Goal: Task Accomplishment & Management: Complete application form

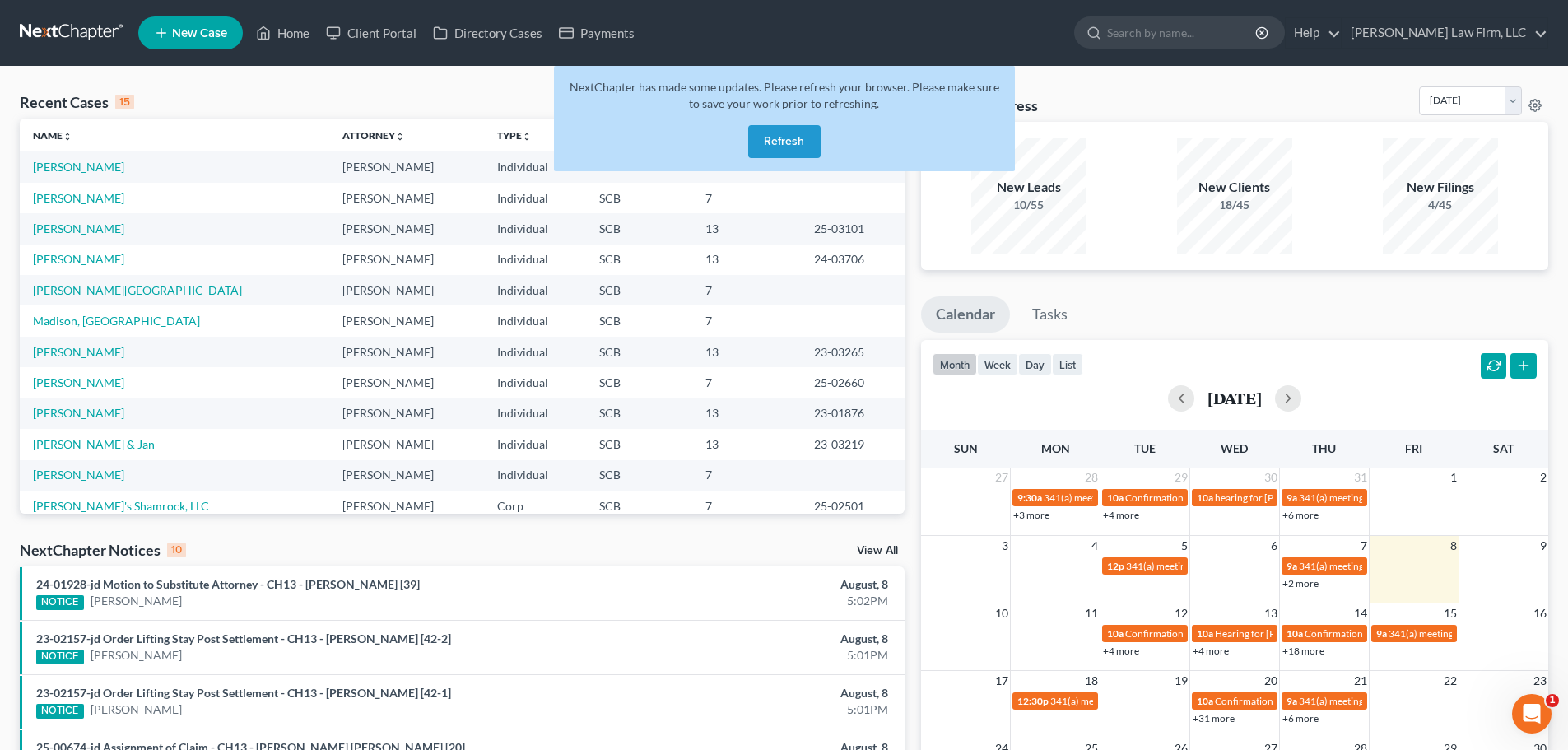
click at [785, 135] on button "Refresh" at bounding box center [784, 142] width 72 height 33
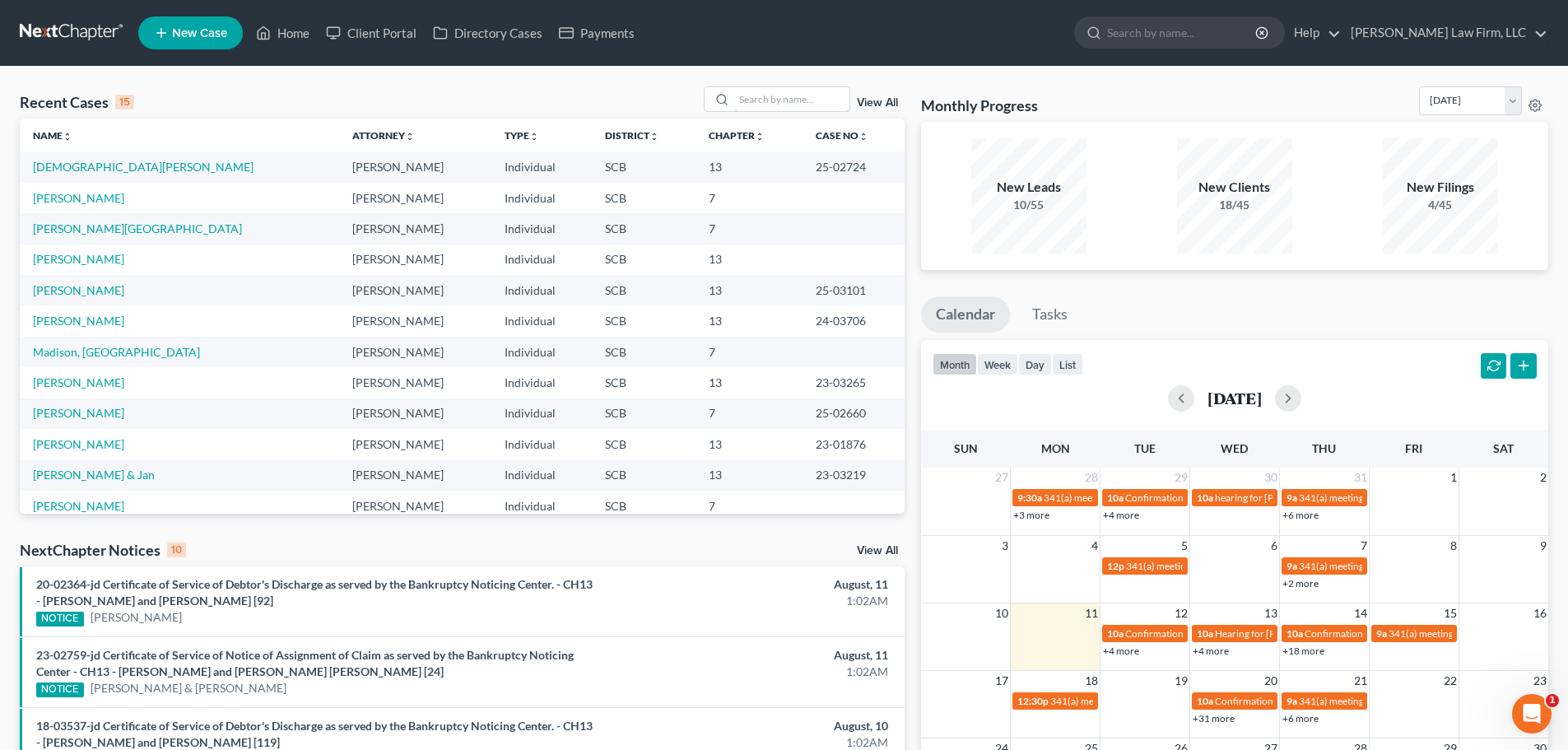
click at [815, 106] on input "search" at bounding box center [791, 99] width 115 height 24
click at [816, 105] on input "search" at bounding box center [791, 99] width 115 height 24
type input "stiles"
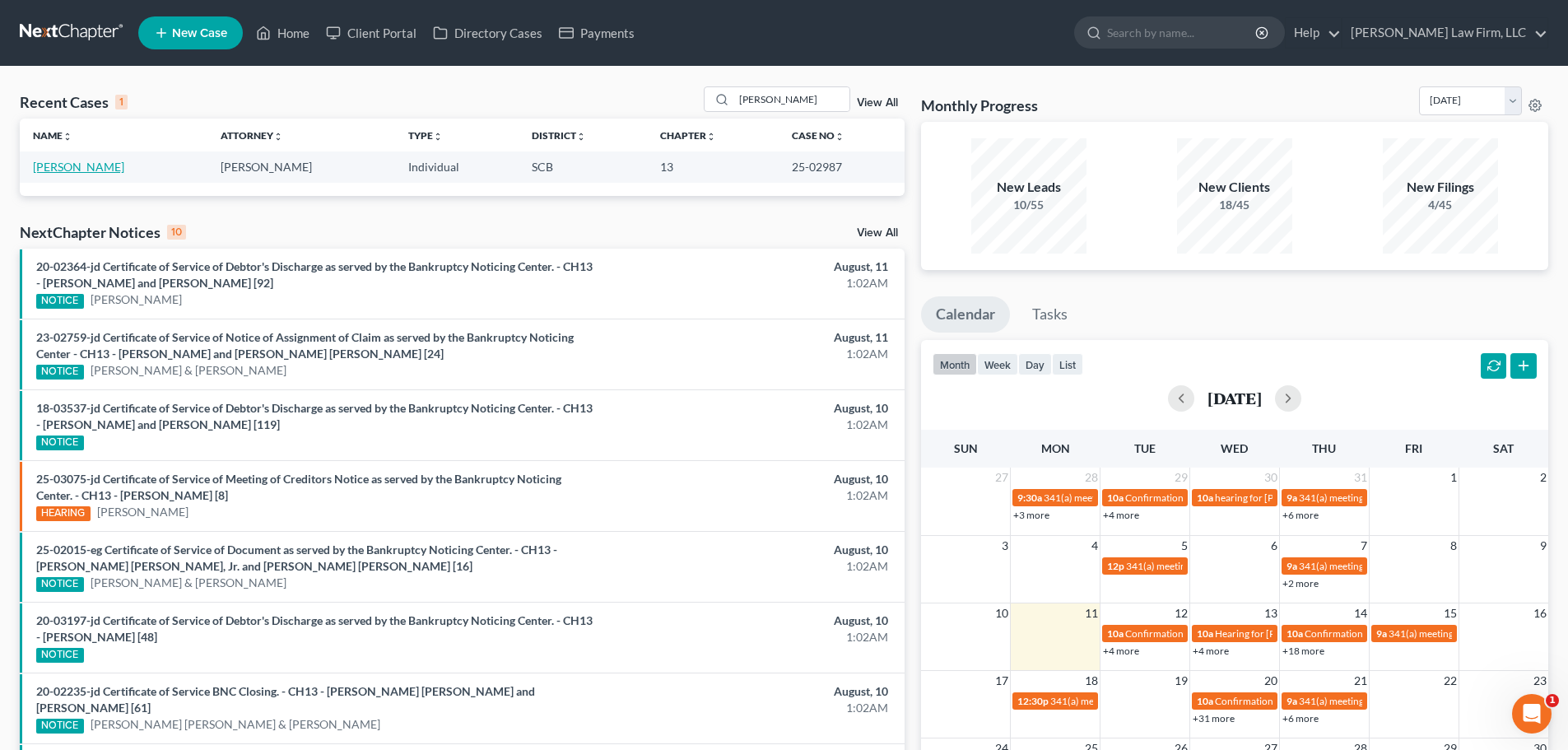
click at [70, 169] on link "Stiles, John" at bounding box center [79, 166] width 91 height 14
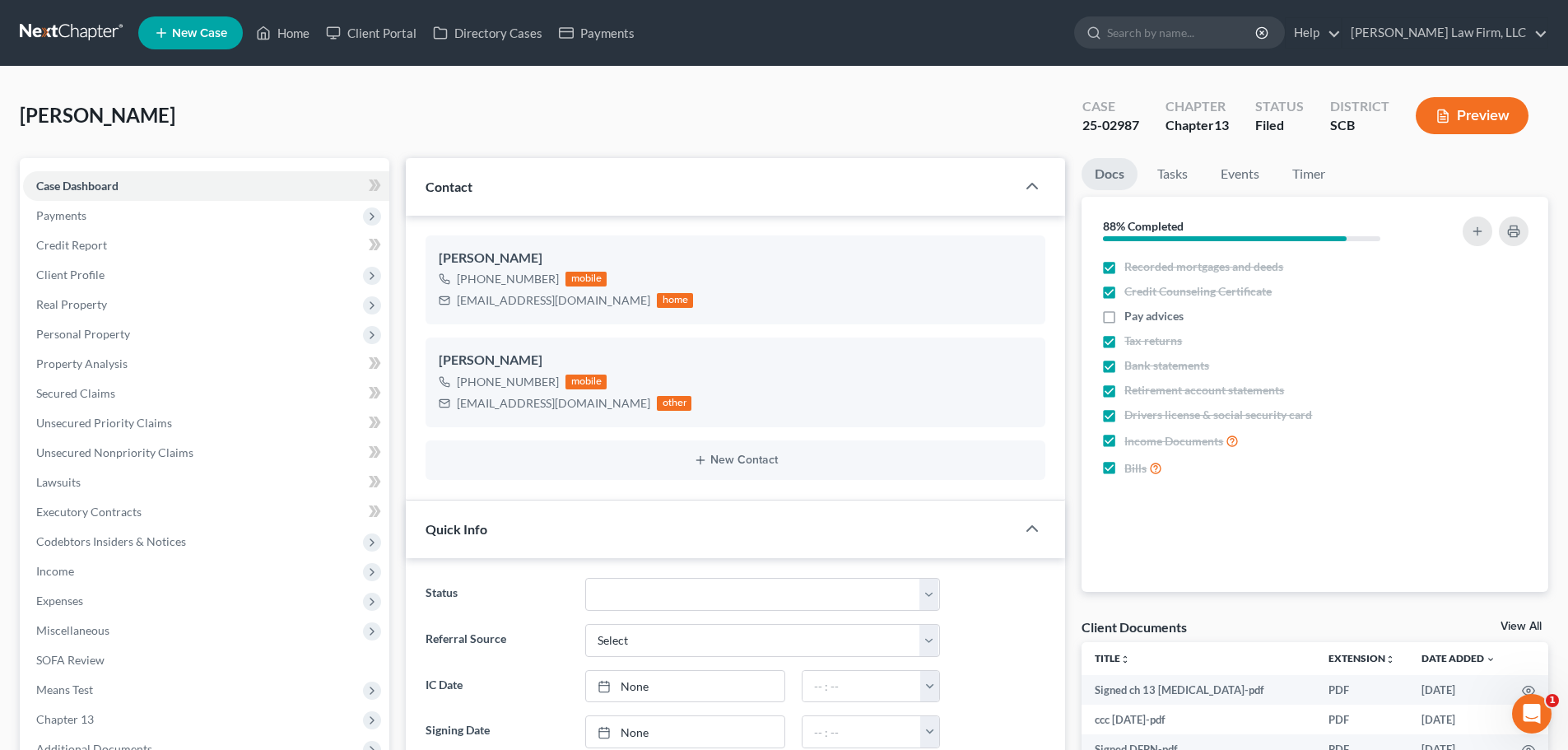
scroll to position [952, 0]
select select "1"
click at [68, 577] on span "Income" at bounding box center [205, 570] width 366 height 29
click at [77, 599] on span "Employment Income" at bounding box center [122, 600] width 106 height 14
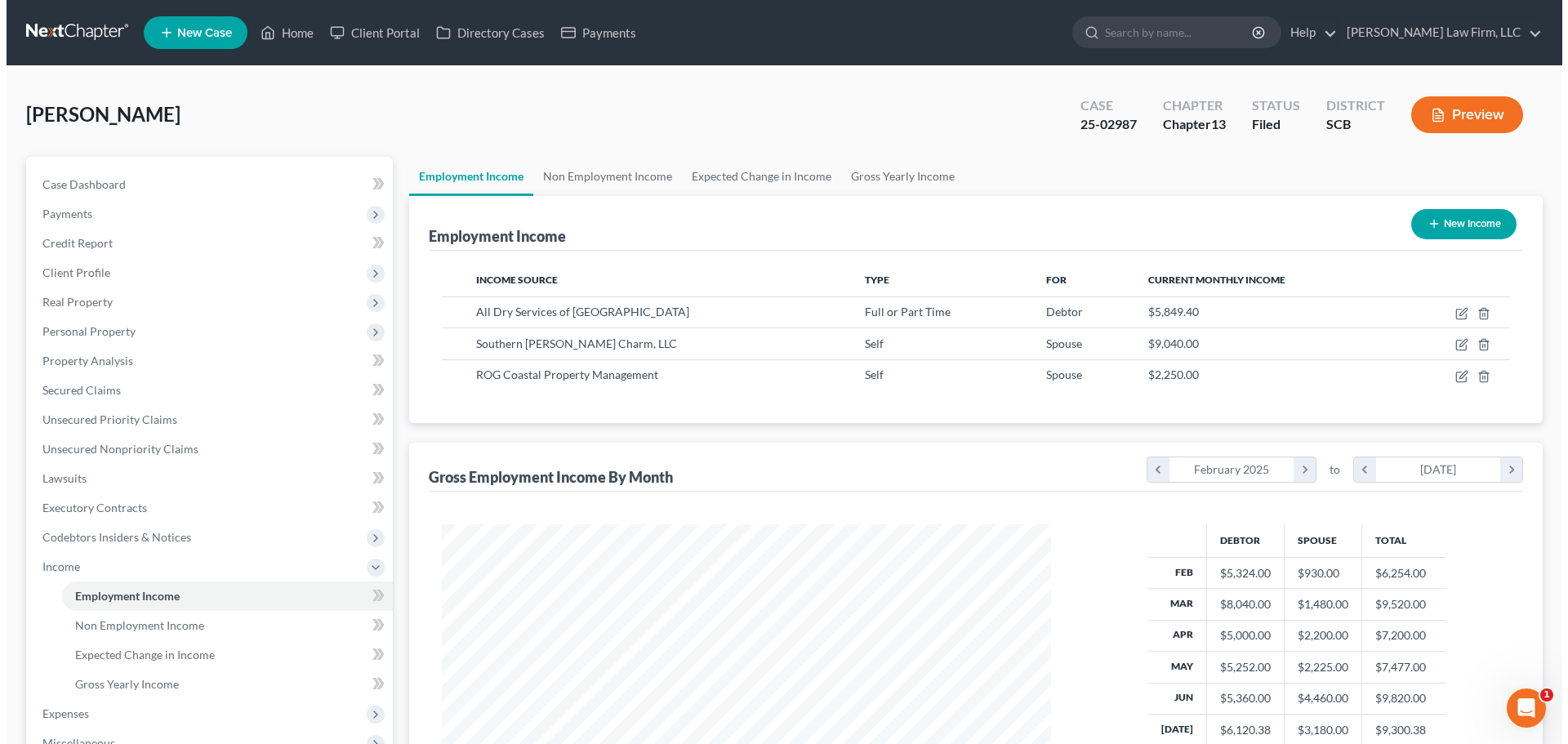
scroll to position [305, 642]
click at [1451, 375] on icon "button" at bounding box center [1456, 376] width 13 height 13
select select "1"
select select "42"
select select "0"
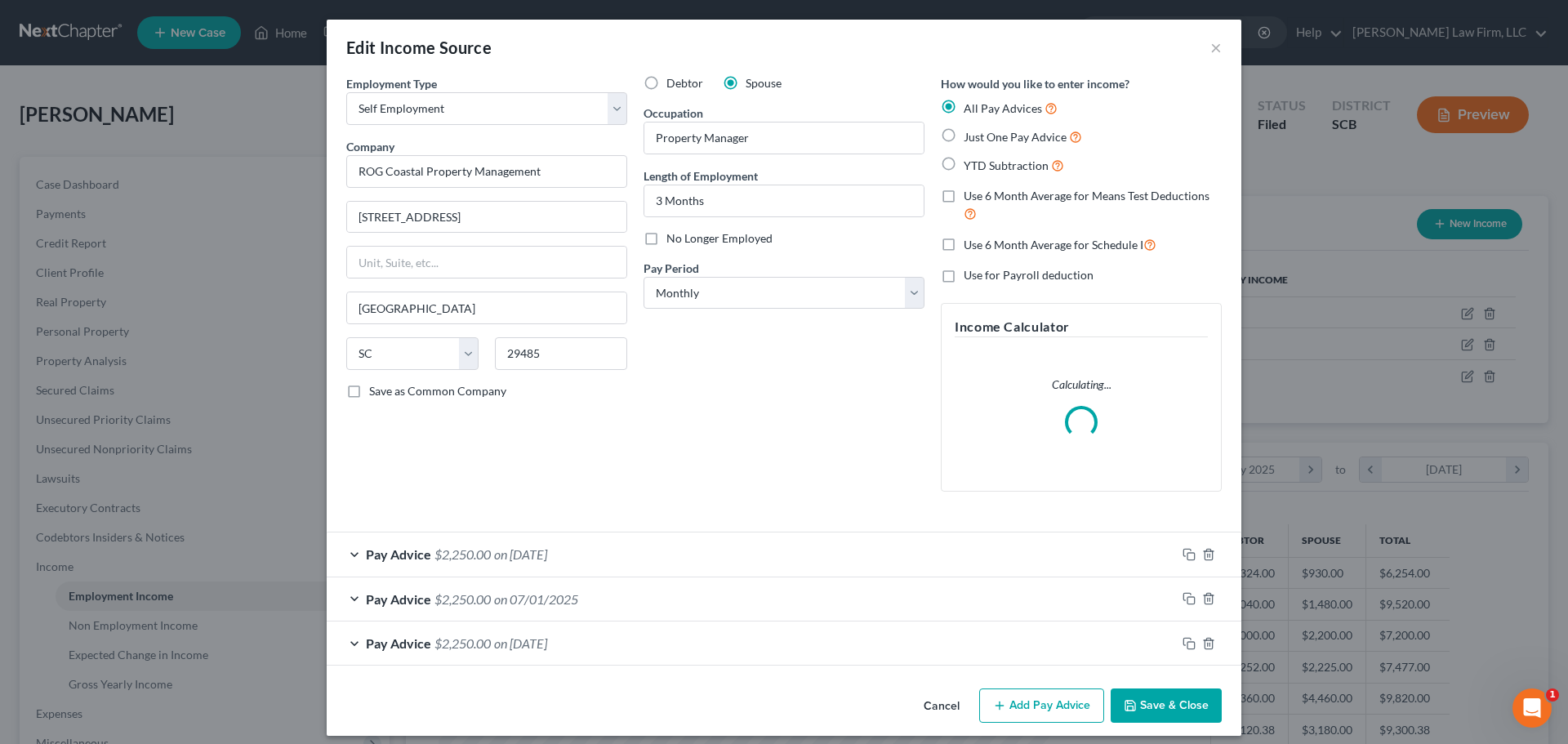
scroll to position [11, 0]
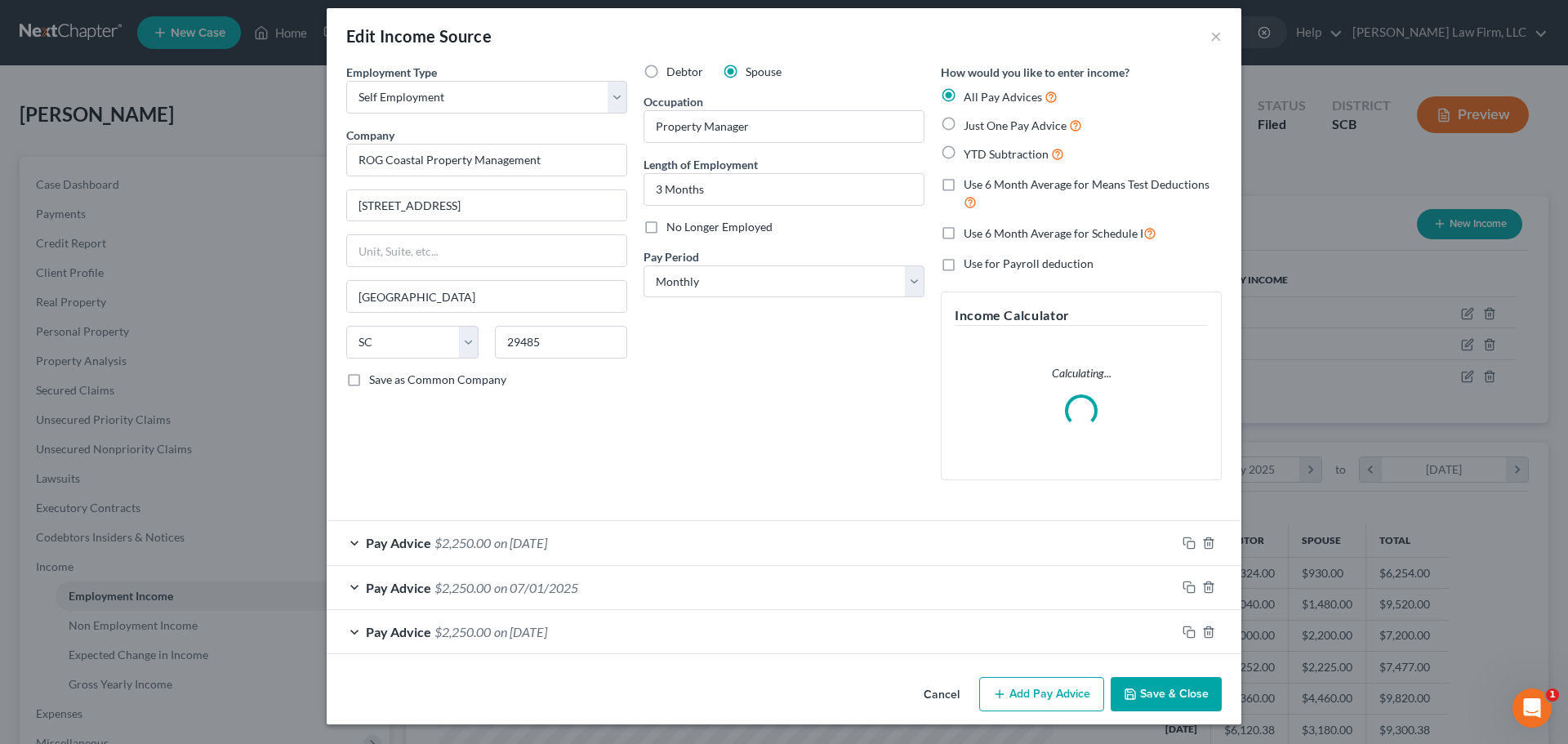
click at [630, 551] on div "Pay Advice $2,250.00 on 08/01/2025" at bounding box center [751, 542] width 849 height 43
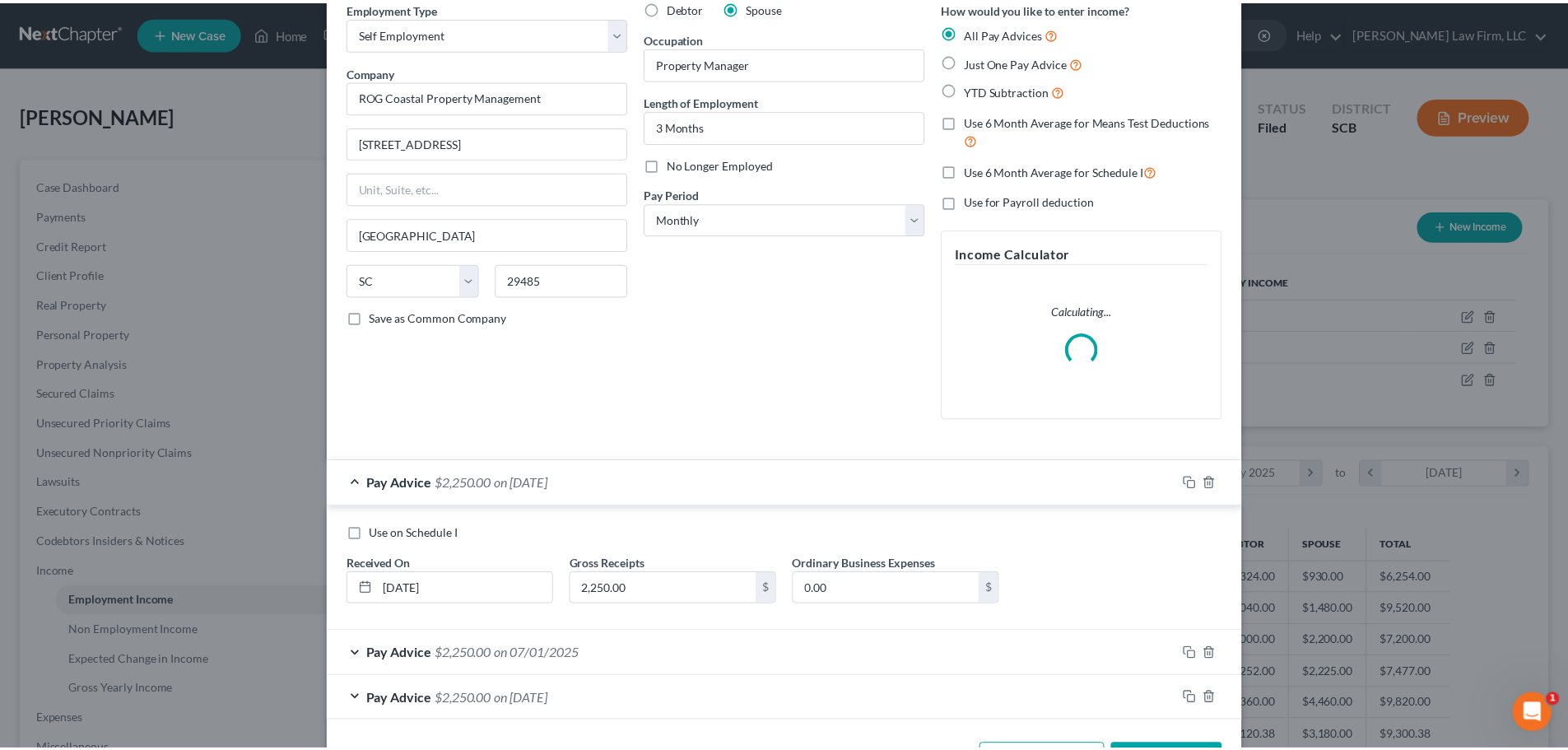
scroll to position [138, 0]
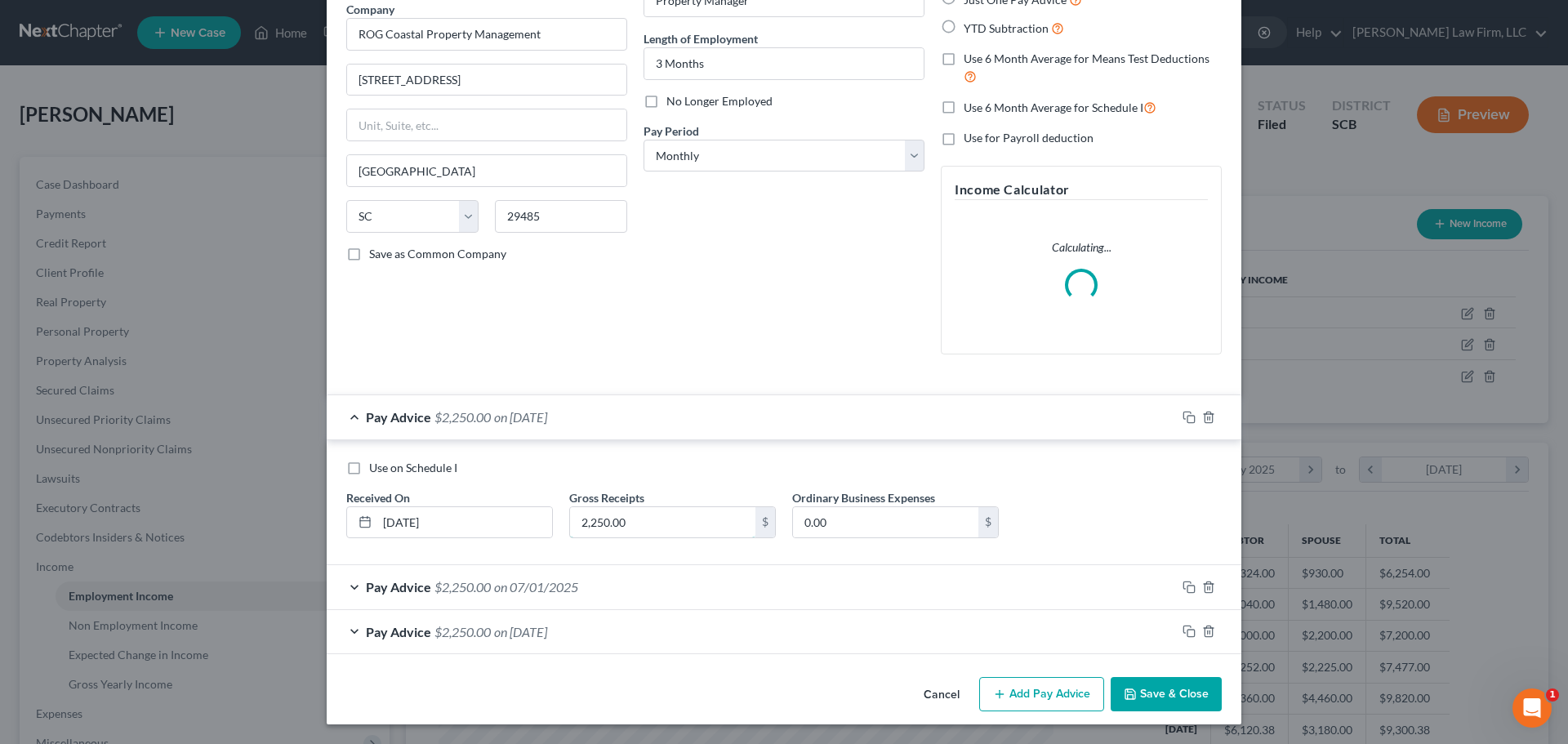
click at [676, 522] on input "2,250.00" at bounding box center [662, 522] width 186 height 31
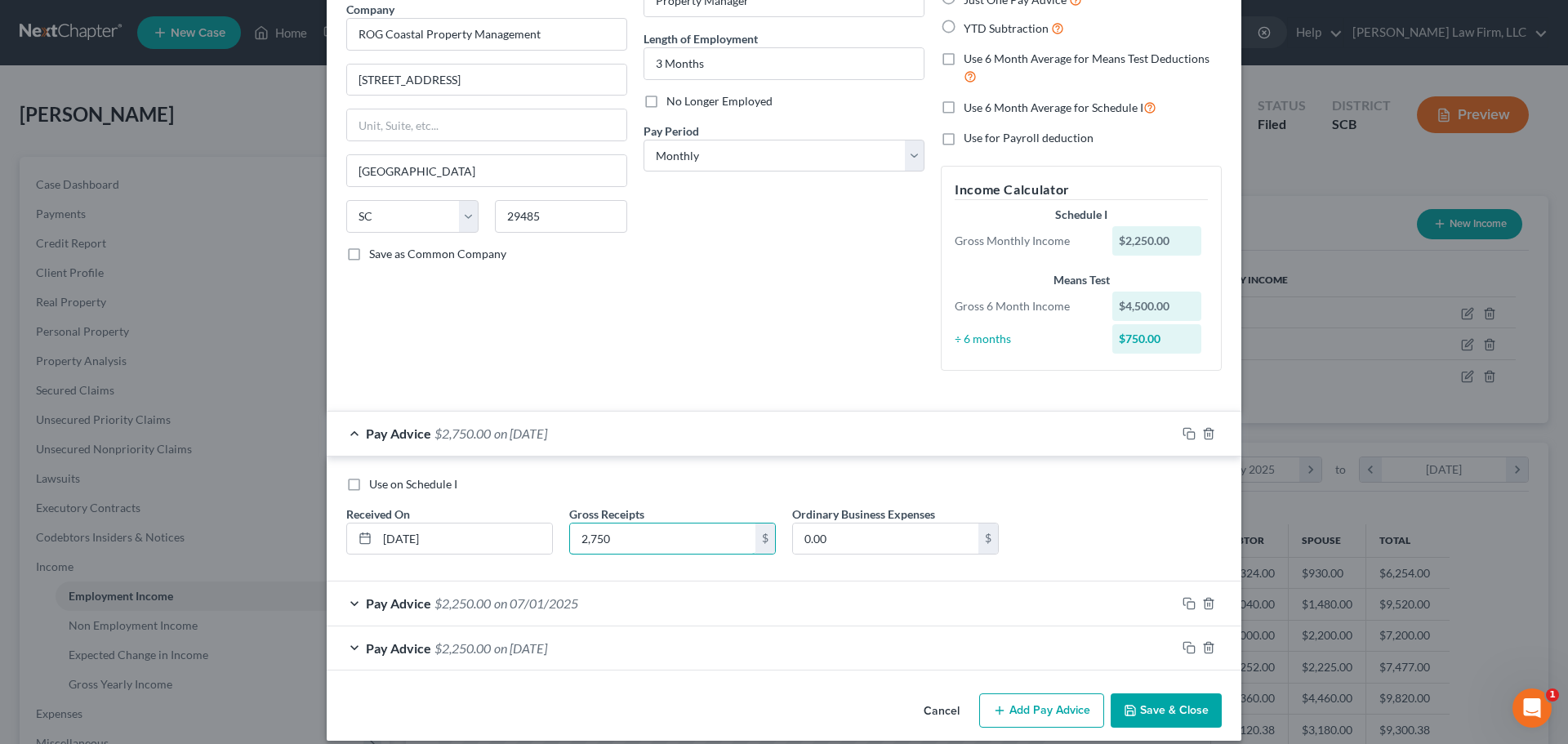
type input "2,750"
click at [1153, 704] on button "Save & Close" at bounding box center [1166, 710] width 111 height 34
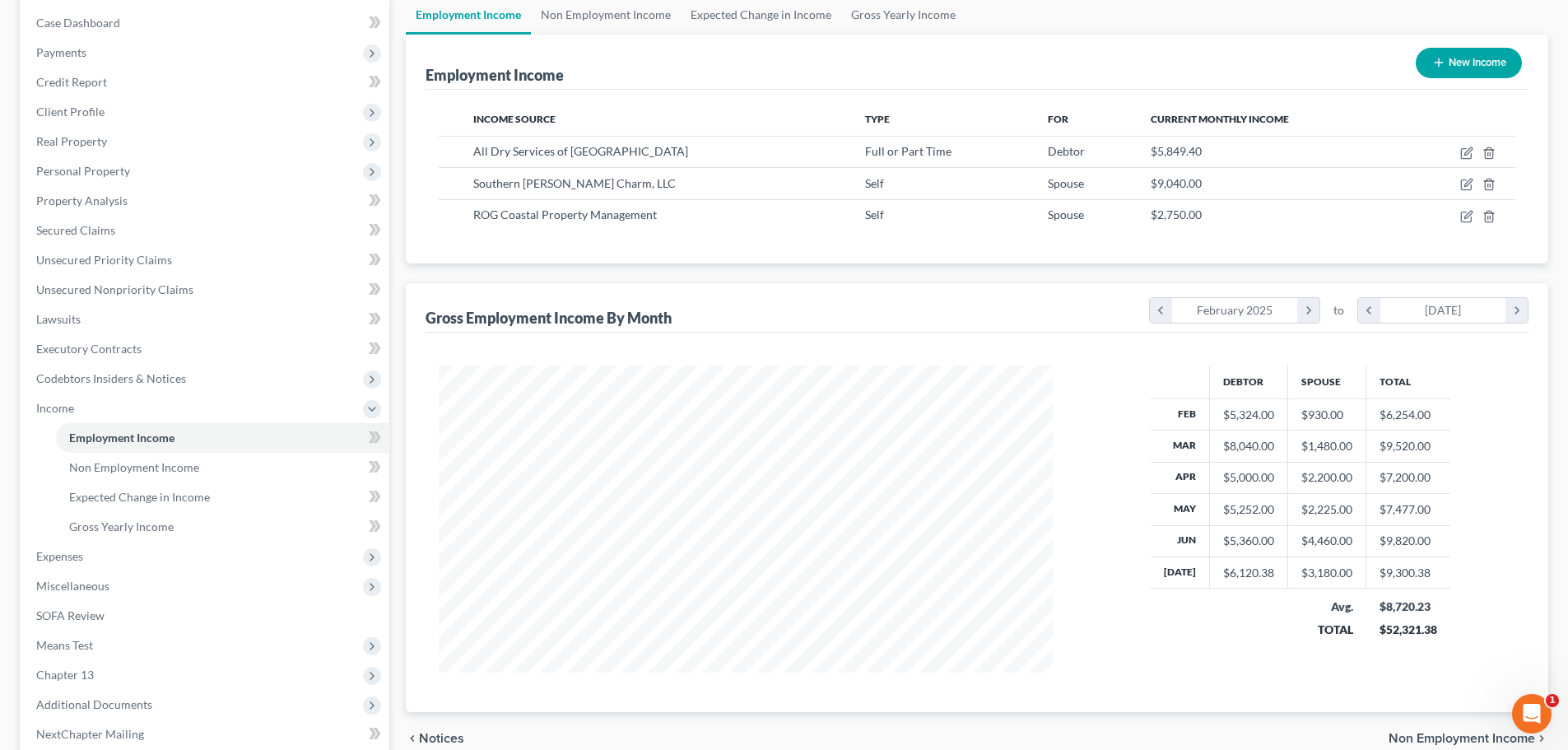
scroll to position [164, 0]
click at [89, 438] on span "Employment Income" at bounding box center [122, 435] width 106 height 14
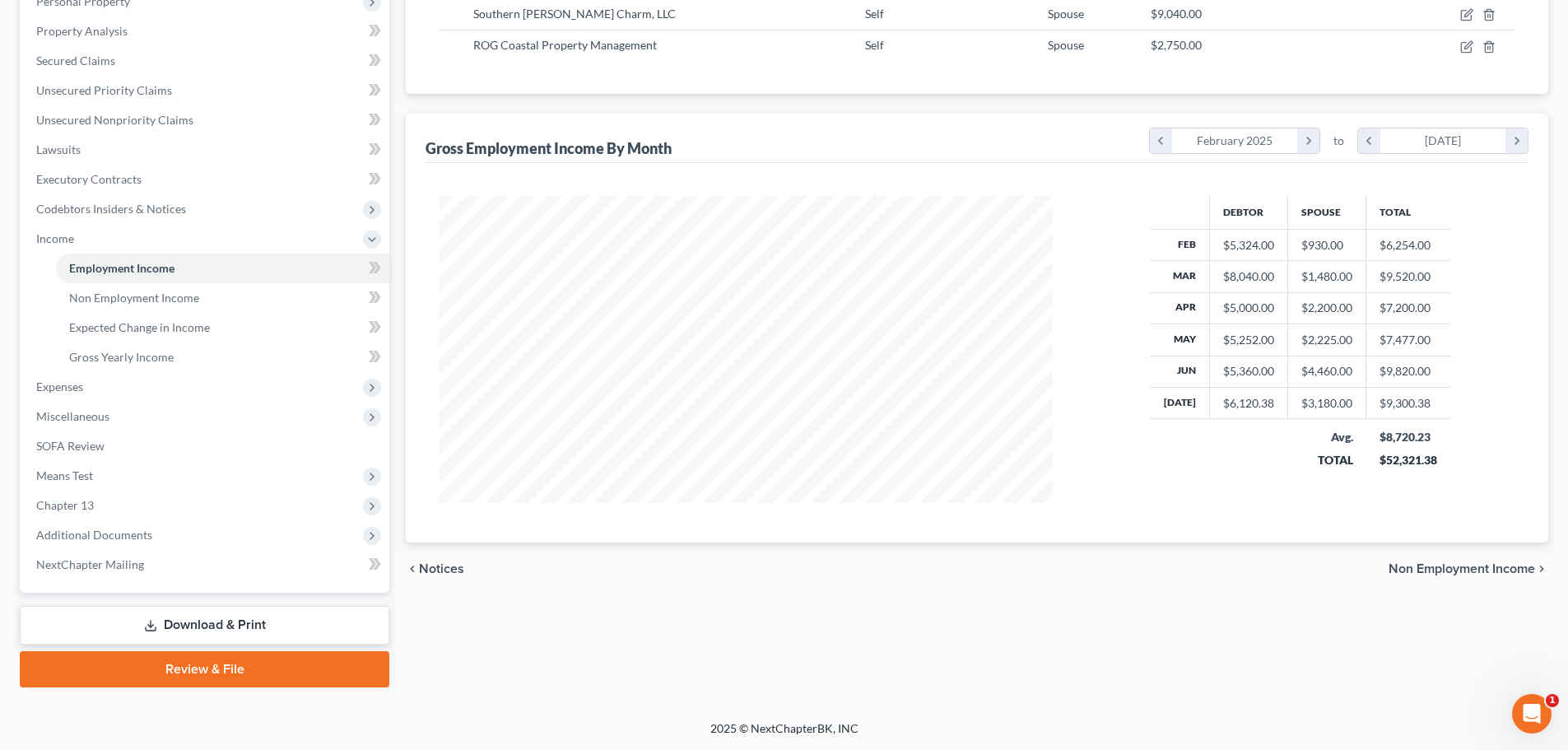
scroll to position [0, 0]
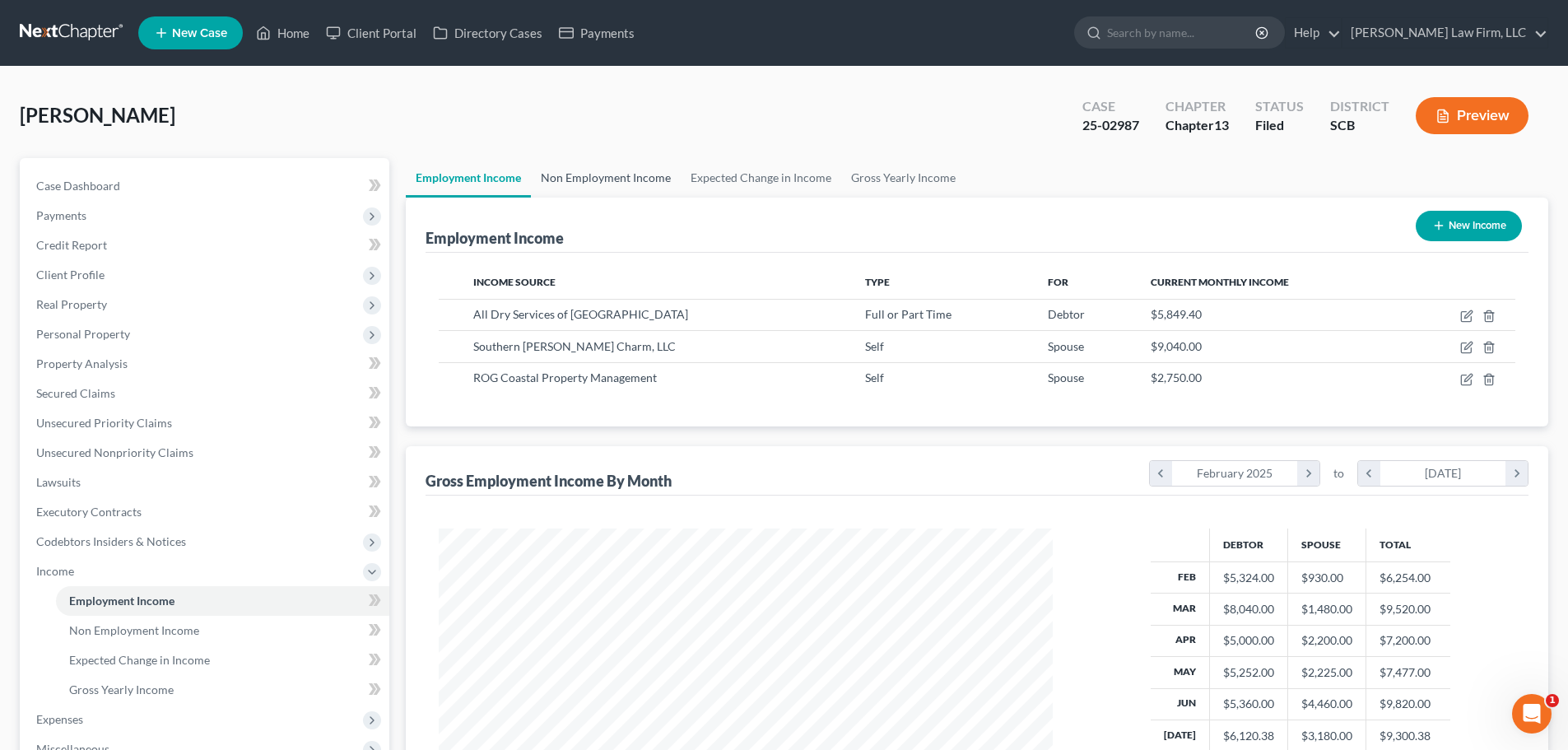
click at [613, 172] on link "Non Employment Income" at bounding box center [606, 178] width 150 height 40
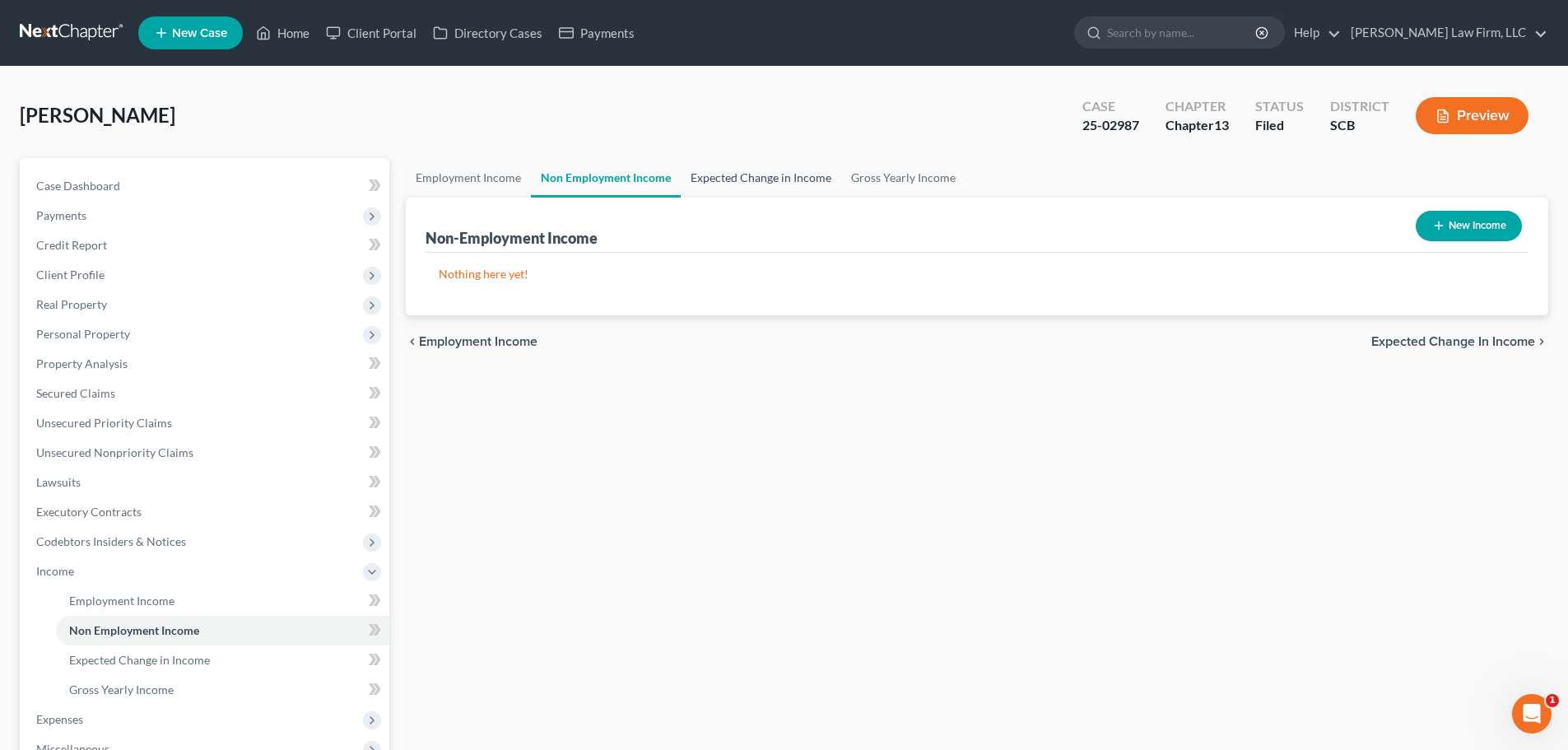
click at [732, 168] on link "Expected Change in Income" at bounding box center [761, 178] width 161 height 40
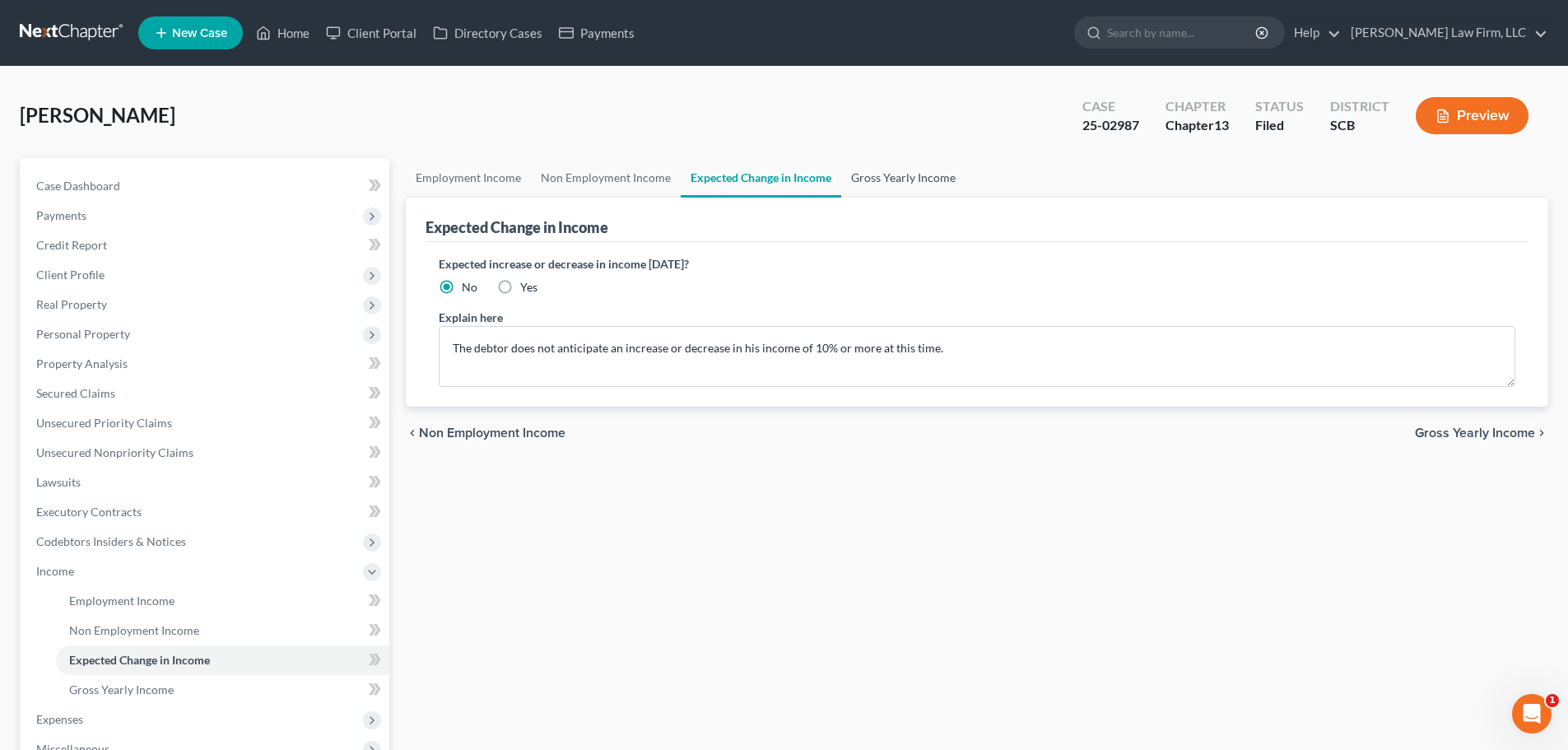
click at [911, 173] on link "Gross Yearly Income" at bounding box center [903, 178] width 125 height 40
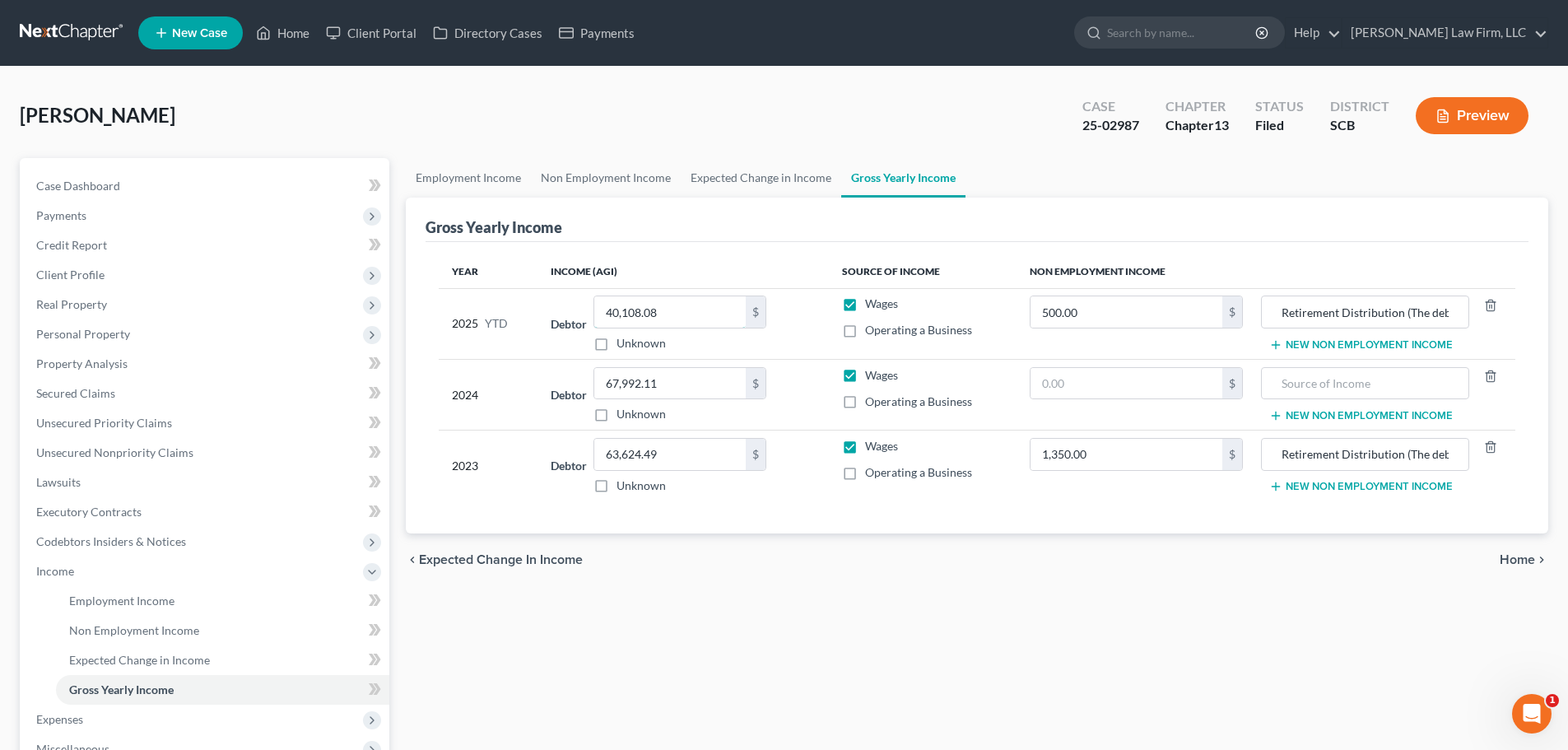
click at [715, 306] on input "40,108.08" at bounding box center [669, 312] width 151 height 31
click at [1413, 318] on input "Retirement Distribution (The debtor used proceeds from this distribution to mai…" at bounding box center [1365, 312] width 189 height 31
click at [1520, 560] on span "Home" at bounding box center [1517, 560] width 35 height 13
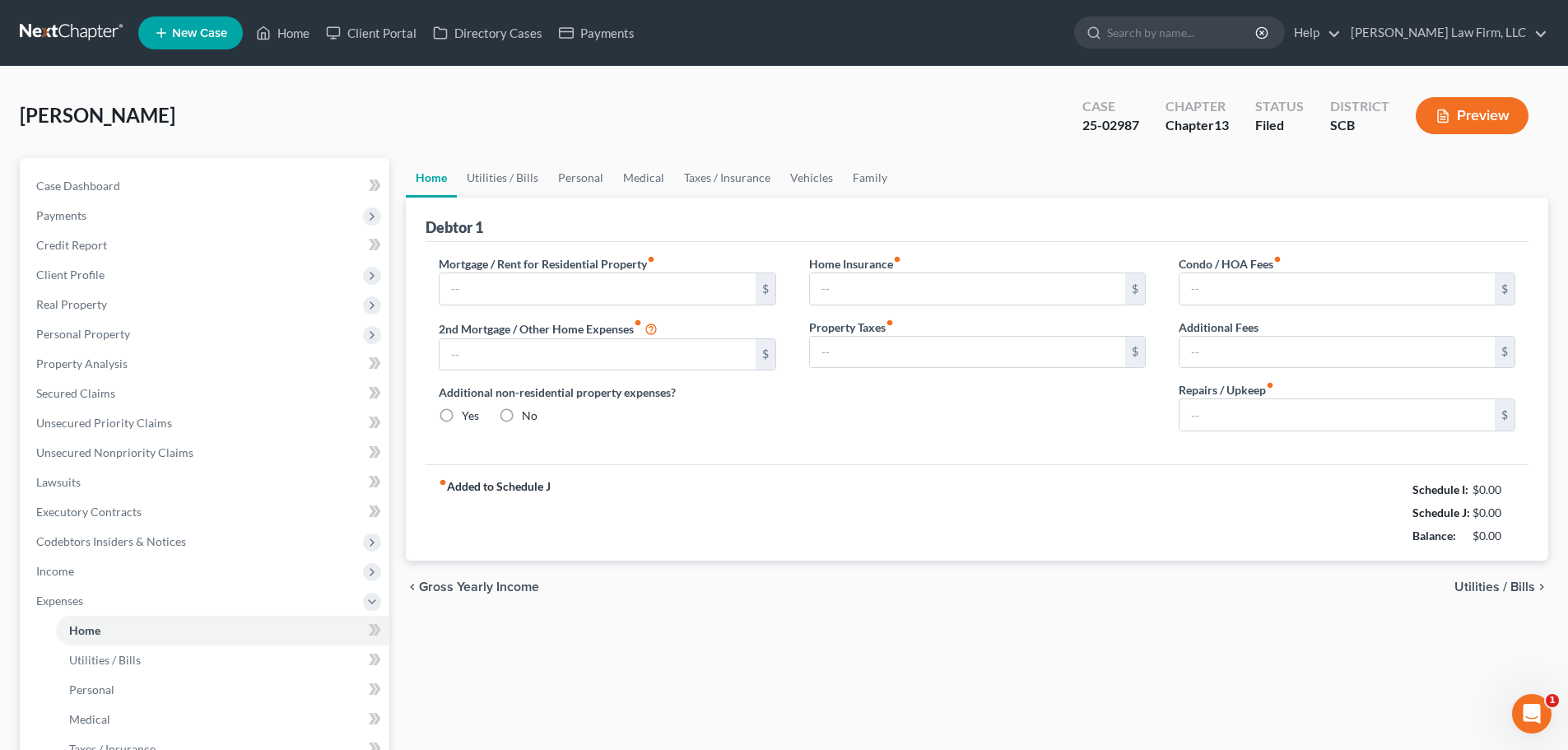
type input "0.00"
radio input "true"
type input "0.00"
type input "16.66"
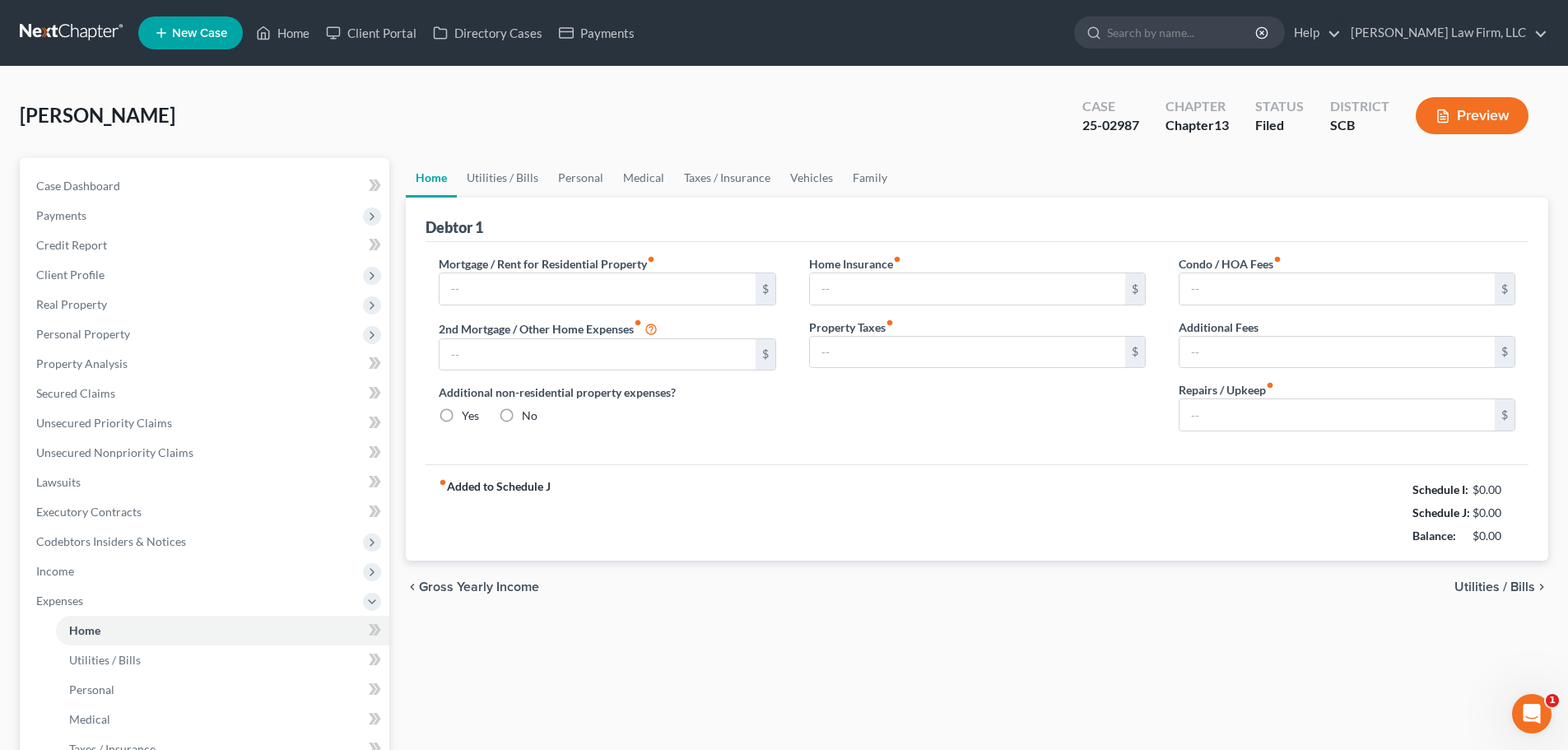
type input "0.00"
type input "83.33"
click at [494, 175] on link "Utilities / Bills" at bounding box center [502, 178] width 91 height 40
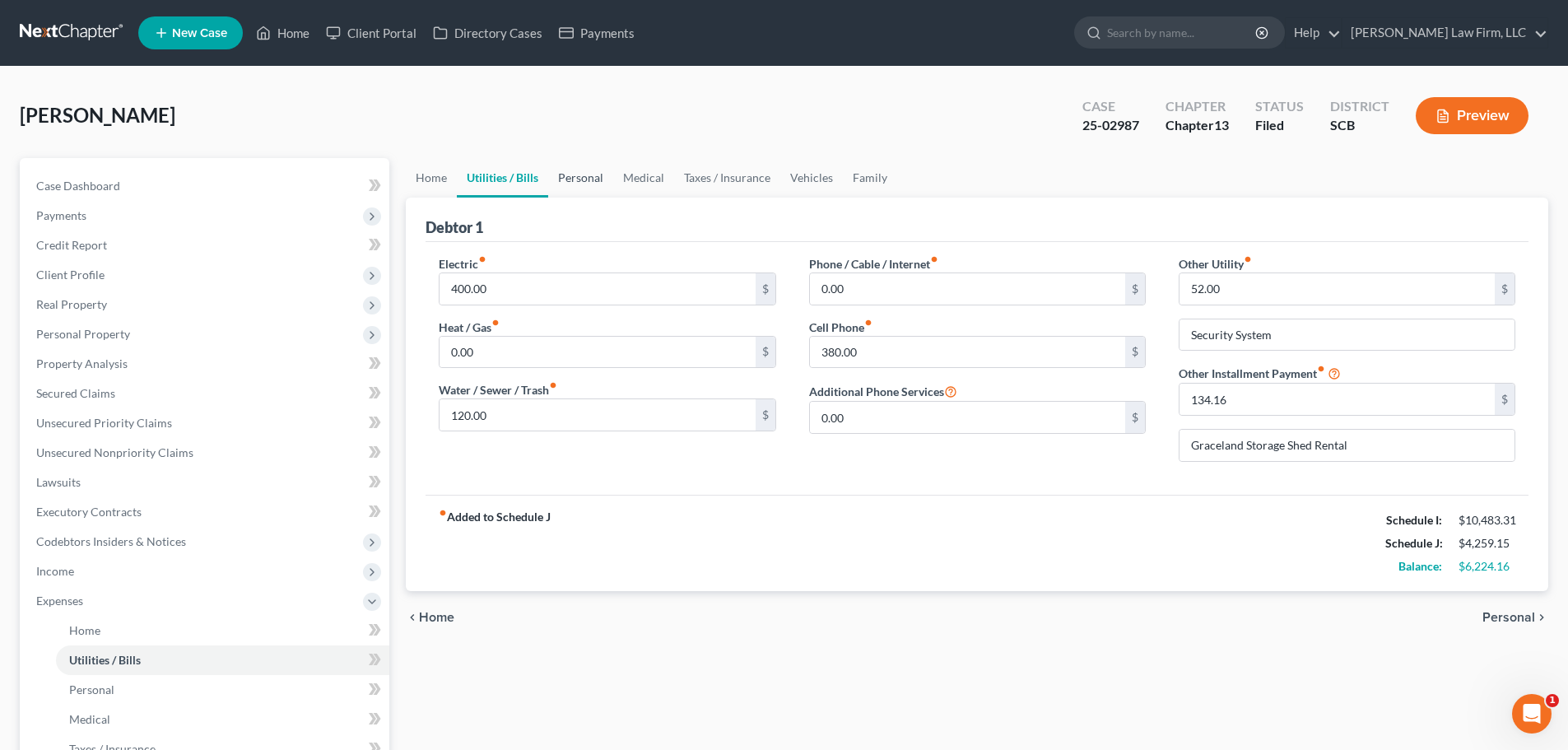
click at [609, 181] on link "Personal" at bounding box center [581, 178] width 65 height 40
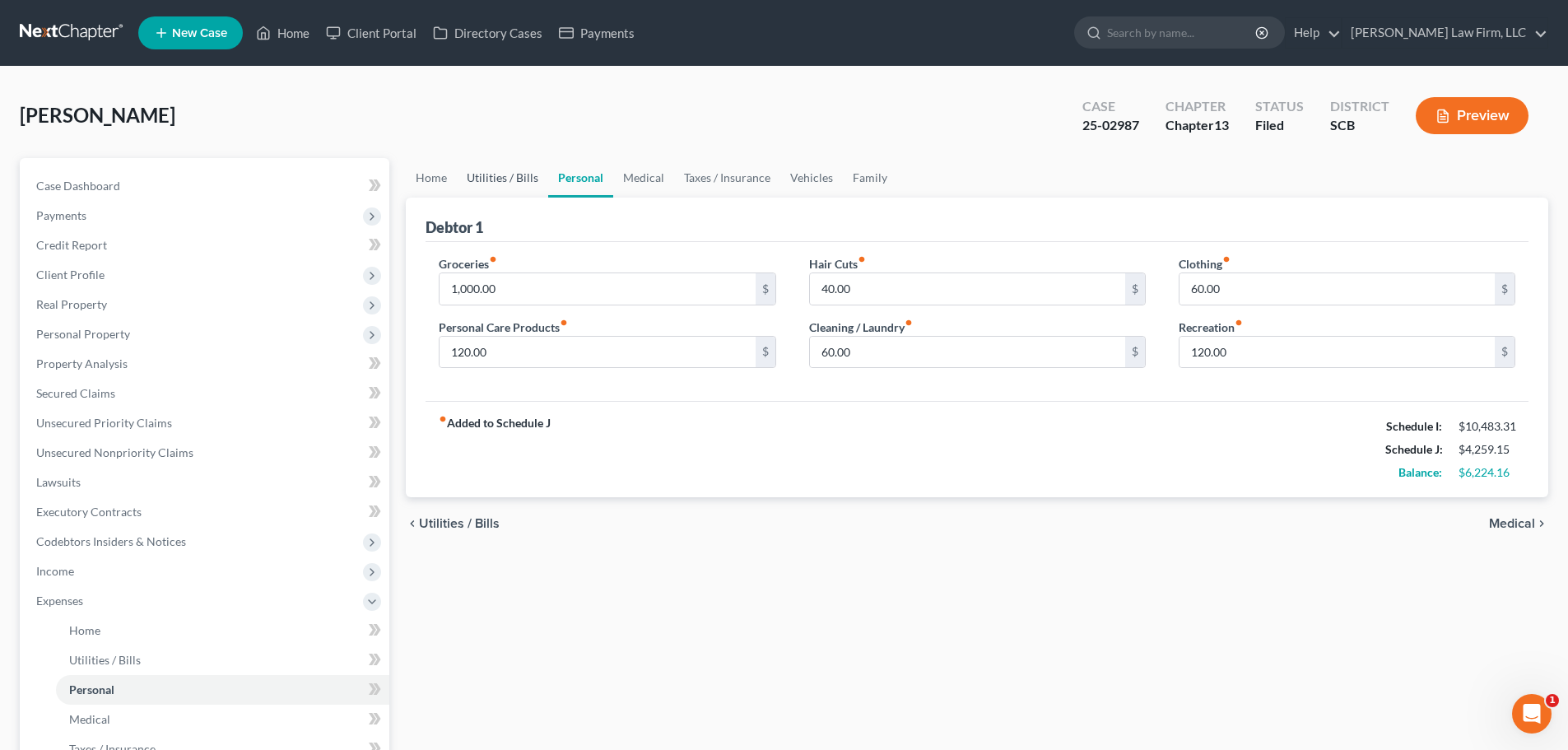
click at [512, 181] on link "Utilities / Bills" at bounding box center [502, 178] width 91 height 40
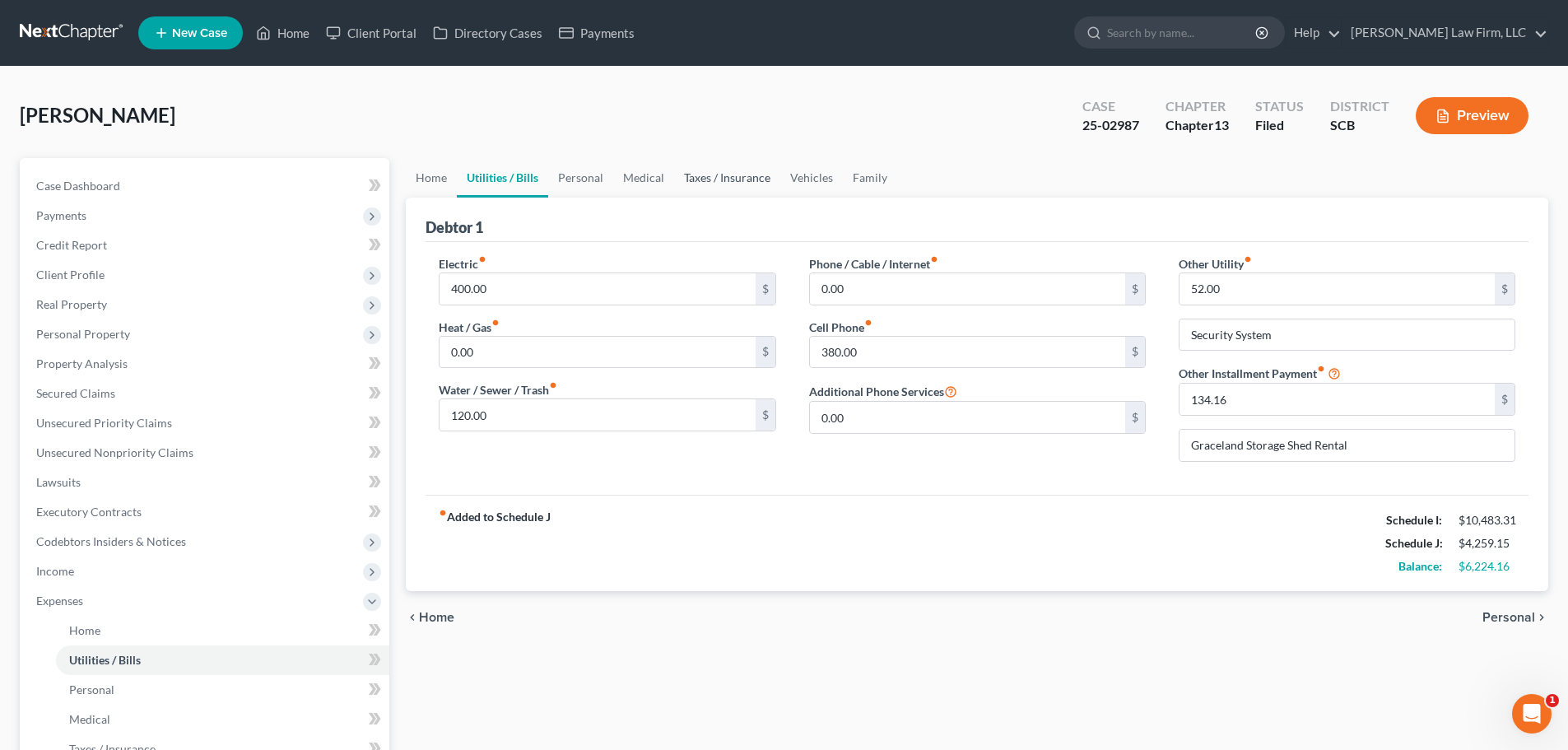
click at [708, 172] on link "Taxes / Insurance" at bounding box center [727, 178] width 106 height 40
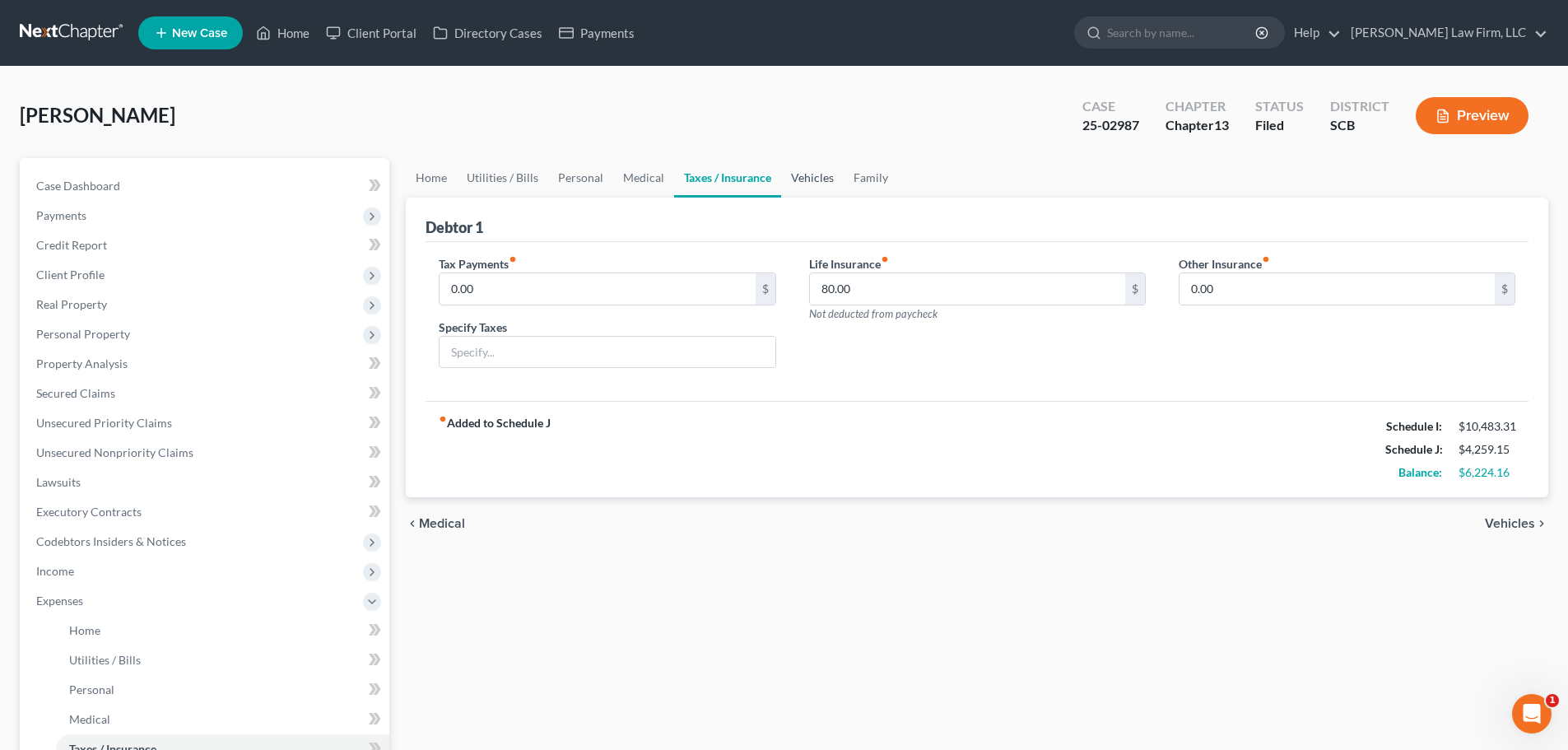
click at [800, 177] on link "Vehicles" at bounding box center [813, 178] width 63 height 40
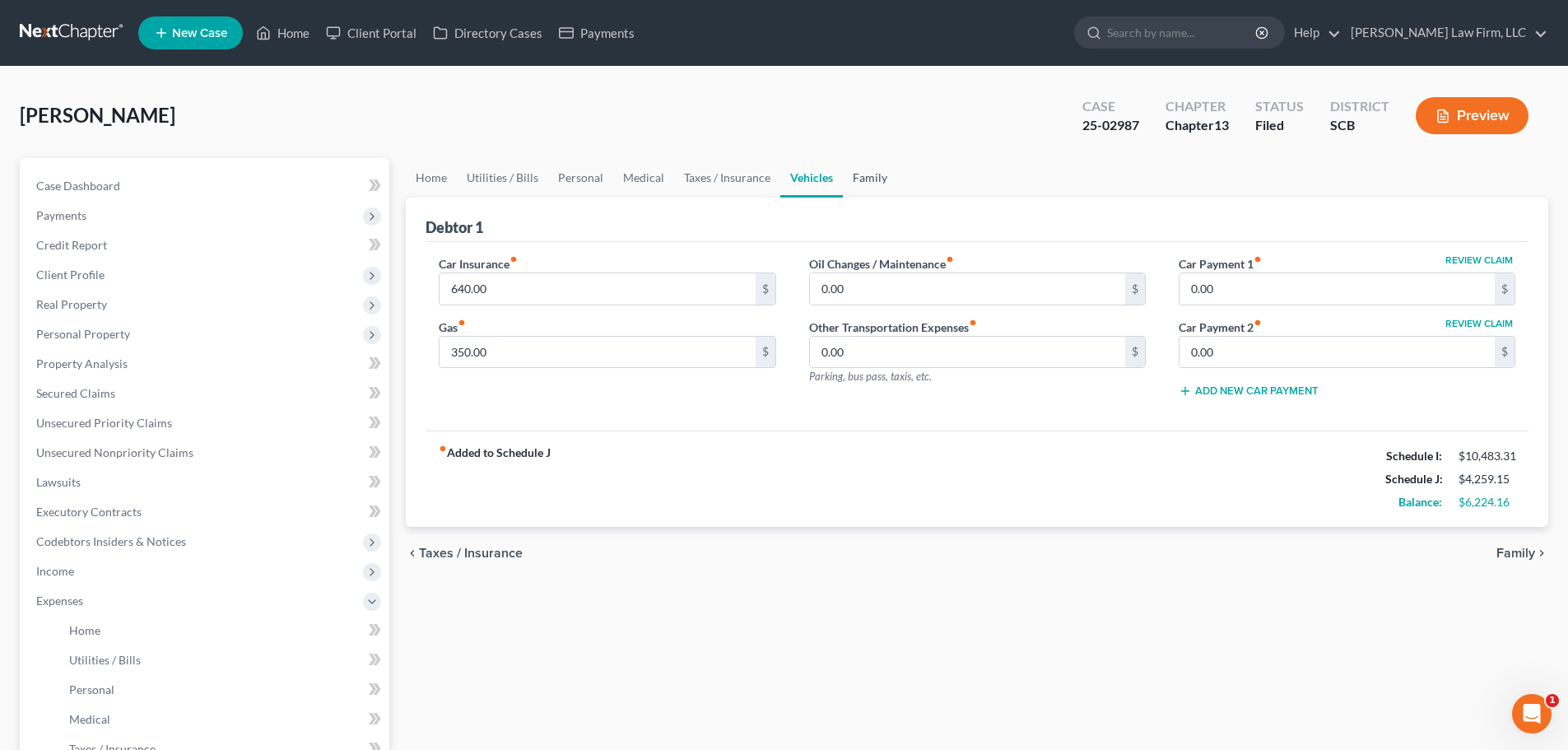
click at [877, 183] on link "Family" at bounding box center [870, 178] width 54 height 40
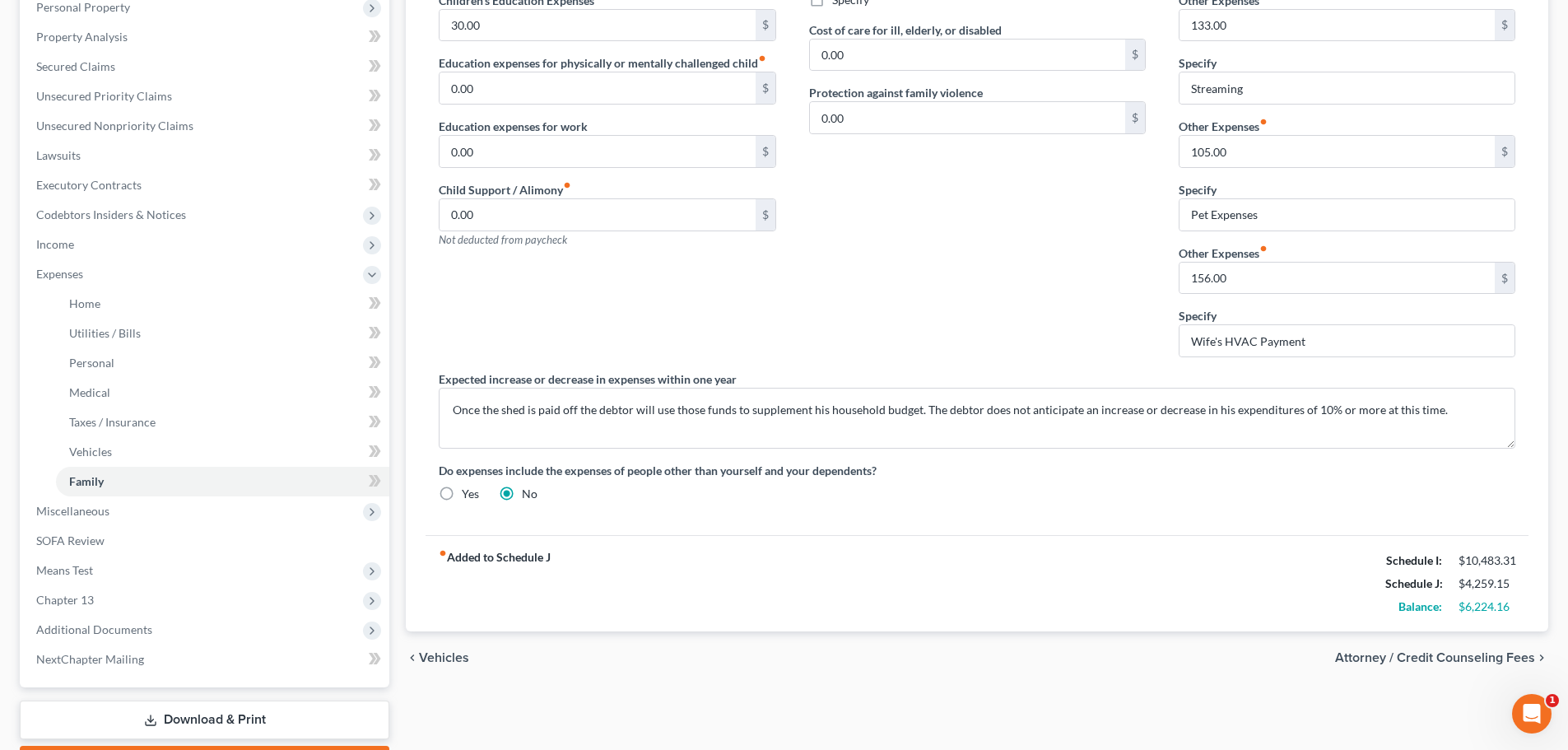
scroll to position [421, 0]
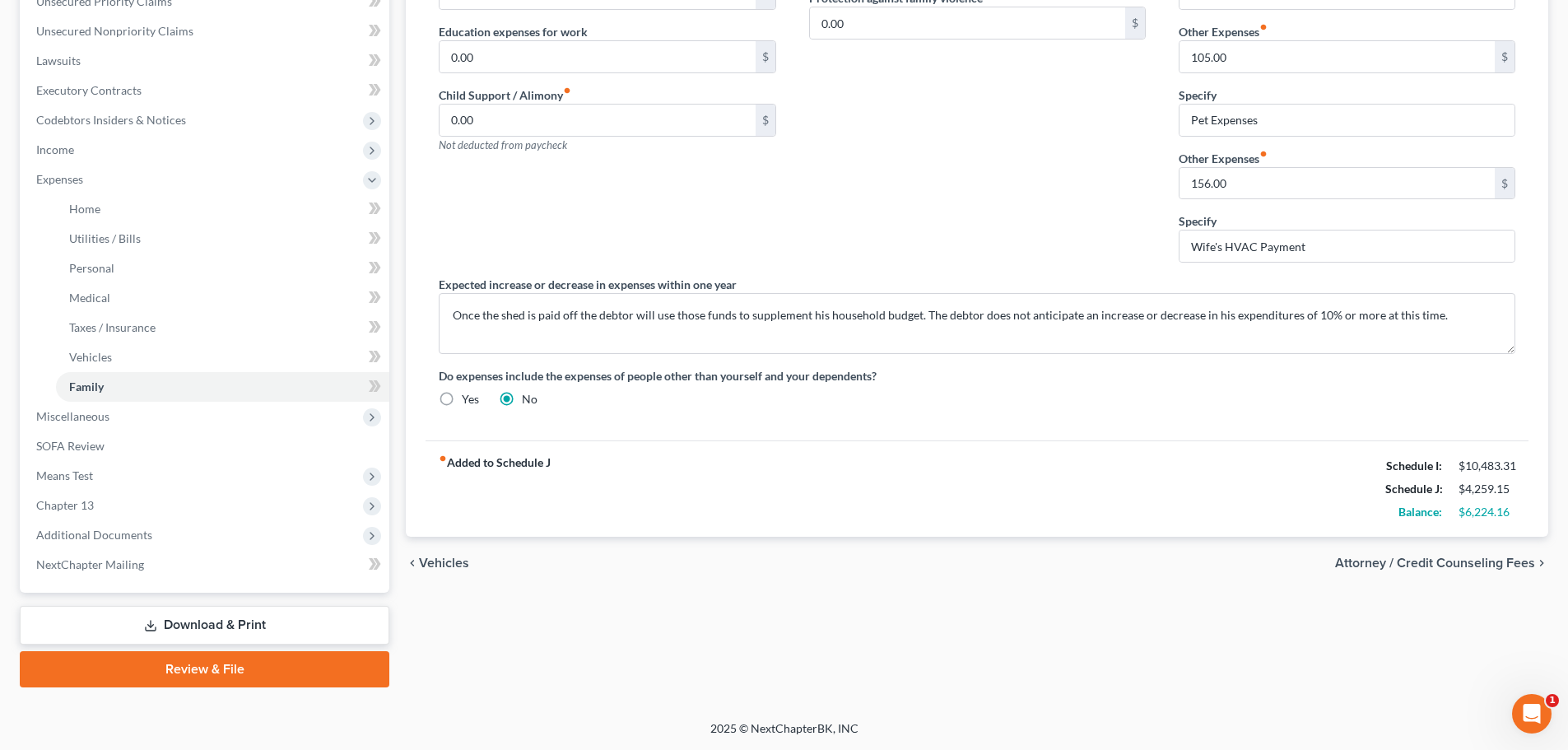
click at [1446, 563] on span "Attorney / Credit Counseling Fees" at bounding box center [1435, 563] width 200 height 13
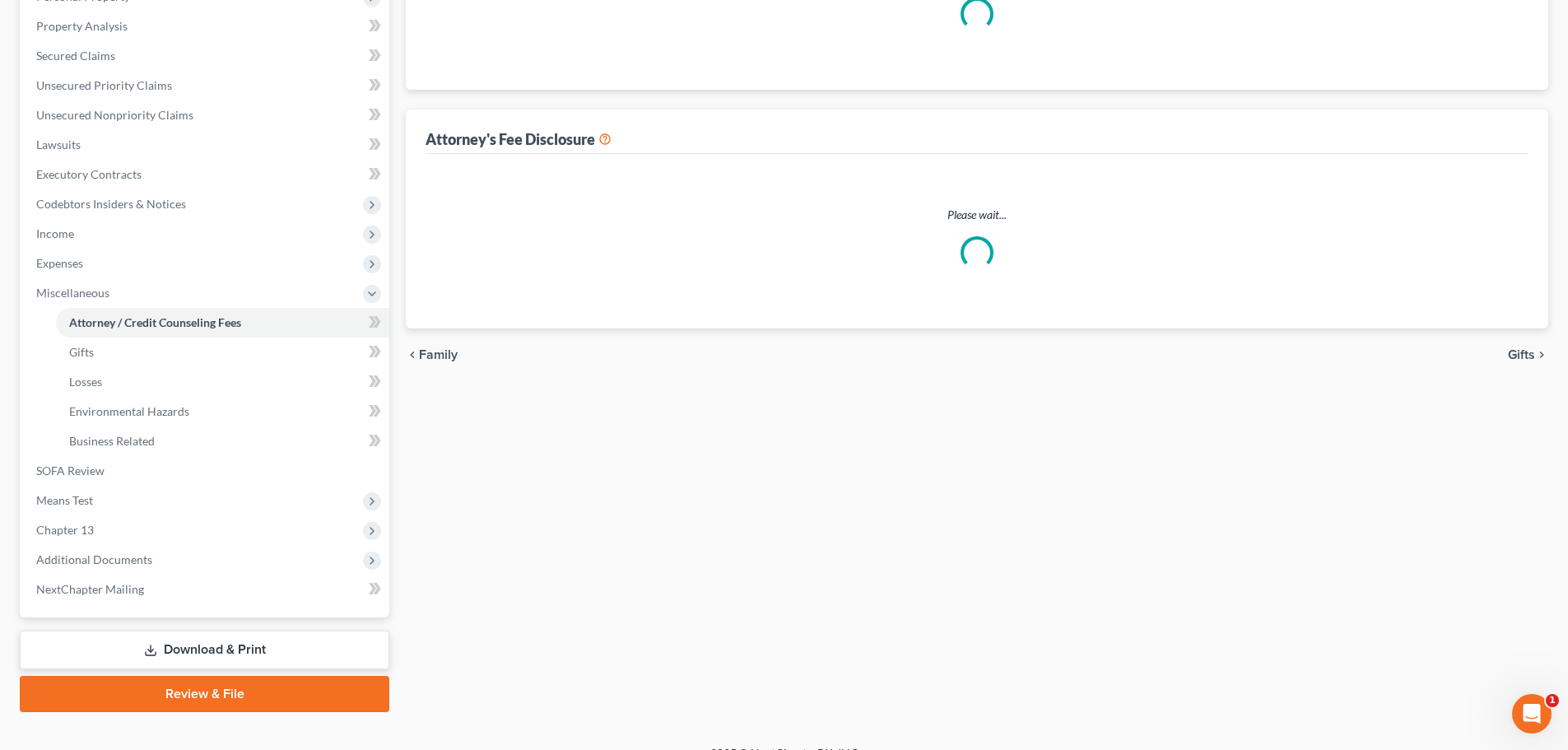
select select "0"
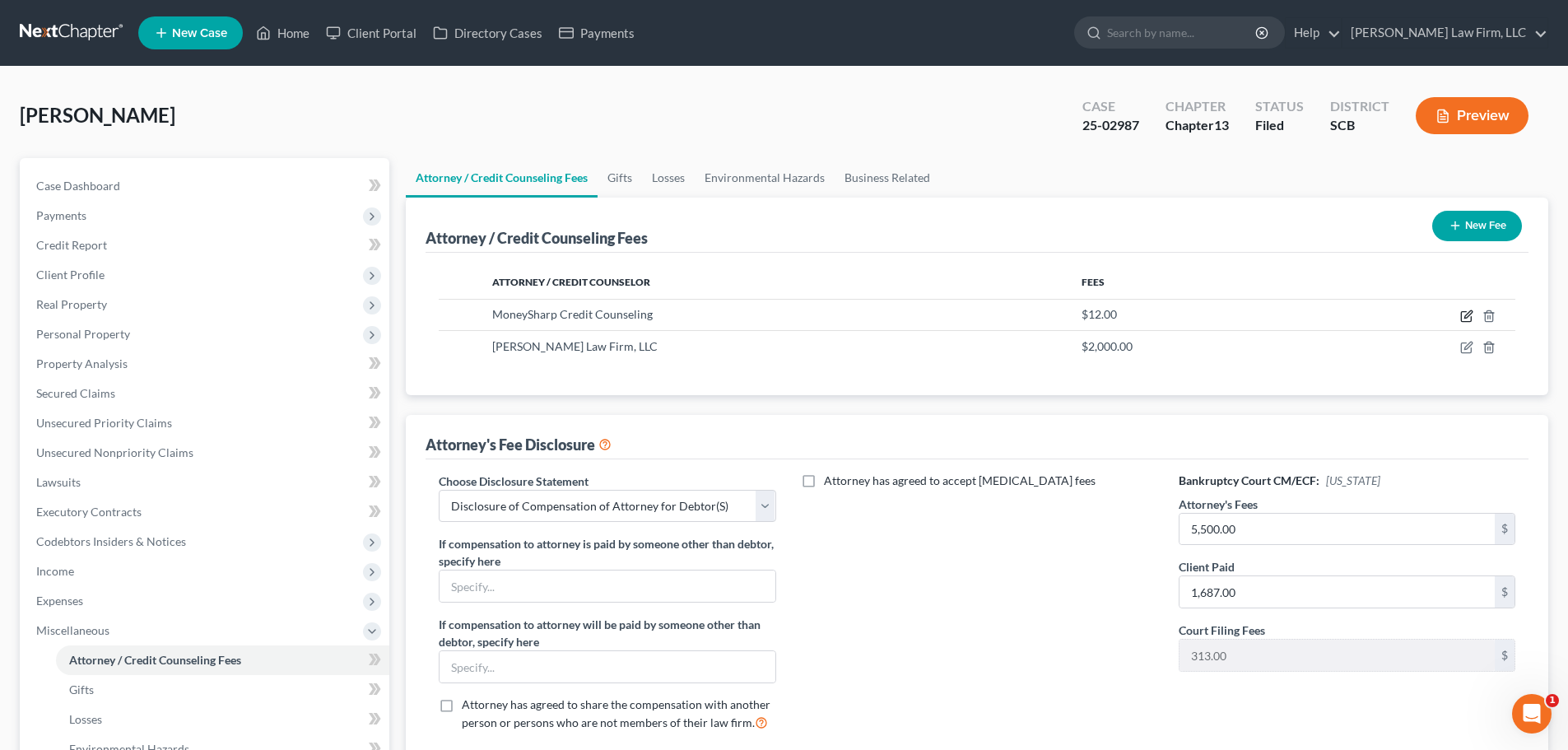
click at [1465, 317] on icon "button" at bounding box center [1468, 314] width 8 height 8
select select "14"
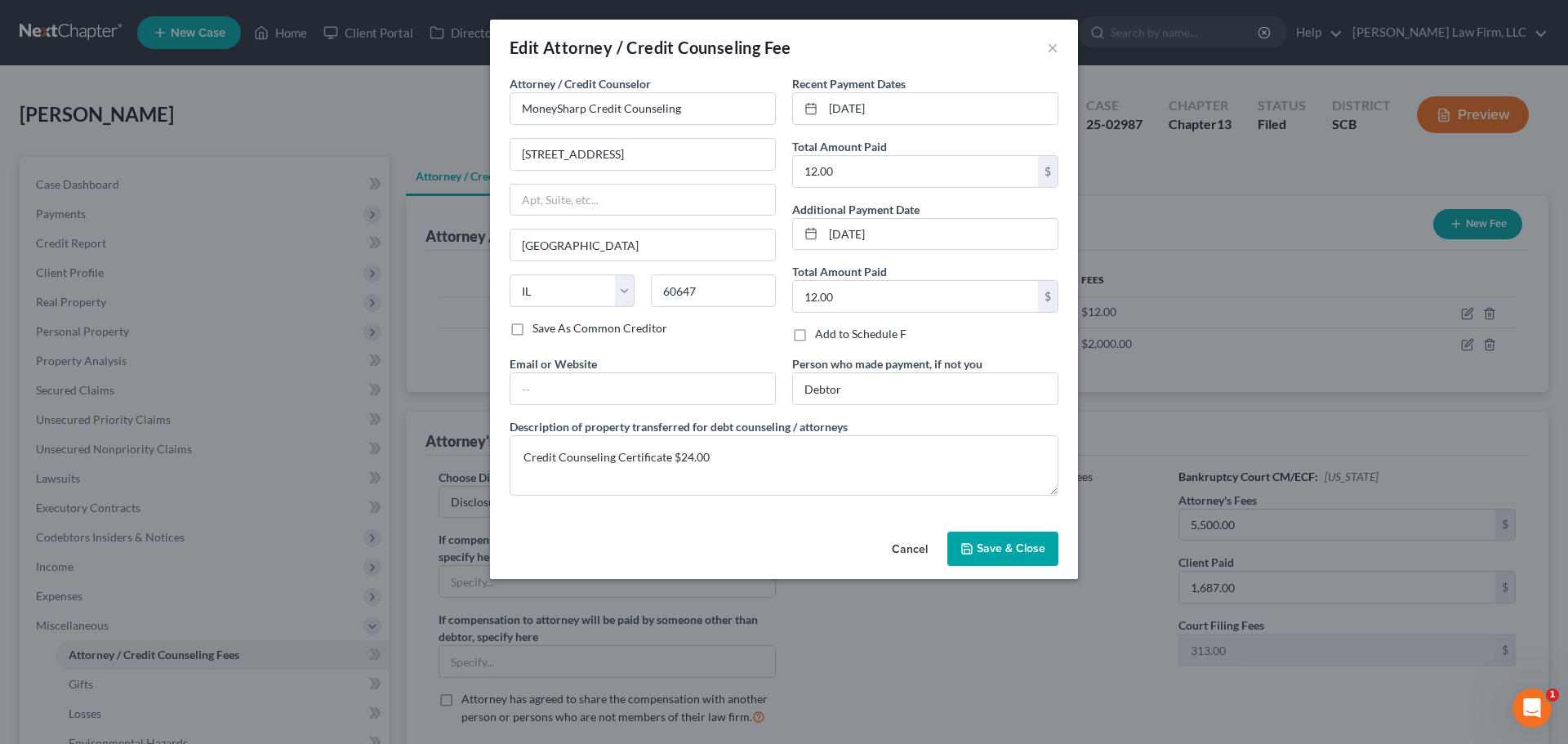
drag, startPoint x: 991, startPoint y: 554, endPoint x: 997, endPoint y: 549, distance: 7.8
click at [991, 555] on button "Save & Close" at bounding box center [1003, 549] width 111 height 34
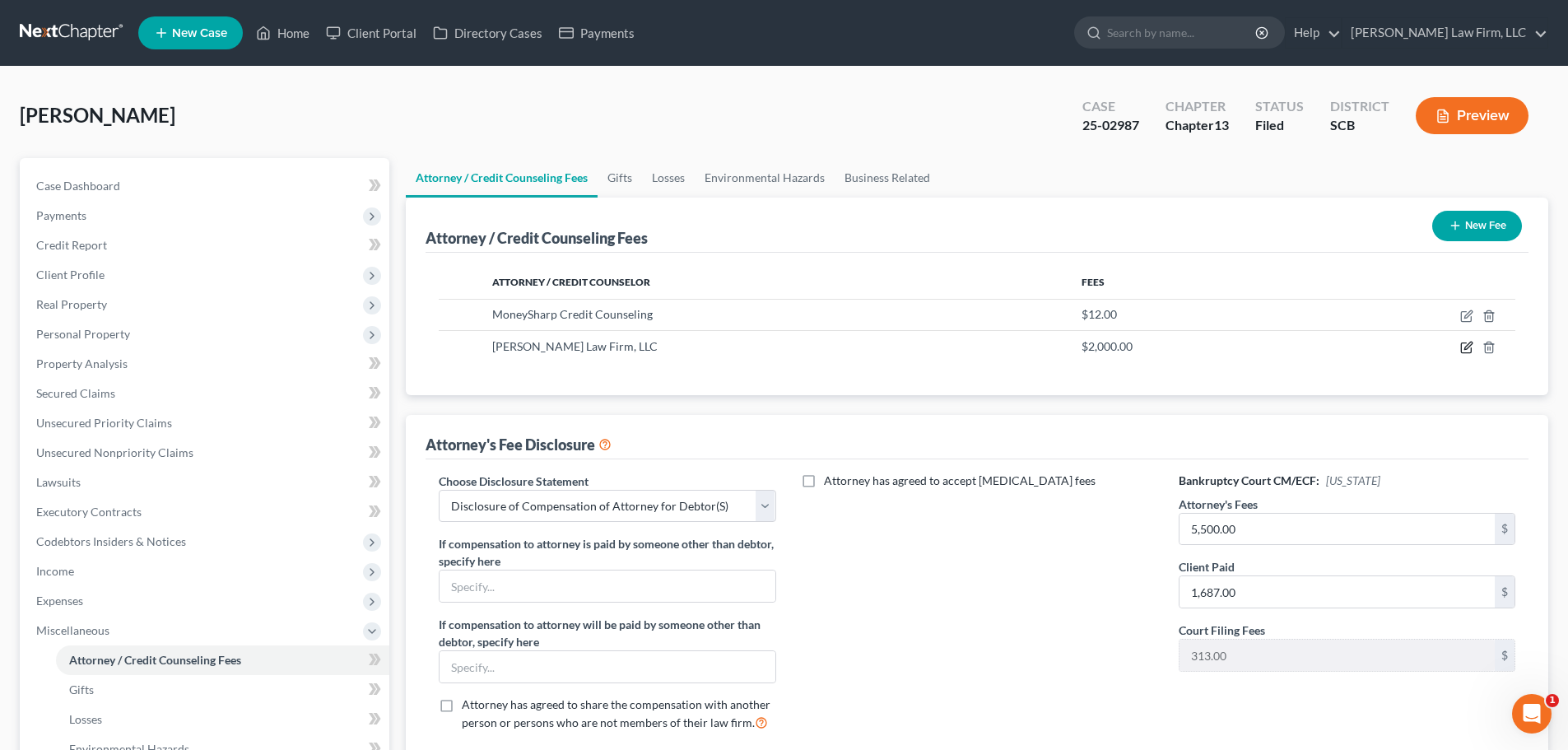
click at [1464, 350] on icon "button" at bounding box center [1468, 346] width 8 height 8
select select "42"
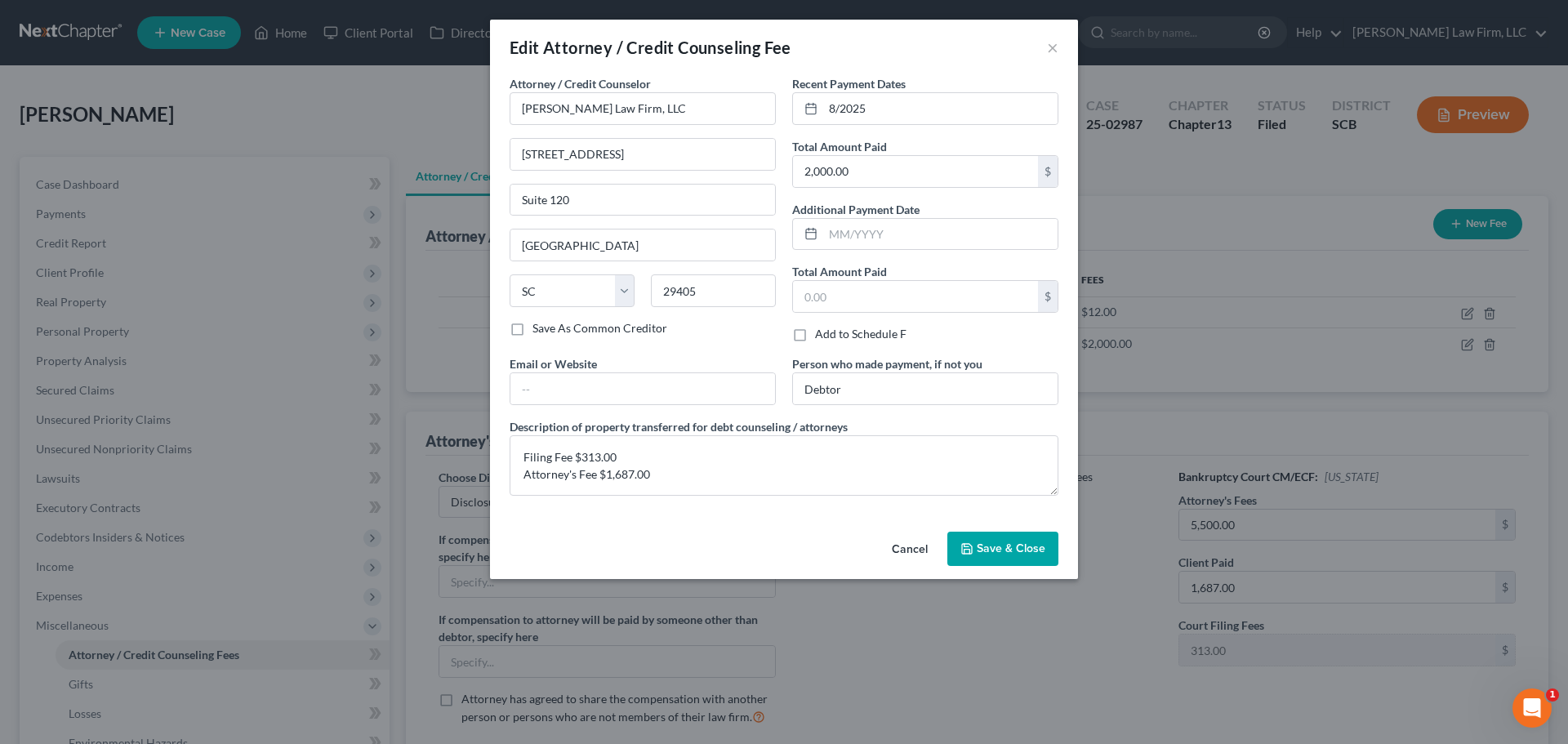
click at [1017, 544] on span "Save & Close" at bounding box center [1010, 548] width 69 height 14
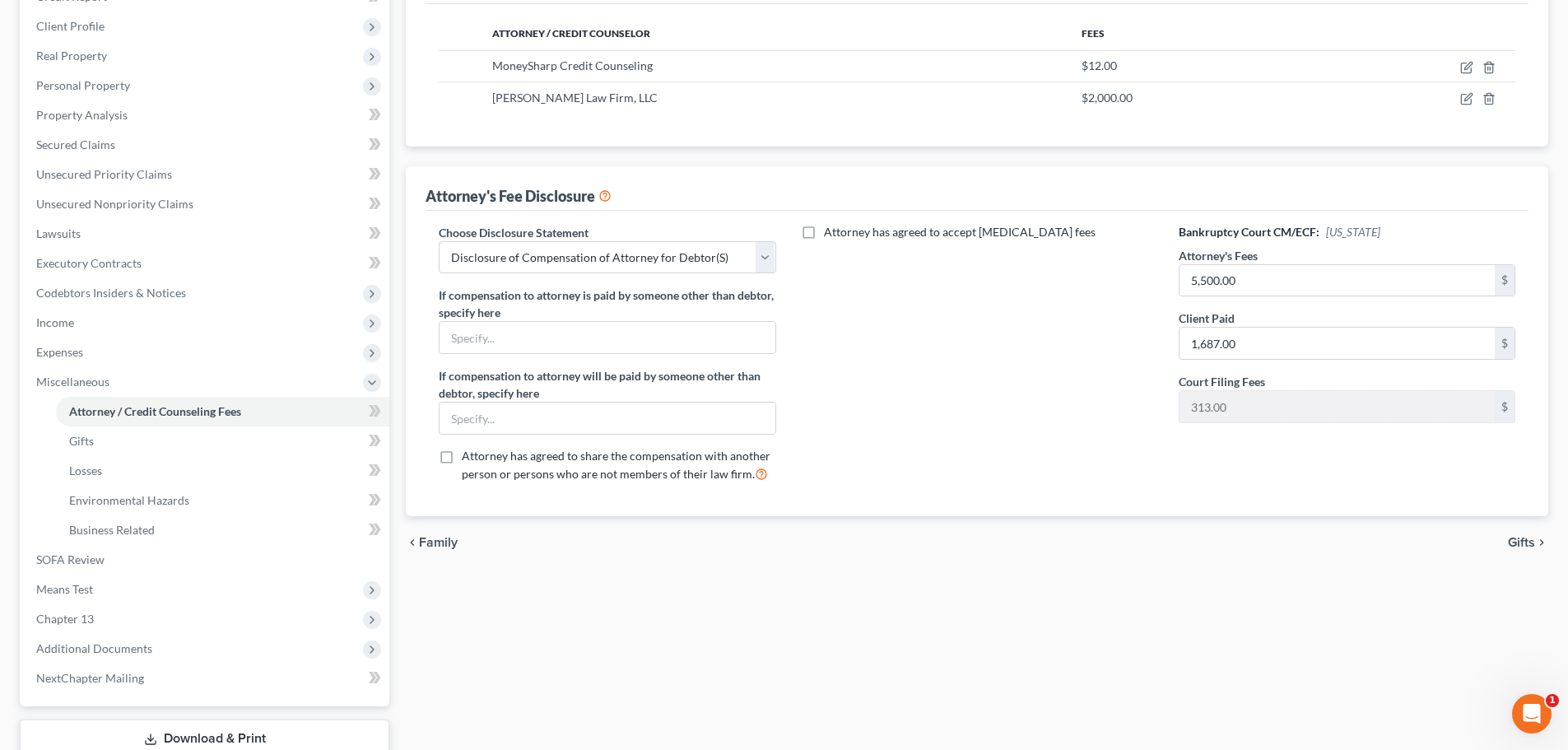
scroll to position [329, 0]
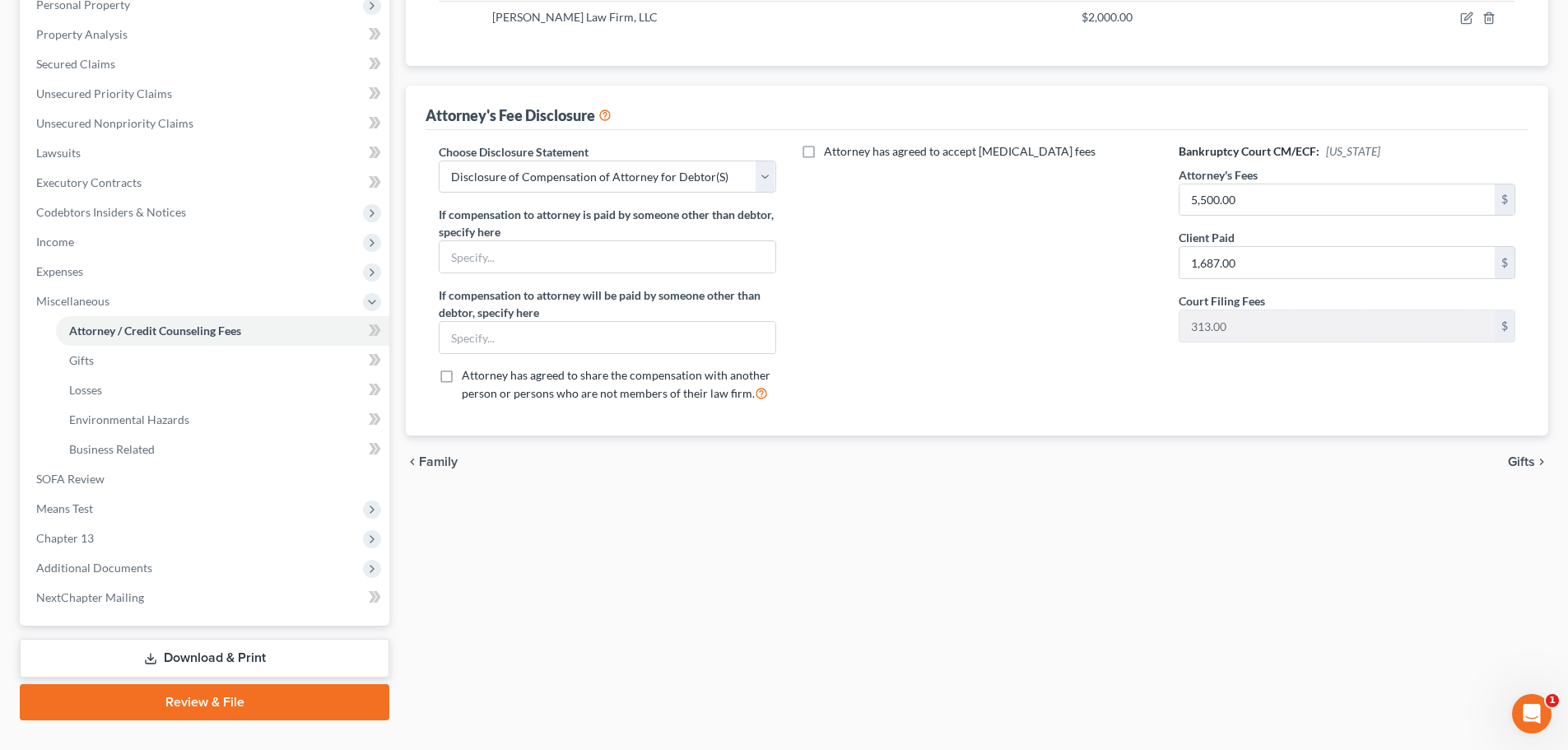
click at [236, 659] on link "Download & Print" at bounding box center [204, 658] width 370 height 39
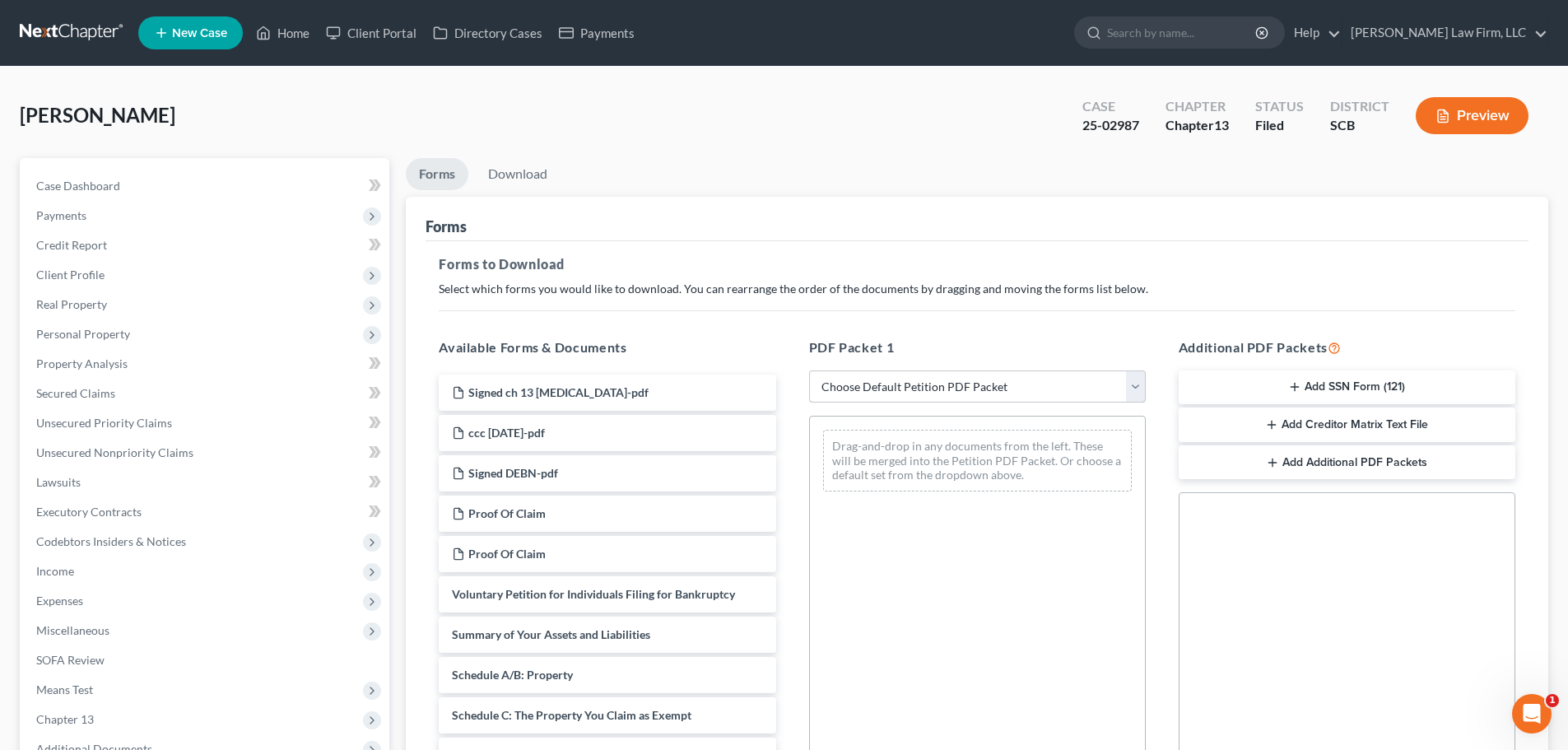
click at [929, 391] on select "Choose Default Petition PDF Packet Complete Bankruptcy Petition (all forms and …" at bounding box center [978, 387] width 337 height 33
select select "0"
click at [809, 371] on select "Choose Default Petition PDF Packet Complete Bankruptcy Petition (all forms and …" at bounding box center [978, 387] width 337 height 33
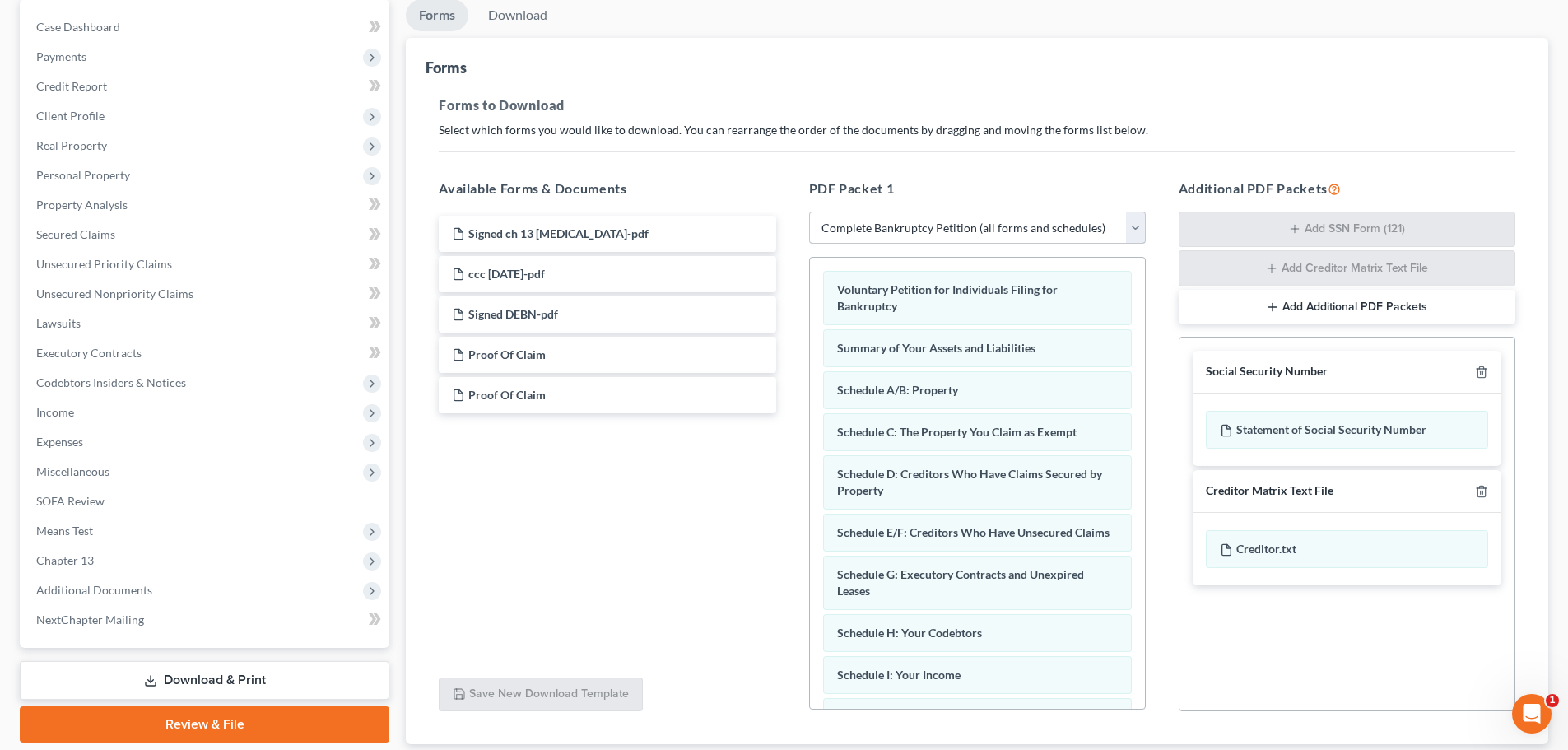
scroll to position [164, 0]
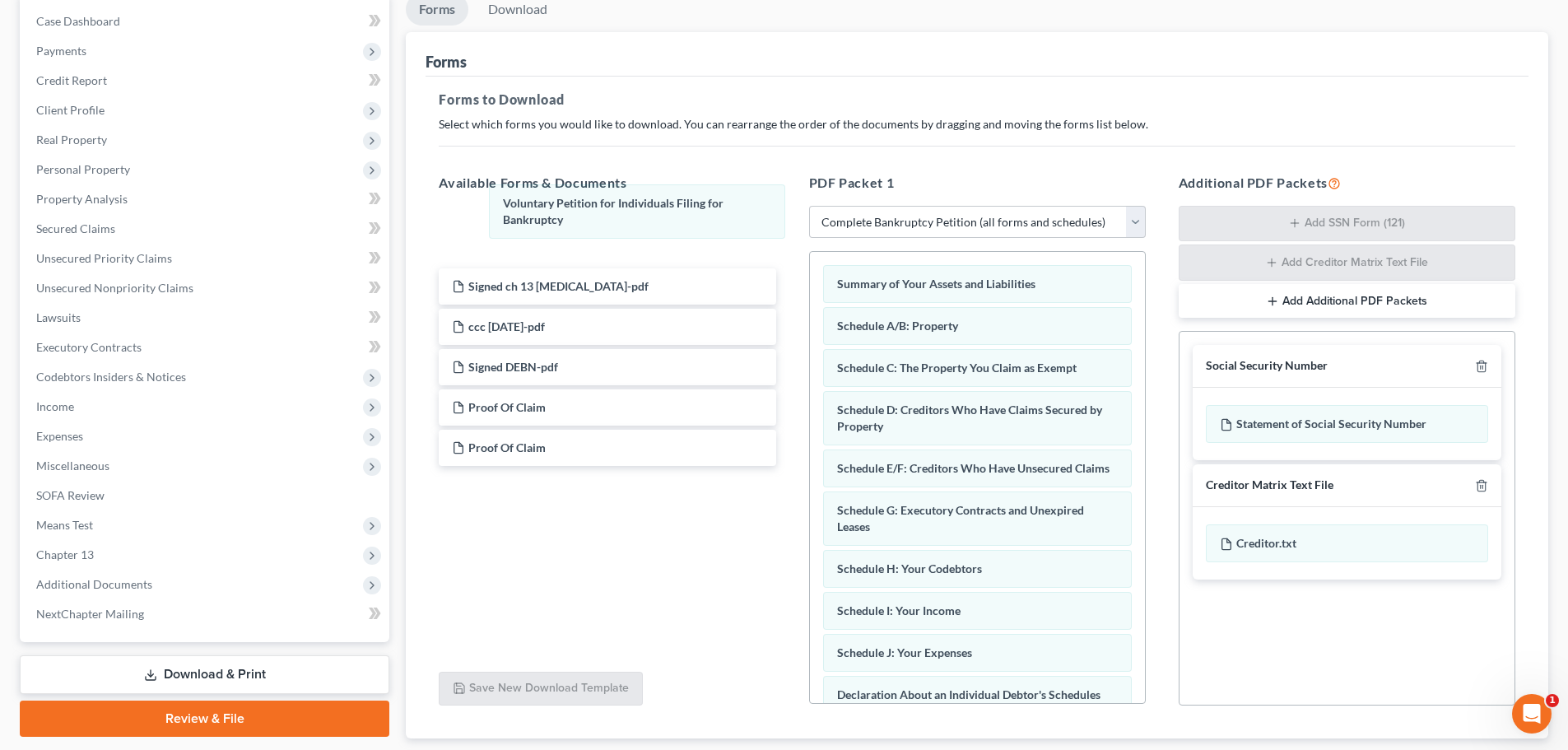
drag, startPoint x: 954, startPoint y: 289, endPoint x: 620, endPoint y: 210, distance: 343.2
click at [810, 252] on div "Voluntary Petition for Individuals Filing for Bankruptcy Voluntary Petition for…" at bounding box center [978, 673] width 335 height 842
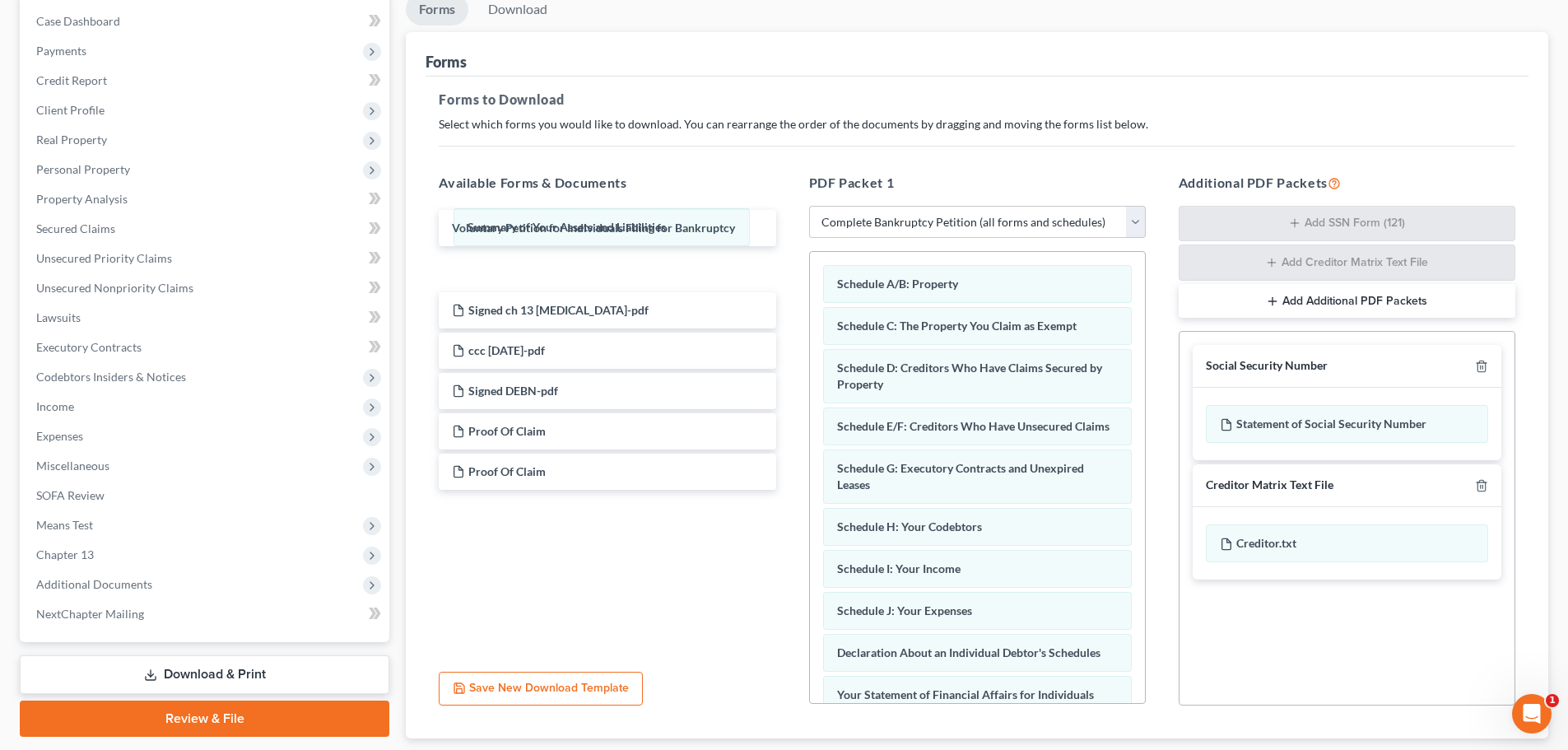
drag, startPoint x: 991, startPoint y: 291, endPoint x: 597, endPoint y: 223, distance: 399.8
click at [810, 252] on div "Summary of Your Assets and Liabilities Summary of Your Assets and Liabilities S…" at bounding box center [978, 652] width 335 height 800
drag, startPoint x: 1478, startPoint y: 490, endPoint x: 1481, endPoint y: 479, distance: 11.4
click at [1479, 490] on icon "button" at bounding box center [1481, 485] width 8 height 10
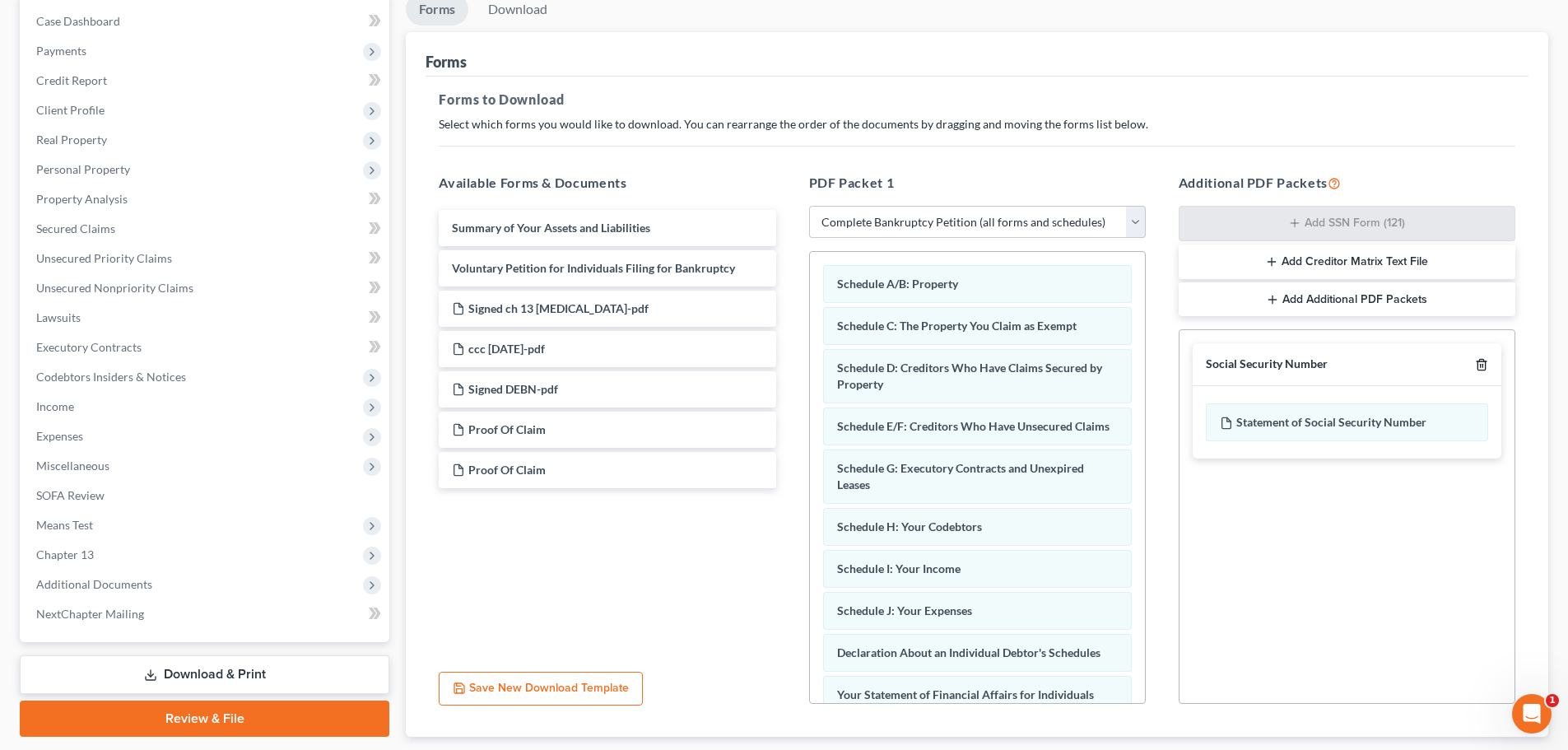
click at [1484, 365] on icon "button" at bounding box center [1481, 365] width 13 height 13
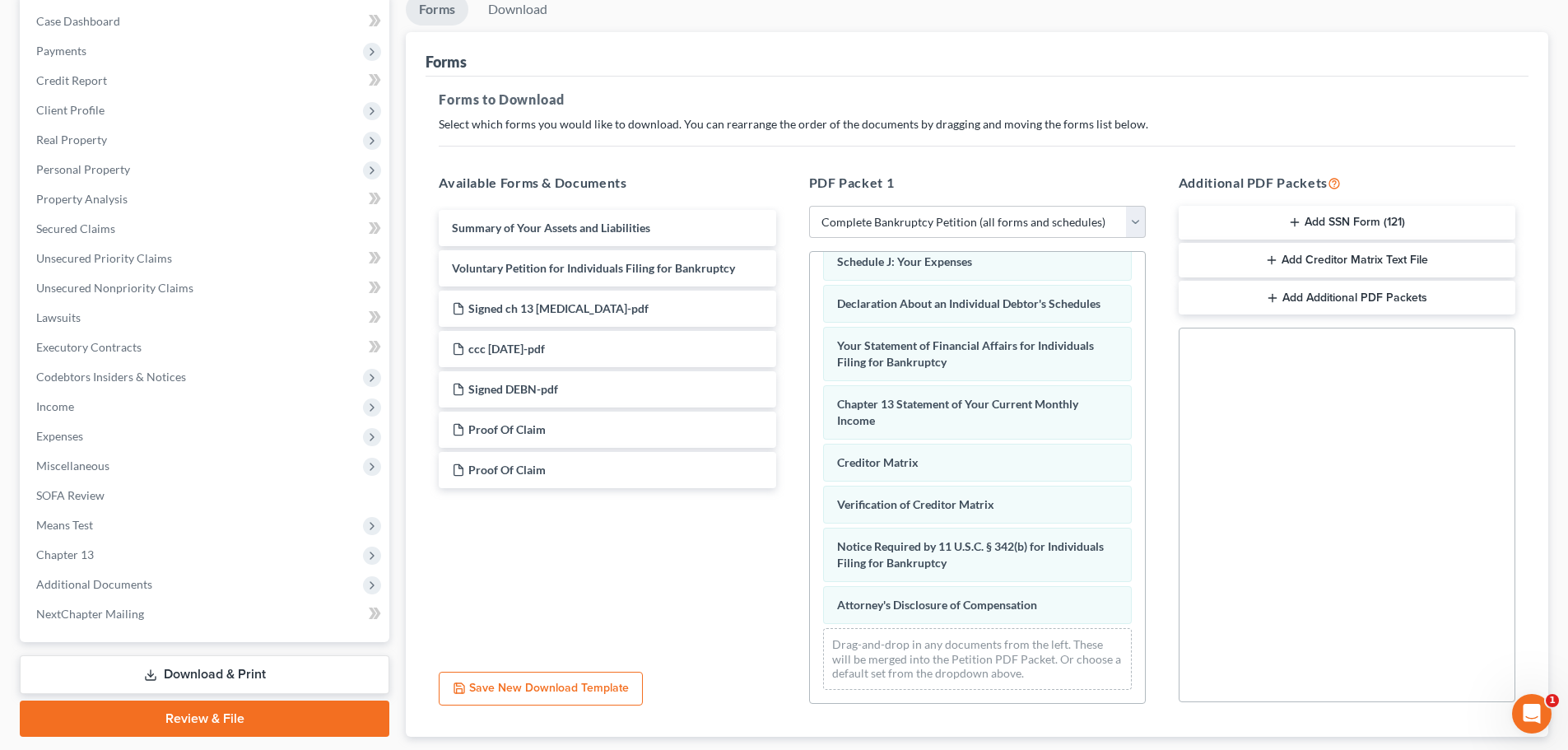
scroll to position [365, 0]
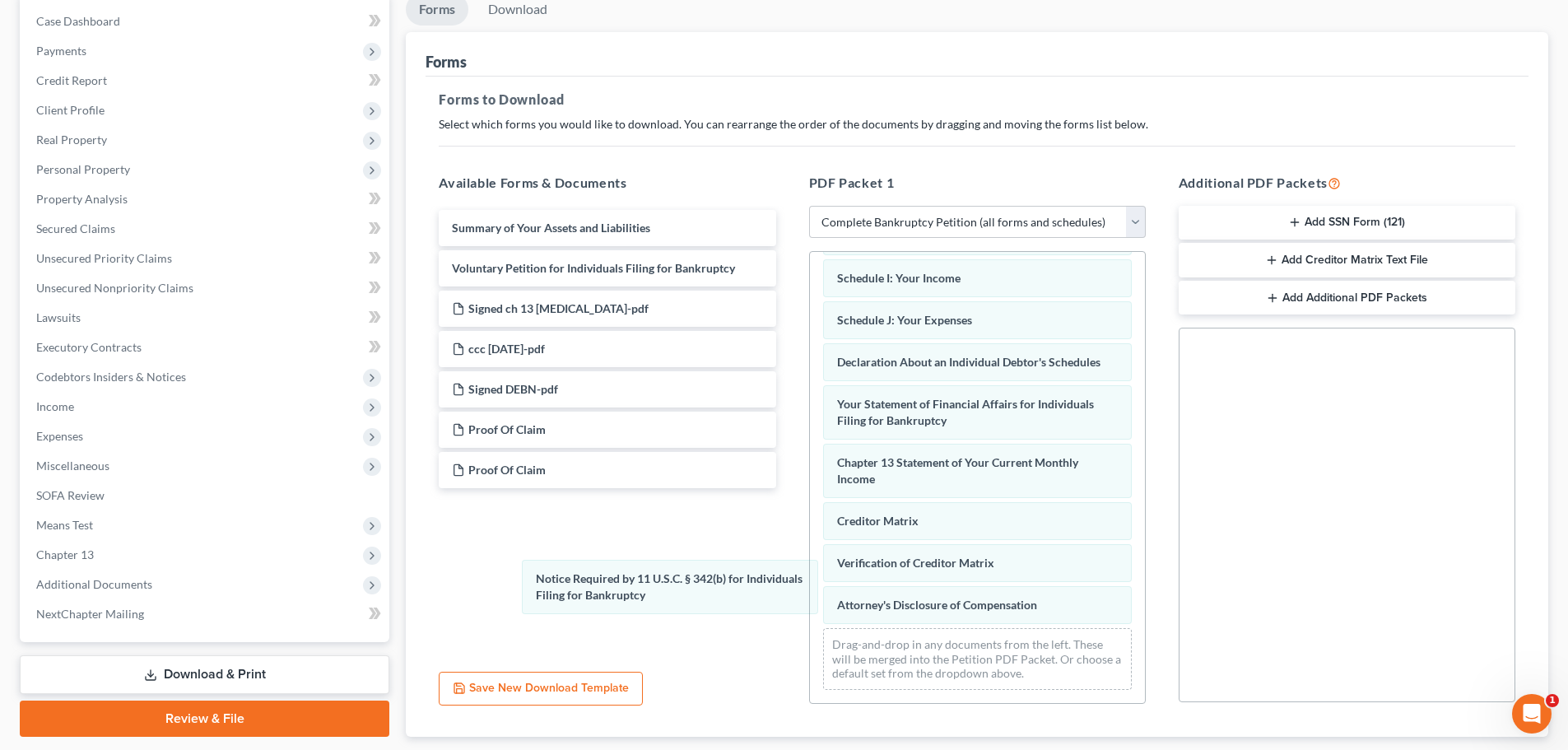
click at [810, 594] on div "Notice Required by 11 U.S.C. § 342(b) for Individuals Filing for Bankruptcy Sch…" at bounding box center [978, 332] width 335 height 741
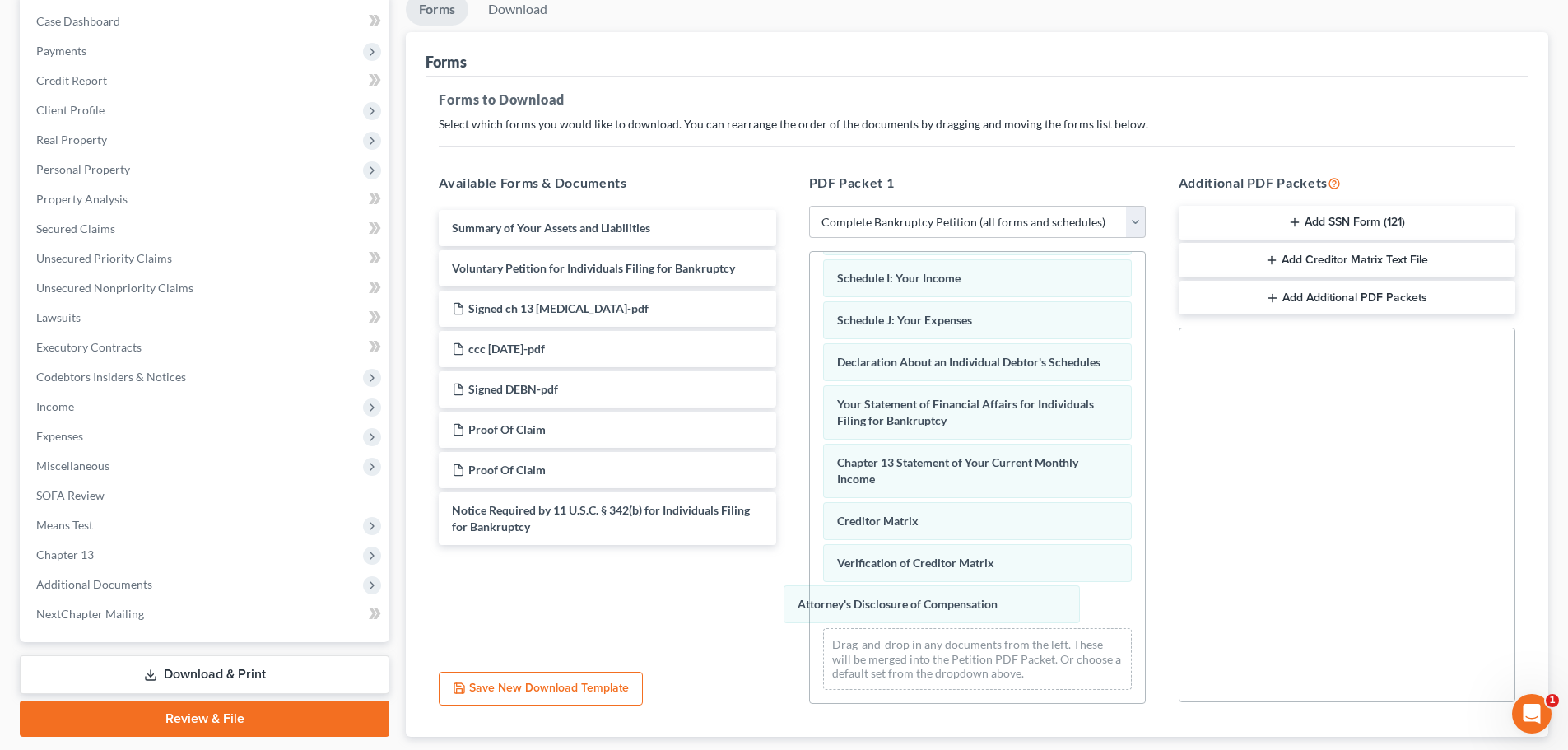
drag, startPoint x: 956, startPoint y: 608, endPoint x: 657, endPoint y: 614, distance: 299.1
click at [810, 614] on div "Attorney's Disclosure of Compensation Schedule A/B: Property Schedule C: The Pr…" at bounding box center [978, 332] width 335 height 741
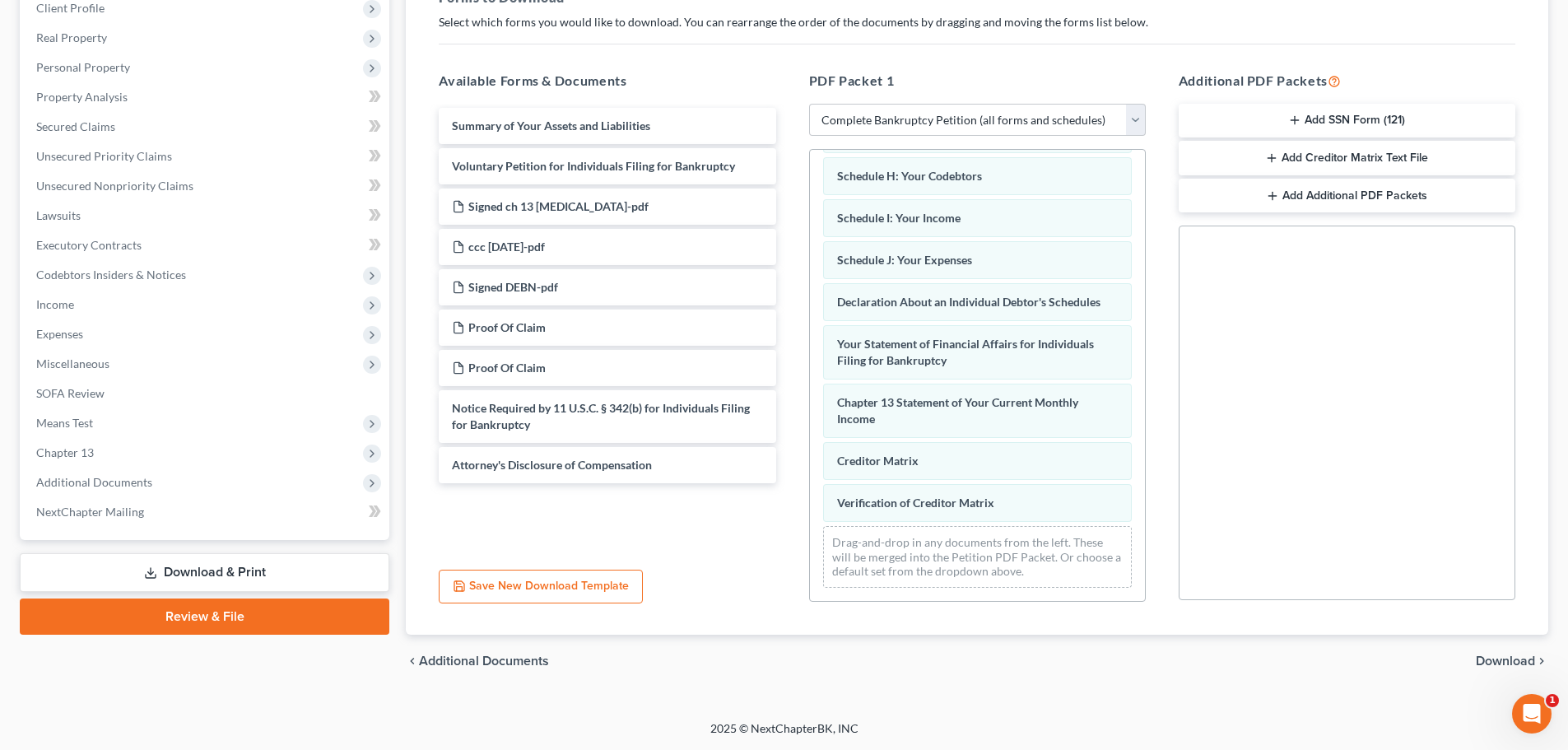
click at [1487, 664] on span "Download" at bounding box center [1505, 661] width 59 height 13
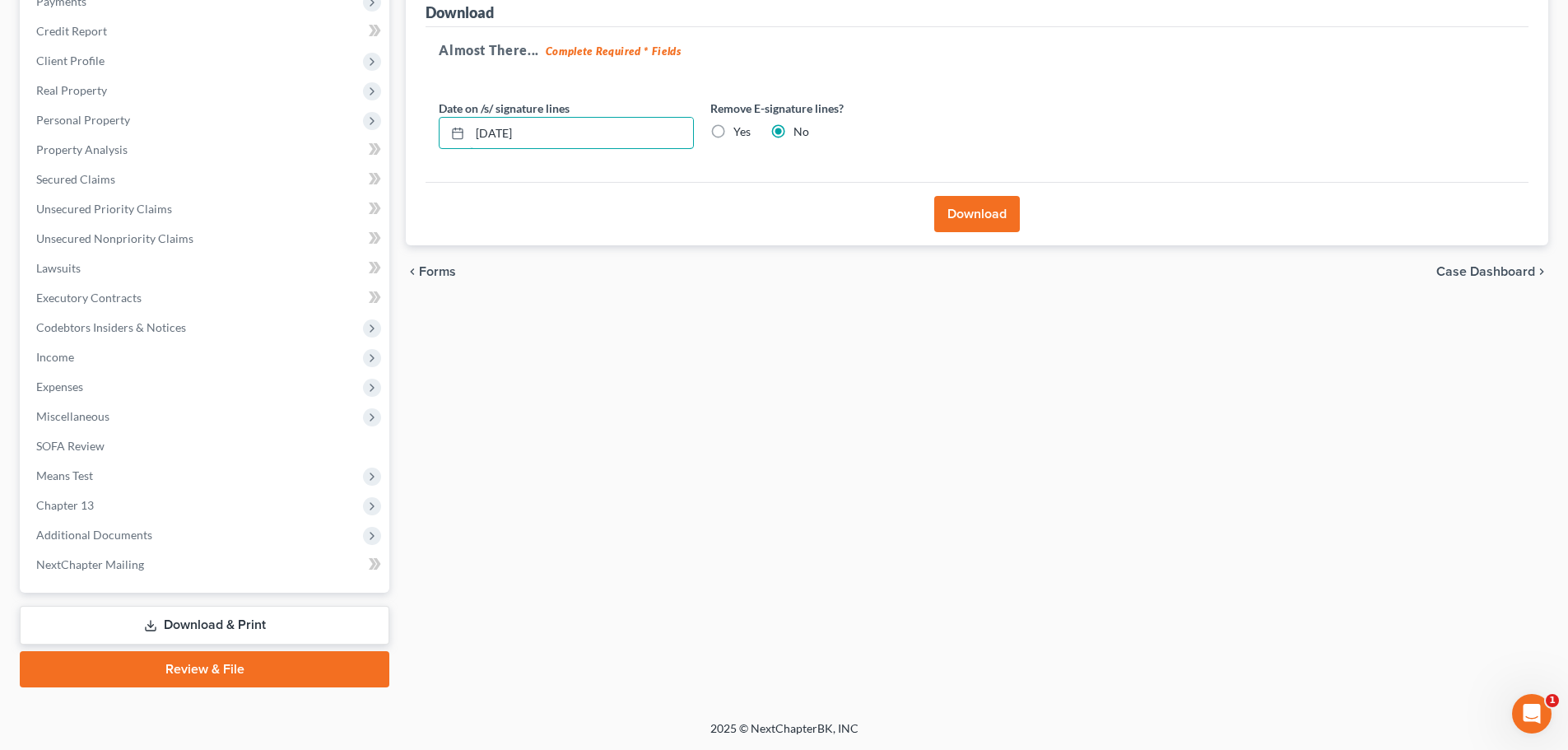
drag, startPoint x: 607, startPoint y: 133, endPoint x: 398, endPoint y: 168, distance: 211.9
click at [413, 166] on div "Download Almost There... Complete Required * Fields Date on /s/ signature lines…" at bounding box center [978, 114] width 1143 height 263
click at [733, 133] on label "Yes" at bounding box center [742, 131] width 17 height 16
click at [740, 133] on input "Yes" at bounding box center [745, 128] width 10 height 10
radio input "true"
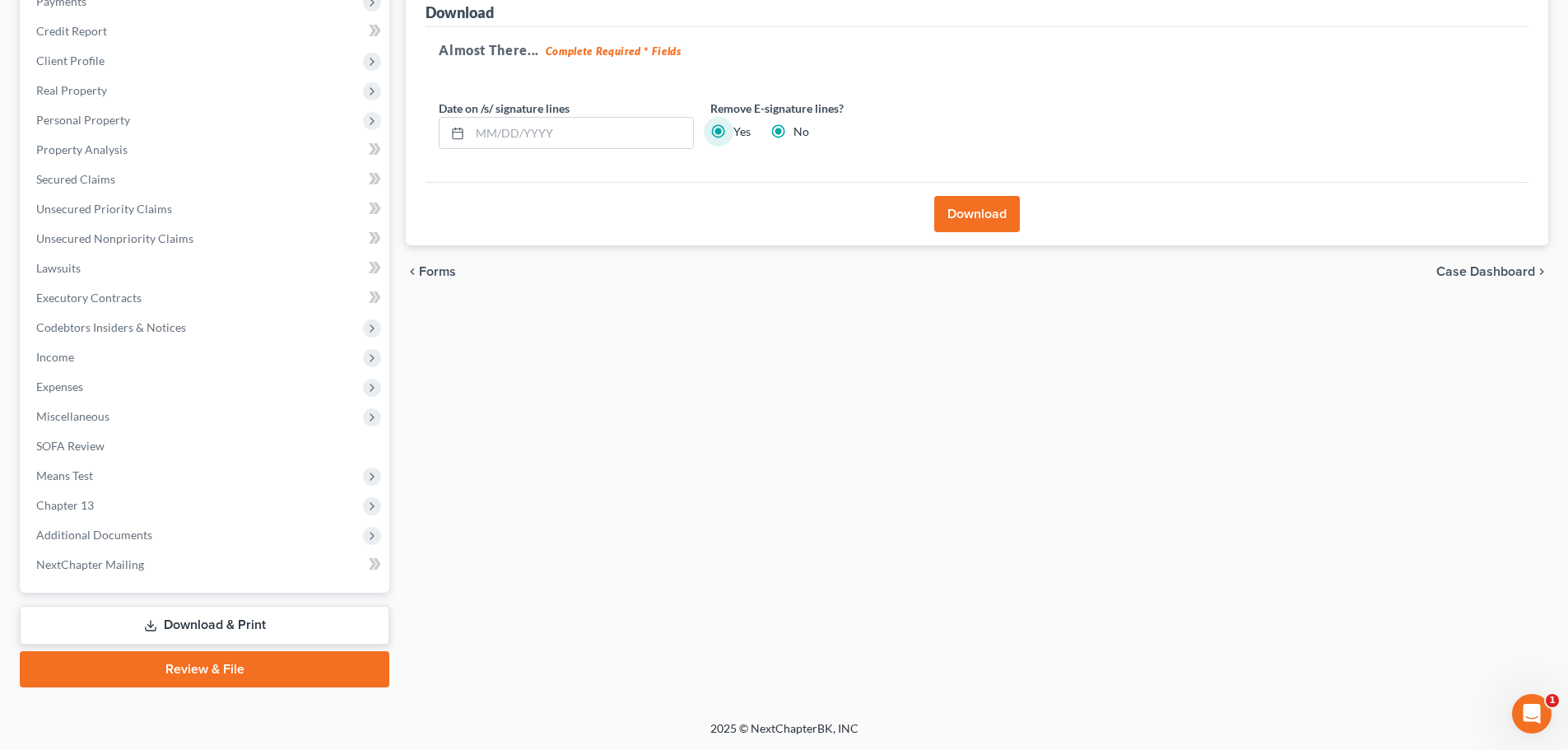
radio input "false"
click at [997, 216] on button "Download" at bounding box center [978, 214] width 86 height 36
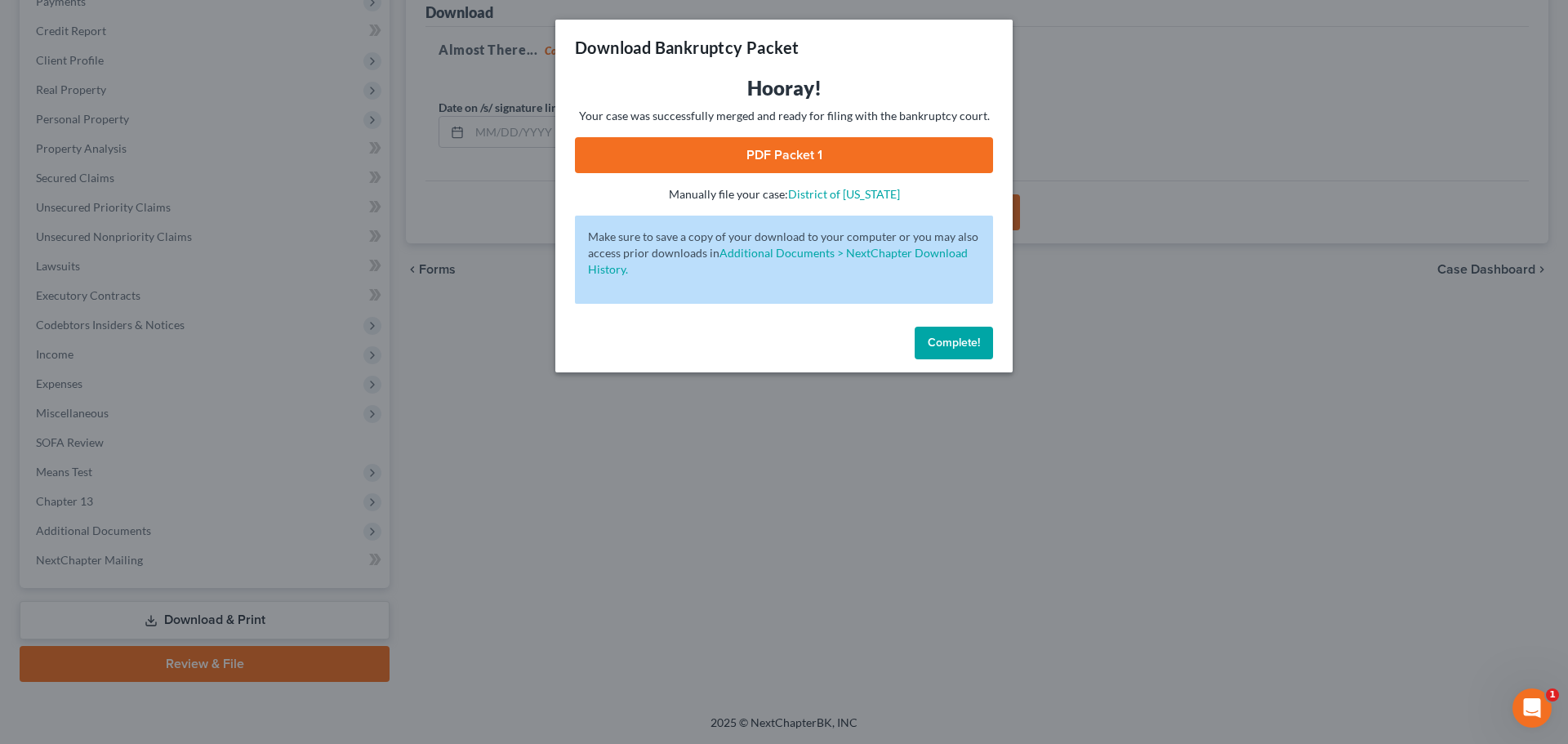
drag, startPoint x: 827, startPoint y: 157, endPoint x: 818, endPoint y: 155, distance: 9.2
click at [826, 157] on link "PDF Packet 1" at bounding box center [783, 155] width 418 height 36
click at [939, 343] on span "Complete!" at bounding box center [953, 342] width 52 height 14
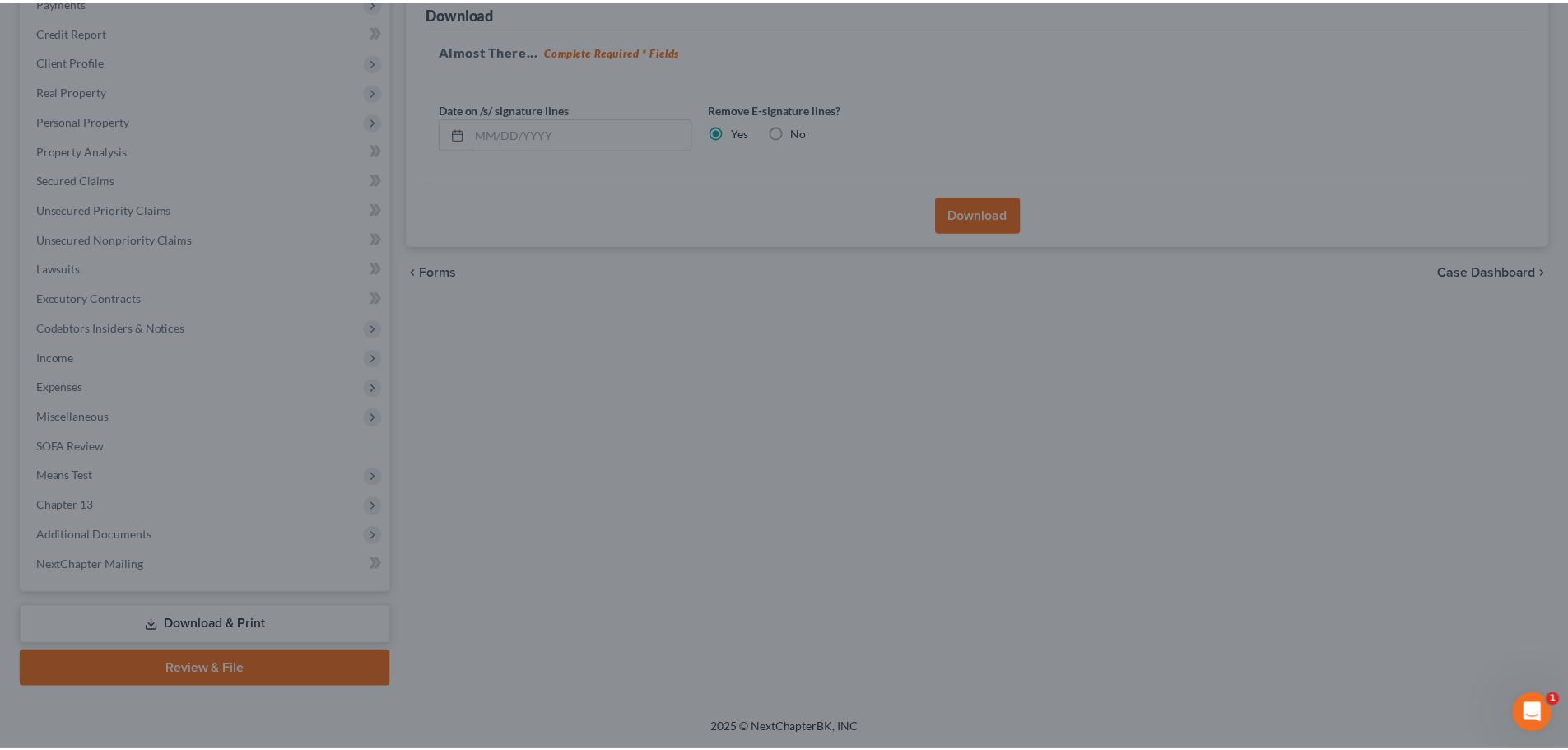
scroll to position [0, 0]
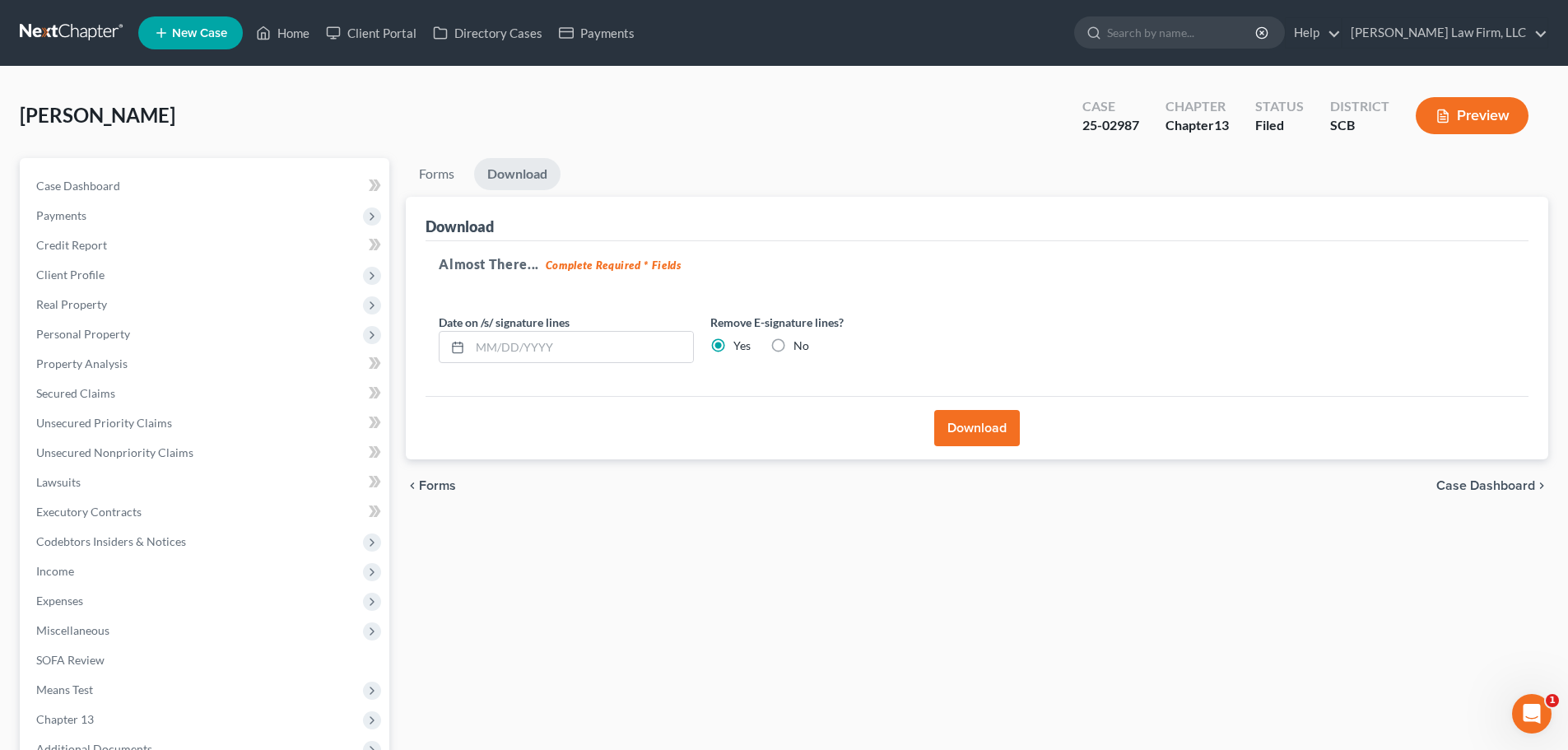
click at [68, 35] on link at bounding box center [72, 32] width 106 height 29
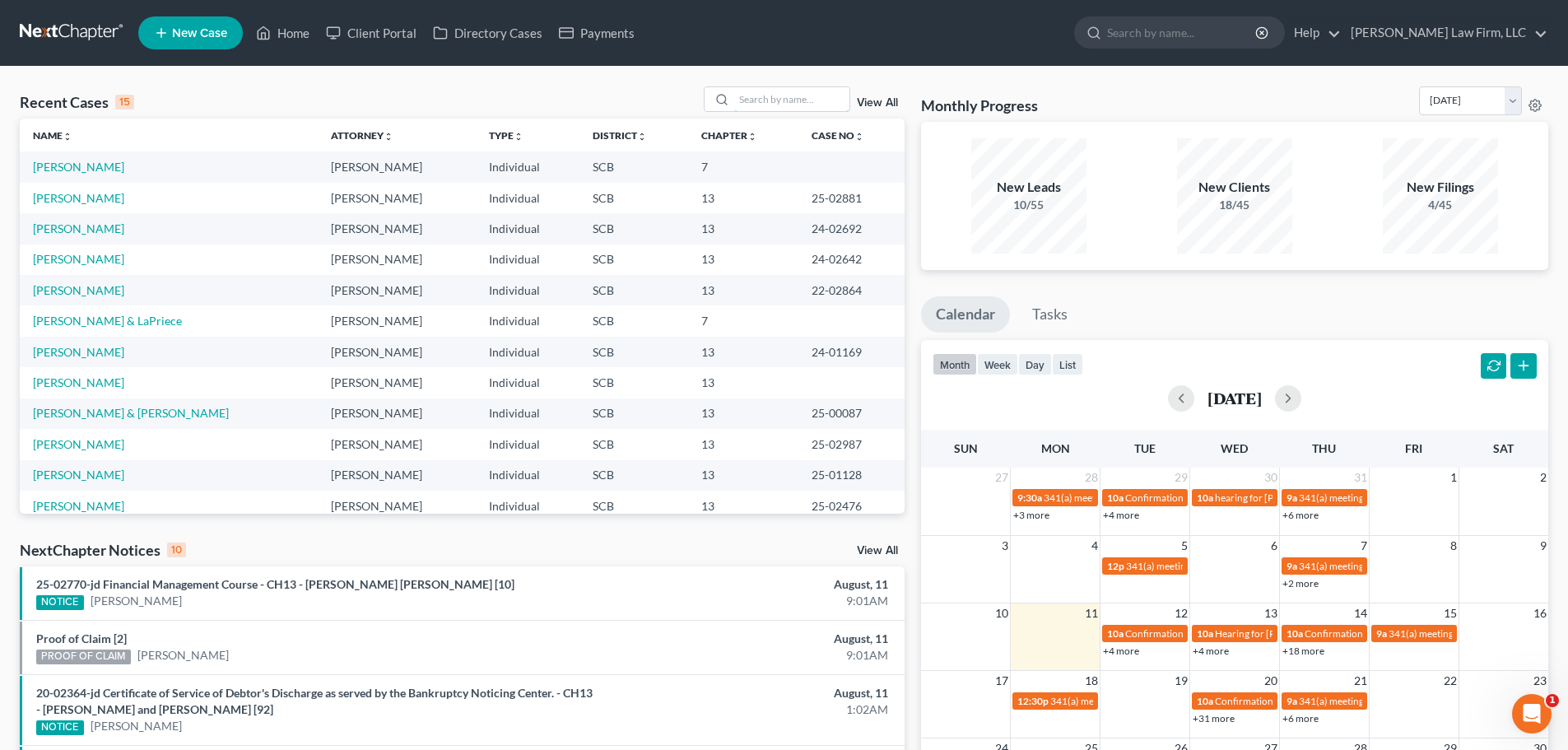
click at [806, 91] on input "search" at bounding box center [791, 99] width 115 height 24
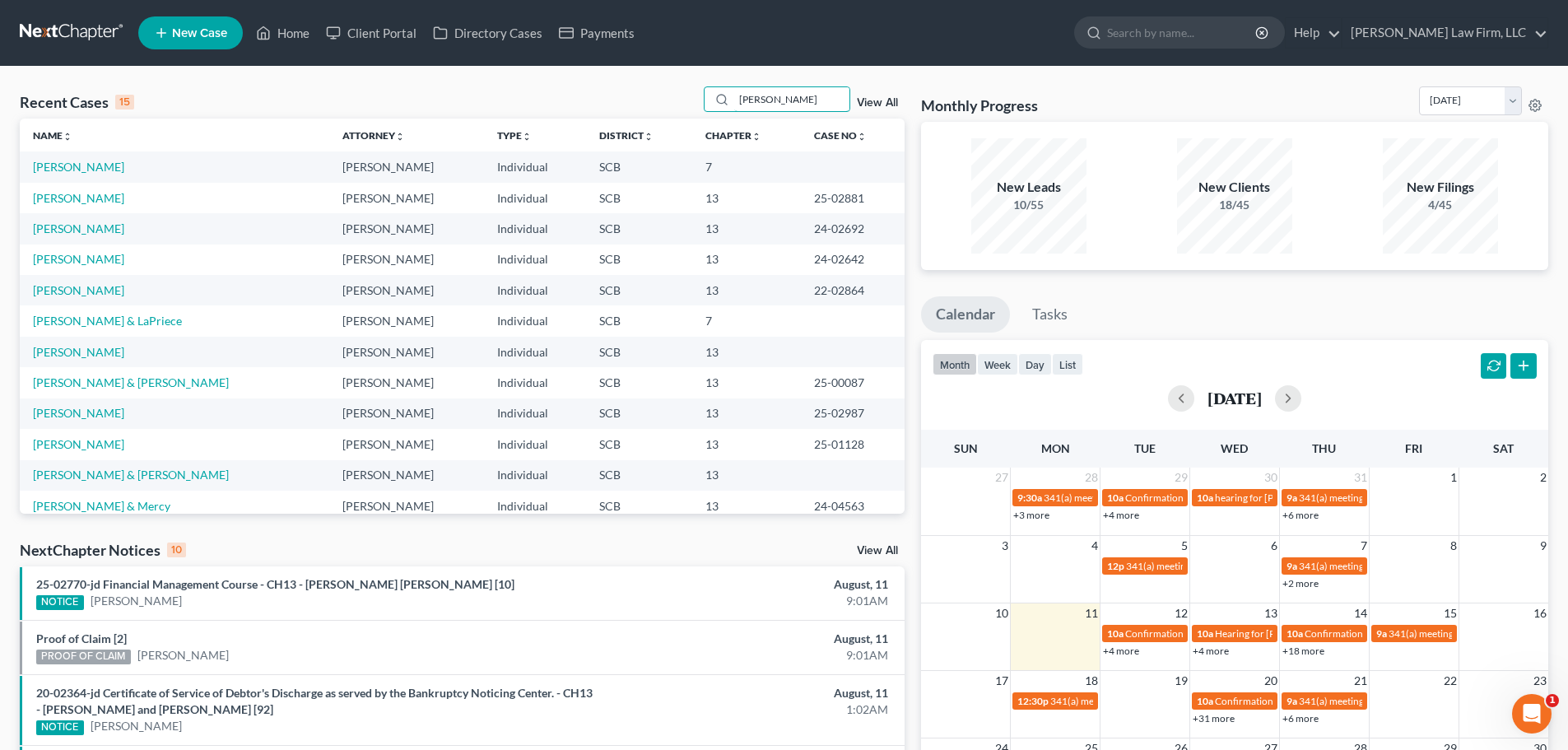
type input "o'brien"
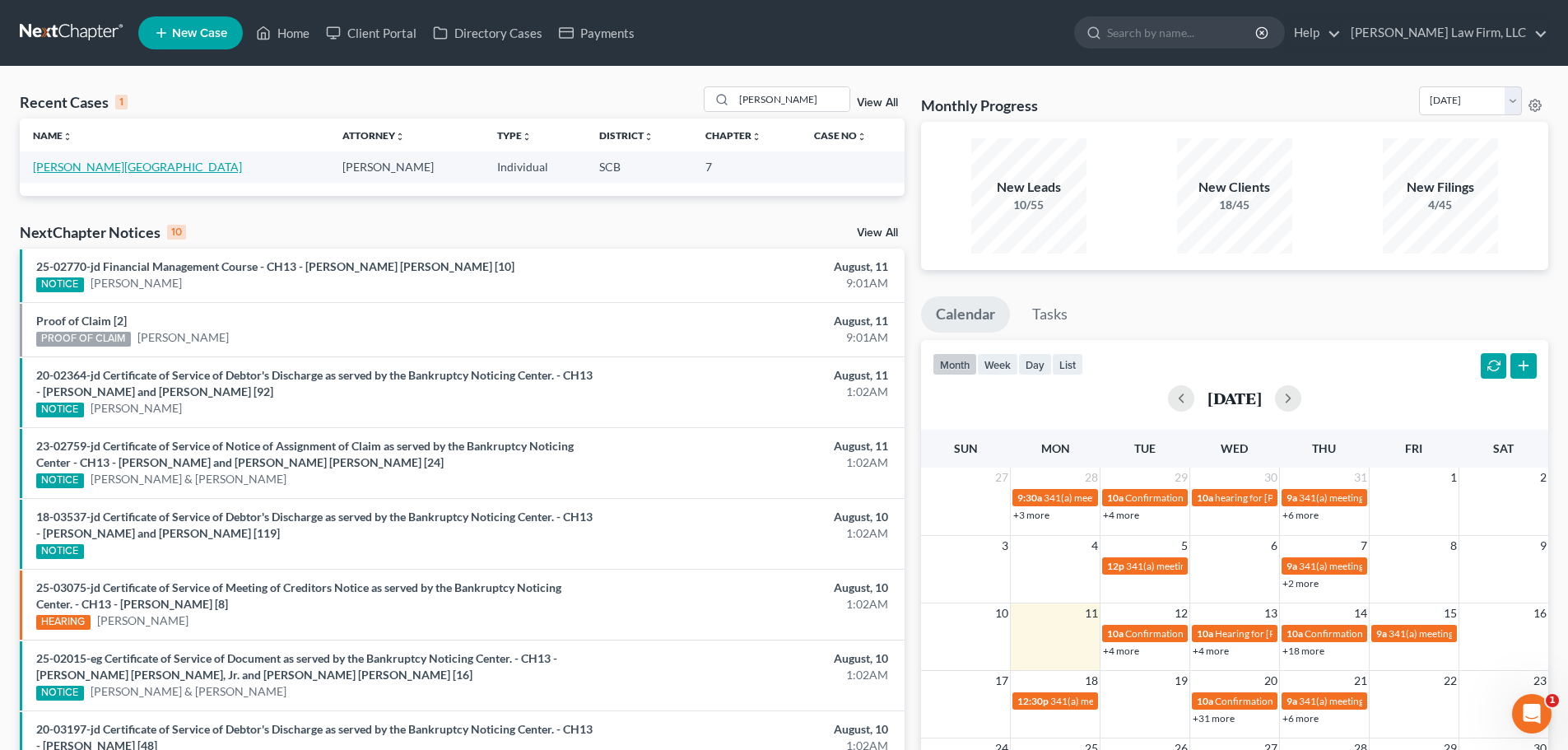
click at [46, 161] on link "[PERSON_NAME][GEOGRAPHIC_DATA]" at bounding box center [138, 166] width 209 height 14
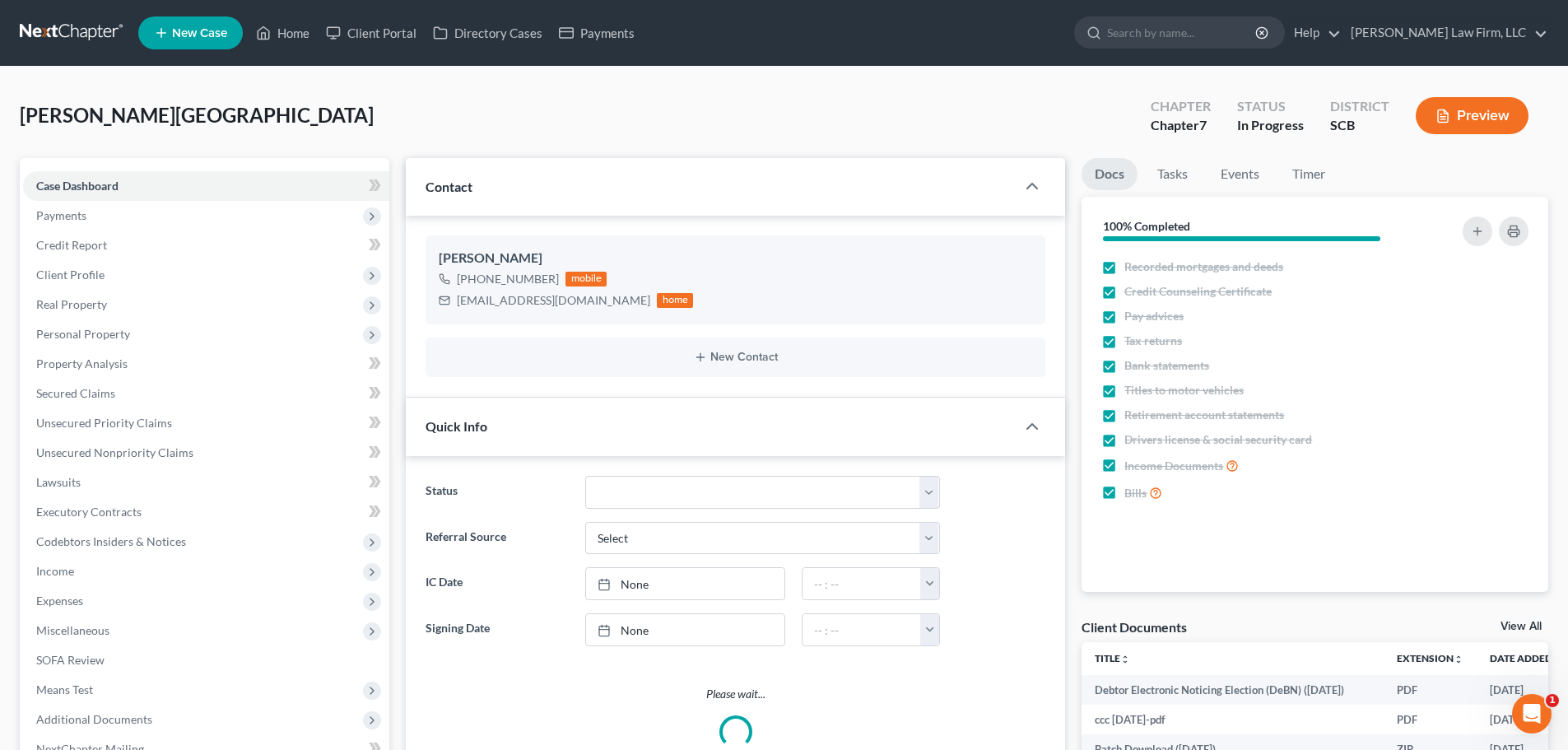
select select "1"
click at [77, 391] on span "Secured Claims" at bounding box center [75, 393] width 79 height 14
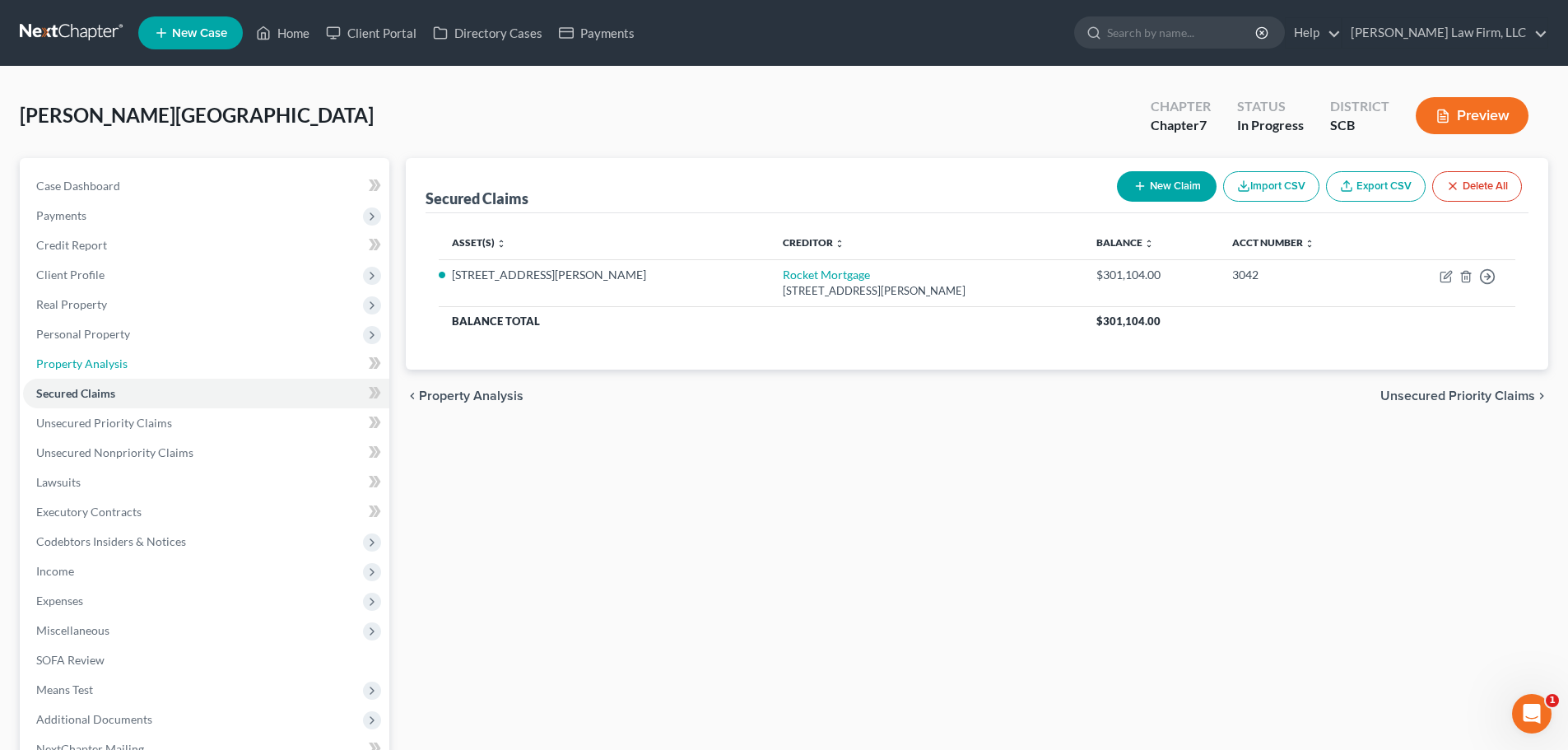
click at [73, 354] on link "Property Analysis" at bounding box center [205, 363] width 366 height 29
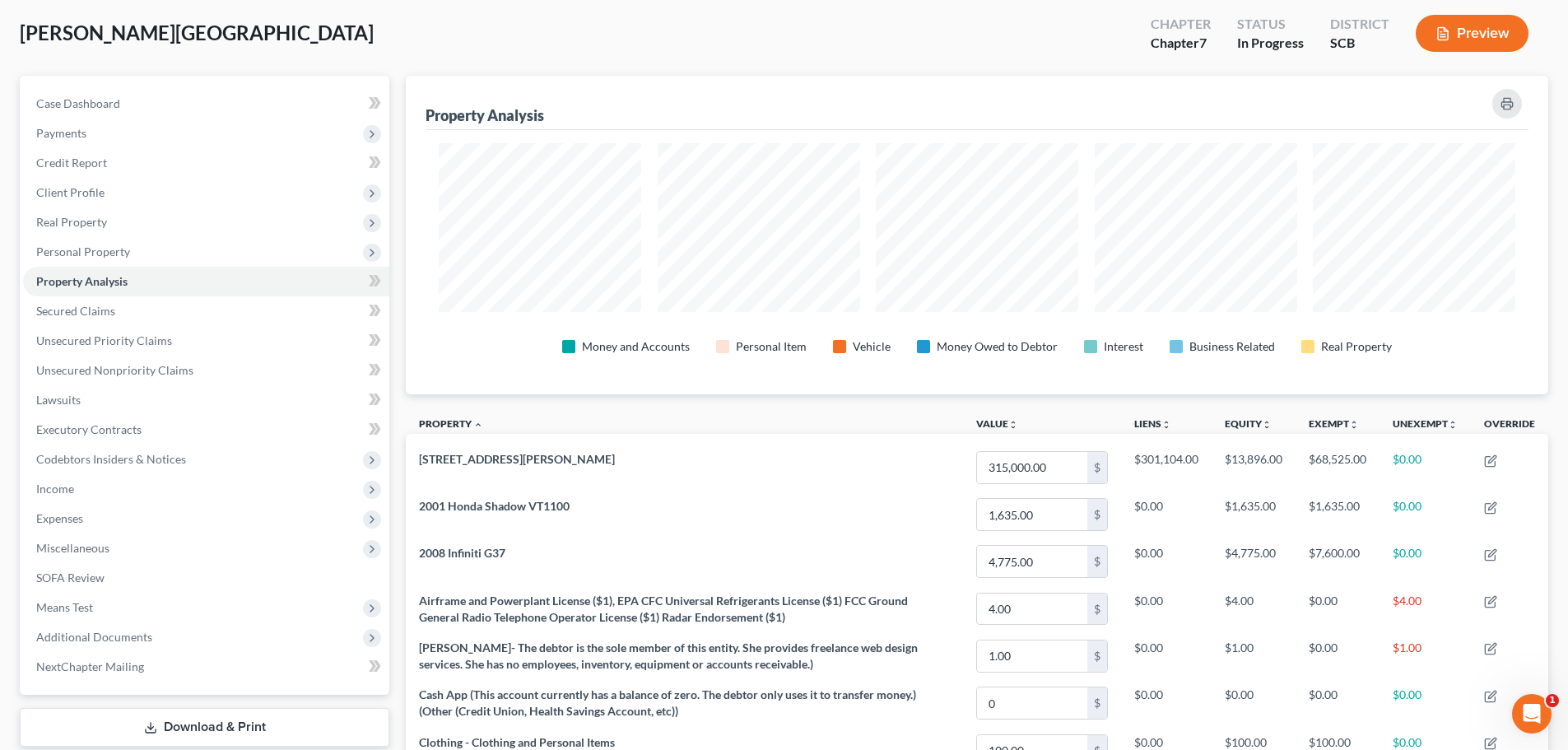
click at [101, 248] on span "Personal Property" at bounding box center [83, 251] width 94 height 14
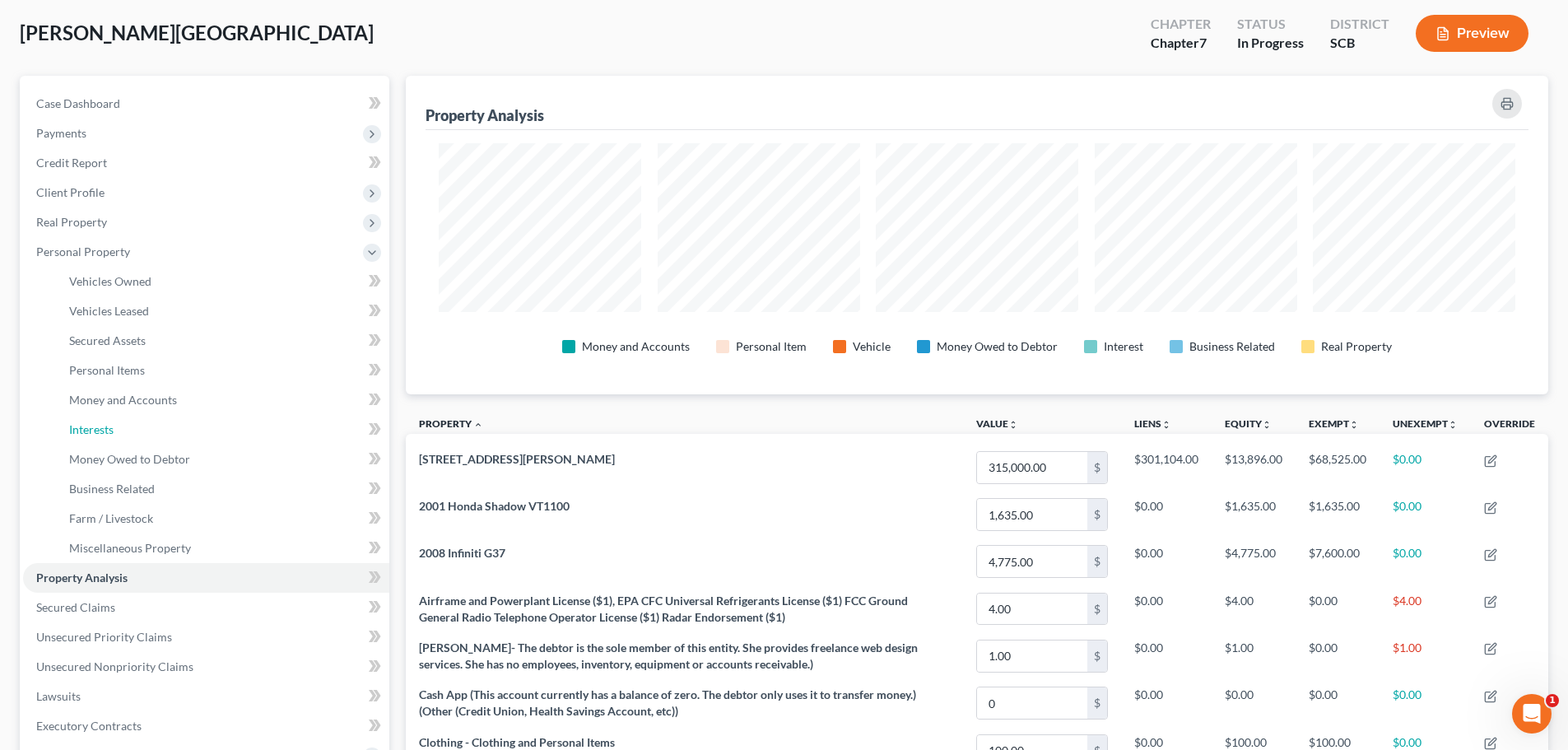
click at [110, 427] on span "Interests" at bounding box center [91, 429] width 45 height 14
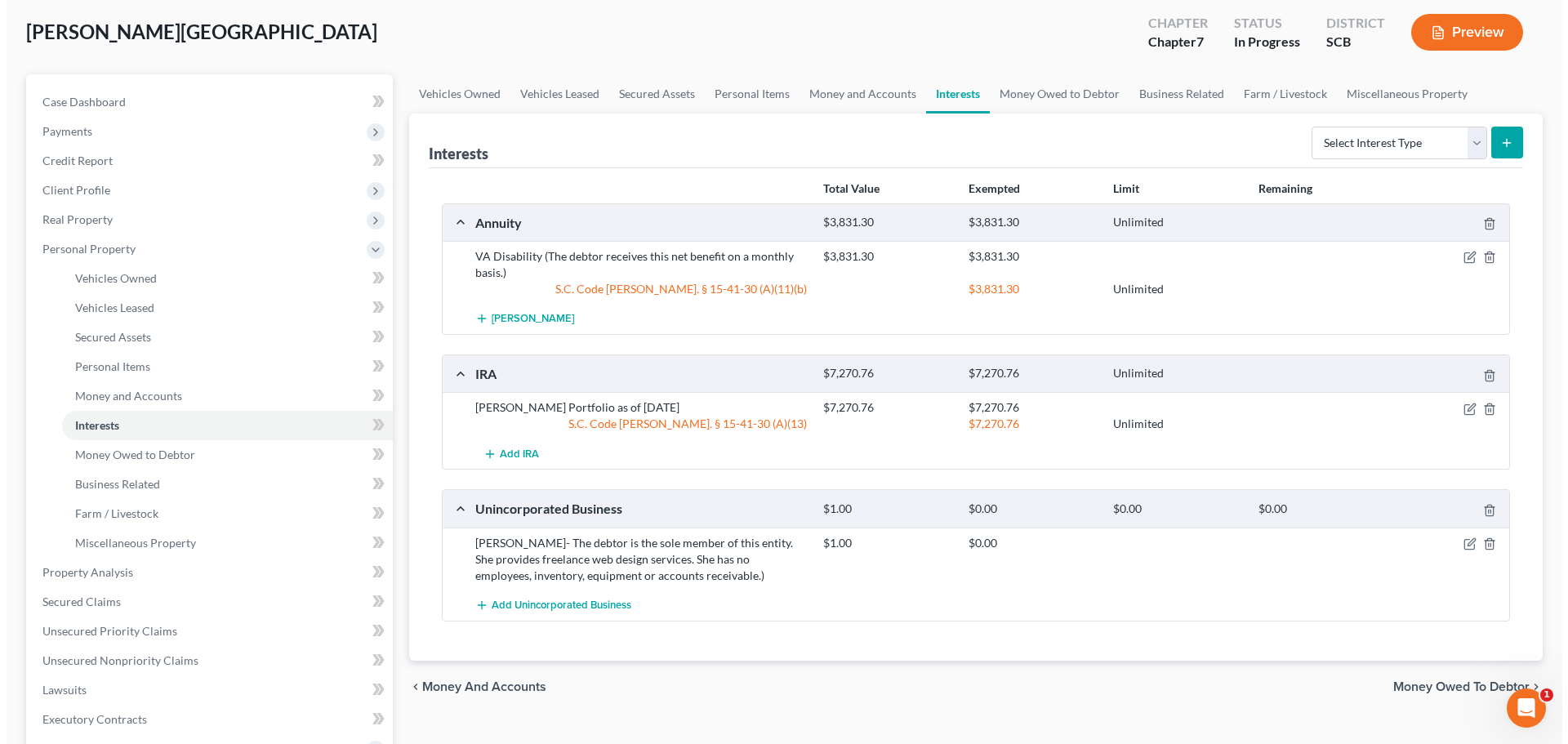
scroll to position [82, 0]
click at [1464, 405] on icon "button" at bounding box center [1464, 410] width 13 height 13
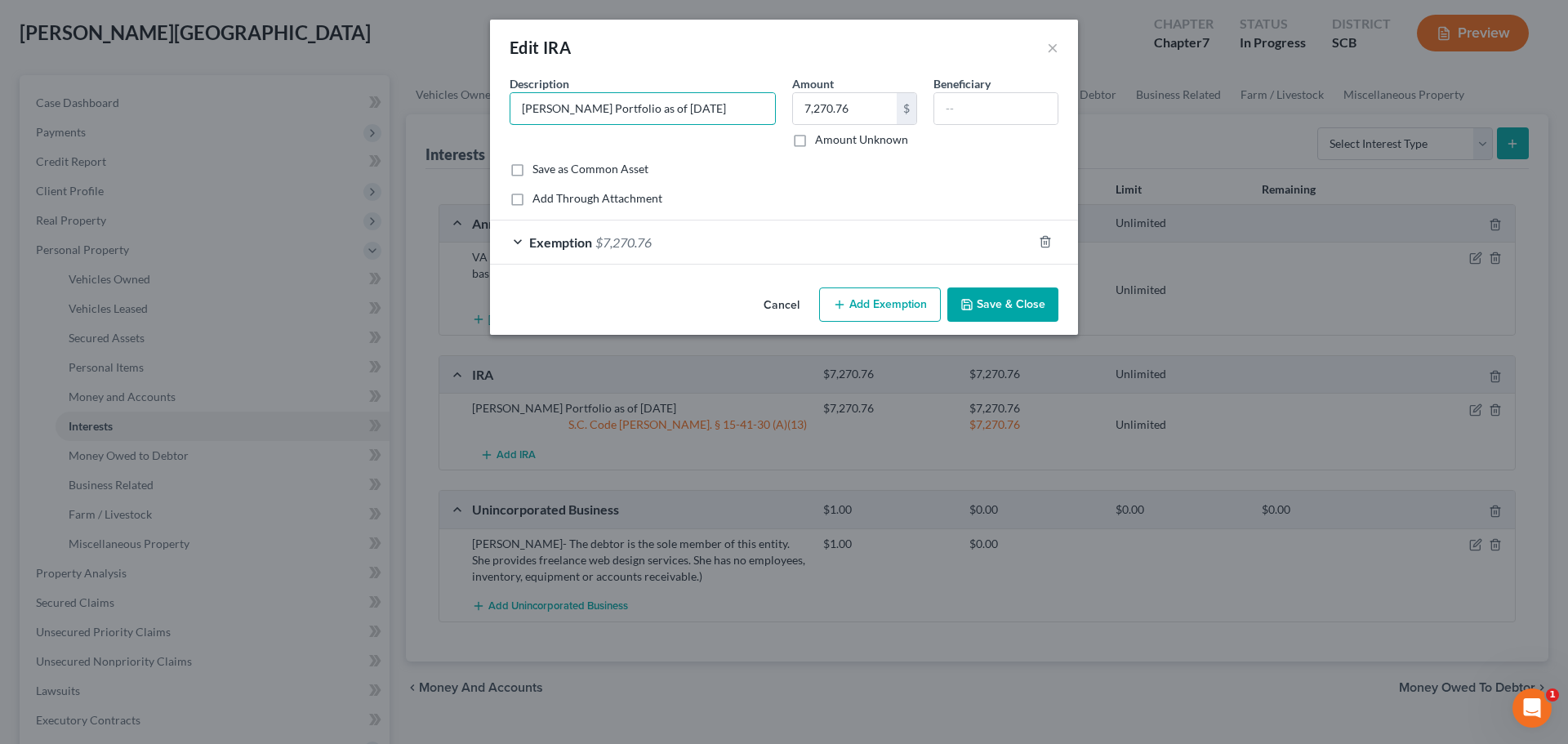
drag, startPoint x: 726, startPoint y: 107, endPoint x: 591, endPoint y: 107, distance: 135.0
click at [591, 107] on input "Edward Jones Portfolio as of 7/25/25" at bounding box center [642, 108] width 265 height 31
type input "Edward Jones Simple IRA Acct:#0817"
type input "0.05"
click at [786, 234] on div "Exemption $7,270.76" at bounding box center [760, 242] width 542 height 43
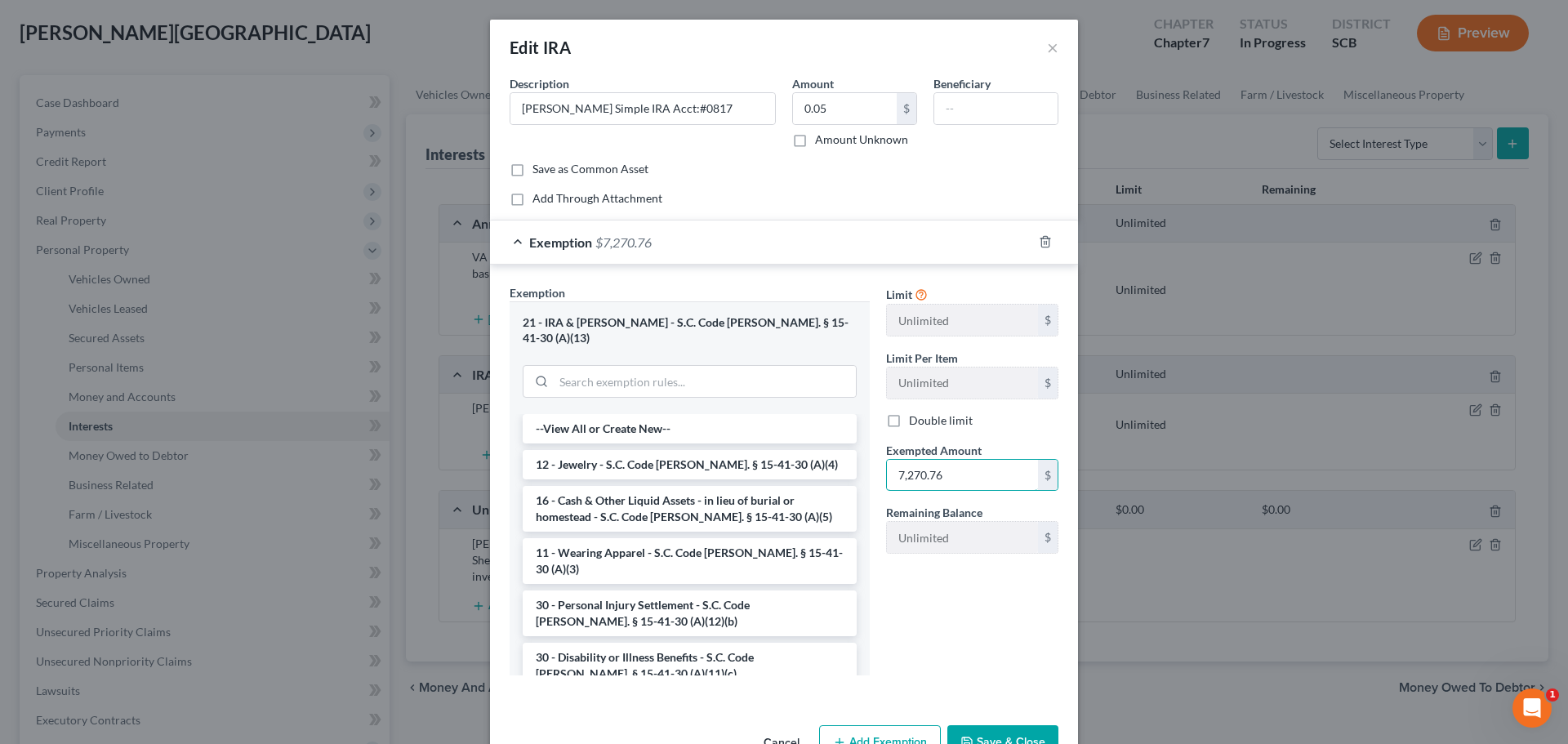
click at [964, 474] on input "7,270.76" at bounding box center [962, 474] width 151 height 31
type input "0.5"
click at [998, 727] on button "Save & Close" at bounding box center [1003, 742] width 111 height 34
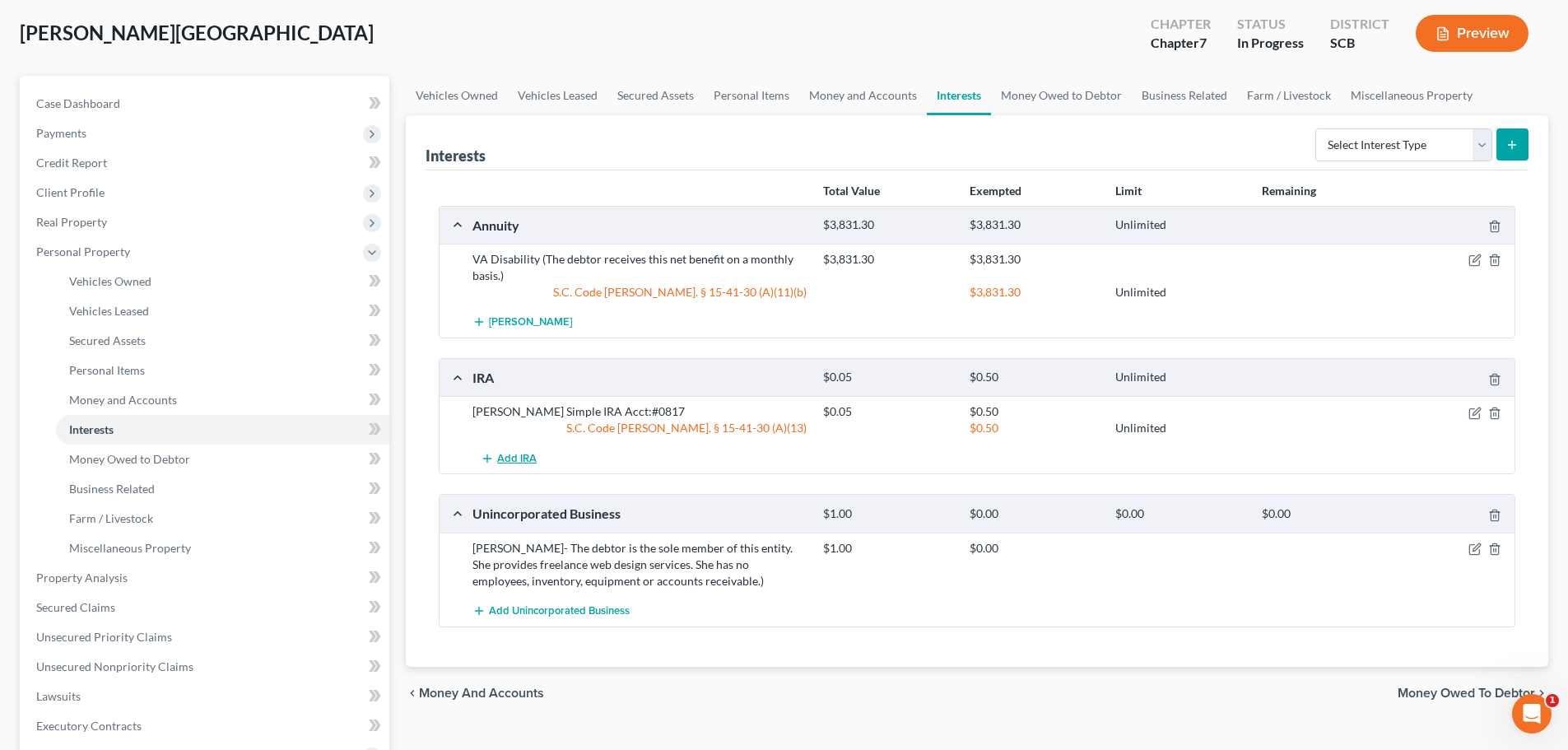
click at [513, 451] on button "Add IRA" at bounding box center [509, 458] width 72 height 30
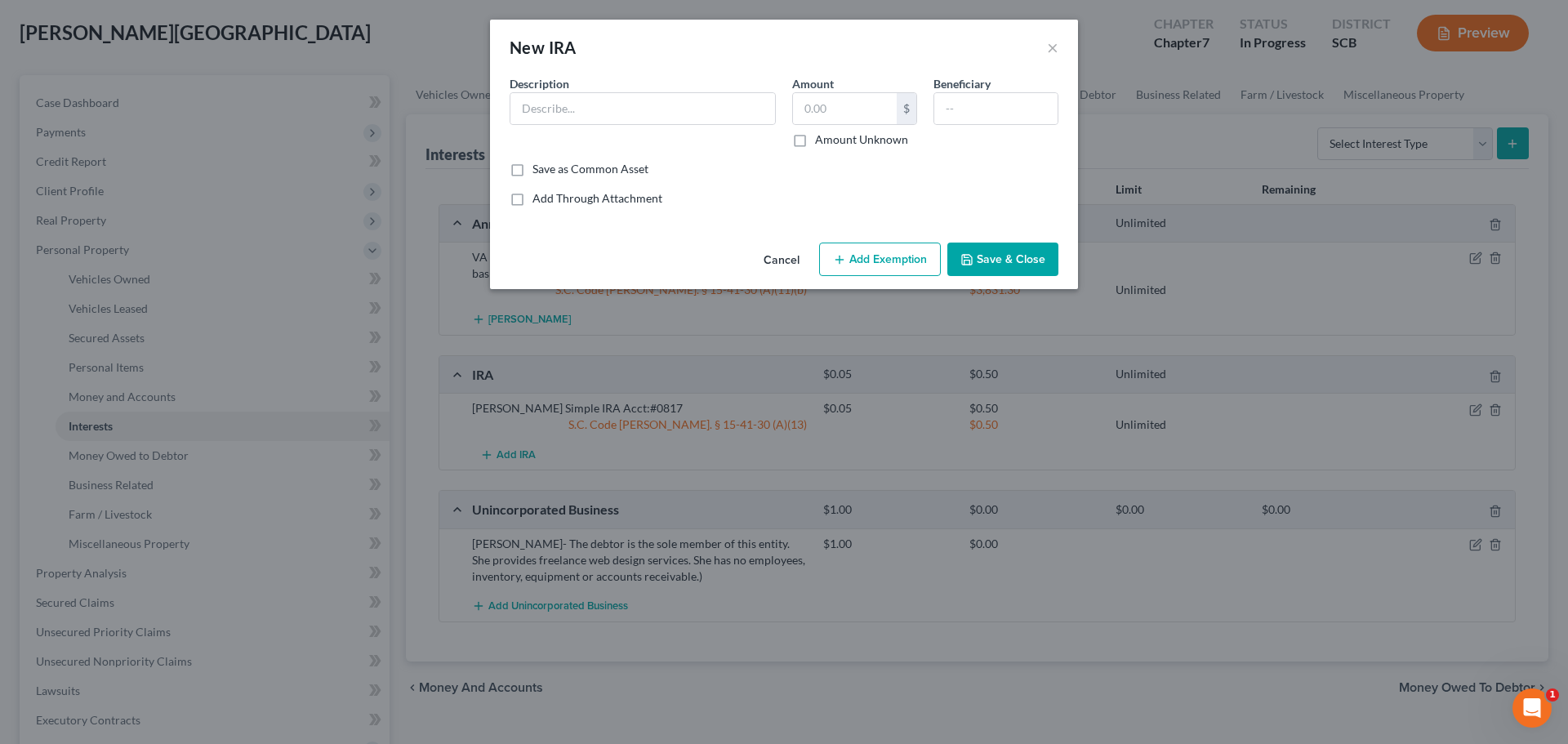
drag, startPoint x: 665, startPoint y: 403, endPoint x: 795, endPoint y: 344, distance: 142.8
click at [654, 405] on div "New IRA × An exemption set must first be selected from the Filing Information s…" at bounding box center [784, 372] width 1568 height 744
click at [780, 258] on button "Cancel" at bounding box center [782, 260] width 62 height 33
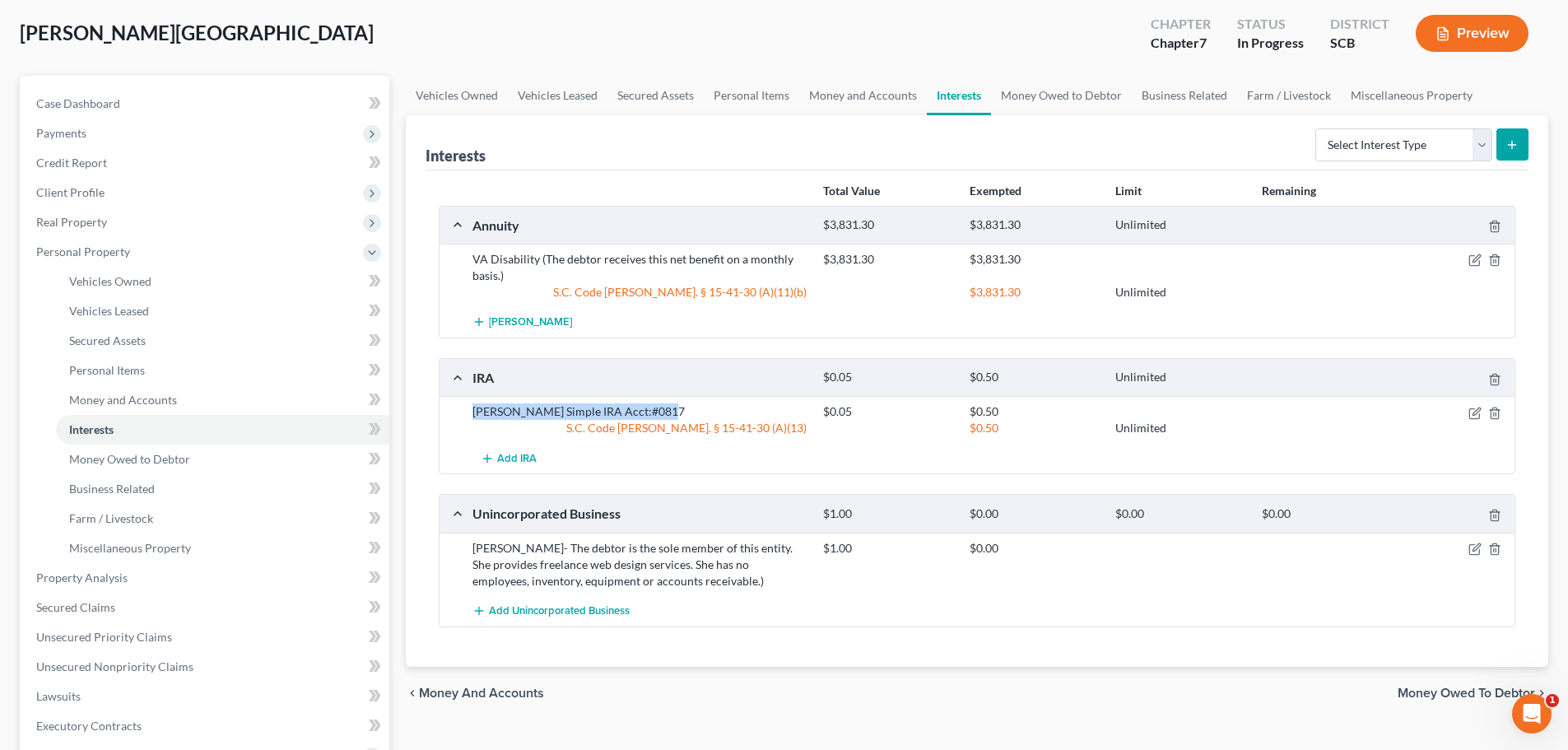
drag, startPoint x: 669, startPoint y: 407, endPoint x: 452, endPoint y: 417, distance: 217.2
click at [452, 417] on div "Edward Jones Simple IRA Acct:#0817 $0.05 $0.50 S.C. Code Ann. § 15-41-30 (A)(13…" at bounding box center [977, 418] width 1075 height 47
copy div "Edward Jones Simple IRA Acct:#0817"
click at [524, 462] on span "Add IRA" at bounding box center [517, 458] width 40 height 13
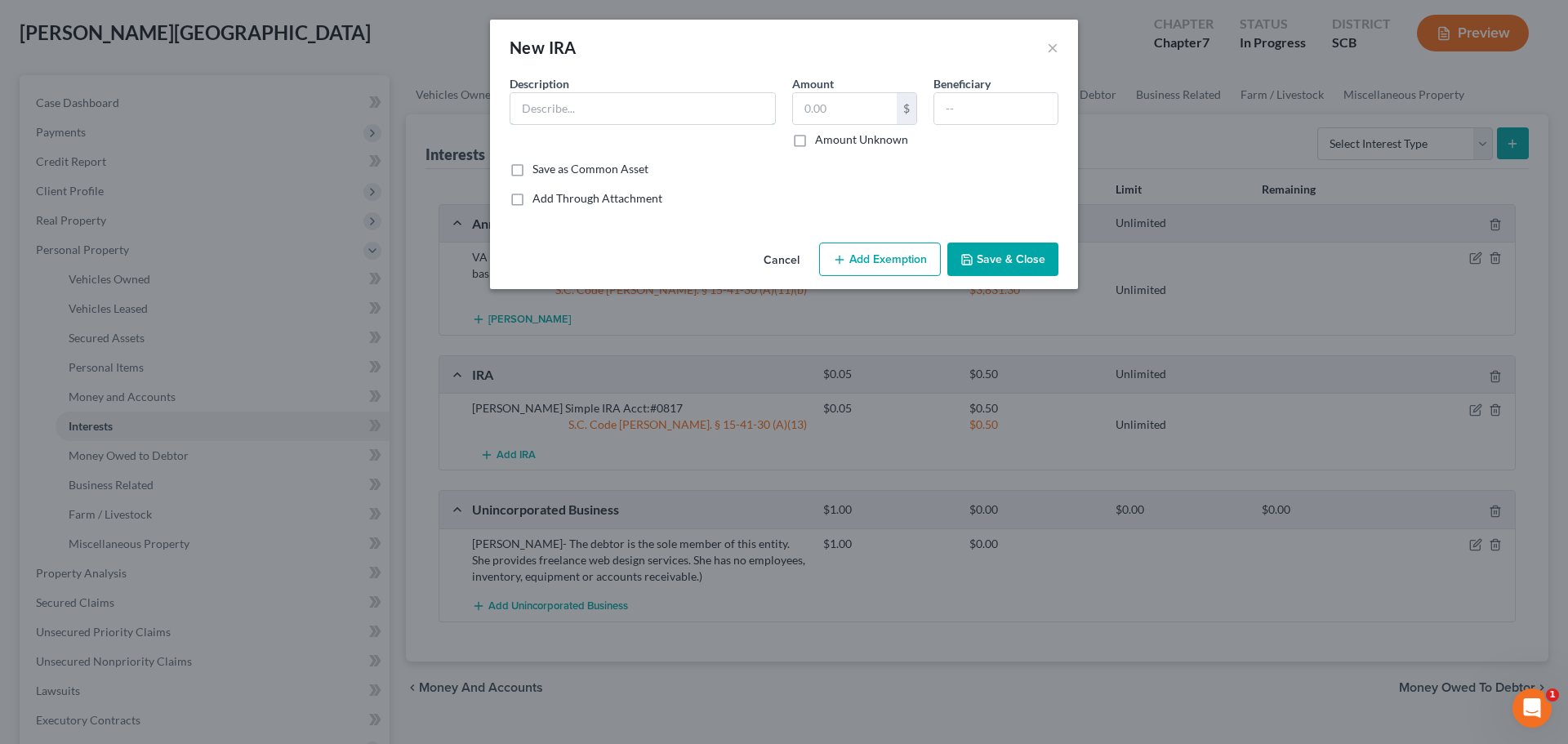
click at [545, 107] on input "text" at bounding box center [642, 108] width 265 height 31
paste input "Edward Jones Simple IRA Acct:#0817"
click at [611, 102] on input "Edward Jones Simple IRA Acct:#0817" at bounding box center [642, 108] width 265 height 31
click at [620, 107] on input "Edward Jones IRAIRA Acct:#0817" at bounding box center [642, 108] width 265 height 31
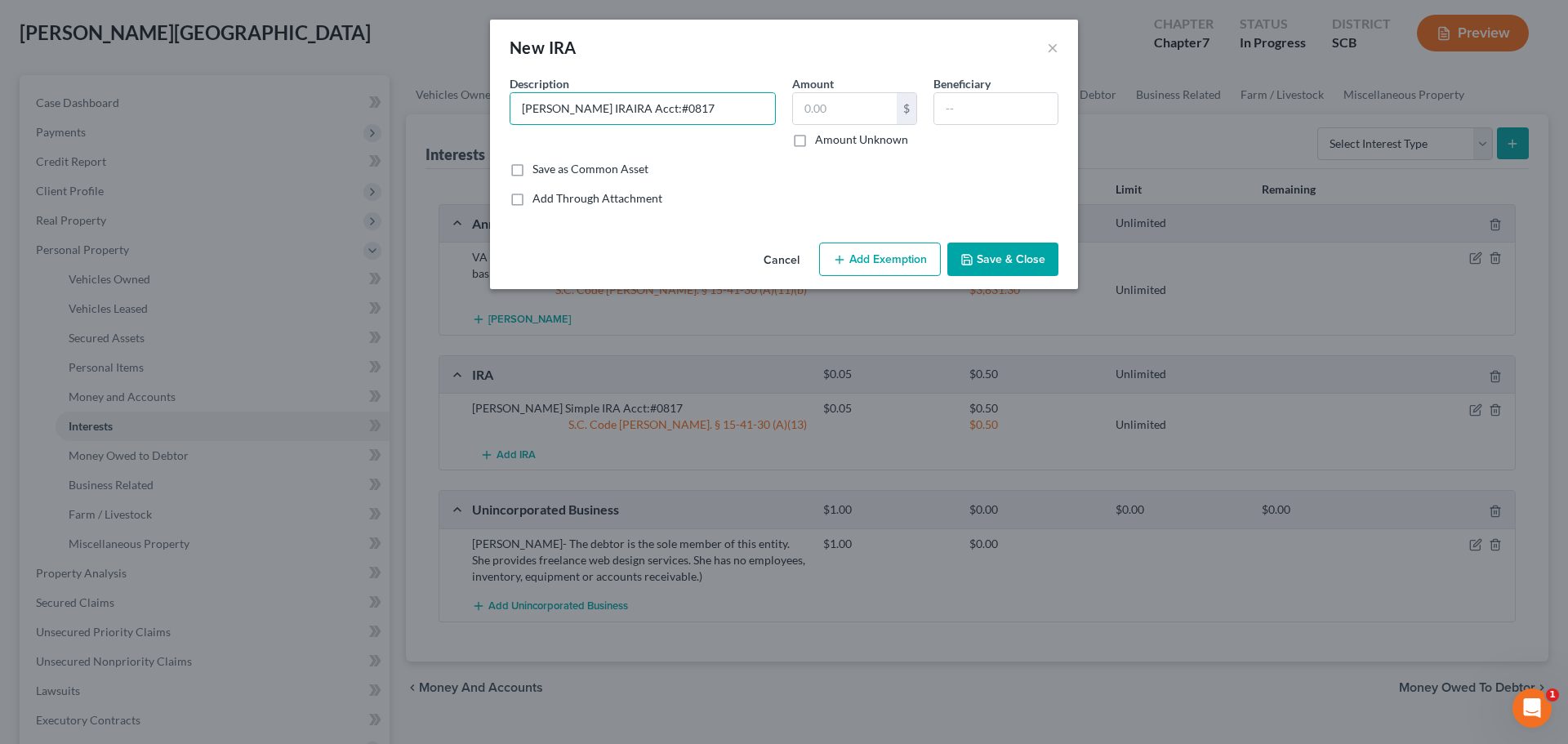
click at [620, 107] on input "Edward Jones IRAIRA Acct:#0817" at bounding box center [642, 108] width 265 height 31
drag, startPoint x: 650, startPoint y: 105, endPoint x: 677, endPoint y: 107, distance: 27.1
click at [681, 110] on input "Edward Jones IRAAcct:#0817" at bounding box center [642, 108] width 265 height 31
click at [868, 102] on input "text" at bounding box center [845, 108] width 104 height 31
click at [614, 107] on input "Edward Jones IRAAcct:#9217" at bounding box center [642, 108] width 265 height 31
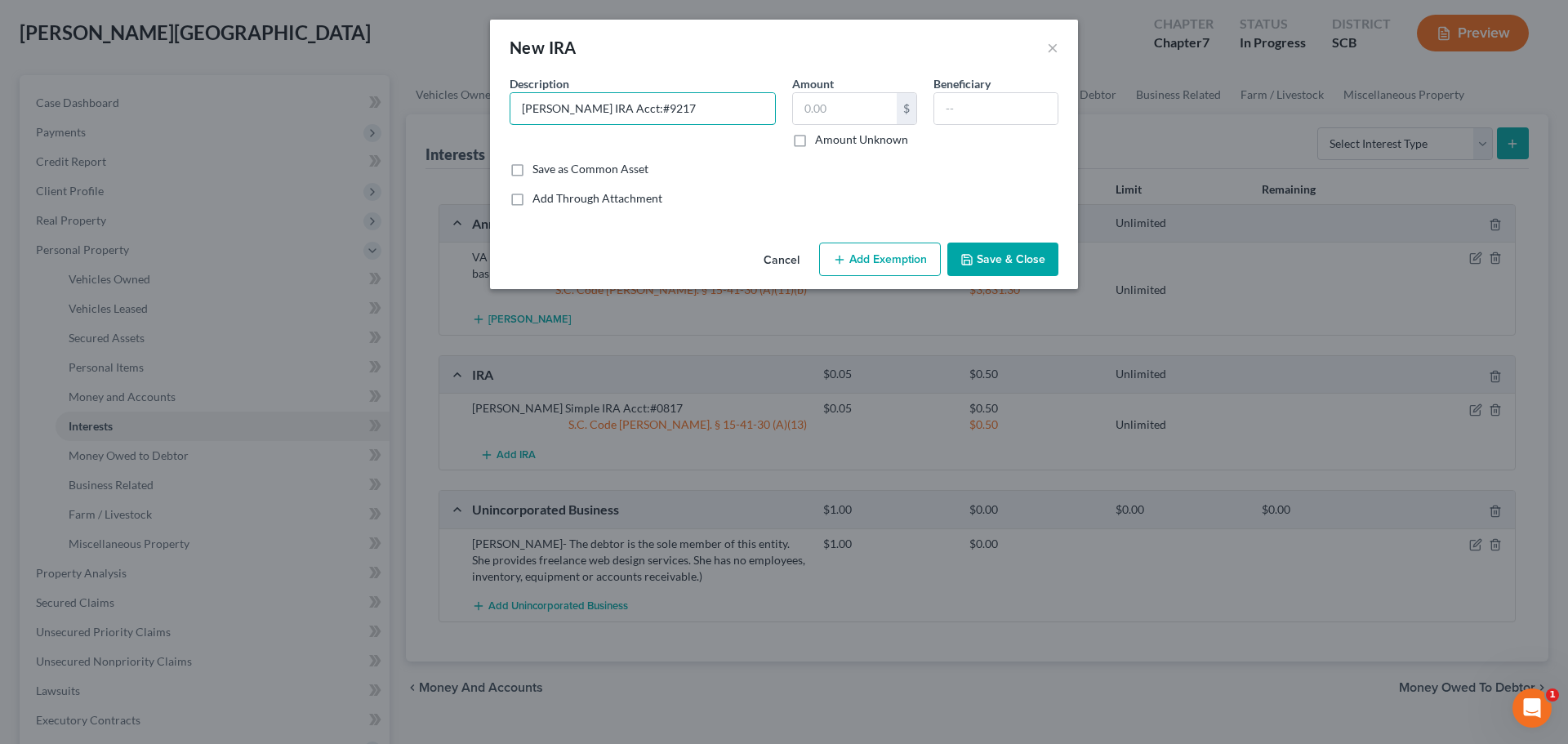
type input "Edward Jones IRA Acct:#9217"
click at [844, 105] on input "text" at bounding box center [845, 108] width 104 height 31
click at [1001, 259] on button "Save & Close" at bounding box center [1003, 259] width 111 height 34
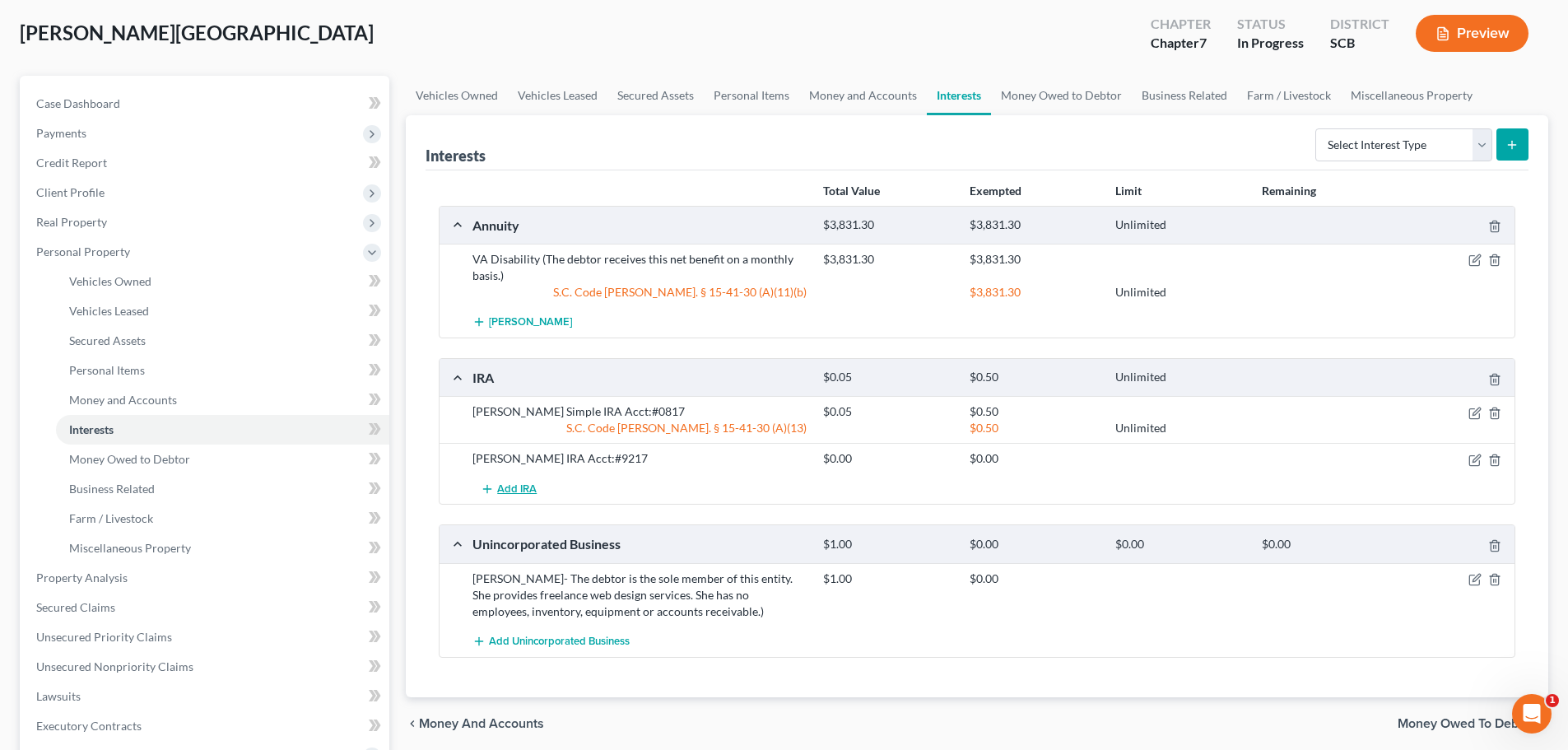
click at [520, 485] on span "Add IRA" at bounding box center [517, 489] width 40 height 13
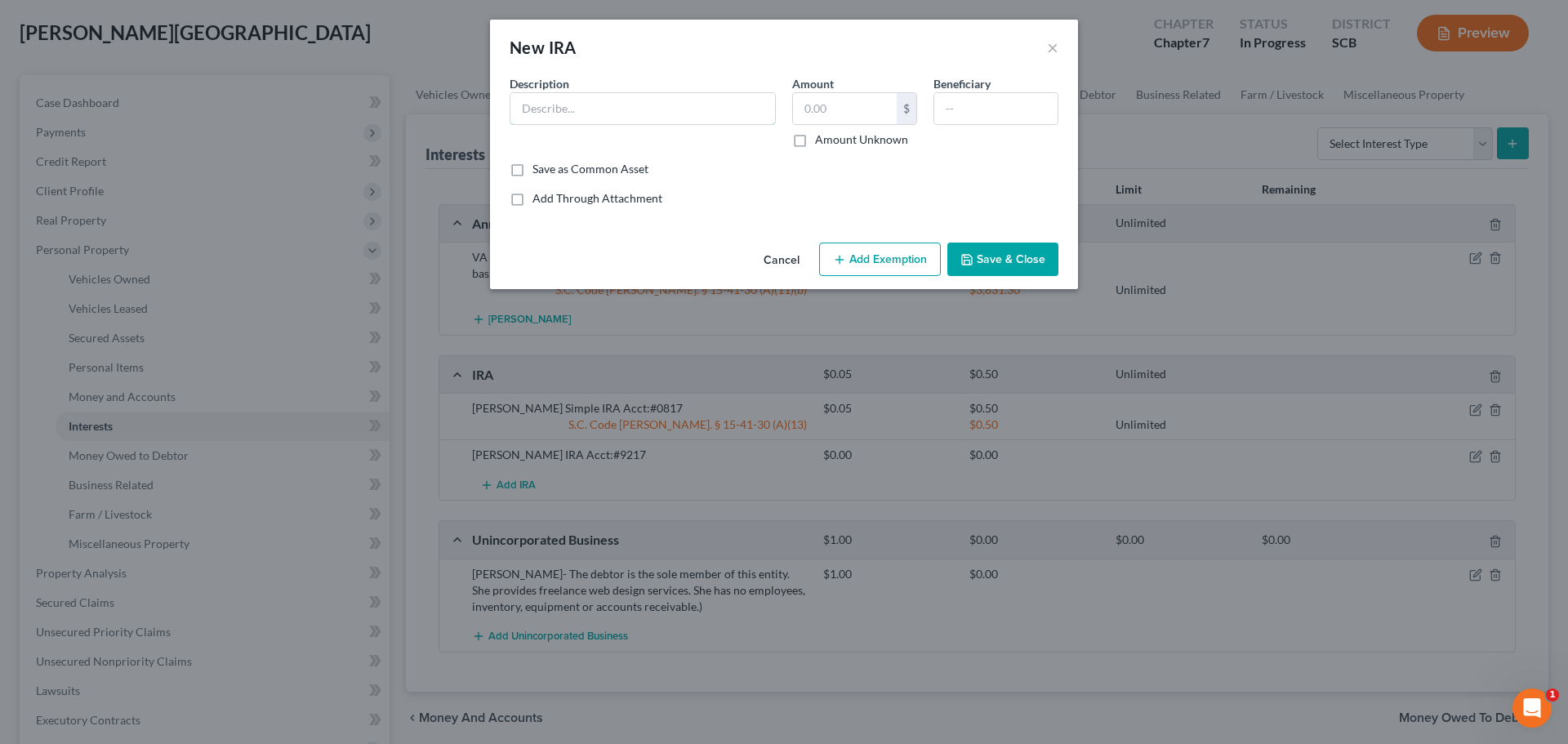
click at [612, 101] on input "text" at bounding box center [642, 108] width 265 height 31
paste input "Edward Jones Simple IRA Acct:#0817"
click at [606, 106] on input "Edward Jones Simple IRA Acct:#0817" at bounding box center [642, 108] width 265 height 31
click at [692, 110] on input "Edward Jones Roth IRA Acct:#0817" at bounding box center [642, 108] width 265 height 31
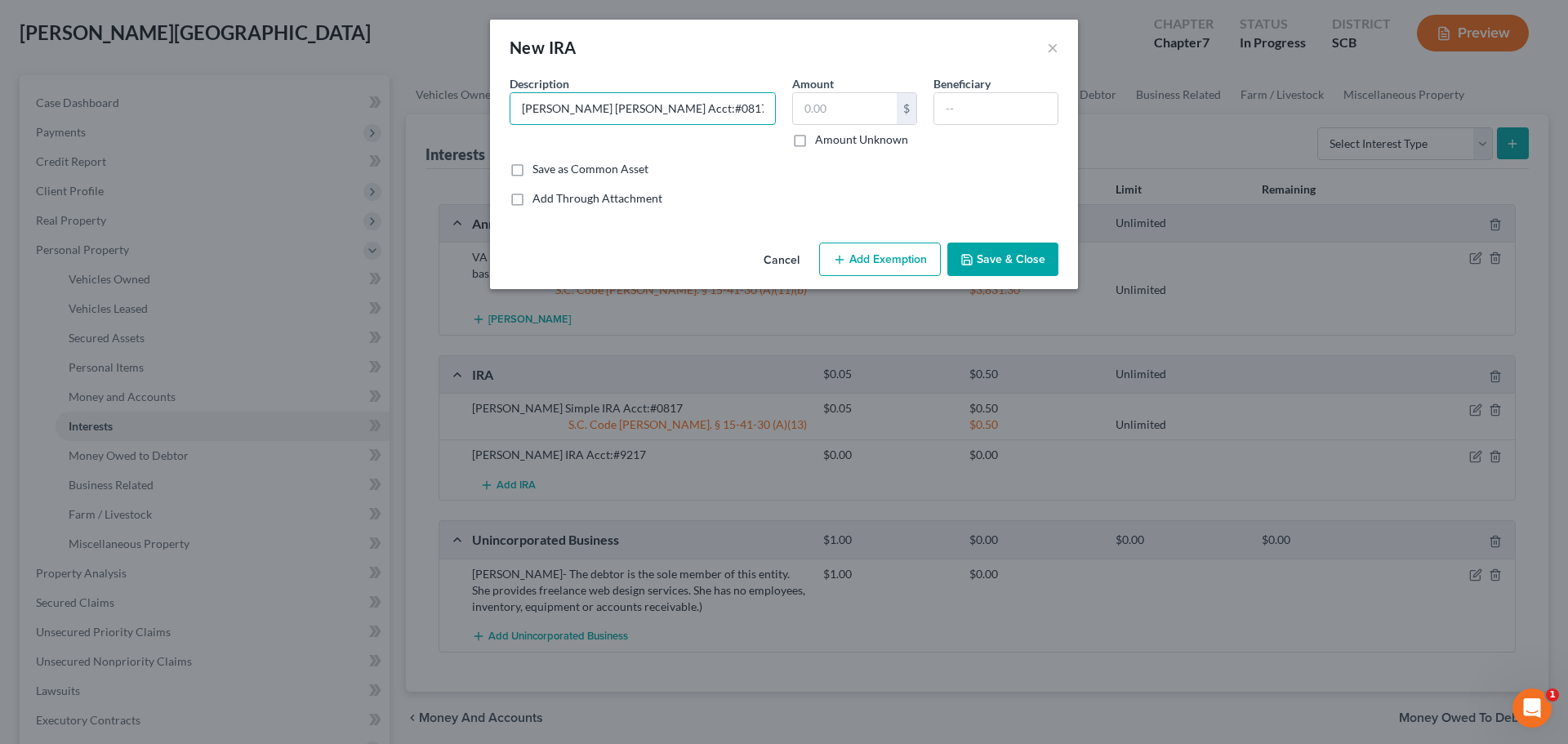
click at [692, 110] on input "Edward Jones Roth IRA Acct:#0817" at bounding box center [642, 108] width 265 height 31
type input "Edward Jones Roth IRA Acct:#9316"
drag, startPoint x: 869, startPoint y: 102, endPoint x: 711, endPoint y: 124, distance: 159.5
click at [869, 102] on input "text" at bounding box center [845, 108] width 104 height 31
click at [819, 108] on input "text" at bounding box center [845, 108] width 104 height 31
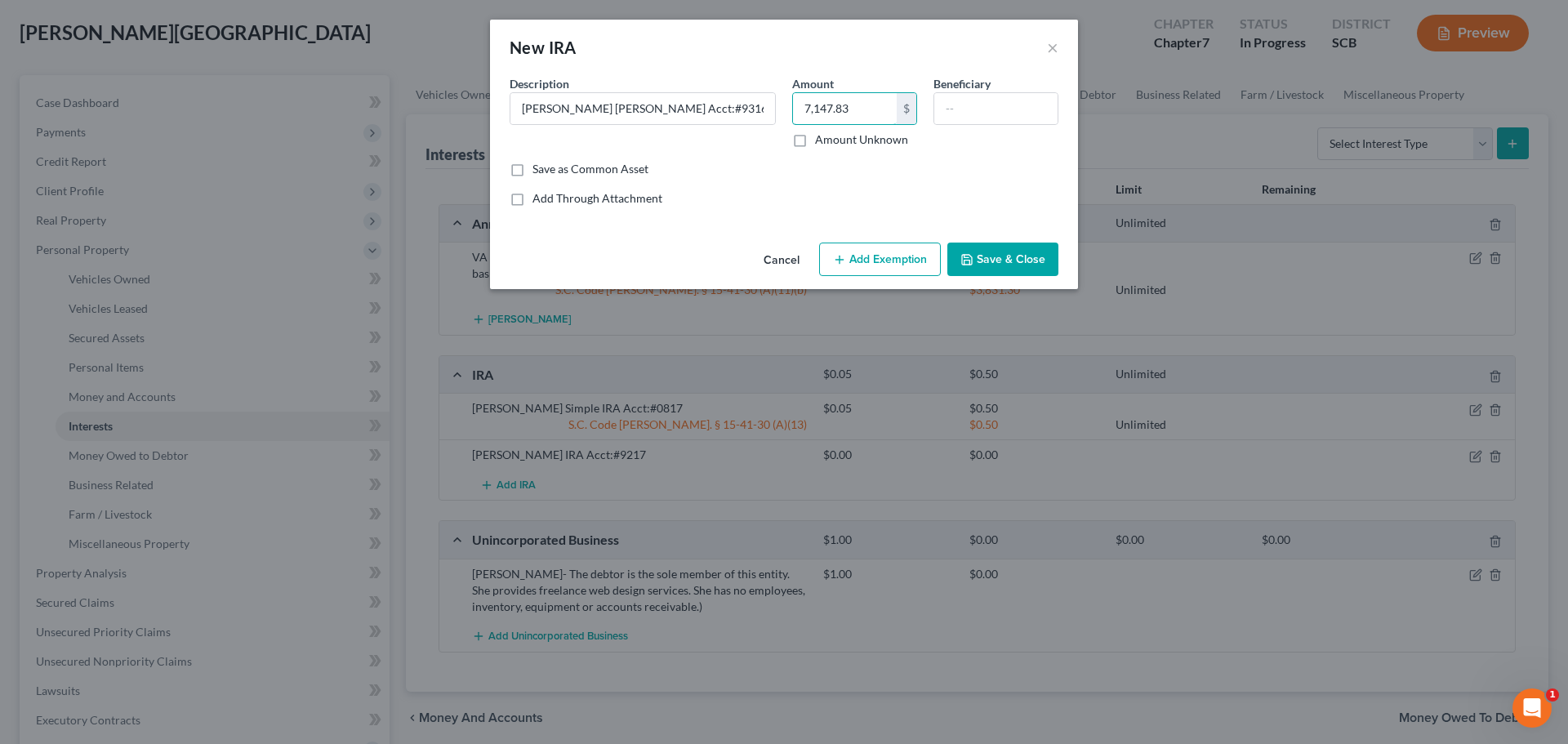
type input "7,147.83"
click at [863, 263] on button "Add Exemption" at bounding box center [879, 259] width 122 height 34
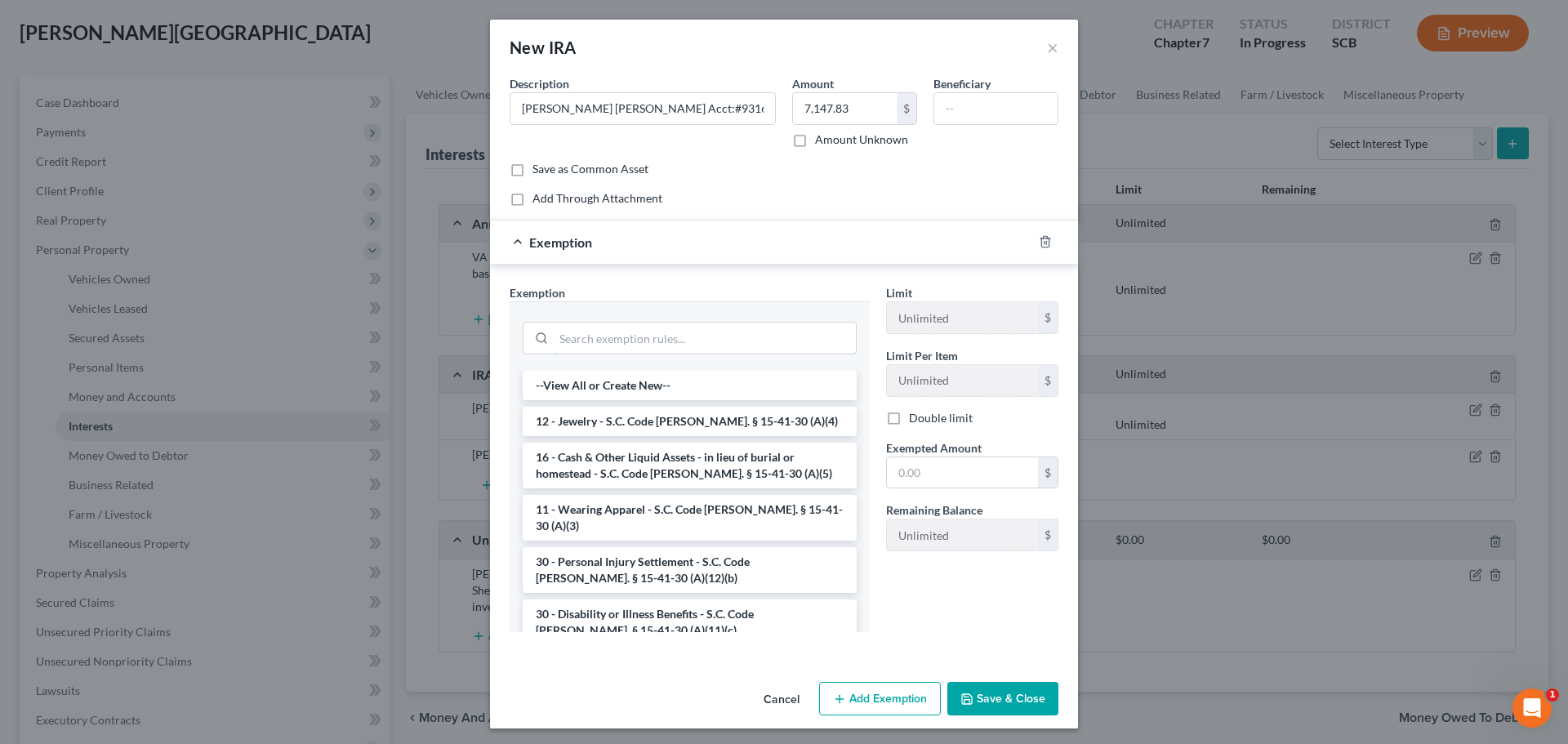
click at [678, 339] on input "search" at bounding box center [705, 338] width 302 height 31
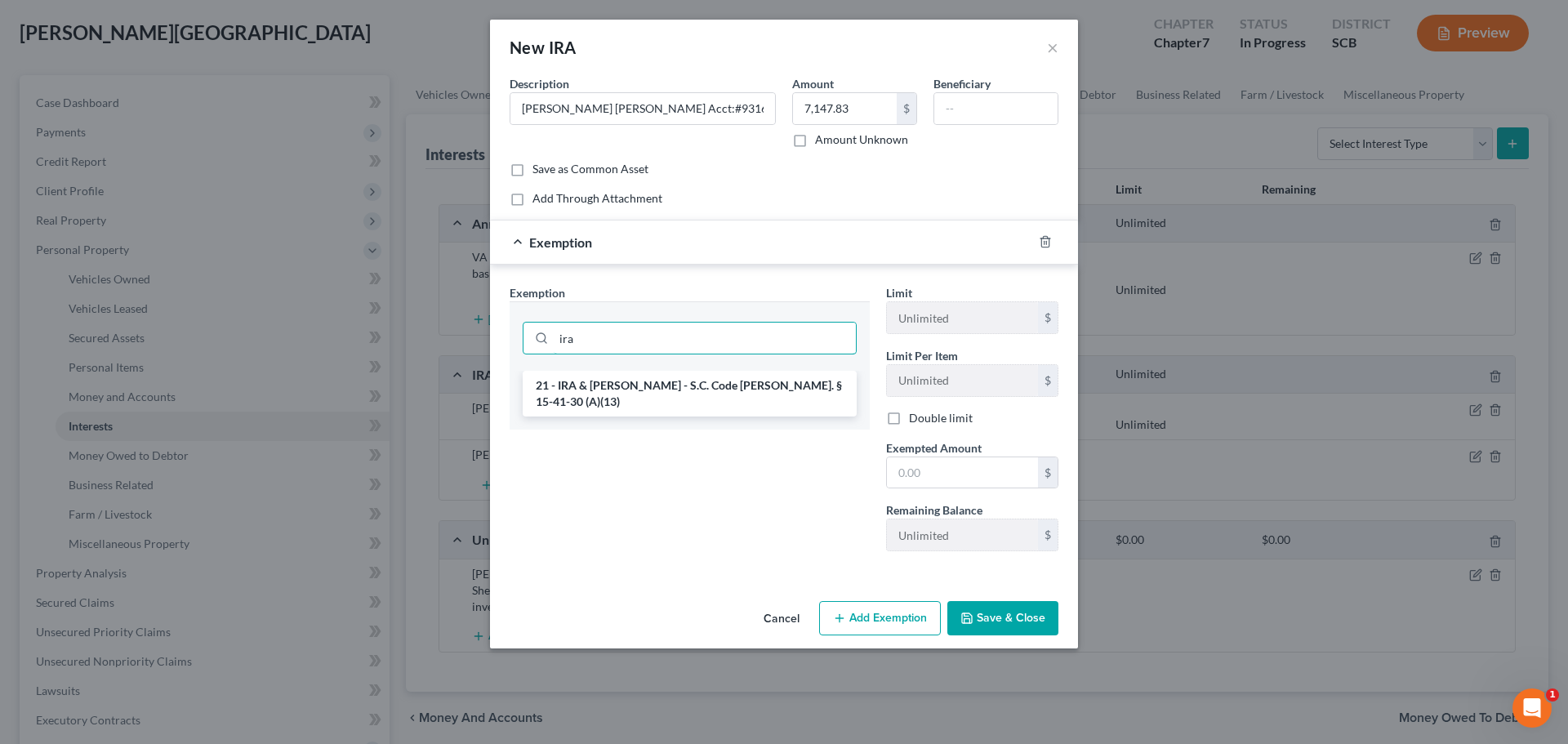
type input "ira"
click at [679, 380] on li "21 - IRA & Roth IRA - S.C. Code Ann. § 15-41-30 (A)(13)" at bounding box center [690, 393] width 334 height 45
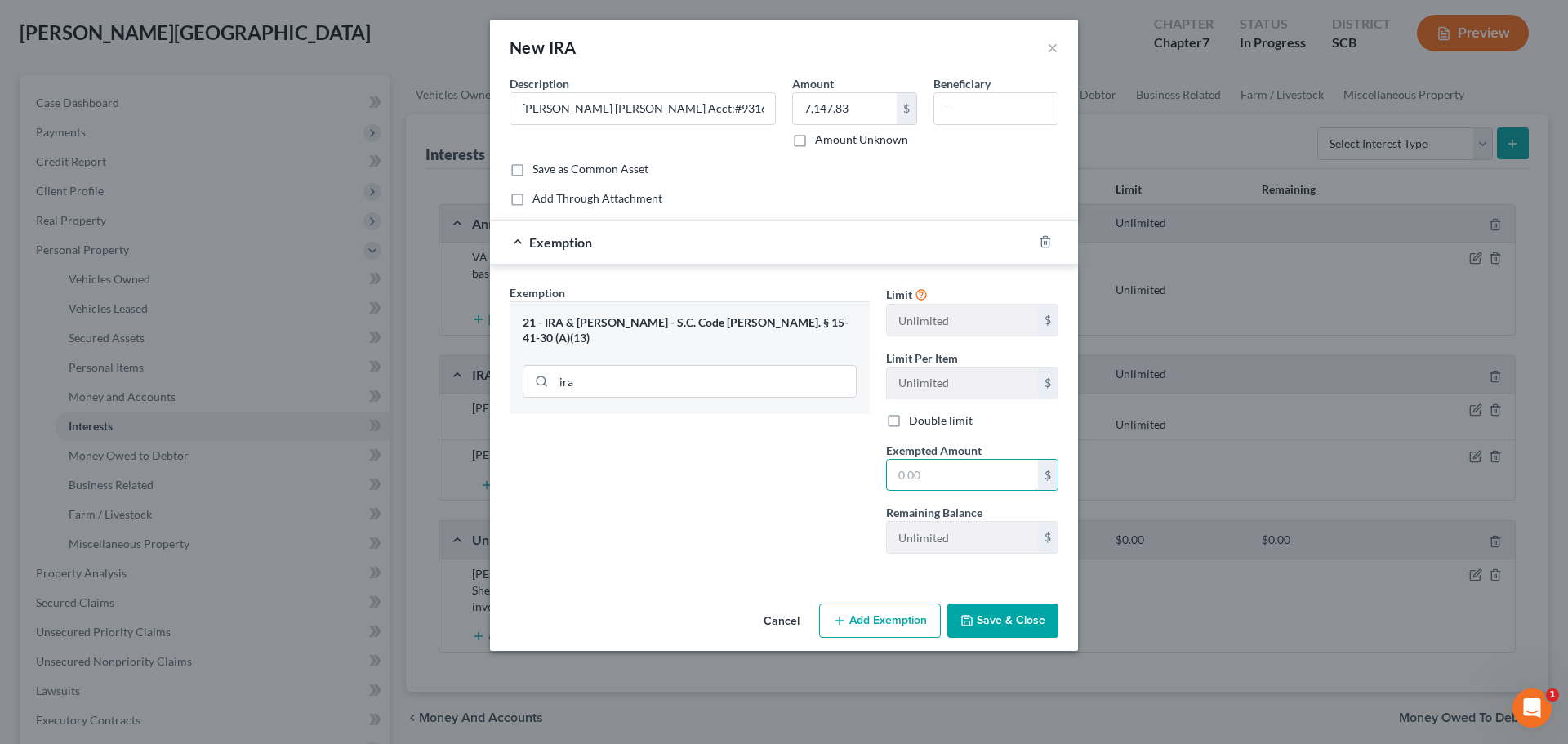
click at [959, 466] on input "text" at bounding box center [962, 474] width 151 height 31
type input "7,147.83"
click at [963, 612] on button "Save & Close" at bounding box center [1003, 620] width 111 height 34
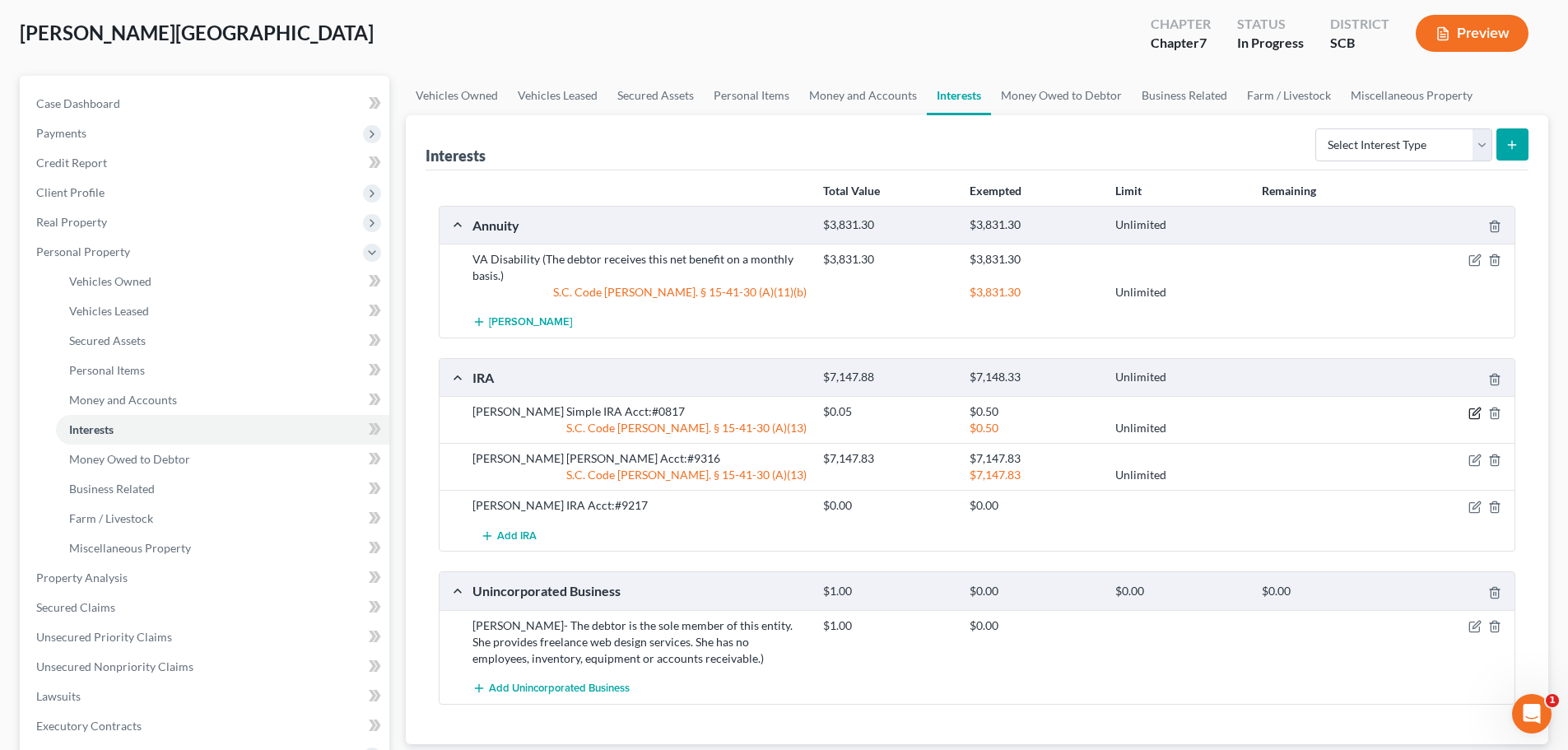
click at [1479, 415] on icon "button" at bounding box center [1476, 413] width 13 height 13
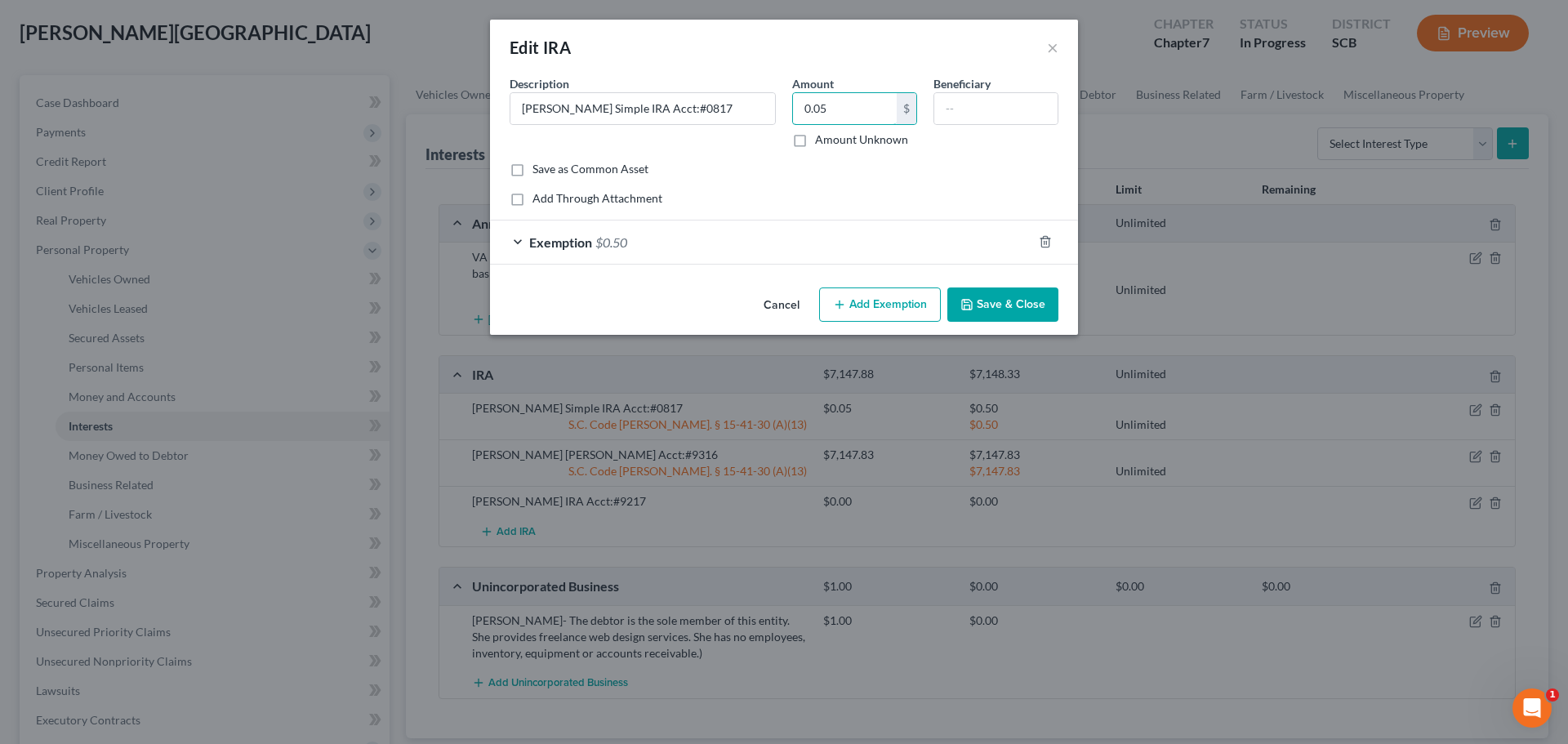
click at [846, 112] on input "0.05" at bounding box center [845, 108] width 104 height 31
type input "0.01"
click at [835, 245] on div "Exemption $0.50" at bounding box center [760, 242] width 542 height 43
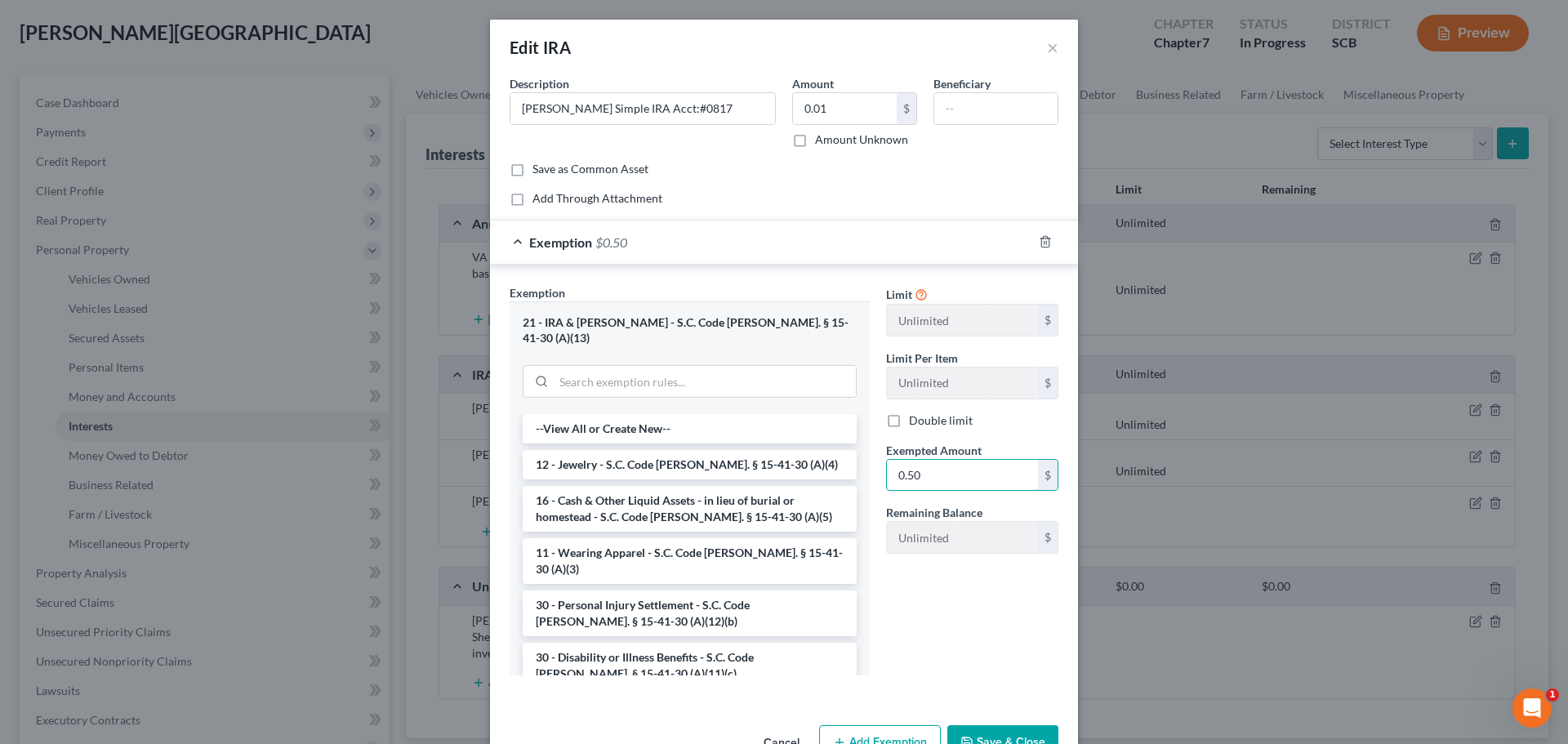
click at [959, 489] on input "0.50" at bounding box center [962, 474] width 151 height 31
type input "0.01"
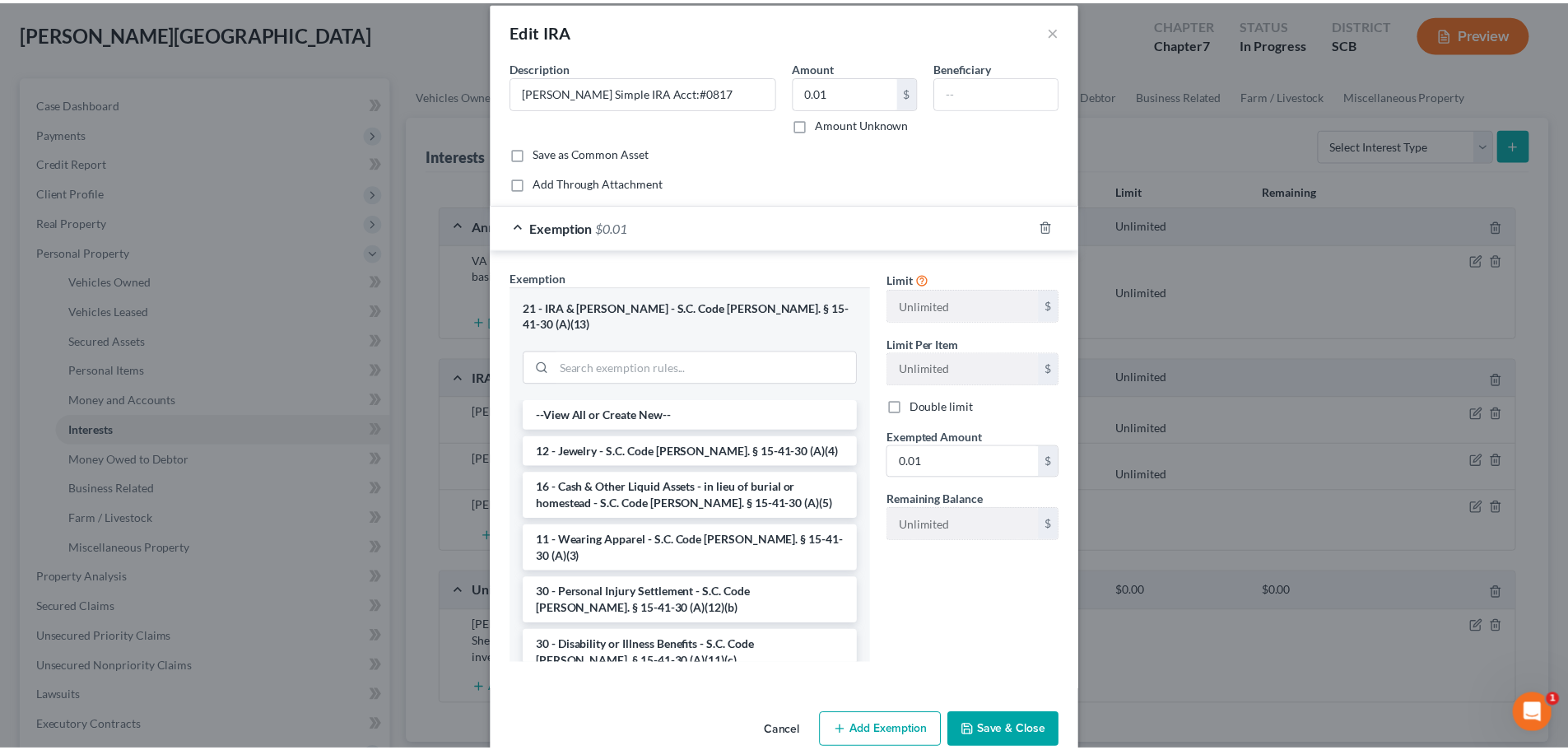
scroll to position [33, 0]
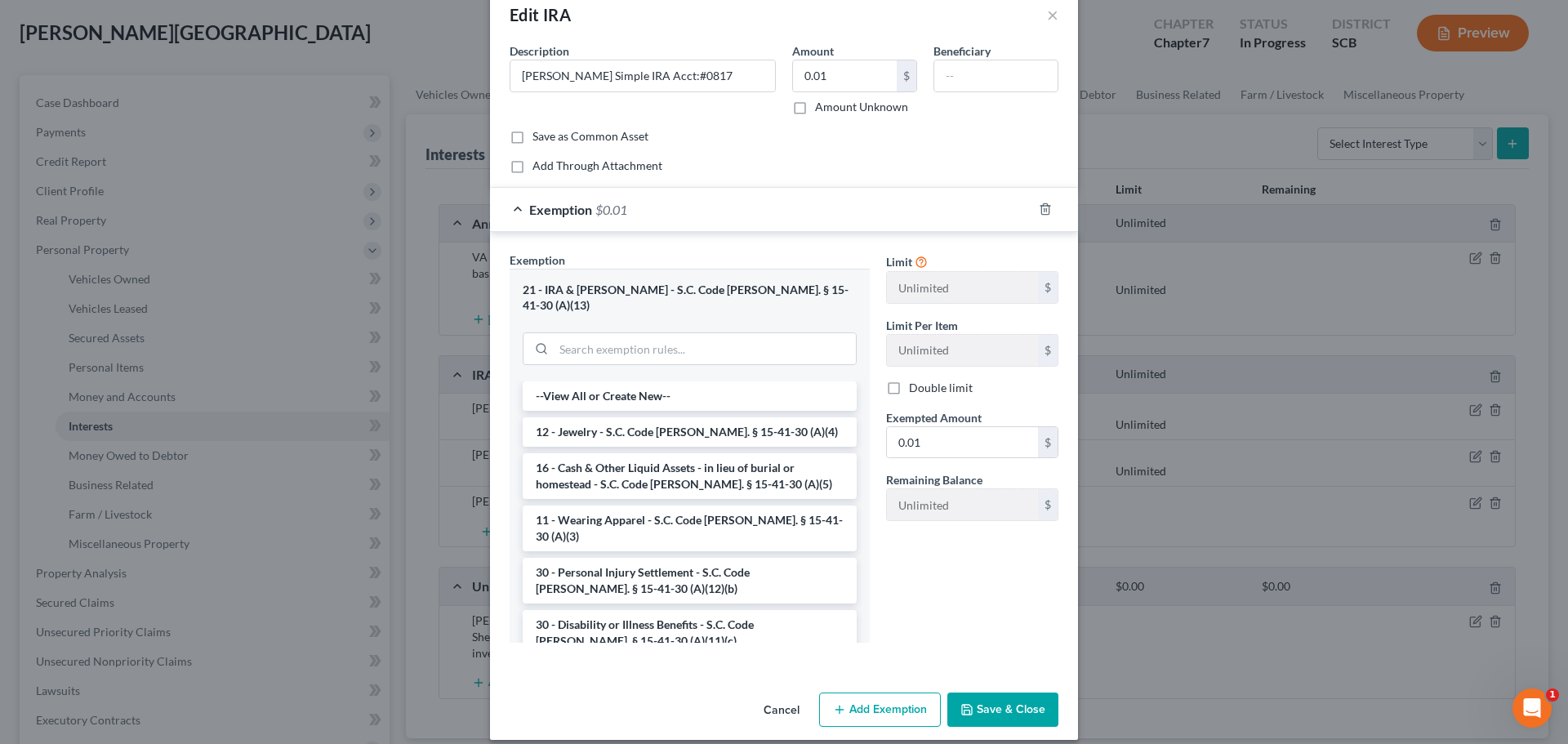
click at [1017, 696] on button "Save & Close" at bounding box center [1003, 709] width 111 height 34
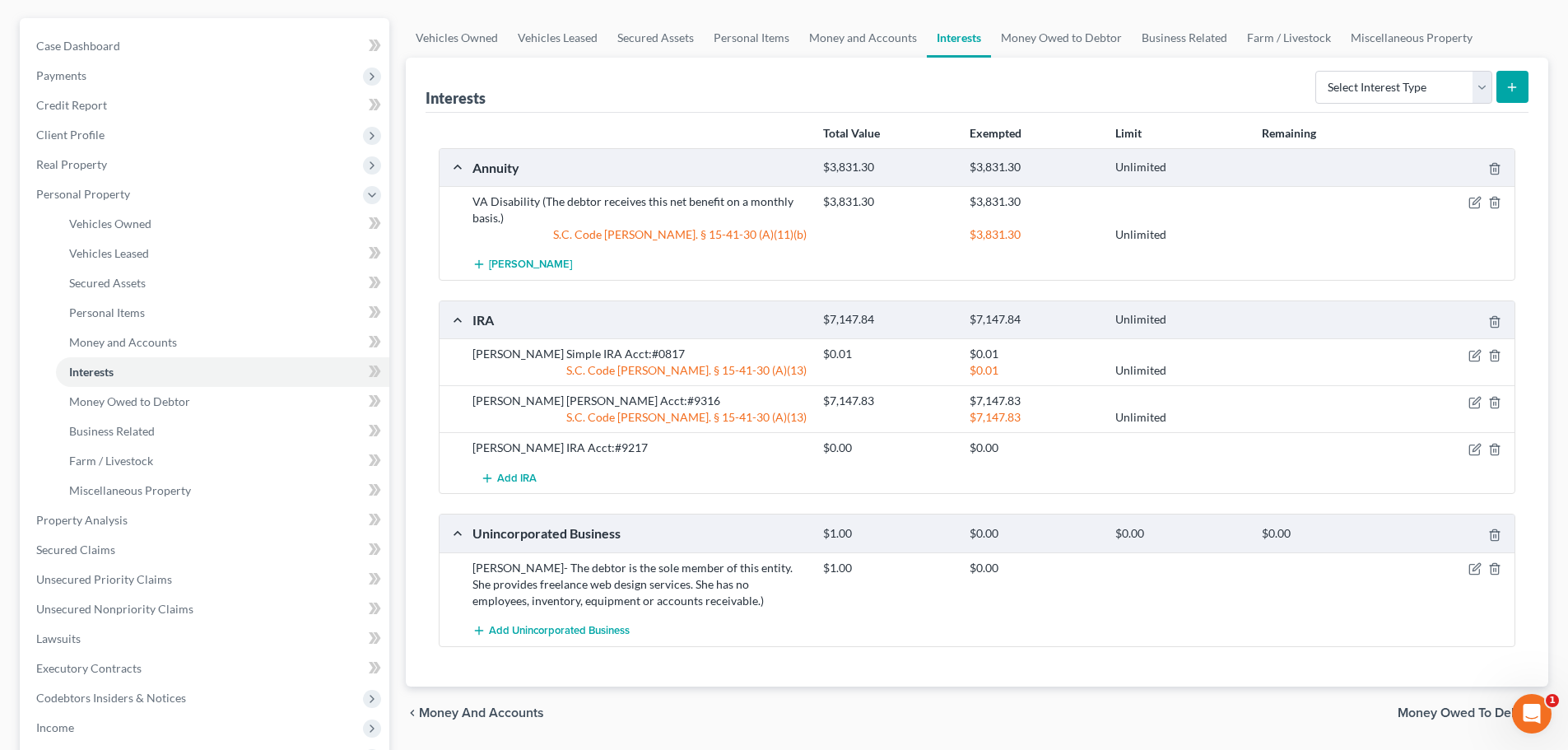
scroll to position [164, 0]
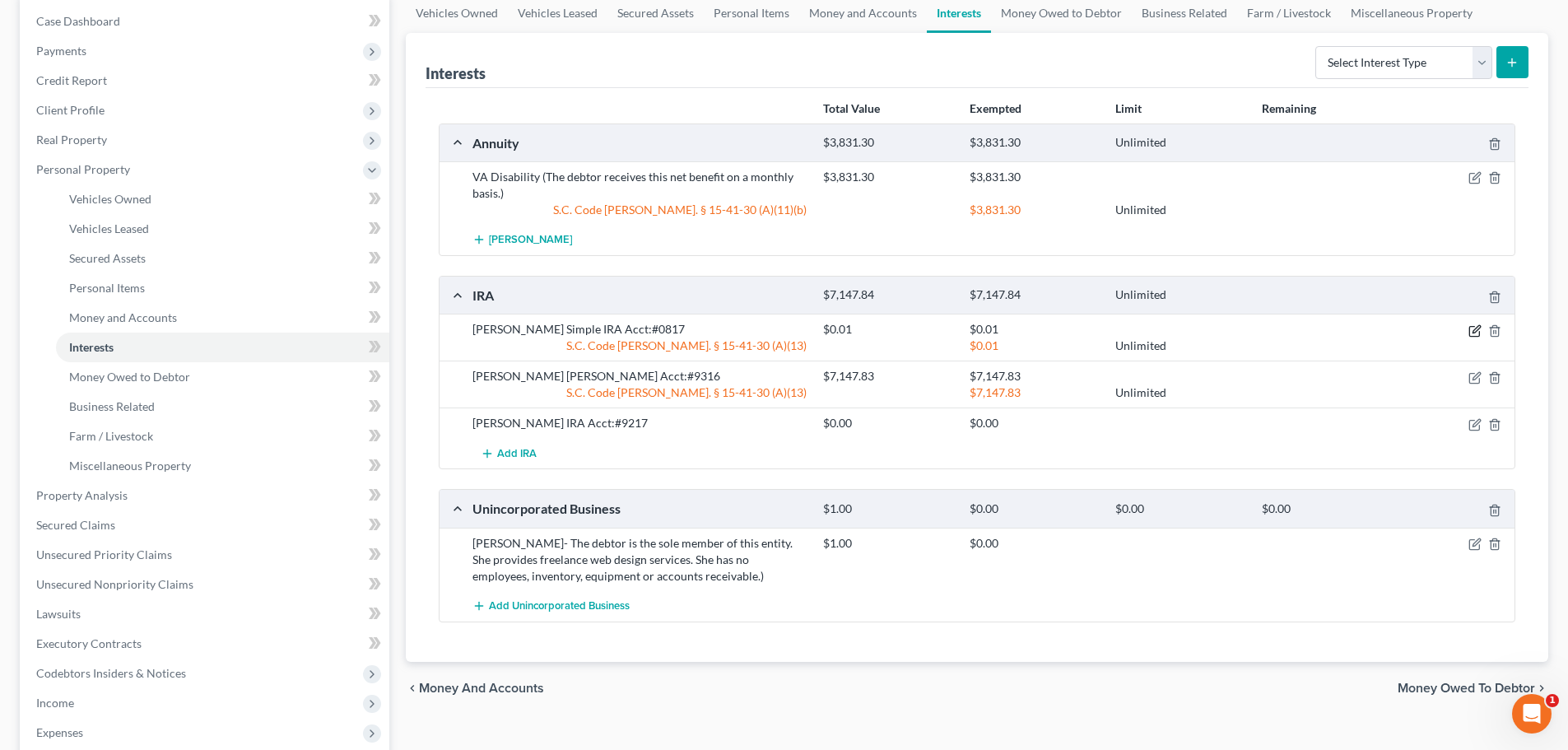
click at [1470, 327] on icon "button" at bounding box center [1474, 331] width 10 height 10
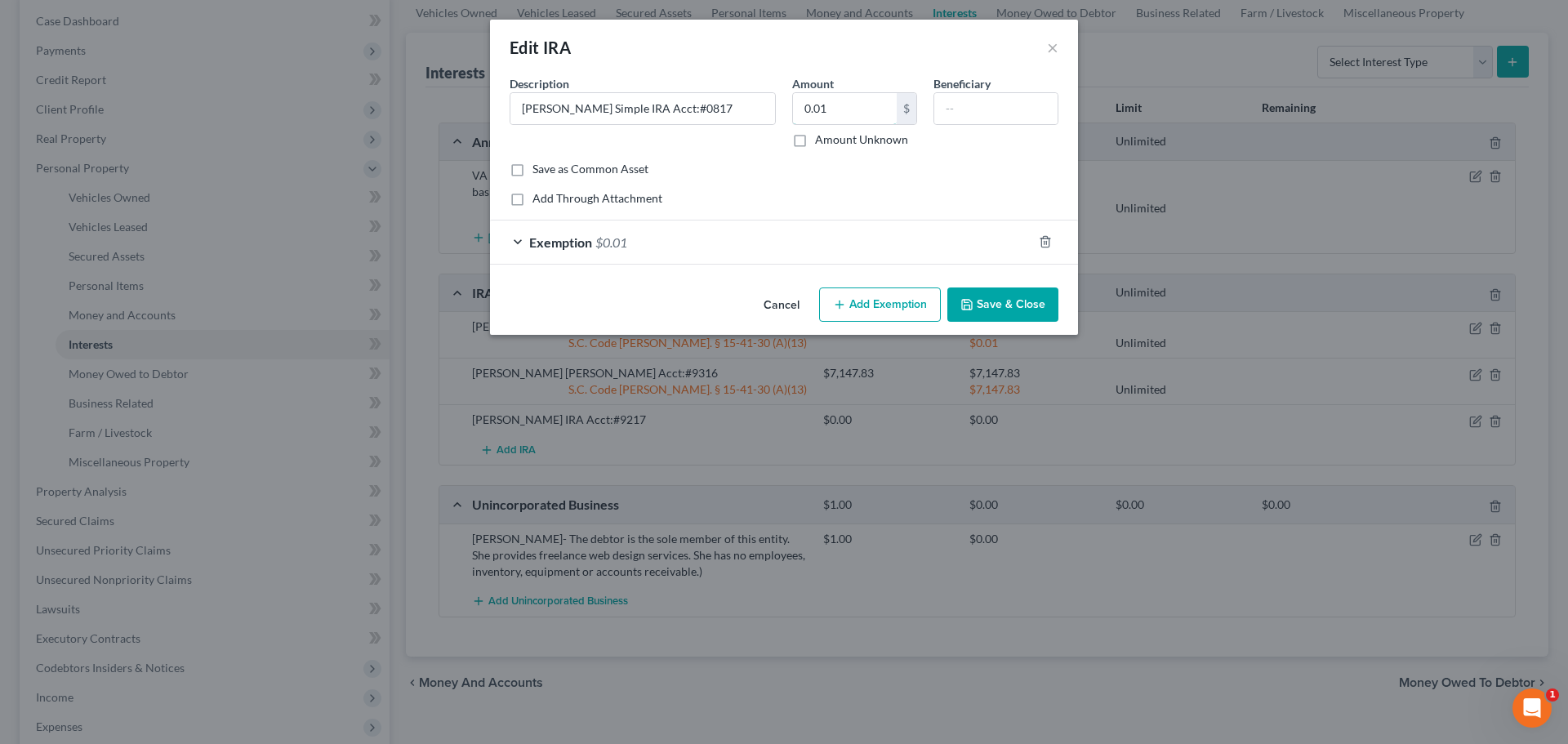
click at [872, 112] on input "0.01" at bounding box center [845, 108] width 104 height 31
type input "0.05"
click at [796, 223] on div "Exemption $0.01" at bounding box center [760, 242] width 542 height 43
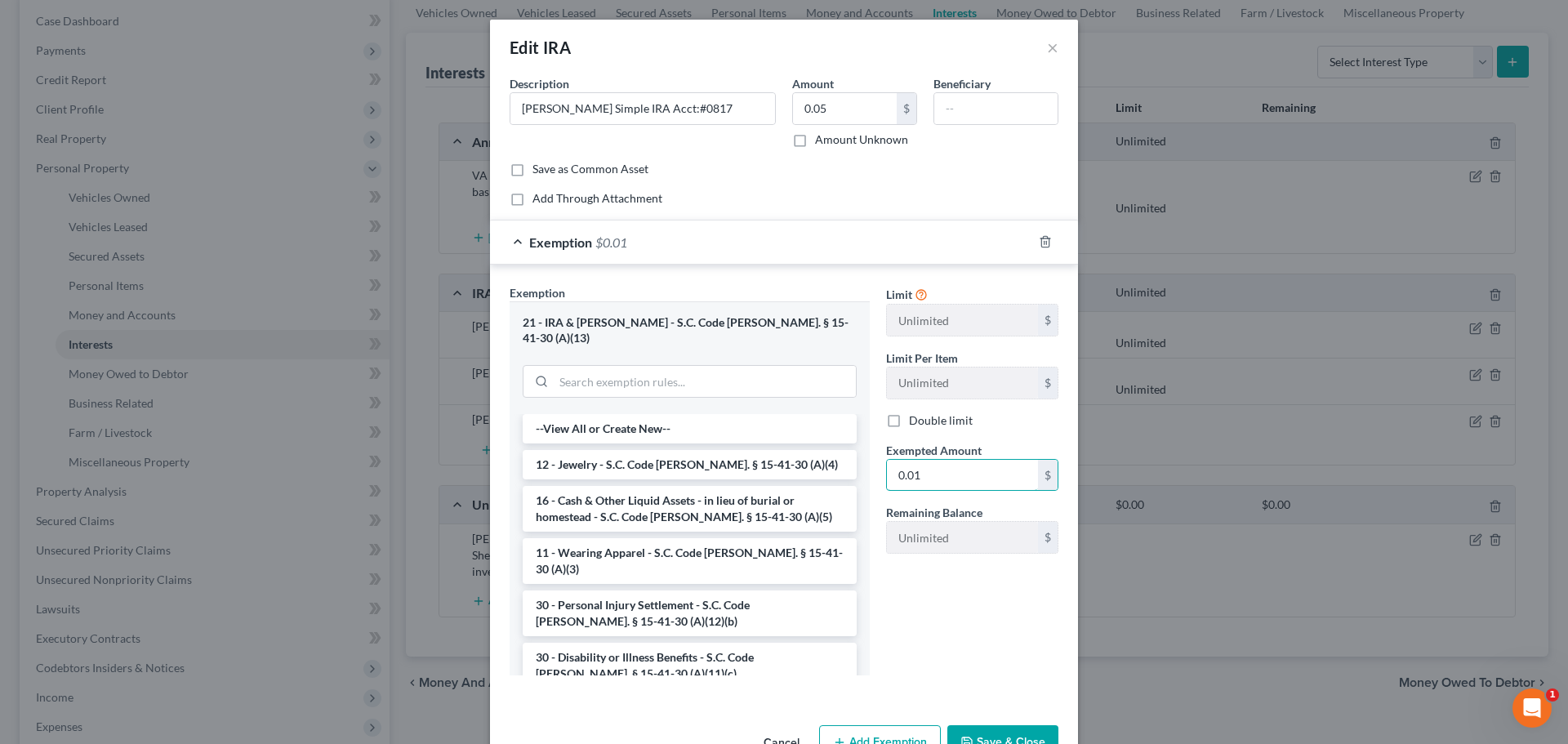
click at [926, 474] on input "0.01" at bounding box center [962, 474] width 151 height 31
type input "0.05"
click at [993, 725] on button "Save & Close" at bounding box center [1003, 742] width 111 height 34
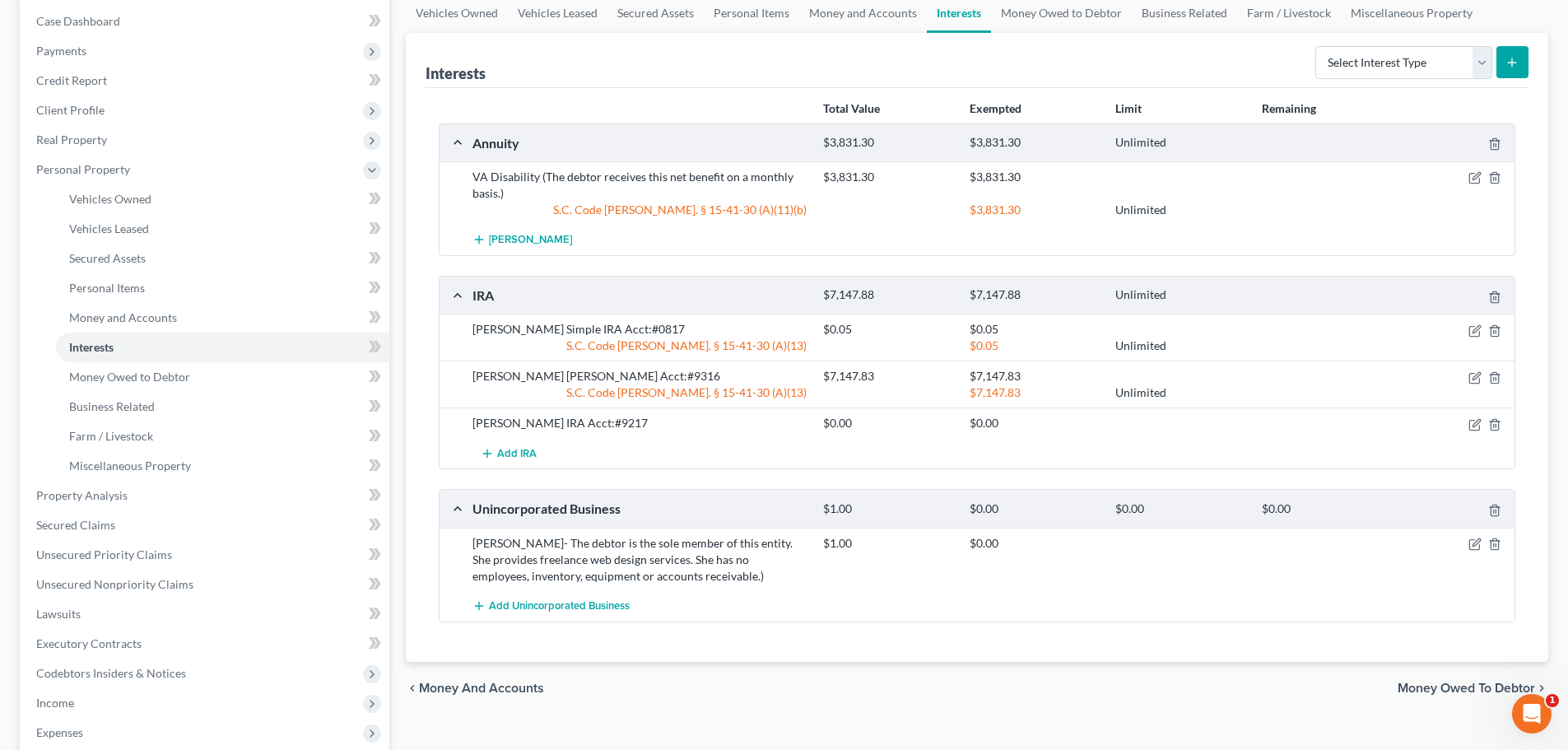
click at [604, 567] on div "Ashleigh O'Brien- The debtor is the sole member of this entity. She provides fr…" at bounding box center [639, 560] width 351 height 49
click at [1480, 540] on icon "button" at bounding box center [1476, 544] width 13 height 13
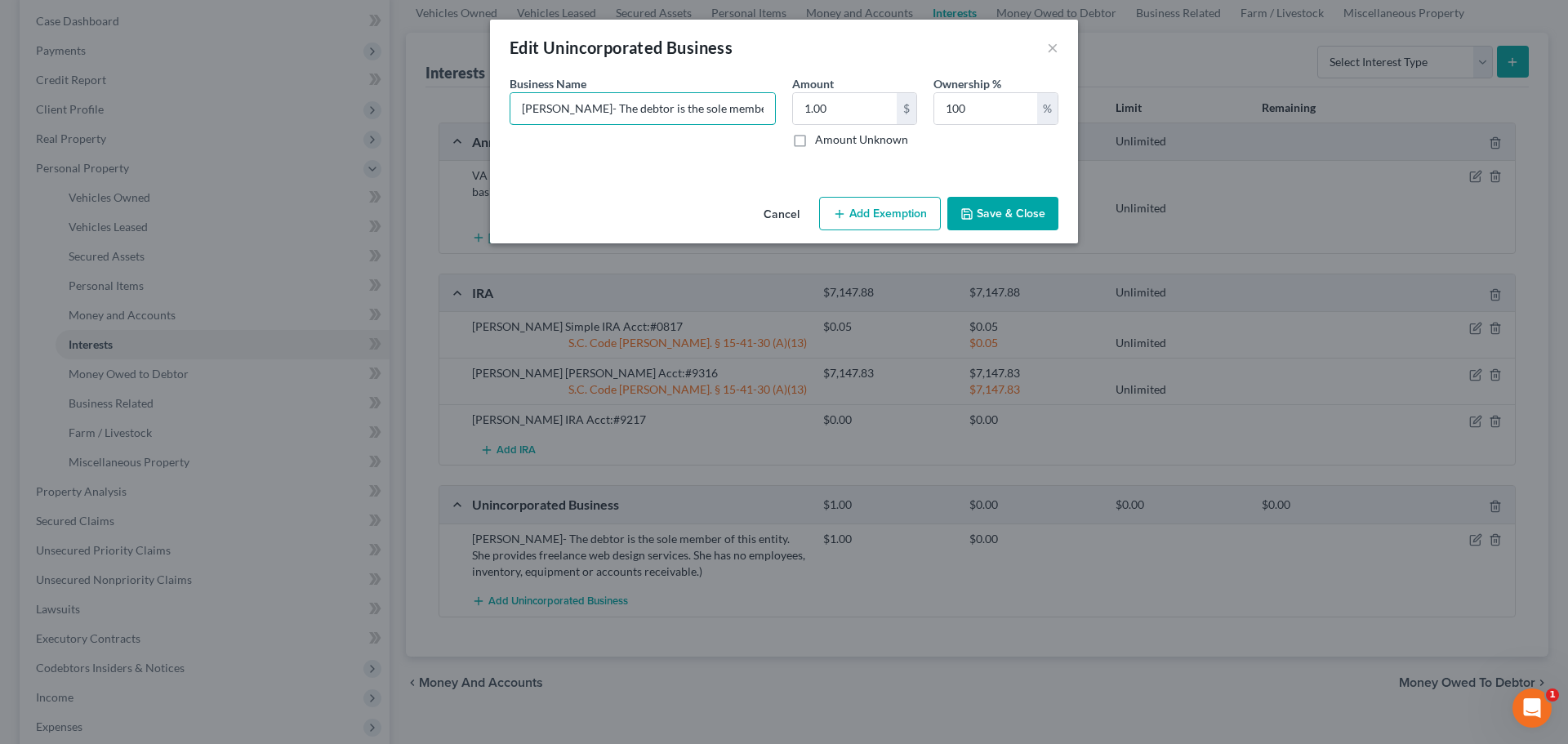
click at [698, 102] on input "Ashleigh O'Brien- The debtor is the sole member of this entity. She provides fr…" at bounding box center [642, 108] width 265 height 31
click at [714, 102] on input "Ashleigh O'Brien- The debtor is the sole member of this entity. She provides fr…" at bounding box center [642, 108] width 265 height 31
click at [971, 207] on icon "button" at bounding box center [967, 214] width 13 height 13
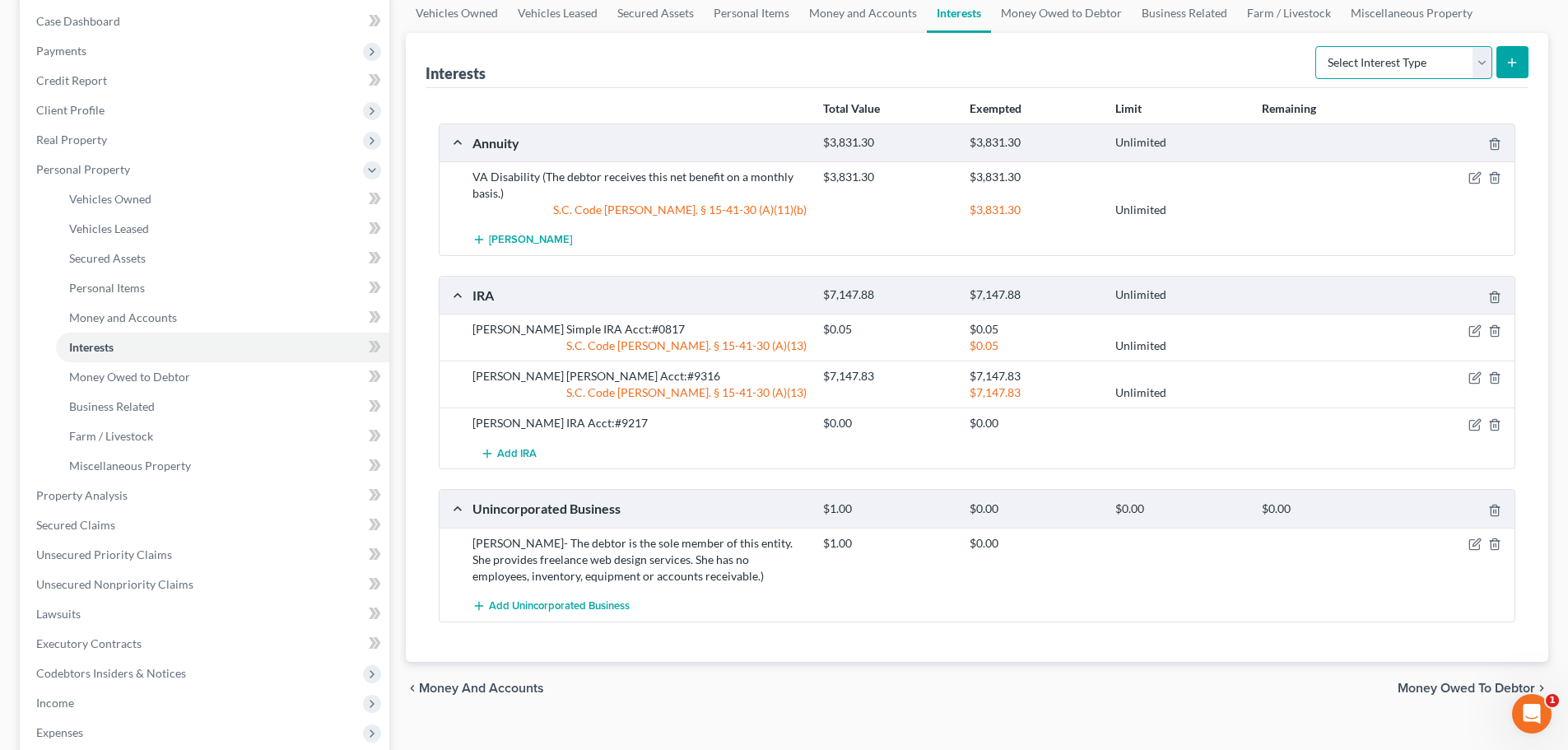
click at [1457, 67] on select "Select Interest Type 401K Annuity Bond Education IRA Government Bond Government…" at bounding box center [1403, 62] width 177 height 33
click at [1287, 653] on div "Total Value Exempted Limit Remaining Annuity $3,831.30 $3,831.30 Unlimited VA D…" at bounding box center [978, 375] width 1103 height 573
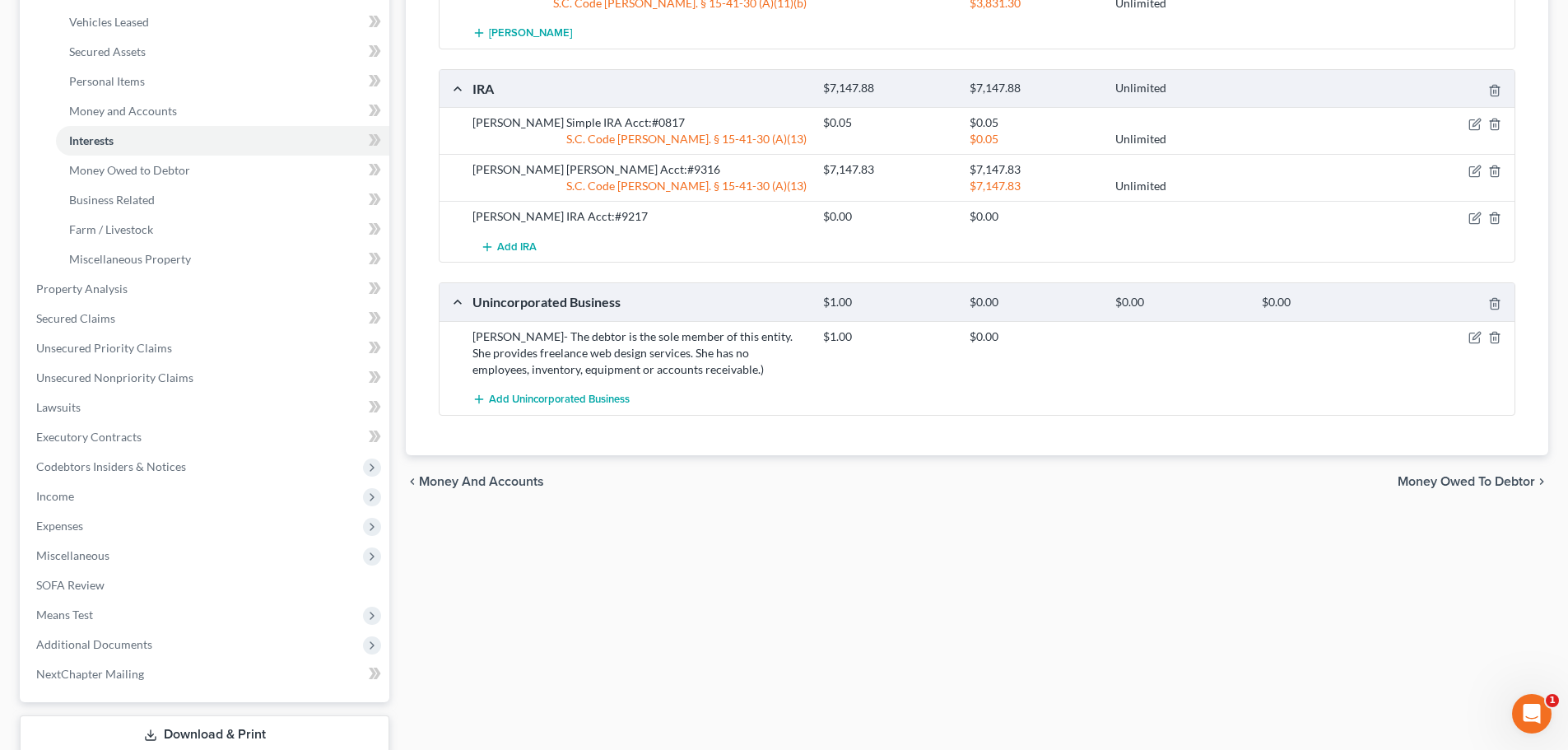
scroll to position [481, 0]
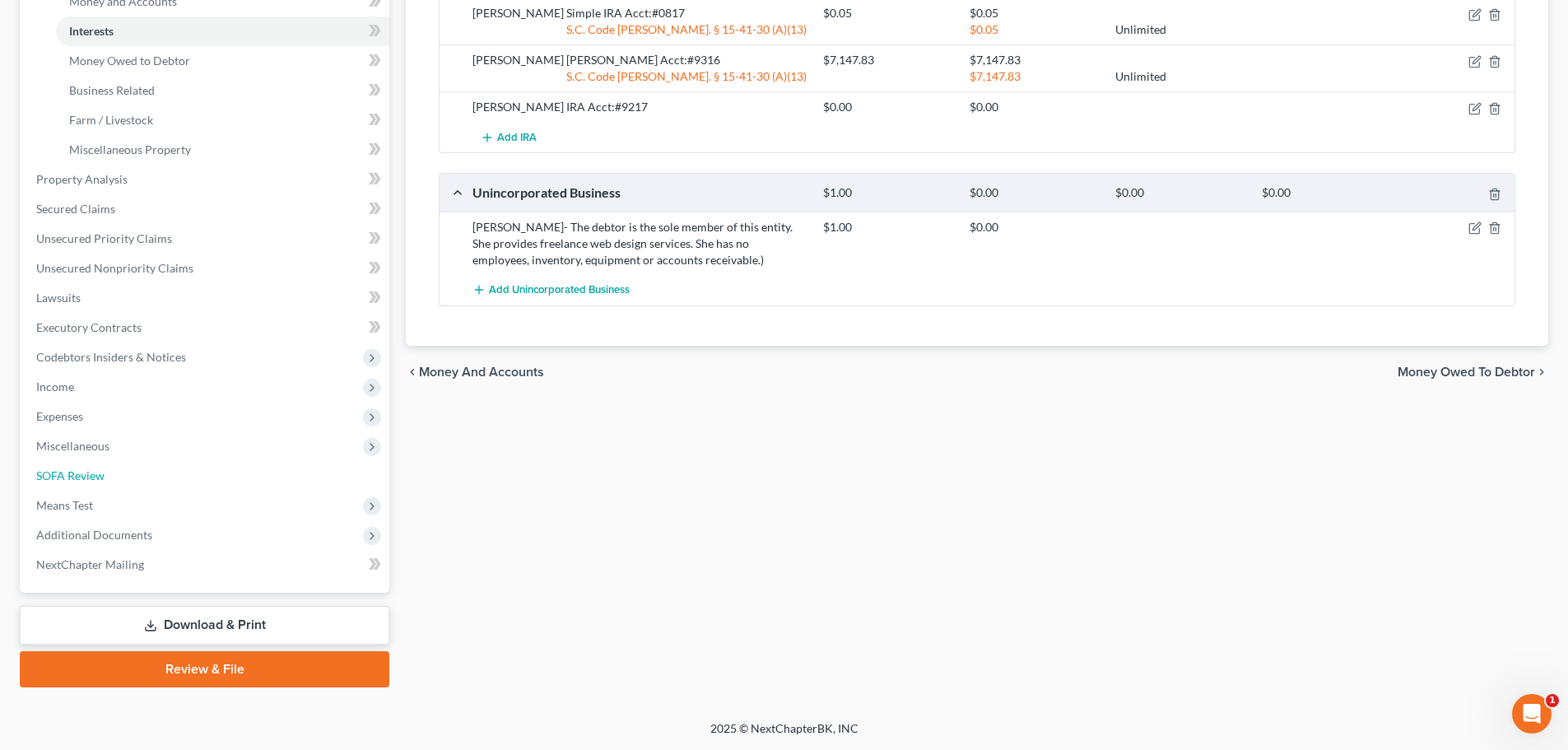
click at [80, 471] on span "SOFA Review" at bounding box center [70, 475] width 68 height 14
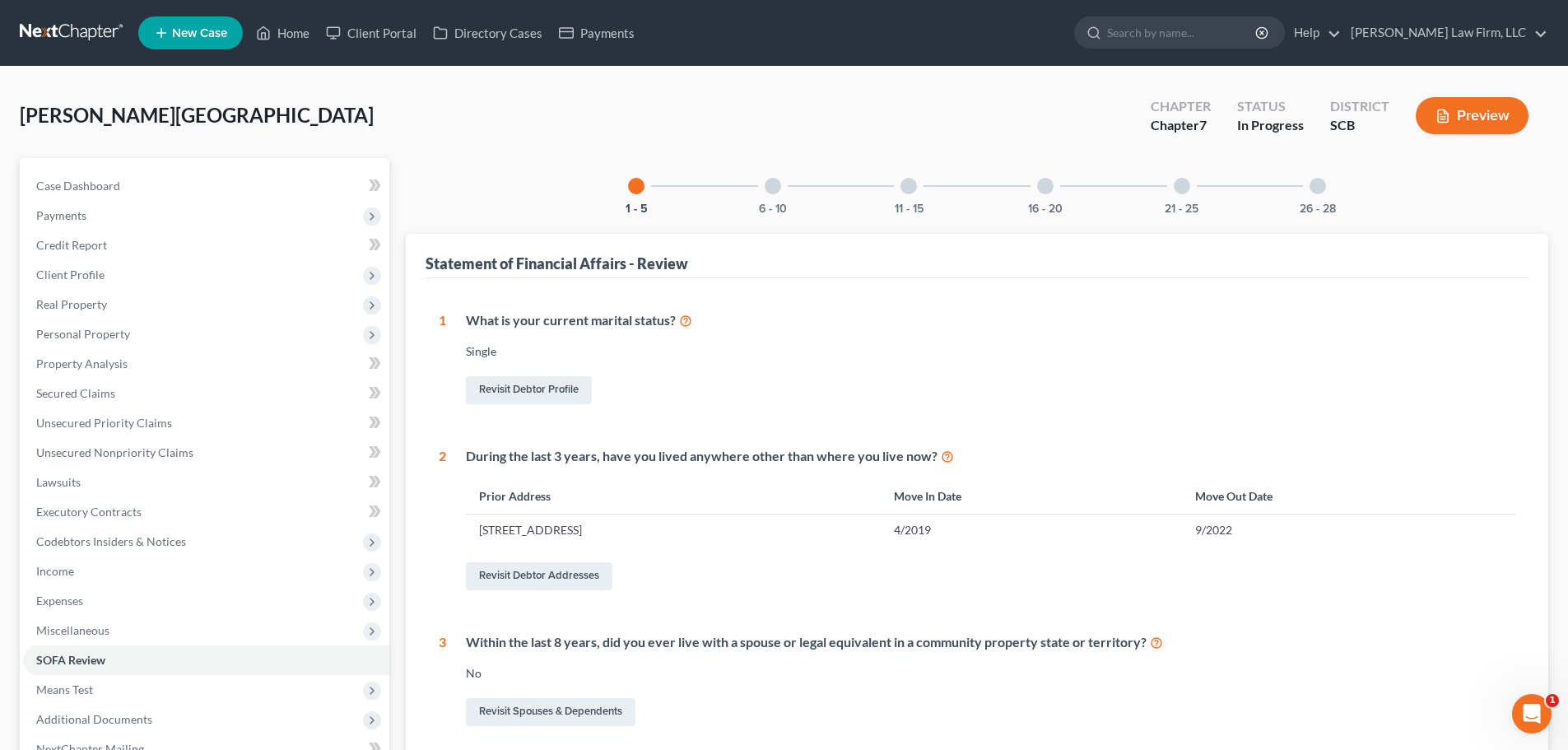
click at [1318, 181] on div at bounding box center [1317, 185] width 16 height 16
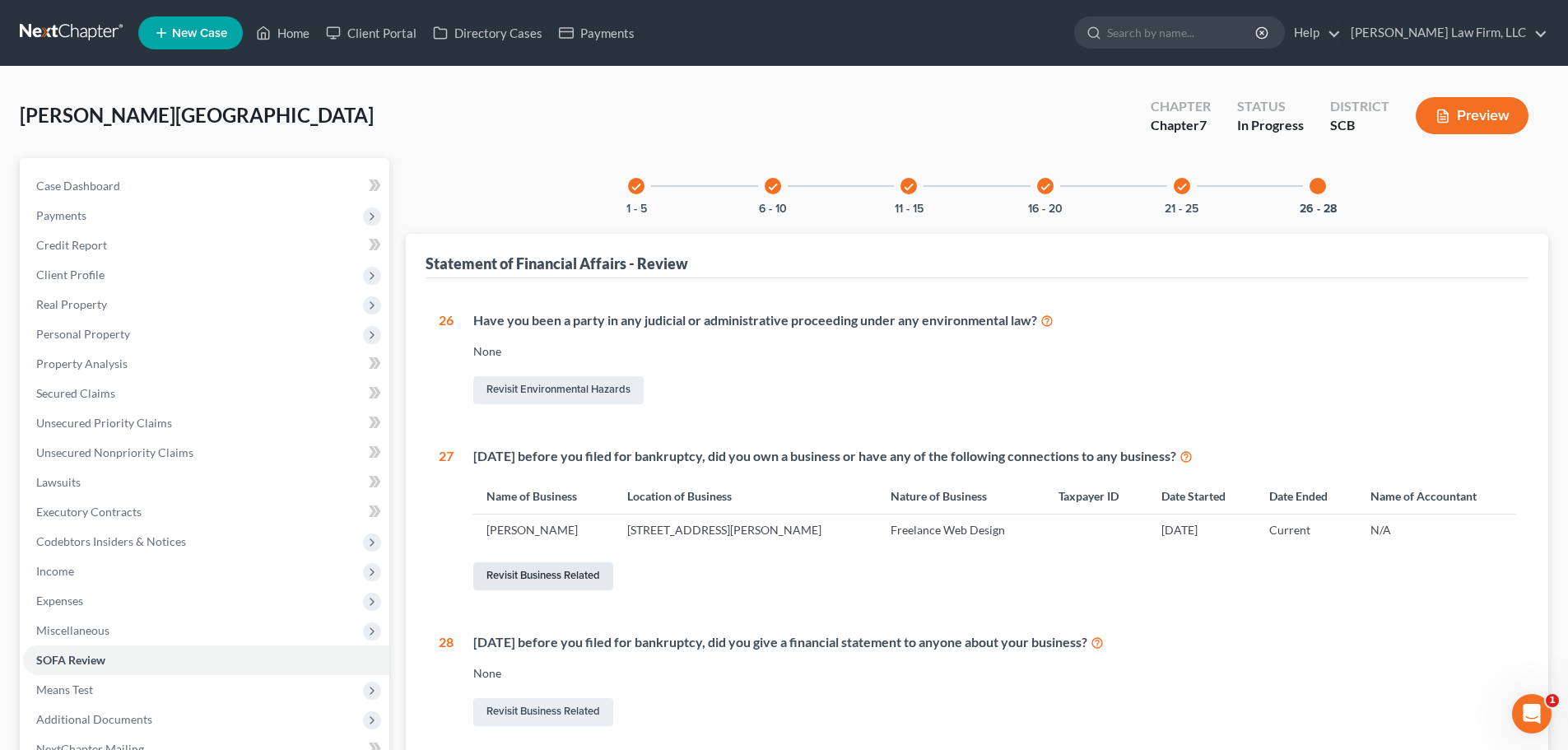
click at [542, 575] on link "Revisit Business Related" at bounding box center [543, 575] width 140 height 28
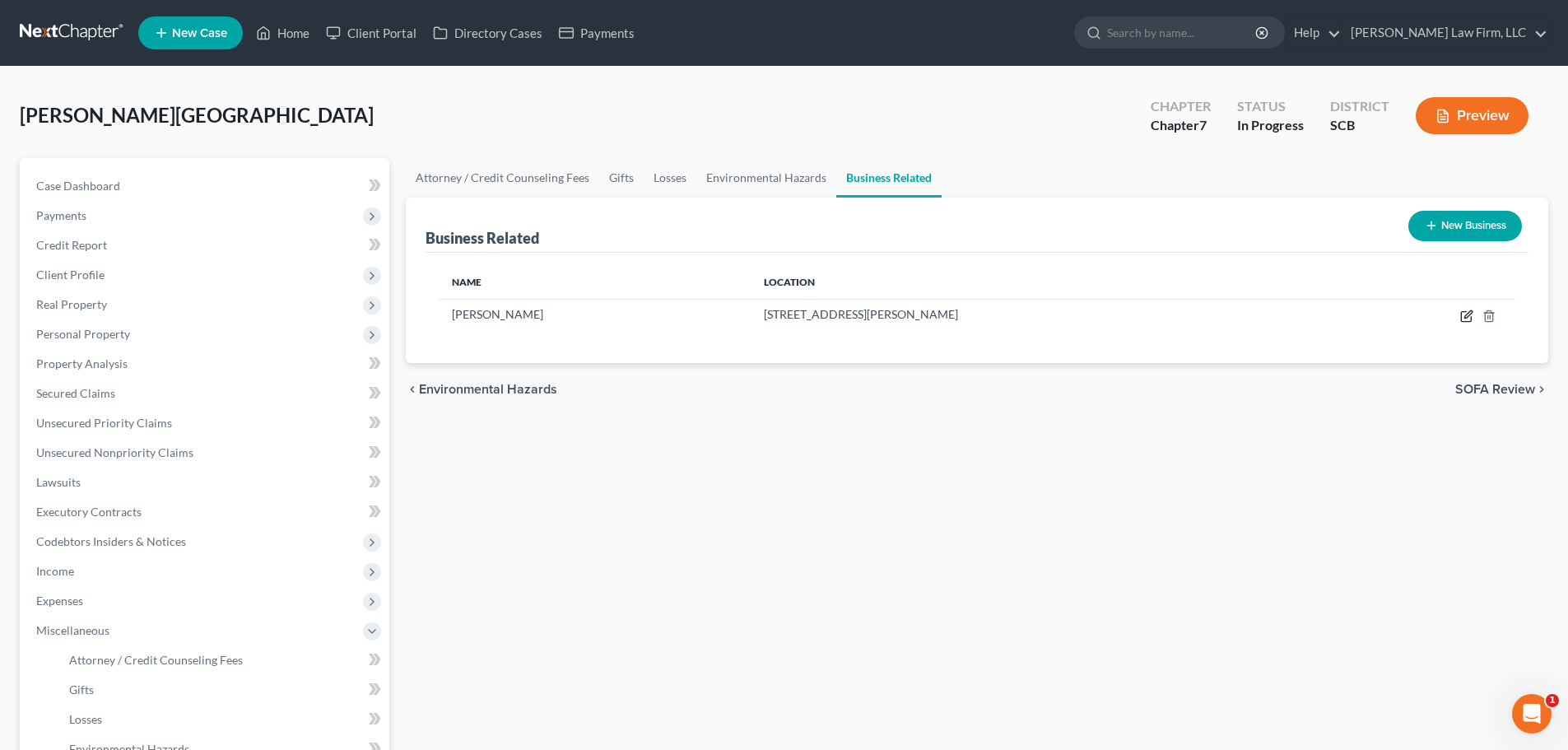
click at [1463, 317] on icon "button" at bounding box center [1467, 317] width 13 height 13
select select "sole_proprietor"
select select "42"
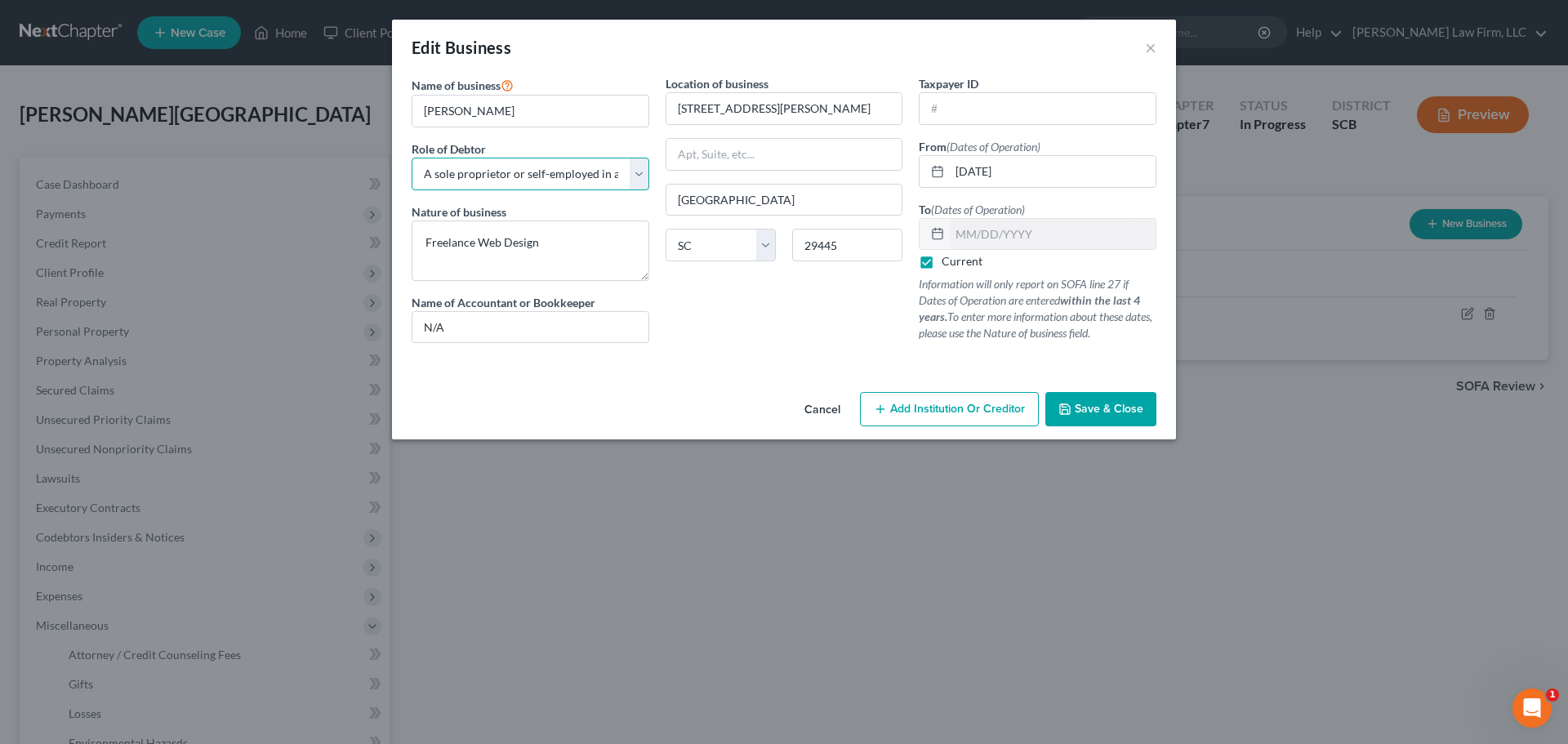
click at [616, 179] on select "Select A member of a limited liability company (LLC) or limited liability partn…" at bounding box center [530, 174] width 238 height 33
click at [411, 157] on select "Select A member of a limited liability company (LLC) or limited liability partn…" at bounding box center [530, 174] width 238 height 33
click at [566, 265] on textarea "Freelance Web Design" at bounding box center [530, 251] width 238 height 60
click at [1011, 101] on input "text" at bounding box center [1038, 108] width 236 height 31
click at [1086, 404] on span "Save & Close" at bounding box center [1109, 408] width 69 height 14
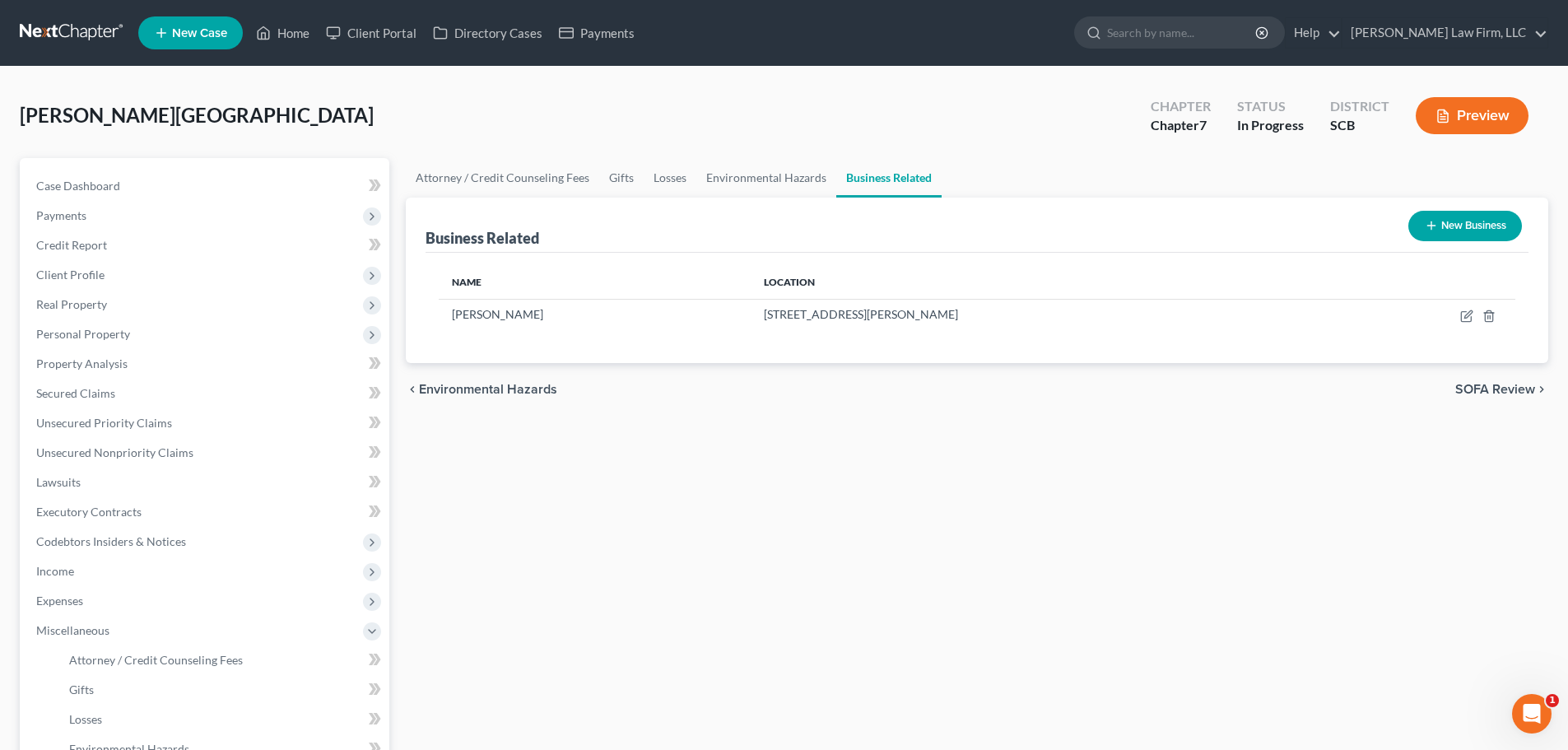
click at [93, 346] on span "Personal Property" at bounding box center [205, 334] width 366 height 29
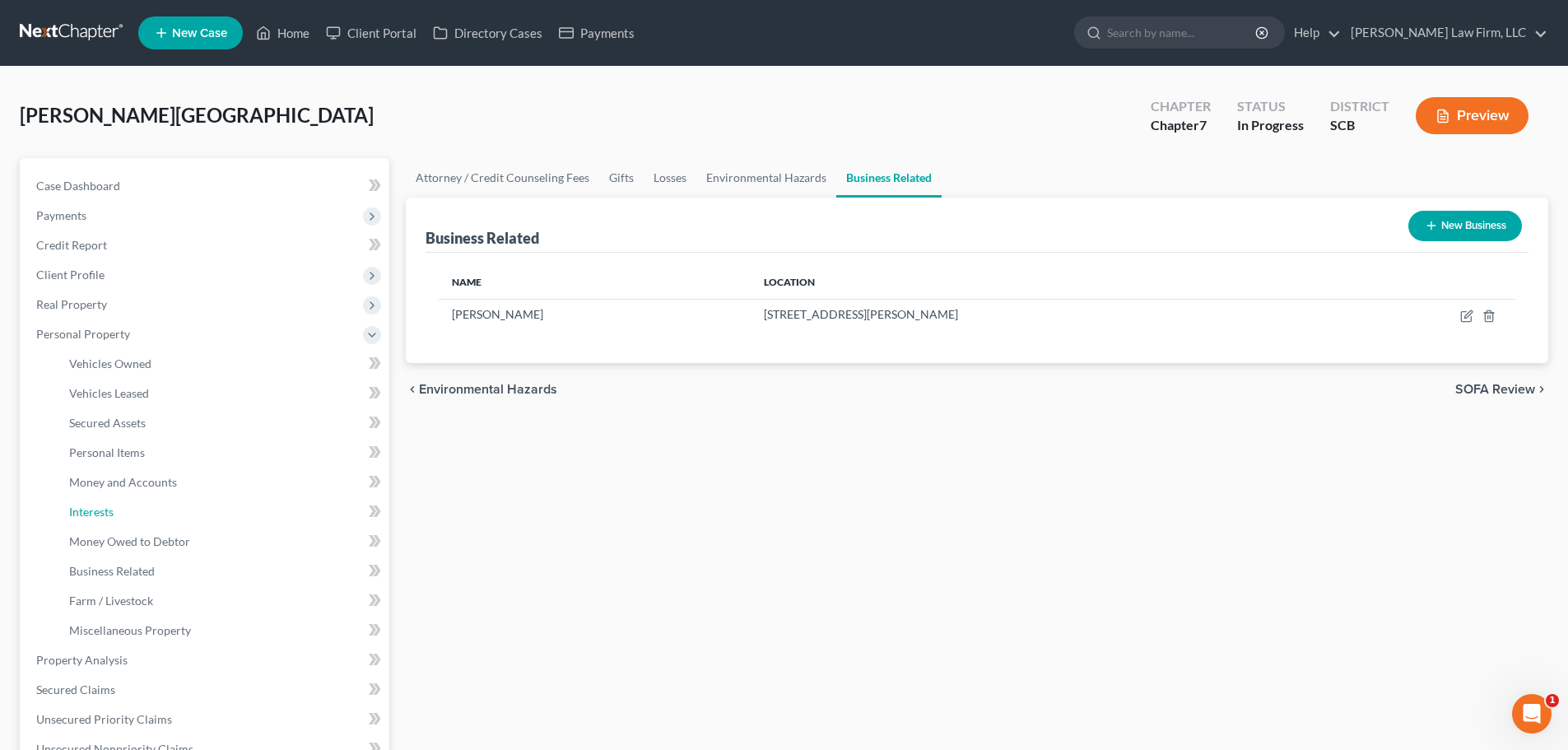
click at [101, 512] on span "Interests" at bounding box center [91, 511] width 45 height 14
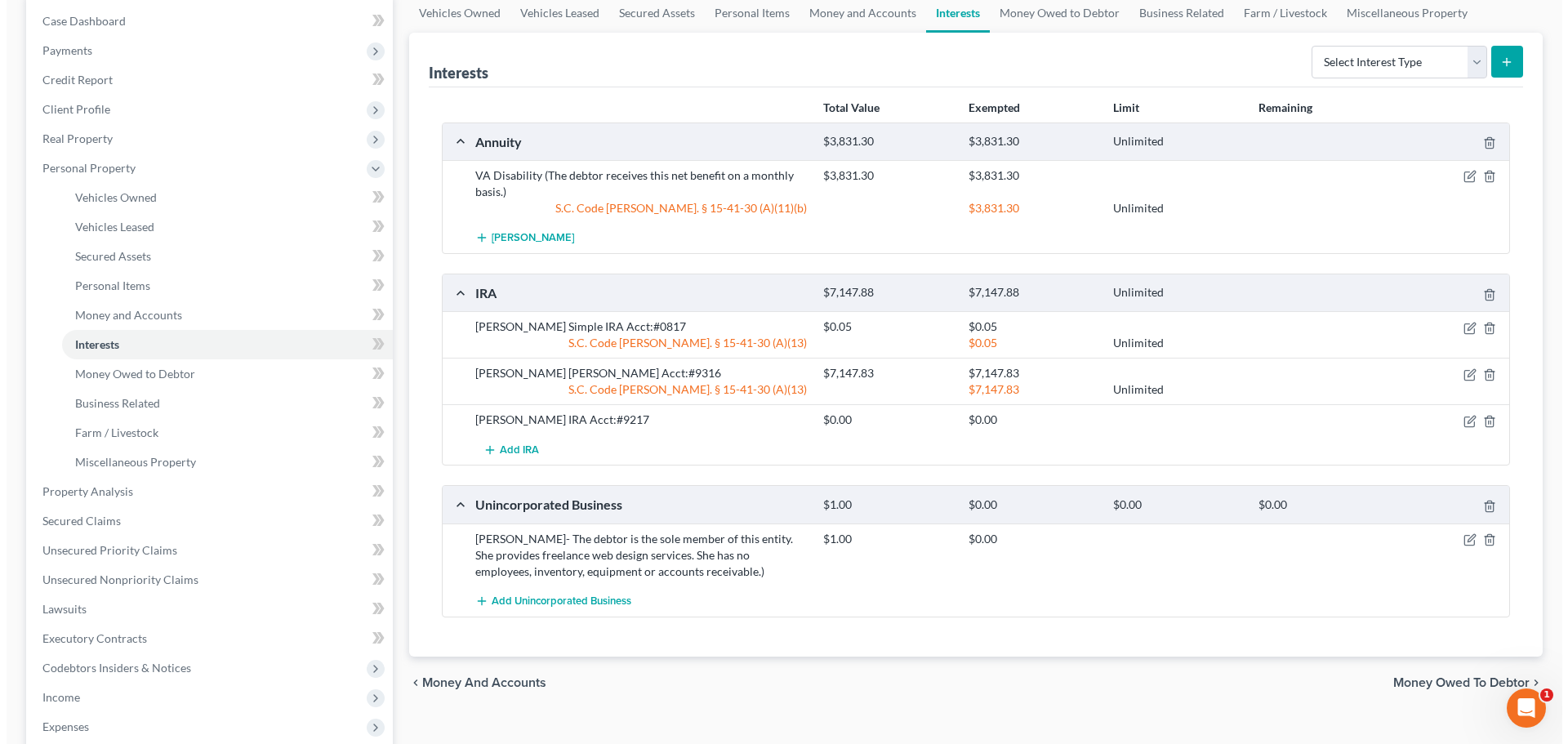
scroll to position [326, 0]
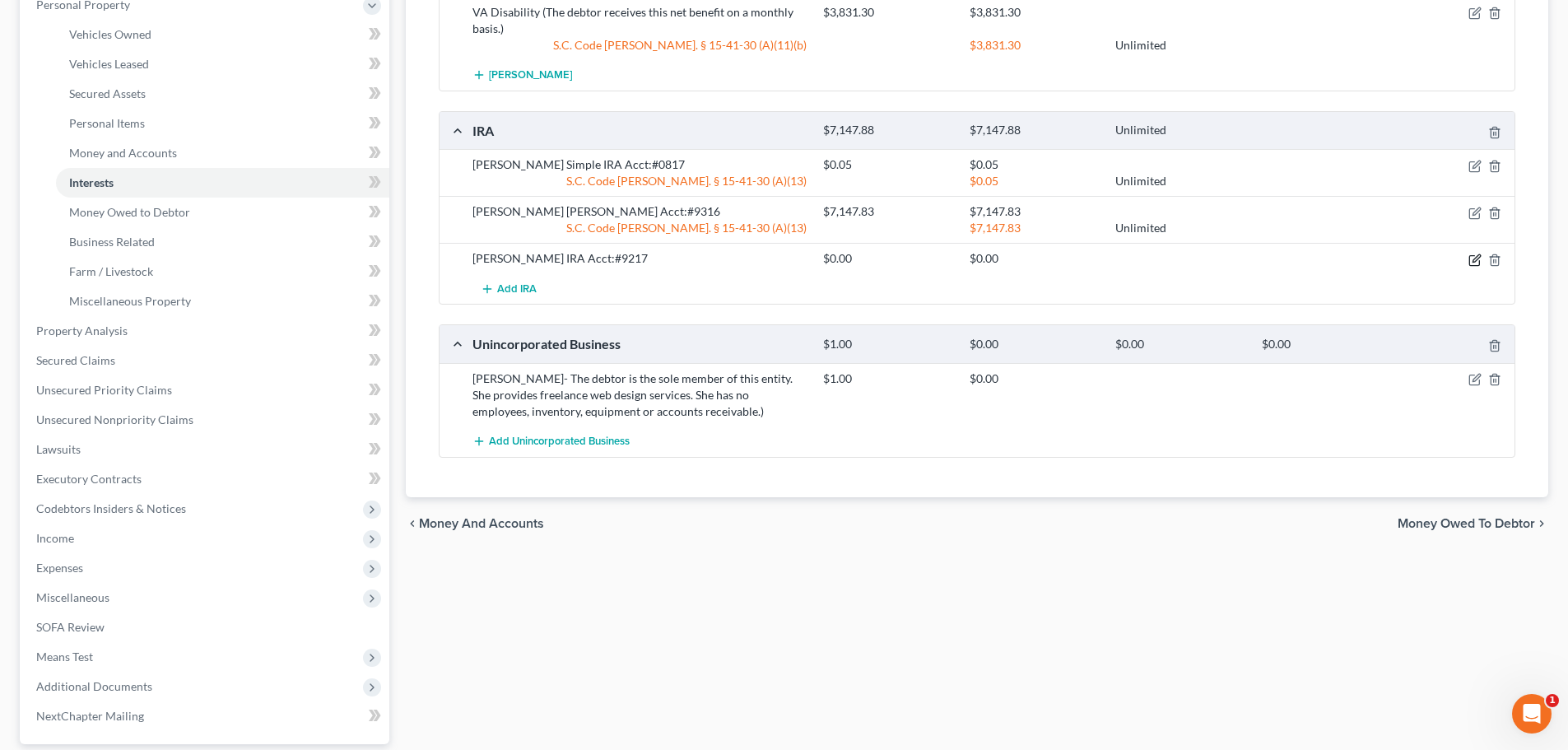
click at [1476, 263] on icon "button" at bounding box center [1476, 260] width 13 height 13
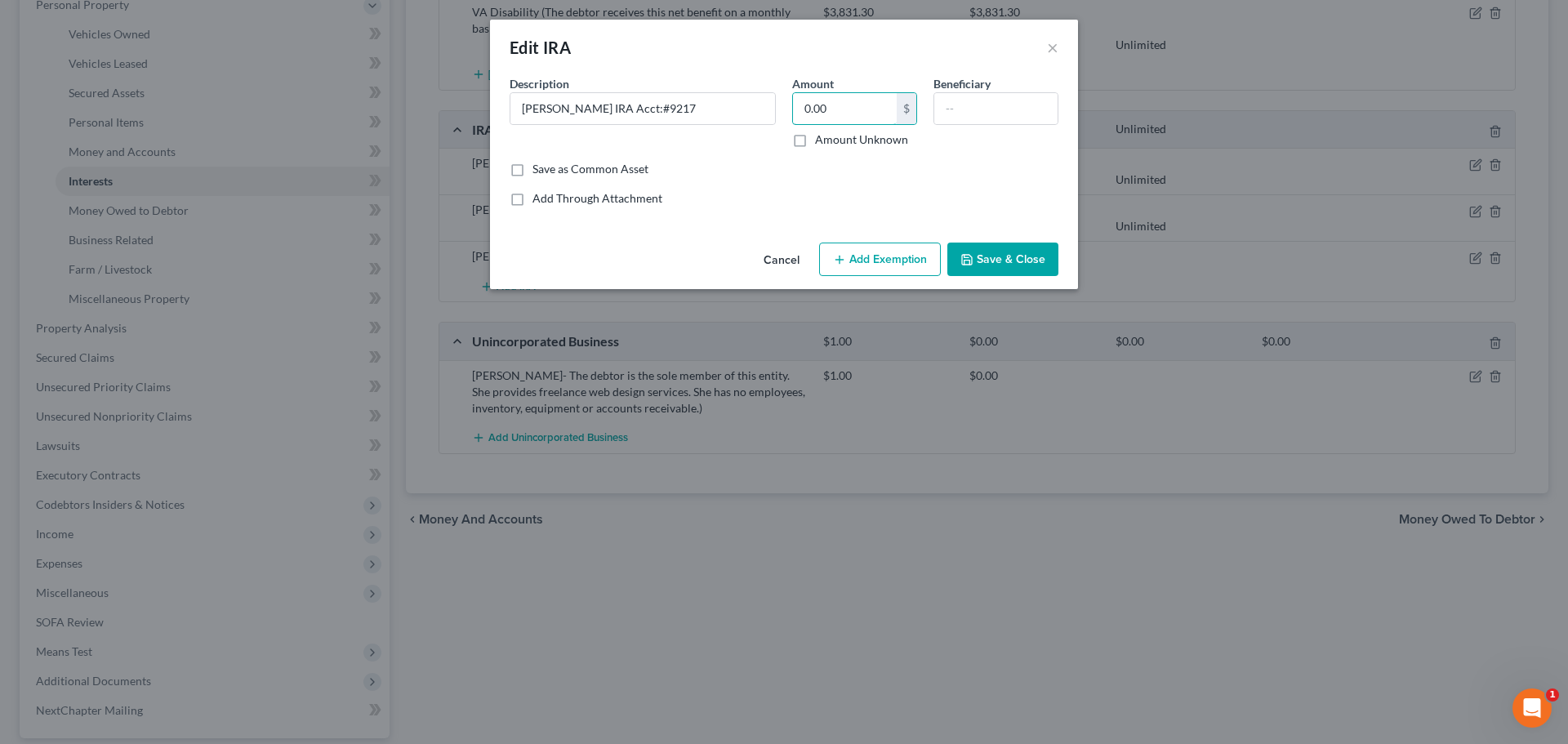
click at [860, 106] on input "0.00" at bounding box center [845, 108] width 104 height 31
click at [952, 107] on input "text" at bounding box center [995, 108] width 124 height 31
click at [744, 123] on input "Edward Jones IRA Acct:#9217" at bounding box center [642, 108] width 265 height 31
type input "Edward Jones IRA Acct:#9217 (This account currently has a zero balance. The fun…"
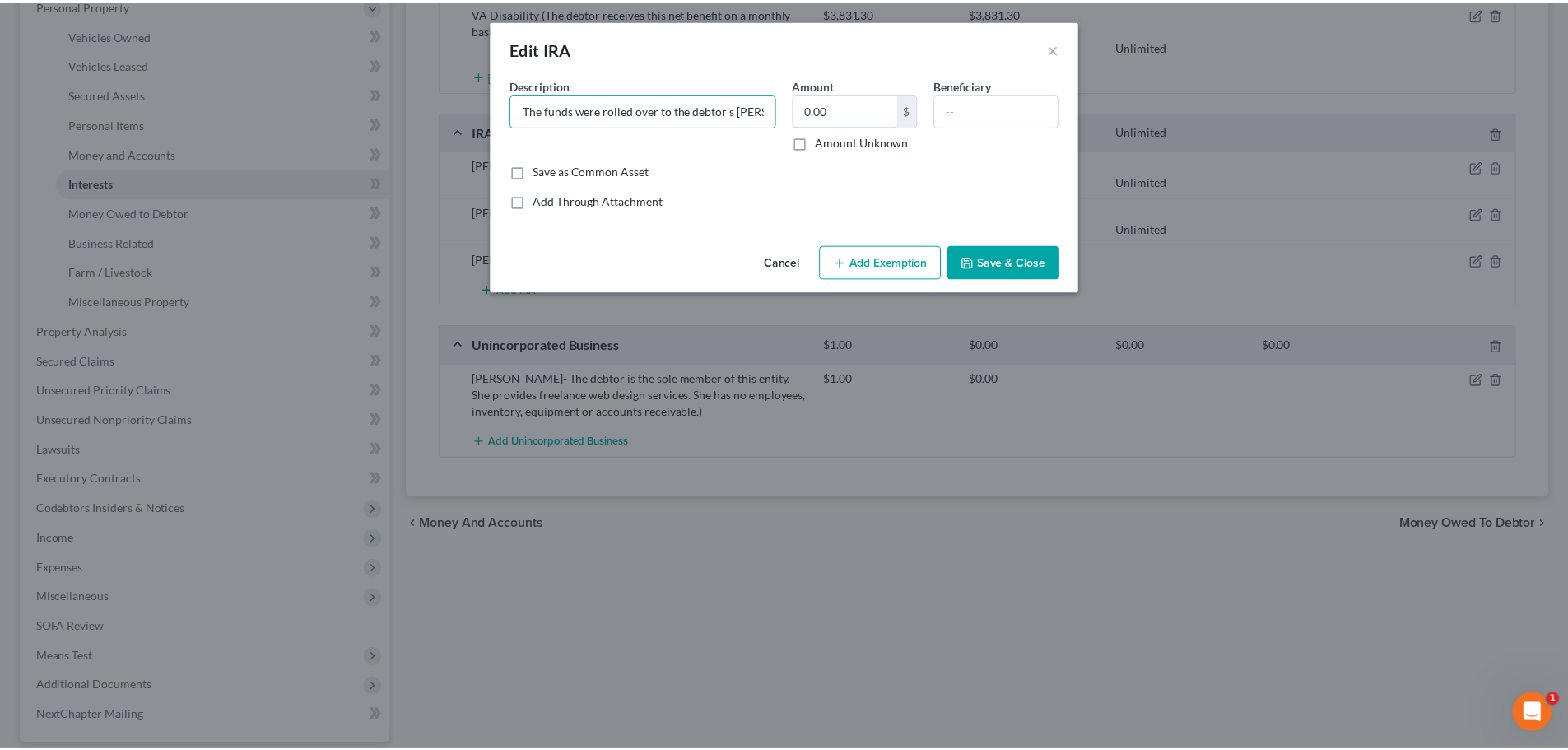
scroll to position [0, 0]
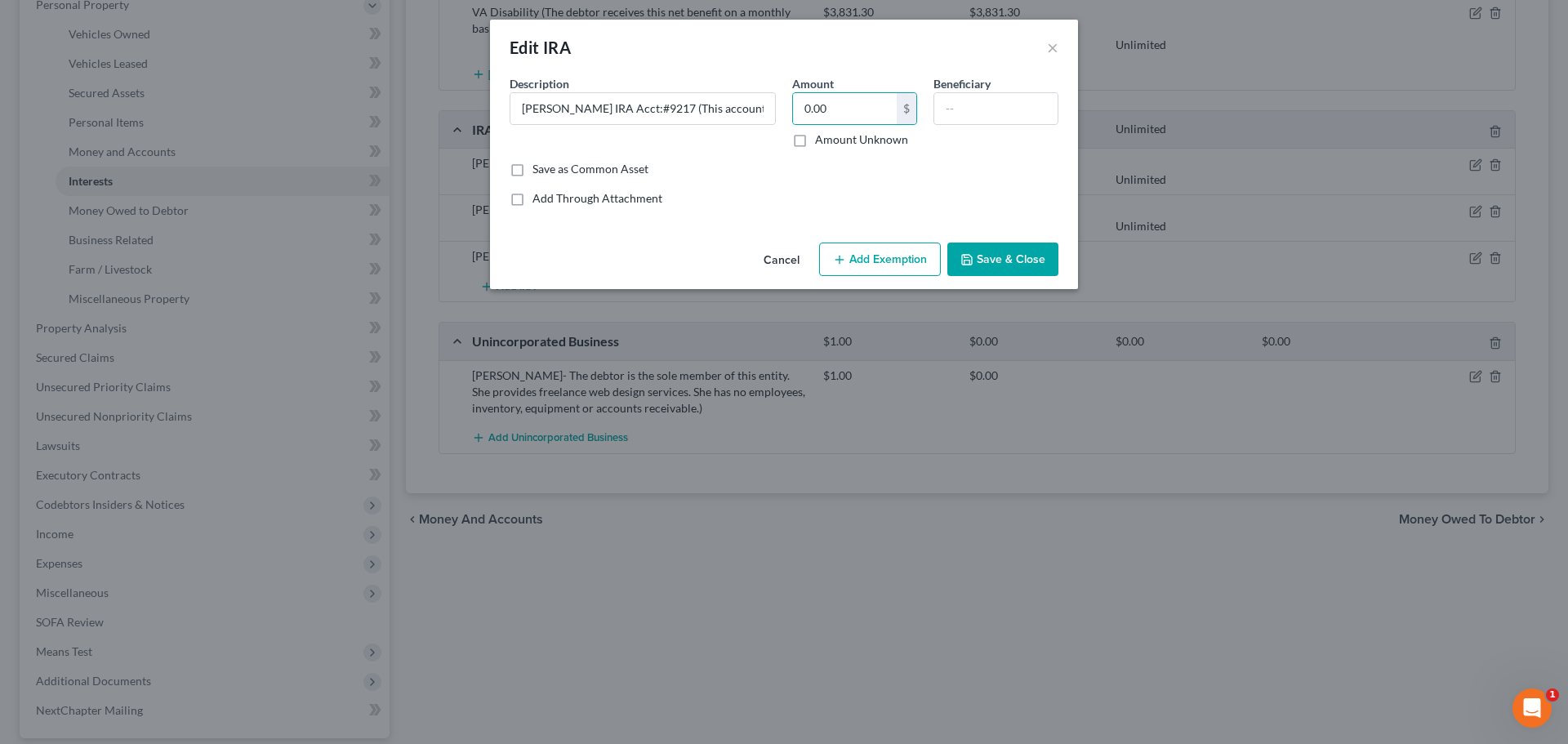
click at [1003, 270] on button "Save & Close" at bounding box center [1003, 259] width 111 height 34
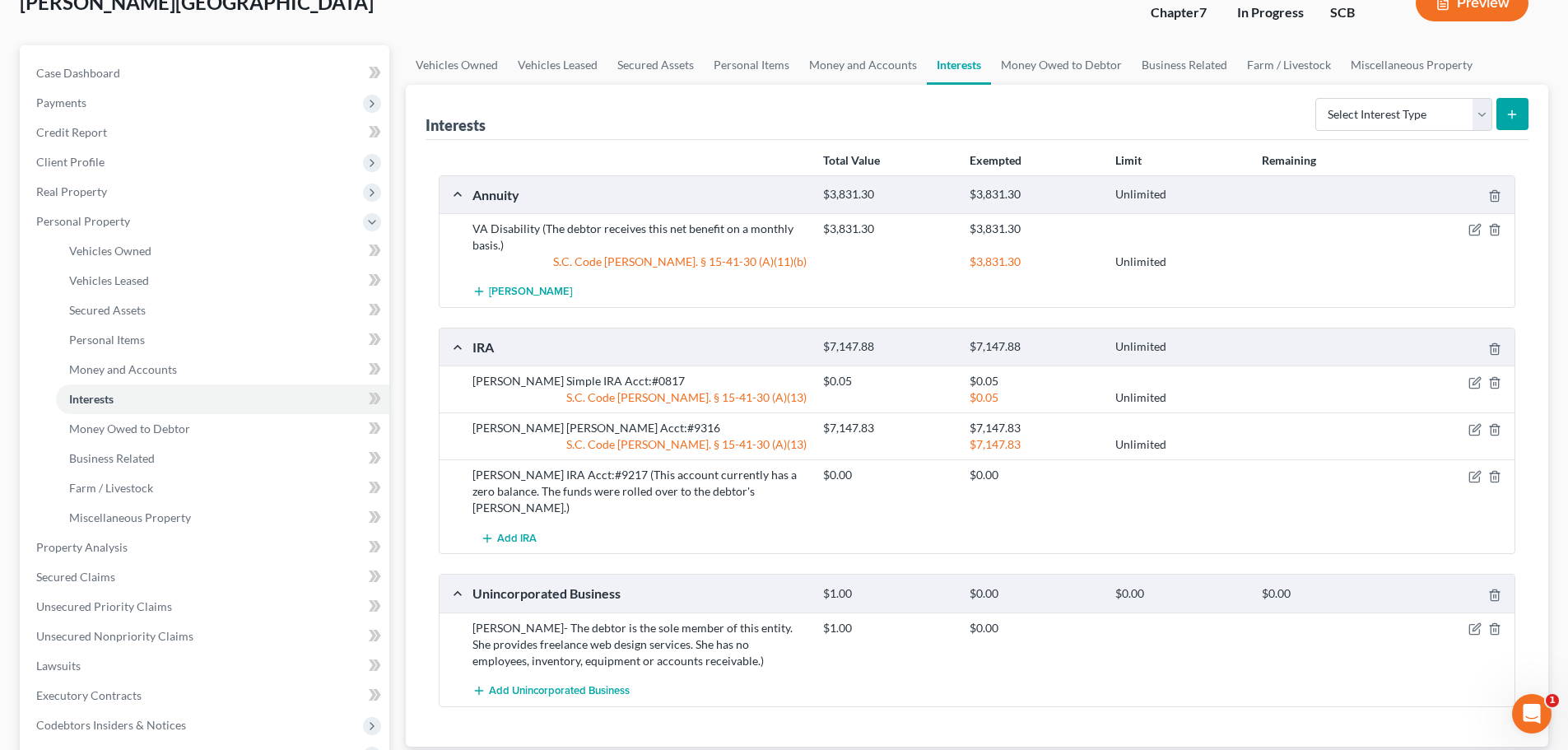
scroll to position [83, 0]
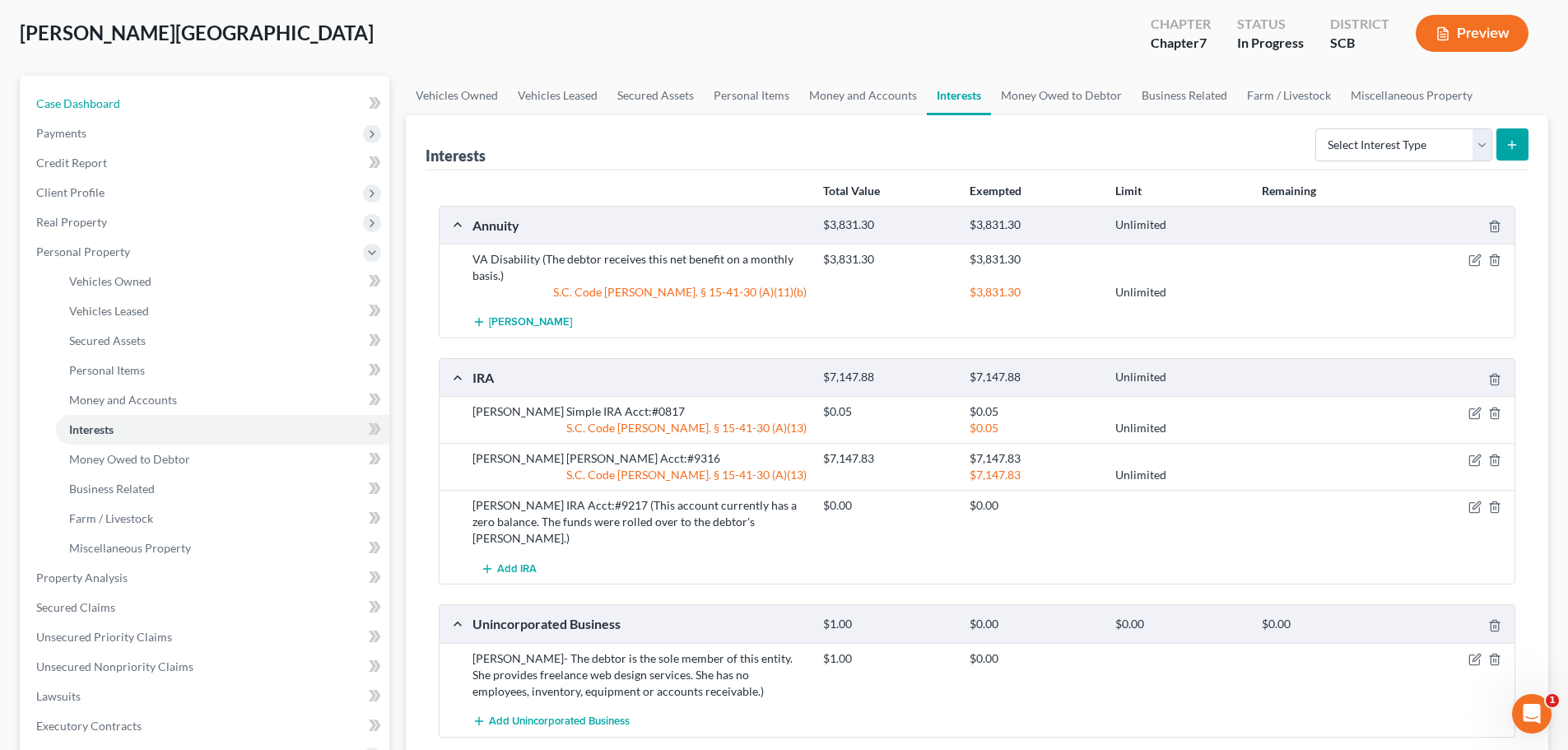
click at [95, 106] on span "Case Dashboard" at bounding box center [78, 103] width 84 height 14
select select "1"
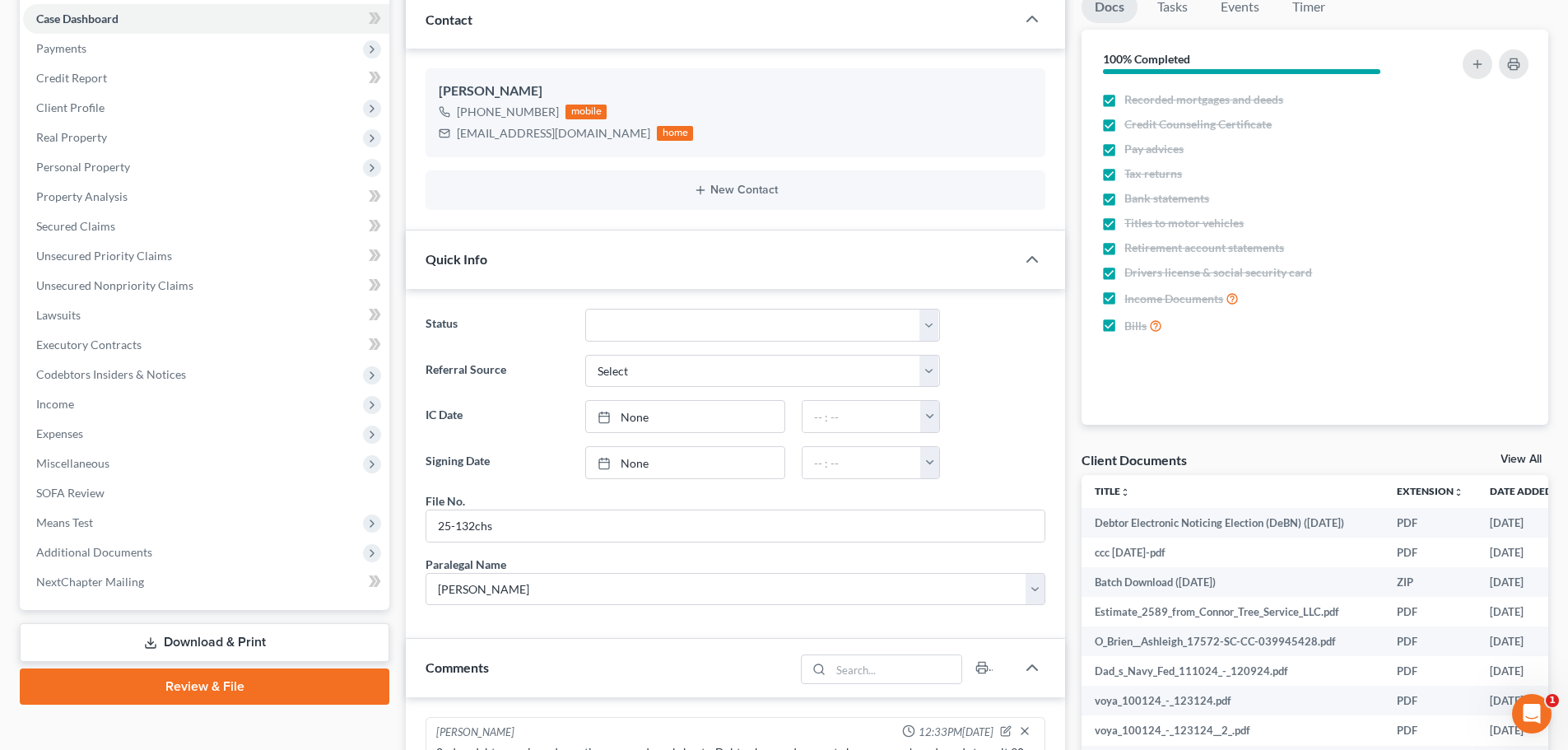
scroll to position [164, 0]
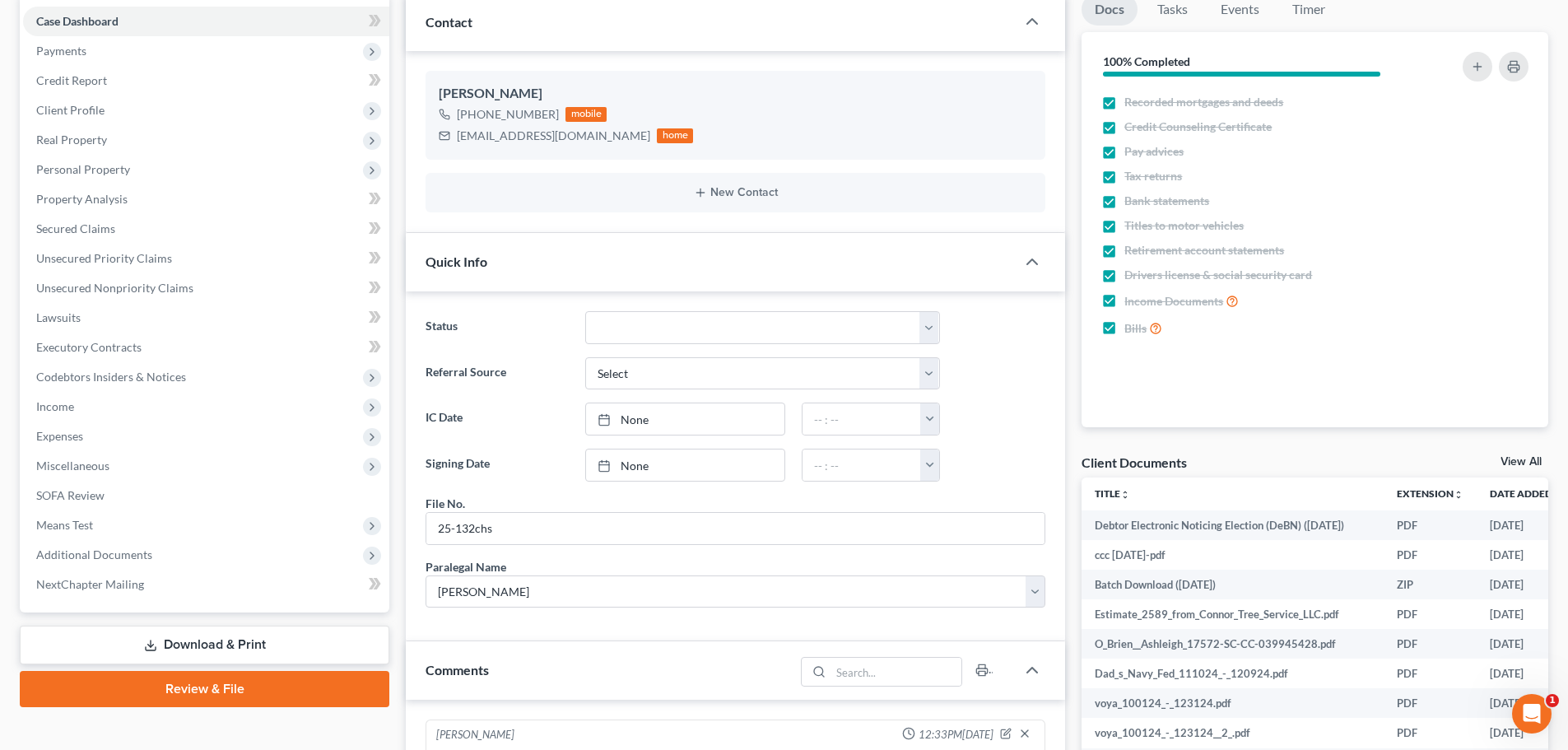
click at [639, 627] on div "Status Discharged Dismissed Filed In Progress Lead Lost Lead Ready to File To R…" at bounding box center [735, 466] width 659 height 351
drag, startPoint x: 745, startPoint y: 622, endPoint x: 752, endPoint y: 634, distance: 13.9
click at [745, 622] on div "Status Discharged Dismissed Filed In Progress Lead Lost Lead Ready to File To R…" at bounding box center [735, 466] width 659 height 351
click at [127, 169] on span "Personal Property" at bounding box center [83, 169] width 94 height 14
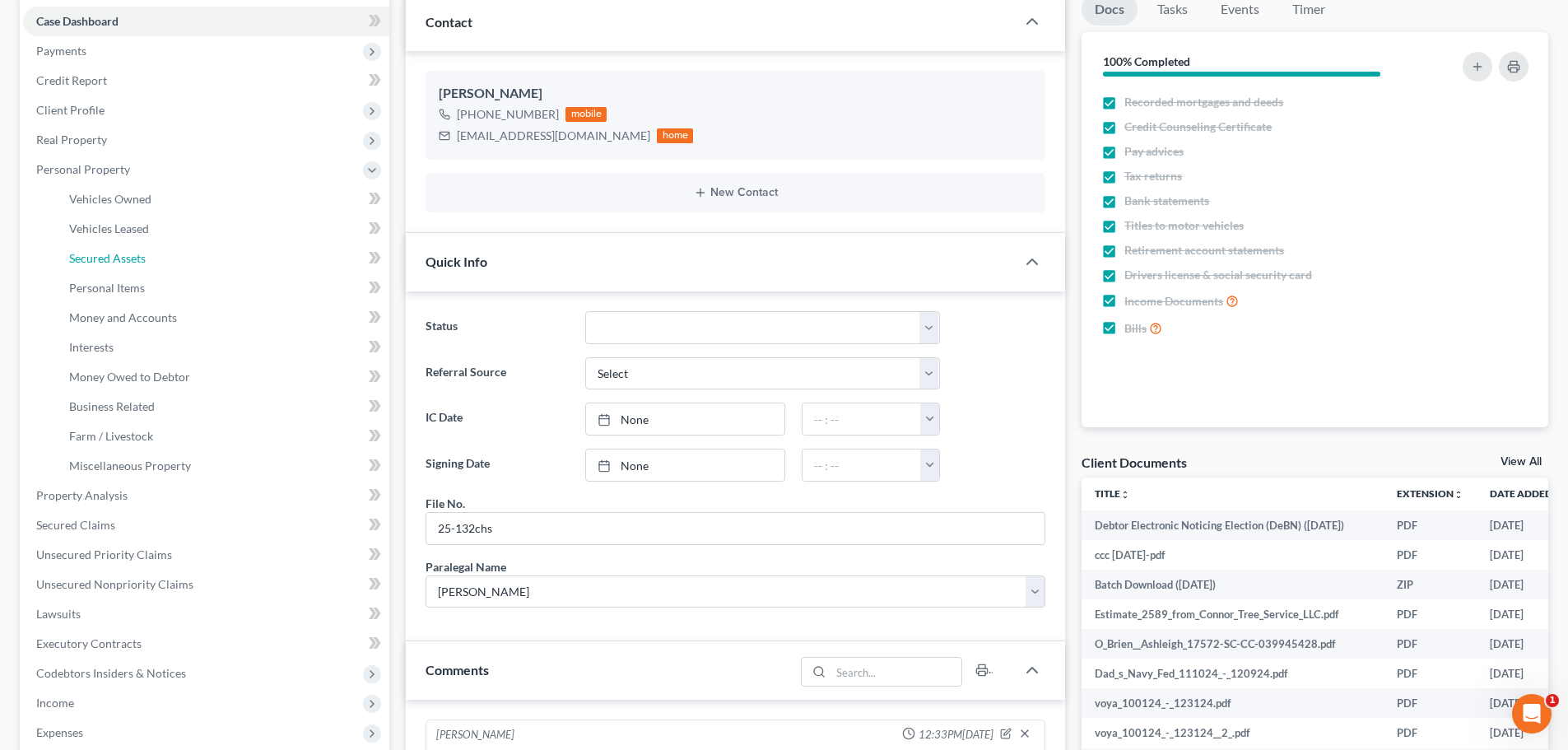
click at [139, 255] on span "Secured Assets" at bounding box center [107, 258] width 77 height 14
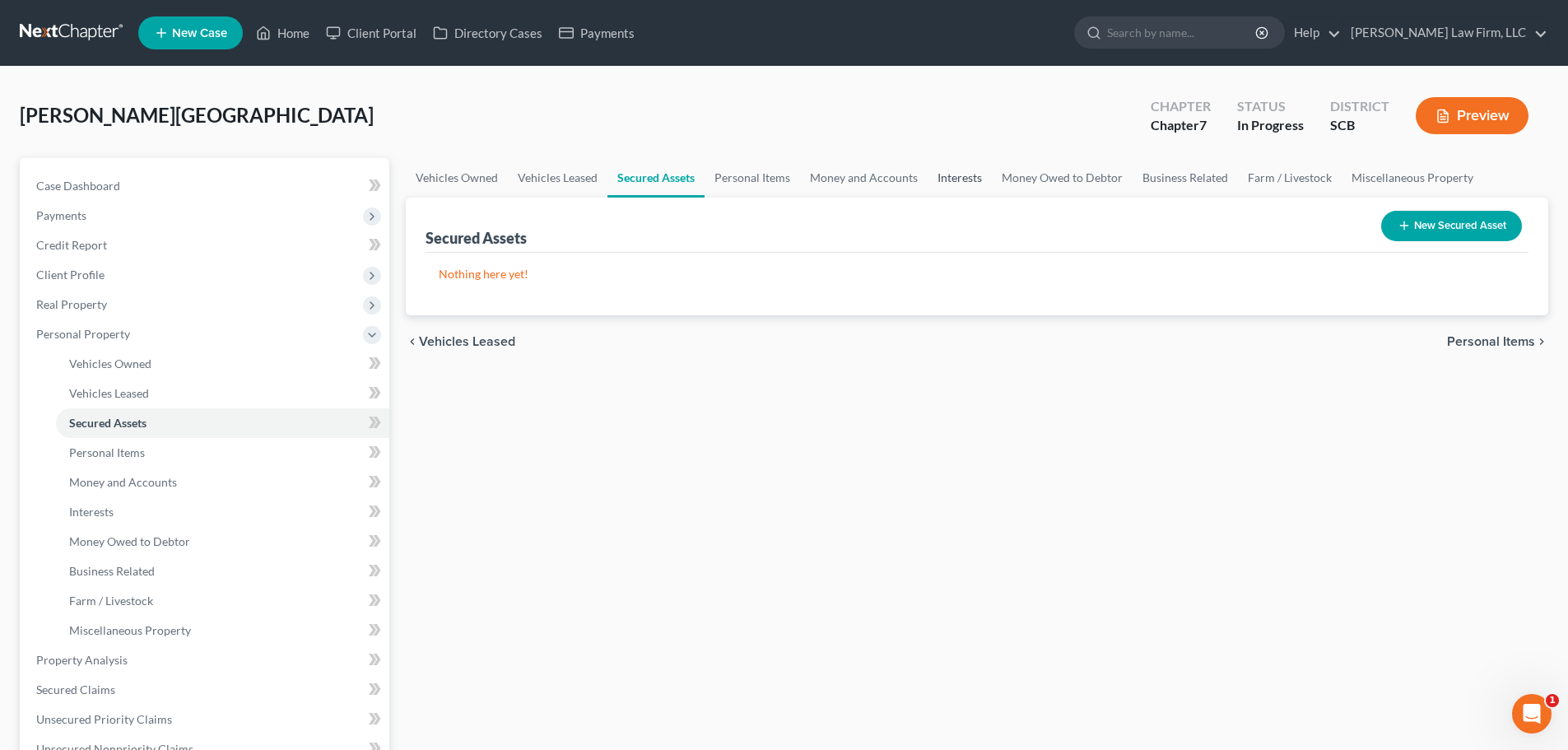
click at [977, 178] on link "Interests" at bounding box center [960, 178] width 65 height 40
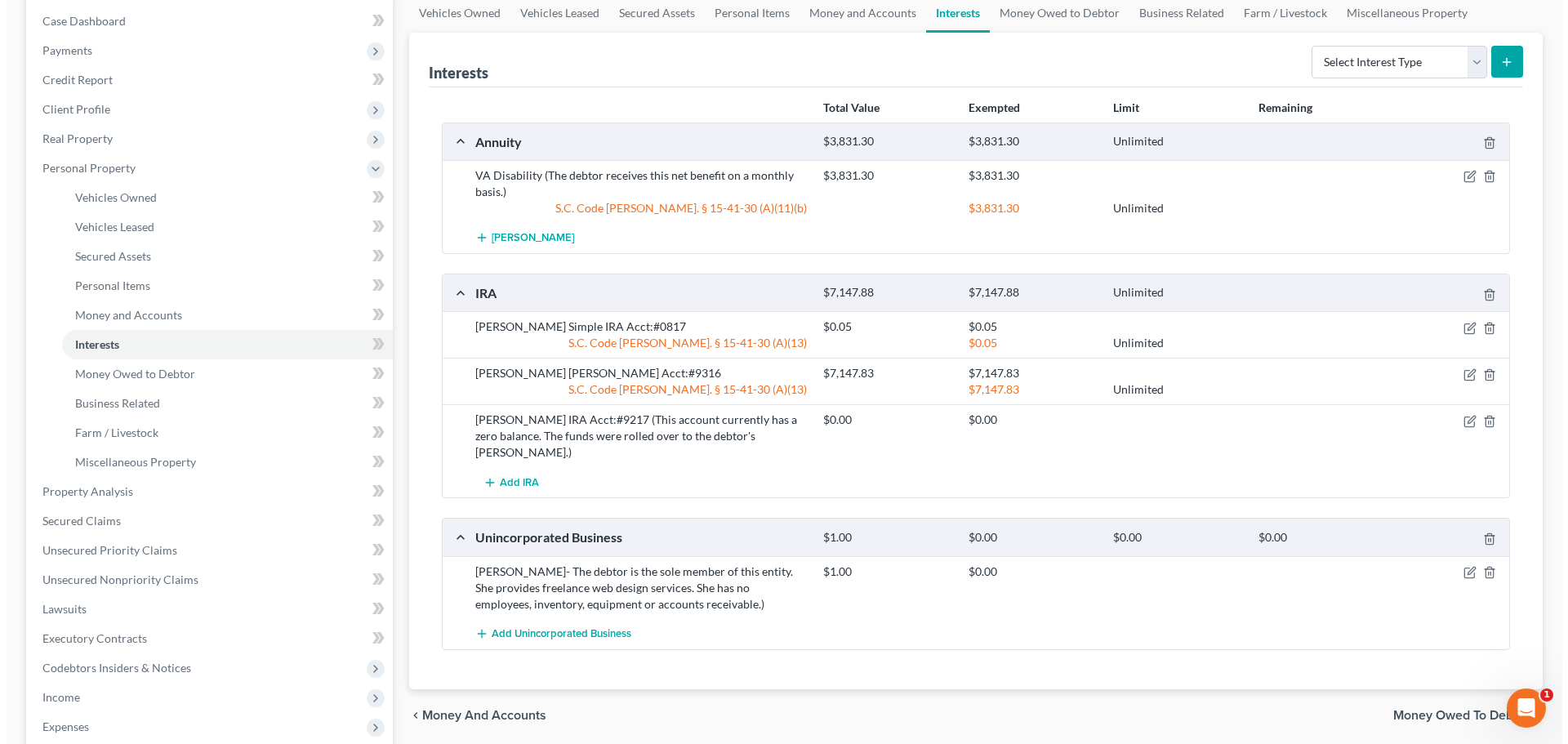
scroll to position [245, 0]
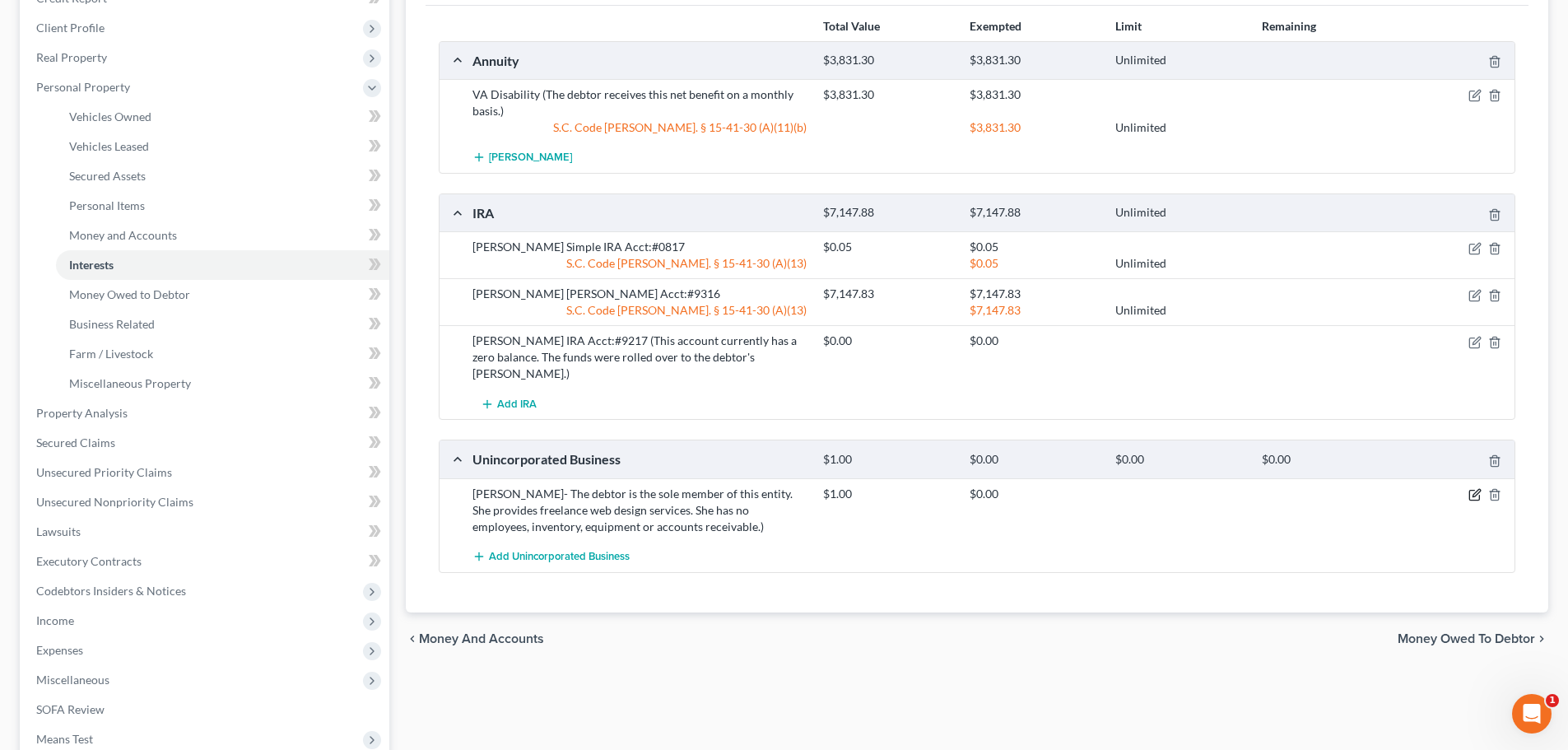
click at [1475, 488] on icon "button" at bounding box center [1476, 494] width 13 height 13
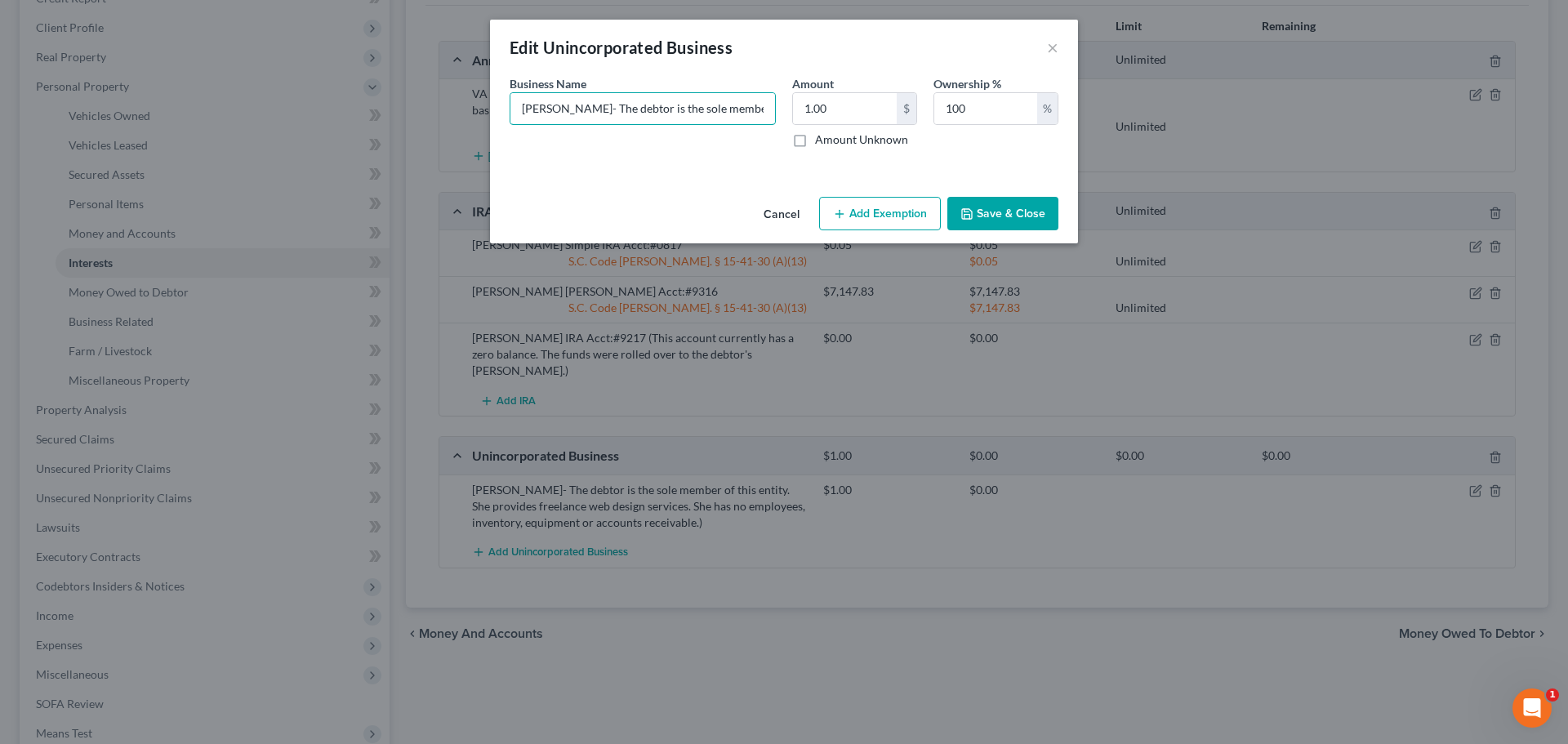
click at [597, 110] on input "Ashleigh O'Brien- The debtor is the sole member of this entity. She provides fr…" at bounding box center [642, 108] width 265 height 31
click at [611, 113] on input "Ashleigh O'Brien- The debtor is the sole member of this entity. She provides fr…" at bounding box center [642, 108] width 265 height 31
click at [836, 635] on div "Edit Unincorporated Business × An exemption set must first be selected from the…" at bounding box center [784, 372] width 1568 height 744
click at [745, 111] on input "Ashleigh O'Brien- The debtor is the sole member of this entity. She provides fr…" at bounding box center [642, 108] width 265 height 31
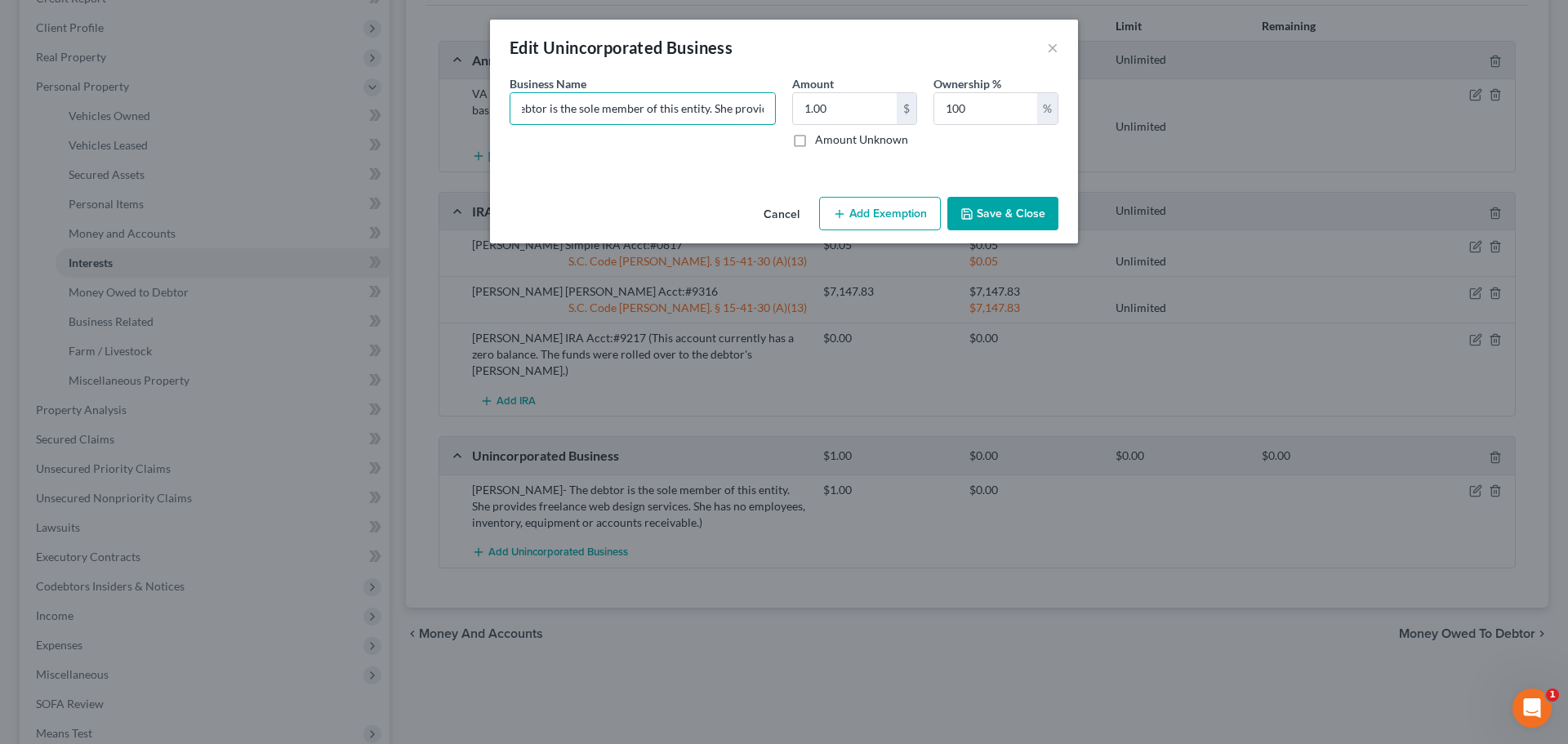
drag, startPoint x: 703, startPoint y: 111, endPoint x: 636, endPoint y: 118, distance: 67.4
click at [636, 118] on input "Ashleigh O'Brien- The debtor is the sole member of this entity. She provides fr…" at bounding box center [642, 108] width 265 height 31
drag, startPoint x: 692, startPoint y: 112, endPoint x: 789, endPoint y: 106, distance: 97.2
click at [789, 106] on div "Business Name * Ashleigh O'Brien- The debtor is the sole member. She provides f…" at bounding box center [784, 118] width 565 height 86
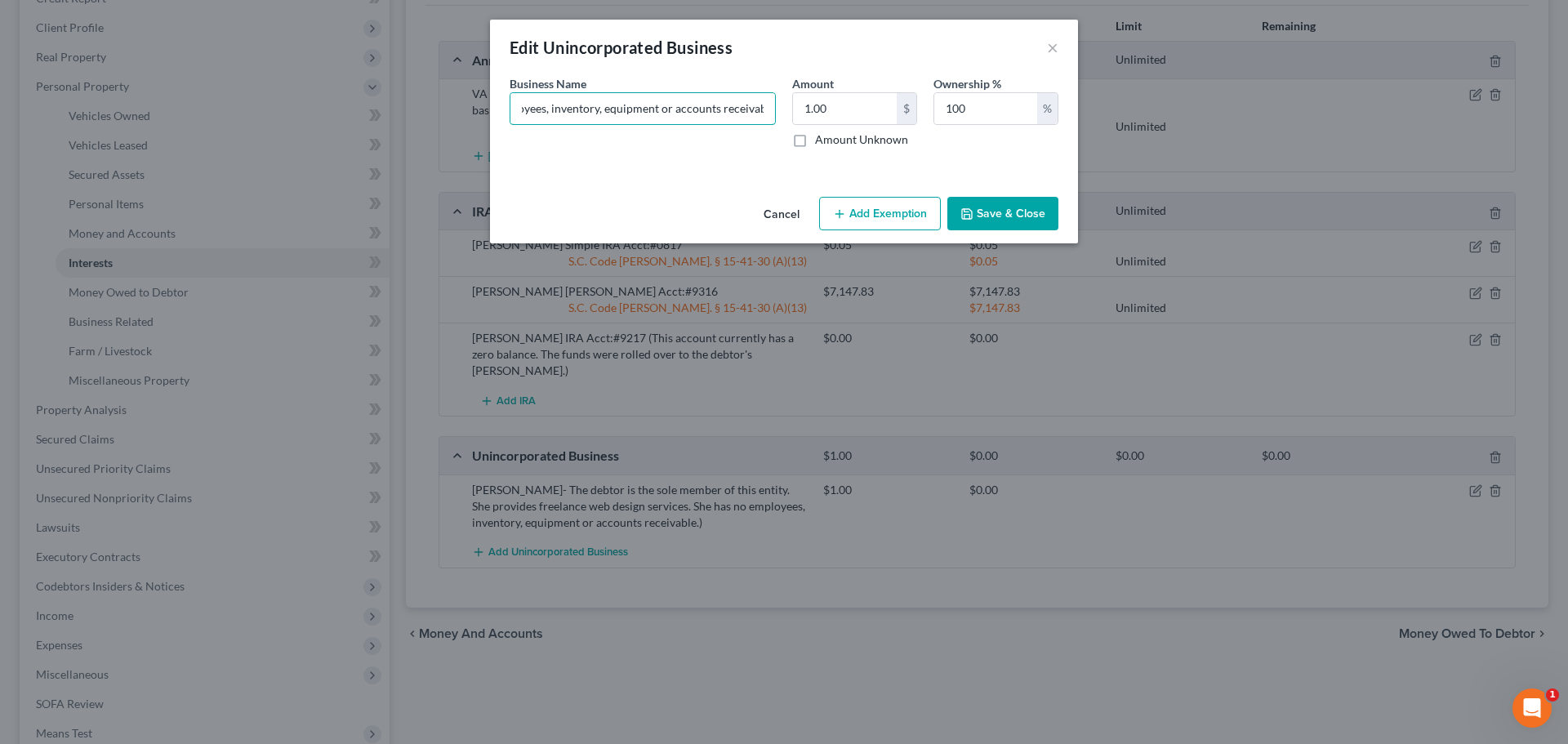
type input "Ashleigh O'Brien- The debtor is the sole member. She provides freelance web des…"
click at [1025, 207] on button "Save & Close" at bounding box center [1003, 214] width 111 height 34
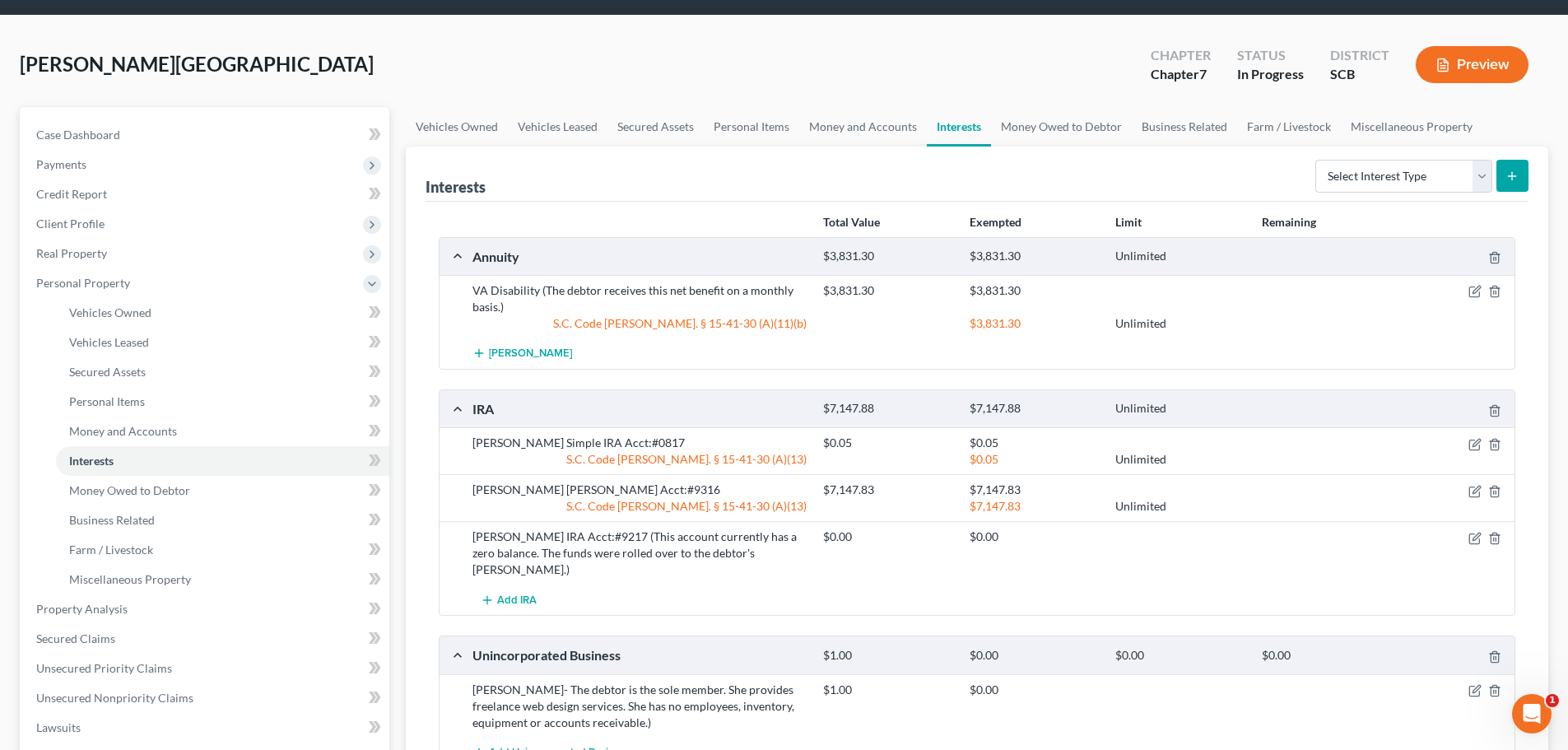
scroll to position [0, 0]
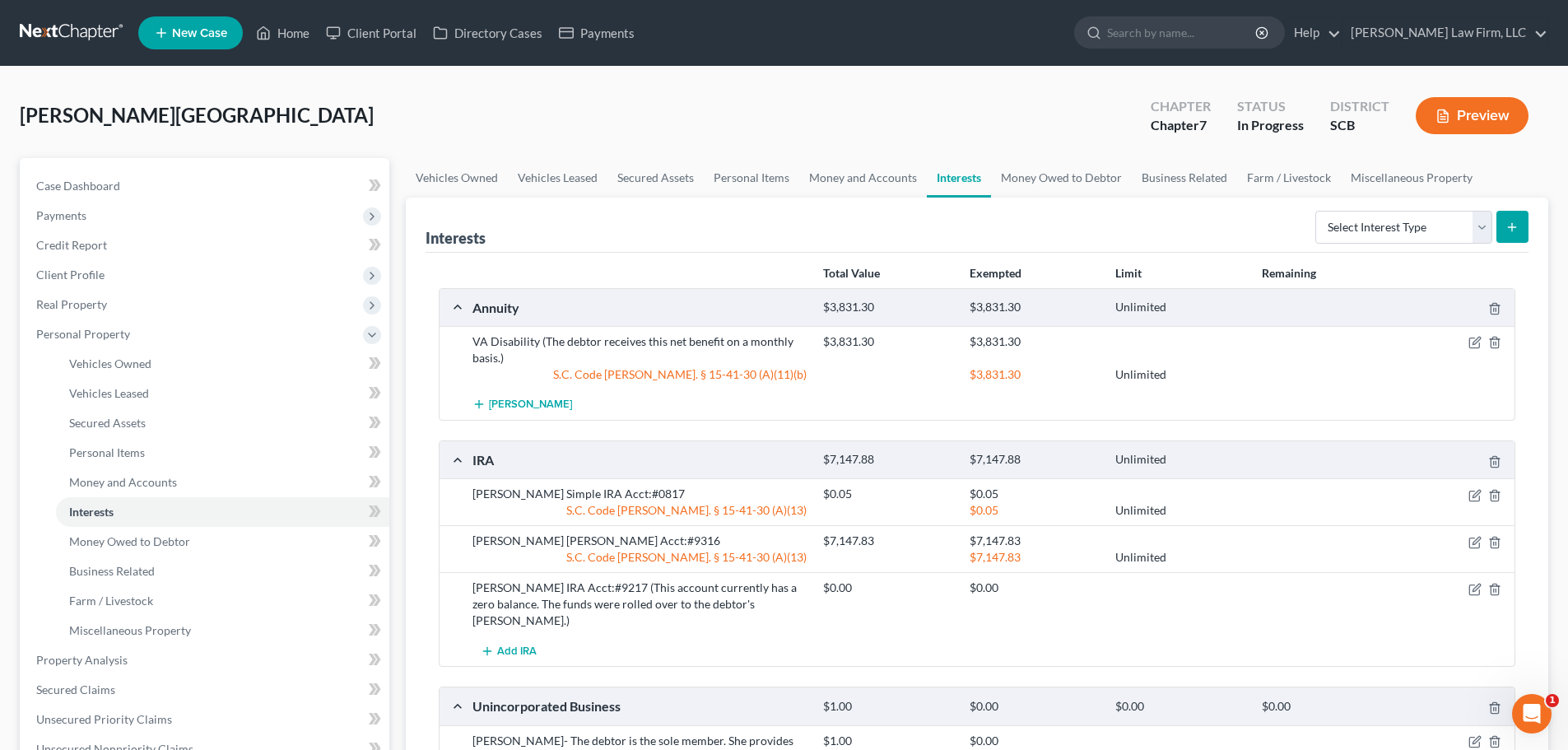
click at [93, 29] on link at bounding box center [72, 32] width 106 height 29
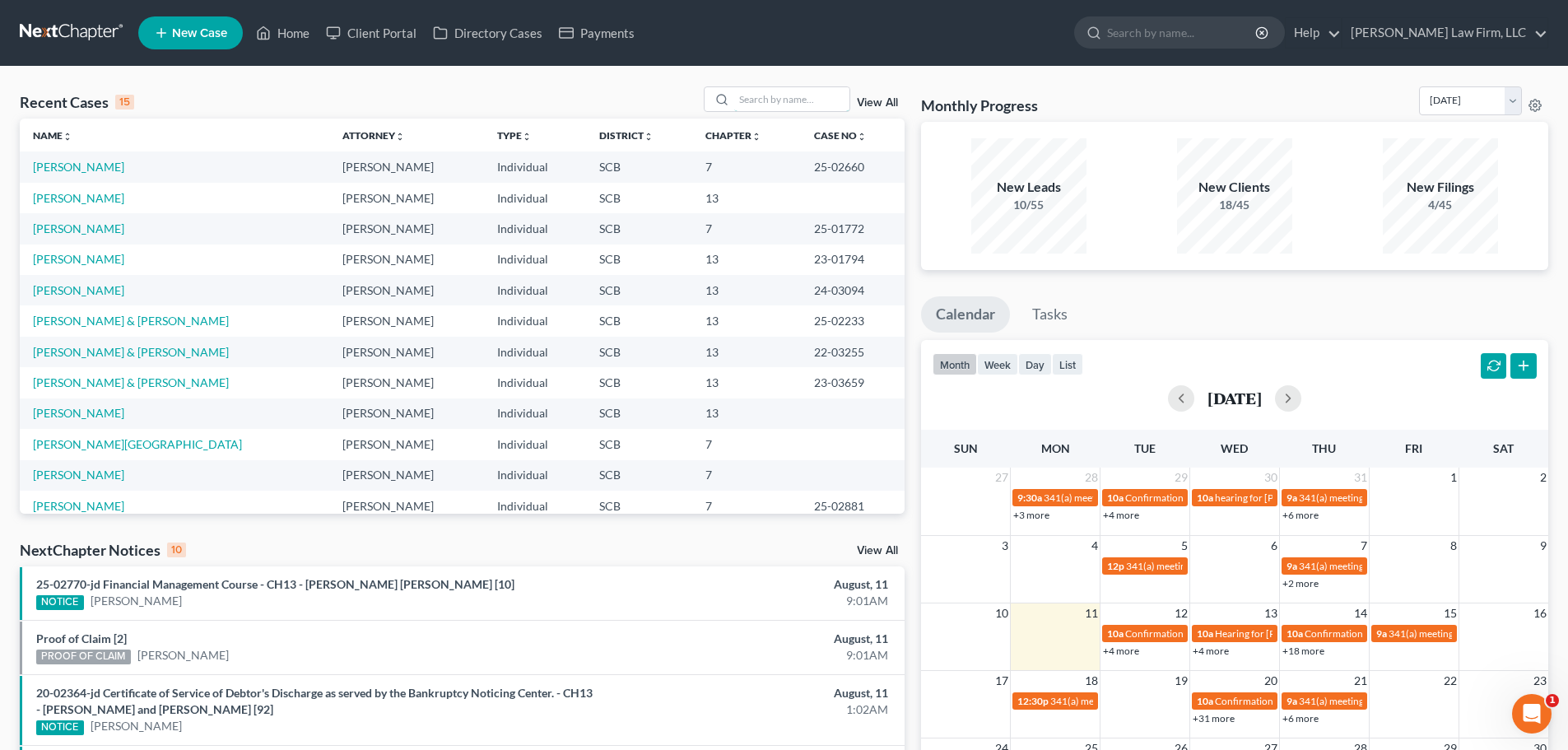
click at [811, 109] on input "search" at bounding box center [791, 99] width 115 height 24
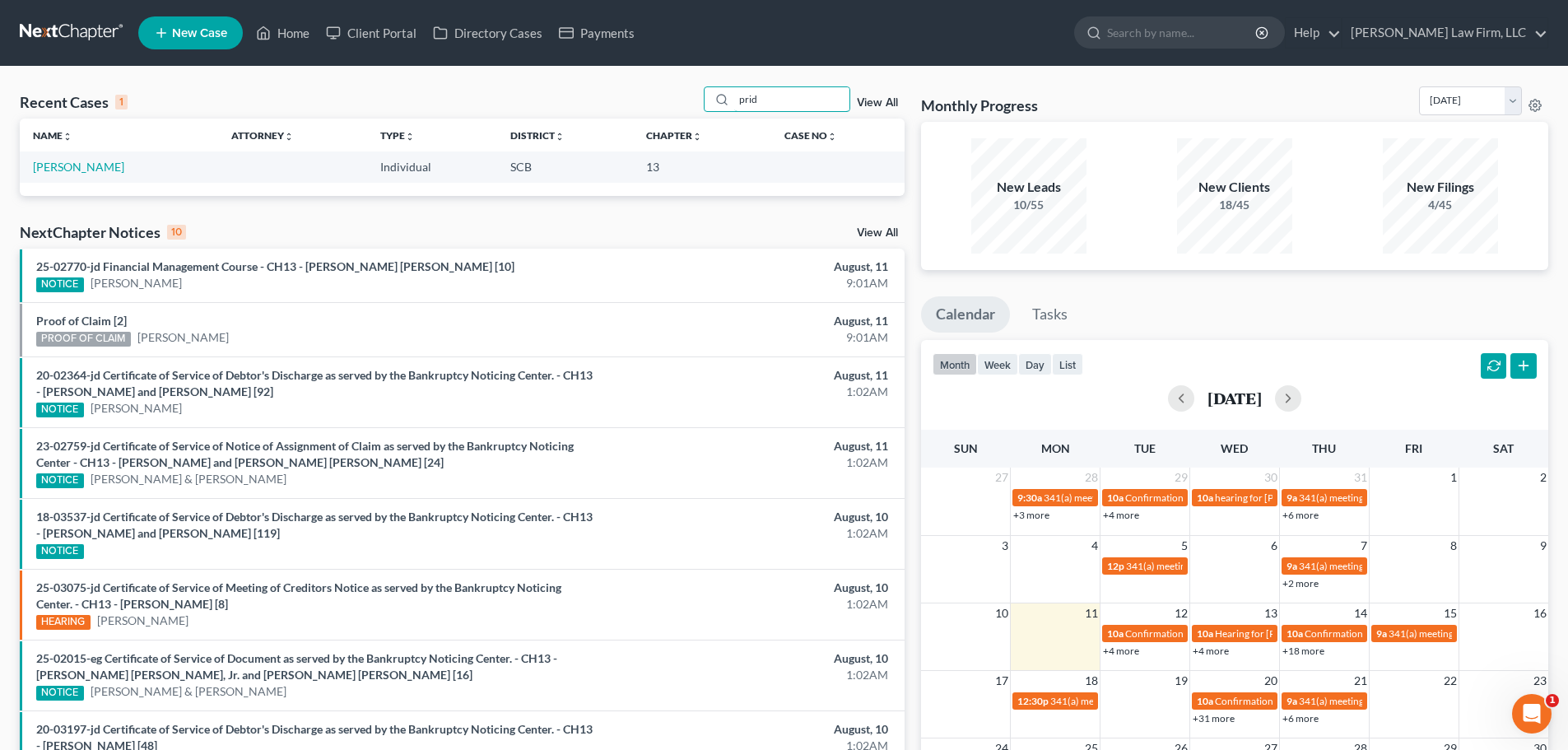
type input "prid"
click at [95, 168] on link "[PERSON_NAME]" at bounding box center [79, 166] width 91 height 14
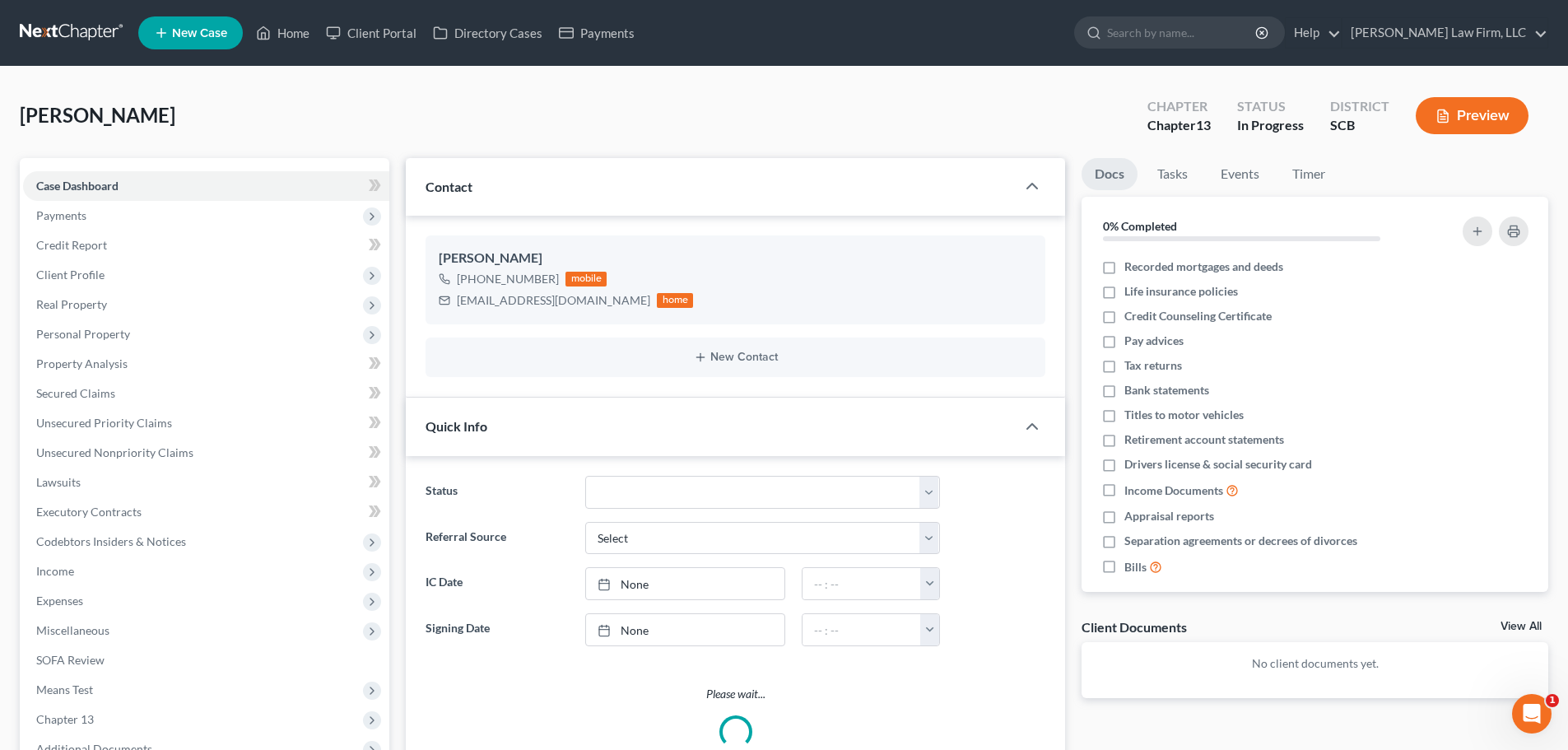
select select "1"
click at [95, 209] on span "Payments" at bounding box center [205, 215] width 366 height 29
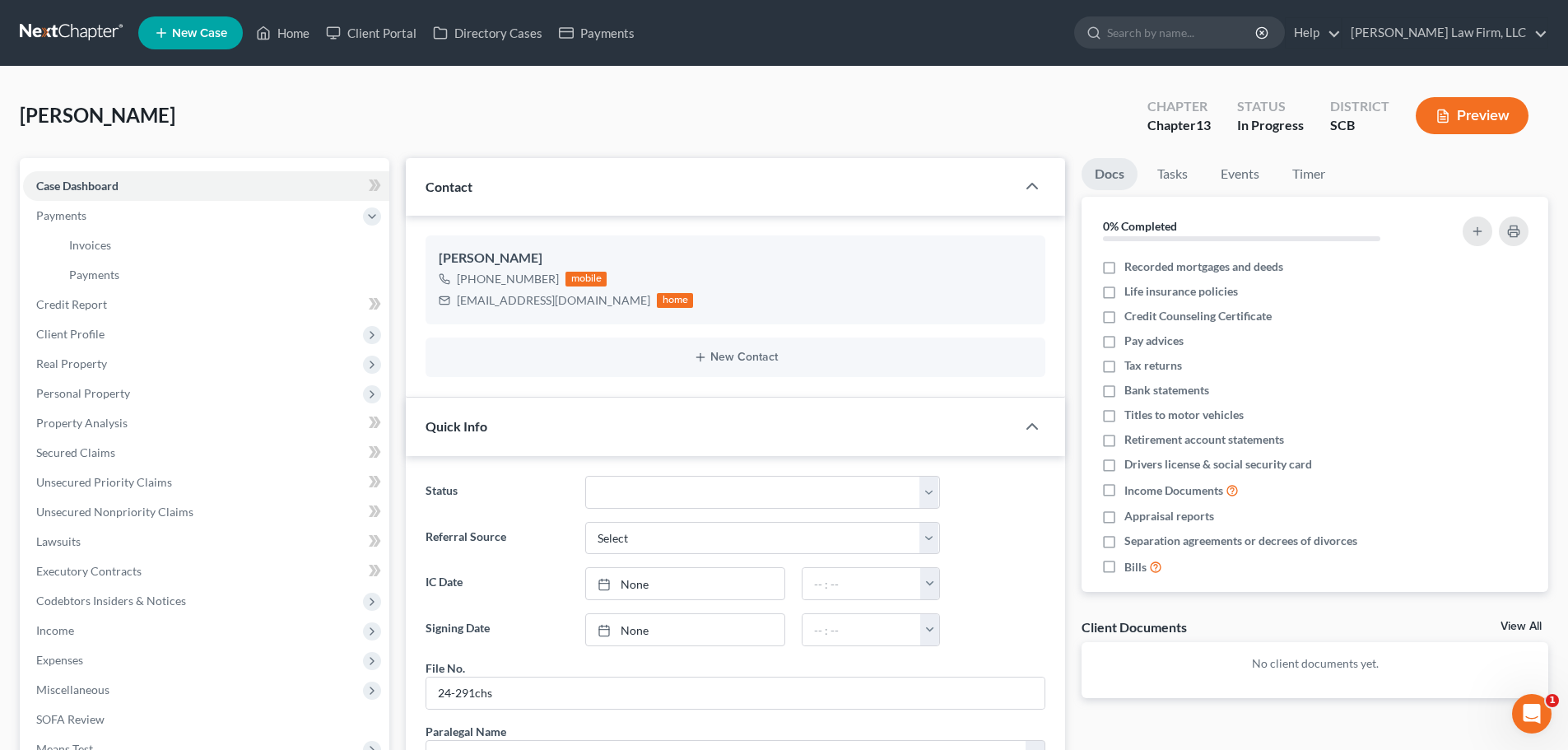
scroll to position [105, 0]
click at [106, 238] on span "Invoices" at bounding box center [90, 244] width 42 height 14
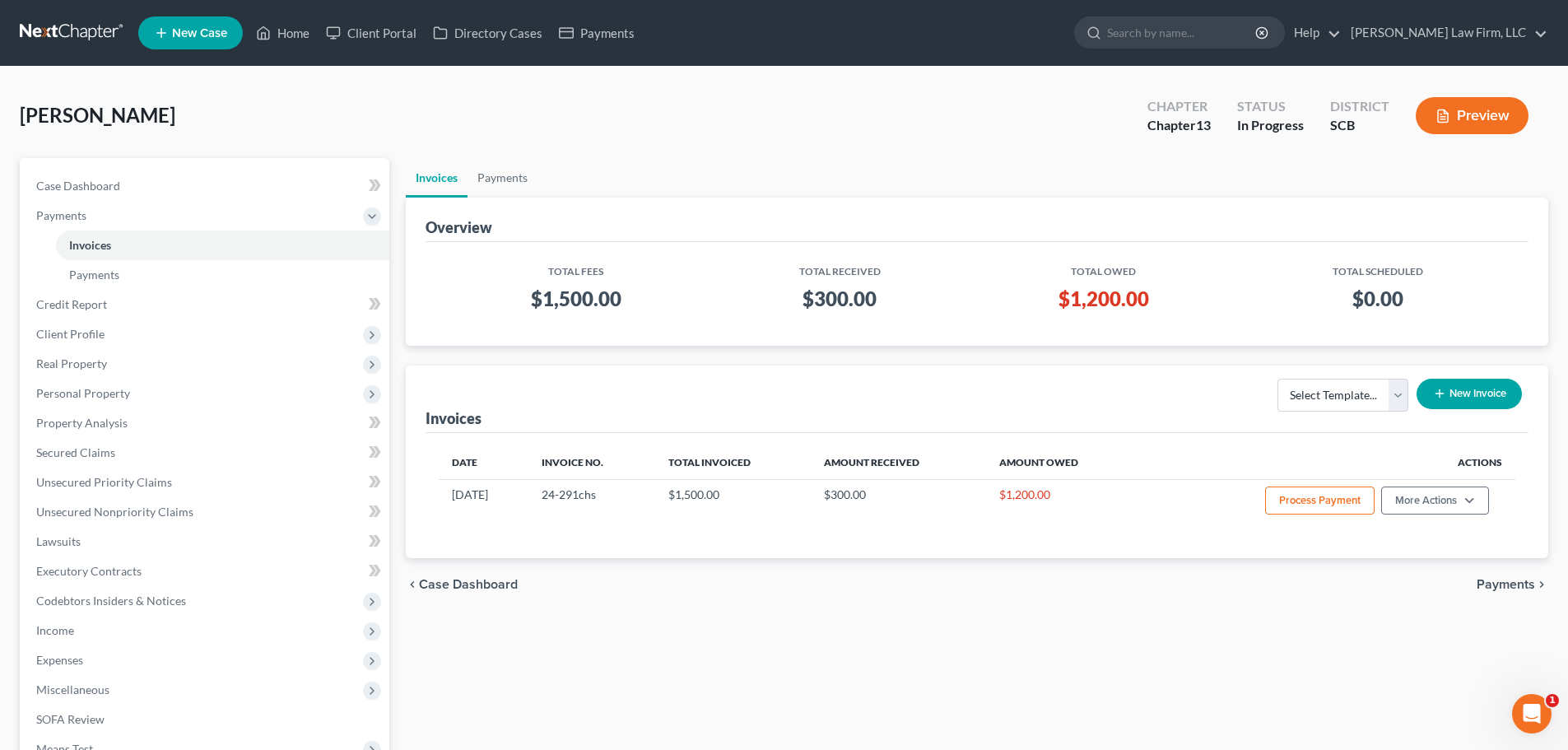
click at [95, 37] on link at bounding box center [72, 32] width 106 height 29
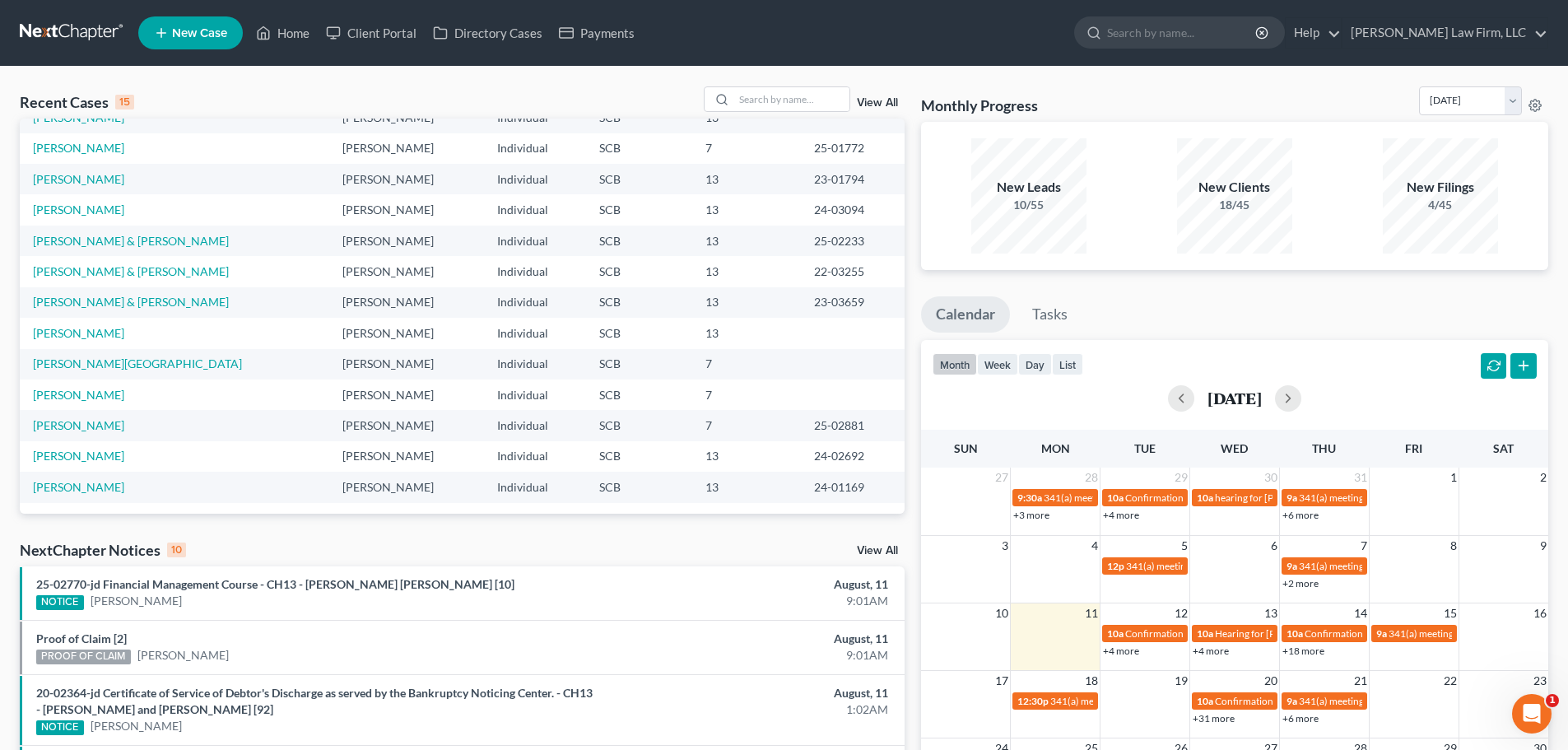
scroll to position [113, 0]
click at [105, 355] on link "[PERSON_NAME][GEOGRAPHIC_DATA]" at bounding box center [138, 361] width 209 height 14
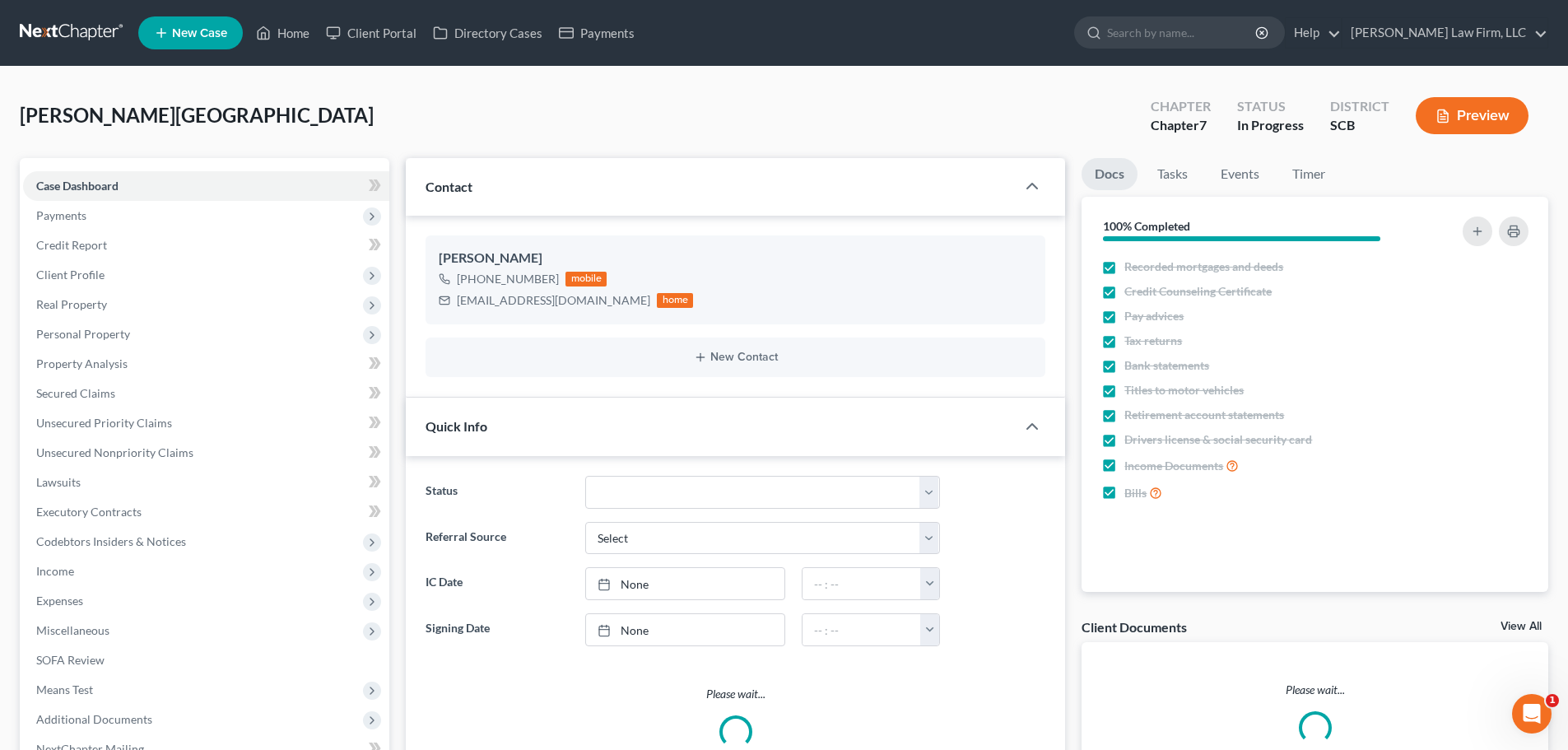
select select "1"
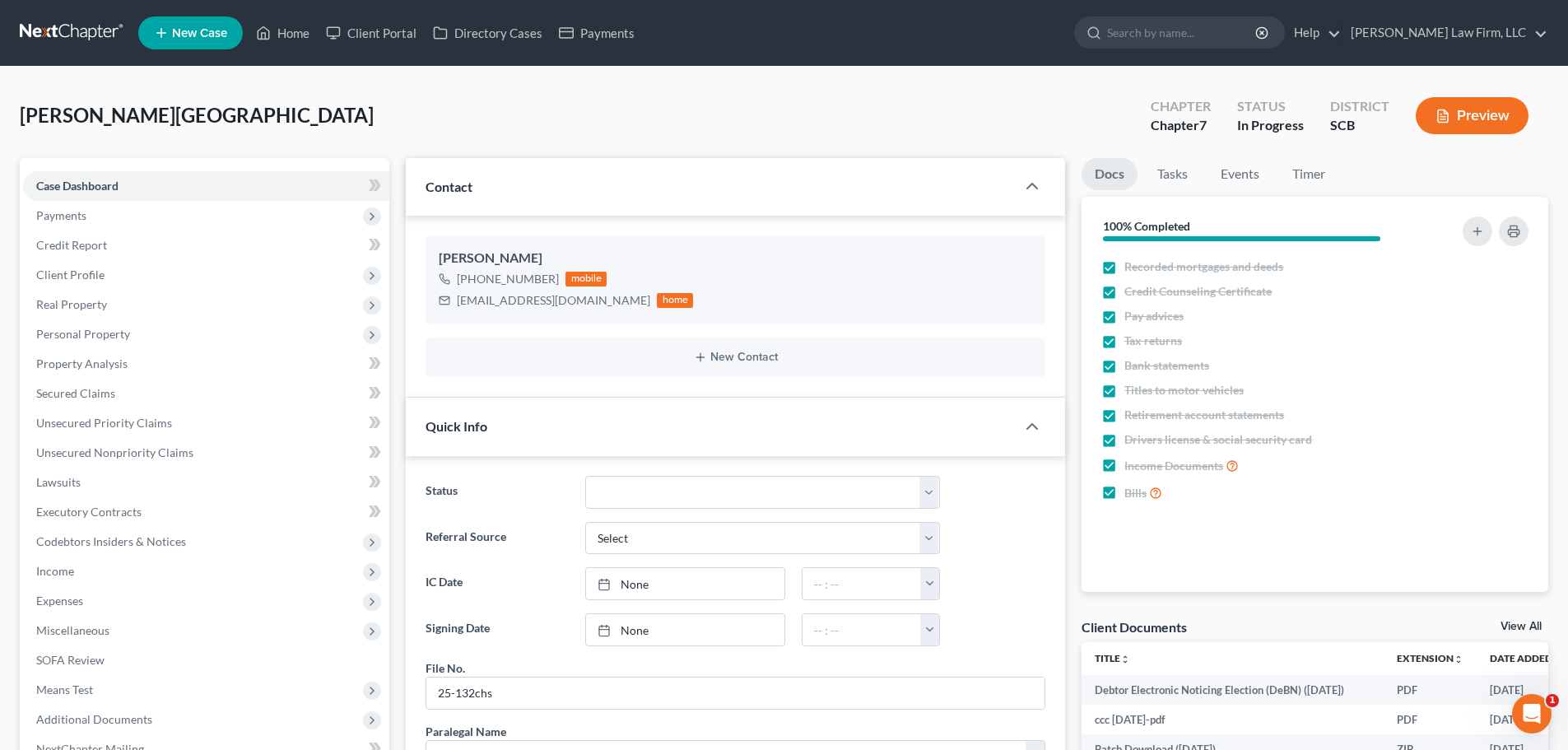
click at [49, 28] on link at bounding box center [72, 32] width 106 height 29
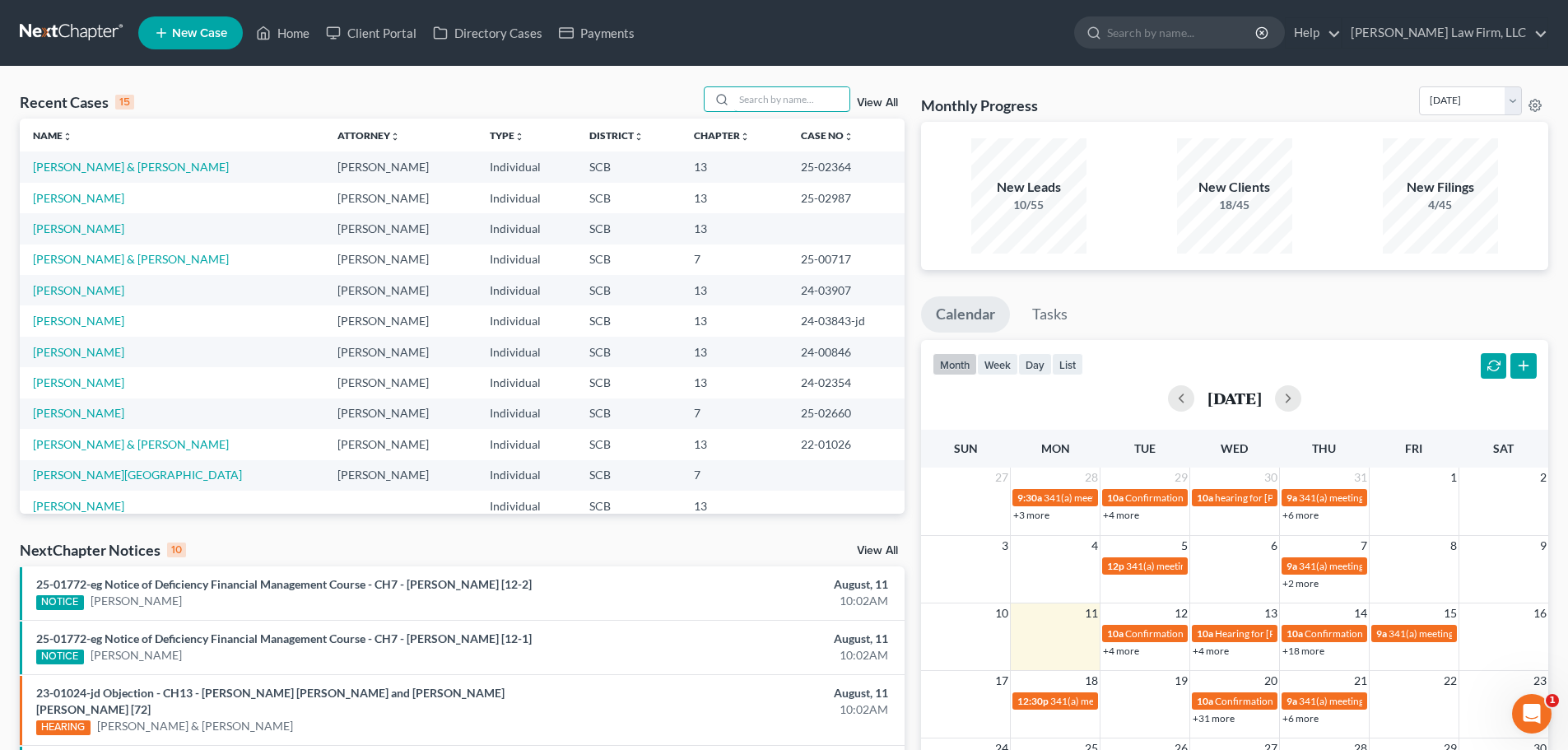
click at [770, 90] on input "search" at bounding box center [791, 99] width 115 height 24
click at [751, 108] on input "search" at bounding box center [791, 99] width 115 height 24
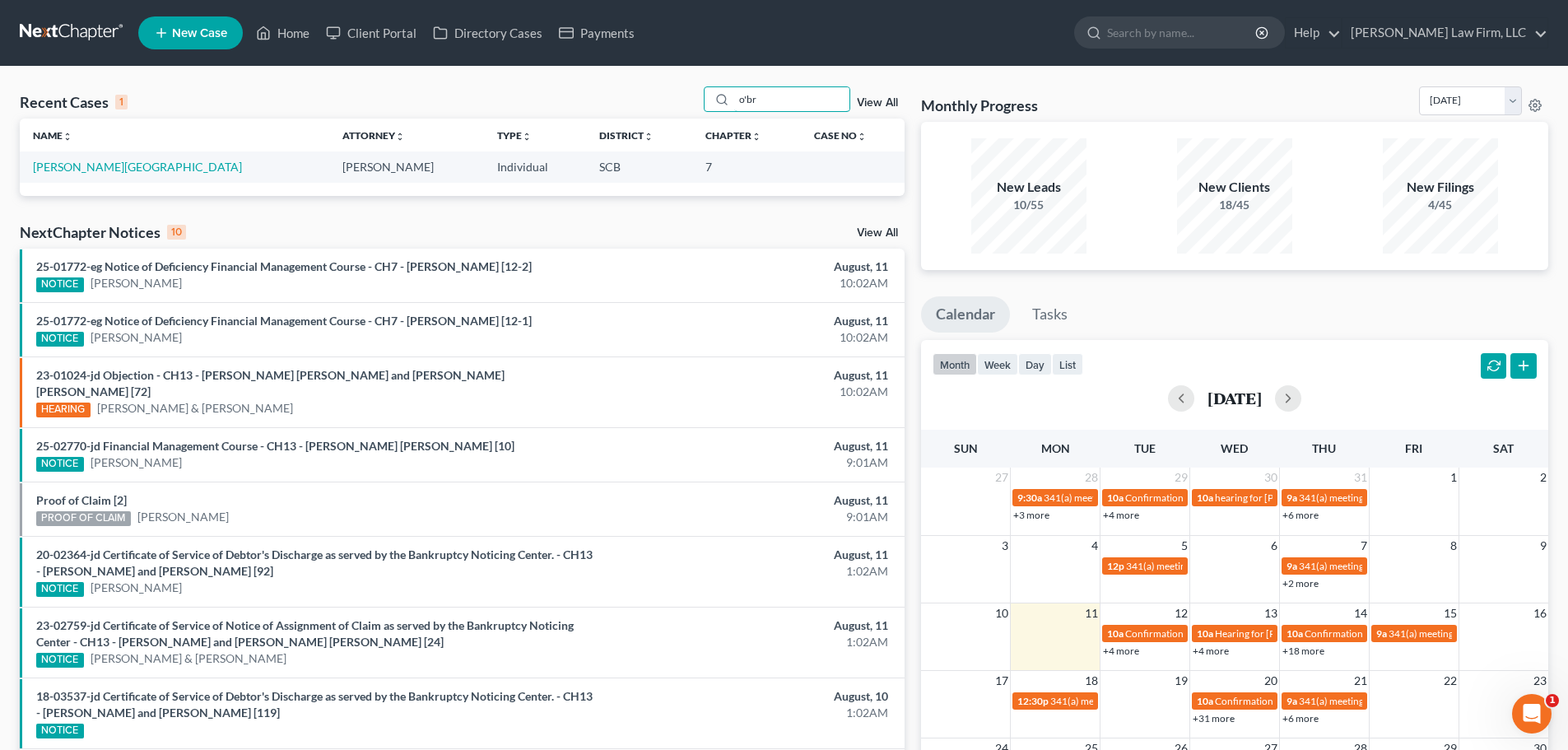
type input "o'br"
click at [78, 169] on link "[PERSON_NAME][GEOGRAPHIC_DATA]" at bounding box center [138, 166] width 209 height 14
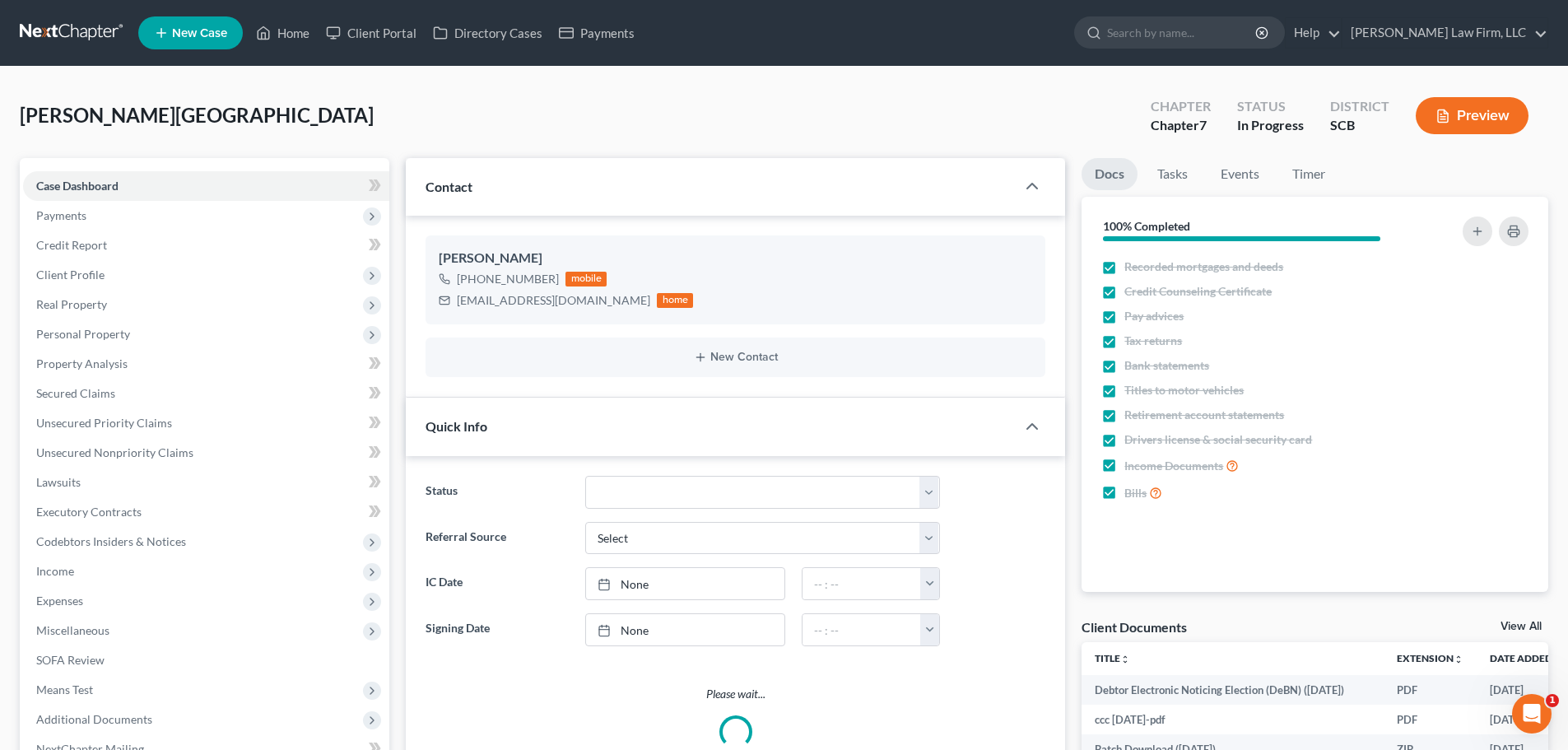
select select "1"
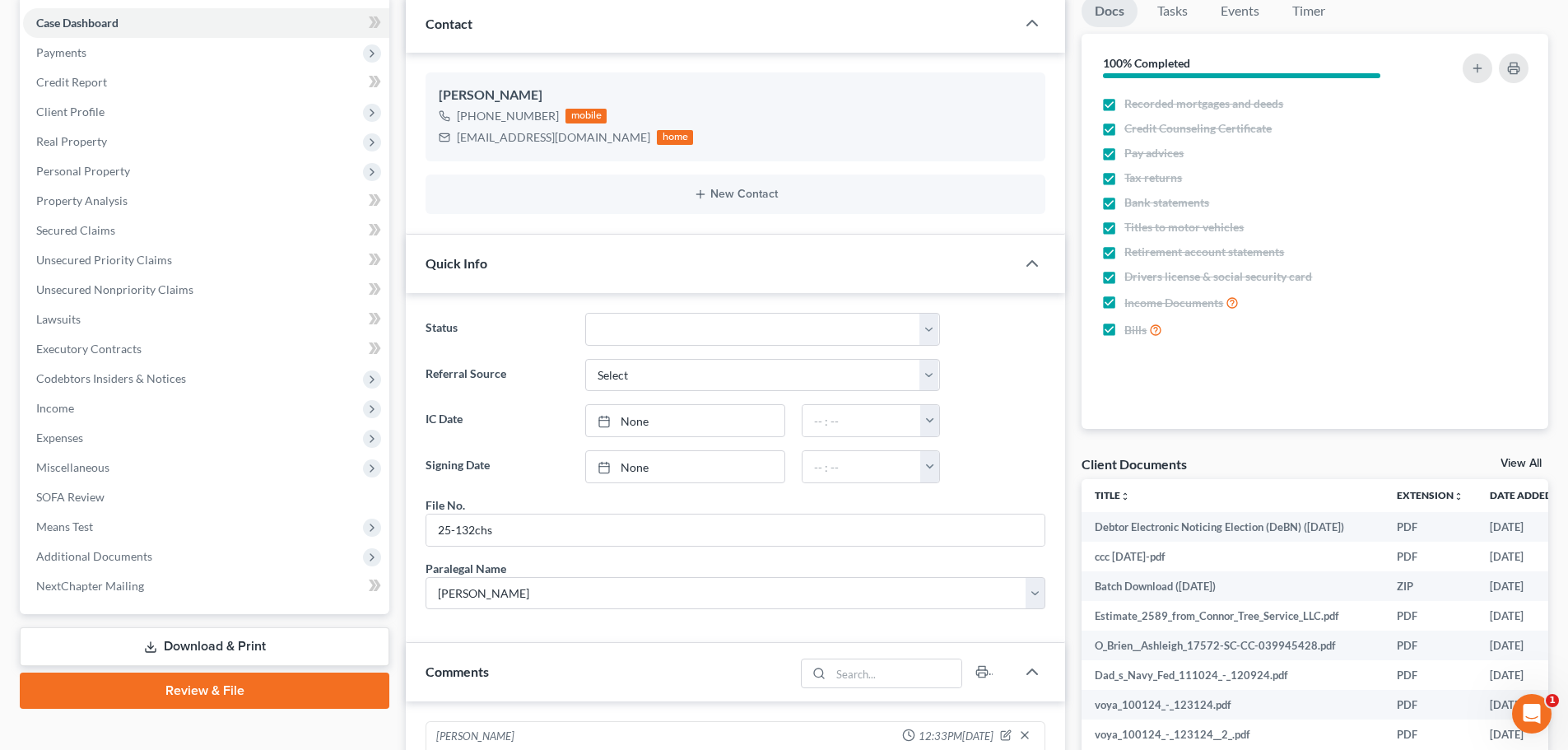
scroll to position [164, 0]
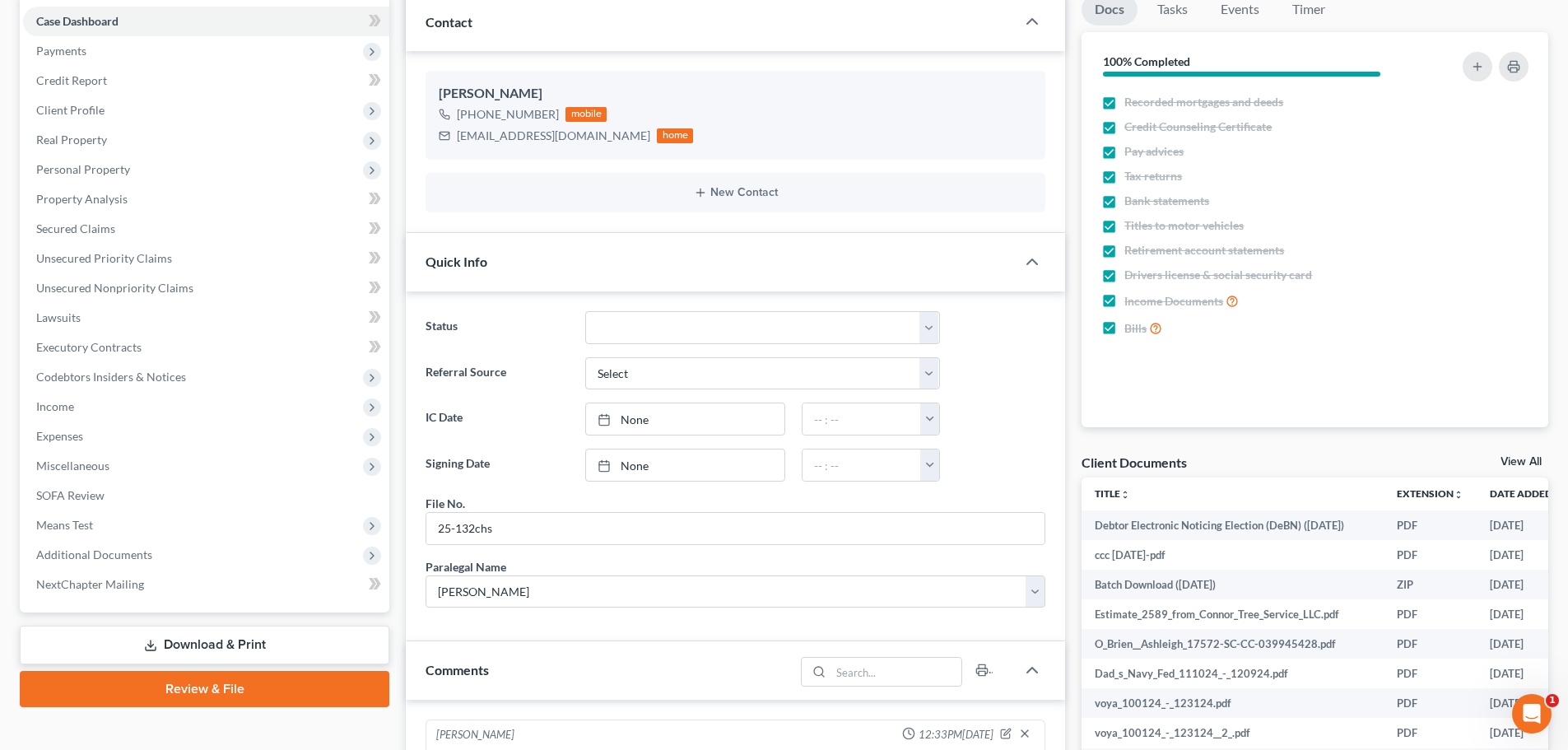
click at [218, 649] on link "Download & Print" at bounding box center [204, 644] width 370 height 39
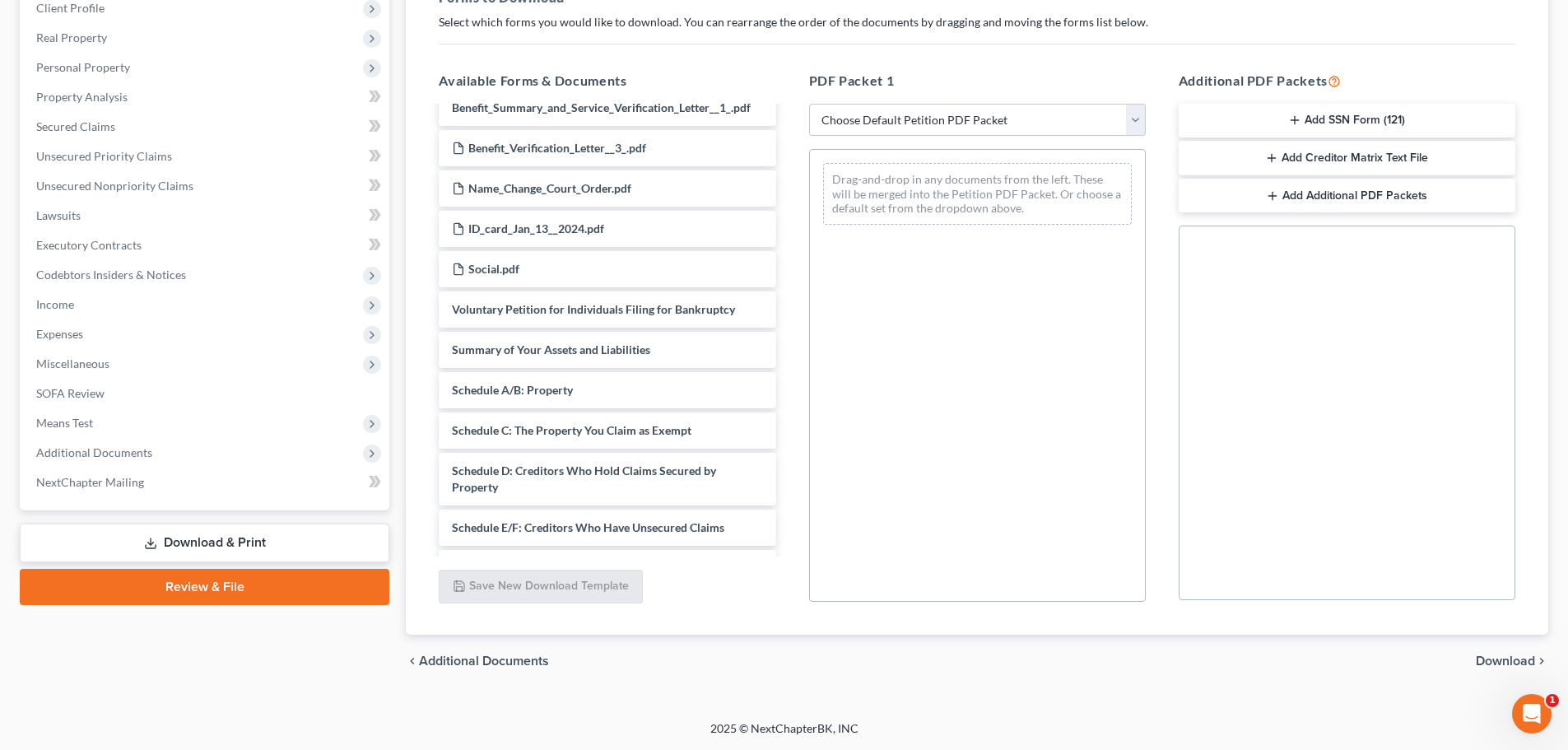
scroll to position [4704, 0]
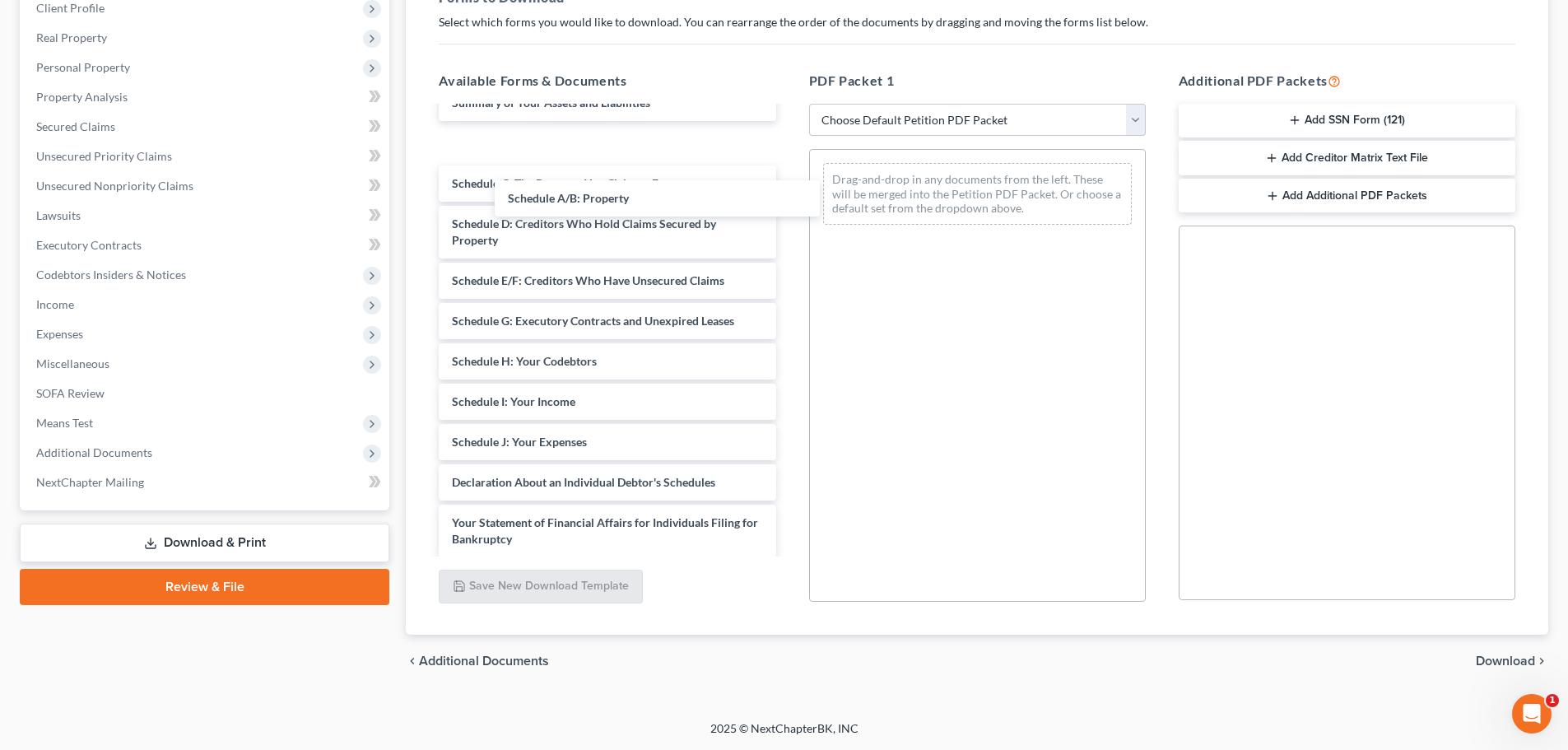
drag, startPoint x: 563, startPoint y: 180, endPoint x: 920, endPoint y: 242, distance: 362.3
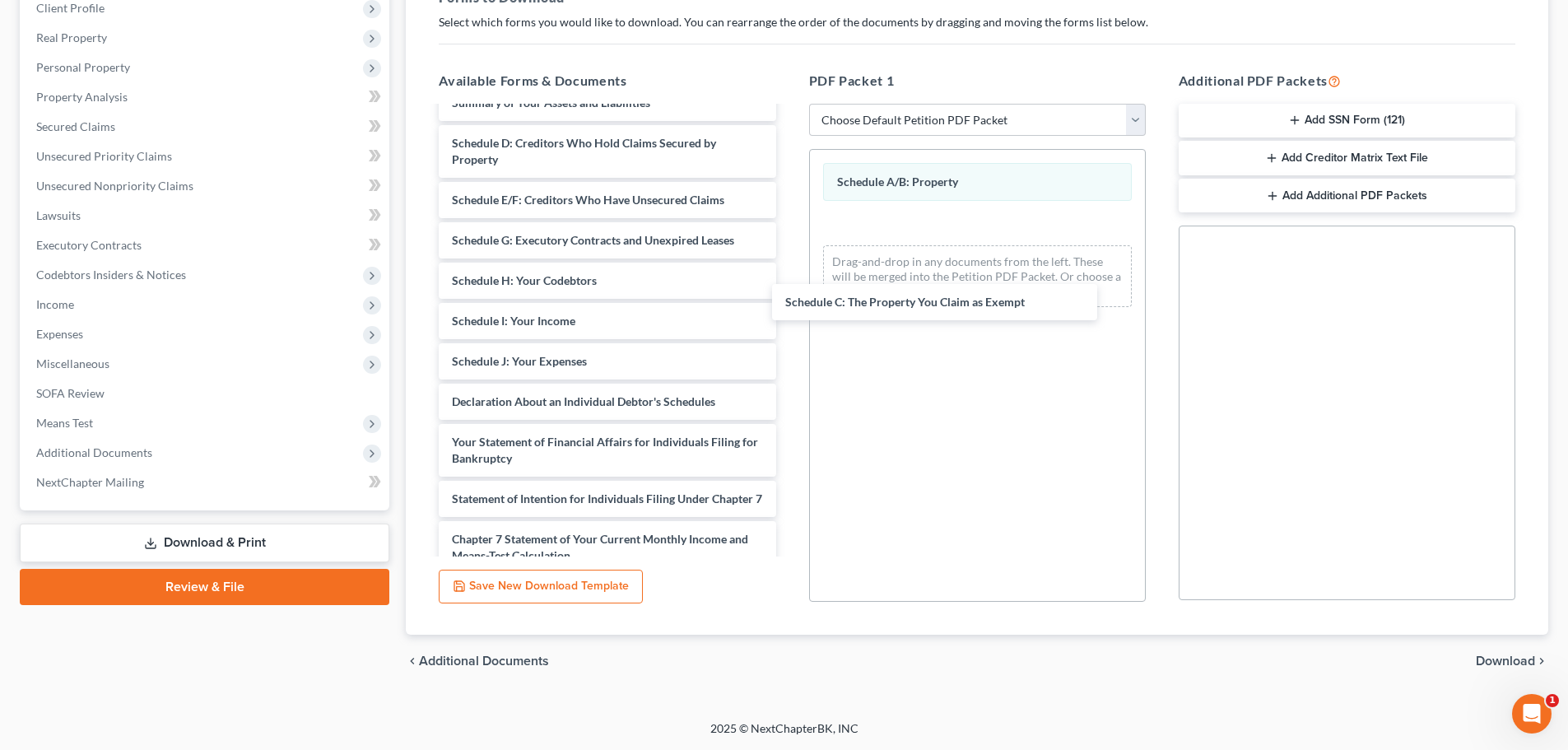
drag, startPoint x: 637, startPoint y: 182, endPoint x: 983, endPoint y: 308, distance: 368.2
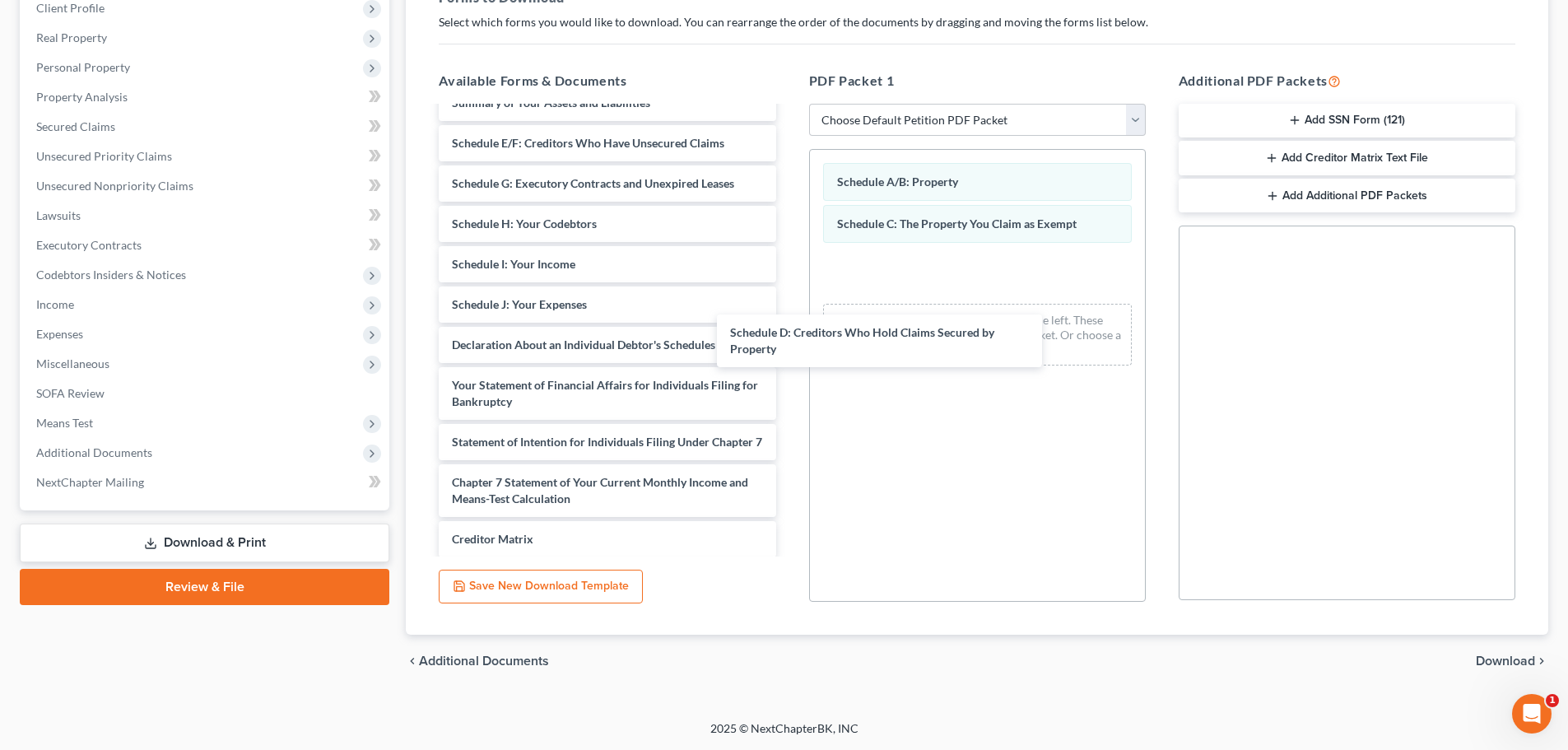
drag, startPoint x: 653, startPoint y: 184, endPoint x: 1027, endPoint y: 328, distance: 400.8
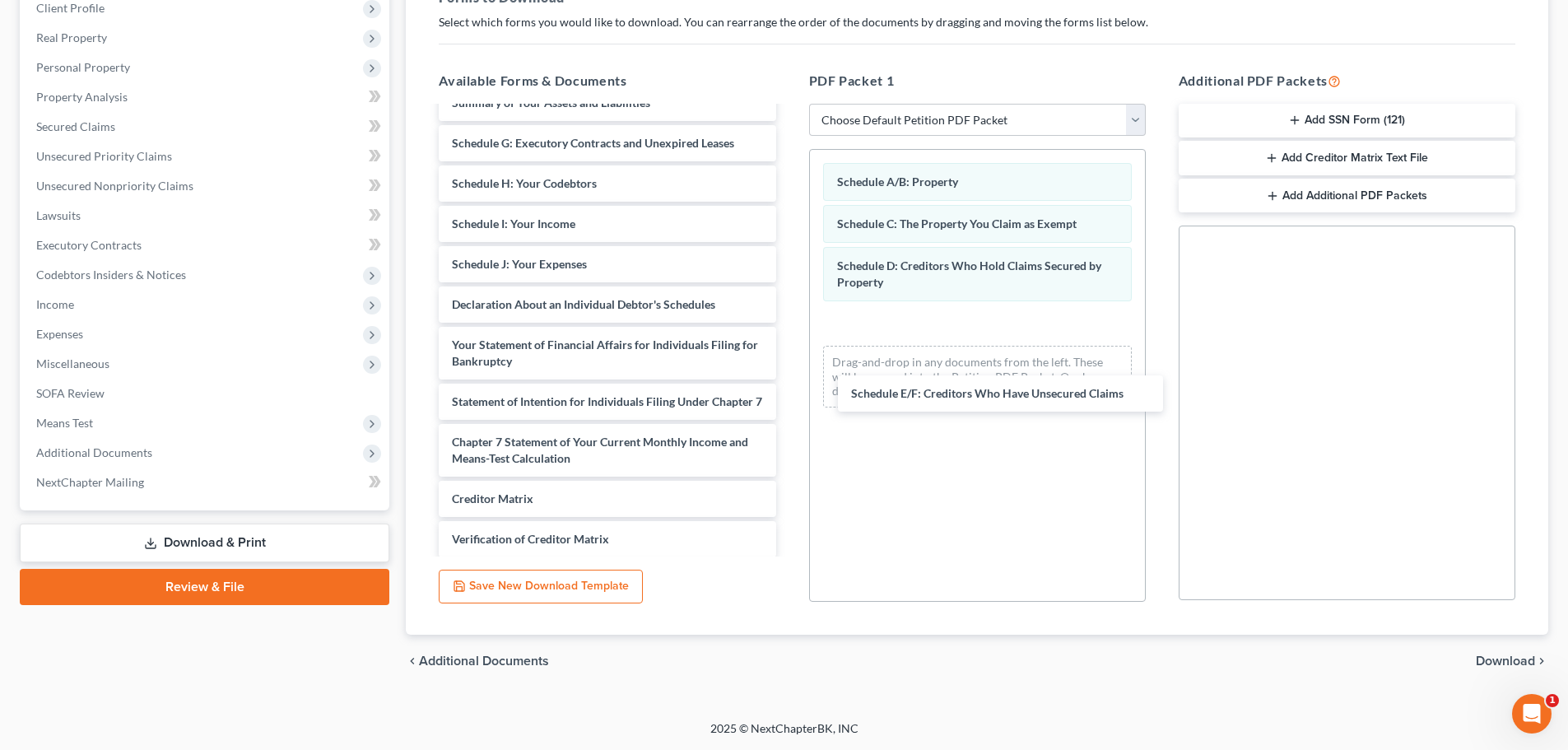
drag, startPoint x: 573, startPoint y: 182, endPoint x: 965, endPoint y: 350, distance: 426.5
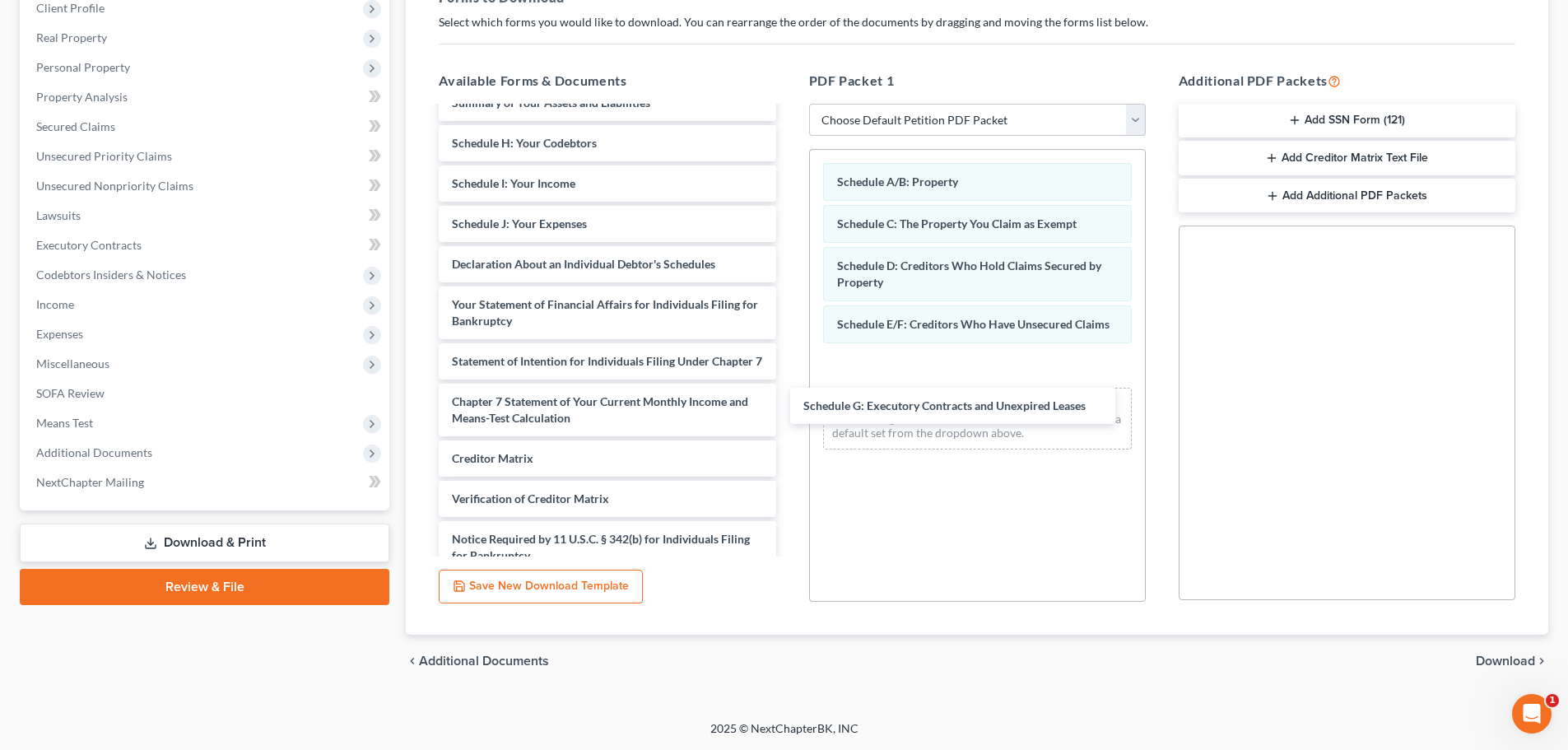
drag, startPoint x: 570, startPoint y: 183, endPoint x: 936, endPoint y: 394, distance: 422.5
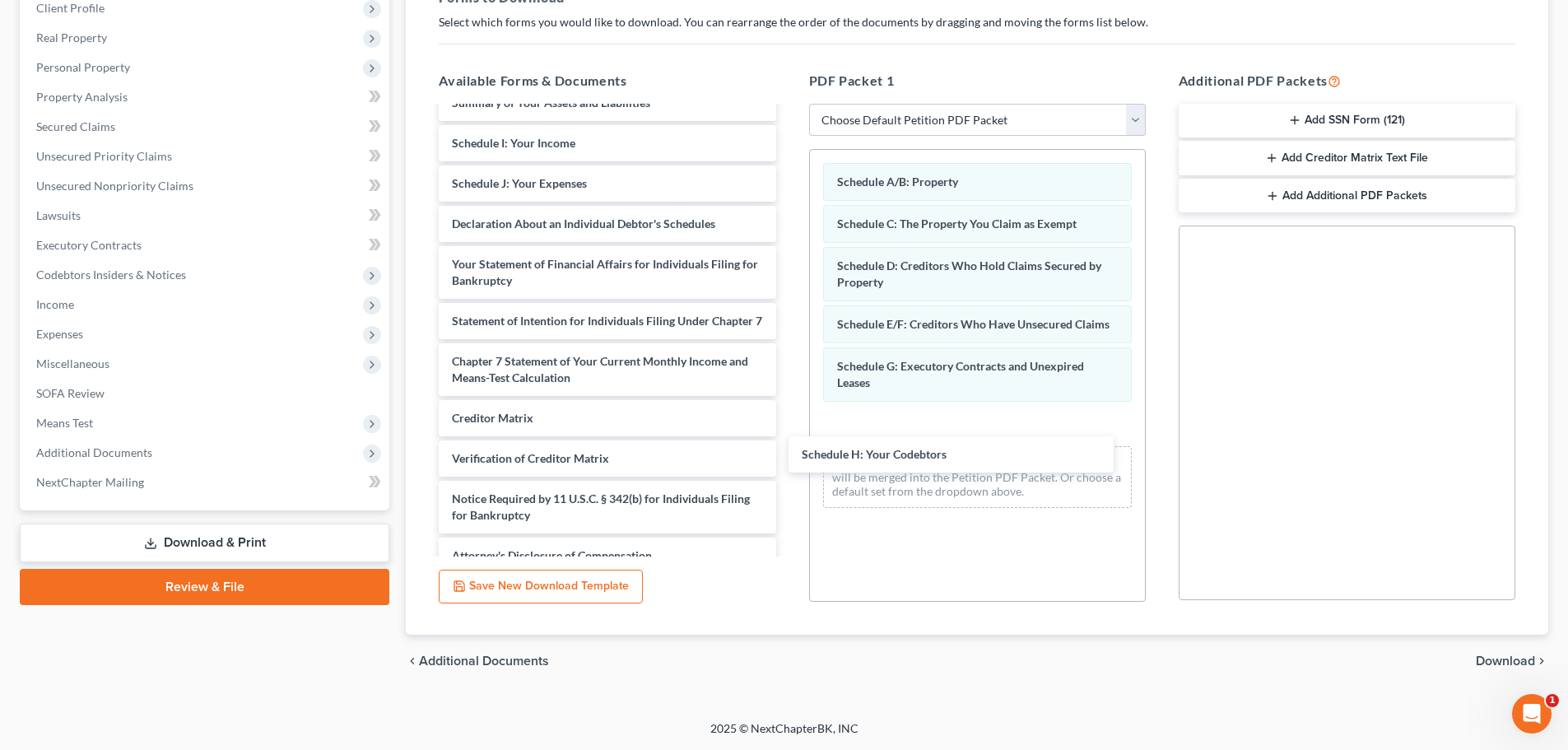
drag, startPoint x: 591, startPoint y: 181, endPoint x: 993, endPoint y: 434, distance: 475.0
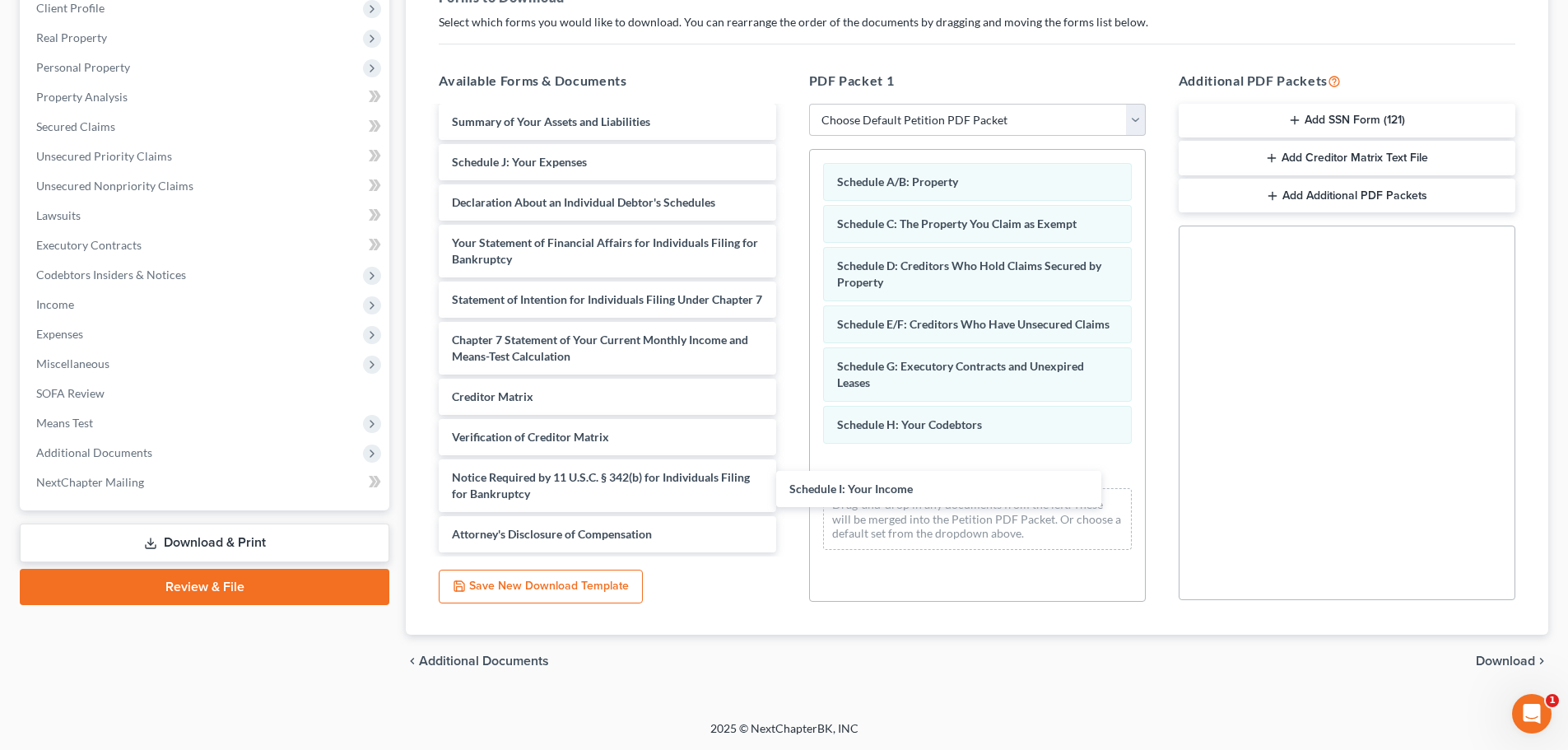
drag, startPoint x: 623, startPoint y: 169, endPoint x: 861, endPoint y: 394, distance: 327.5
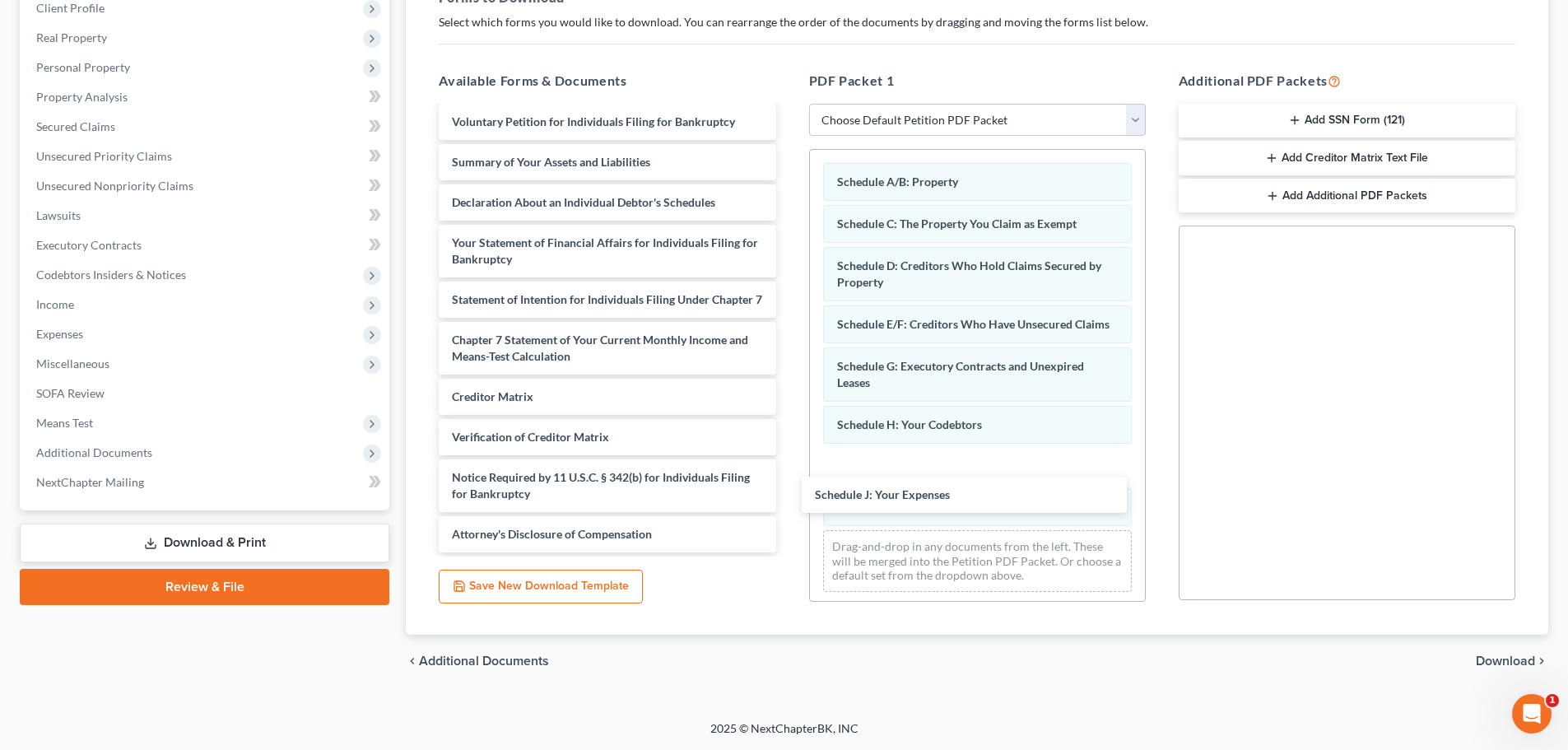
scroll to position [4694, 0]
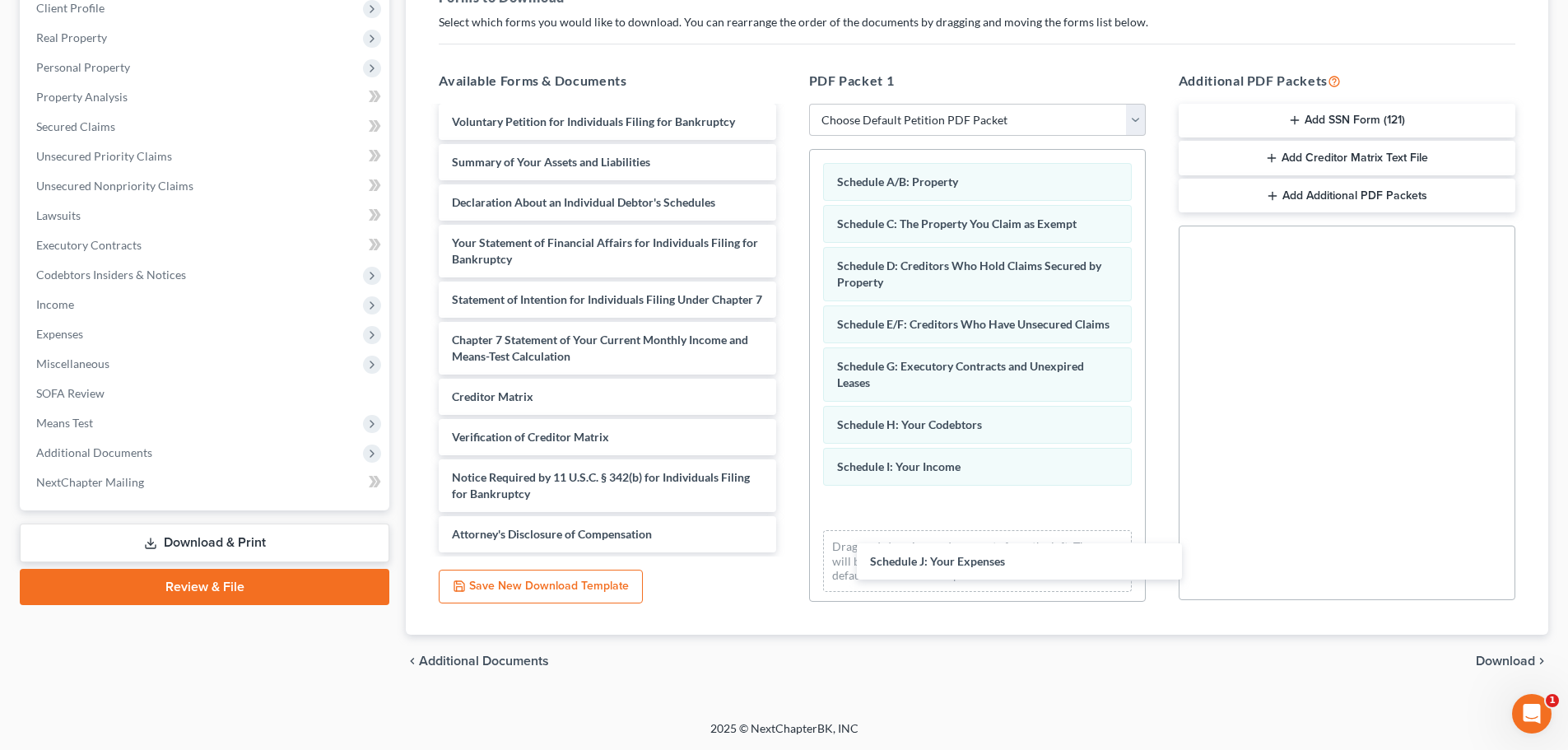
drag, startPoint x: 550, startPoint y: 185, endPoint x: 940, endPoint y: 544, distance: 530.1
click at [1499, 654] on span "Download" at bounding box center [1505, 661] width 59 height 13
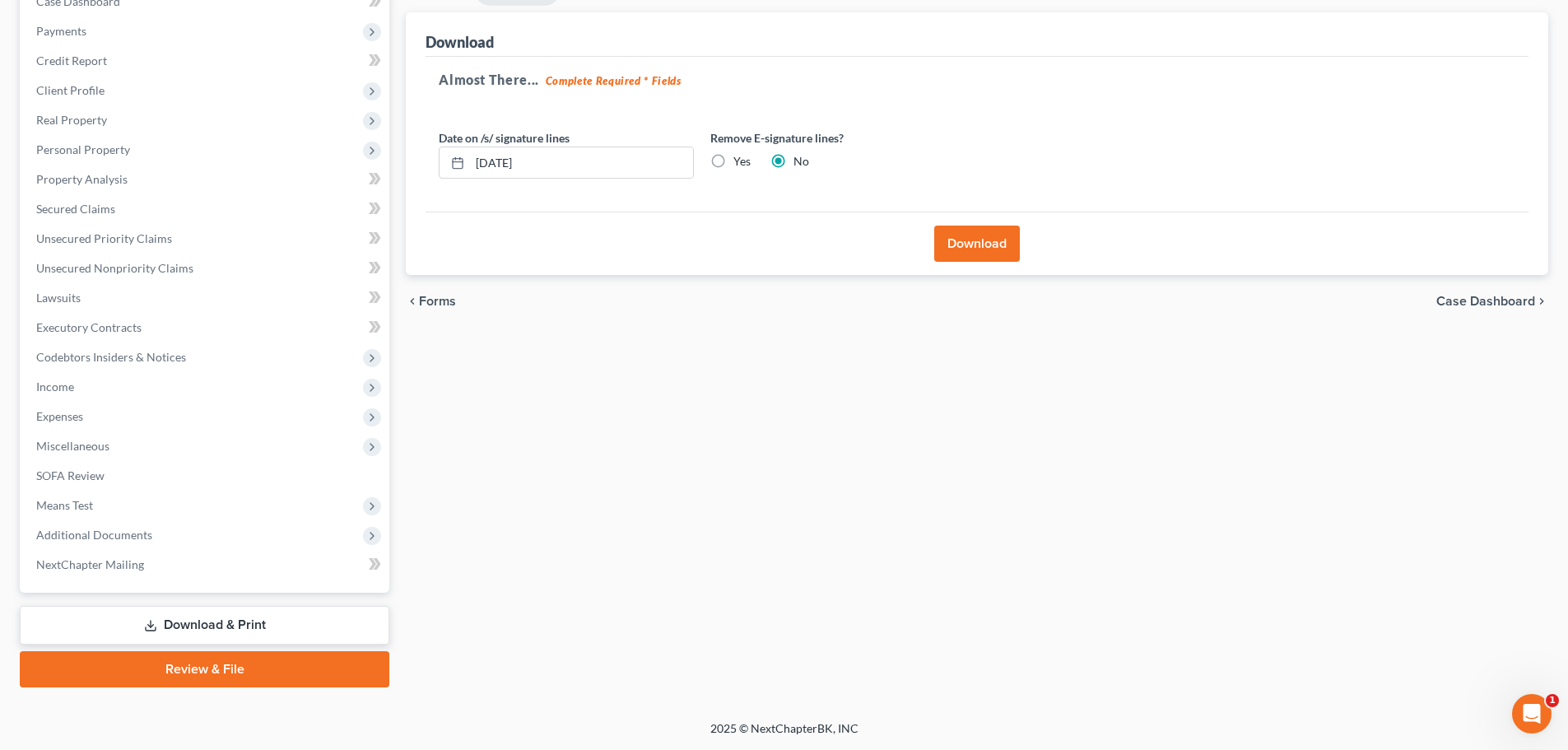
scroll to position [184, 0]
drag, startPoint x: 595, startPoint y: 162, endPoint x: 374, endPoint y: 174, distance: 221.3
click at [396, 177] on div "Petition Navigation Case Dashboard Payments Invoices Payments Payments Credit R…" at bounding box center [784, 330] width 1545 height 714
click at [733, 156] on label "Yes" at bounding box center [742, 161] width 17 height 16
click at [740, 156] on input "Yes" at bounding box center [745, 158] width 10 height 10
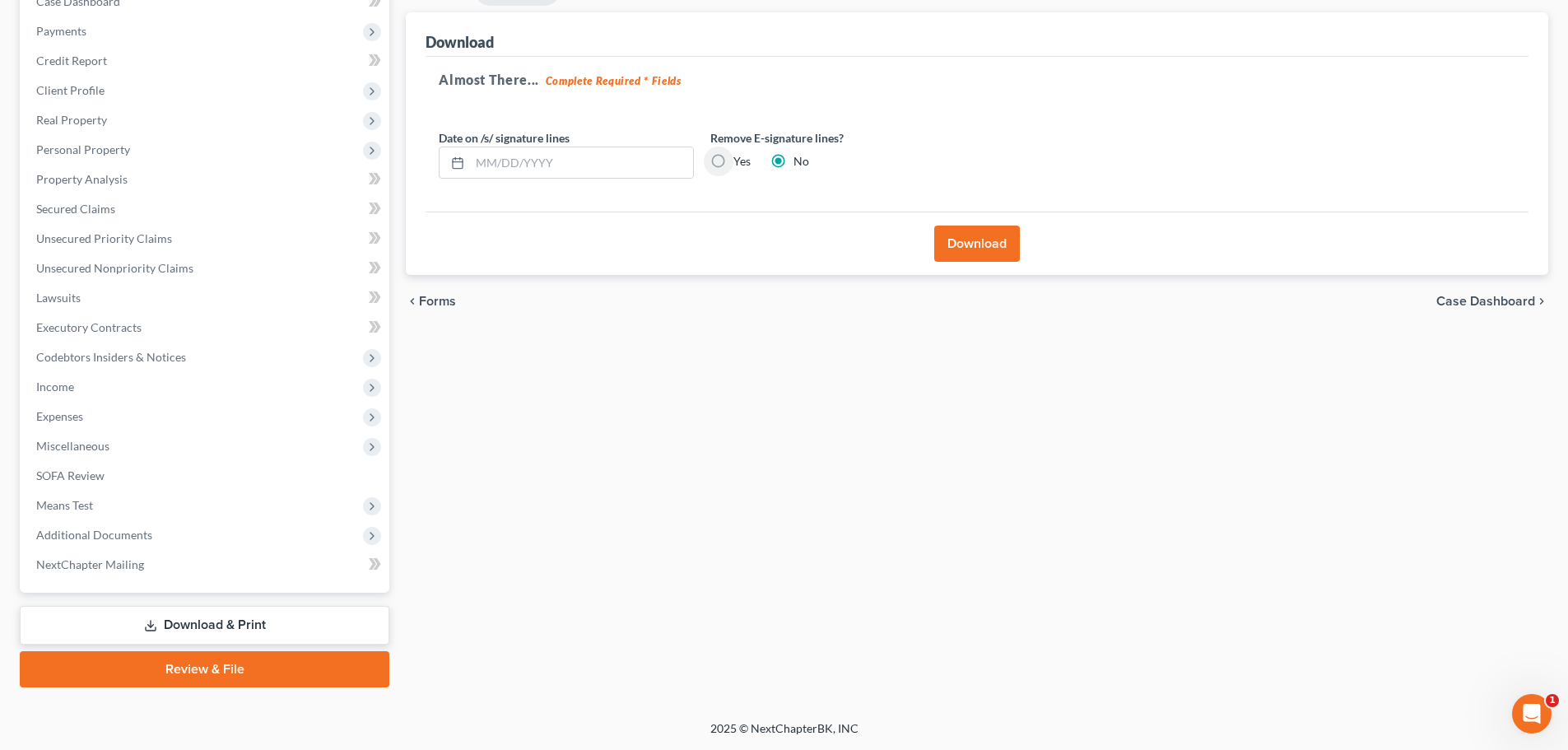
radio input "true"
radio input "false"
click at [962, 244] on button "Download" at bounding box center [978, 243] width 86 height 36
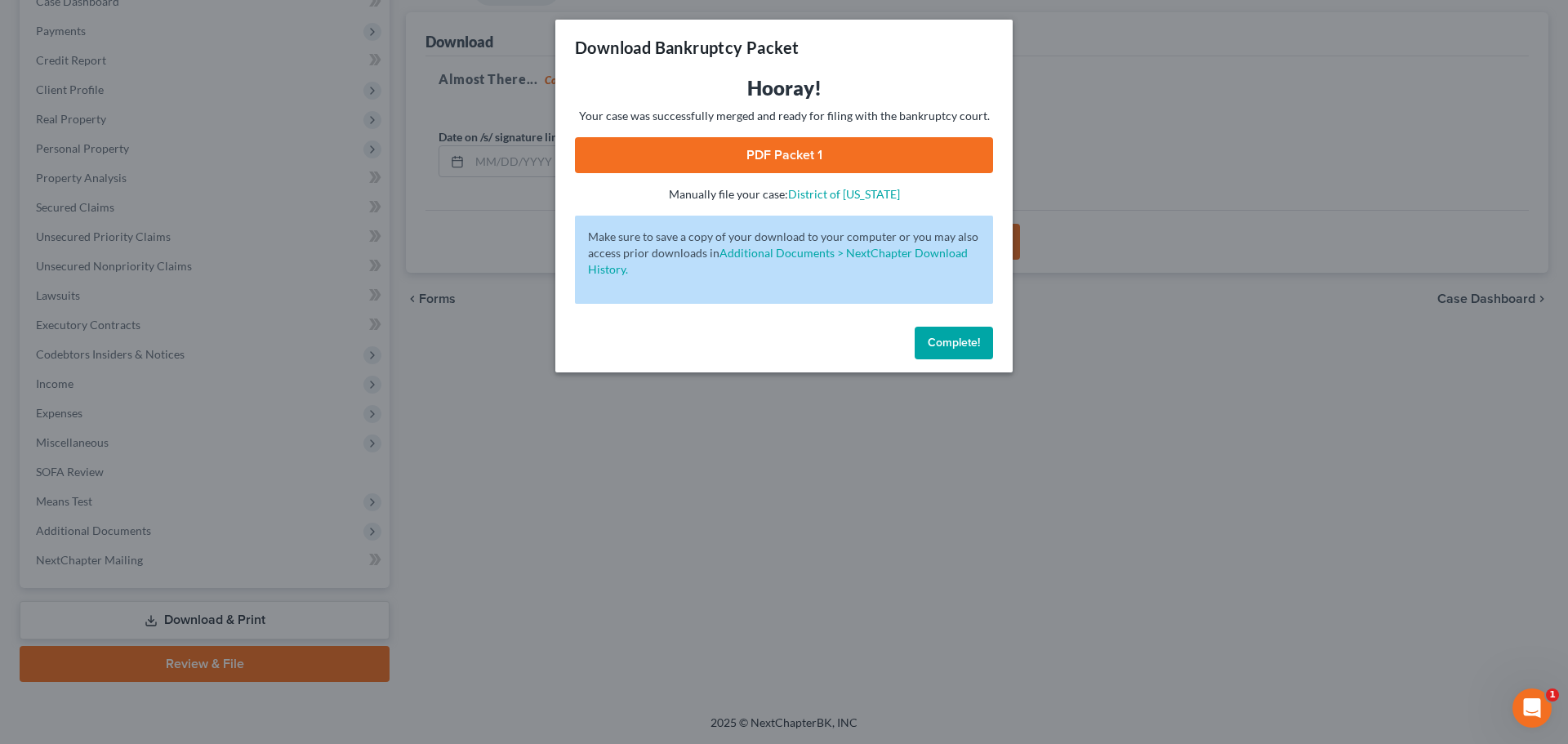
click at [849, 149] on link "PDF Packet 1" at bounding box center [783, 155] width 418 height 36
click at [946, 338] on span "Complete!" at bounding box center [953, 342] width 52 height 14
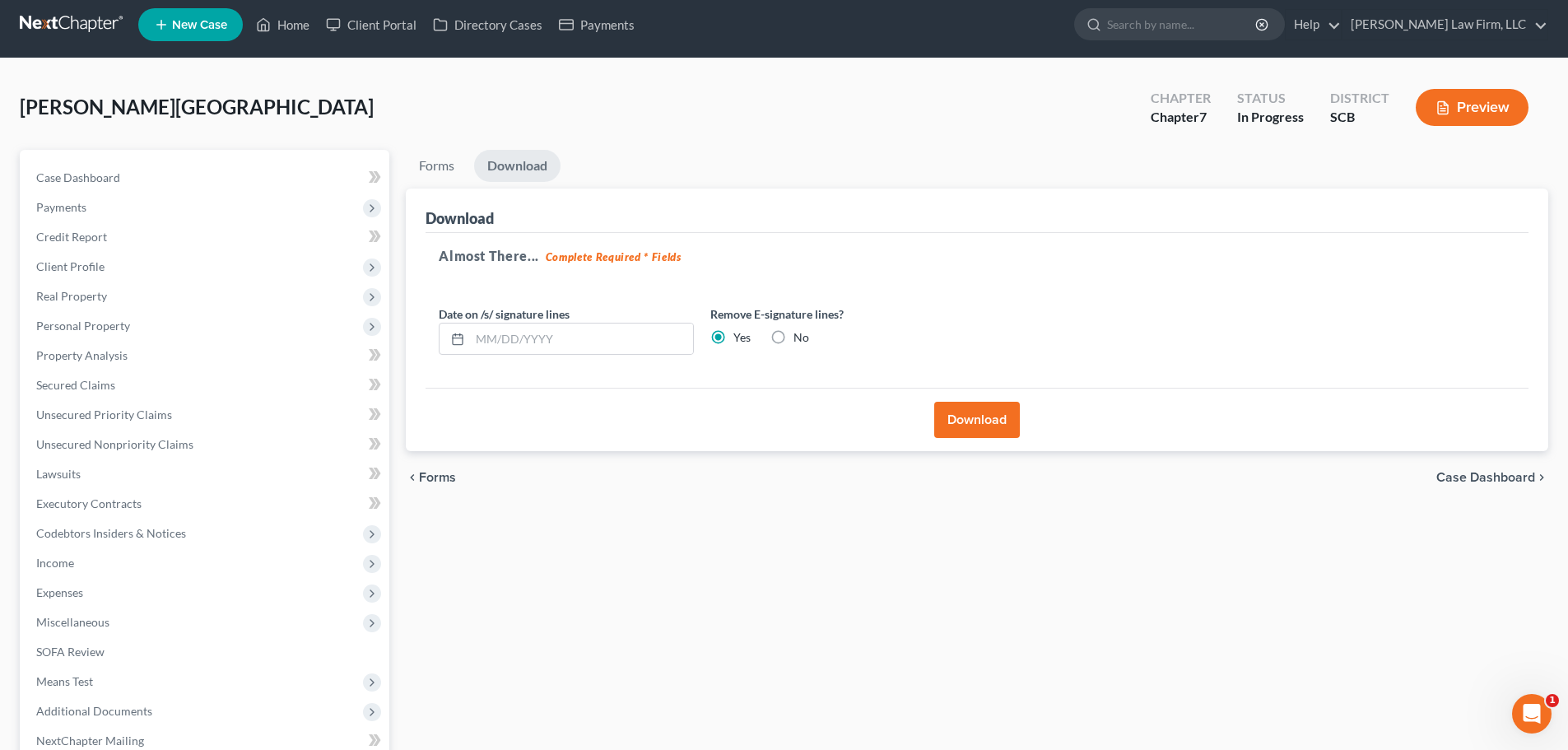
scroll to position [0, 0]
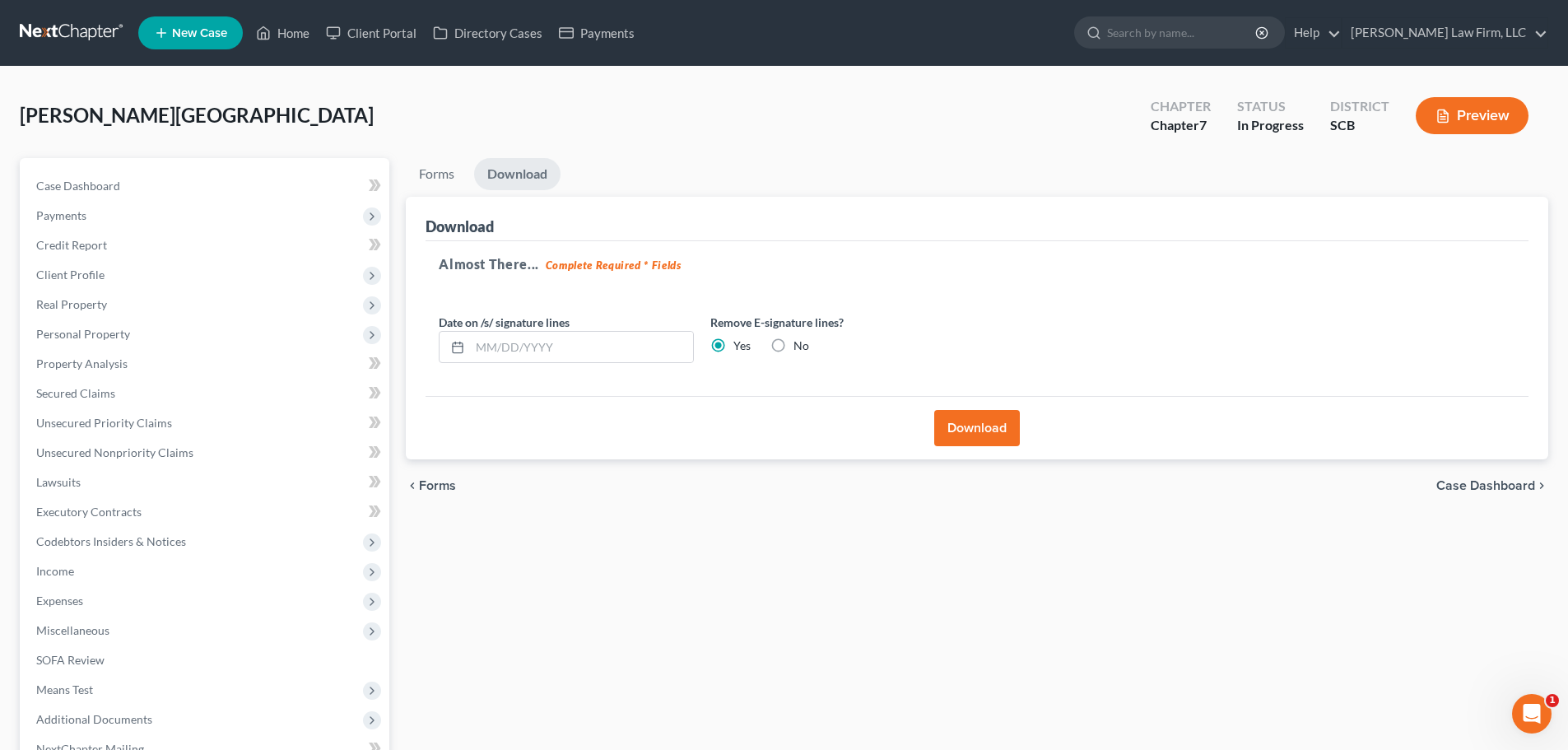
click at [70, 24] on link at bounding box center [72, 32] width 106 height 29
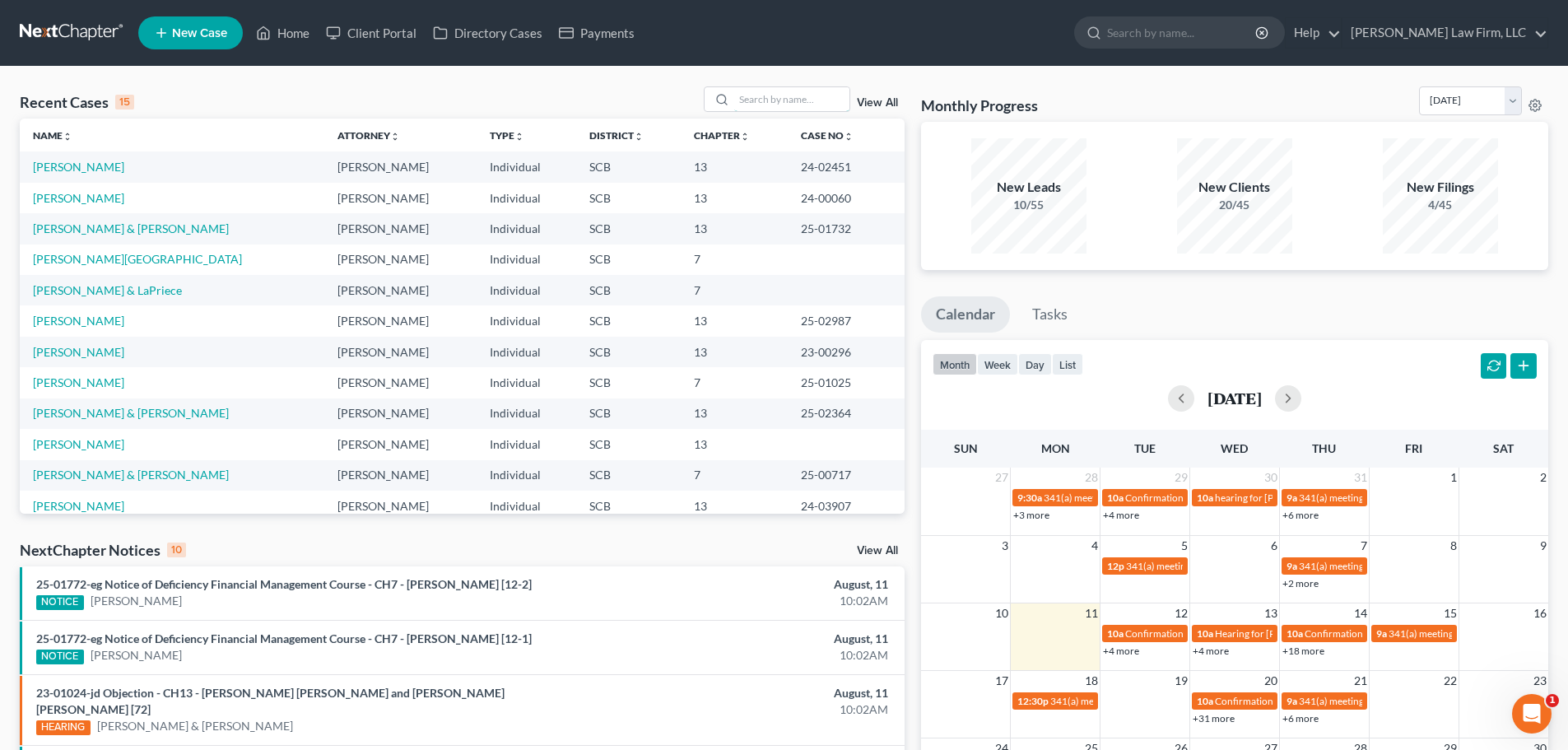
click at [795, 107] on input "search" at bounding box center [791, 99] width 115 height 24
type input "[PERSON_NAME]"
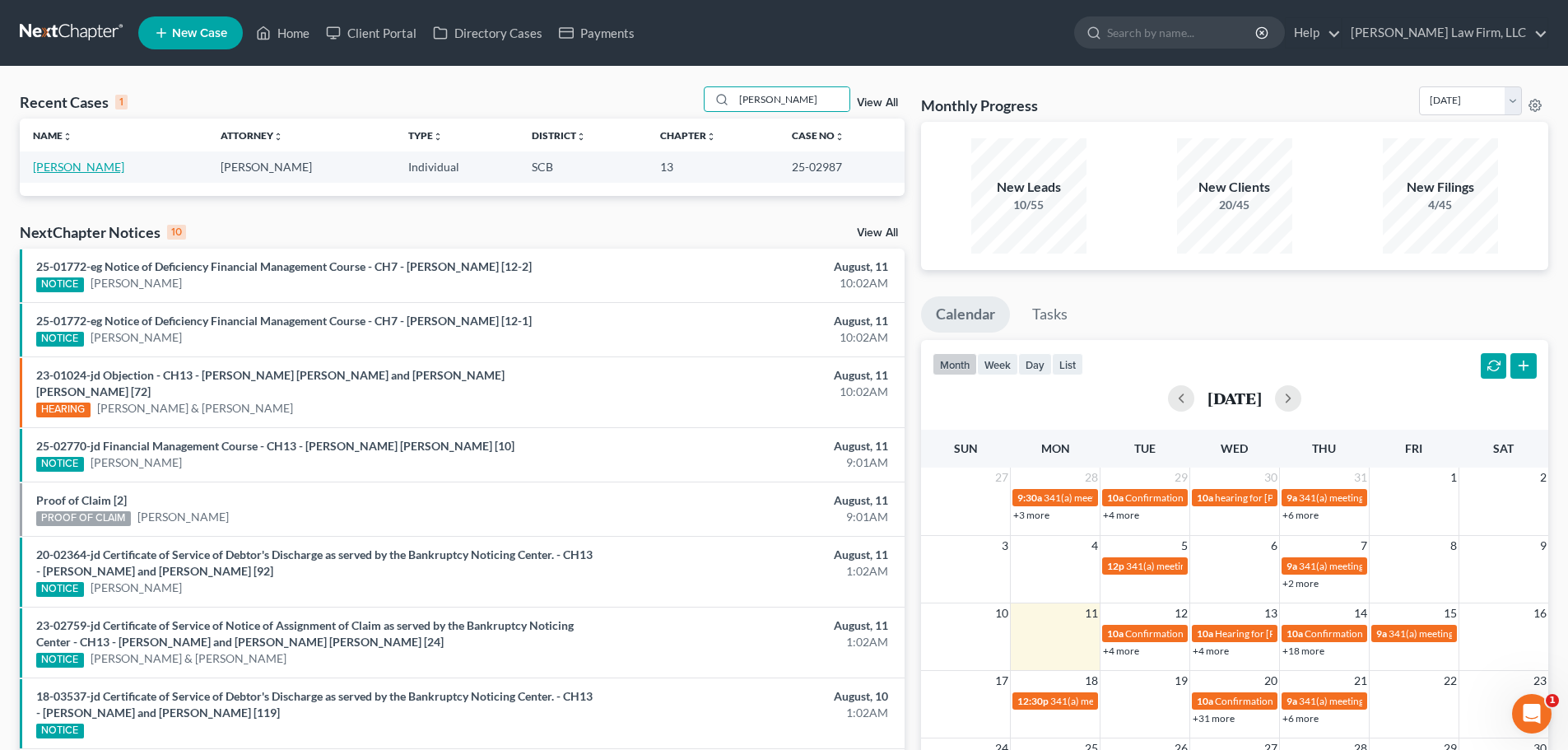
click at [71, 163] on link "[PERSON_NAME]" at bounding box center [79, 166] width 91 height 14
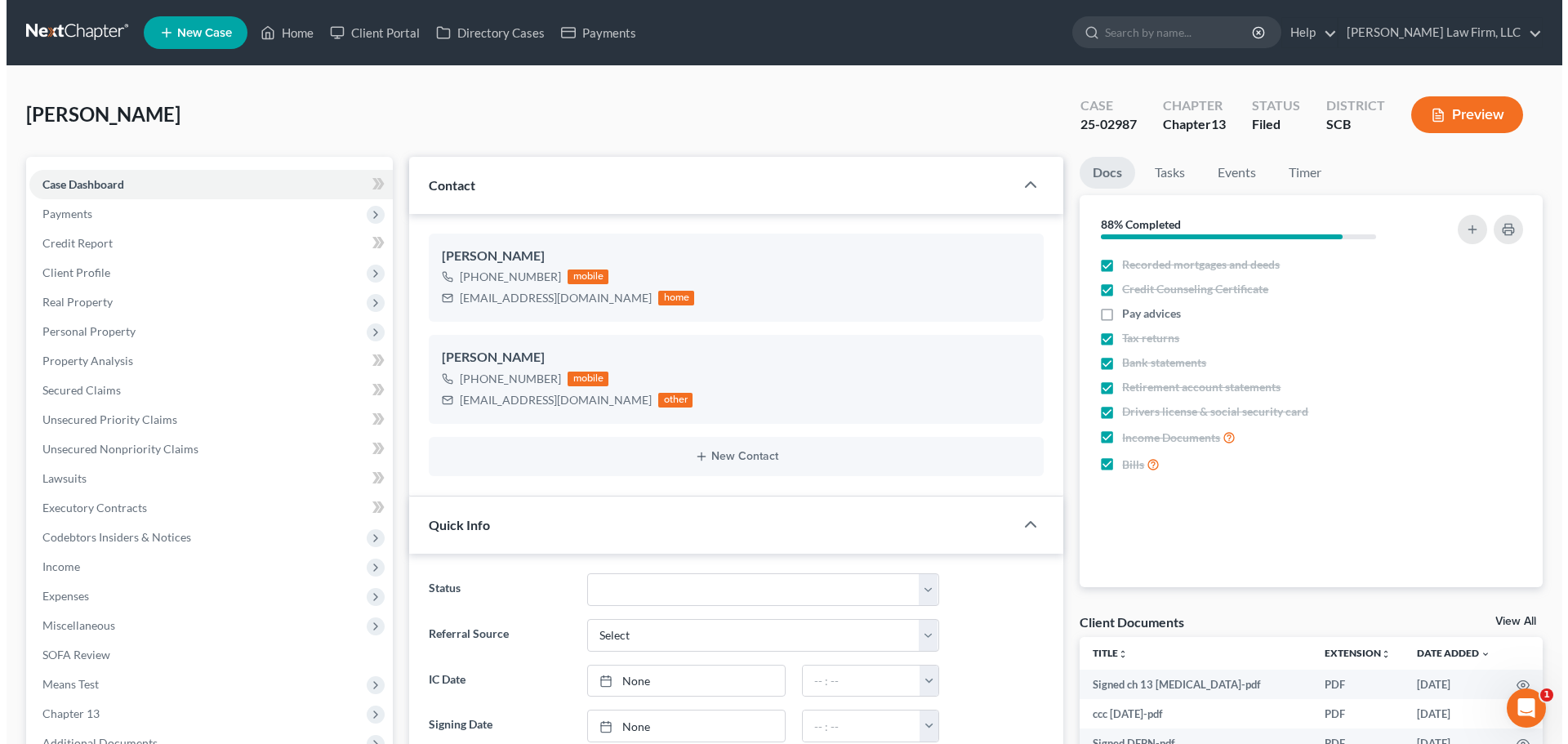
scroll to position [945, 0]
select select "1"
click at [107, 331] on span "Personal Property" at bounding box center [82, 331] width 93 height 14
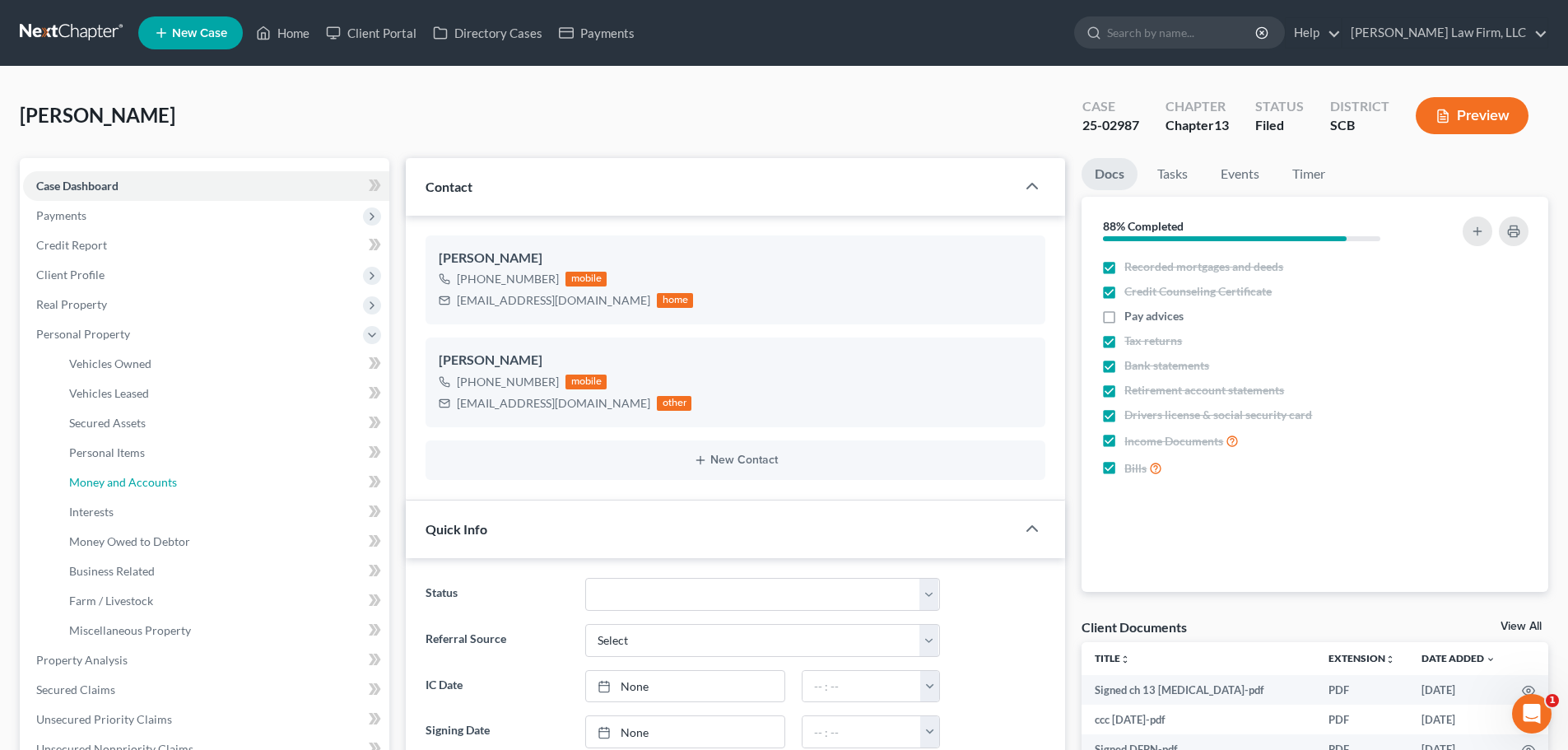
click at [113, 476] on span "Money and Accounts" at bounding box center [123, 482] width 107 height 14
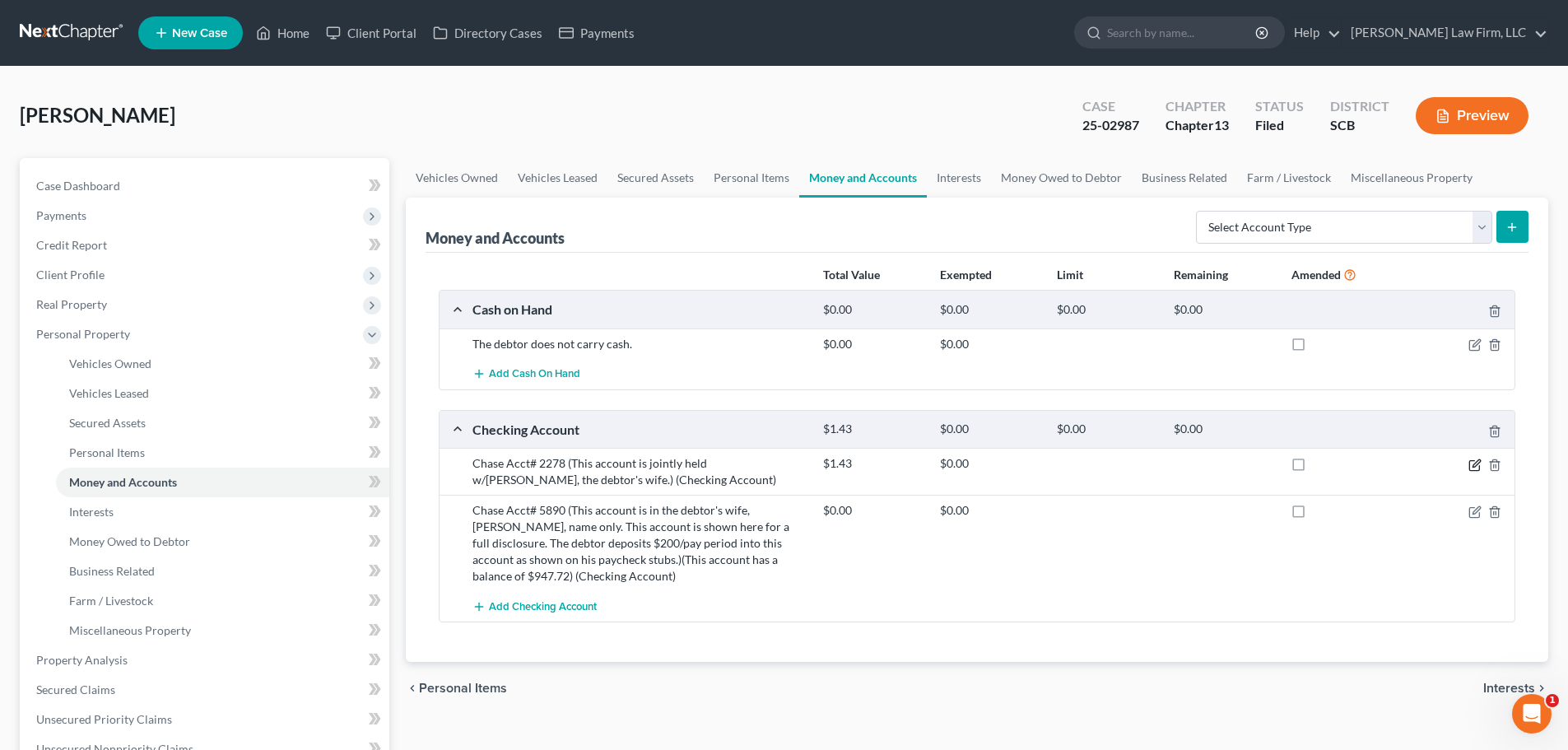
click at [1472, 465] on icon "button" at bounding box center [1476, 465] width 13 height 13
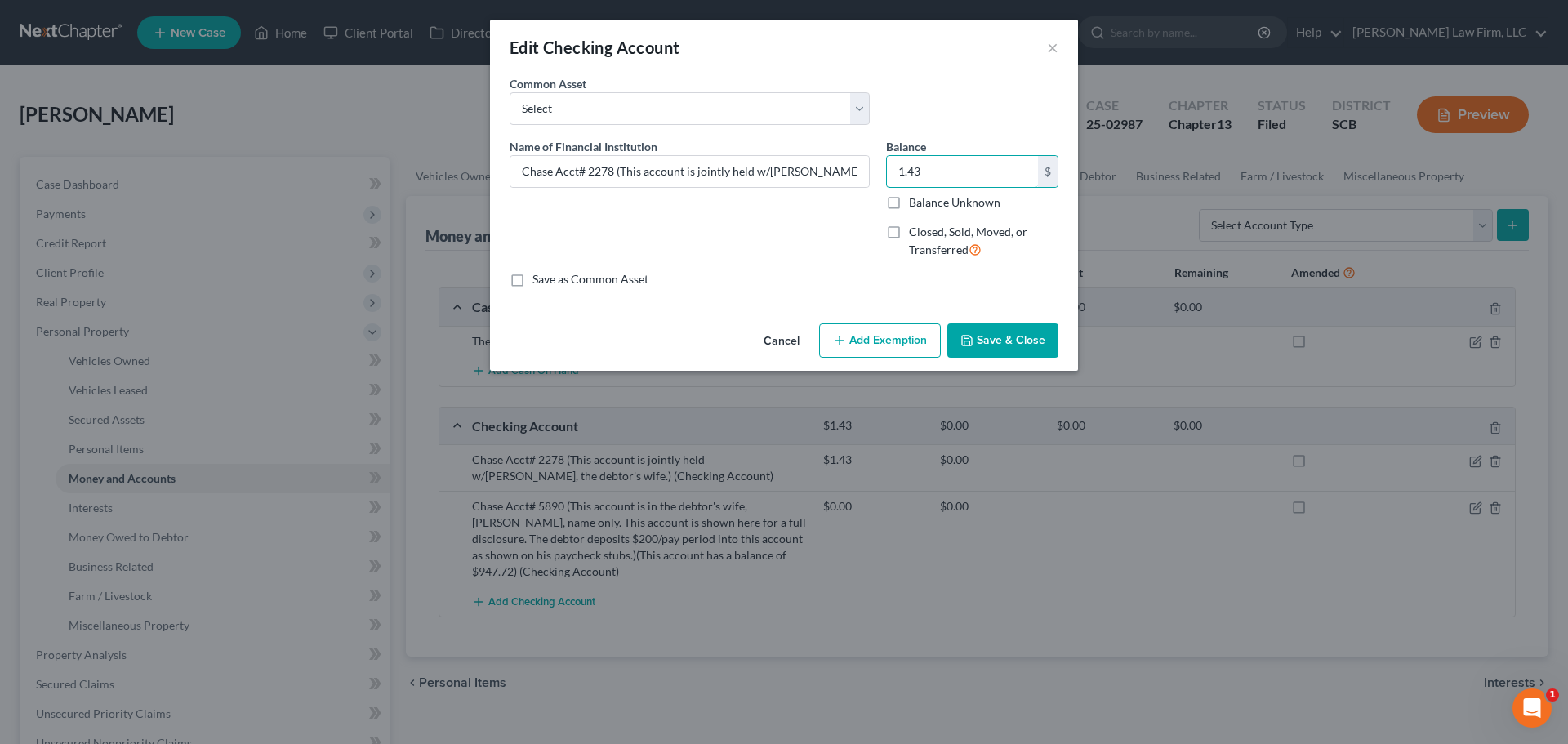
click at [1003, 160] on input "1.43" at bounding box center [962, 171] width 151 height 31
type input "15.72"
click at [1006, 336] on button "Save & Close" at bounding box center [1003, 340] width 111 height 34
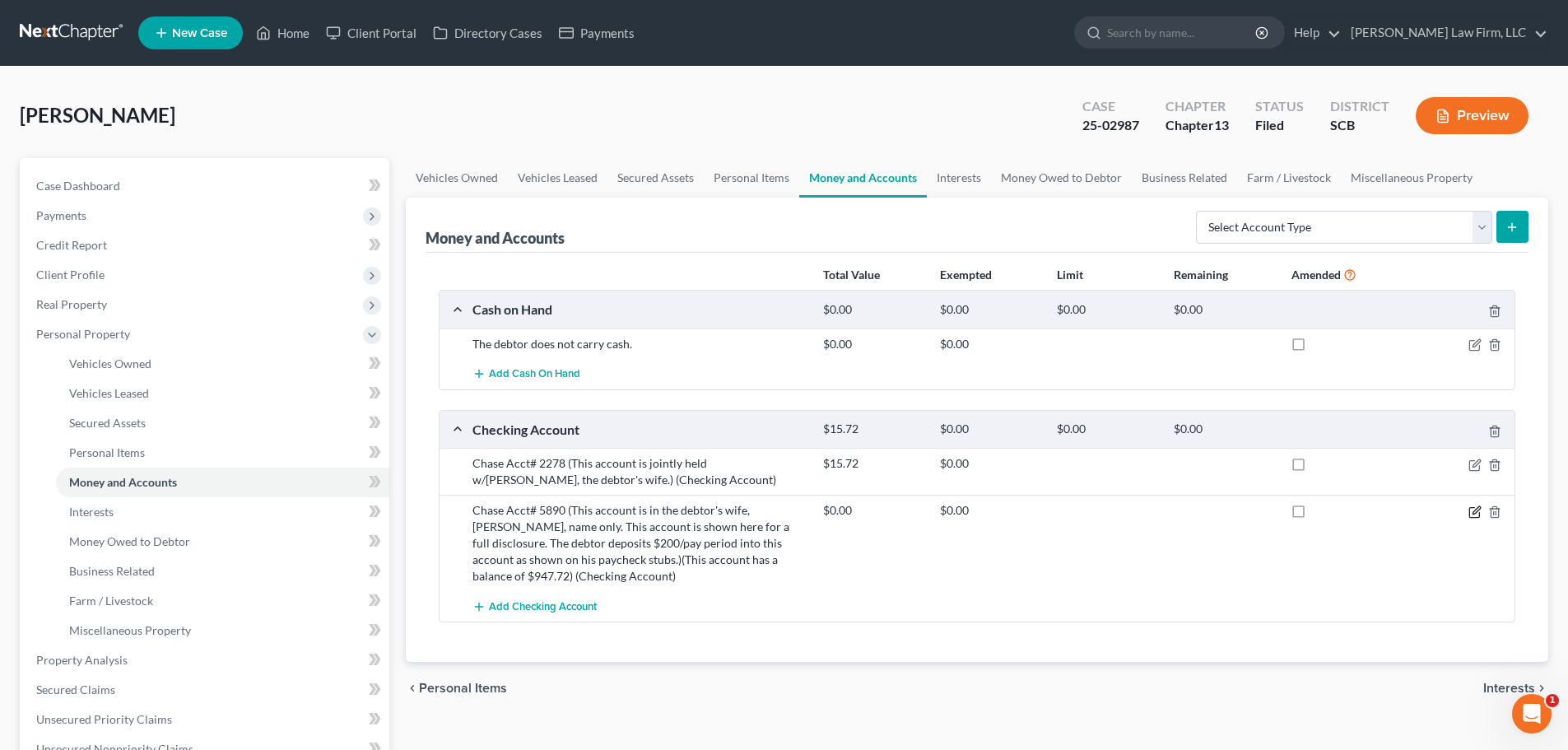
click at [1473, 507] on icon "button" at bounding box center [1474, 511] width 10 height 10
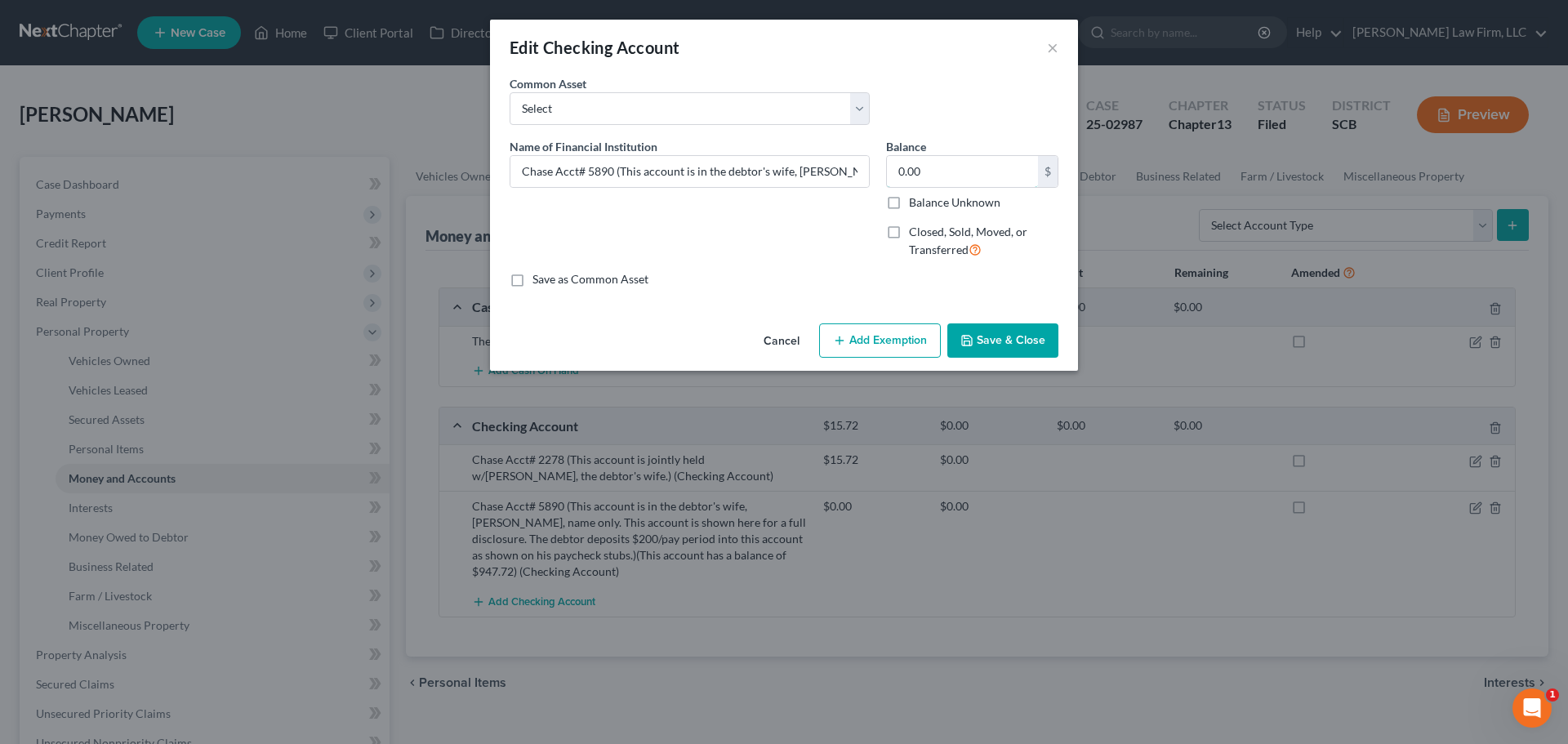
click at [976, 178] on input "0.00" at bounding box center [962, 171] width 151 height 31
type input "2.83"
click at [843, 168] on input "Chase Acct# 5890 (This account is in the debtor's wife, Latisha Stiles, name on…" at bounding box center [690, 171] width 359 height 31
click at [826, 167] on input "Chase Acct# 5890 (This account is in the debtor's wife, Latisha Stiles, name on…" at bounding box center [690, 171] width 359 height 31
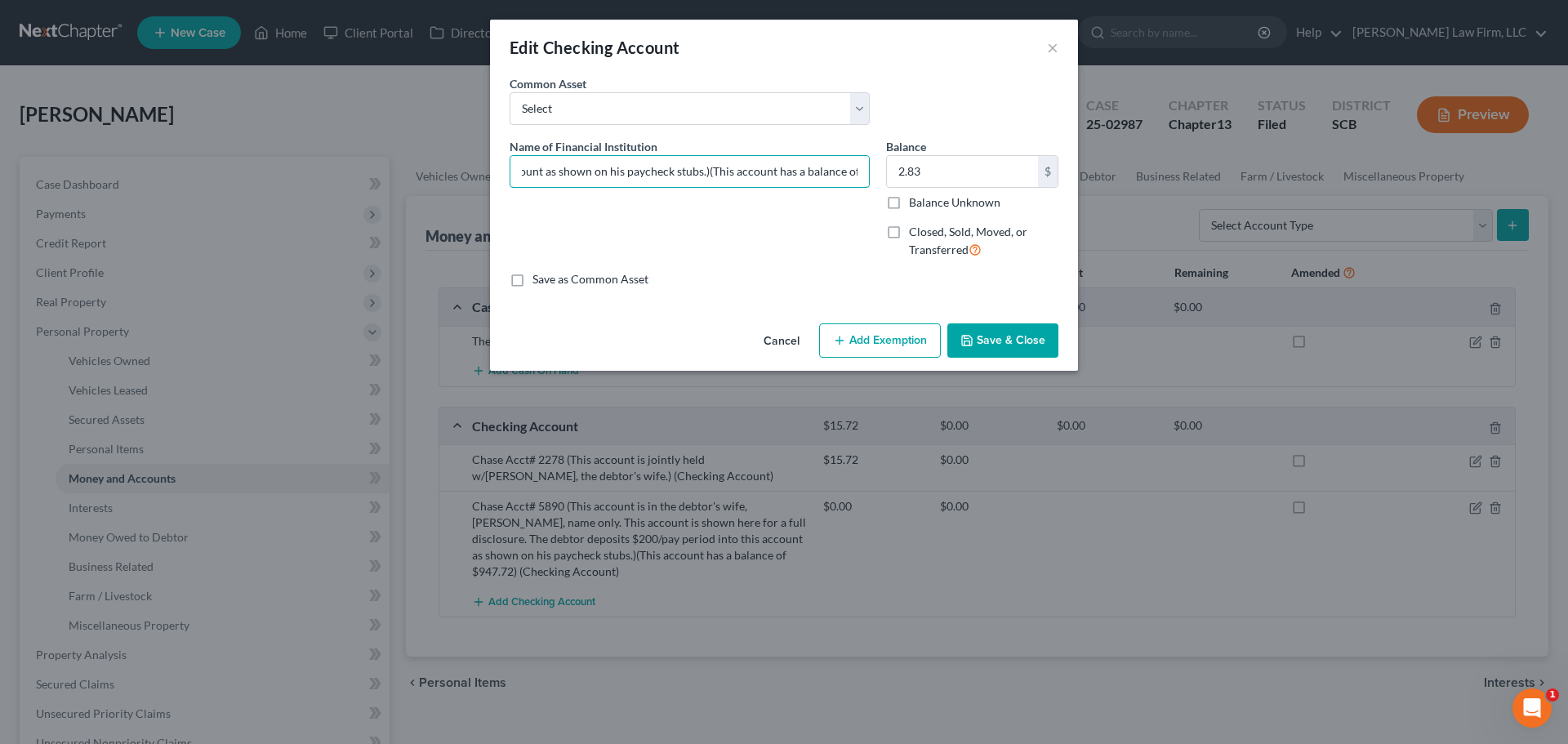
click at [826, 167] on input "Chase Acct# 5890 (This account is in the debtor's wife, Latisha Stiles, name on…" at bounding box center [690, 171] width 359 height 31
type input "Chase Acct# 5890 (This account is in the debtor's wife, Latisha Stiles, name on…"
click at [955, 179] on input "2.83" at bounding box center [962, 171] width 151 height 31
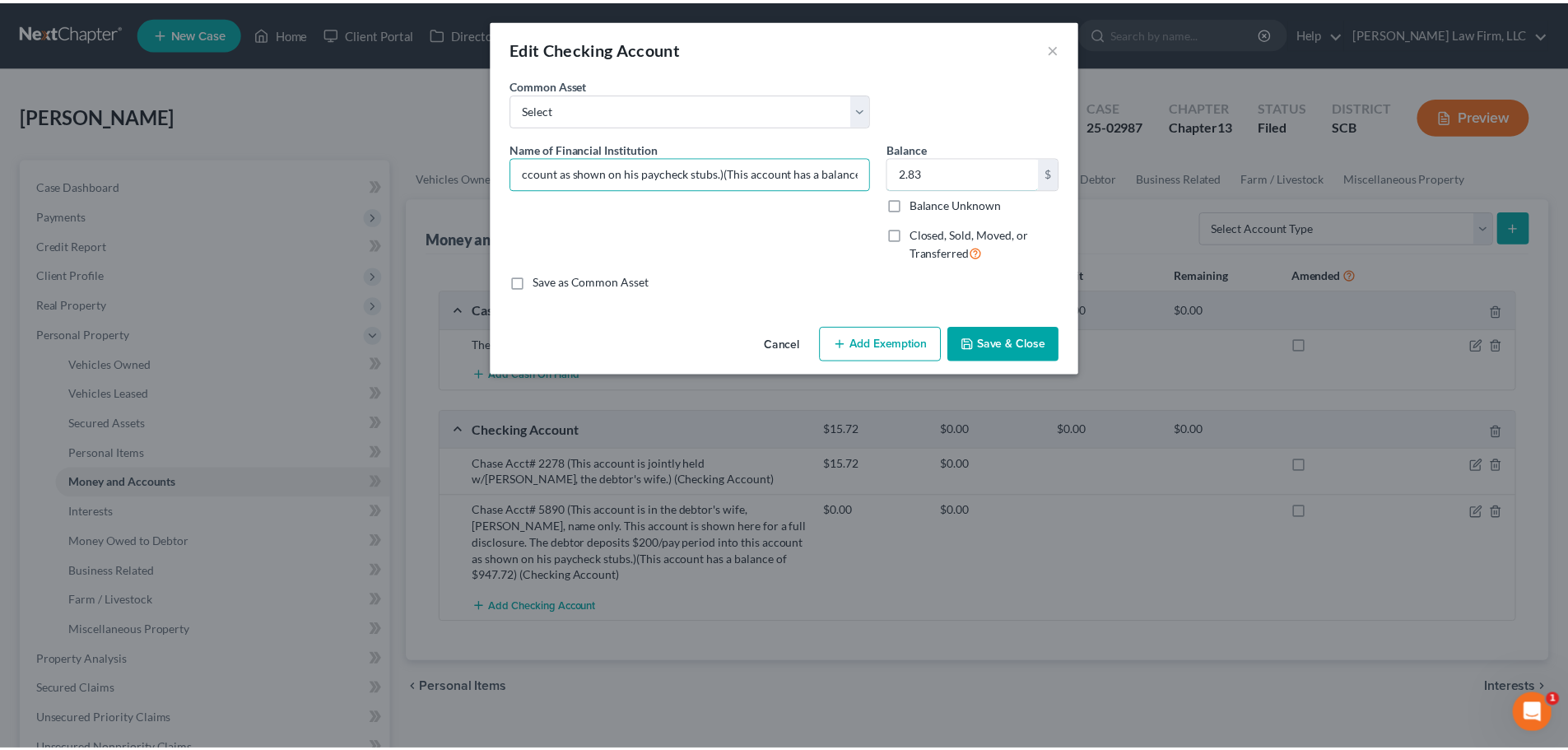
scroll to position [0, 0]
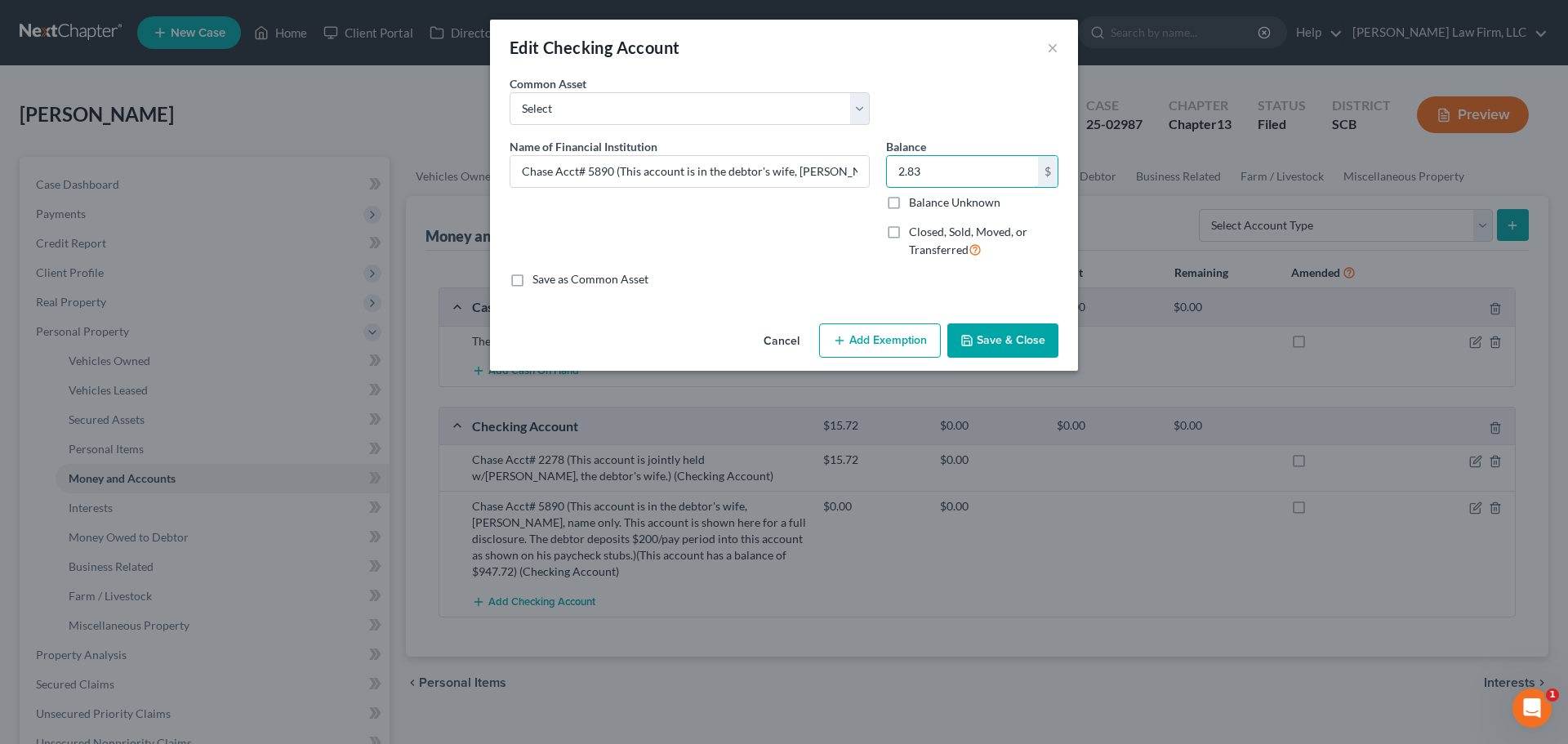
click at [955, 179] on input "2.83" at bounding box center [962, 171] width 151 height 31
type input "0"
click at [963, 339] on icon "button" at bounding box center [967, 340] width 13 height 13
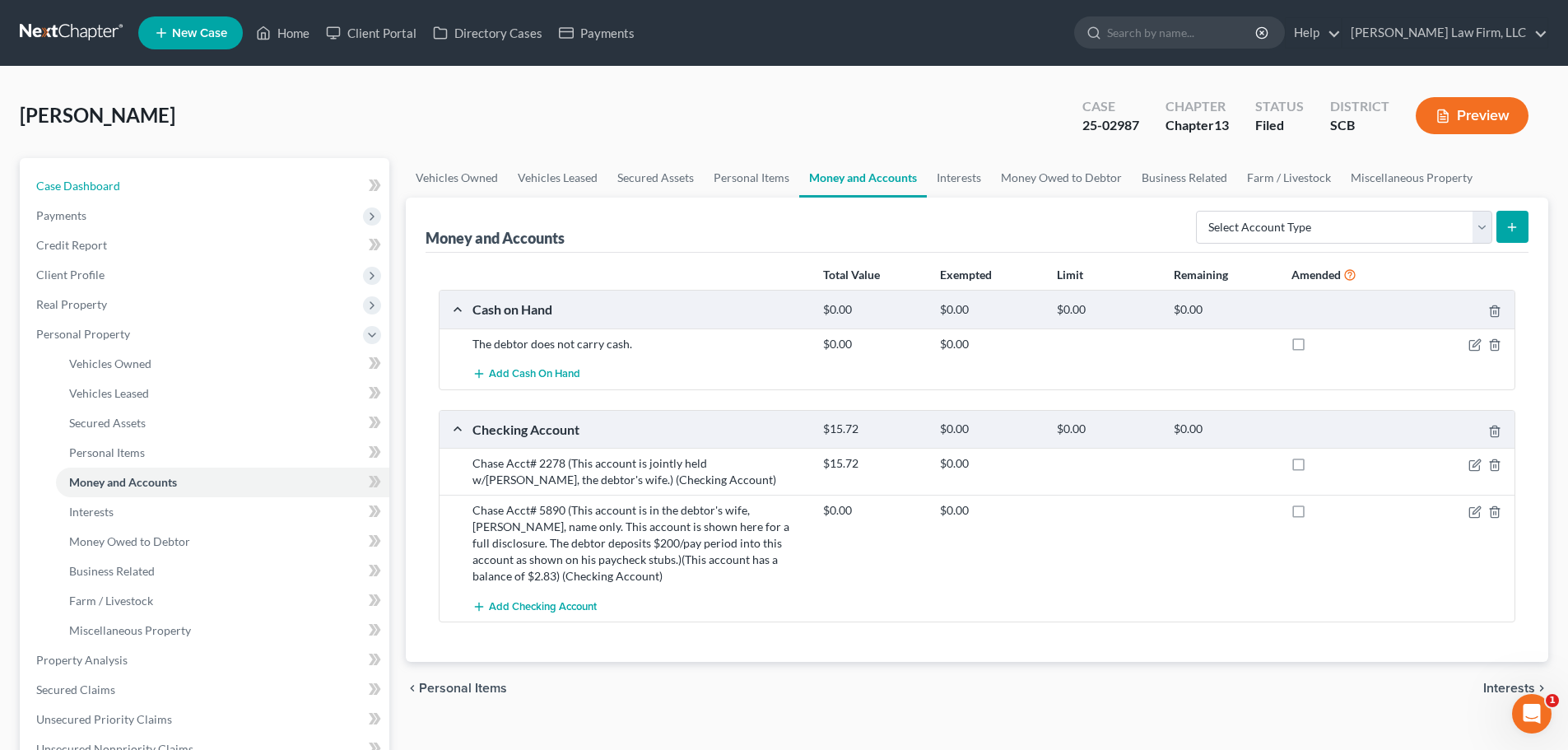
click at [65, 179] on span "Case Dashboard" at bounding box center [78, 185] width 84 height 14
select select "1"
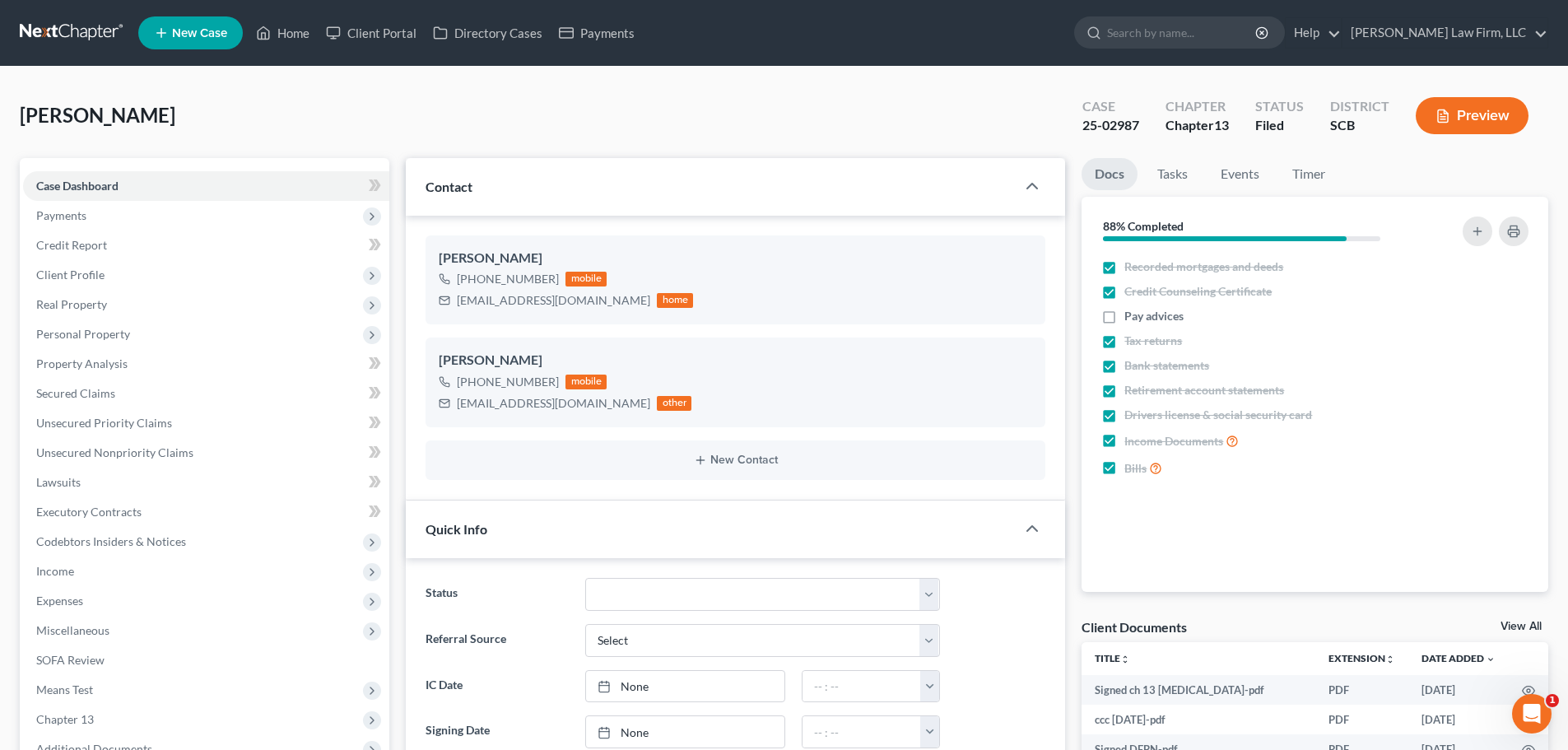
scroll to position [952, 0]
click at [74, 31] on link at bounding box center [72, 32] width 106 height 29
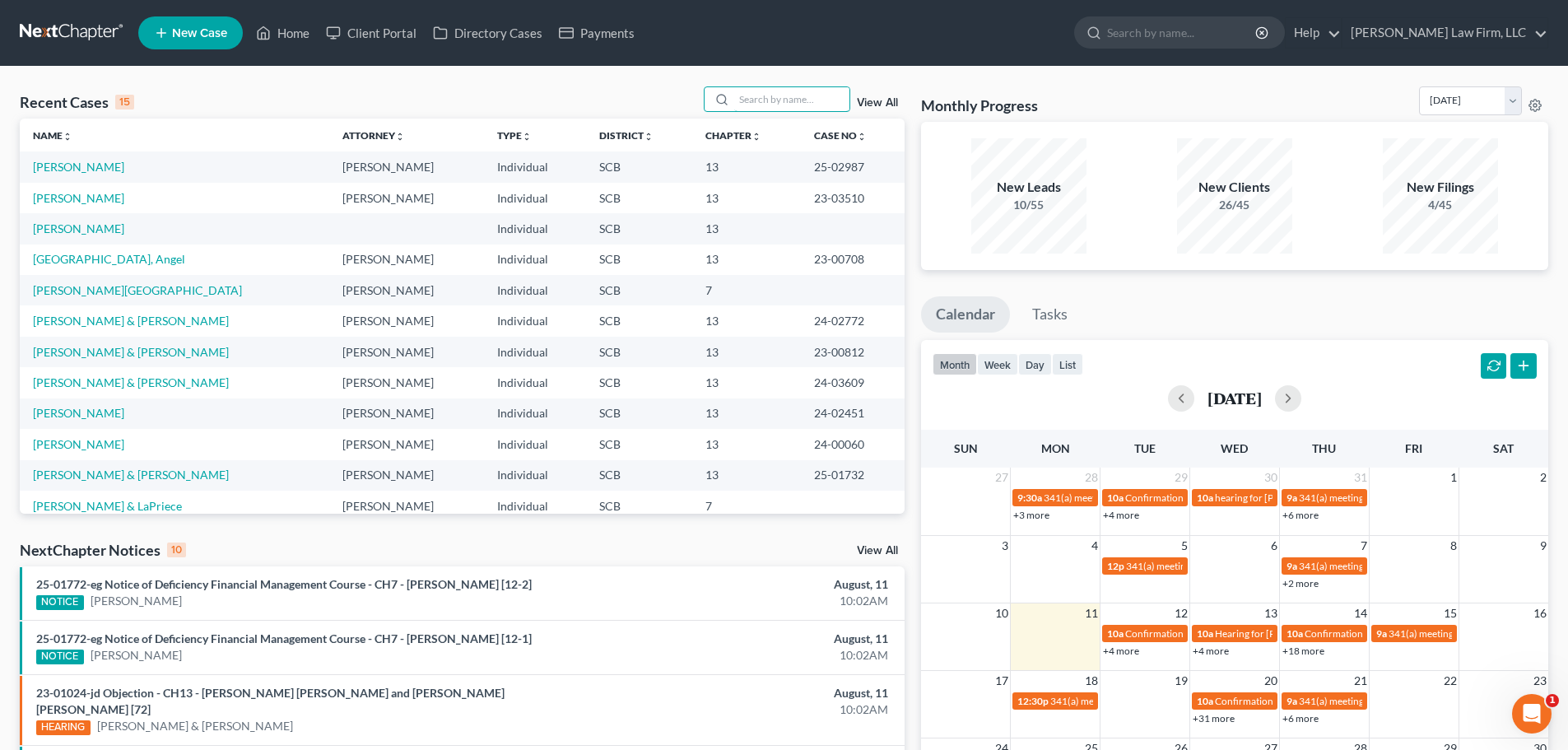
click at [768, 106] on input "search" at bounding box center [791, 99] width 115 height 24
type input "price"
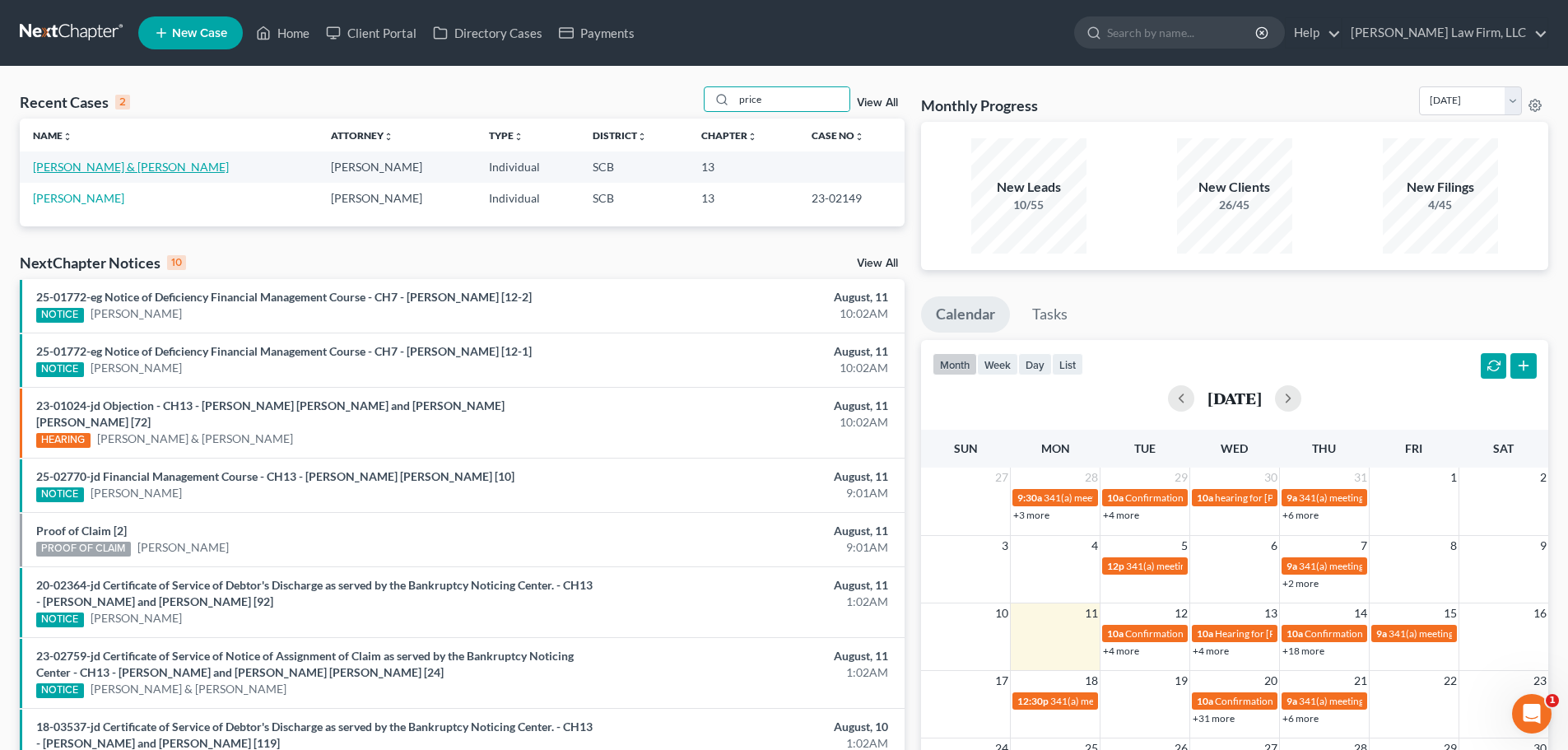
click at [58, 167] on link "[PERSON_NAME] & [PERSON_NAME]" at bounding box center [131, 166] width 196 height 14
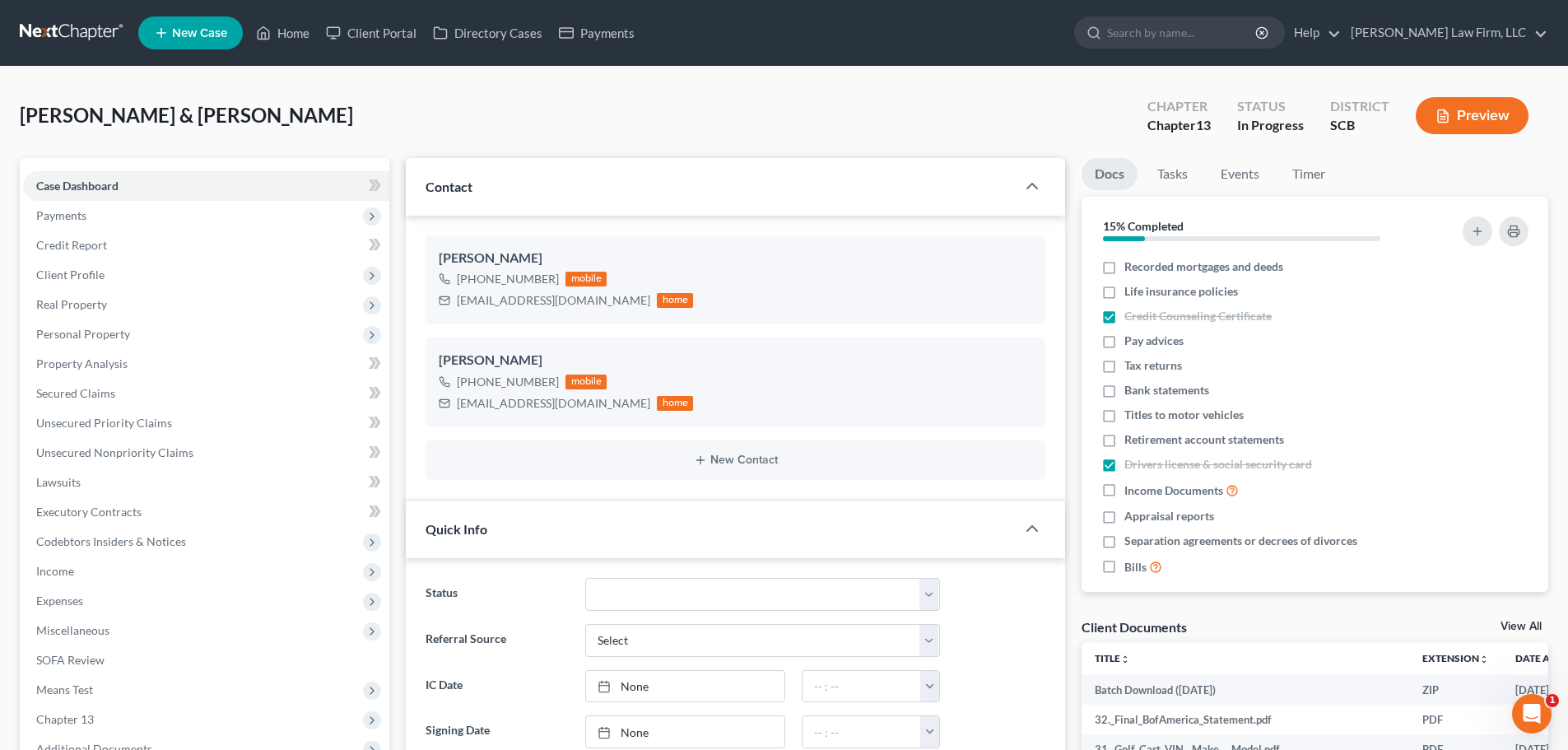
select select "0"
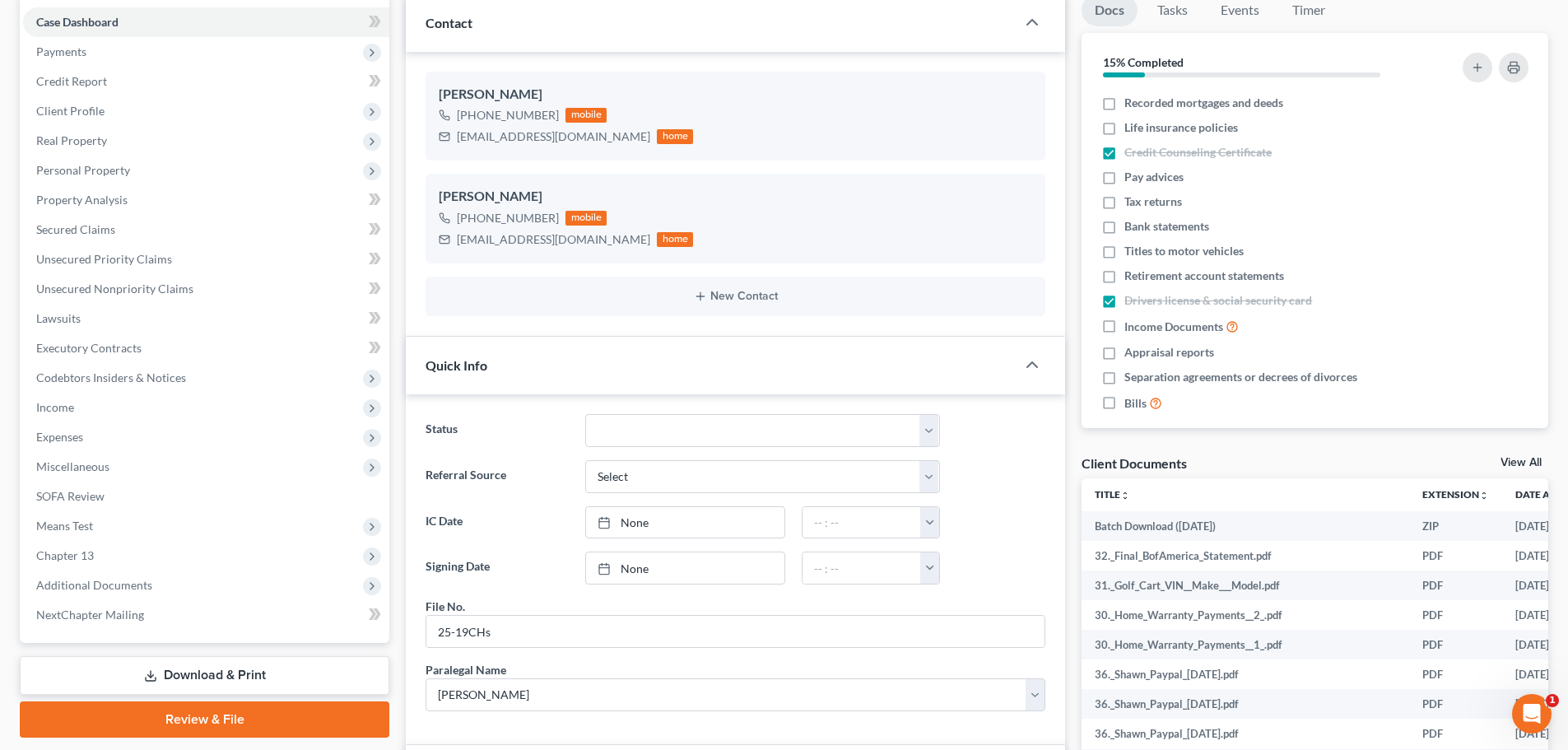
scroll to position [164, 0]
click at [1174, 102] on span "Recorded mortgages and deeds" at bounding box center [1204, 102] width 159 height 16
click at [1142, 102] on input "Recorded mortgages and deeds" at bounding box center [1136, 99] width 10 height 10
checkbox input "true"
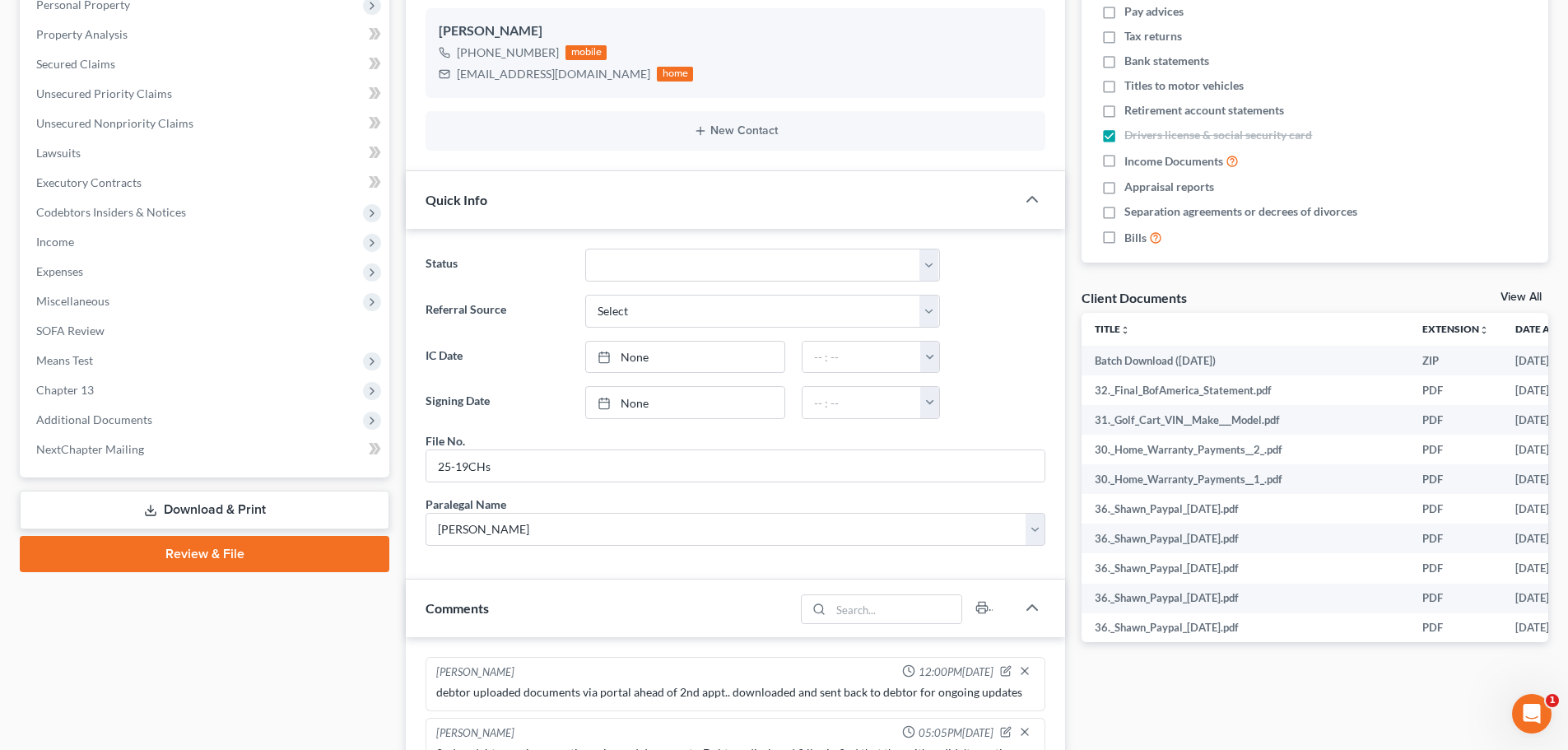
scroll to position [0, 0]
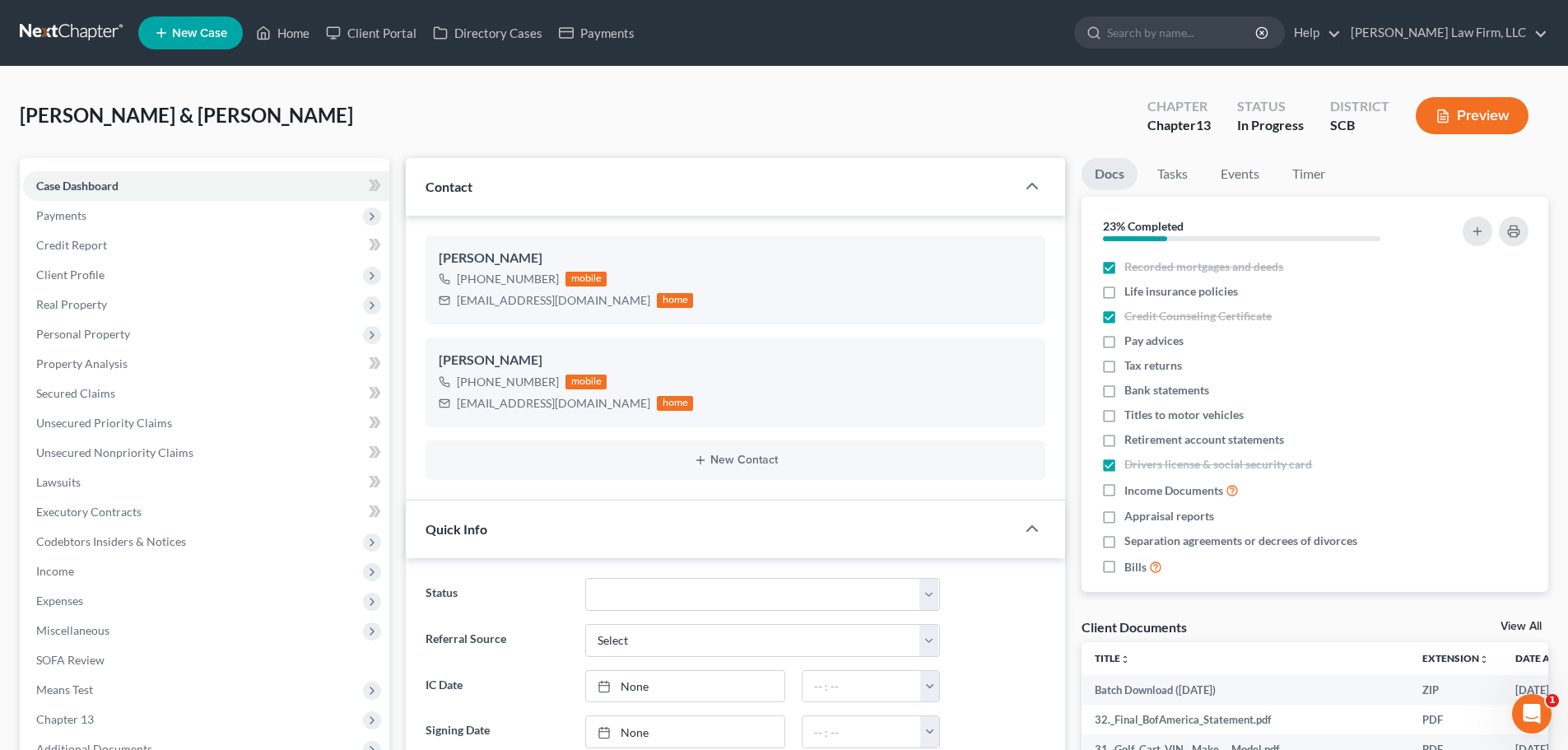
click at [1125, 565] on label "Bills" at bounding box center [1144, 567] width 38 height 19
click at [1132, 565] on input "Bills" at bounding box center [1136, 562] width 10 height 10
checkbox input "true"
click at [1516, 540] on icon "button" at bounding box center [1522, 542] width 13 height 13
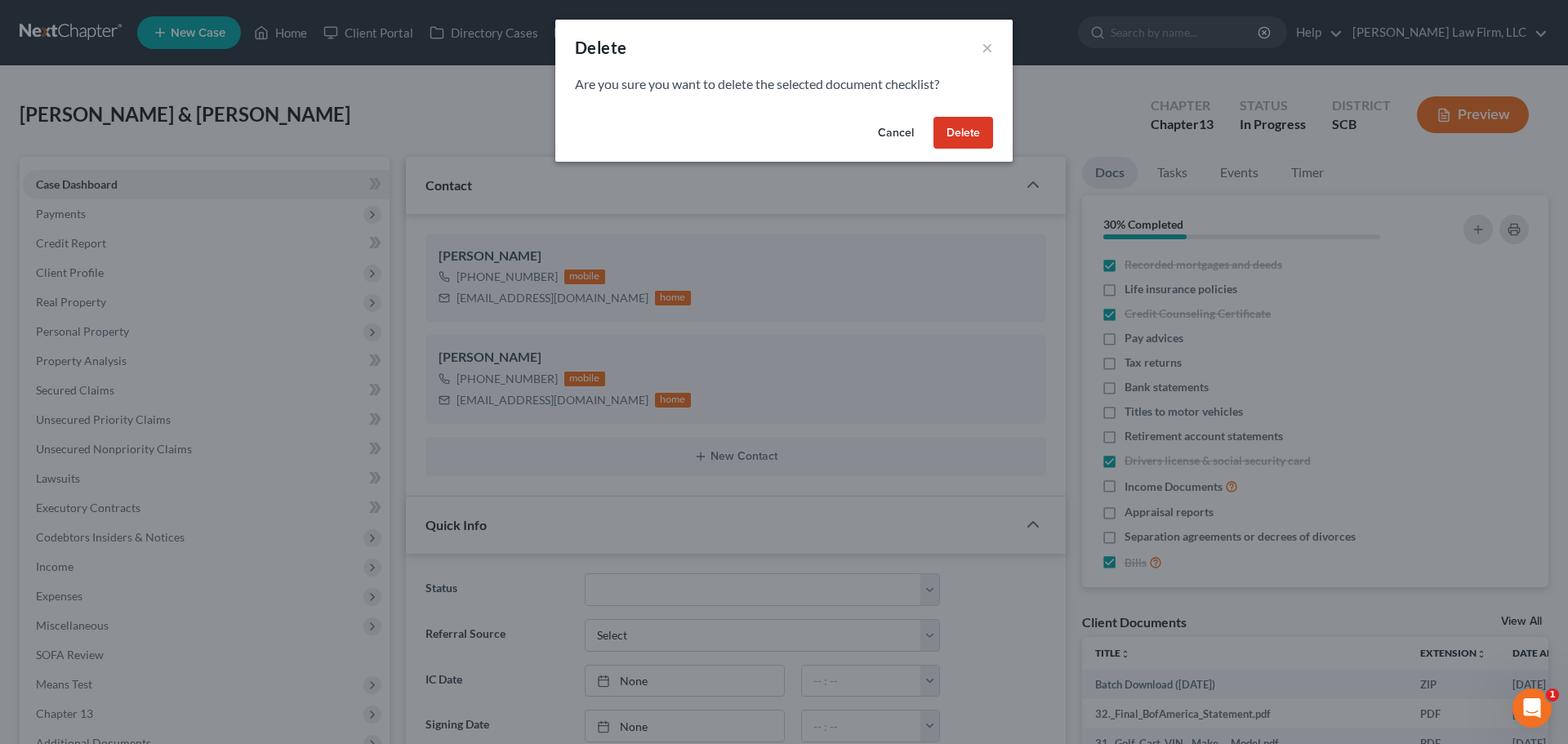
click at [969, 131] on button "Delete" at bounding box center [963, 133] width 59 height 33
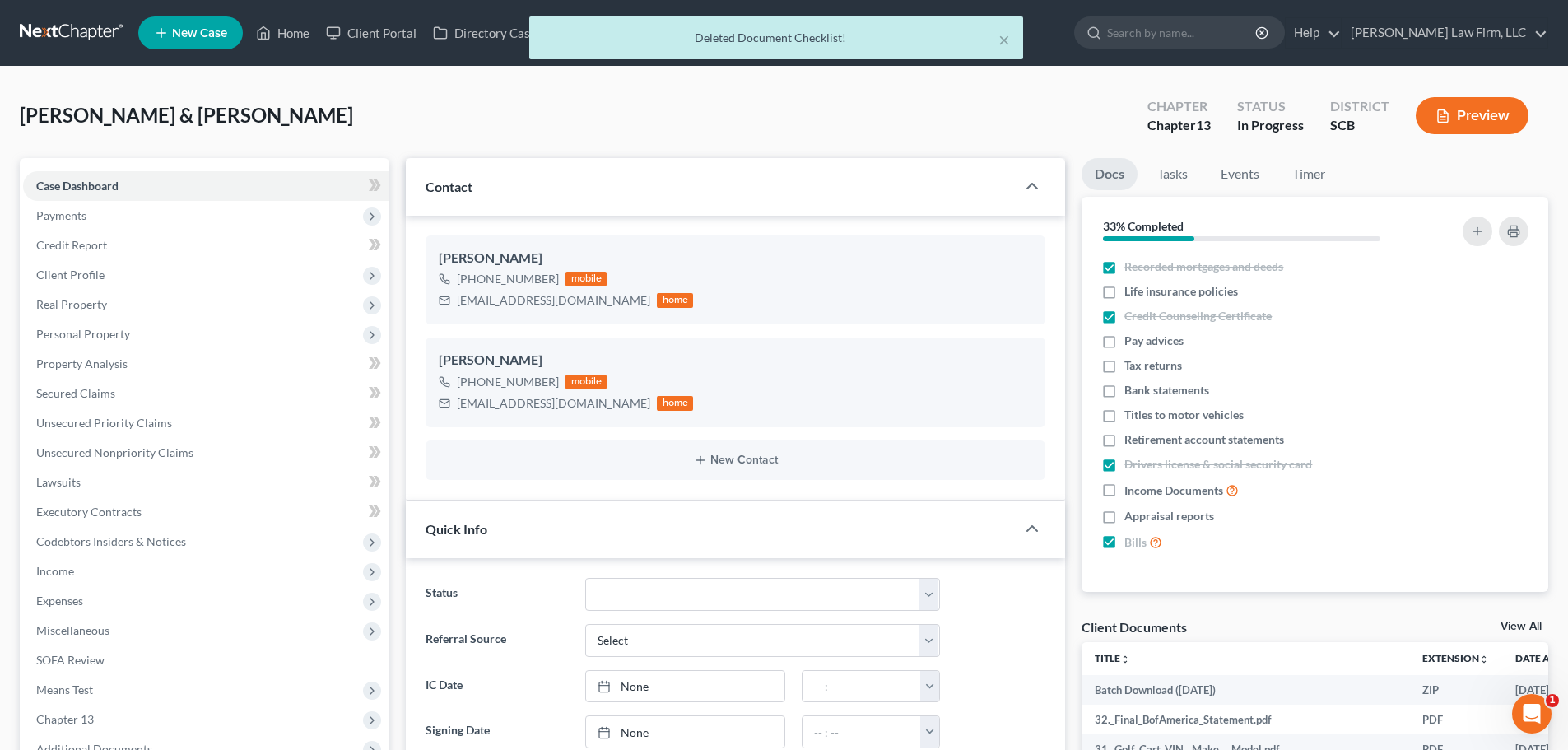
click at [1178, 513] on span "Appraisal reports" at bounding box center [1170, 515] width 89 height 16
click at [1142, 513] on input "Appraisal reports" at bounding box center [1136, 512] width 10 height 10
checkbox input "true"
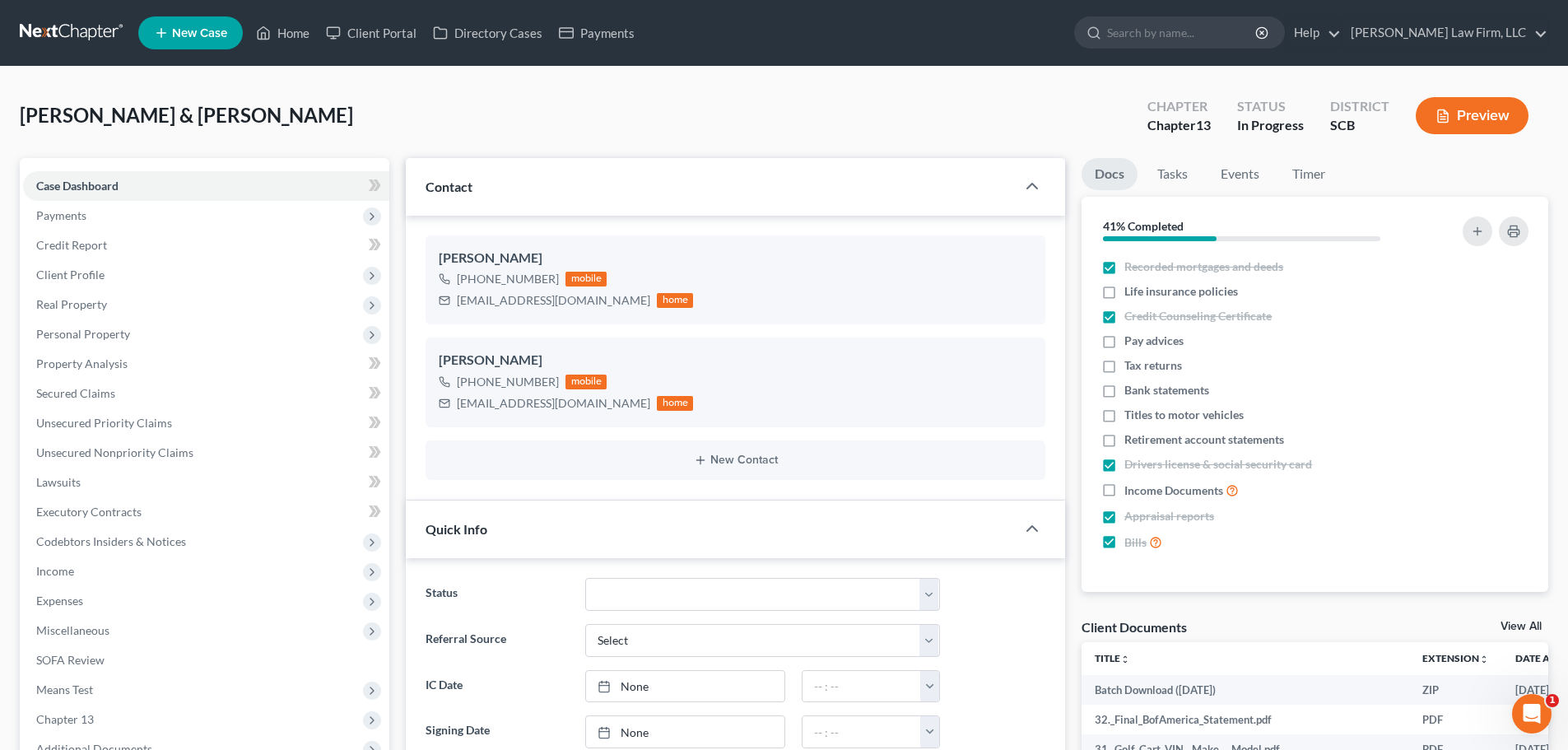
click at [86, 192] on span "Case Dashboard" at bounding box center [77, 185] width 83 height 14
click at [89, 215] on span "Payments" at bounding box center [205, 215] width 366 height 29
click at [102, 240] on span "Invoices" at bounding box center [90, 244] width 42 height 14
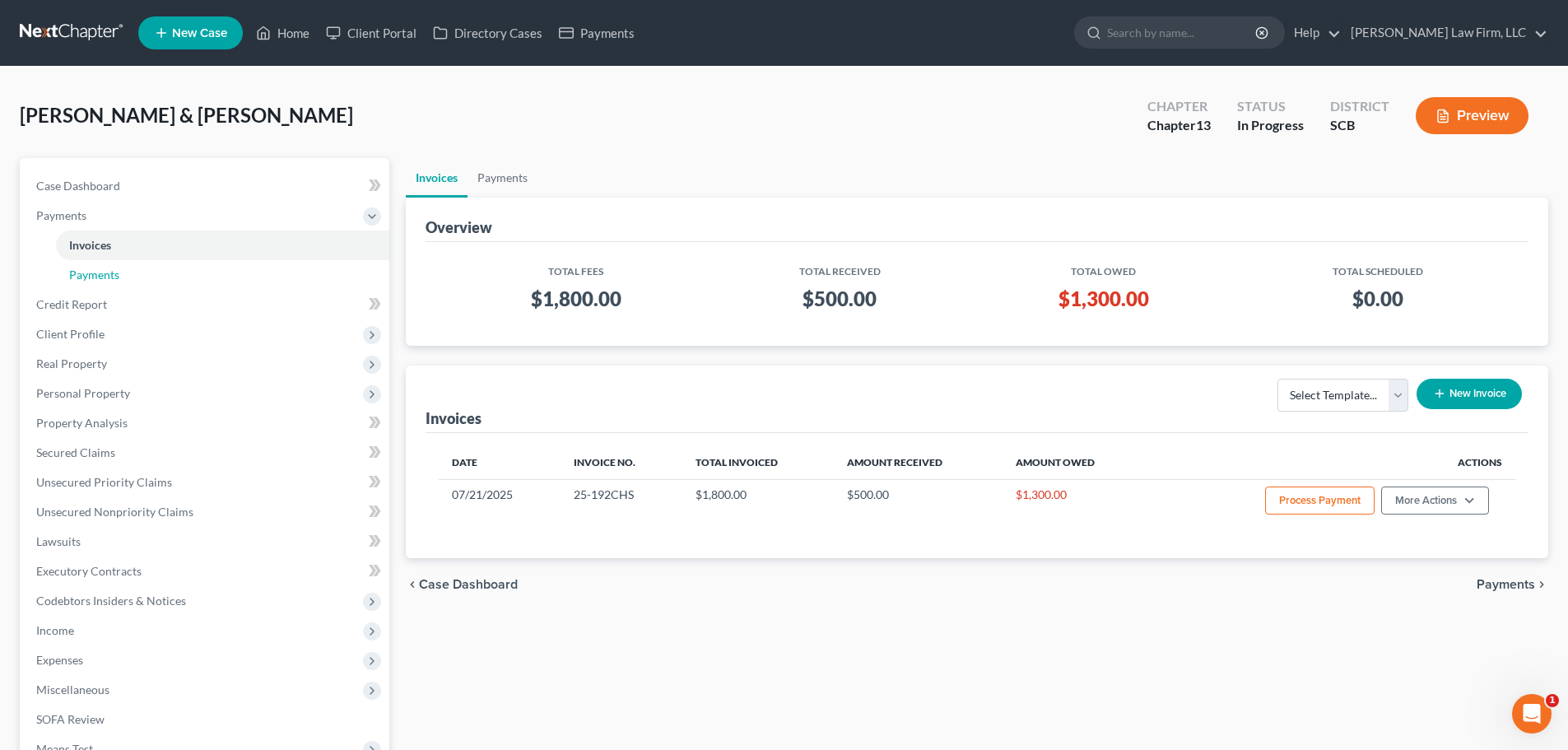
click at [93, 274] on span "Payments" at bounding box center [94, 274] width 50 height 14
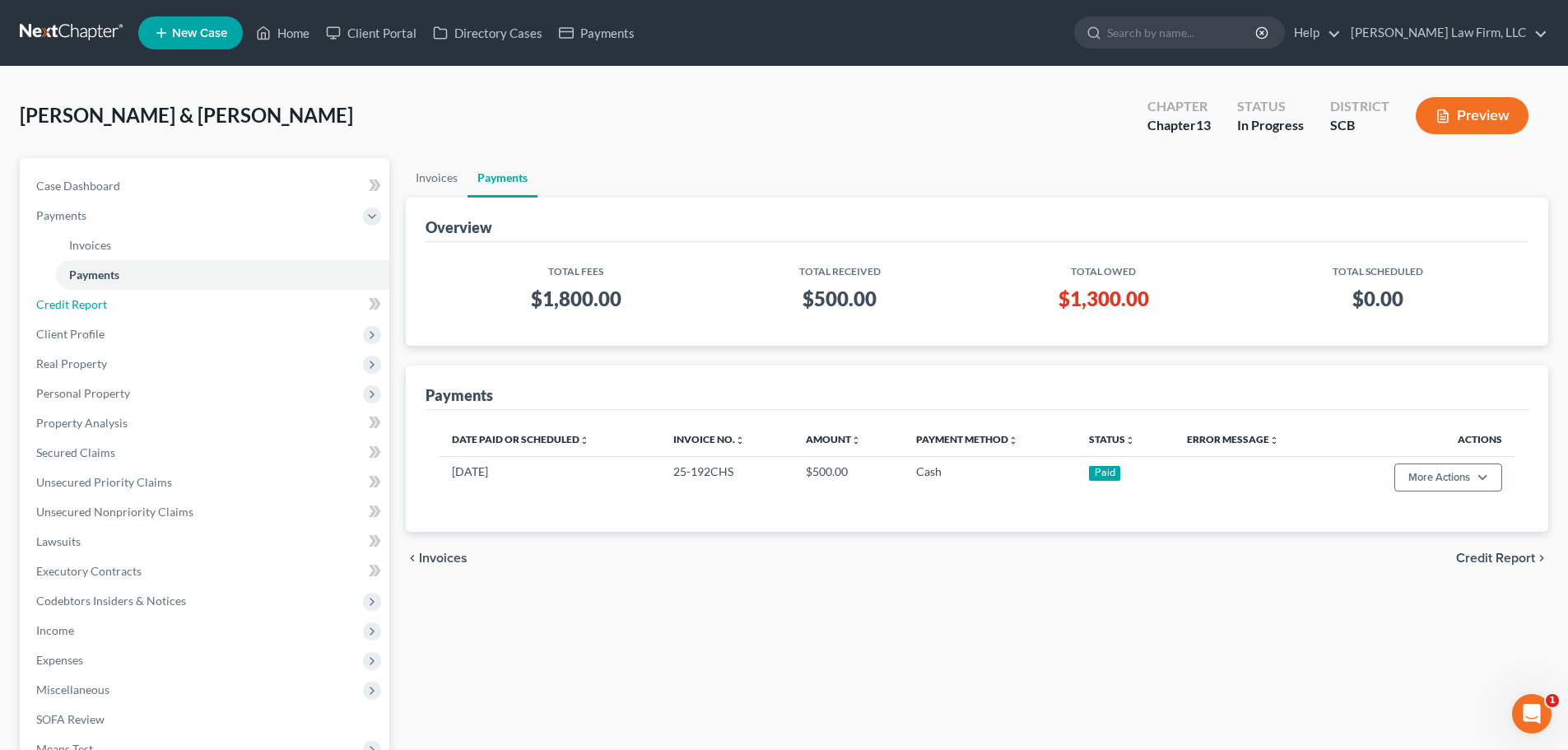
click at [99, 305] on span "Credit Report" at bounding box center [71, 304] width 70 height 14
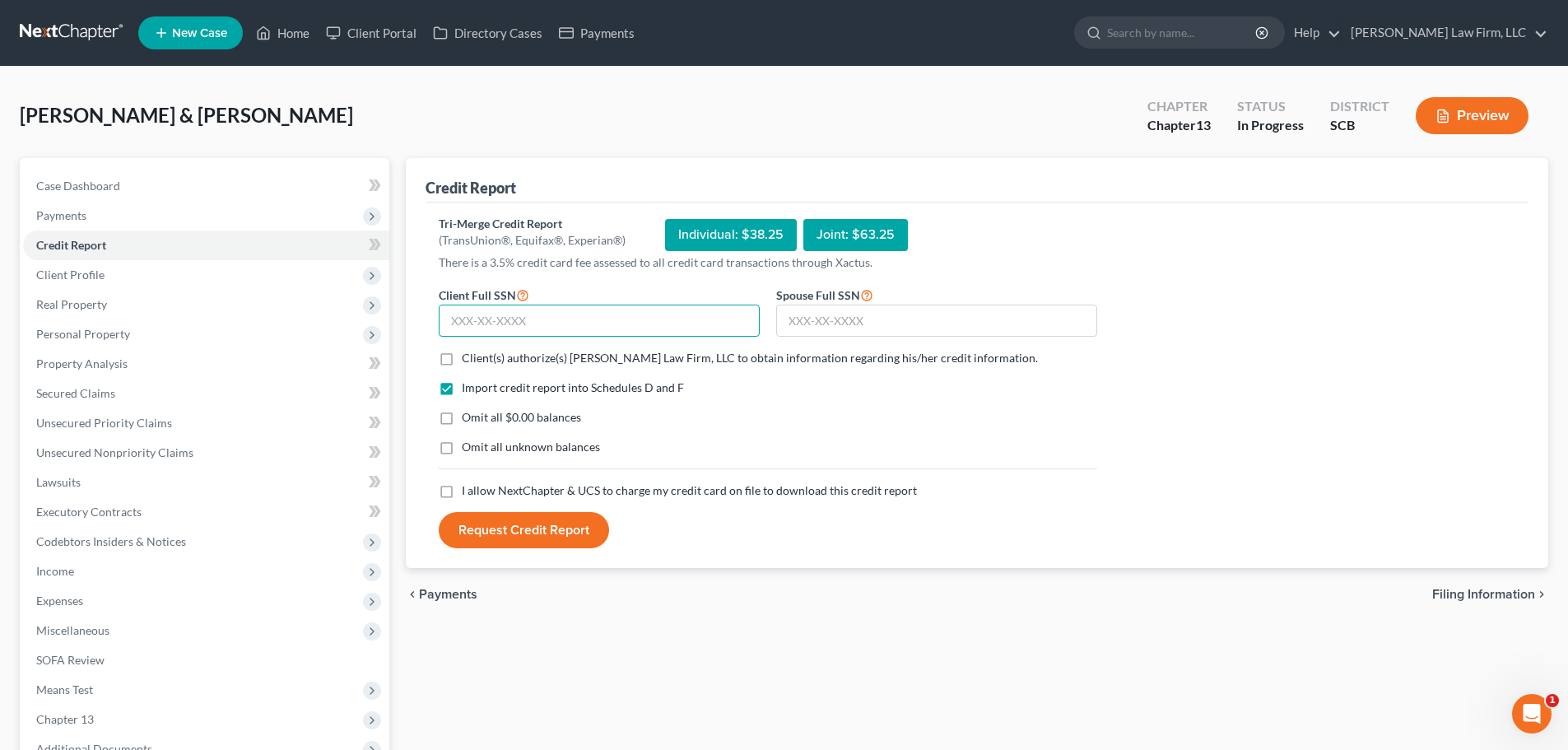
click at [681, 313] on input "text" at bounding box center [599, 320] width 321 height 33
click at [686, 328] on input "text" at bounding box center [599, 320] width 321 height 33
type input "253-53-1593"
click at [825, 314] on input "text" at bounding box center [937, 320] width 321 height 33
type input "329-82-6448"
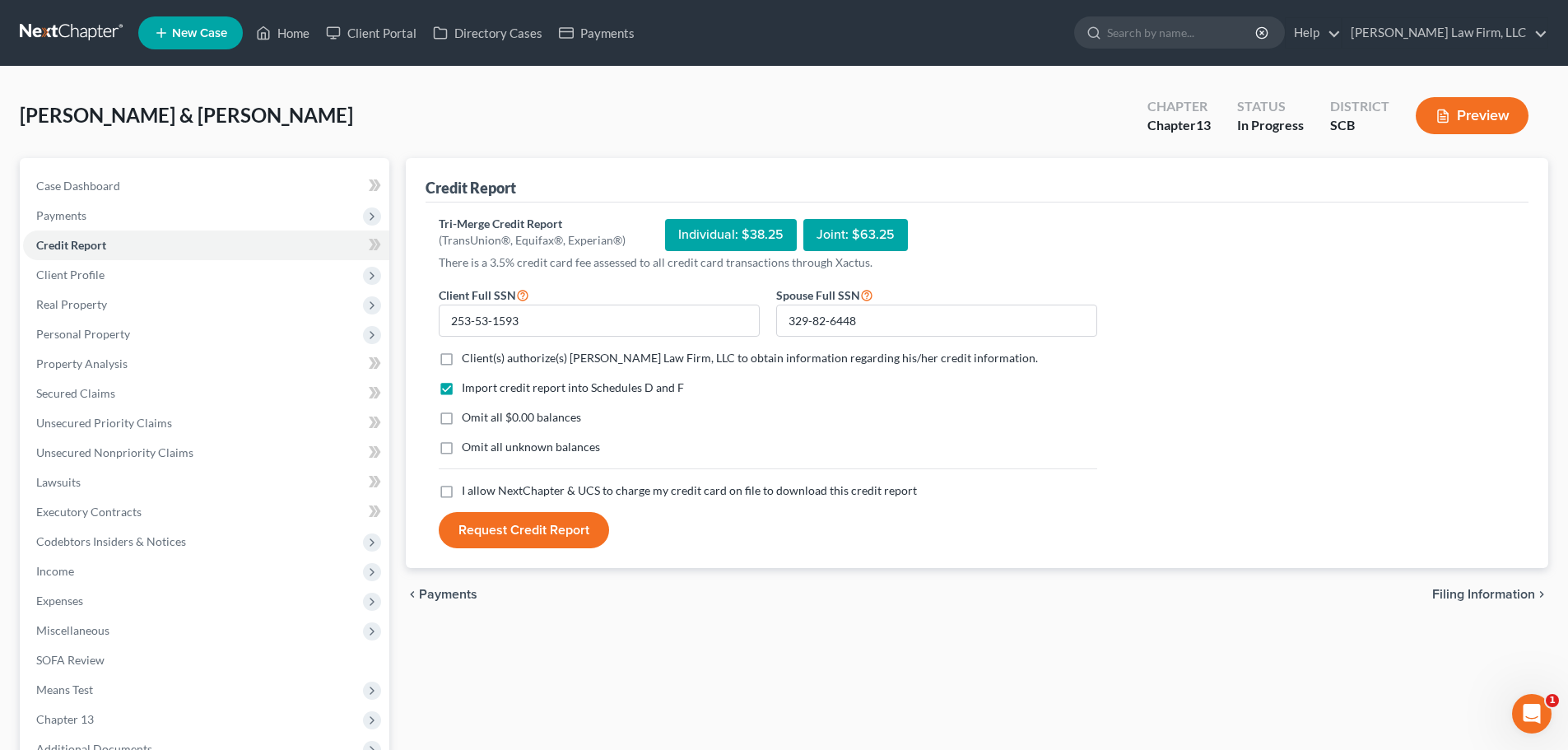
click at [462, 357] on label "Client(s) authorize(s) Meredith Law Firm, LLC to obtain information regarding h…" at bounding box center [750, 357] width 576 height 16
click at [469, 357] on input "Client(s) authorize(s) Meredith Law Firm, LLC to obtain information regarding h…" at bounding box center [474, 355] width 10 height 10
checkbox input "true"
click at [462, 415] on label "Omit all $0.00 balances" at bounding box center [522, 416] width 120 height 16
click at [469, 415] on input "Omit all $0.00 balances" at bounding box center [474, 413] width 10 height 10
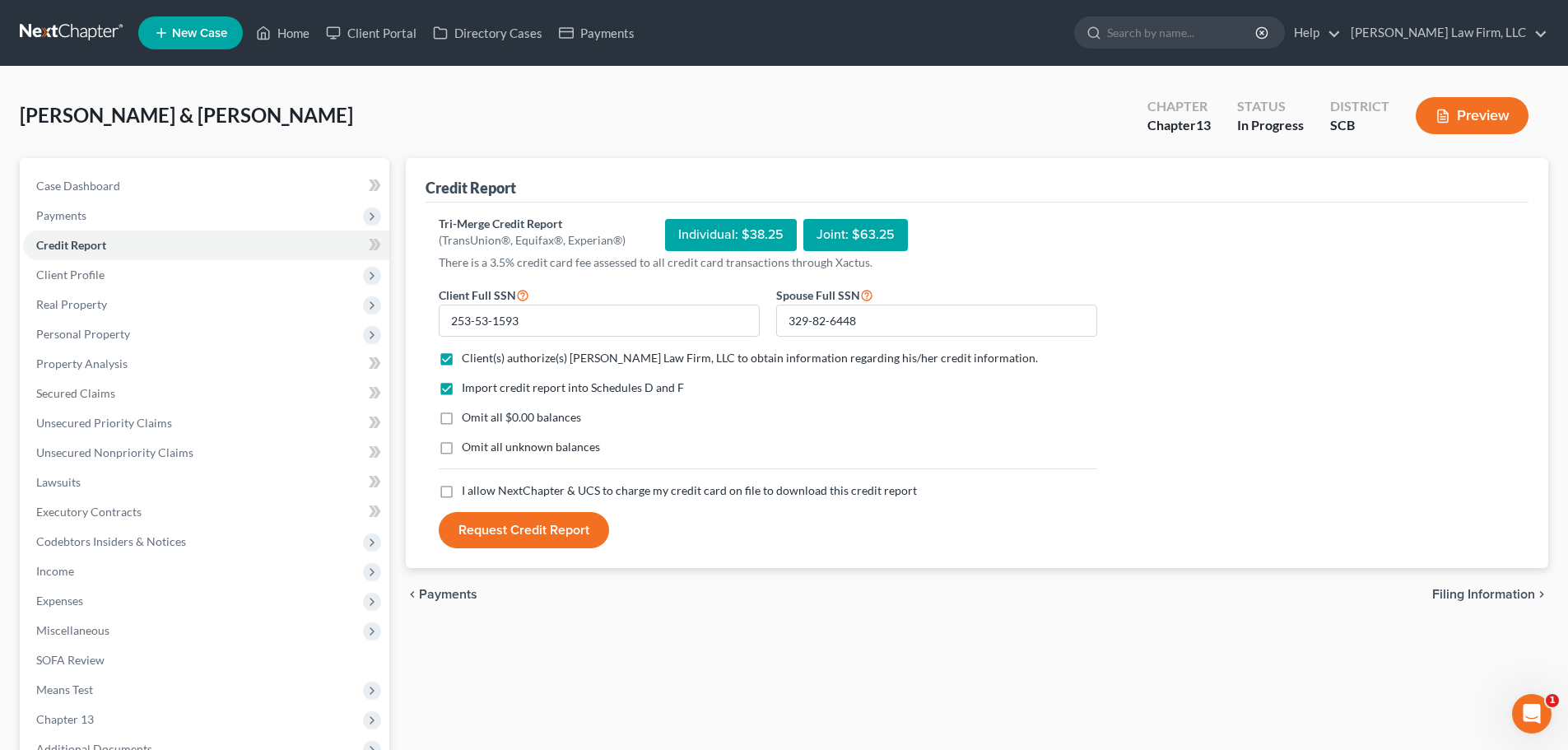
checkbox input "true"
click at [462, 439] on label "Omit all unknown balances" at bounding box center [531, 446] width 138 height 16
click at [469, 439] on input "Omit all unknown balances" at bounding box center [474, 443] width 10 height 10
checkbox input "true"
click at [462, 492] on label "I allow NextChapter & UCS to charge my credit card on file to download this cre…" at bounding box center [689, 490] width 455 height 16
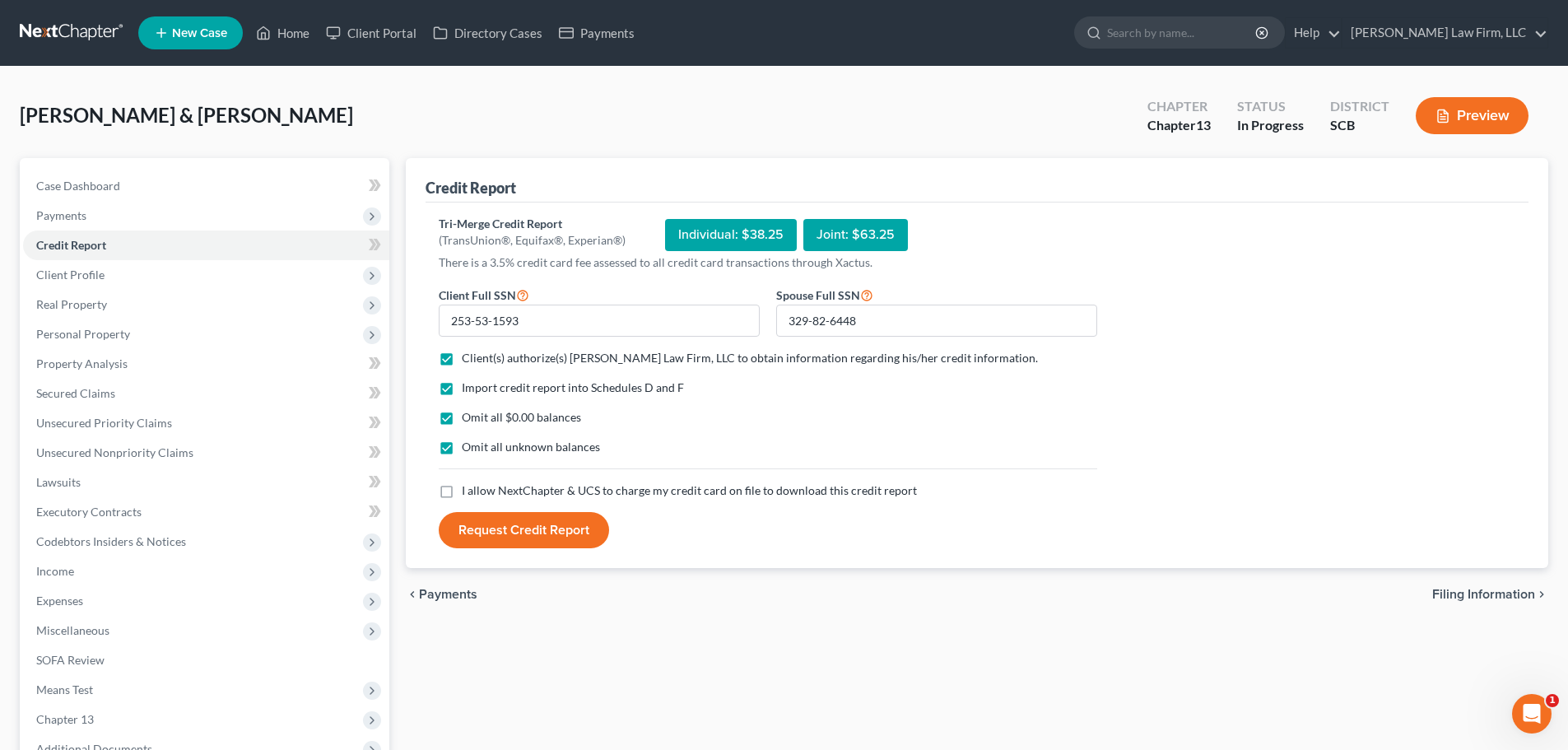
click at [469, 492] on input "I allow NextChapter & UCS to charge my credit card on file to download this cre…" at bounding box center [474, 487] width 10 height 10
checkbox input "true"
click at [476, 529] on button "Request Credit Report" at bounding box center [523, 529] width 170 height 36
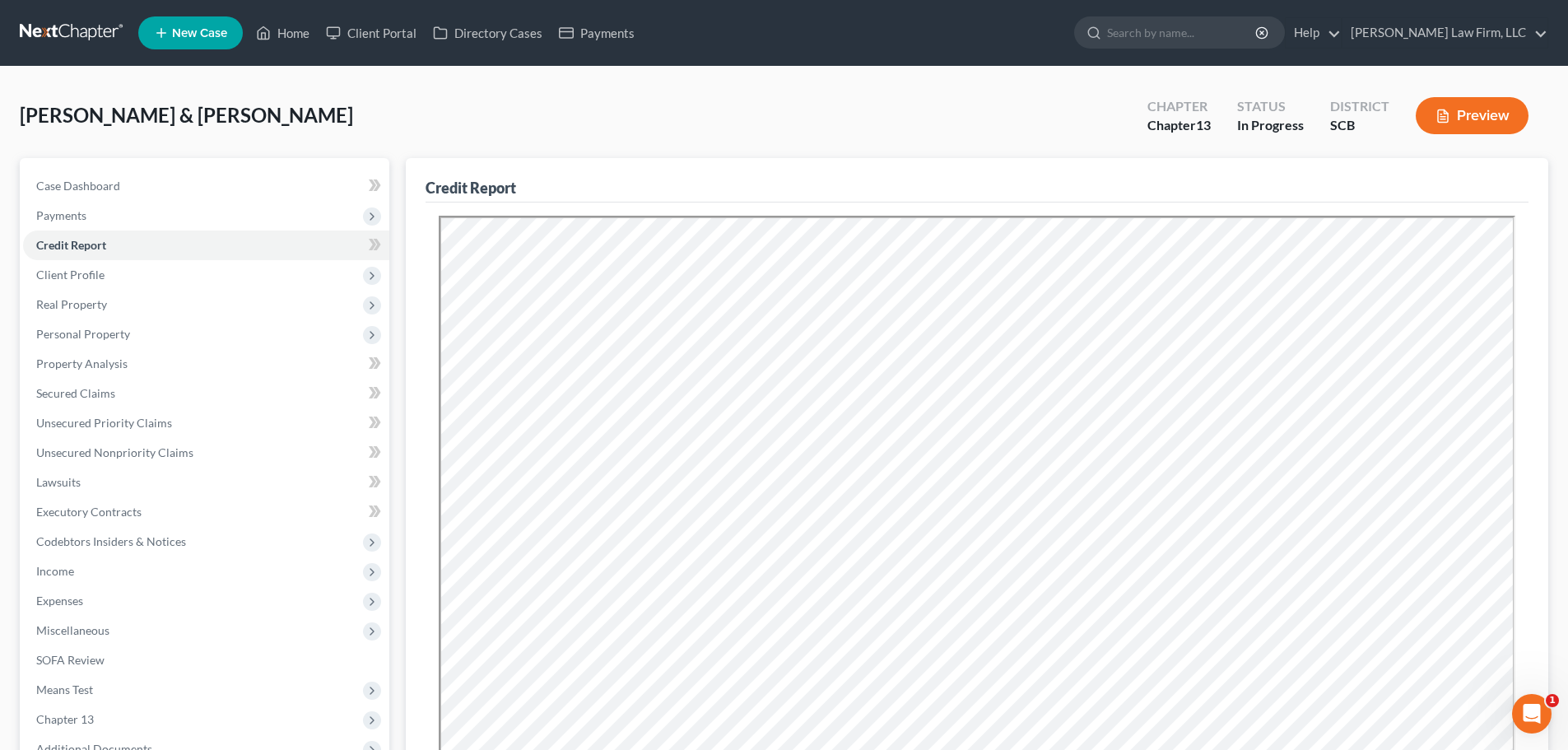
click at [94, 270] on span "Client Profile" at bounding box center [70, 274] width 68 height 14
click at [114, 299] on span "Filing Information" at bounding box center [116, 304] width 93 height 14
select select "1"
select select "3"
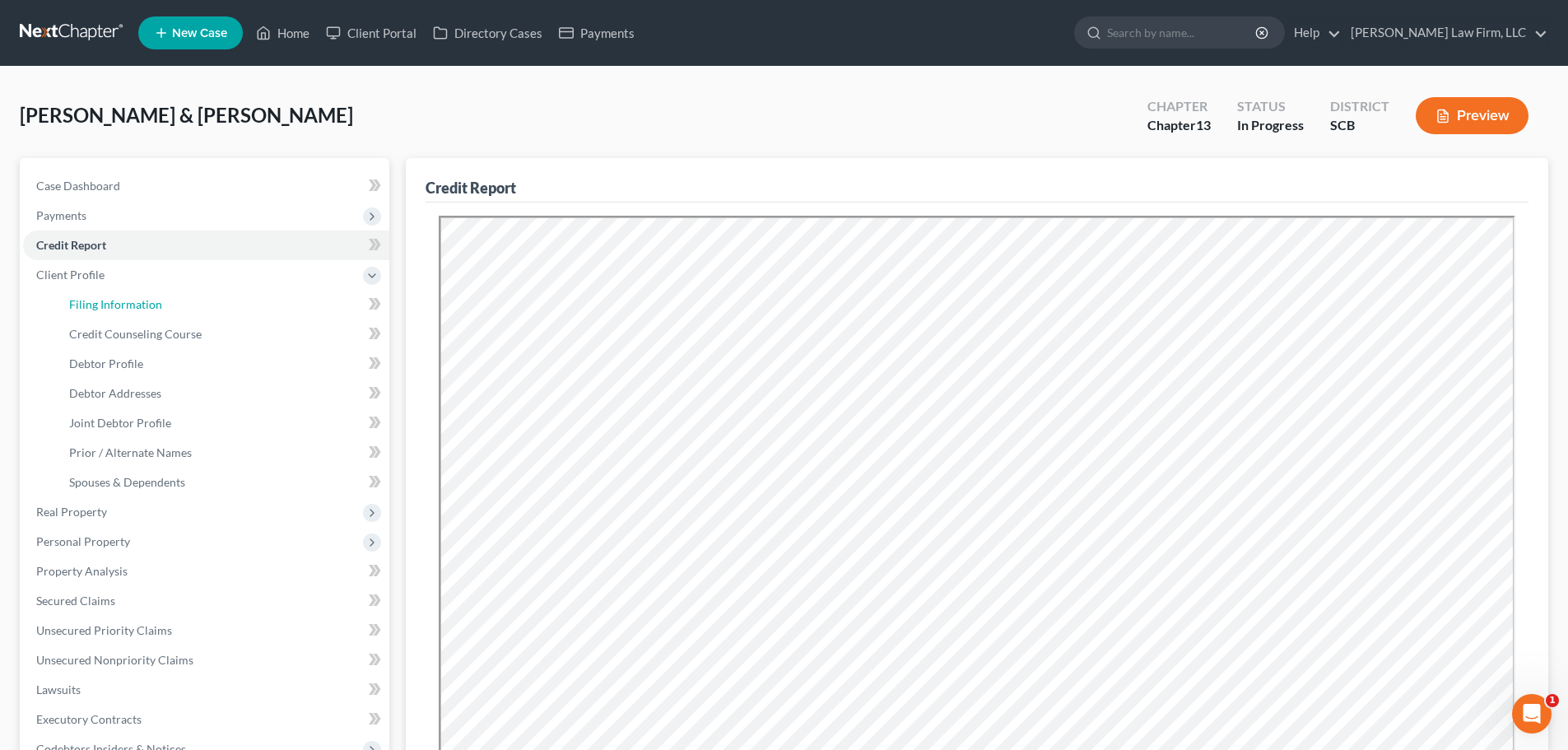
select select "42"
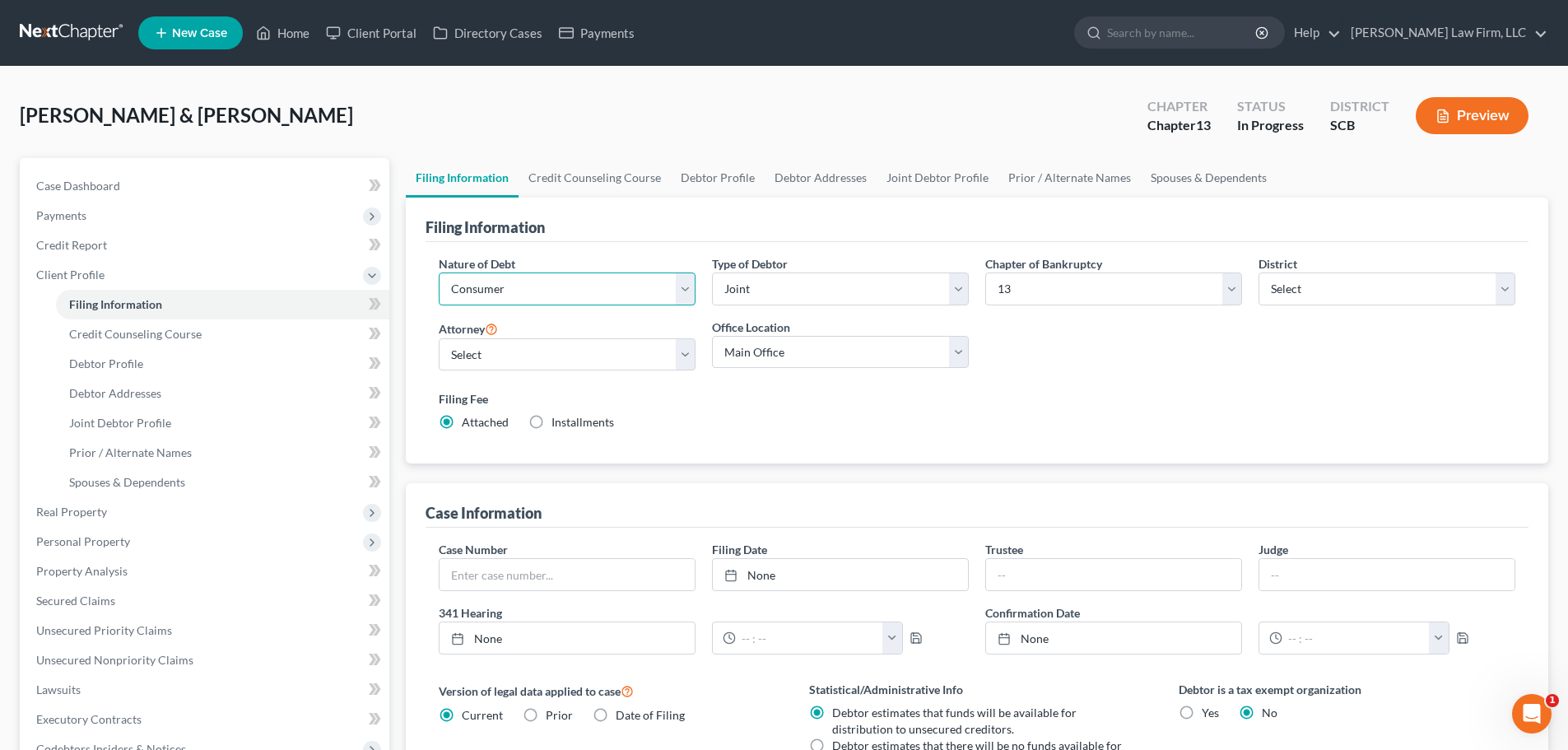
drag, startPoint x: 554, startPoint y: 285, endPoint x: 667, endPoint y: 276, distance: 113.4
click at [554, 285] on select "Select Business Consumer Other" at bounding box center [567, 289] width 257 height 33
click at [780, 291] on select "Select Individual Joint" at bounding box center [841, 289] width 257 height 33
click at [1235, 356] on div "Nature of Debt Select Business Consumer Other Nature of Business Select Clearin…" at bounding box center [978, 349] width 1094 height 189
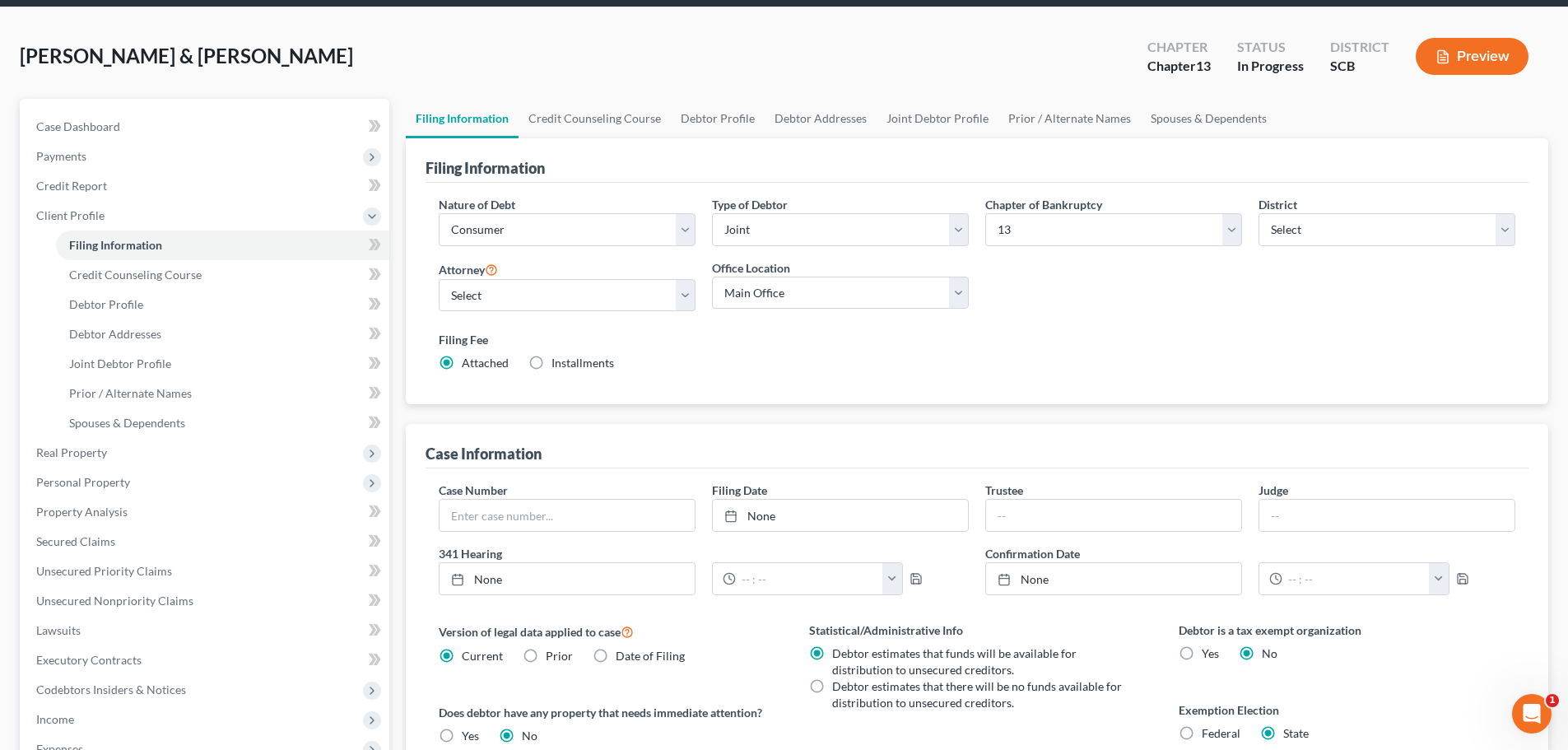
scroll to position [164, 0]
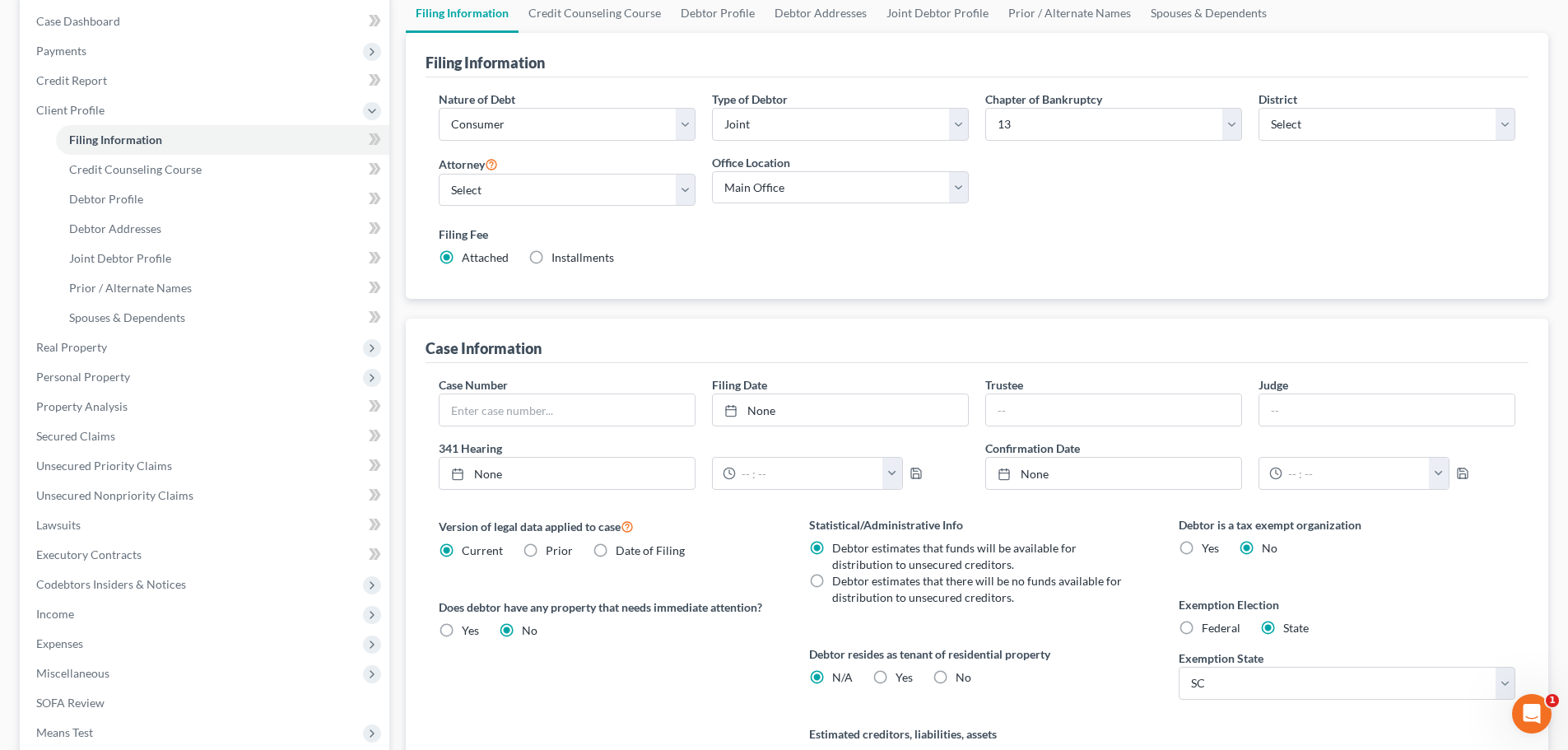
click at [956, 678] on label "No" at bounding box center [963, 677] width 15 height 16
click at [962, 678] on input "No" at bounding box center [967, 674] width 10 height 10
radio input "true"
radio input "false"
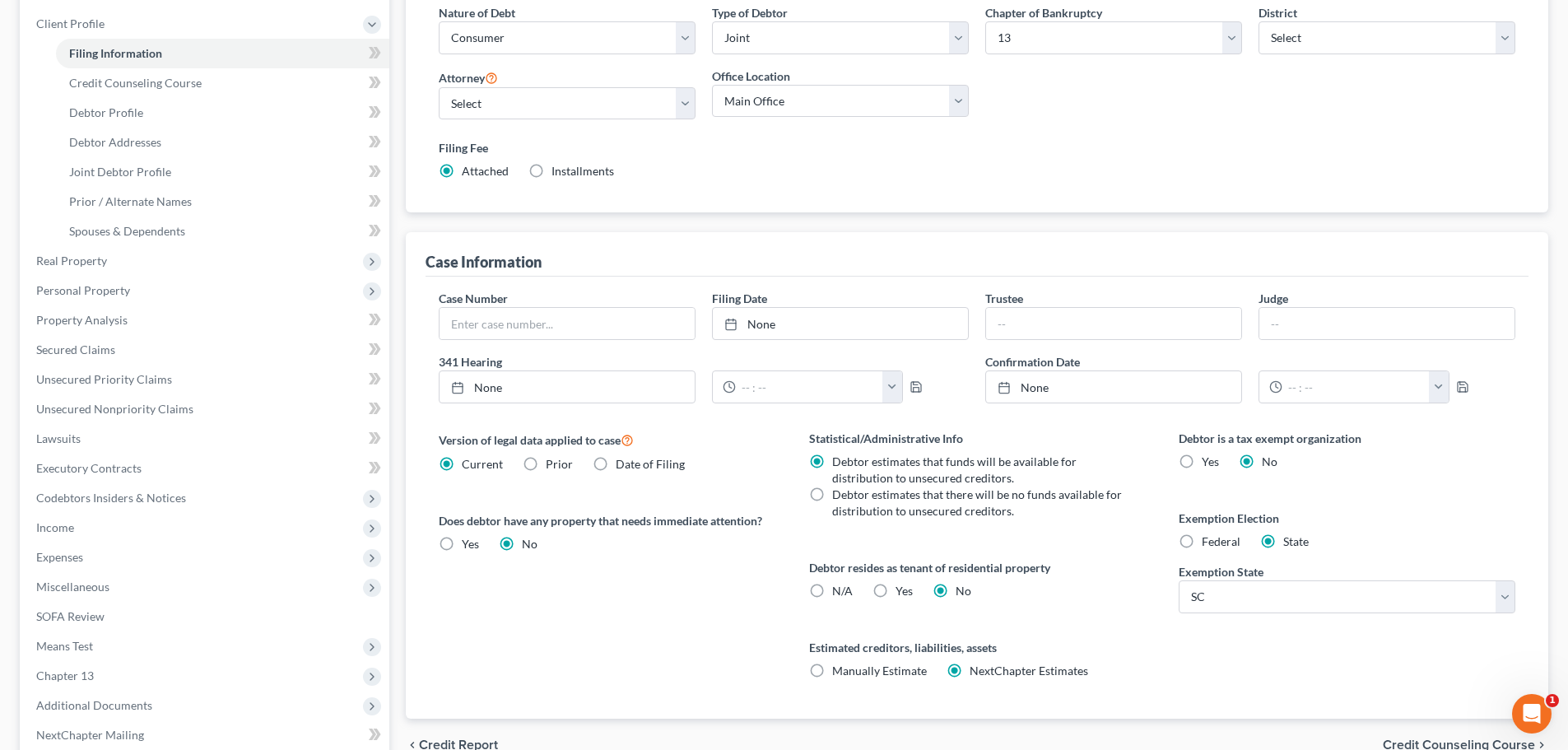
scroll to position [0, 0]
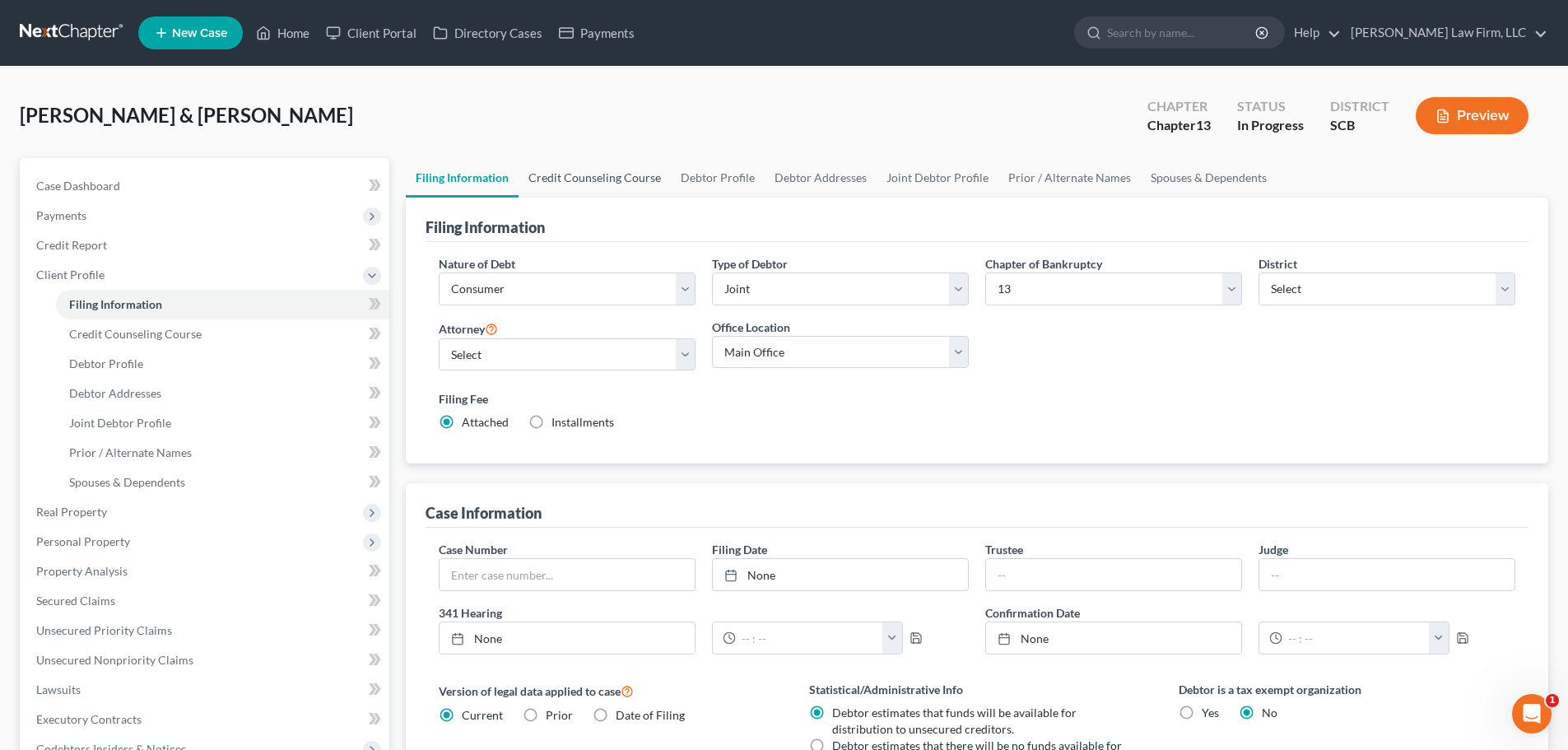
click at [617, 169] on link "Credit Counseling Course" at bounding box center [594, 178] width 152 height 40
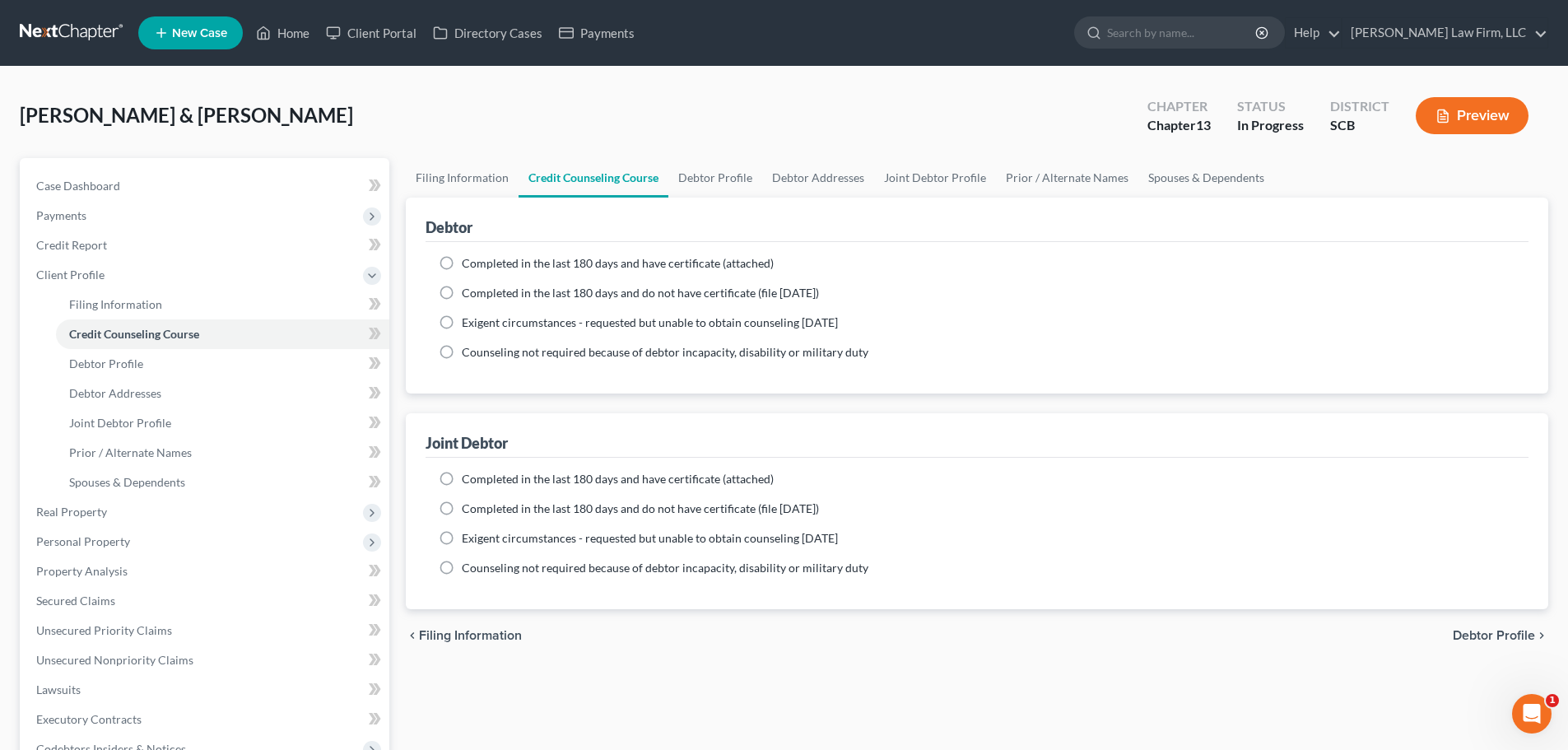
drag, startPoint x: 534, startPoint y: 262, endPoint x: 542, endPoint y: 346, distance: 84.4
click at [535, 265] on span "Completed in the last 180 days and have certificate (attached)" at bounding box center [618, 262] width 312 height 14
click at [479, 265] on input "Completed in the last 180 days and have certificate (attached)" at bounding box center [474, 260] width 10 height 10
radio input "true"
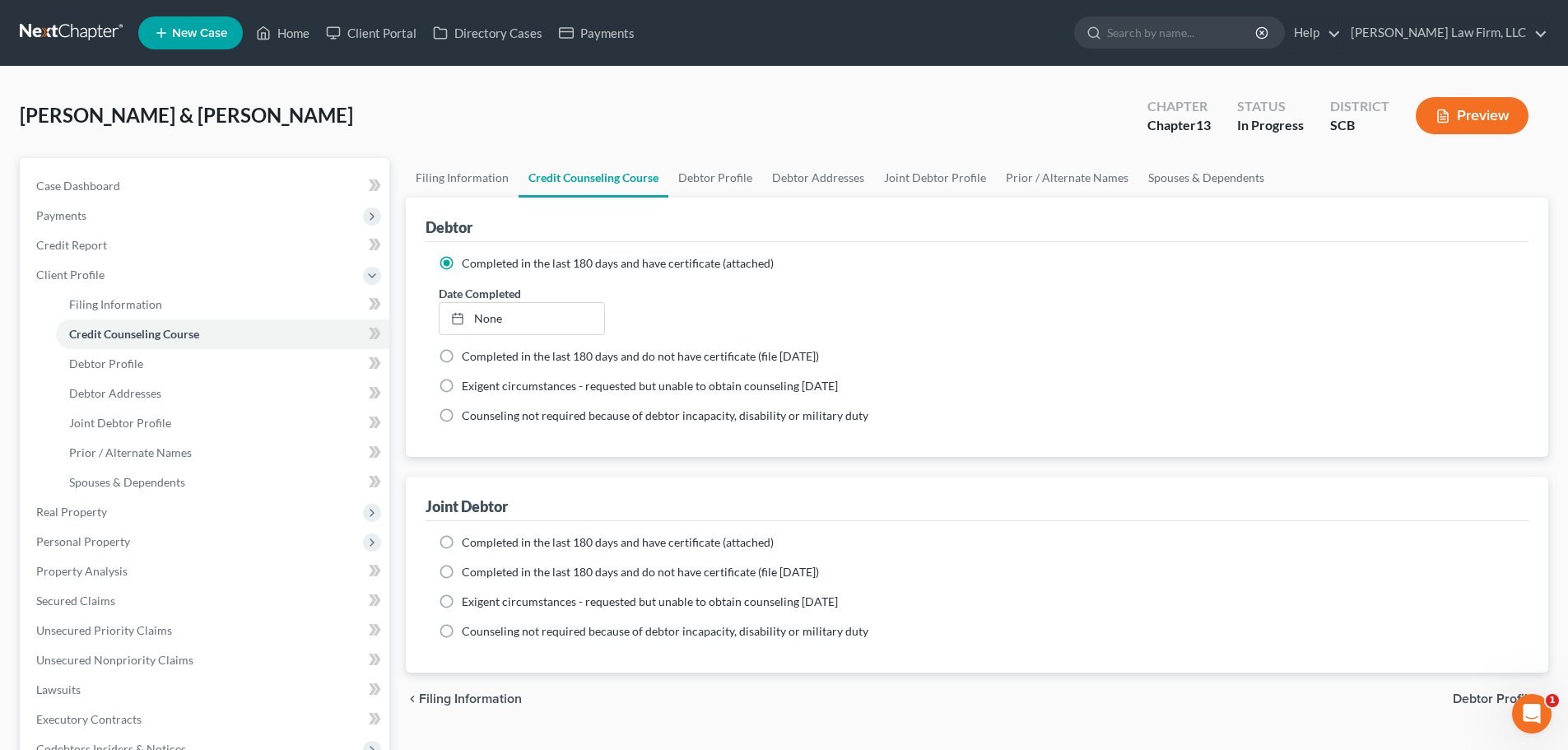
drag, startPoint x: 544, startPoint y: 546, endPoint x: 535, endPoint y: 554, distance: 12.0
click at [542, 548] on label "Completed in the last 180 days and have certificate (attached)" at bounding box center [618, 542] width 312 height 16
click at [479, 545] on input "Completed in the last 180 days and have certificate (attached)" at bounding box center [474, 539] width 10 height 10
radio input "true"
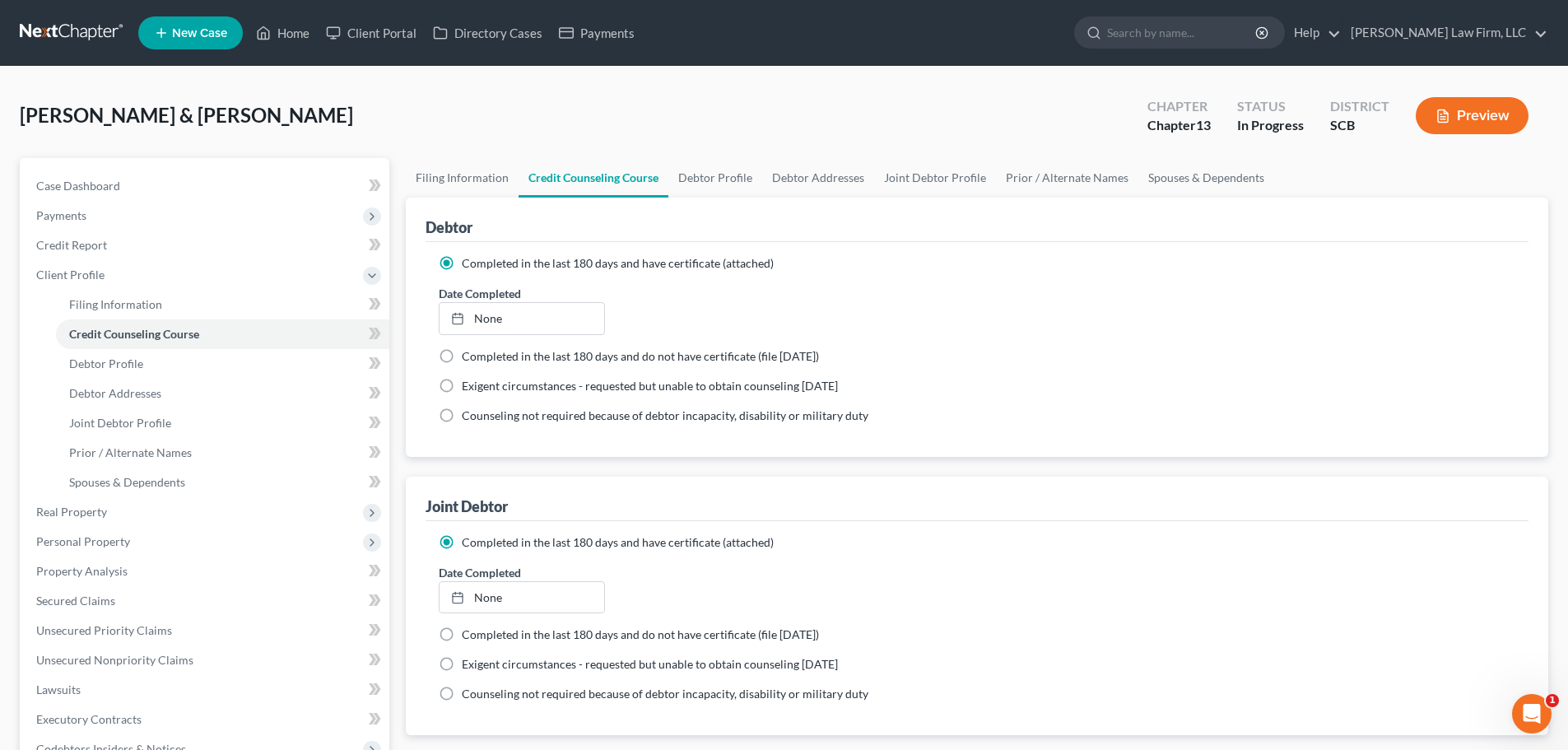
click at [500, 316] on link "None" at bounding box center [521, 318] width 164 height 31
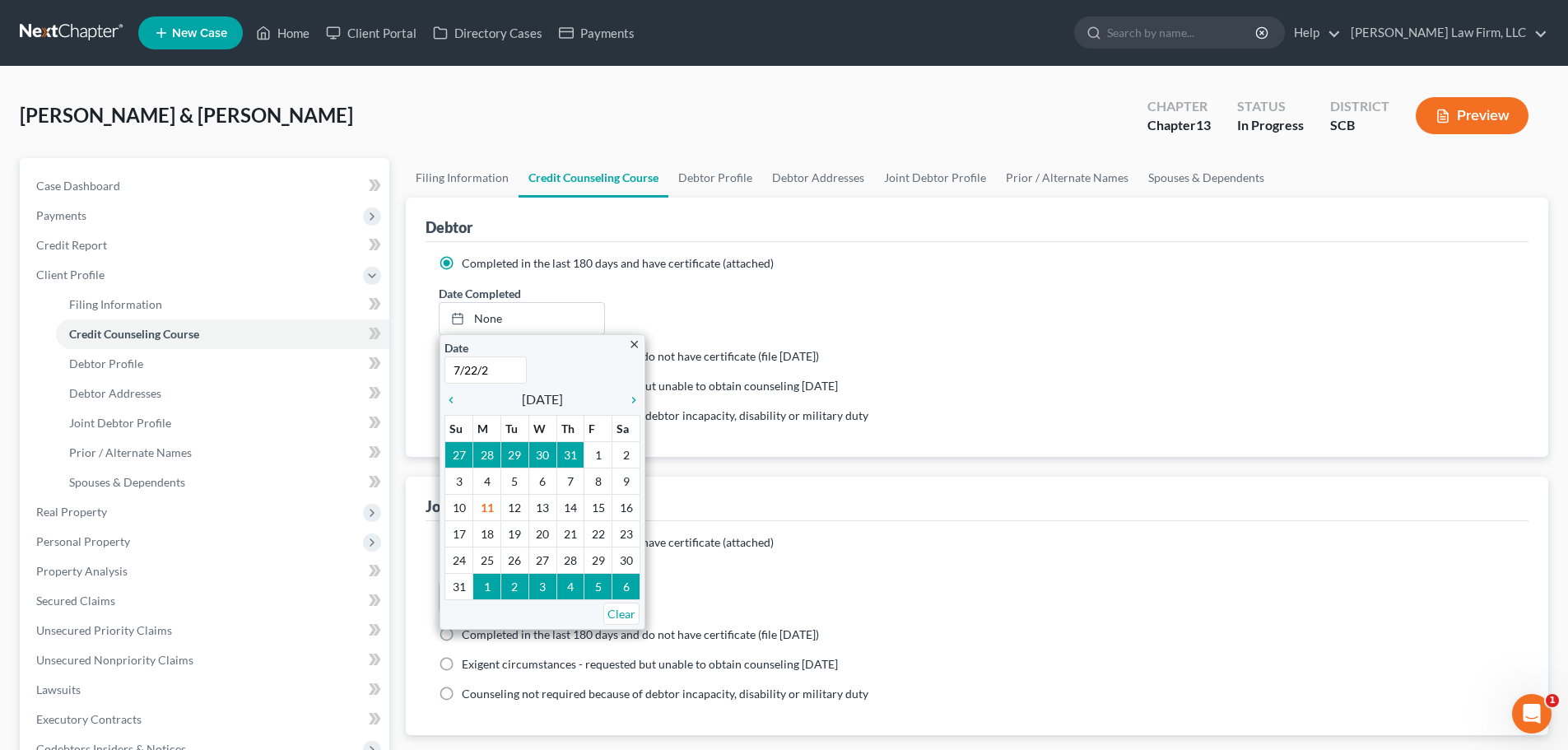
type input "7/22/25"
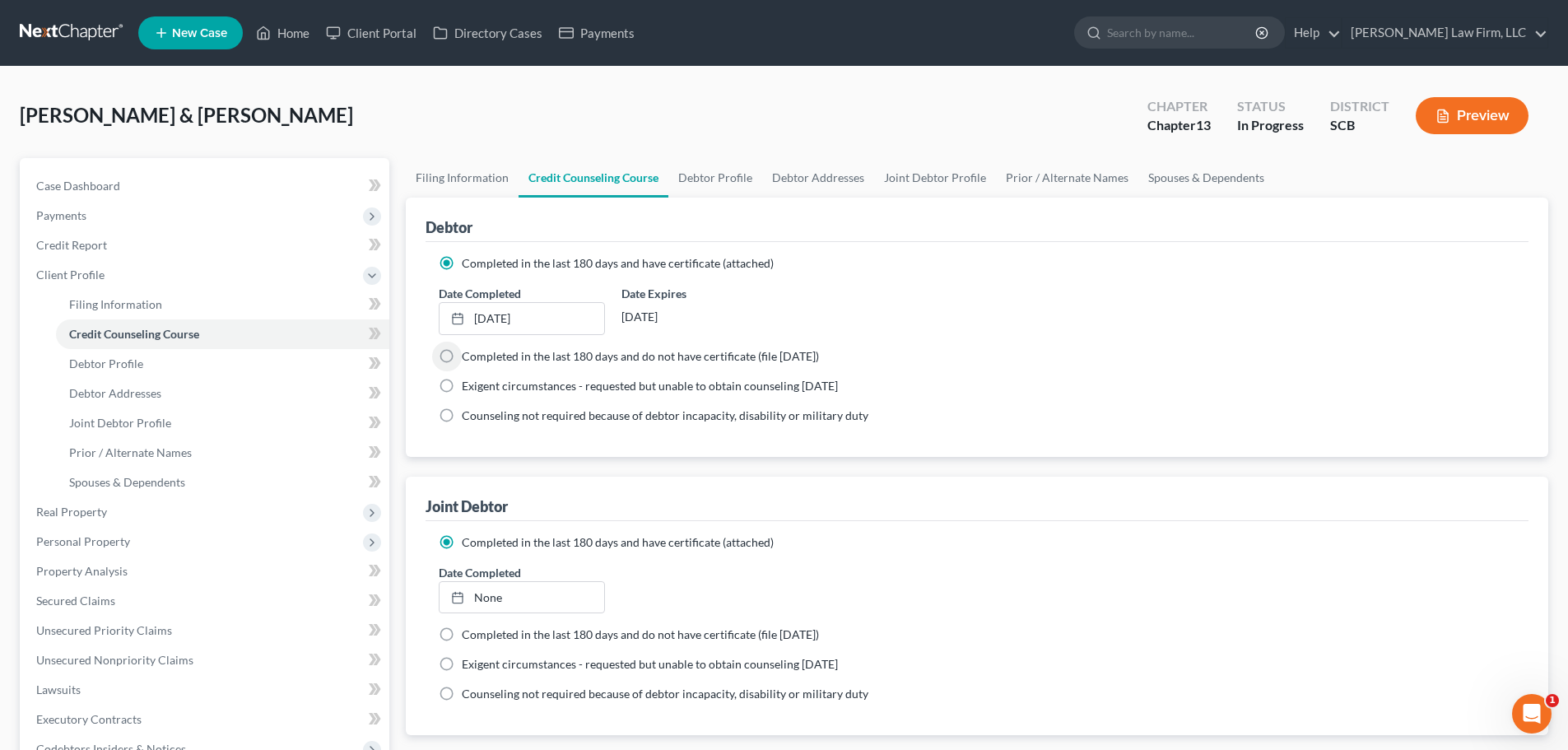
click at [545, 602] on link "None" at bounding box center [521, 597] width 164 height 31
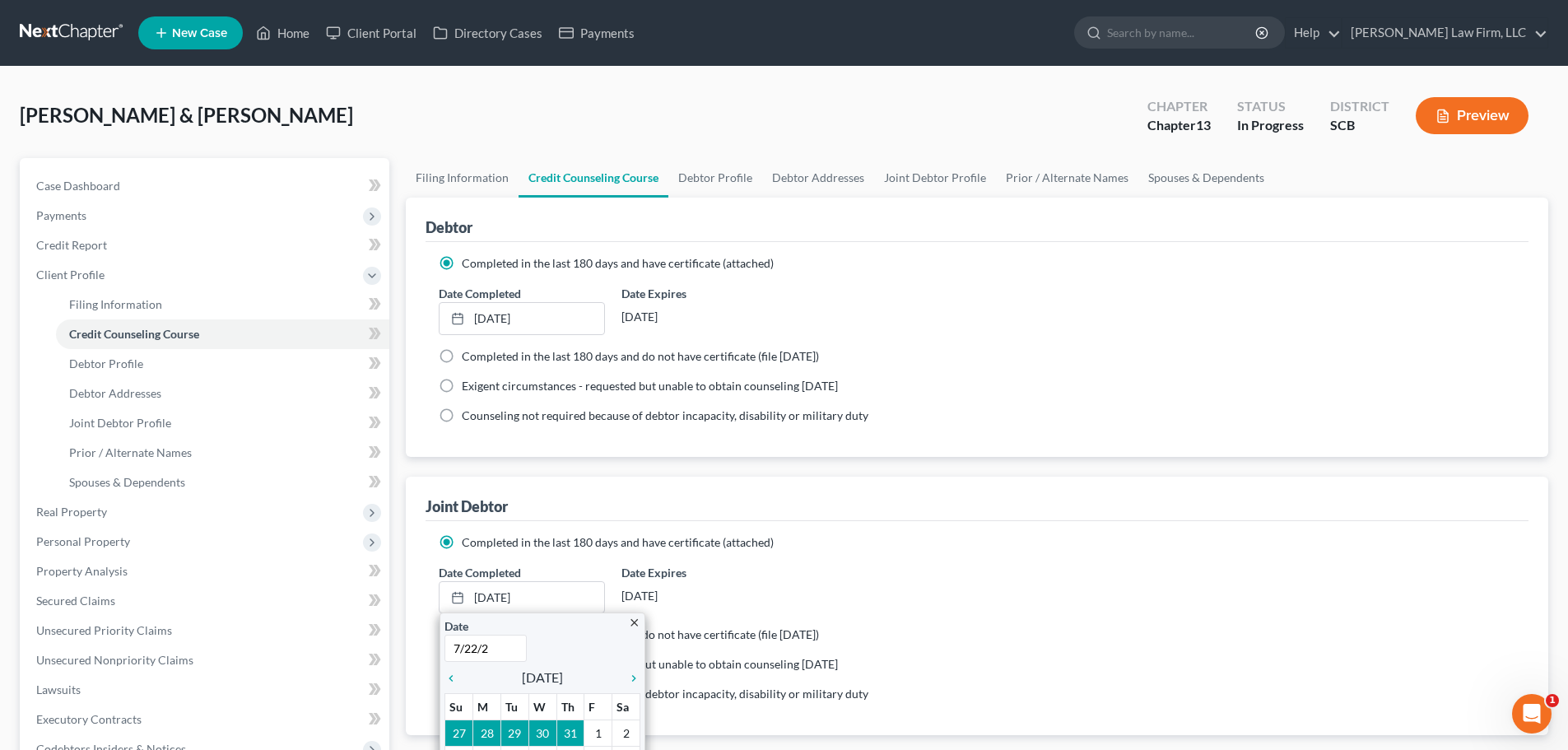
type input "7/22/25"
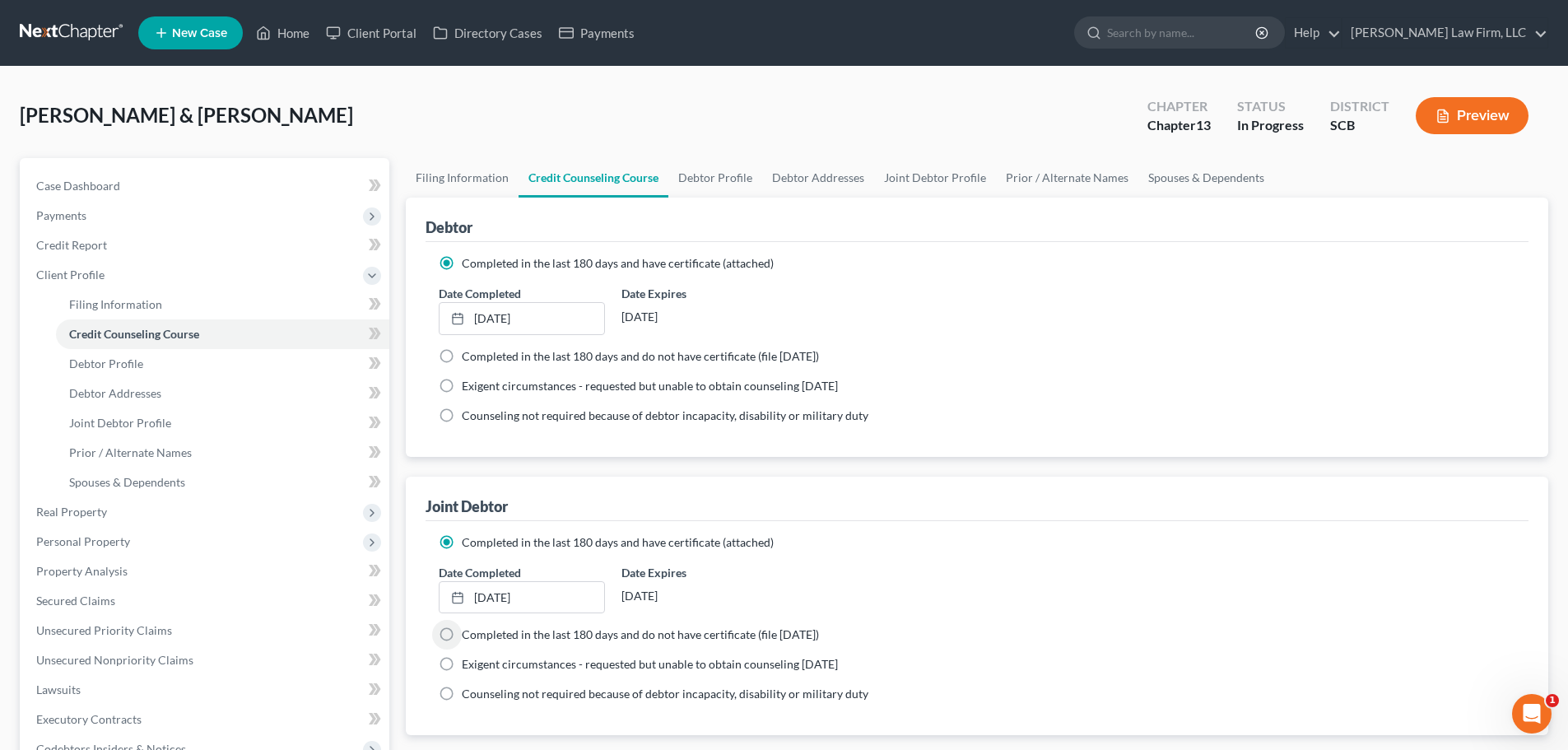
click at [1193, 534] on div "Completed in the last 180 days and have certificate (attached)" at bounding box center [977, 542] width 1076 height 16
click at [722, 172] on link "Debtor Profile" at bounding box center [715, 178] width 94 height 40
select select "1"
select select "4"
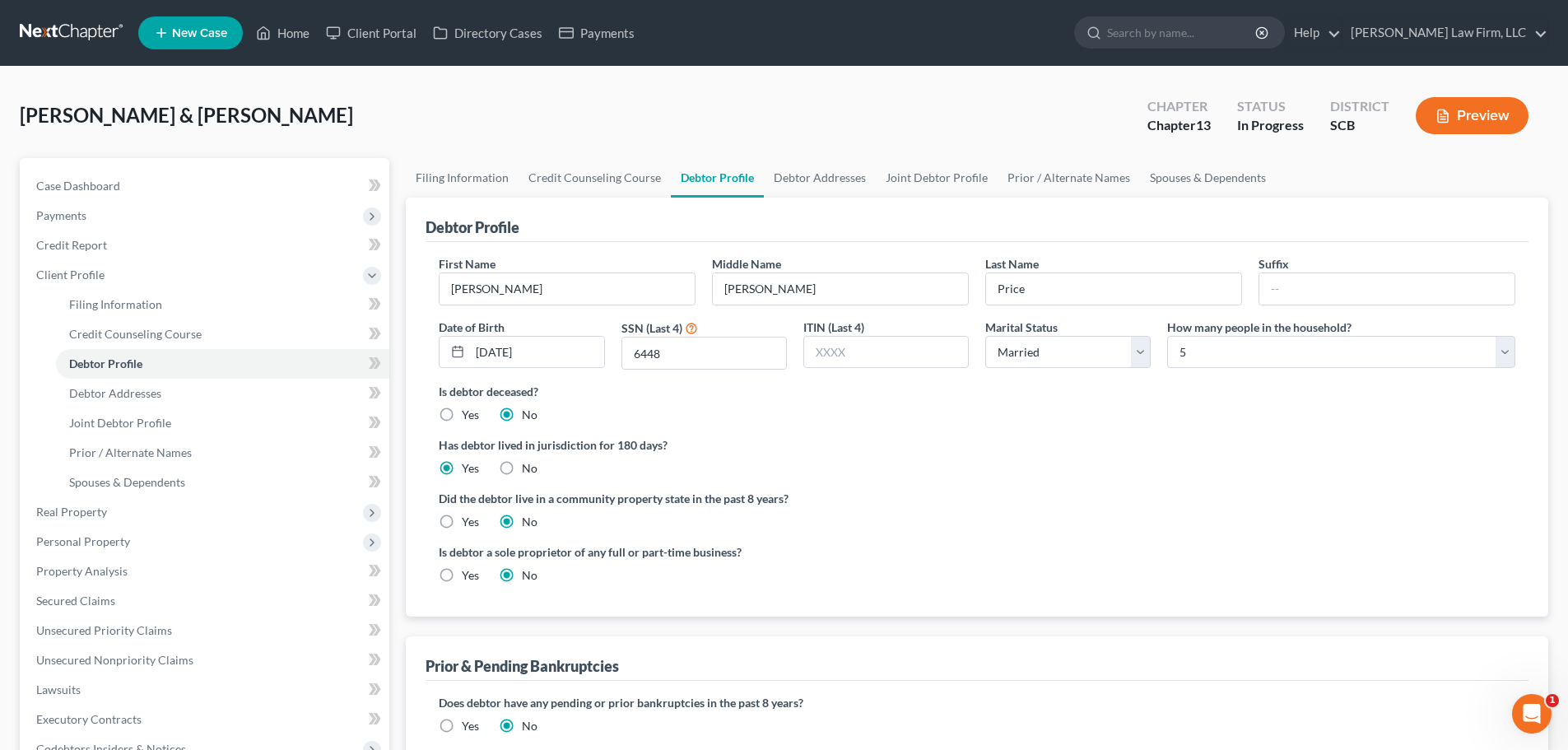
click at [71, 20] on link at bounding box center [72, 32] width 106 height 29
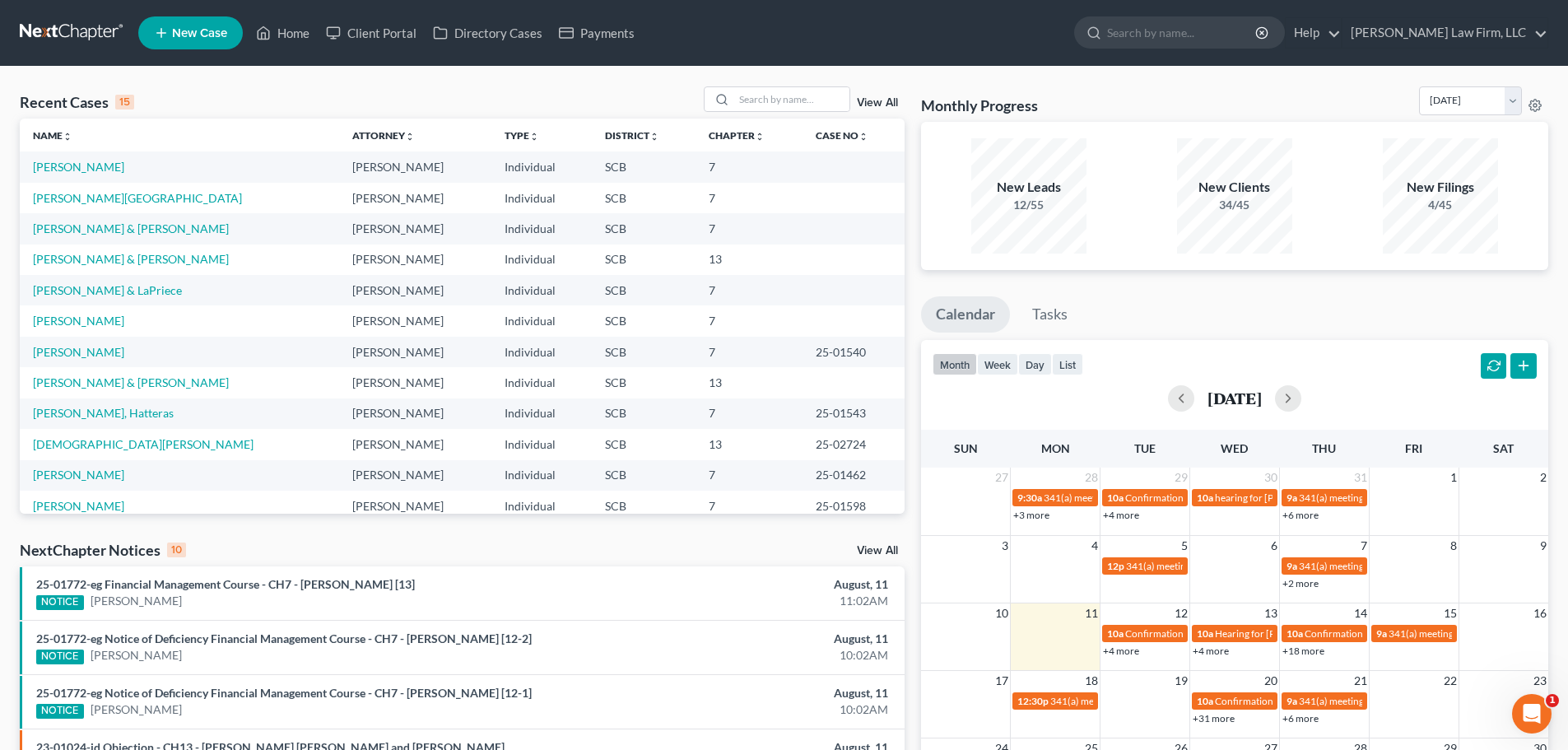
scroll to position [113, 0]
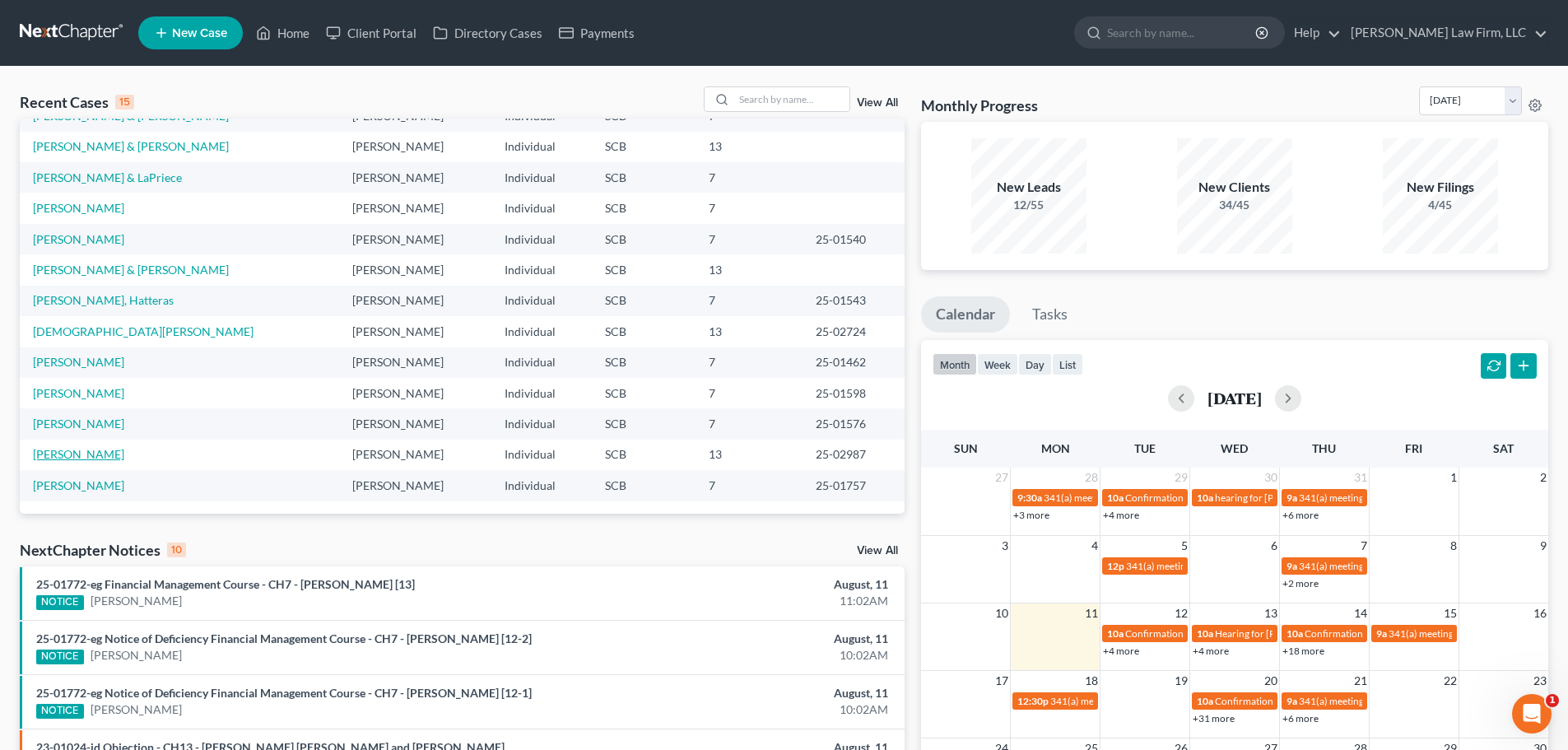
click at [65, 456] on link "[PERSON_NAME]" at bounding box center [79, 453] width 91 height 14
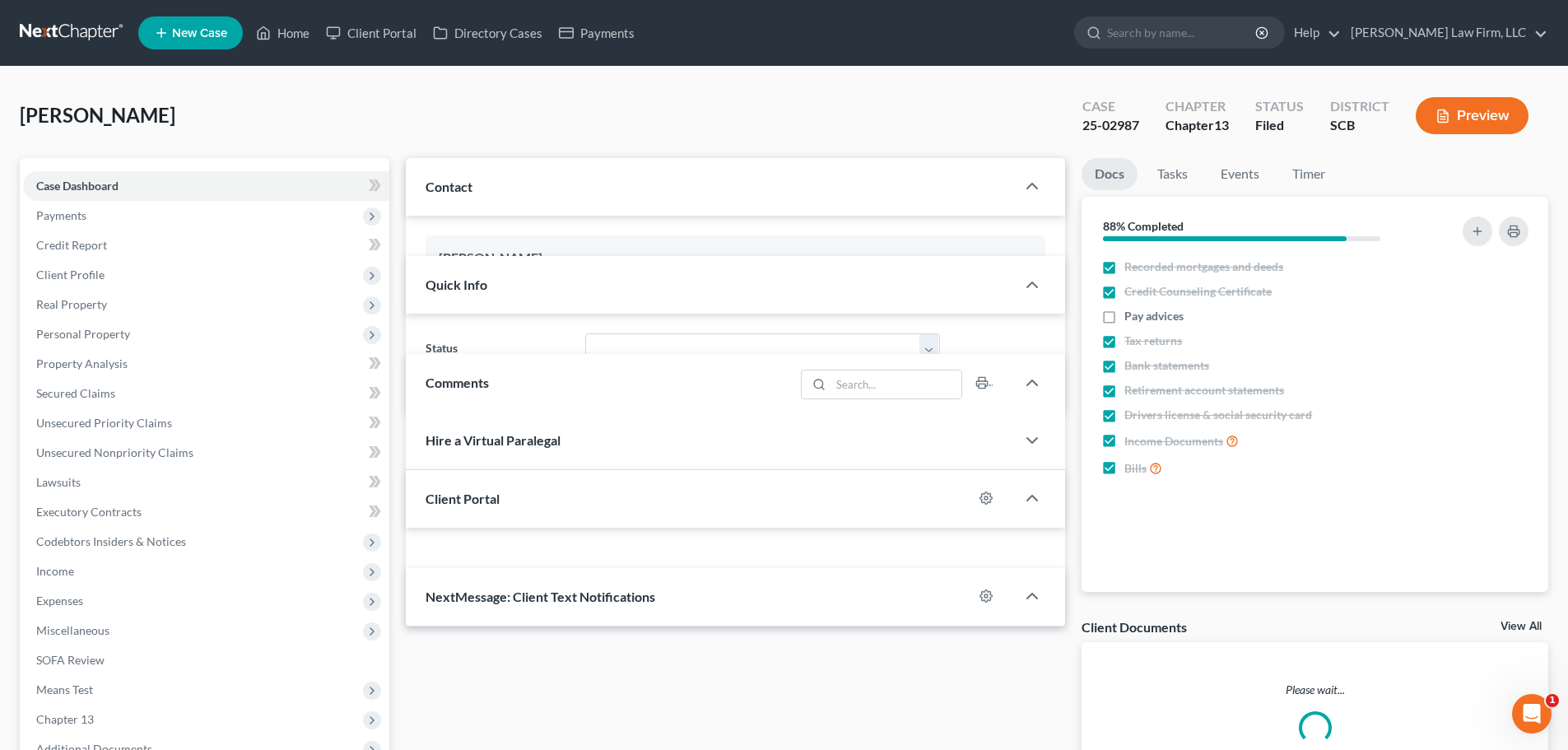
select select "1"
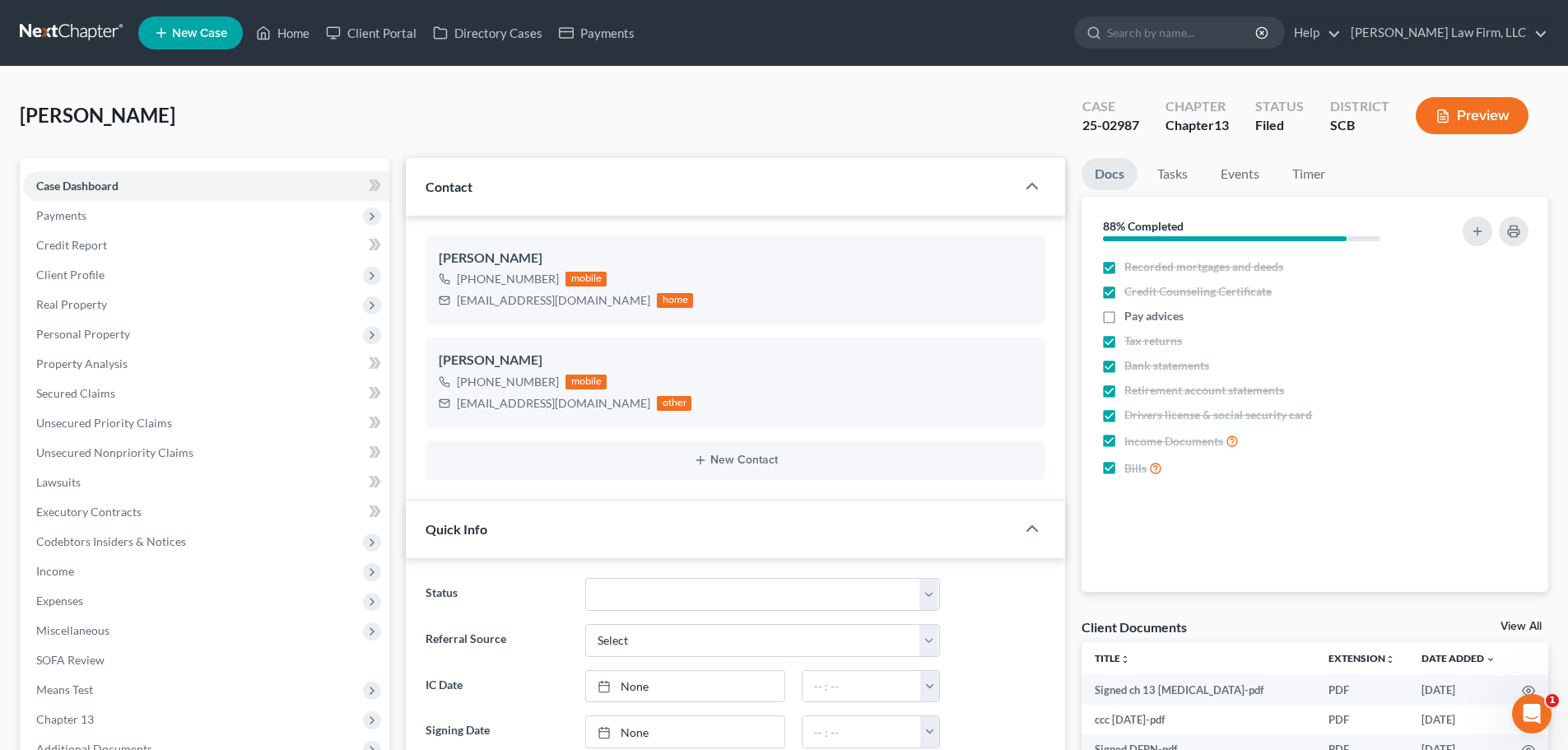
scroll to position [1029, 0]
click at [1125, 312] on label "Pay advices" at bounding box center [1154, 316] width 59 height 16
click at [1132, 312] on input "Pay advices" at bounding box center [1136, 313] width 10 height 10
checkbox input "true"
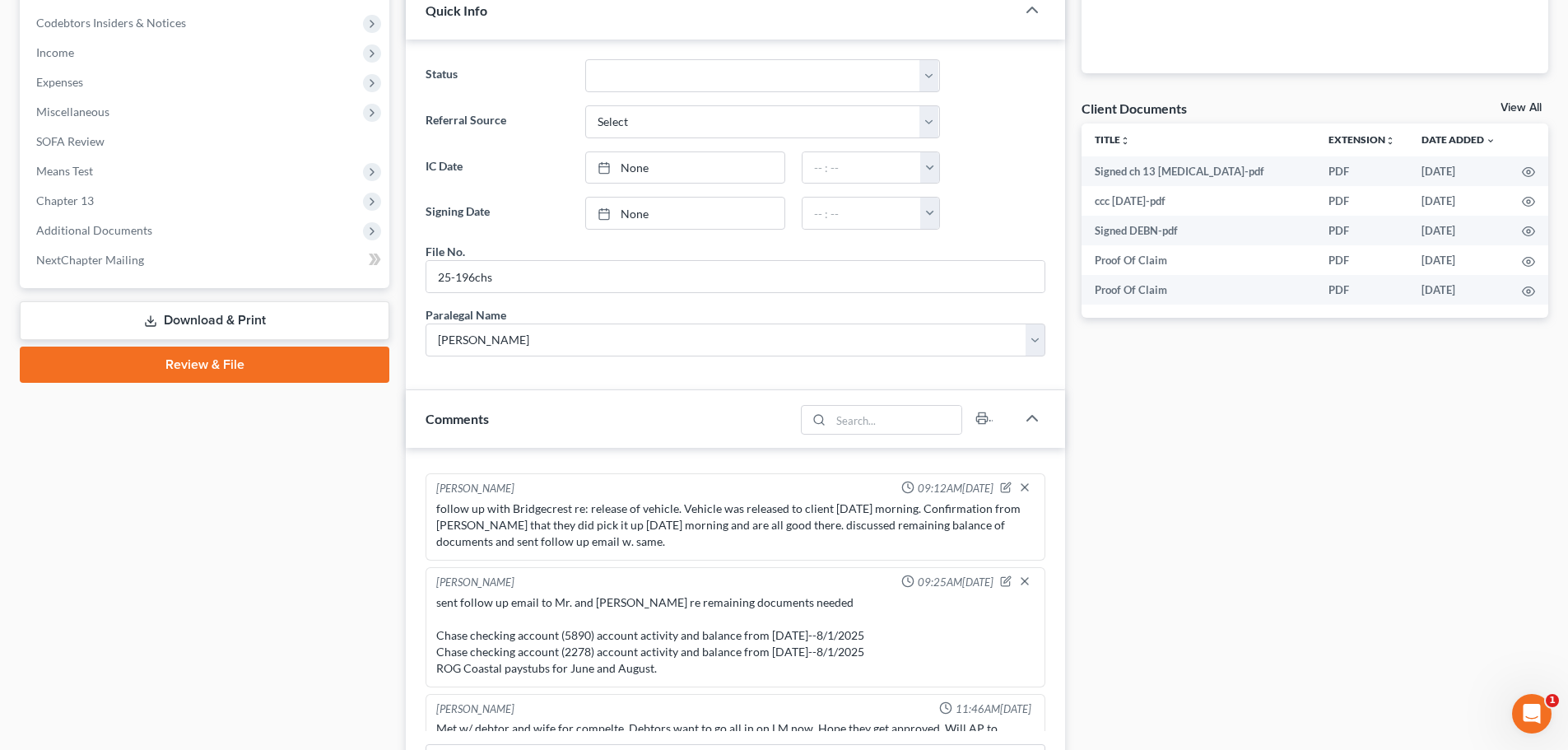
scroll to position [493, 0]
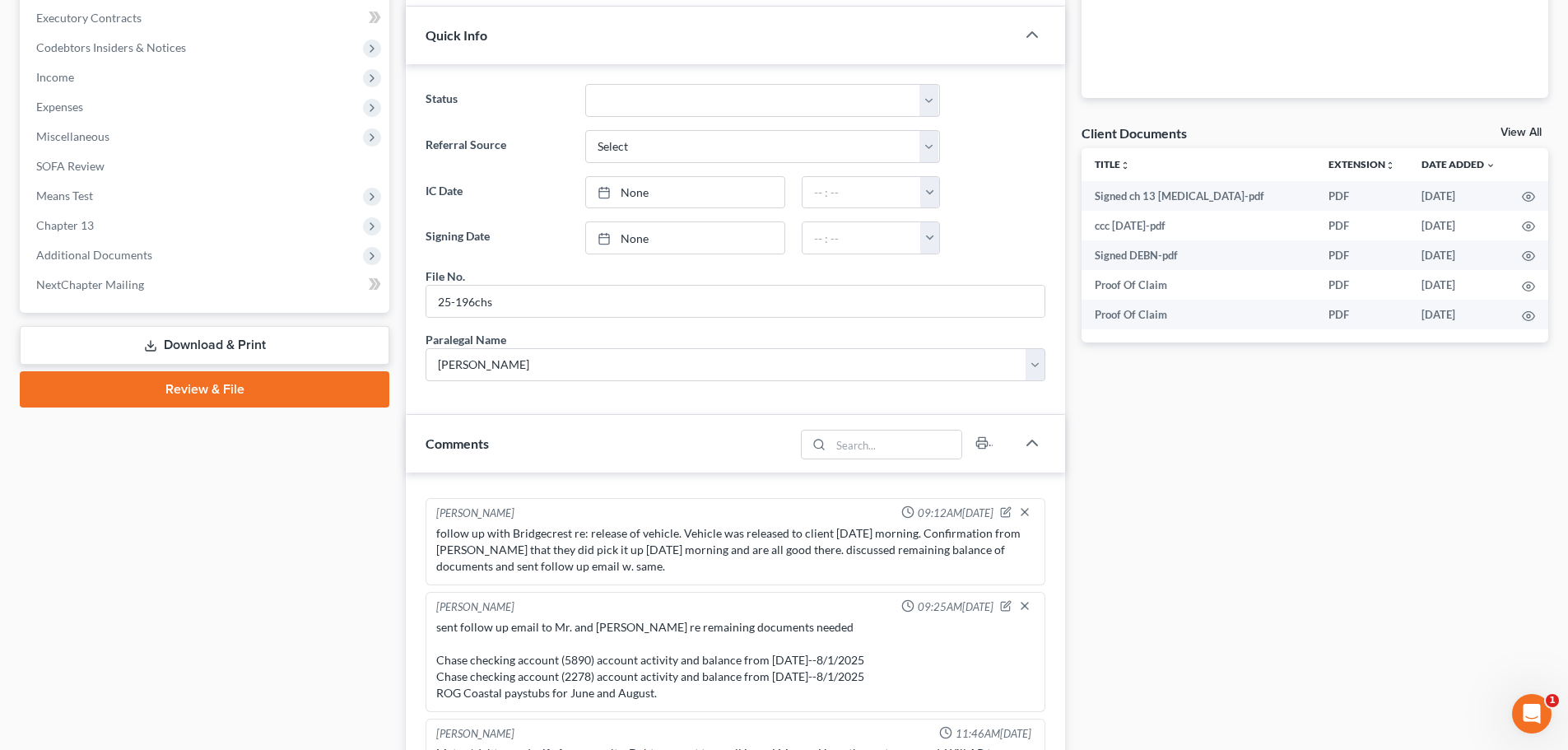
click at [101, 252] on span "Additional Documents" at bounding box center [94, 255] width 116 height 14
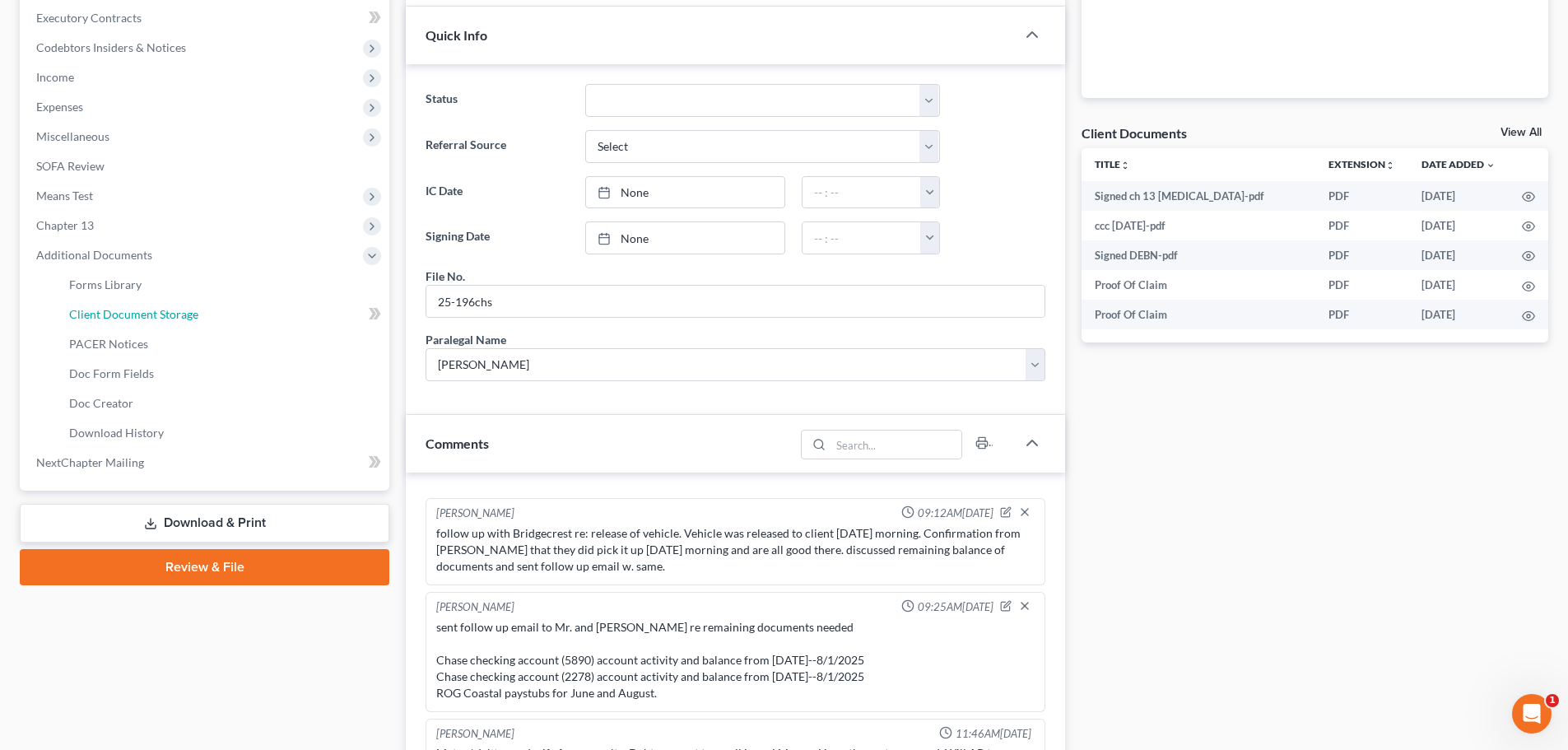
click at [106, 310] on span "Client Document Storage" at bounding box center [134, 314] width 129 height 14
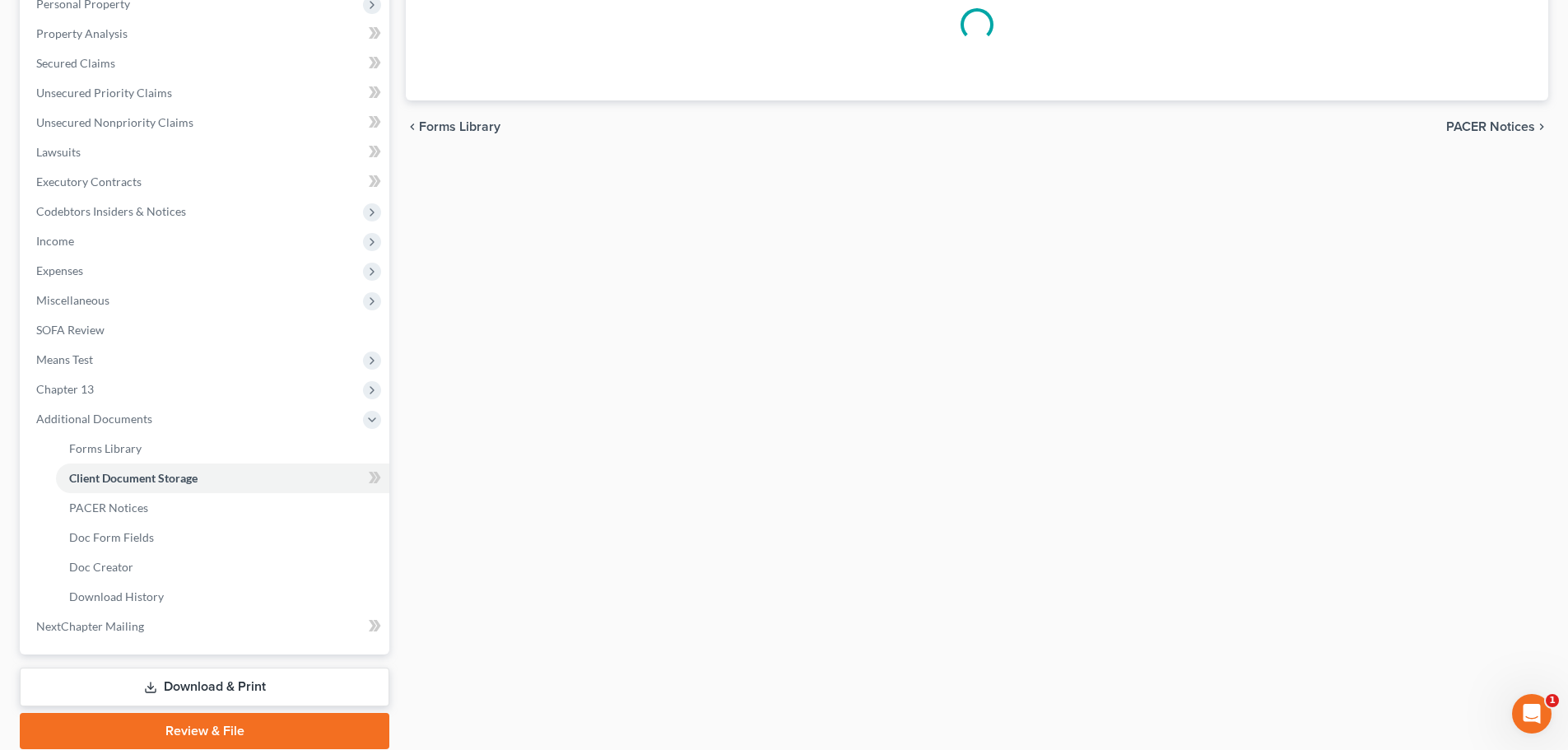
select select "16"
select select "6"
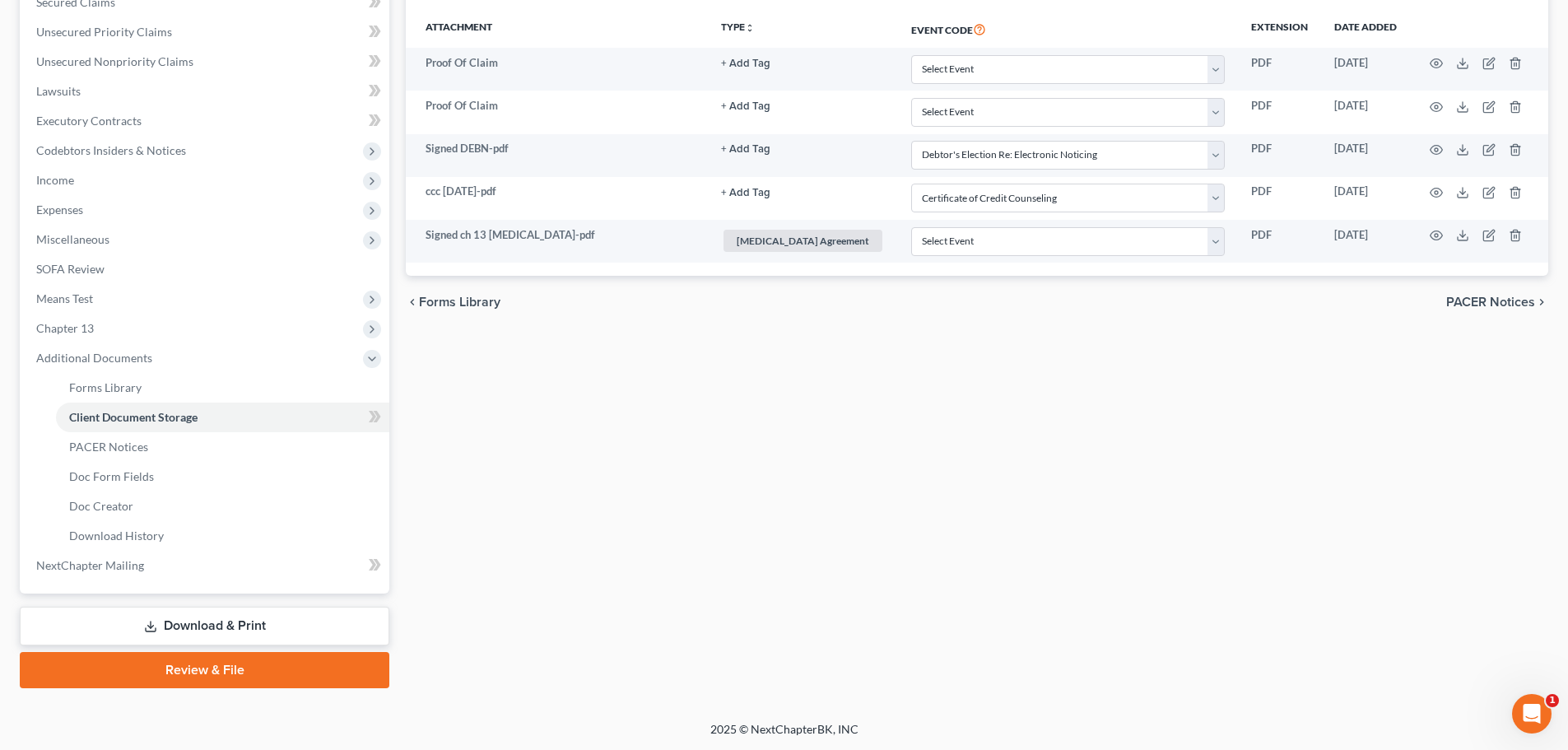
scroll to position [392, 0]
click at [118, 440] on span "PACER Notices" at bounding box center [108, 445] width 79 height 14
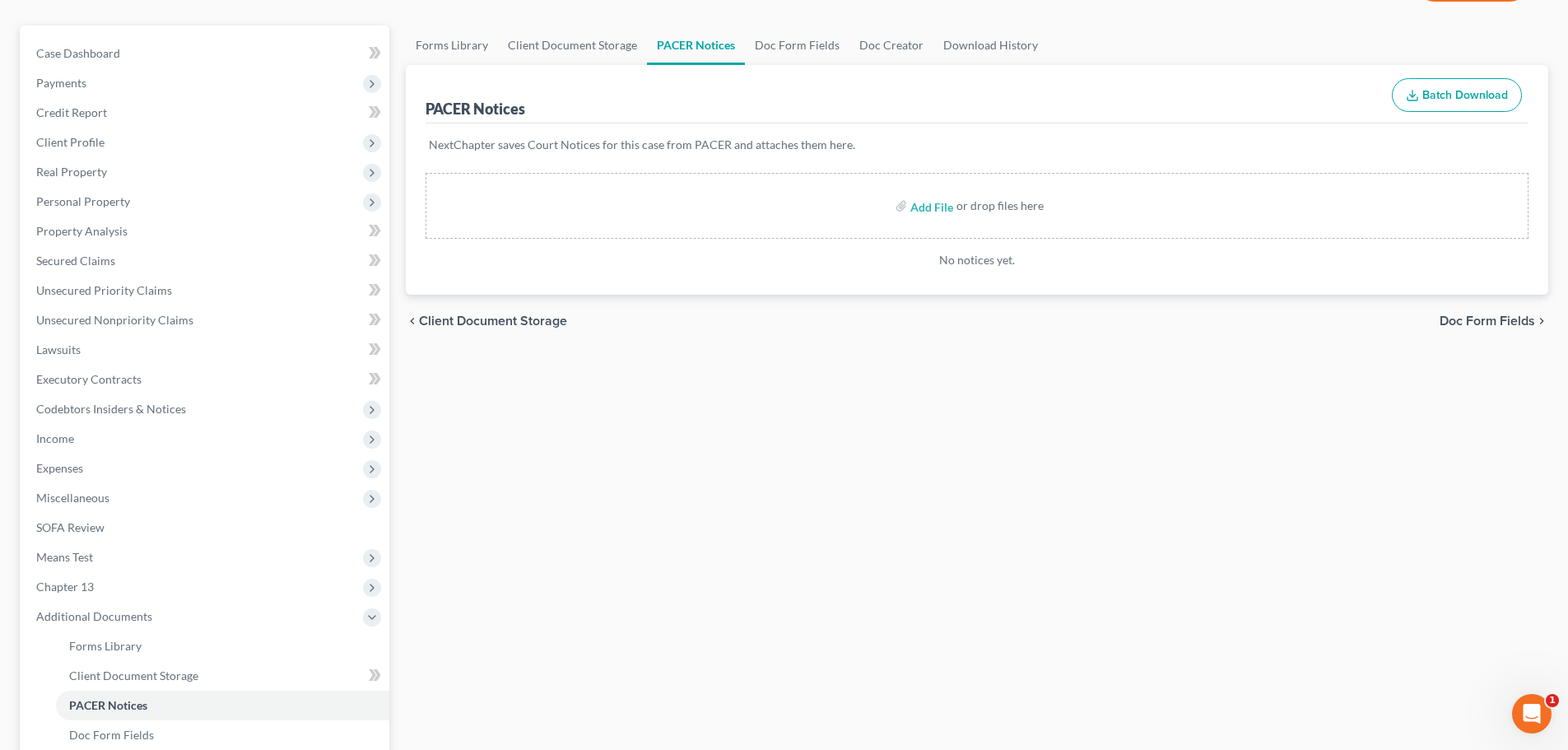
scroll to position [392, 0]
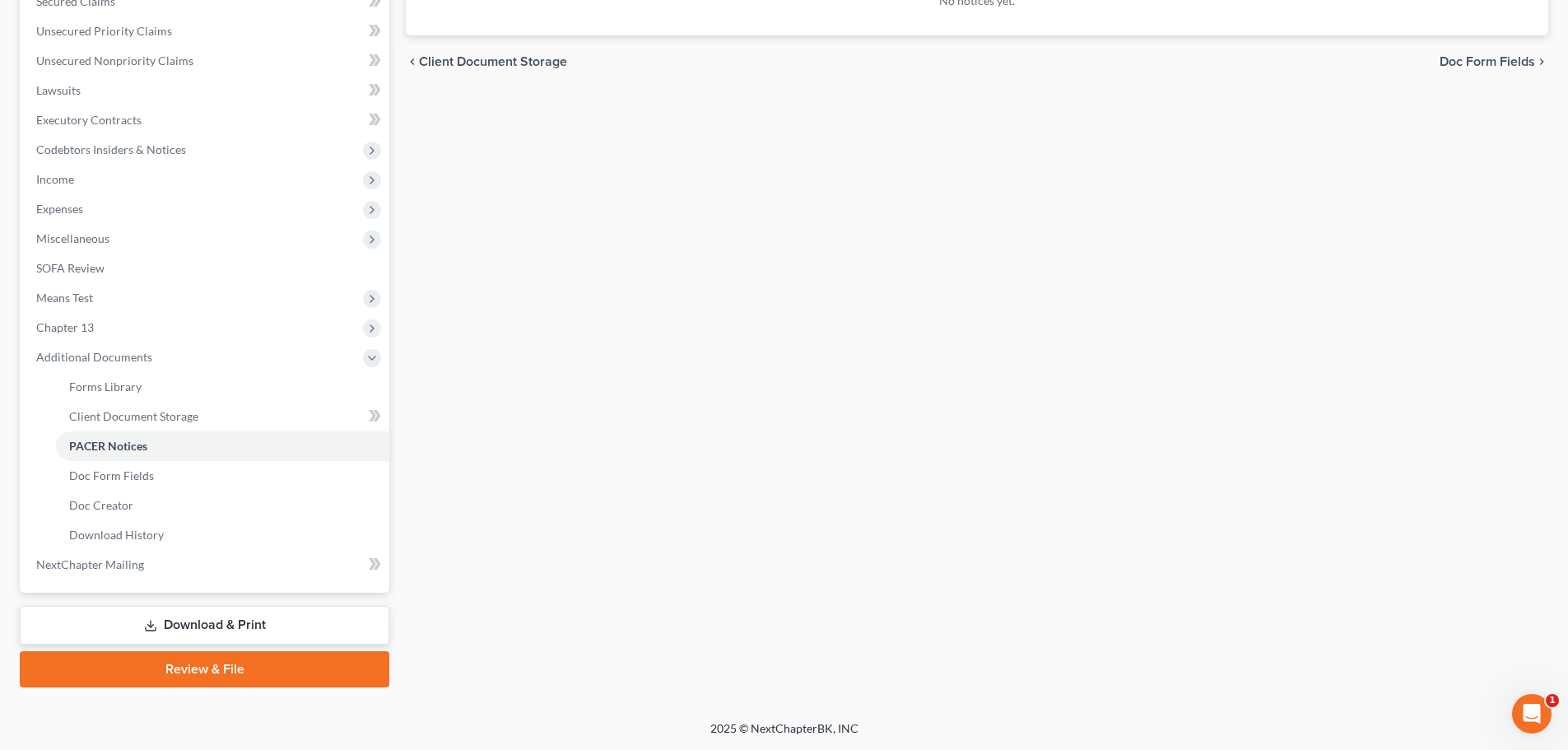
click at [119, 356] on span "Additional Documents" at bounding box center [94, 356] width 116 height 14
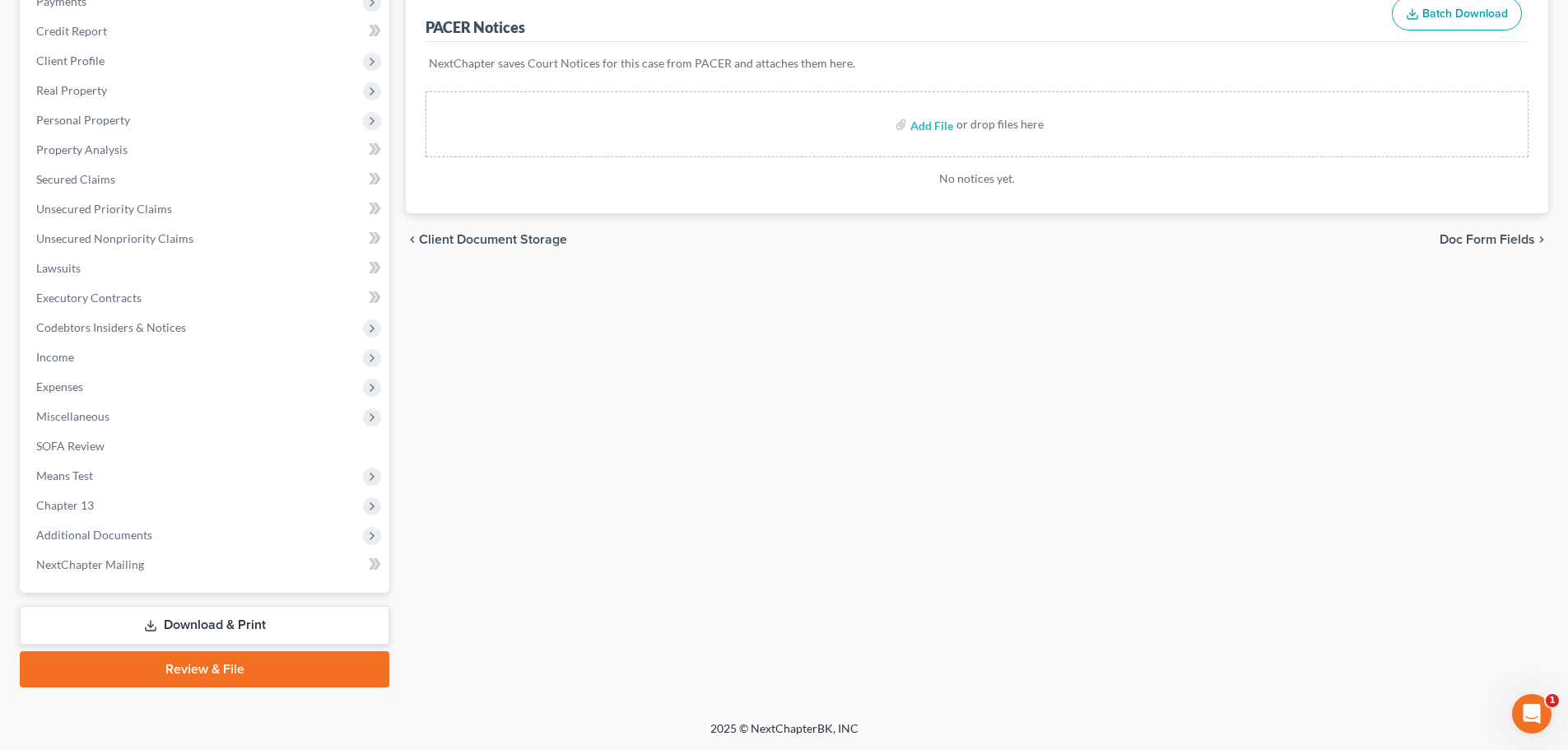
scroll to position [214, 0]
click at [168, 618] on link "Download & Print" at bounding box center [204, 625] width 370 height 39
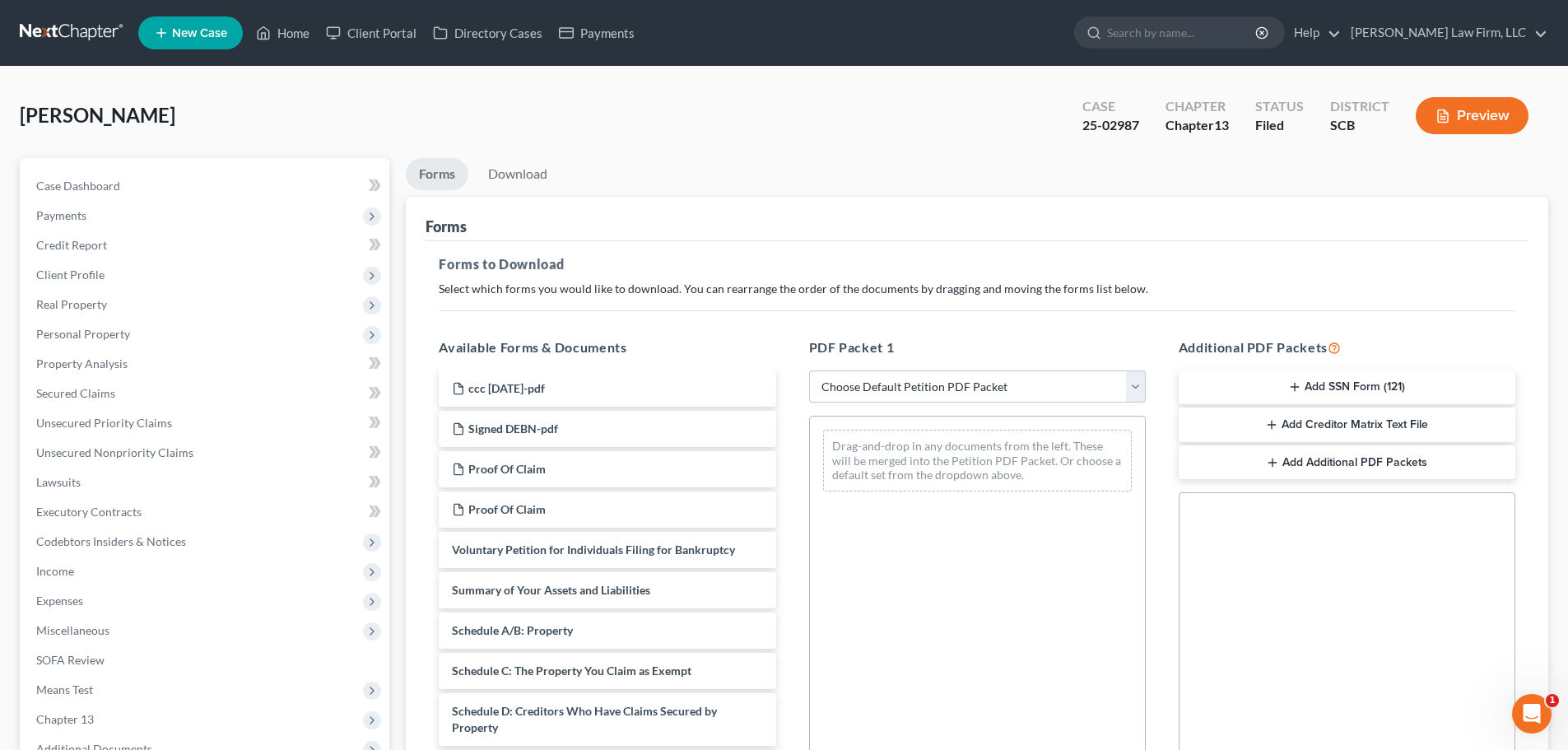
scroll to position [83, 0]
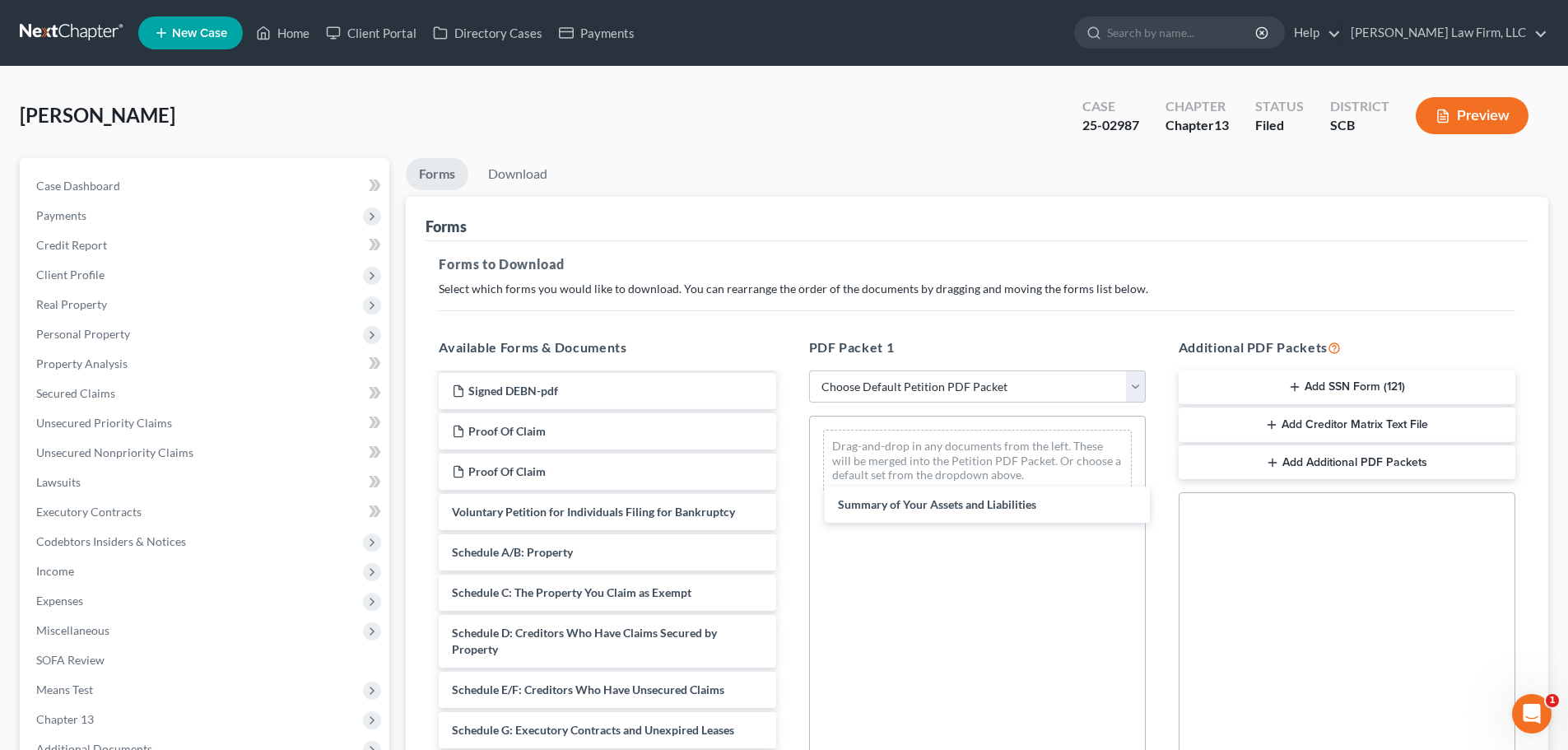
drag, startPoint x: 574, startPoint y: 544, endPoint x: 961, endPoint y: 494, distance: 390.2
click at [788, 494] on div "Summary of Your Assets and Liabilities Signed ch 13 [MEDICAL_DATA]-pdf ccc [DAT…" at bounding box center [608, 738] width 363 height 892
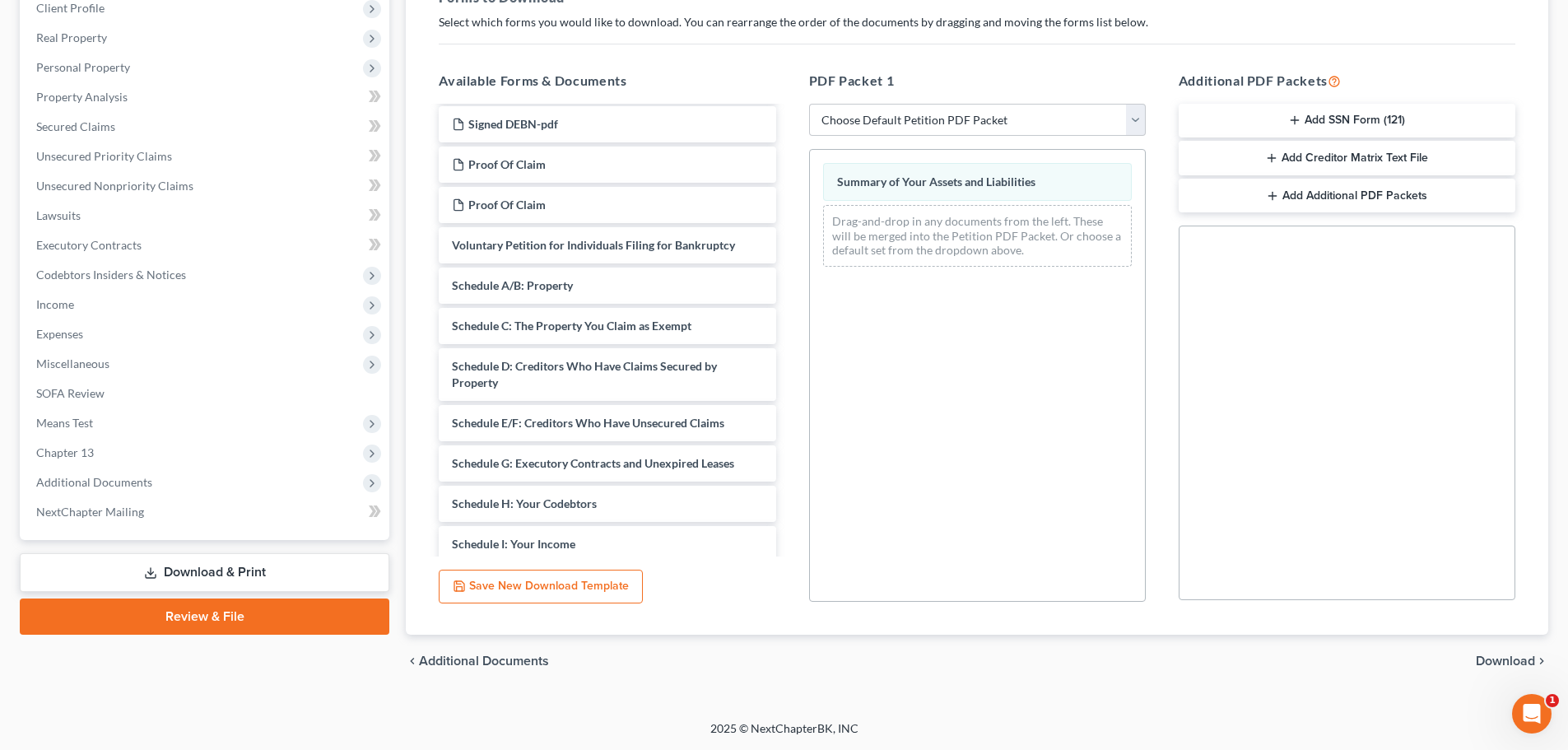
click at [1500, 662] on span "Download" at bounding box center [1505, 661] width 59 height 13
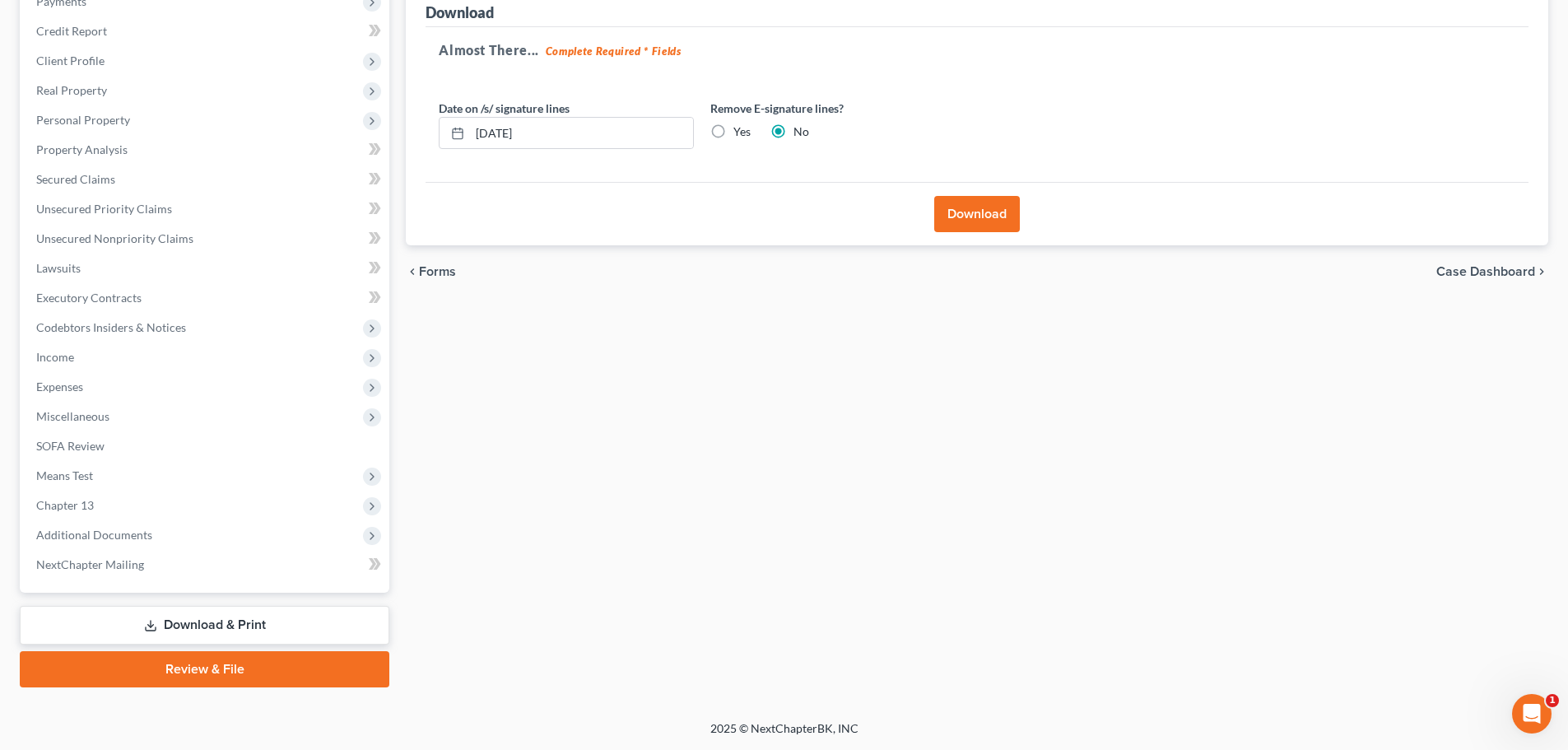
click at [991, 210] on button "Download" at bounding box center [978, 214] width 86 height 36
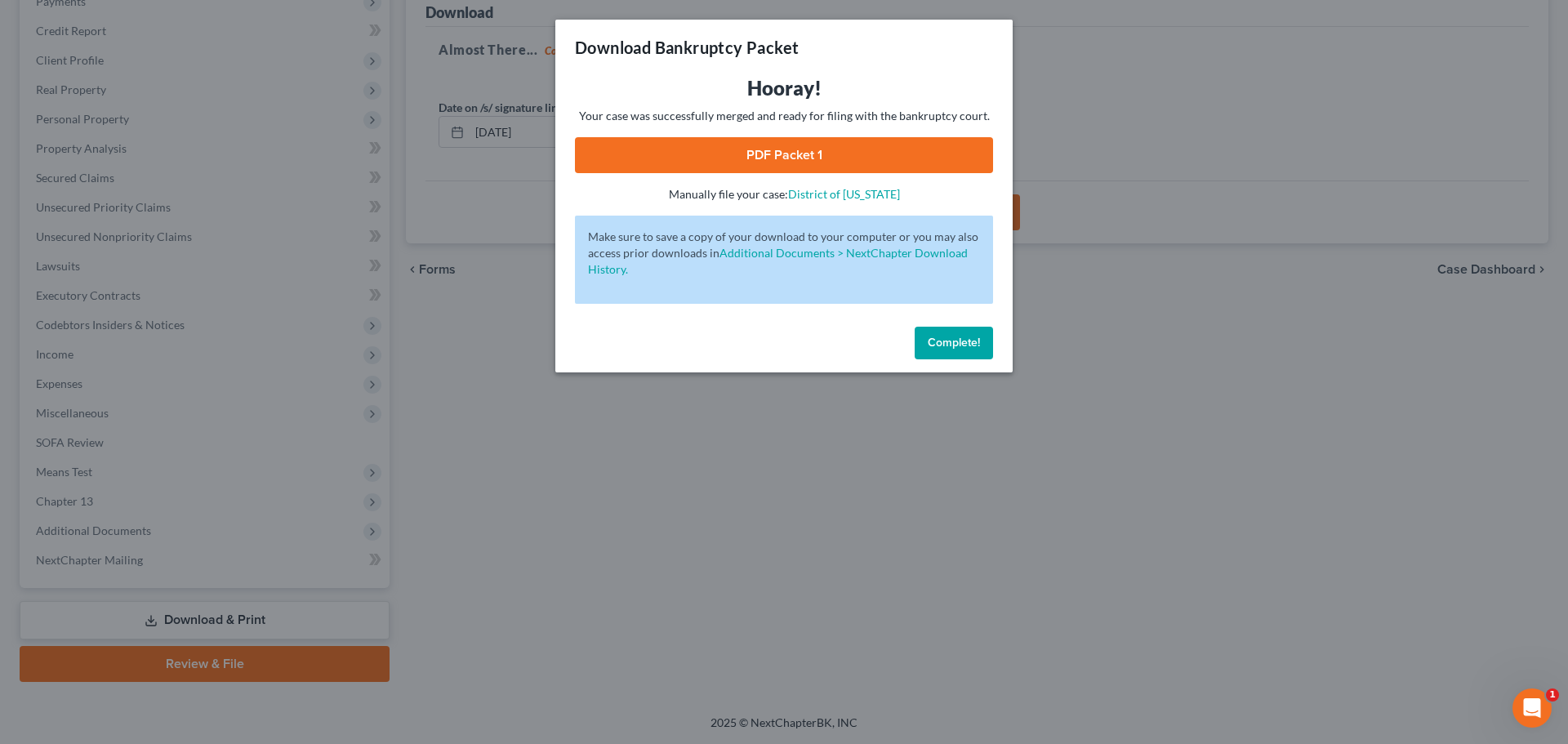
click at [882, 147] on link "PDF Packet 1" at bounding box center [783, 155] width 418 height 36
click at [945, 338] on span "Complete!" at bounding box center [953, 342] width 52 height 14
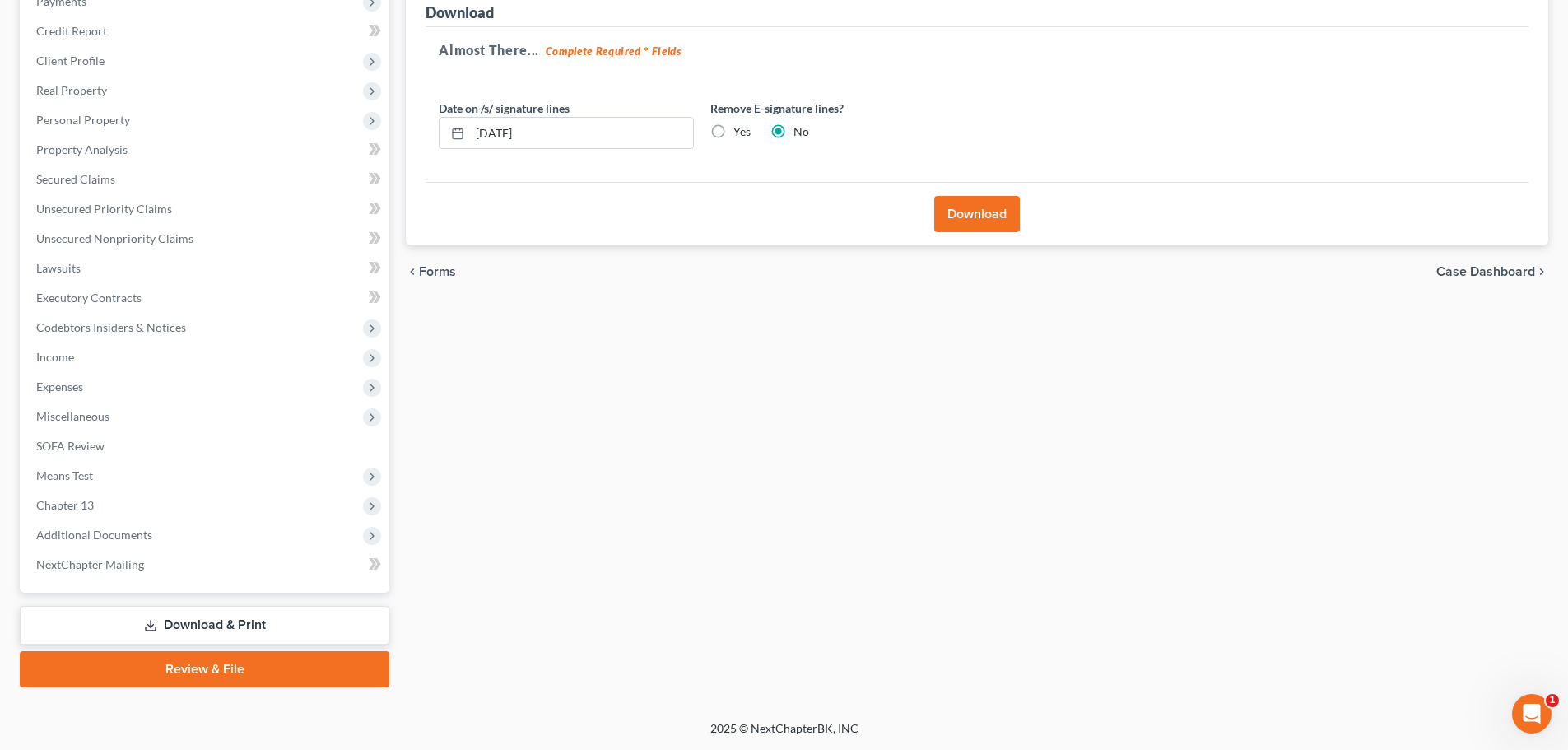
click at [200, 627] on link "Download & Print" at bounding box center [204, 625] width 370 height 39
click at [103, 450] on span "SOFA Review" at bounding box center [70, 445] width 68 height 14
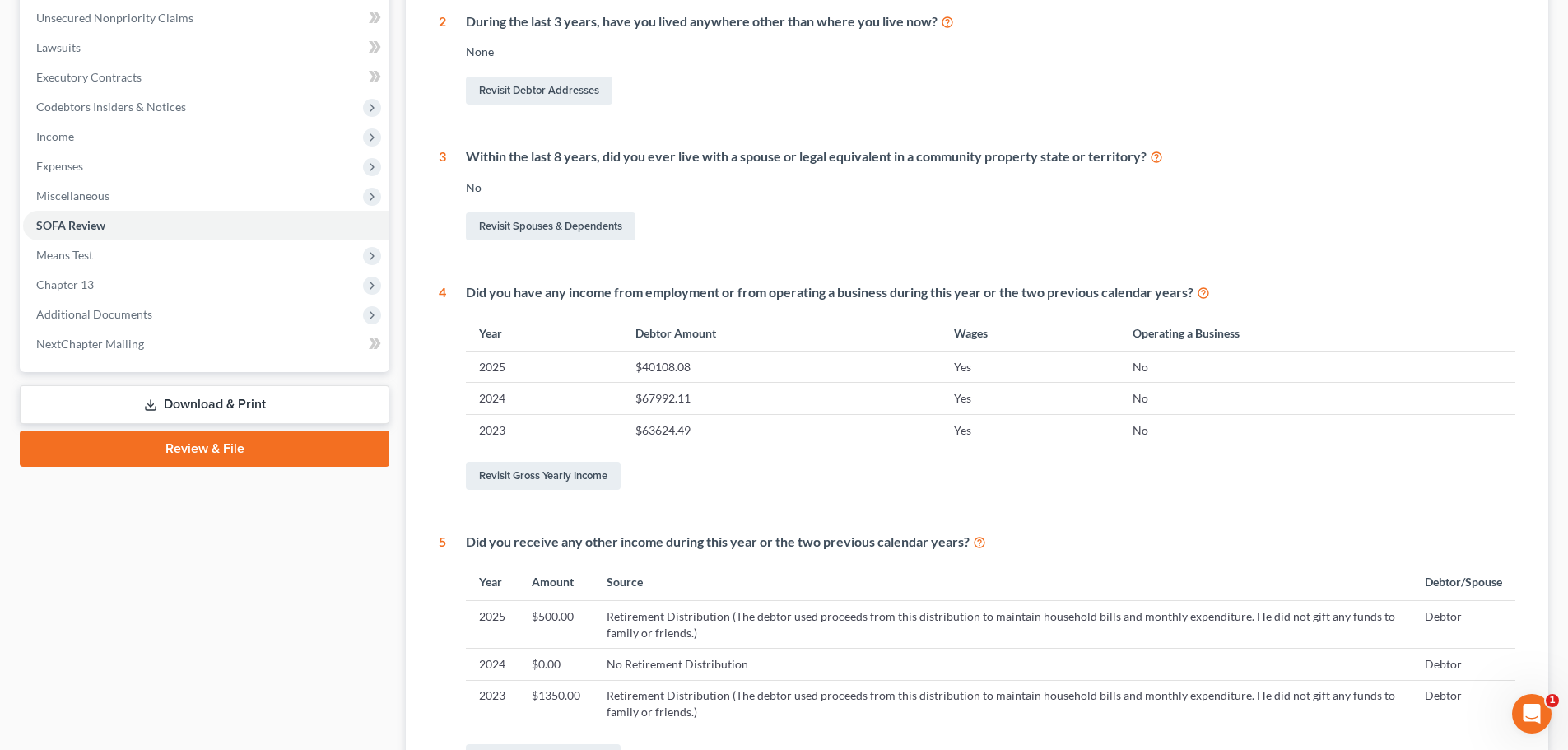
scroll to position [634, 0]
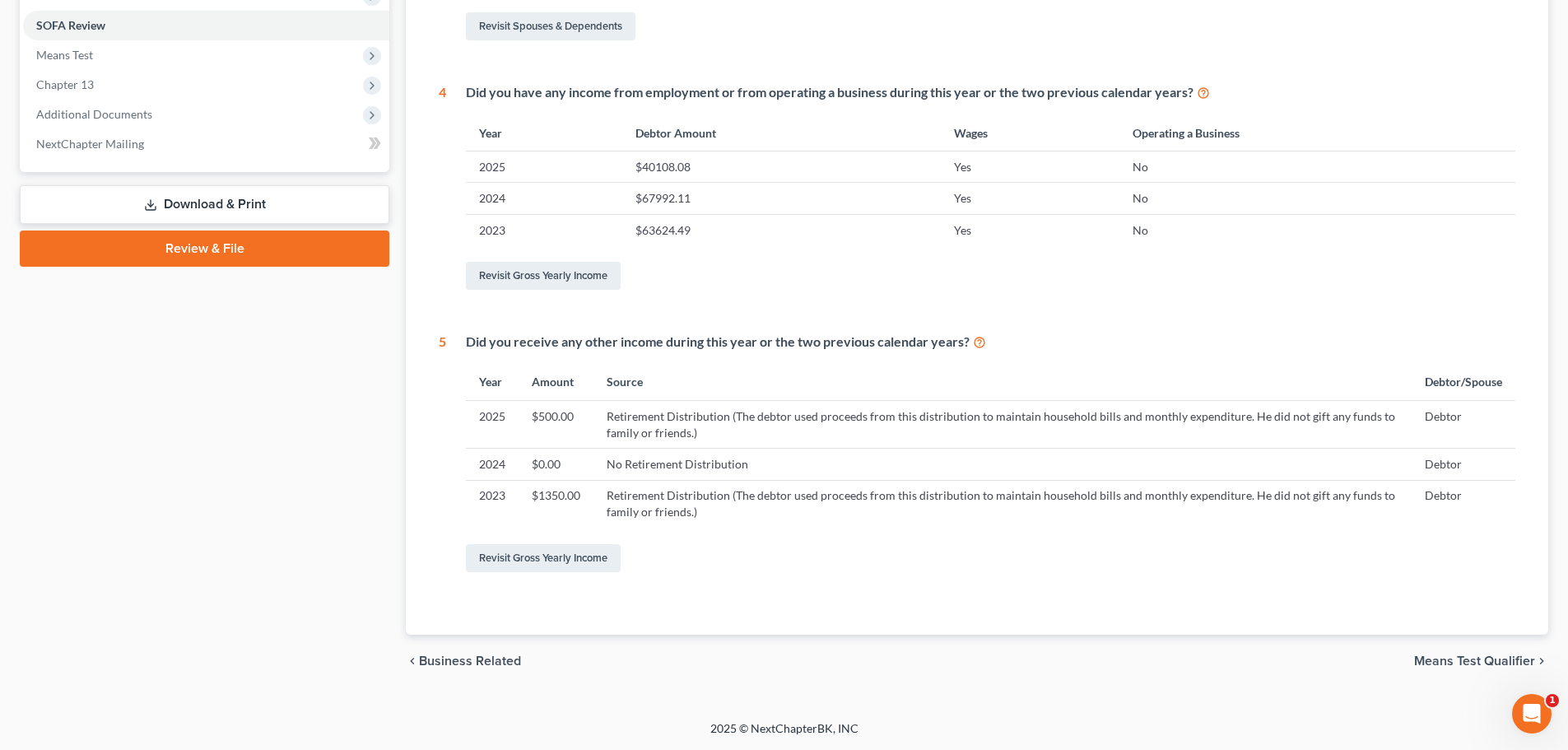
click at [245, 191] on link "Download & Print" at bounding box center [204, 204] width 370 height 39
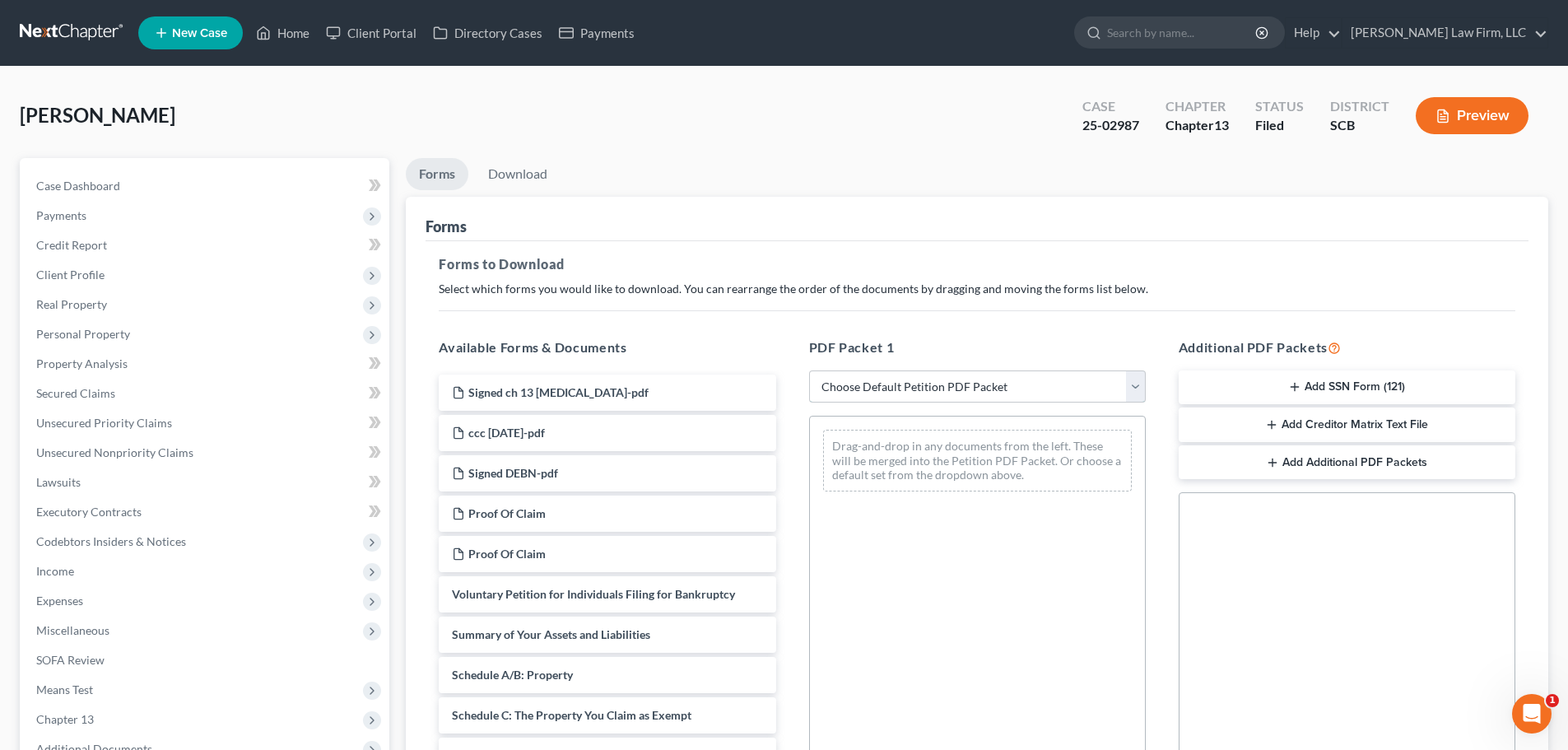
click at [1013, 391] on select "Choose Default Petition PDF Packet Complete Bankruptcy Petition (all forms and …" at bounding box center [978, 387] width 337 height 33
select select "9"
click at [809, 371] on select "Choose Default Petition PDF Packet Complete Bankruptcy Petition (all forms and …" at bounding box center [978, 387] width 337 height 33
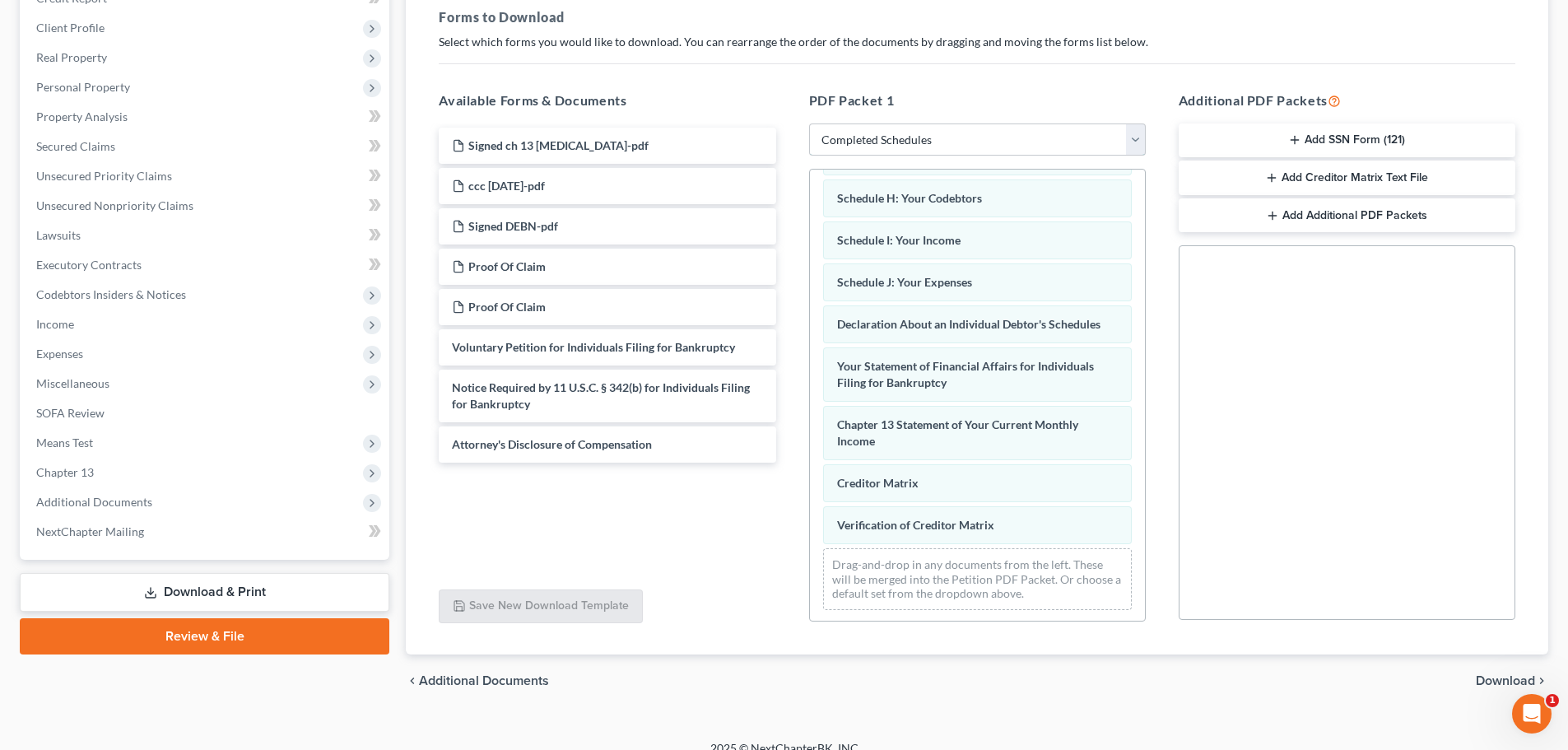
scroll to position [307, 0]
click at [1500, 676] on span "Download" at bounding box center [1505, 681] width 59 height 13
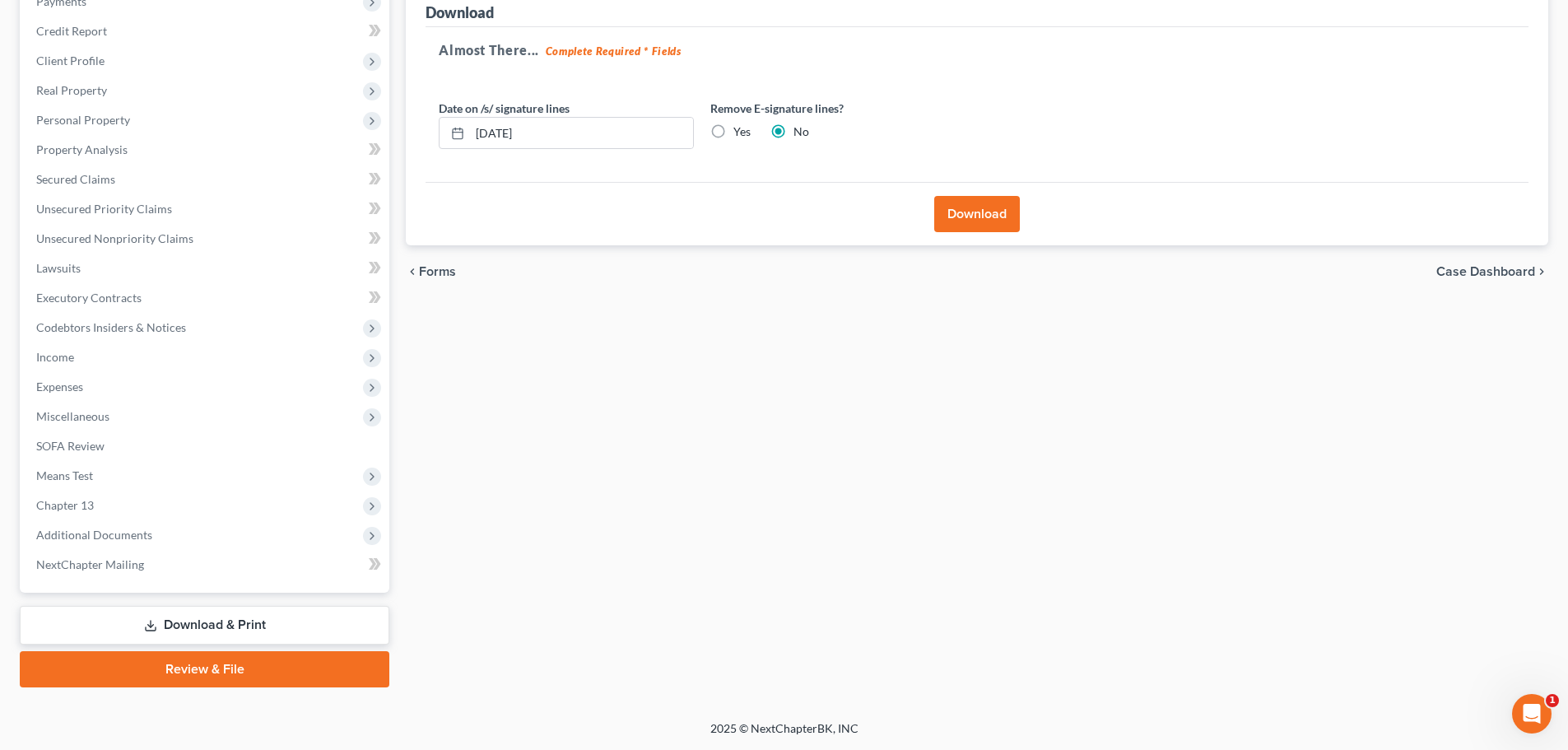
click at [996, 211] on button "Download" at bounding box center [978, 214] width 86 height 36
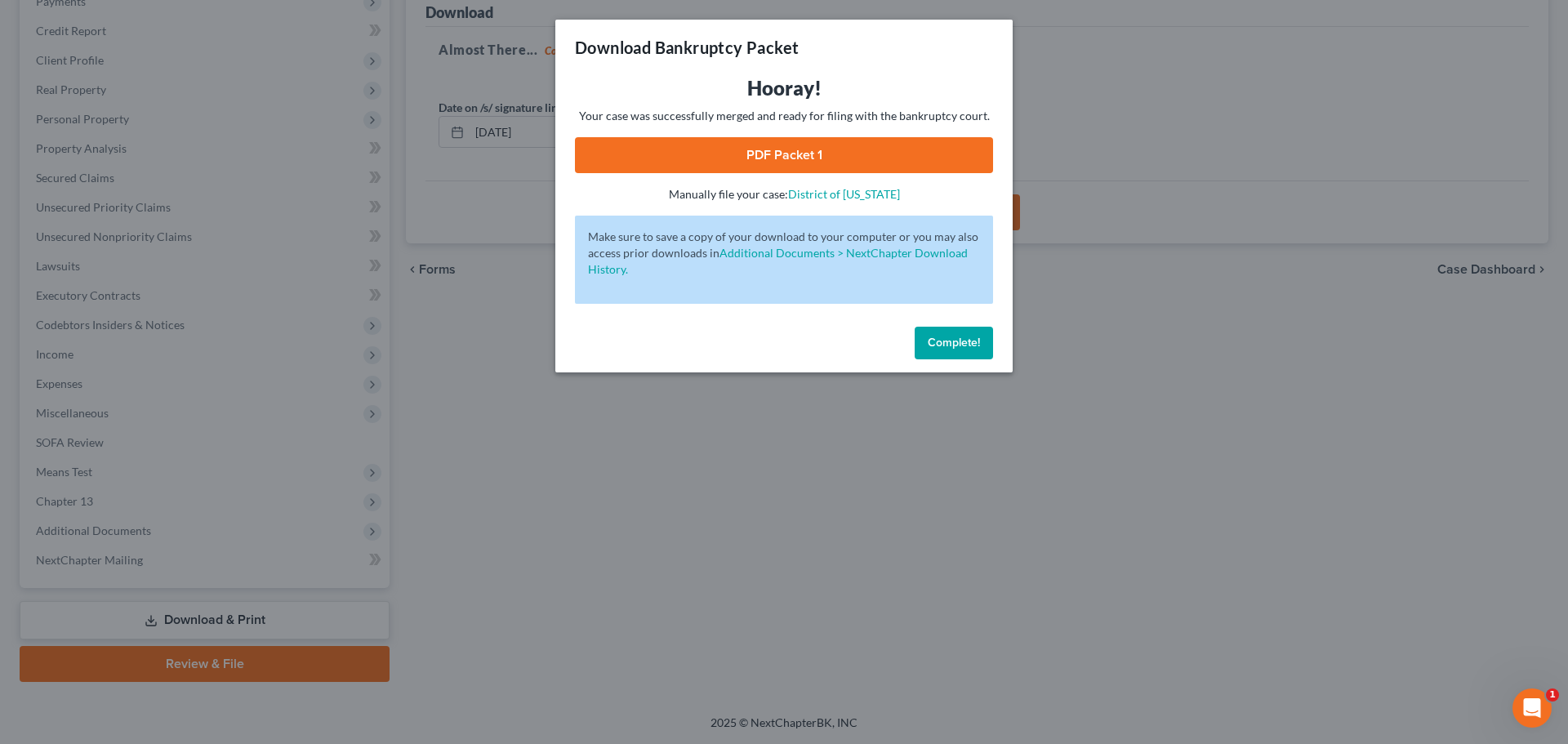
click at [873, 155] on link "PDF Packet 1" at bounding box center [783, 155] width 418 height 36
click at [963, 334] on button "Complete!" at bounding box center [954, 342] width 78 height 33
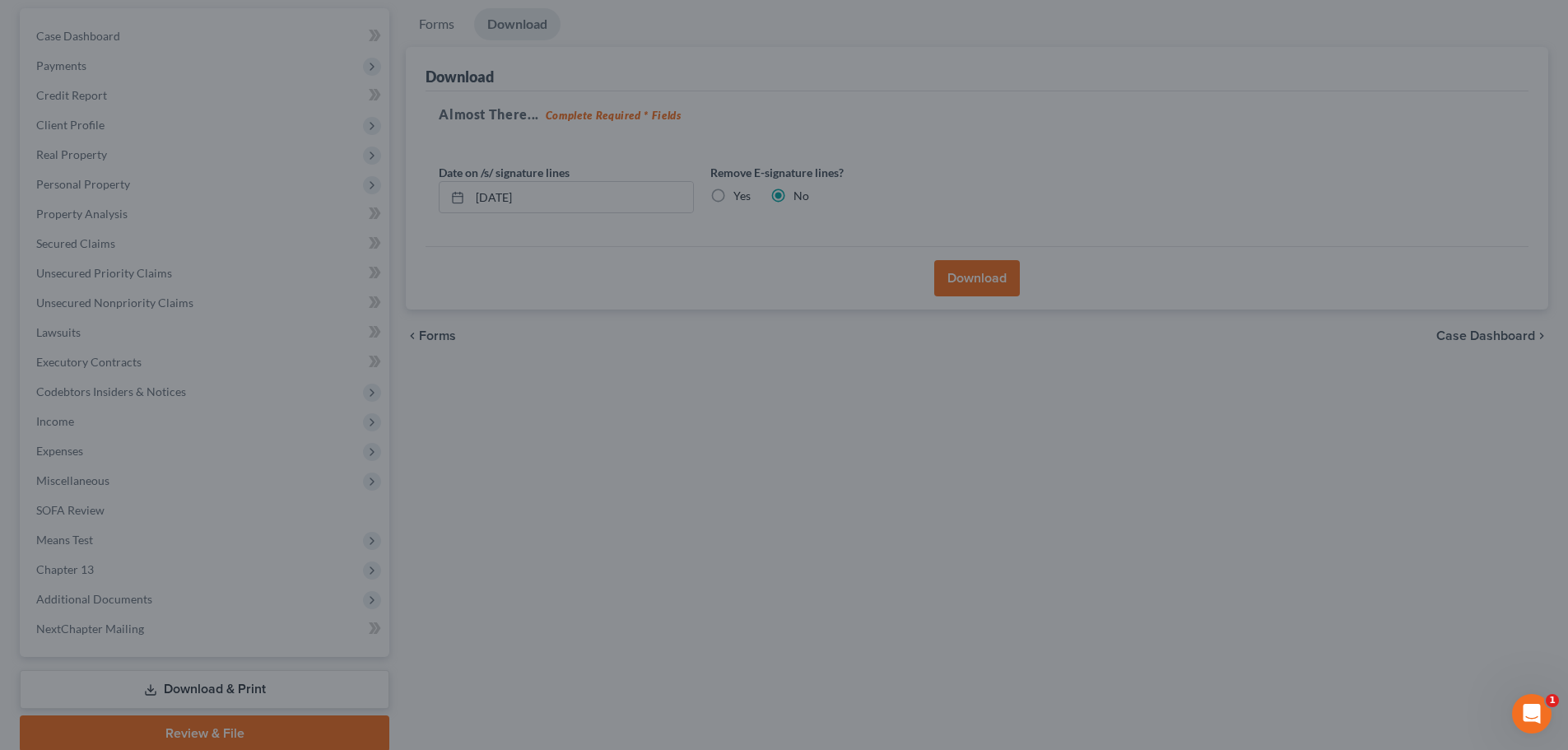
scroll to position [0, 0]
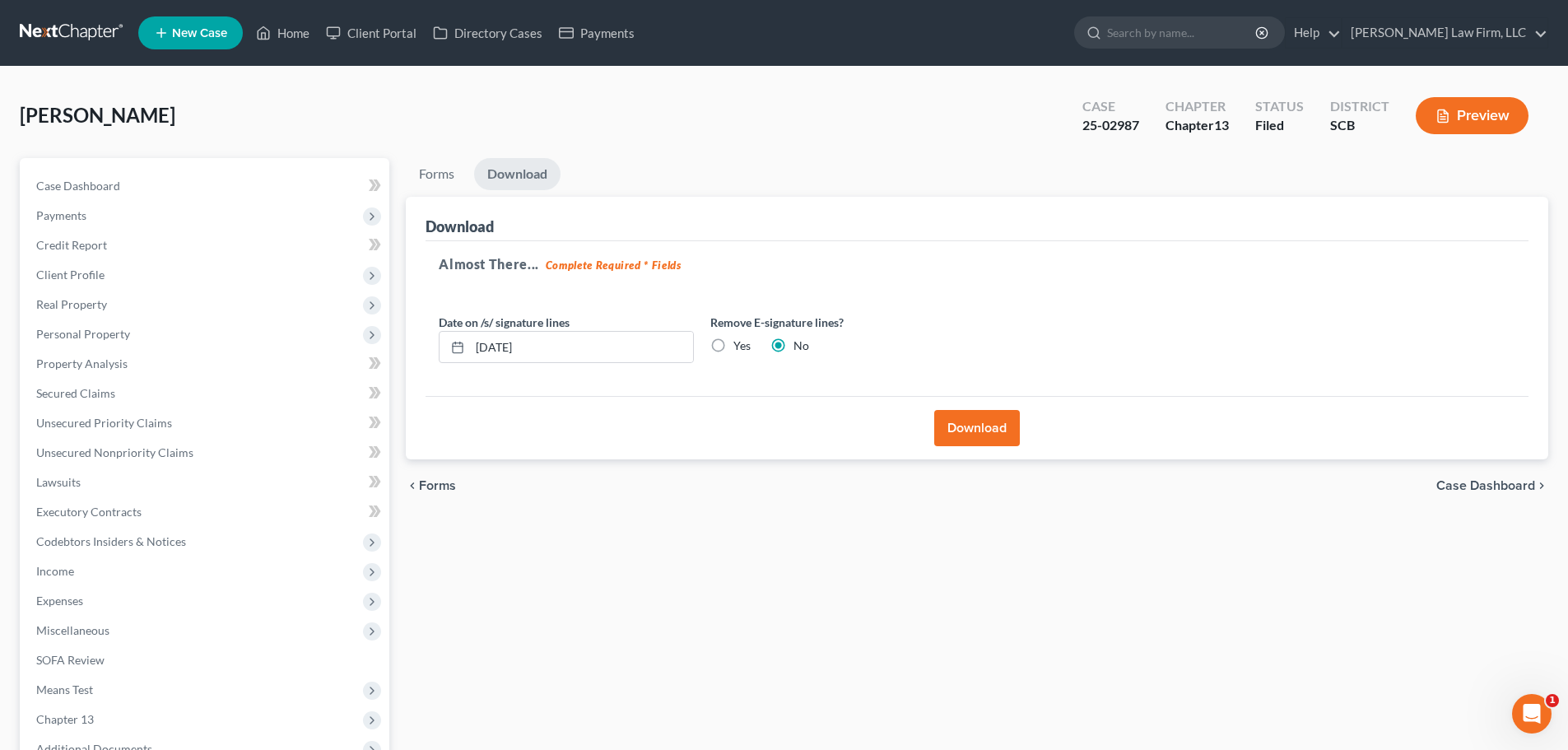
click at [71, 29] on link at bounding box center [72, 32] width 106 height 29
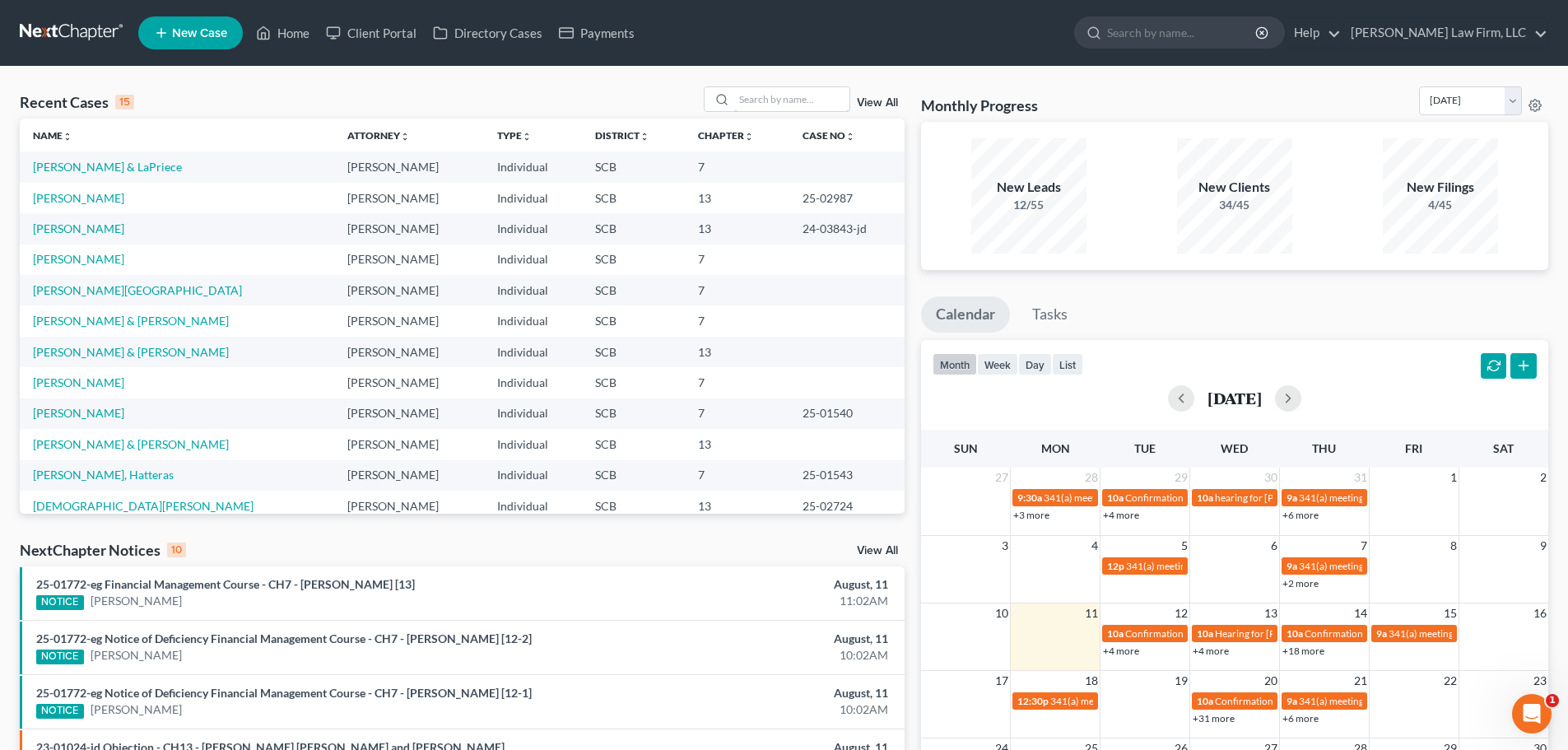
click at [783, 87] on input "search" at bounding box center [791, 99] width 115 height 24
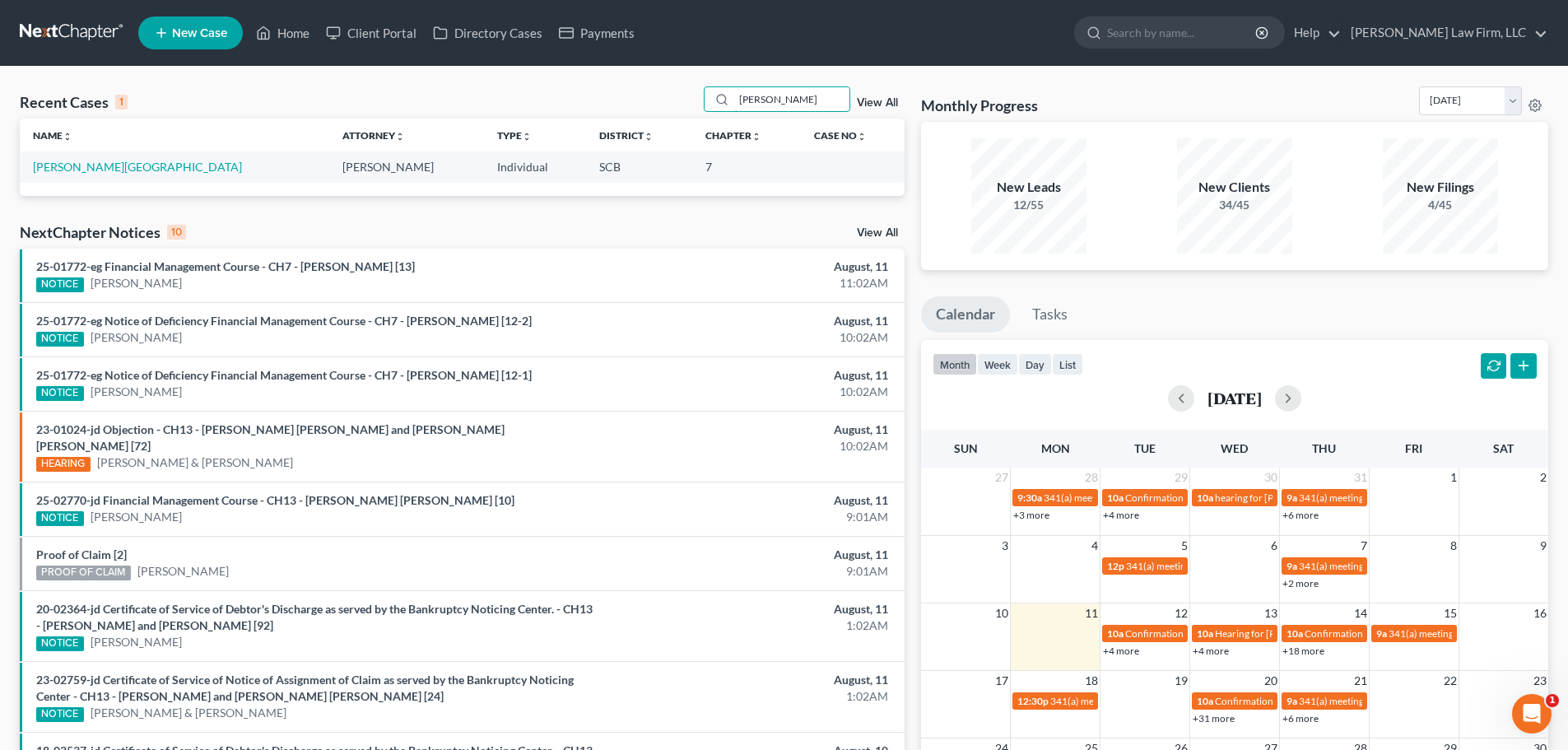
type input "[PERSON_NAME]"
click at [107, 165] on link "[PERSON_NAME][GEOGRAPHIC_DATA]" at bounding box center [138, 166] width 209 height 14
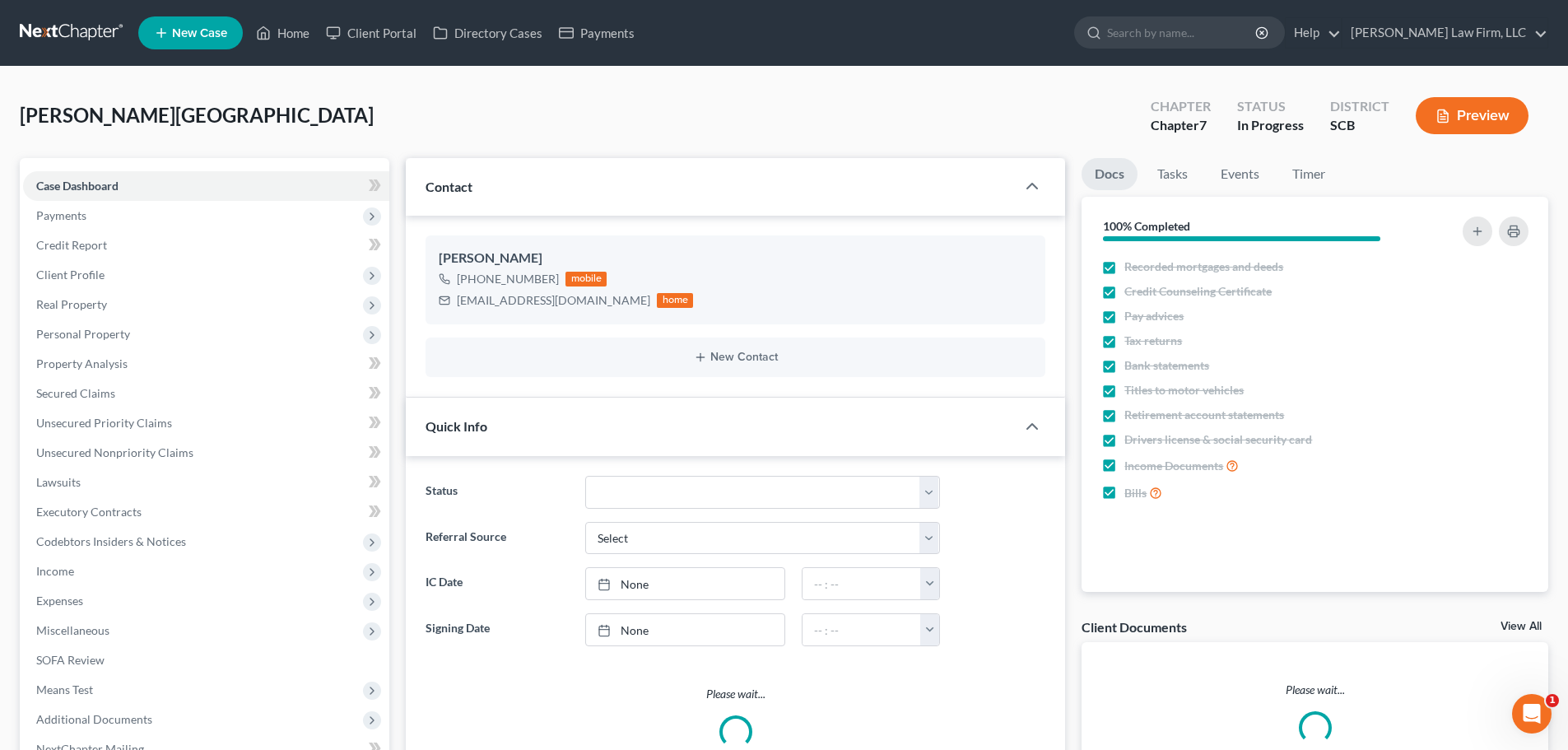
select select "1"
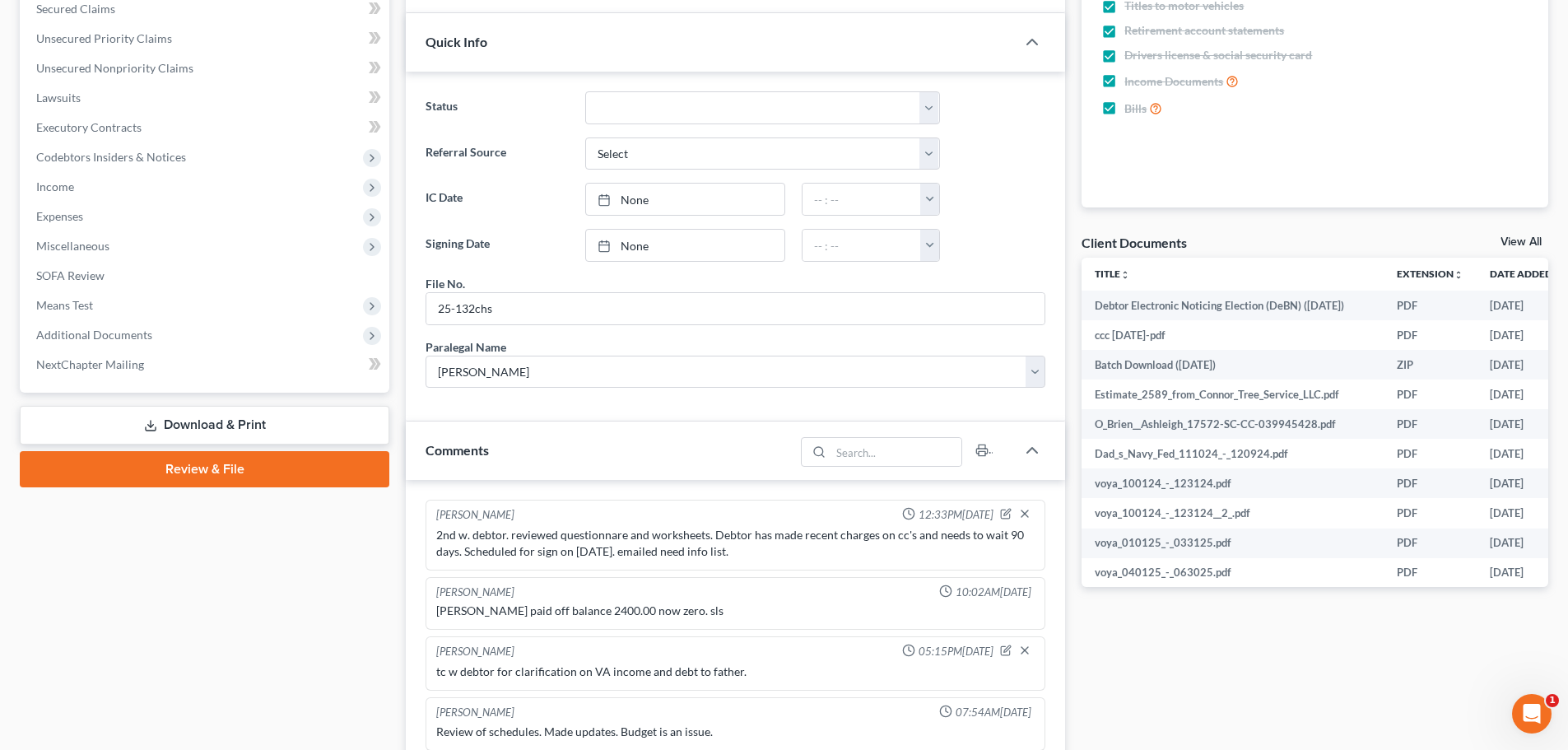
scroll to position [329, 0]
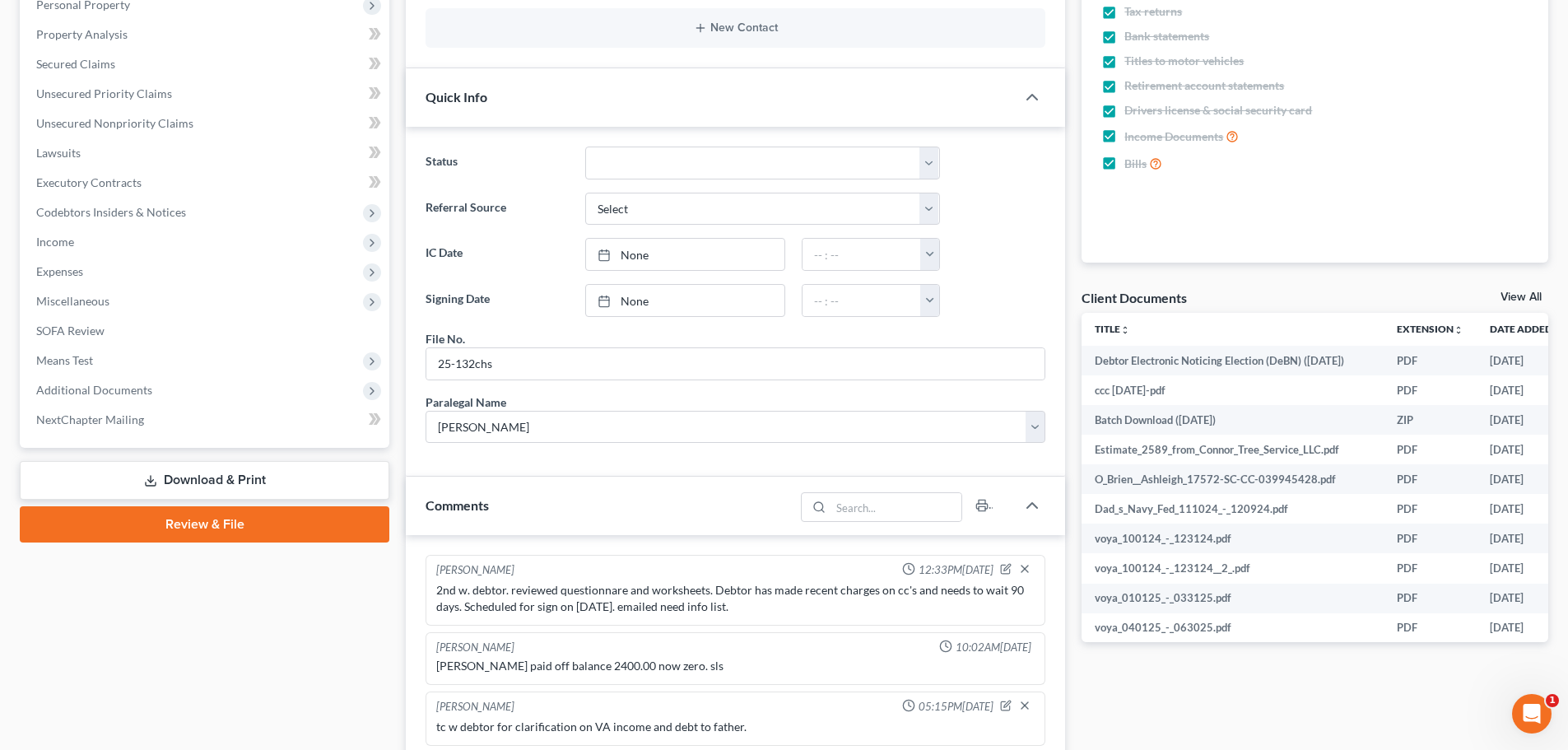
click at [107, 245] on span "Income" at bounding box center [205, 241] width 366 height 29
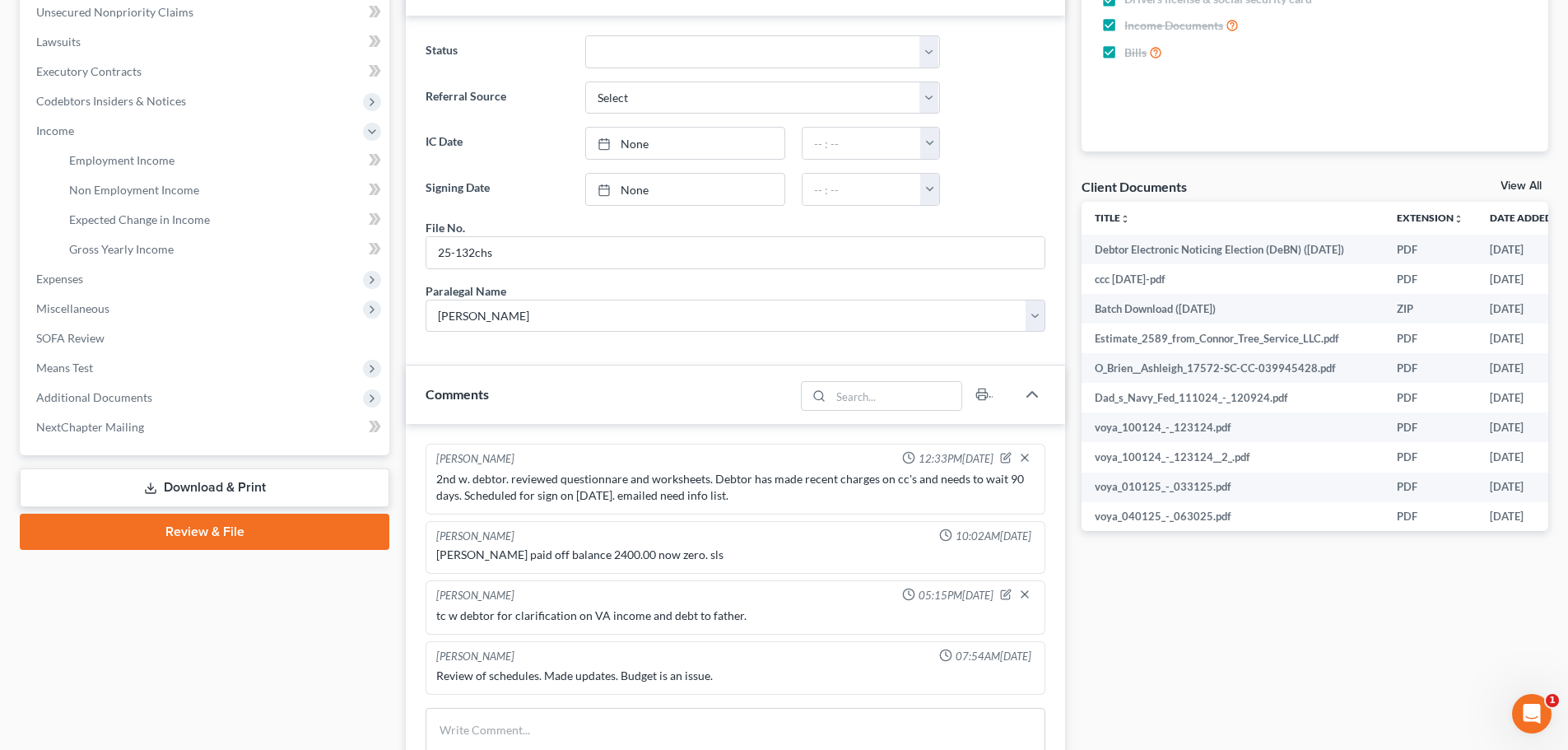
scroll to position [412, 0]
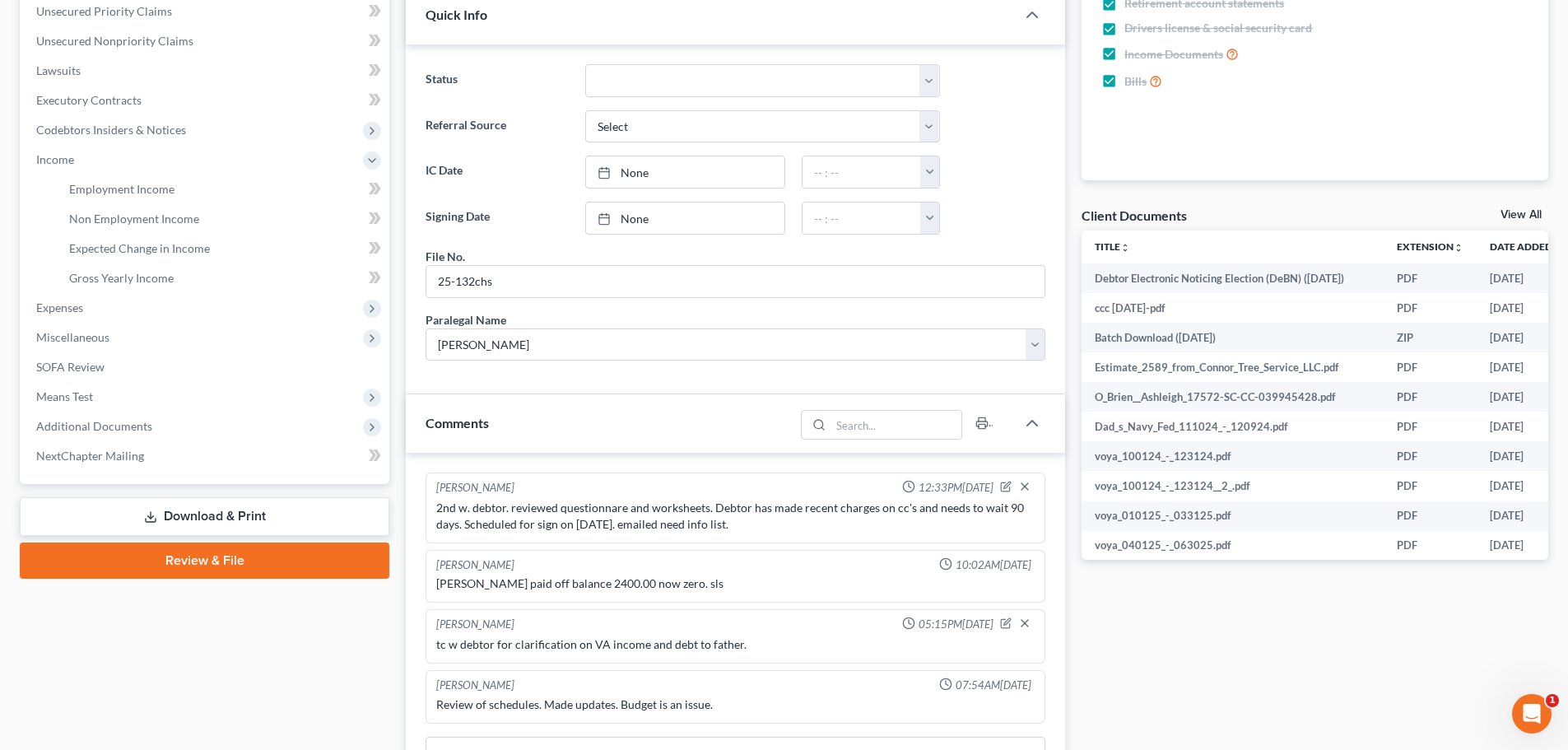
click at [144, 435] on span "Additional Documents" at bounding box center [205, 426] width 366 height 29
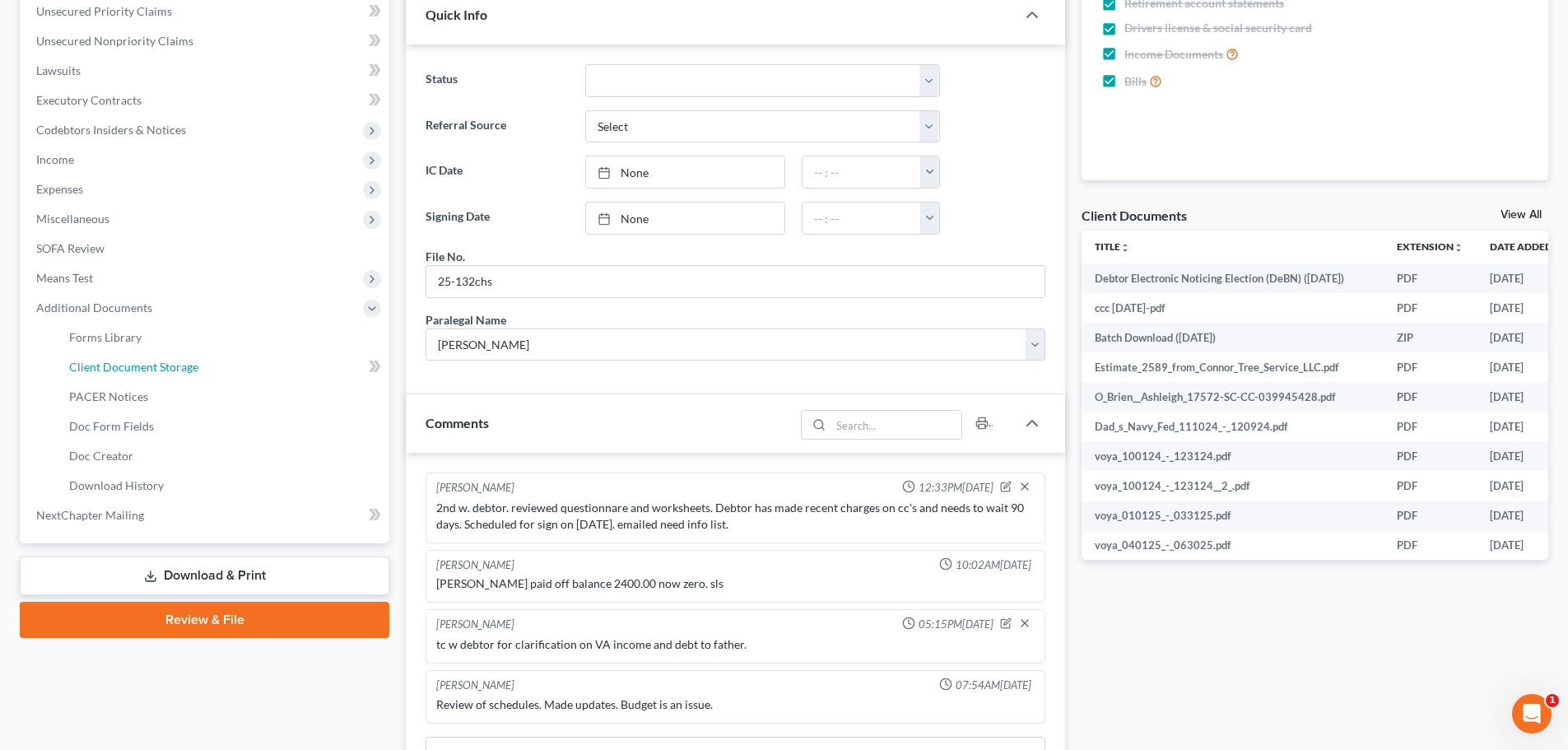
click at [163, 372] on span "Client Document Storage" at bounding box center [134, 366] width 129 height 14
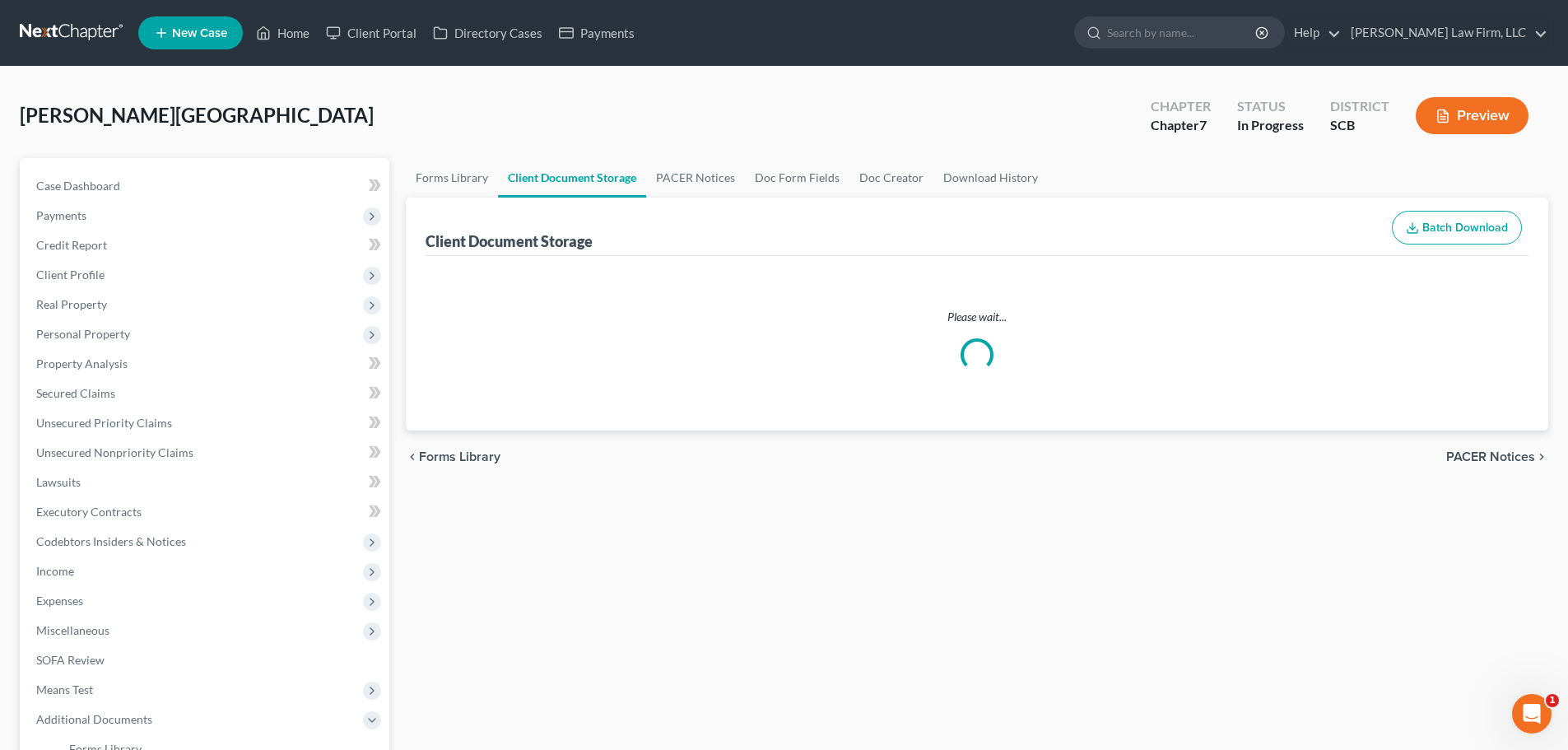
select select "6"
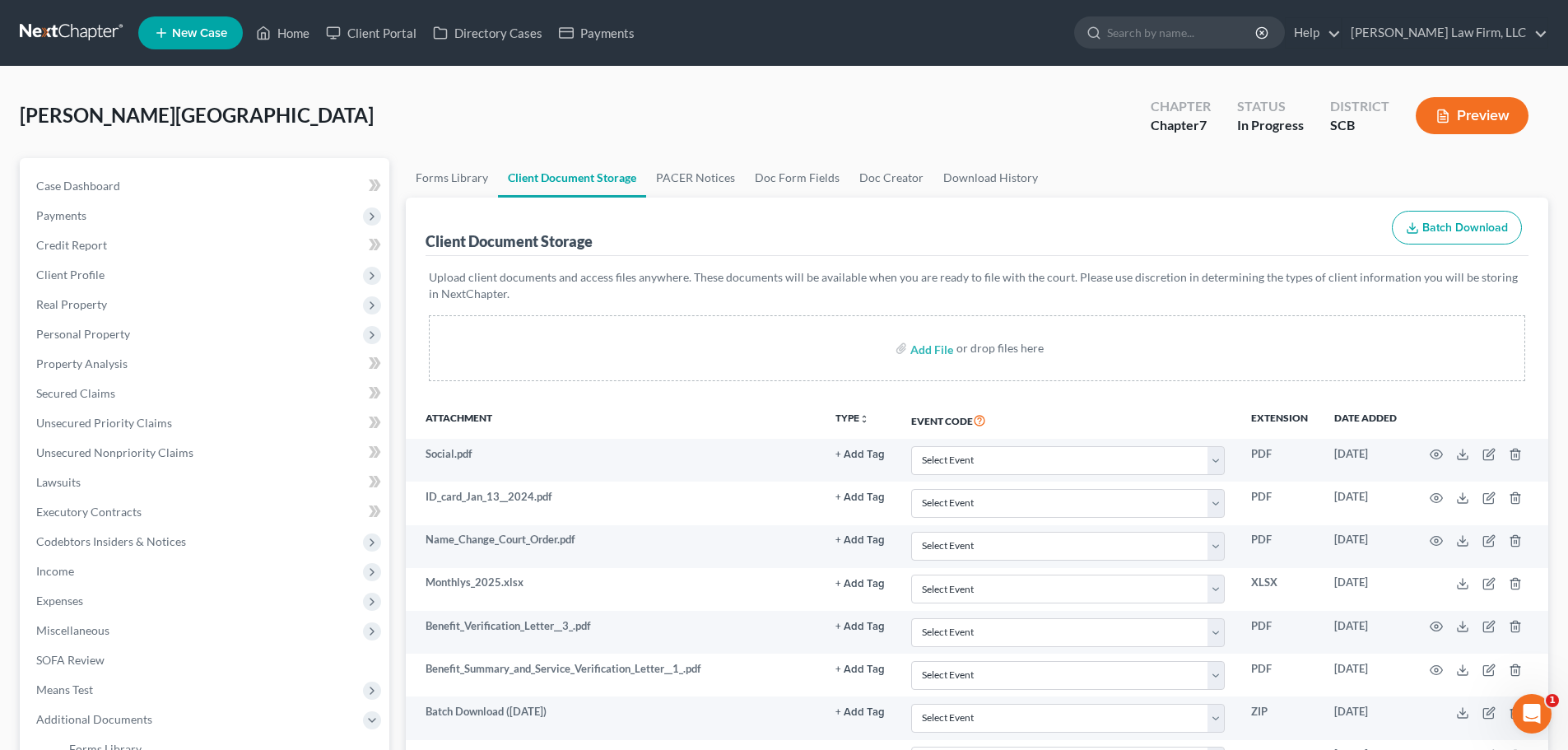
select select "6"
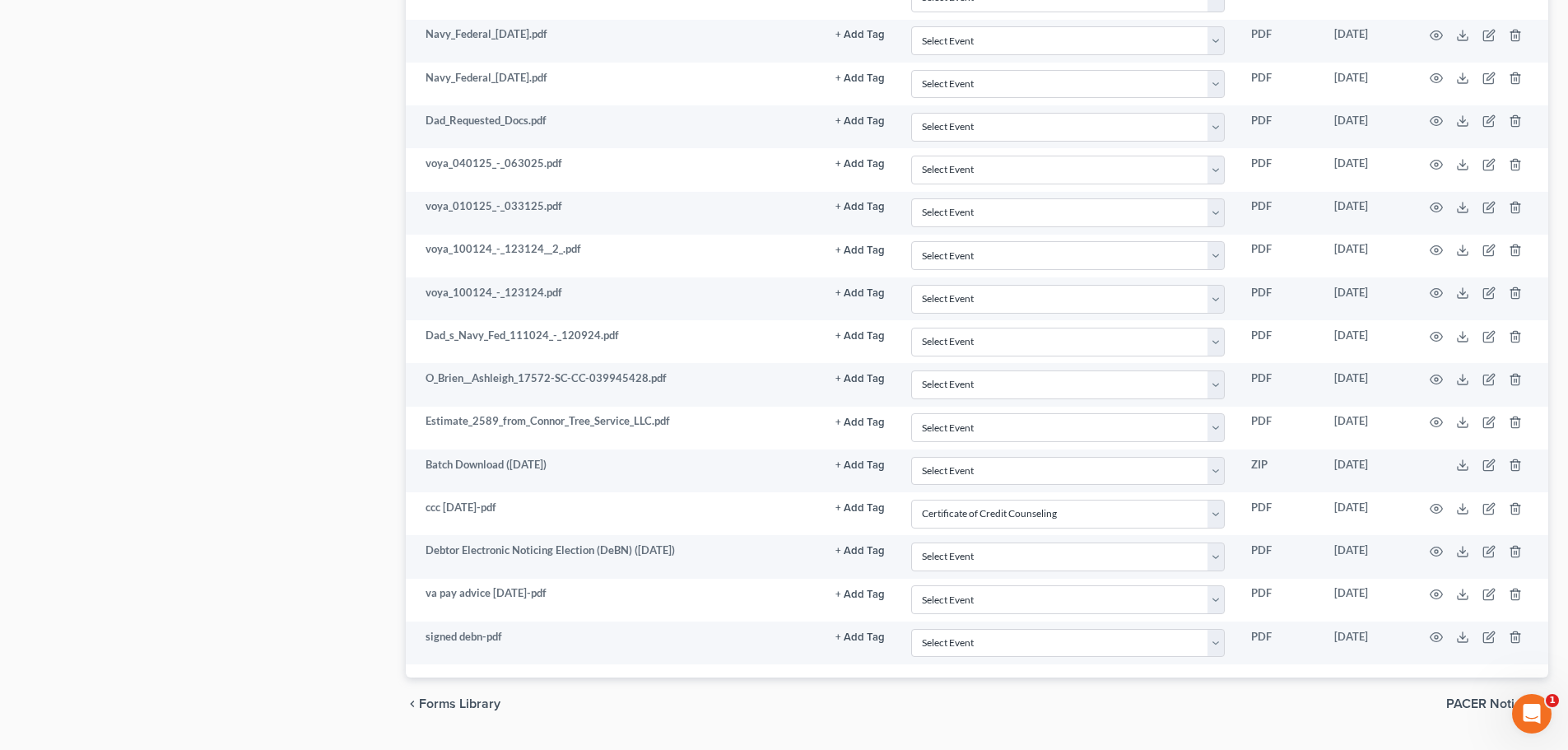
scroll to position [5279, 0]
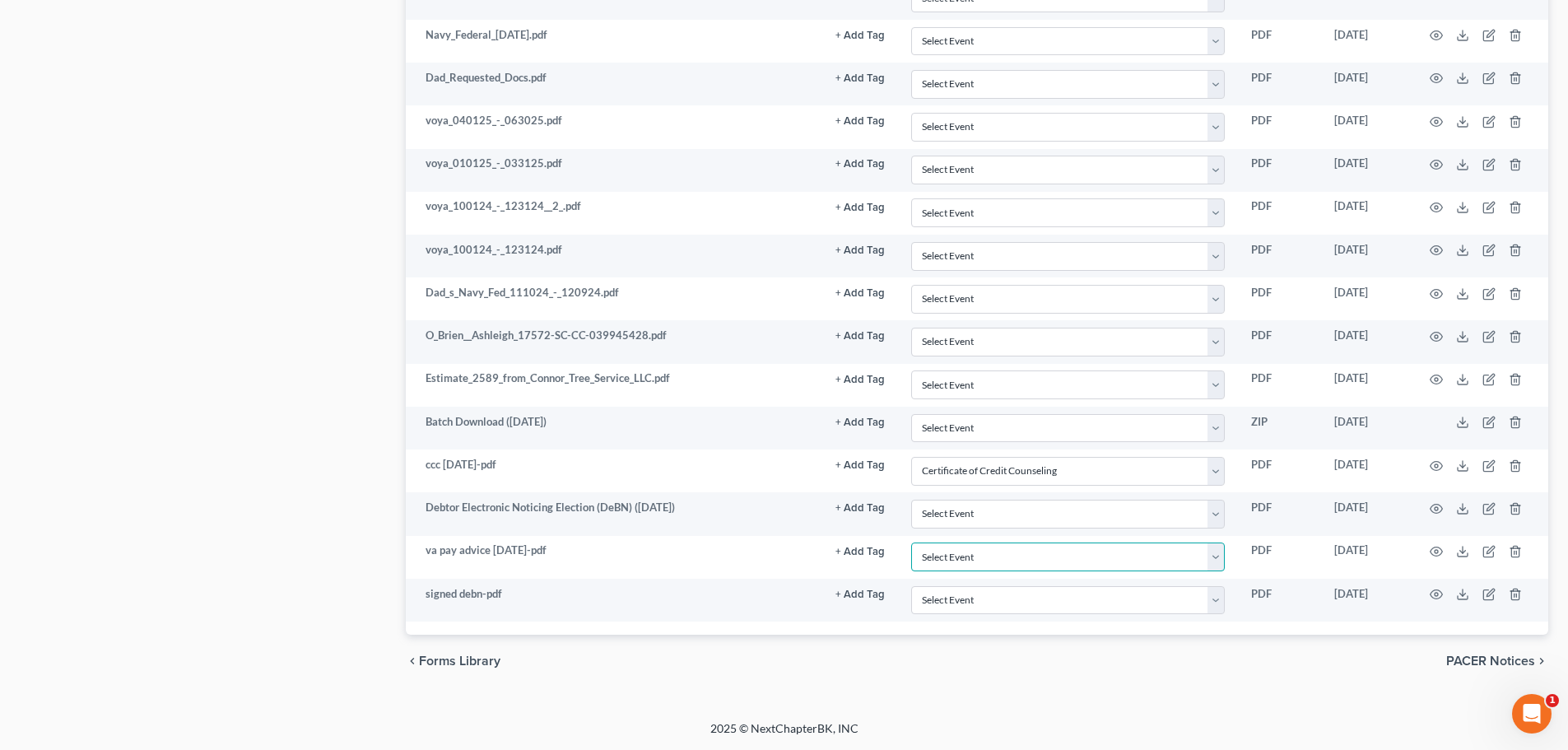
click at [994, 553] on select "Select Event Amended Application Amended Document Amended Schedules/Statements …" at bounding box center [1068, 557] width 314 height 29
select select "15"
click at [911, 543] on select "Select Event Amended Application Amended Document Amended Schedules/Statements …" at bounding box center [1068, 557] width 314 height 29
click at [1010, 605] on select "Select Event Amended Application Amended Document Amended Schedules/Statements …" at bounding box center [1068, 600] width 314 height 29
select select "16"
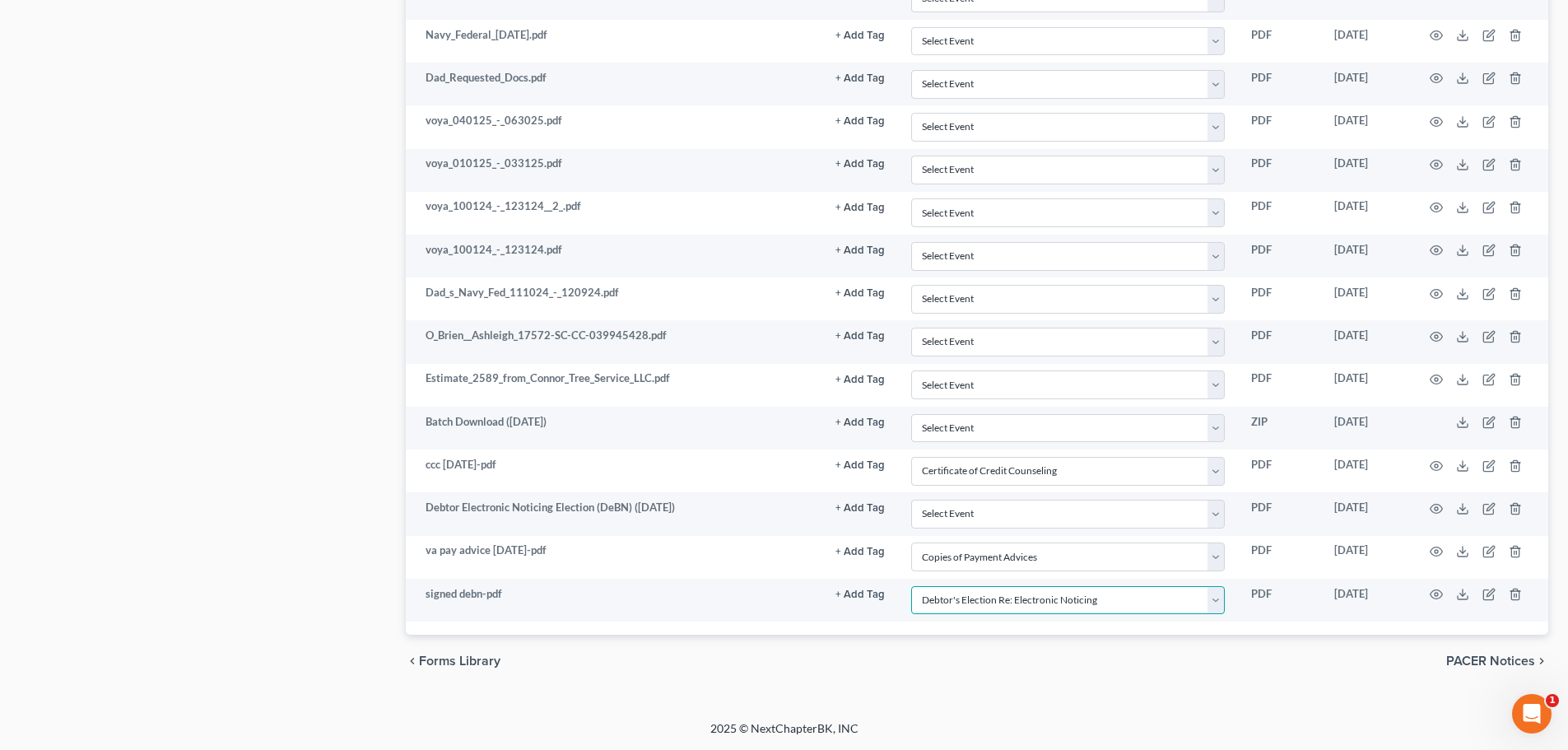
click at [911, 586] on select "Select Event Amended Application Amended Document Amended Schedules/Statements …" at bounding box center [1068, 600] width 314 height 29
click at [1008, 650] on div "chevron_left Forms Library PACER Notices chevron_right" at bounding box center [978, 660] width 1143 height 52
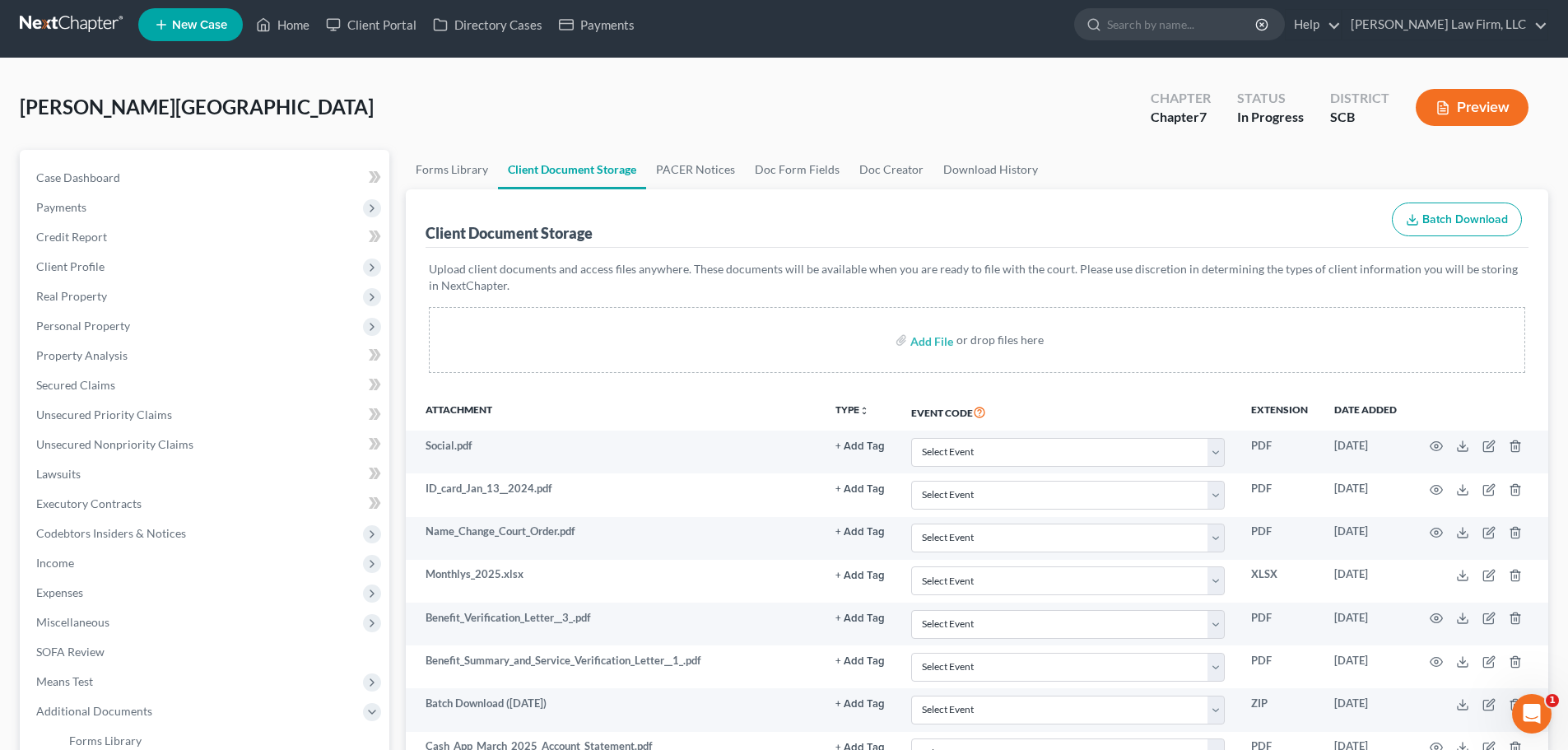
scroll to position [0, 0]
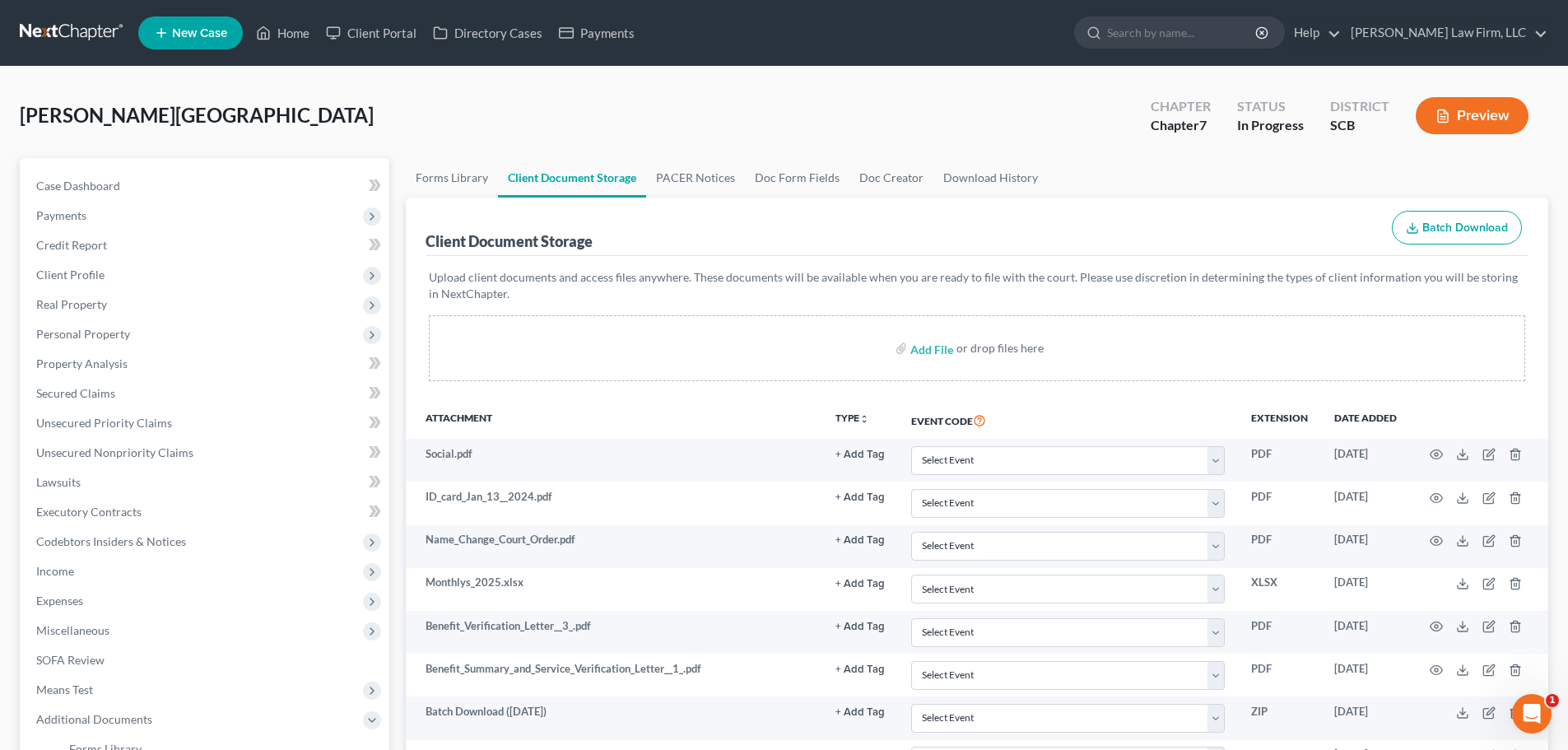
select select "6"
select select "15"
select select "16"
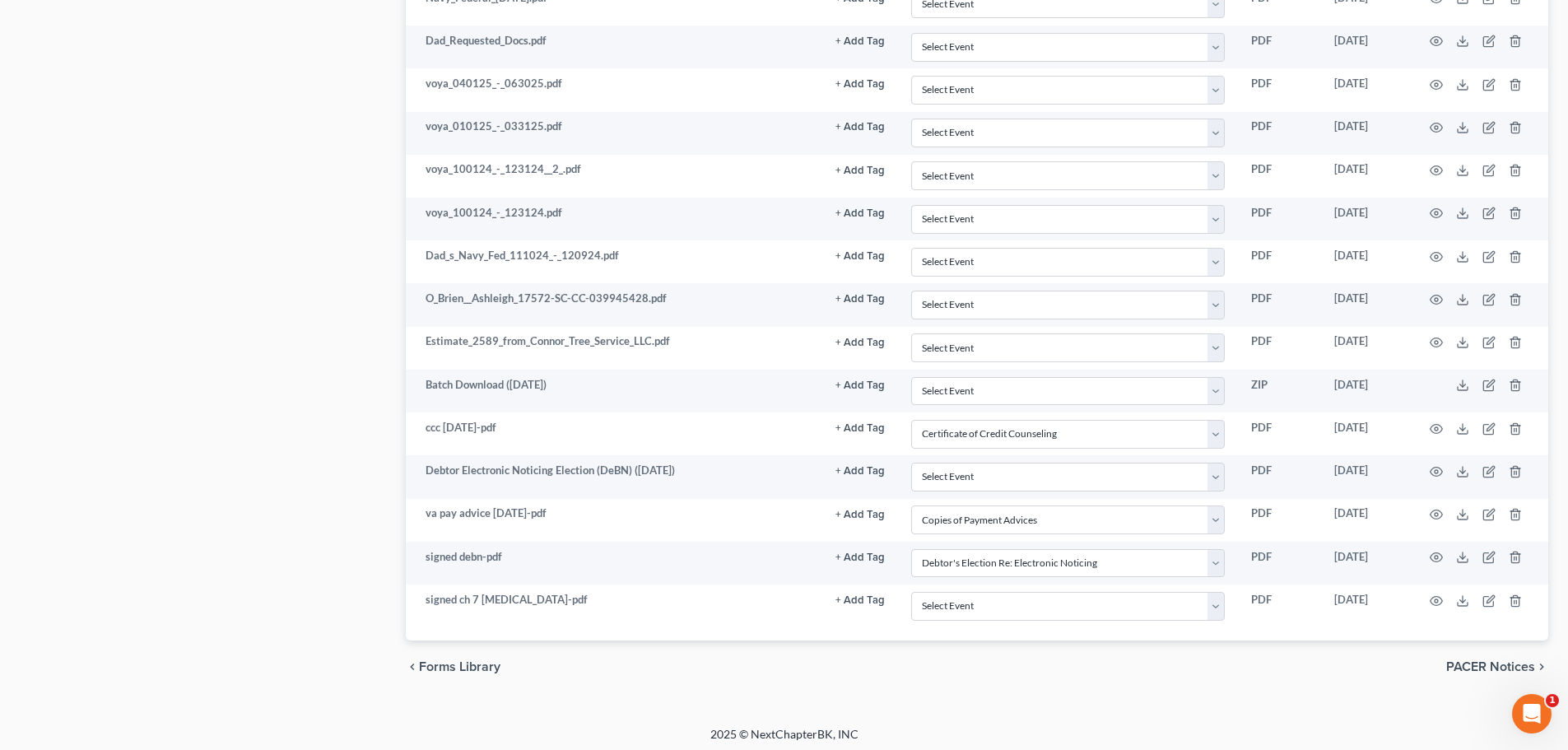
scroll to position [5321, 0]
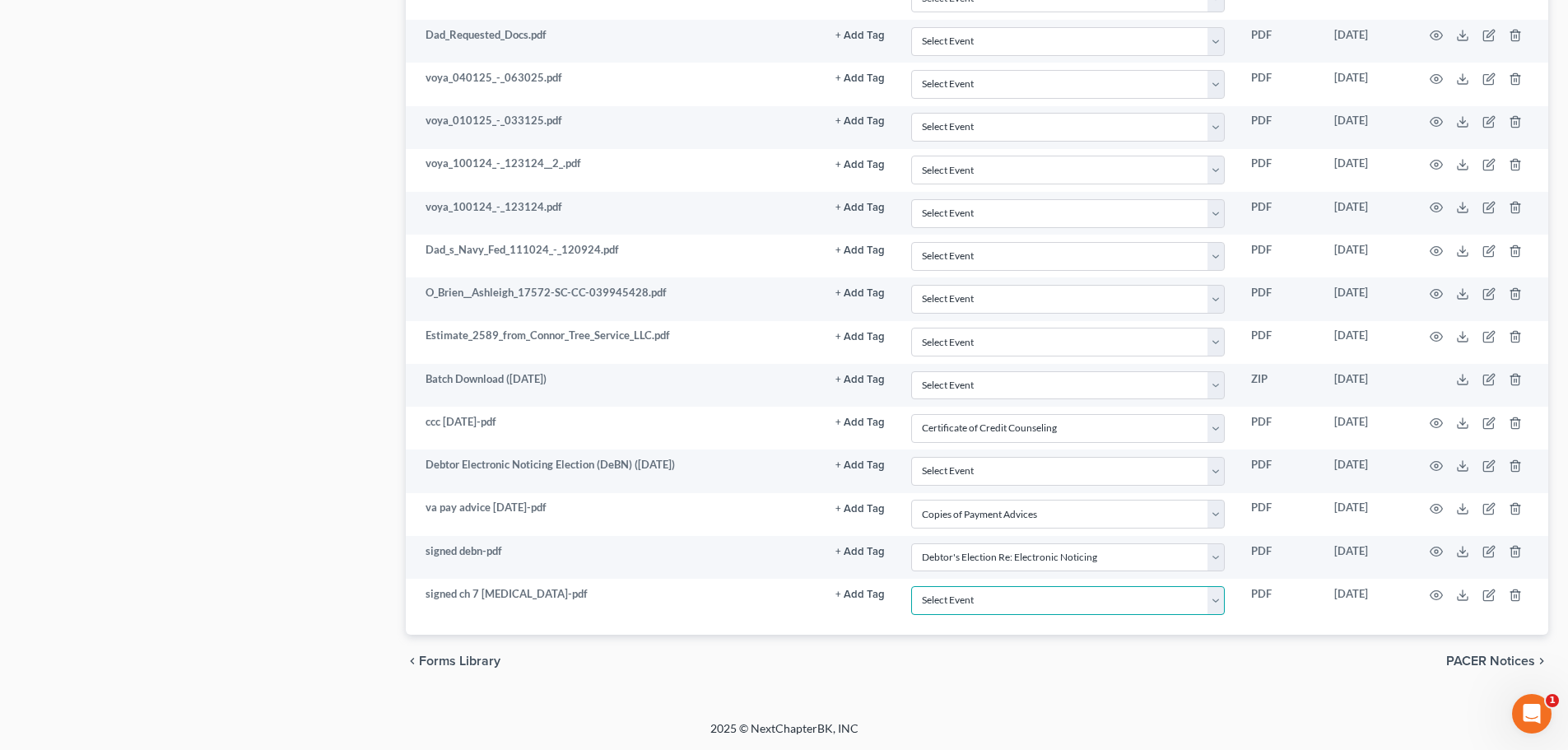
click at [969, 609] on select "Select Event Amended Application Amended Document Amended Schedules/Statements …" at bounding box center [1068, 600] width 314 height 29
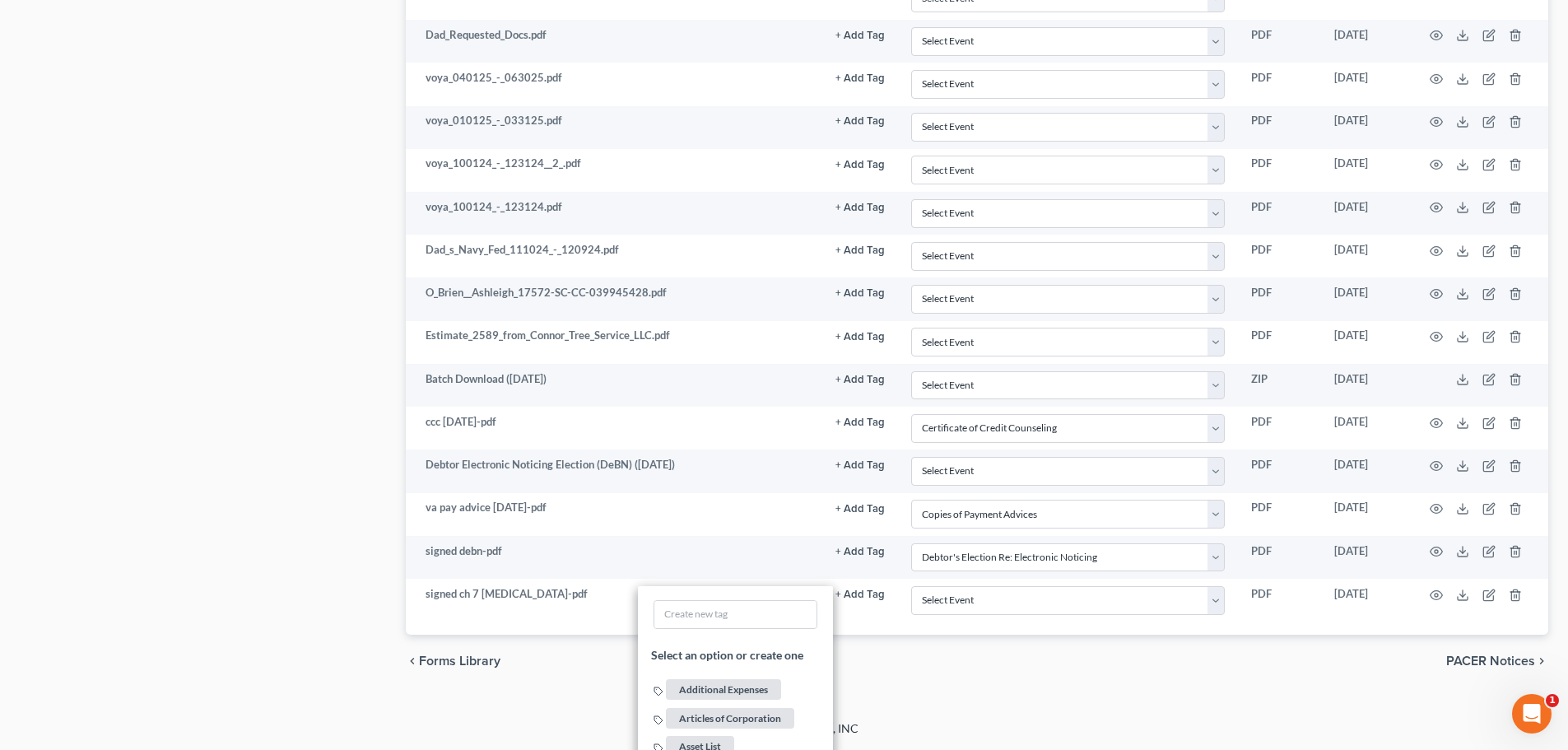
scroll to position [5690, 0]
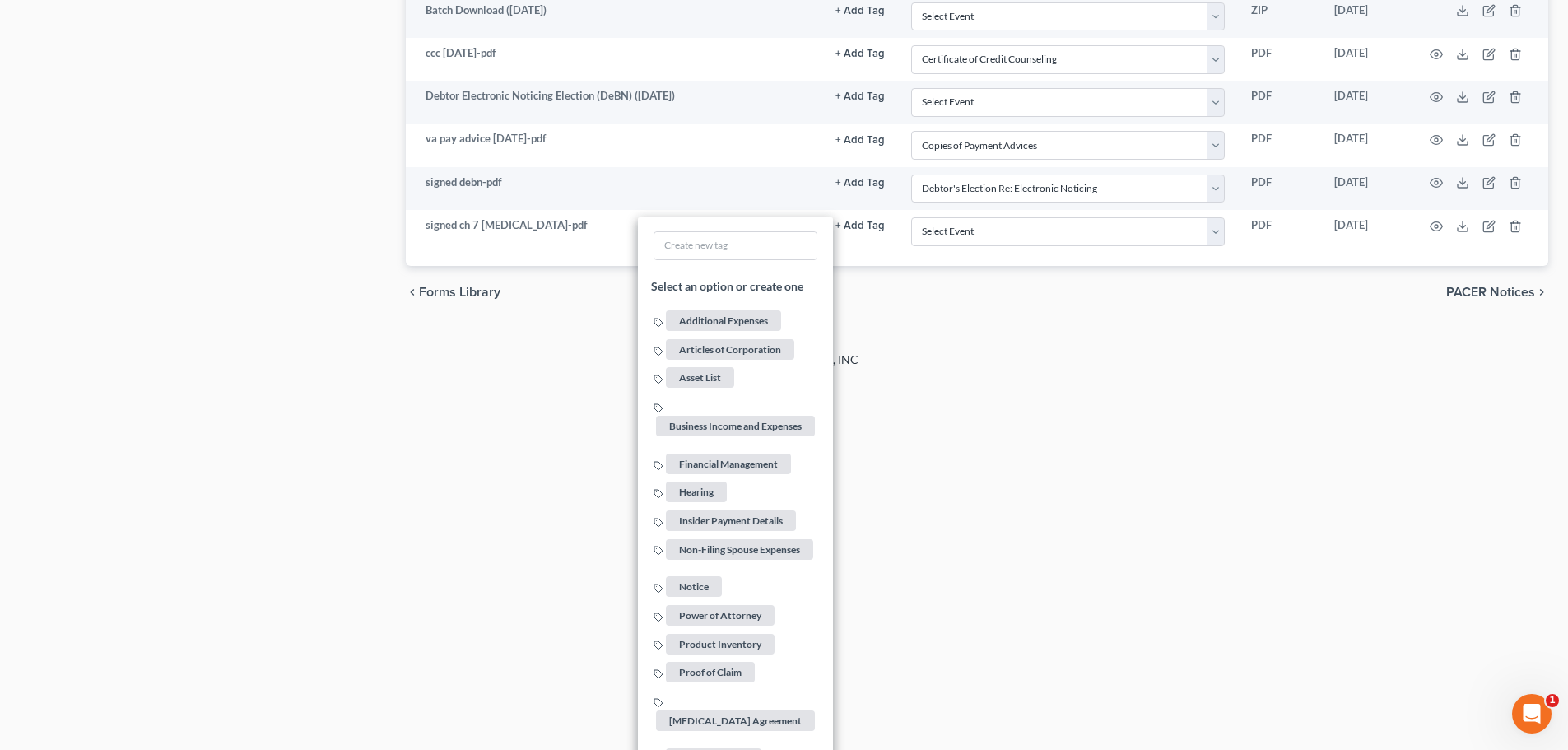
click at [695, 710] on span "Retainer Agreement" at bounding box center [735, 721] width 159 height 21
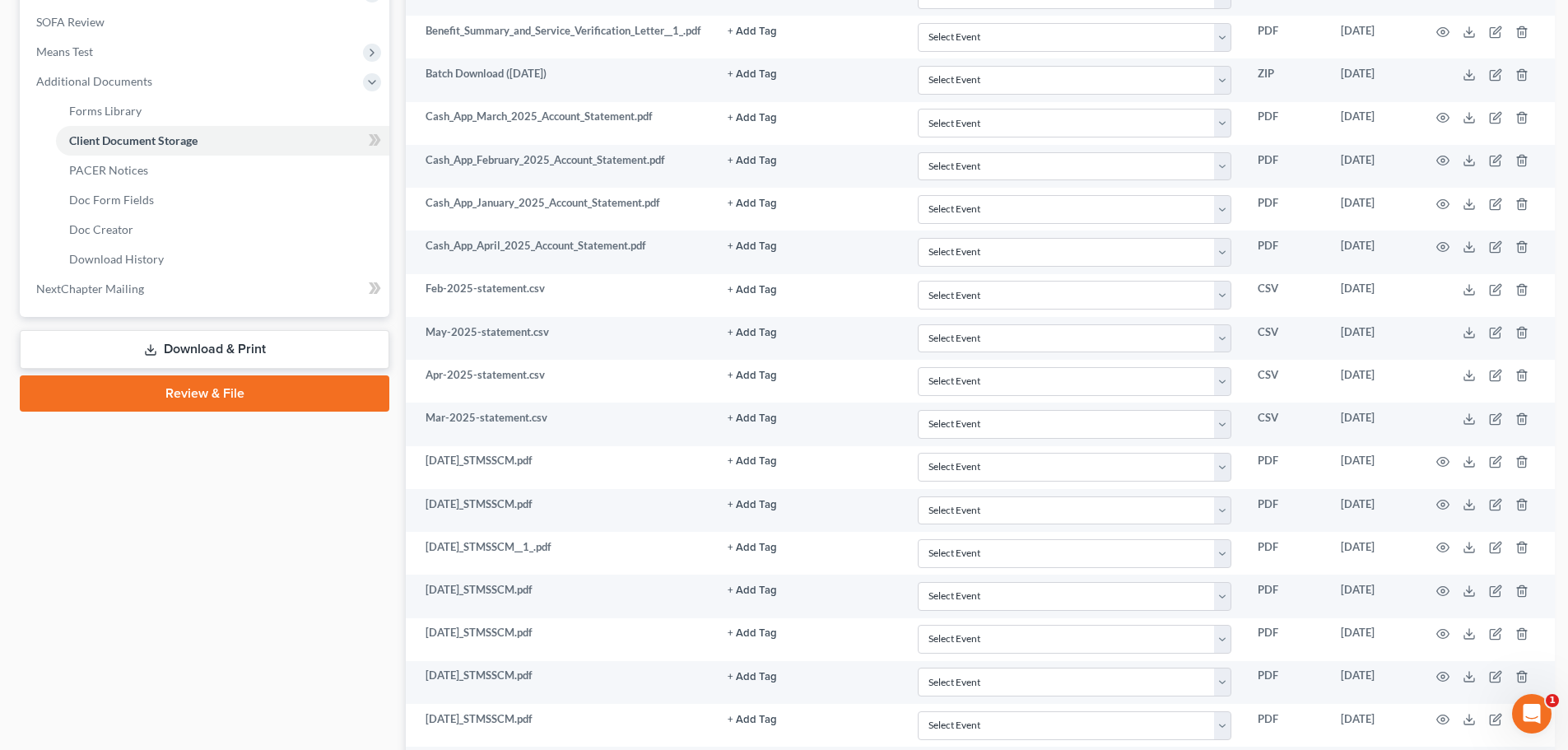
scroll to position [659, 0]
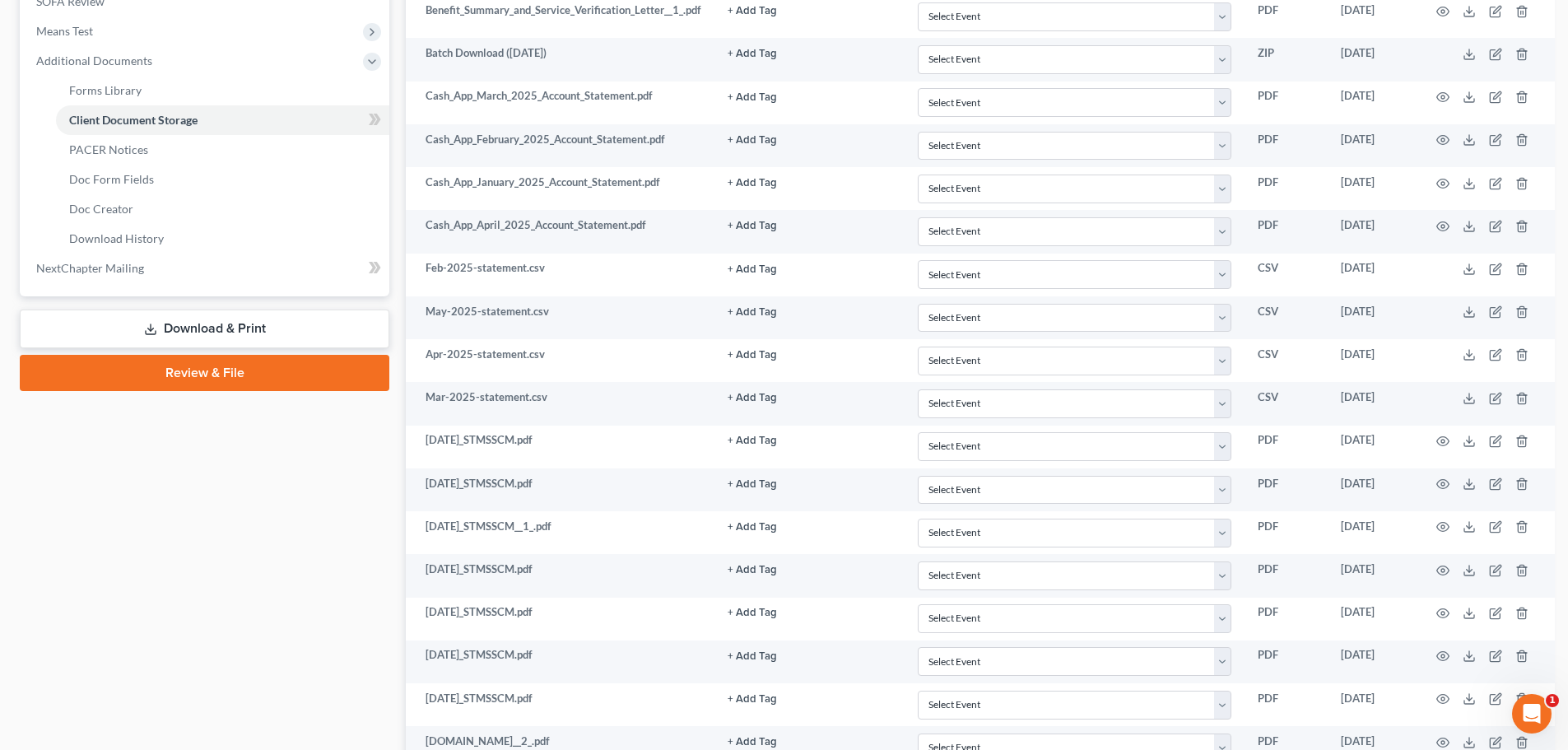
click at [175, 375] on link "Review & File" at bounding box center [204, 373] width 370 height 36
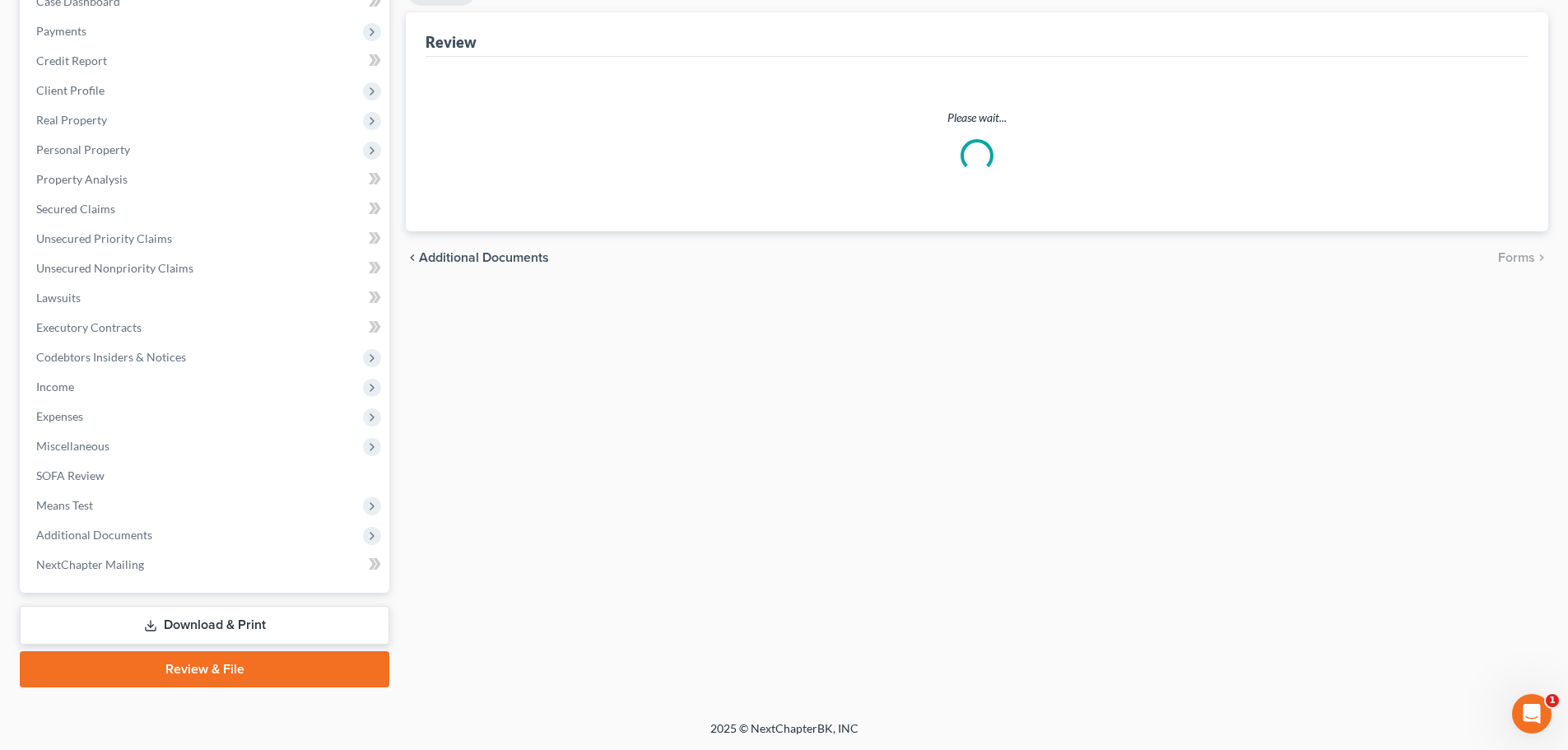
scroll to position [15, 0]
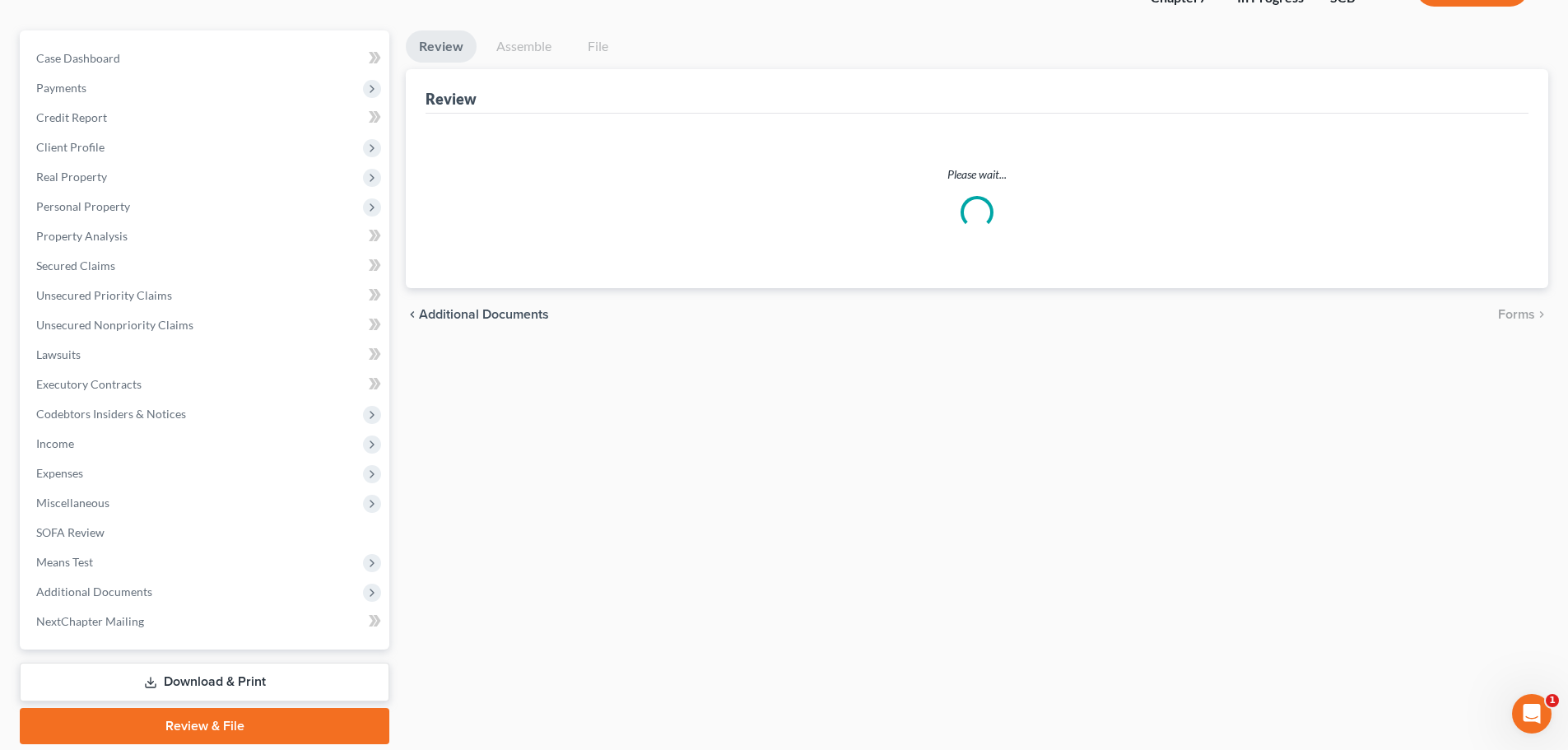
select select "0"
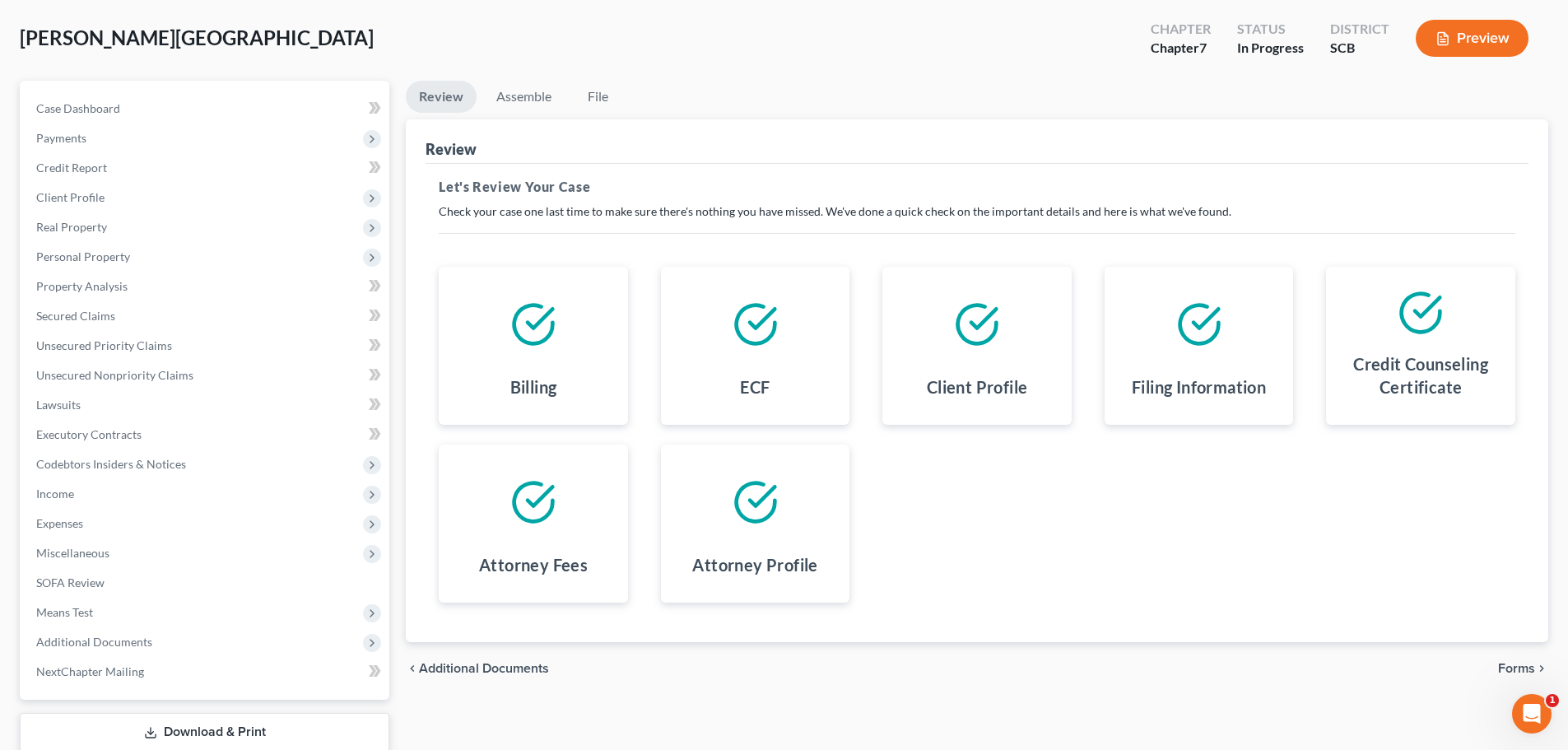
scroll to position [184, 0]
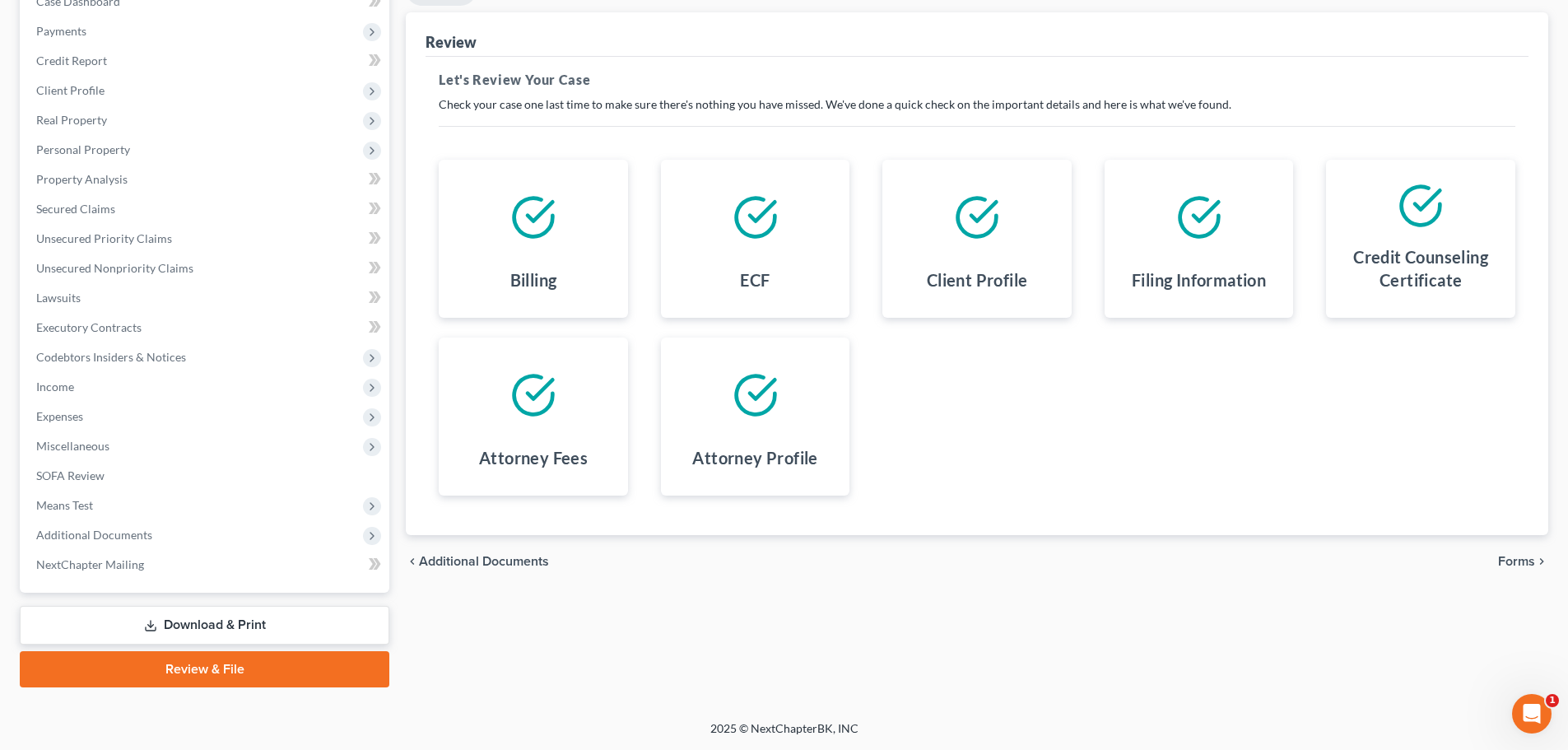
click at [1529, 561] on span "Forms" at bounding box center [1517, 562] width 37 height 13
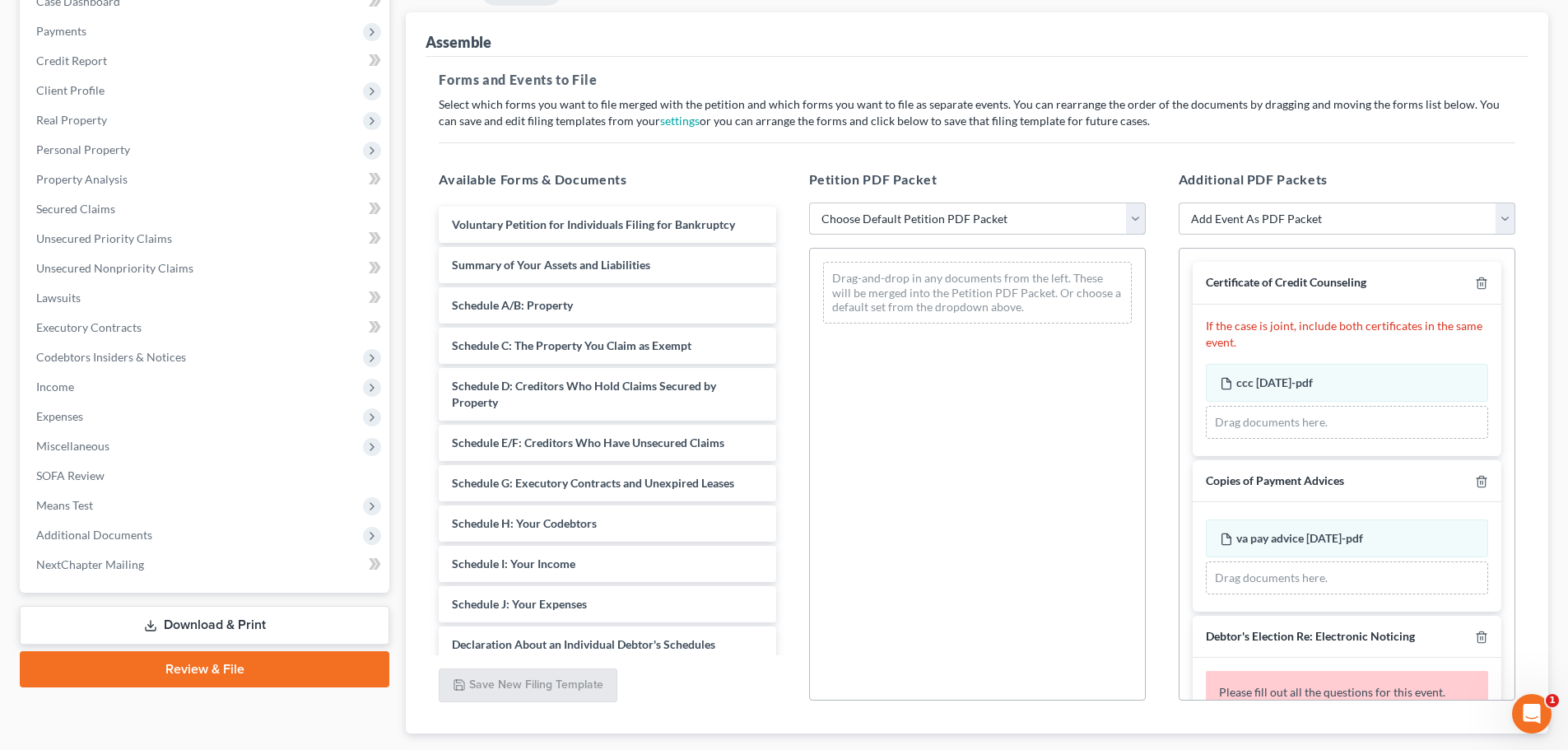
click at [1039, 224] on select "Choose Default Petition PDF Packet Complete Bankruptcy Petition (all forms and …" at bounding box center [978, 219] width 337 height 33
select select "0"
click at [809, 202] on select "Choose Default Petition PDF Packet Complete Bankruptcy Petition (all forms and …" at bounding box center [978, 219] width 337 height 33
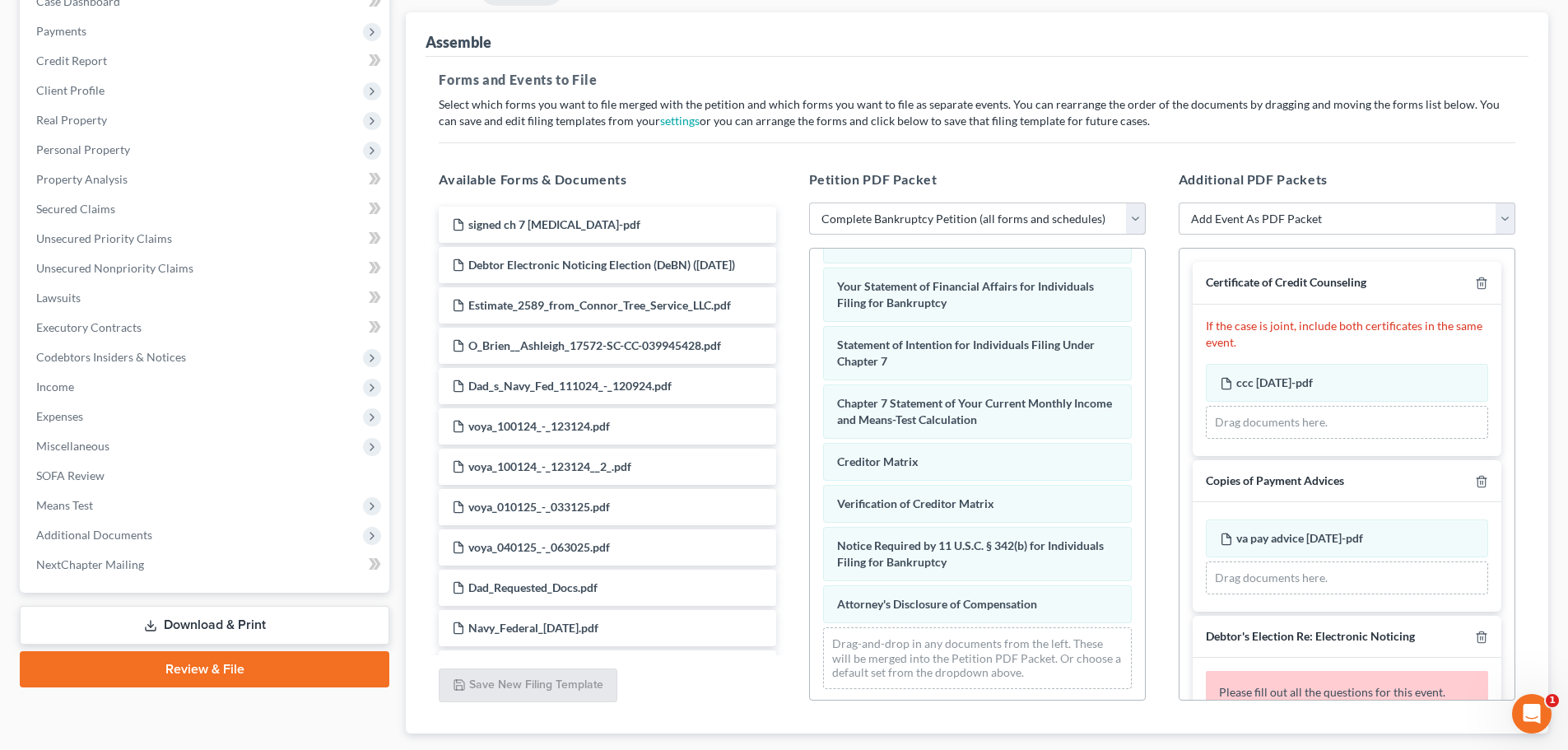
scroll to position [524, 0]
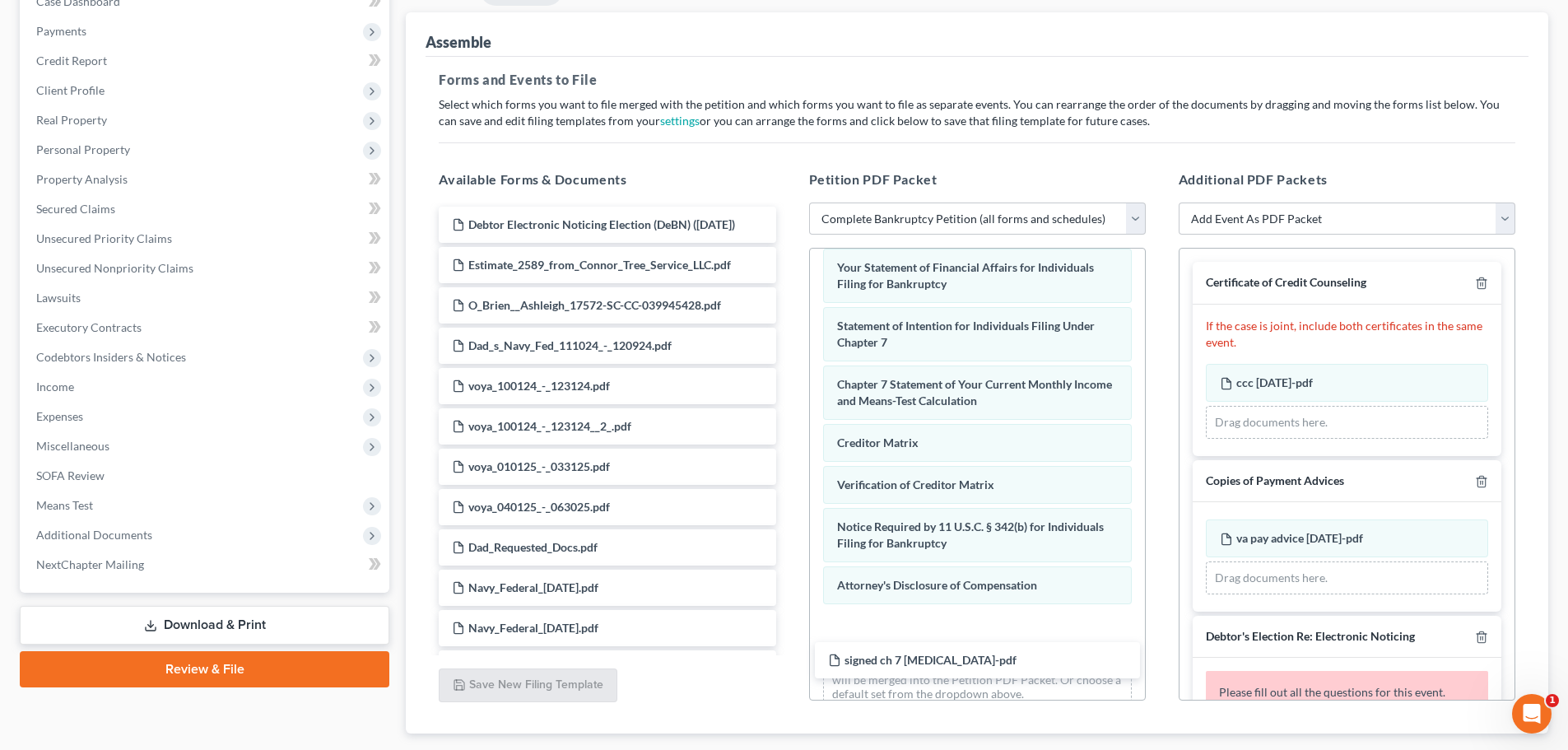
drag, startPoint x: 601, startPoint y: 223, endPoint x: 978, endPoint y: 658, distance: 575.6
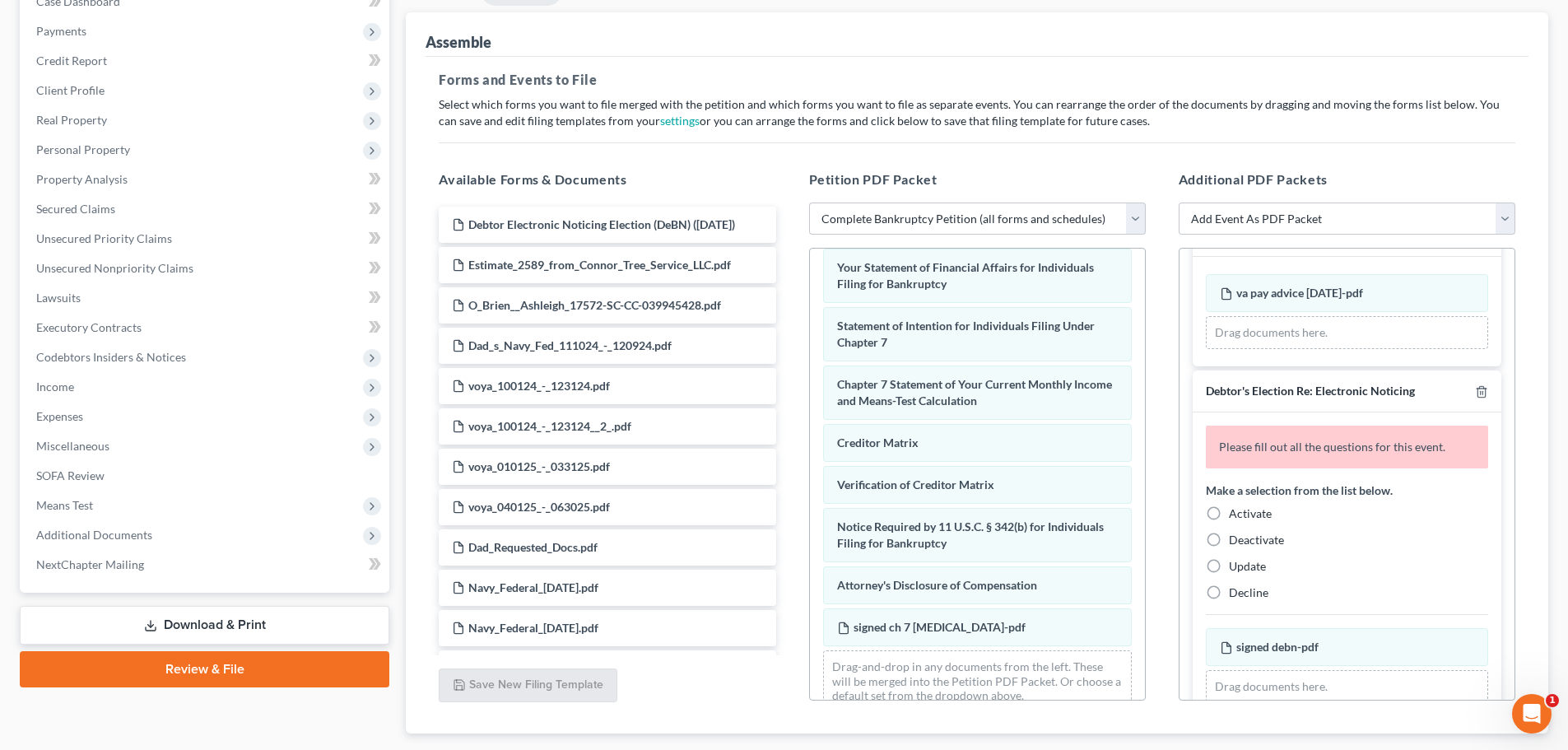
scroll to position [247, 0]
click at [1249, 592] on span "Decline" at bounding box center [1249, 590] width 40 height 14
click at [1247, 592] on input "Decline" at bounding box center [1240, 587] width 10 height 10
radio input "true"
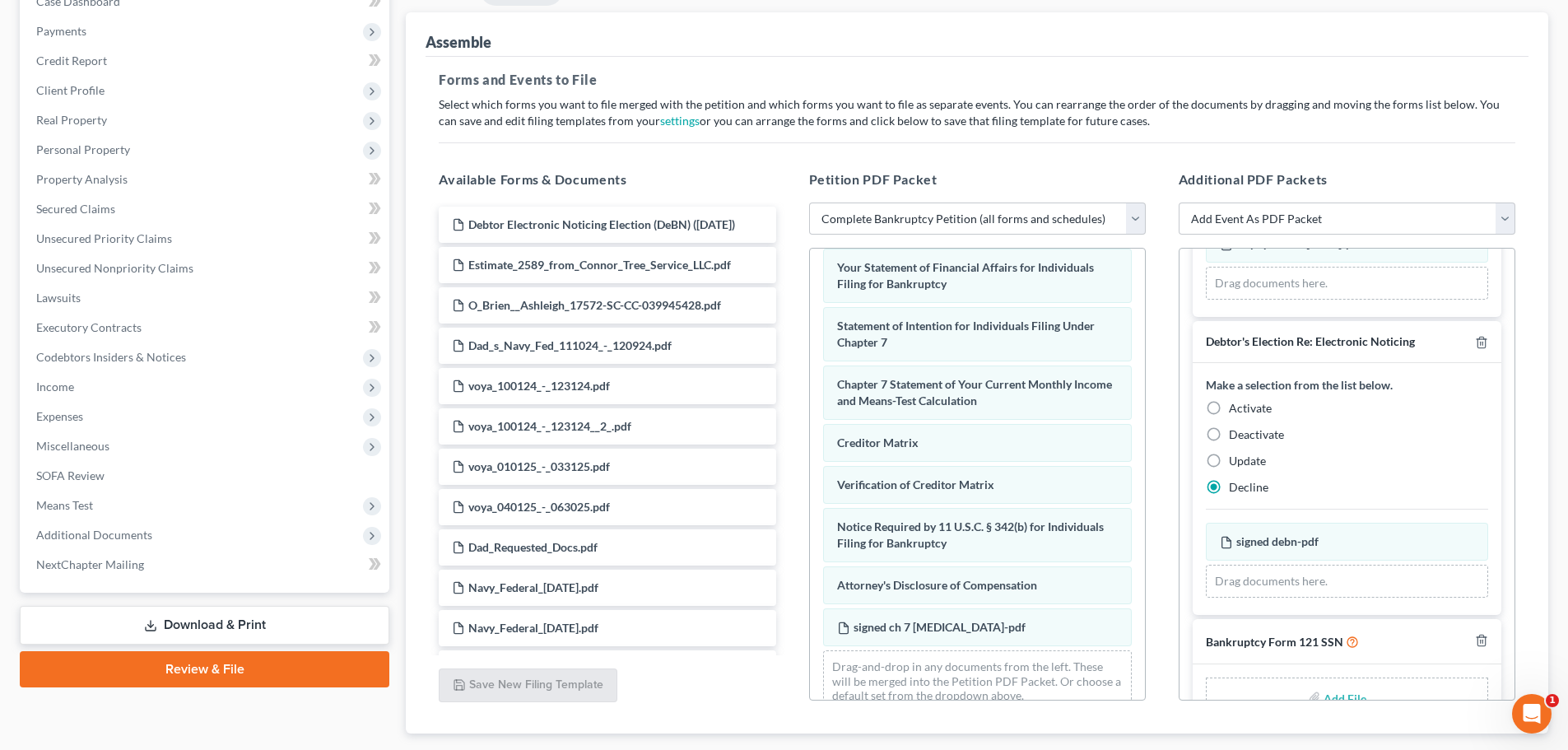
scroll to position [337, 0]
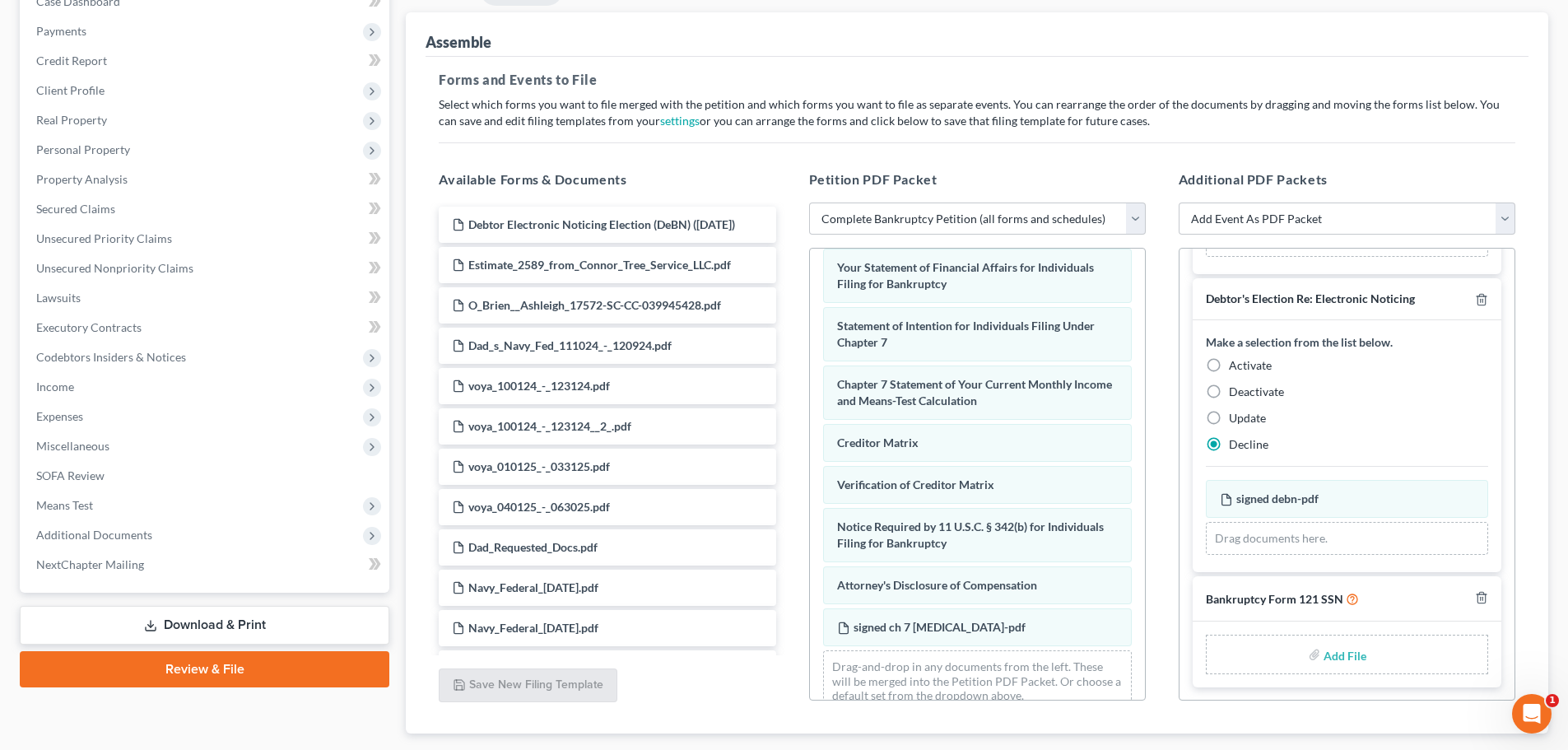
type input "C:\fakepath\signed ssn.pdf"
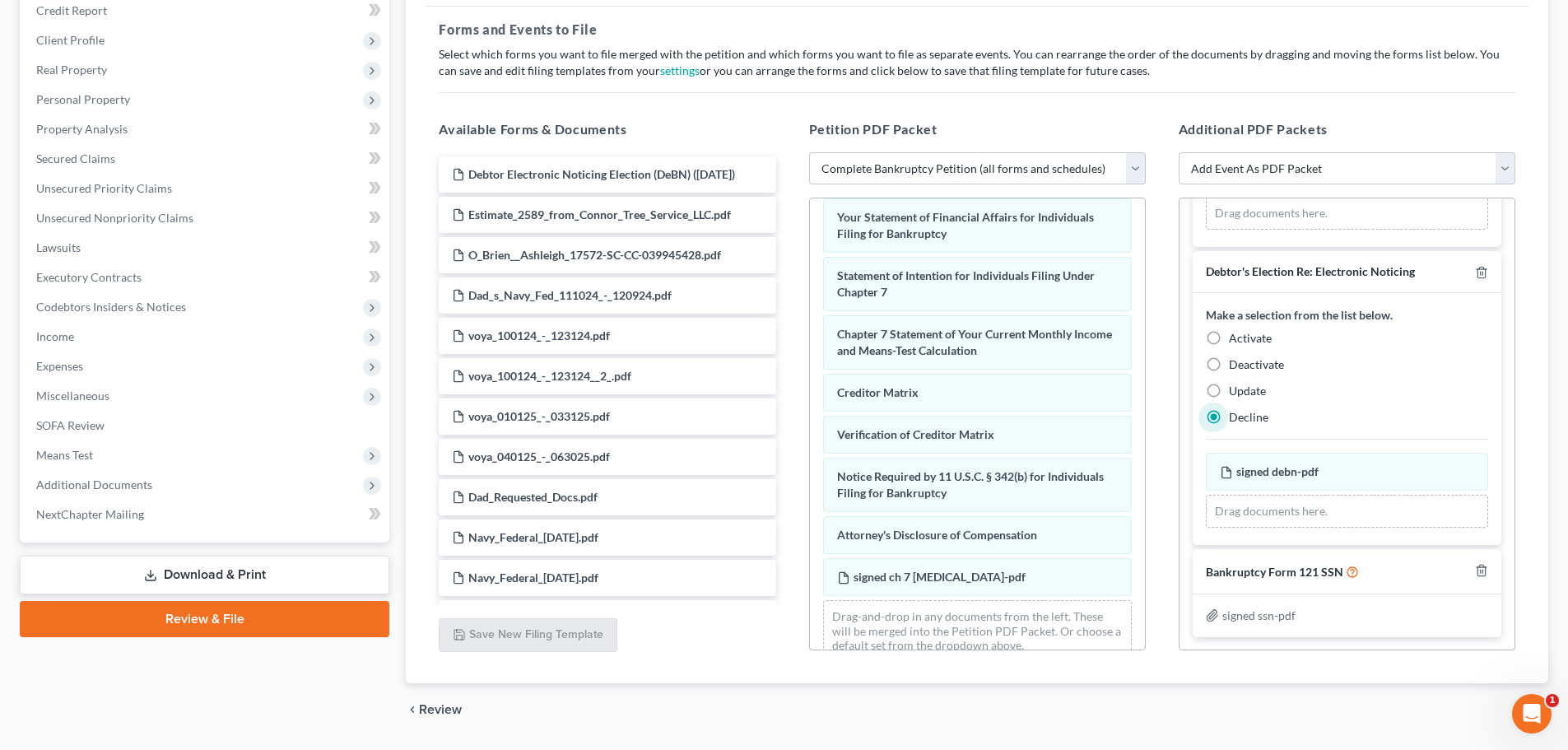
scroll to position [283, 0]
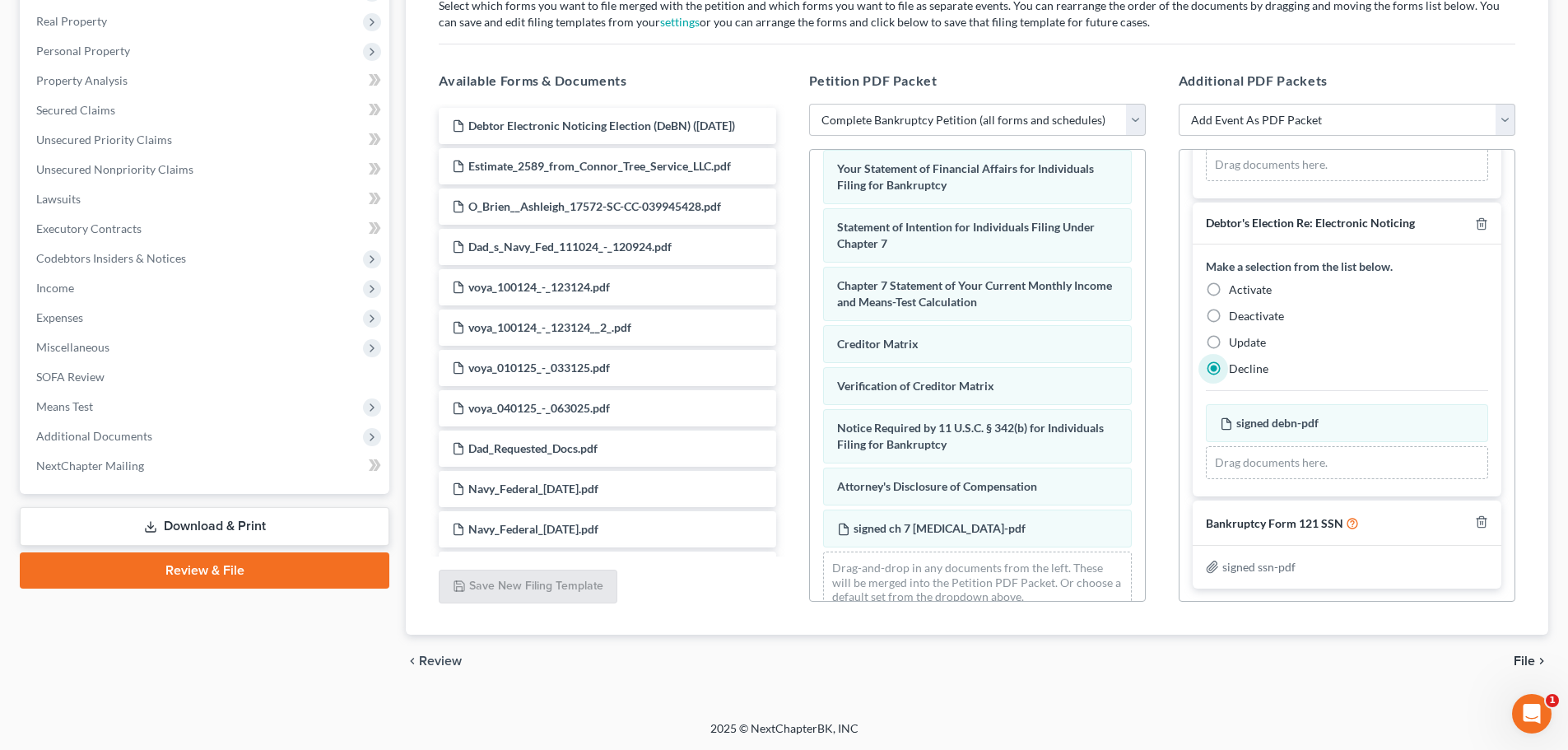
click at [1536, 657] on icon "chevron_right" at bounding box center [1542, 661] width 13 height 13
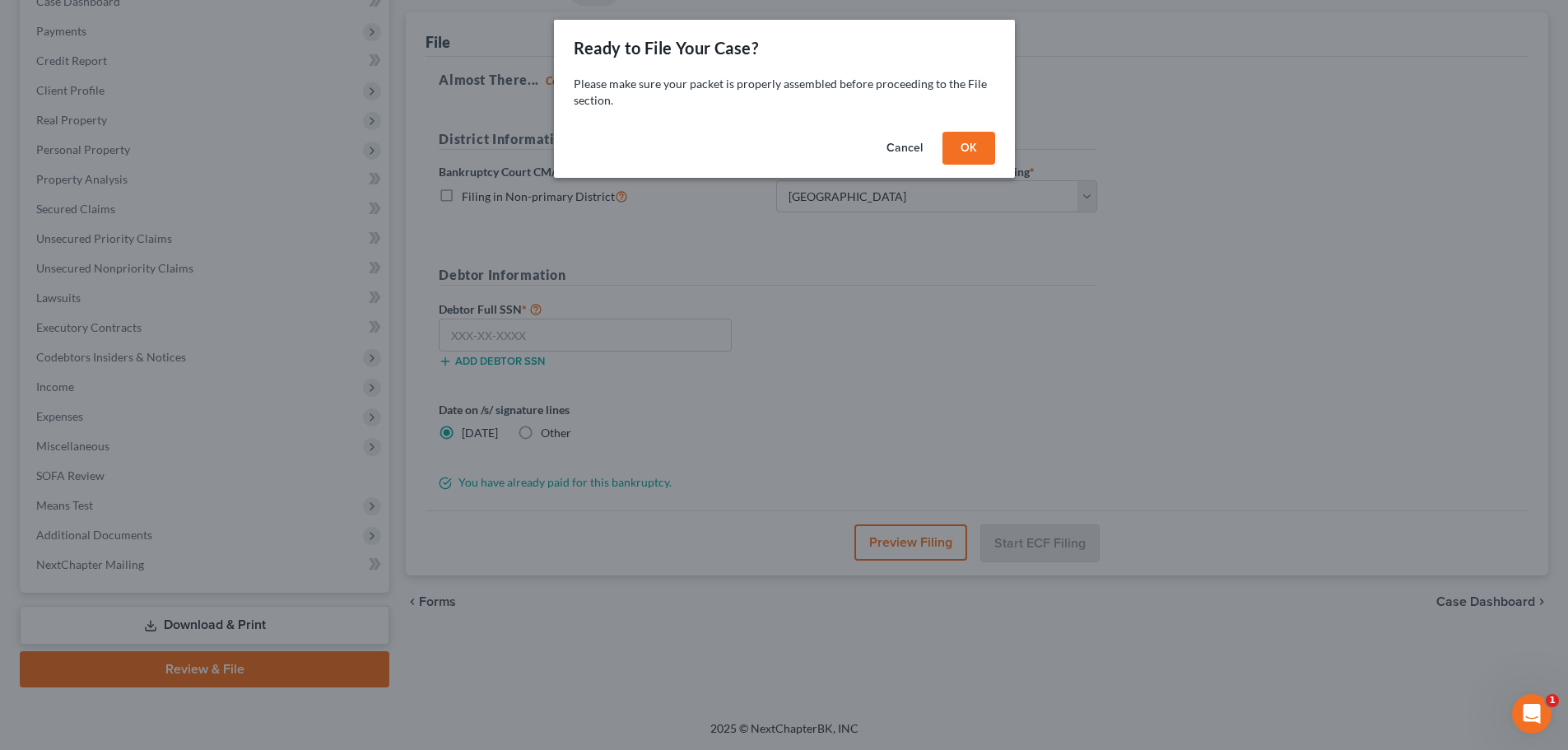
scroll to position [184, 0]
click at [990, 154] on button "OK" at bounding box center [974, 148] width 52 height 33
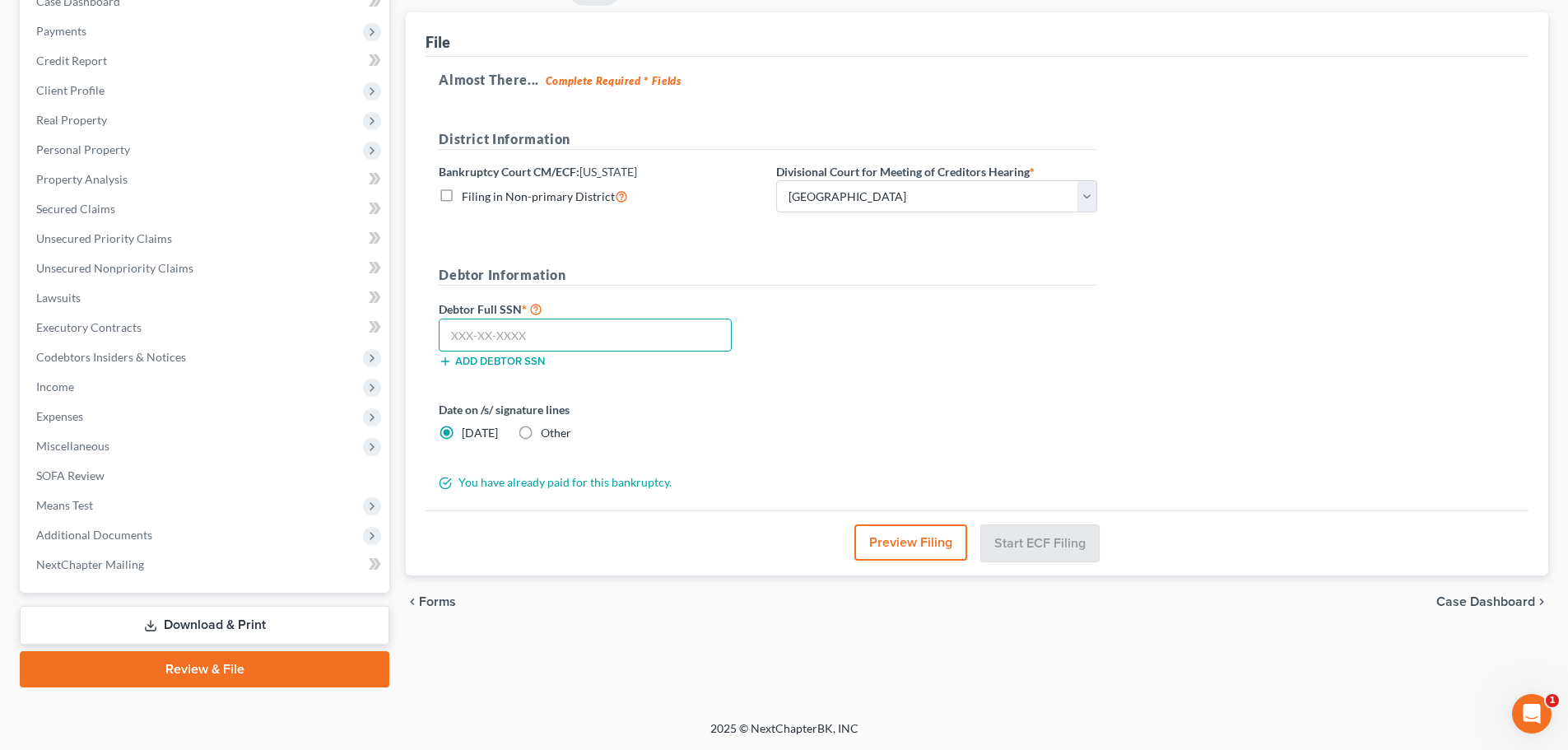
click at [503, 340] on input "text" at bounding box center [585, 335] width 293 height 33
click at [553, 344] on input "text" at bounding box center [585, 335] width 293 height 33
type input "248-77-0022"
click at [1049, 541] on button "Start ECF Filing" at bounding box center [1040, 542] width 118 height 36
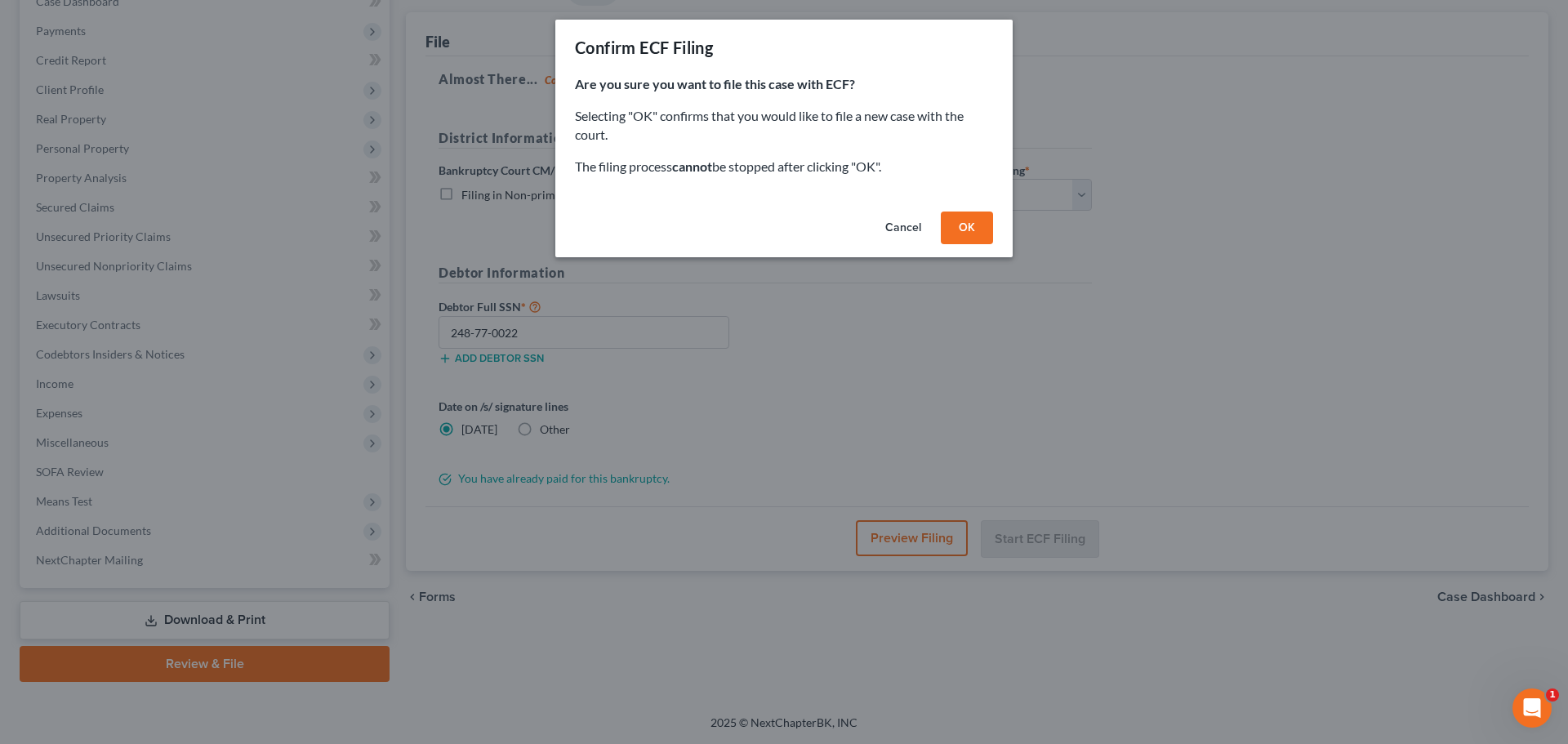
click at [976, 234] on button "OK" at bounding box center [966, 227] width 52 height 33
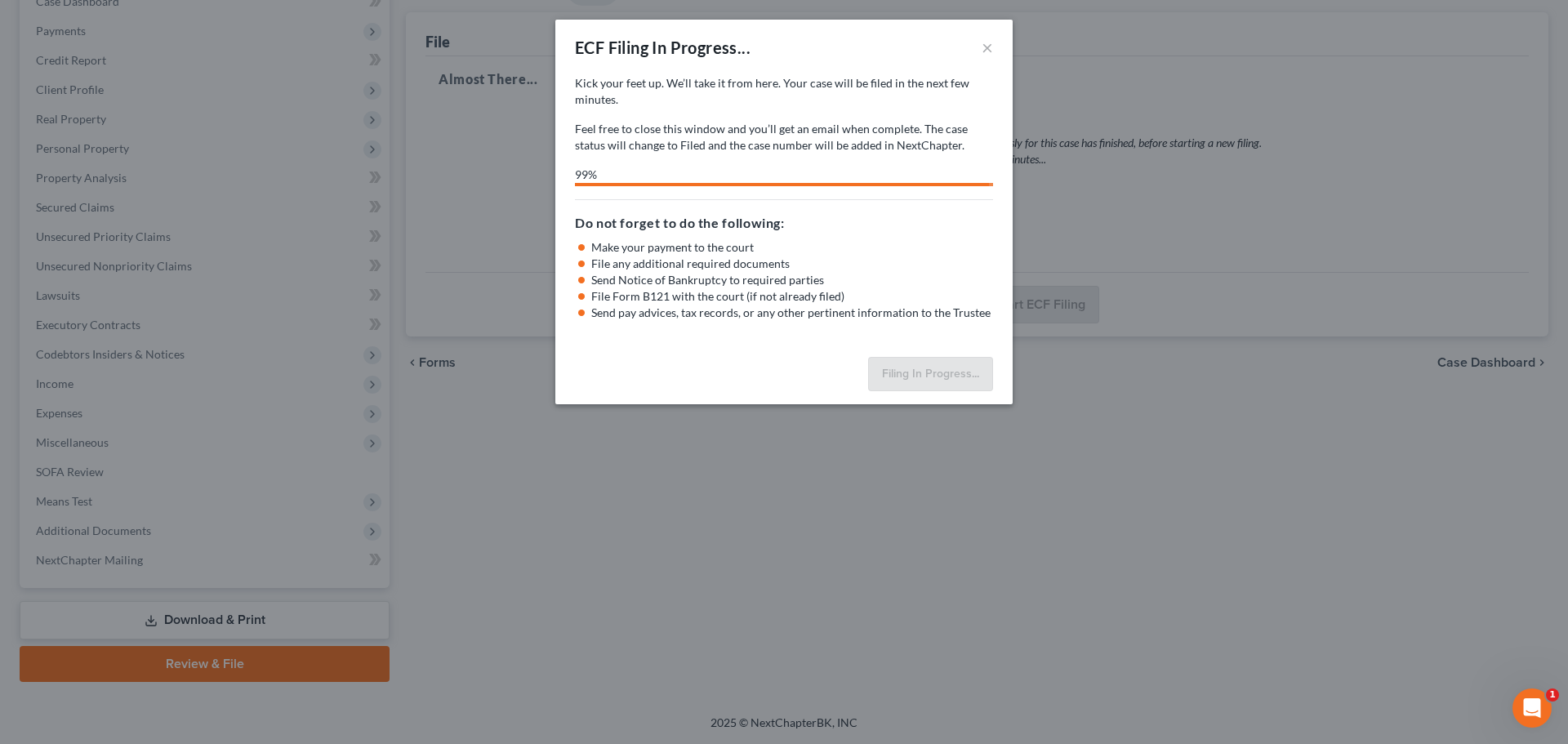
select select "0"
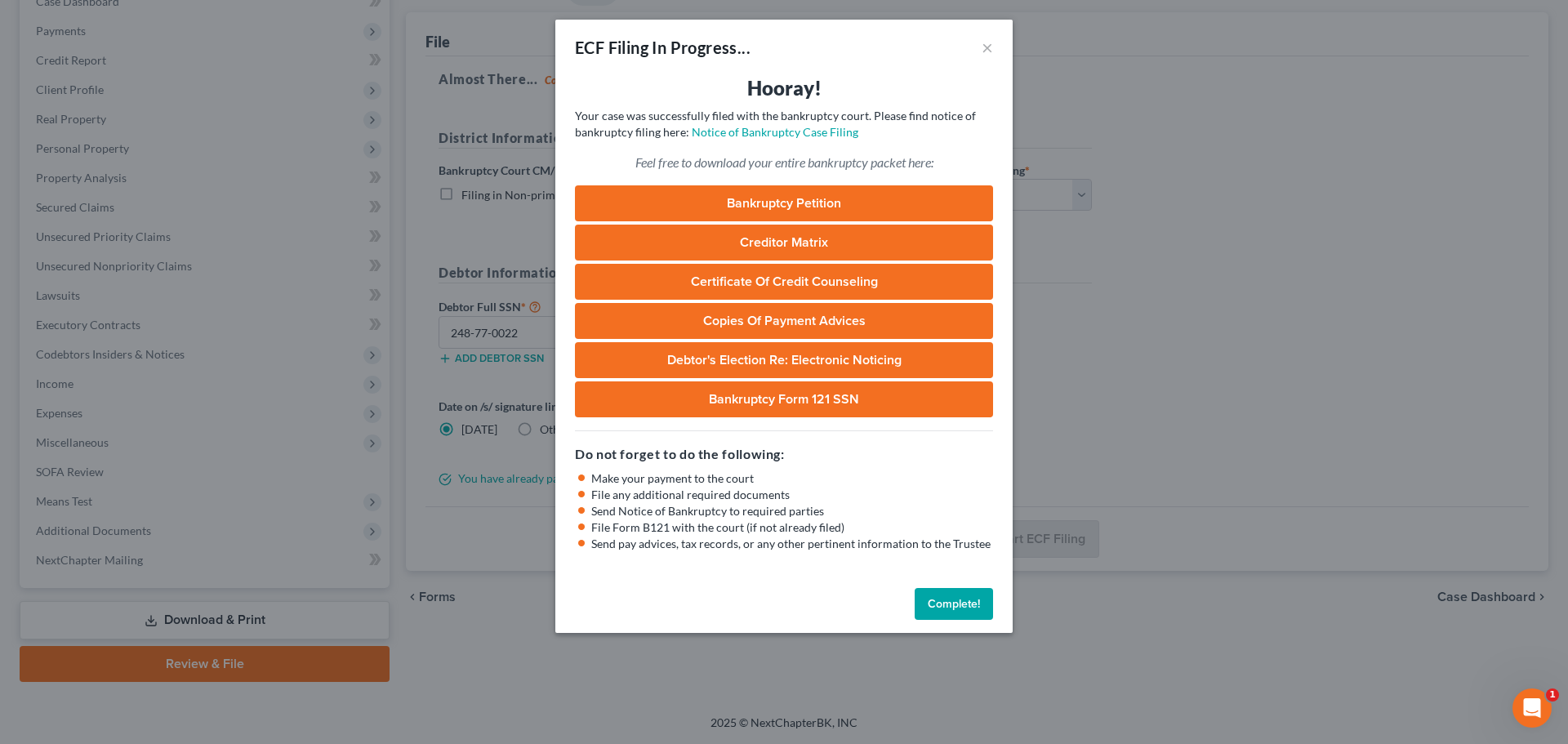
click at [954, 594] on button "Complete!" at bounding box center [954, 603] width 78 height 33
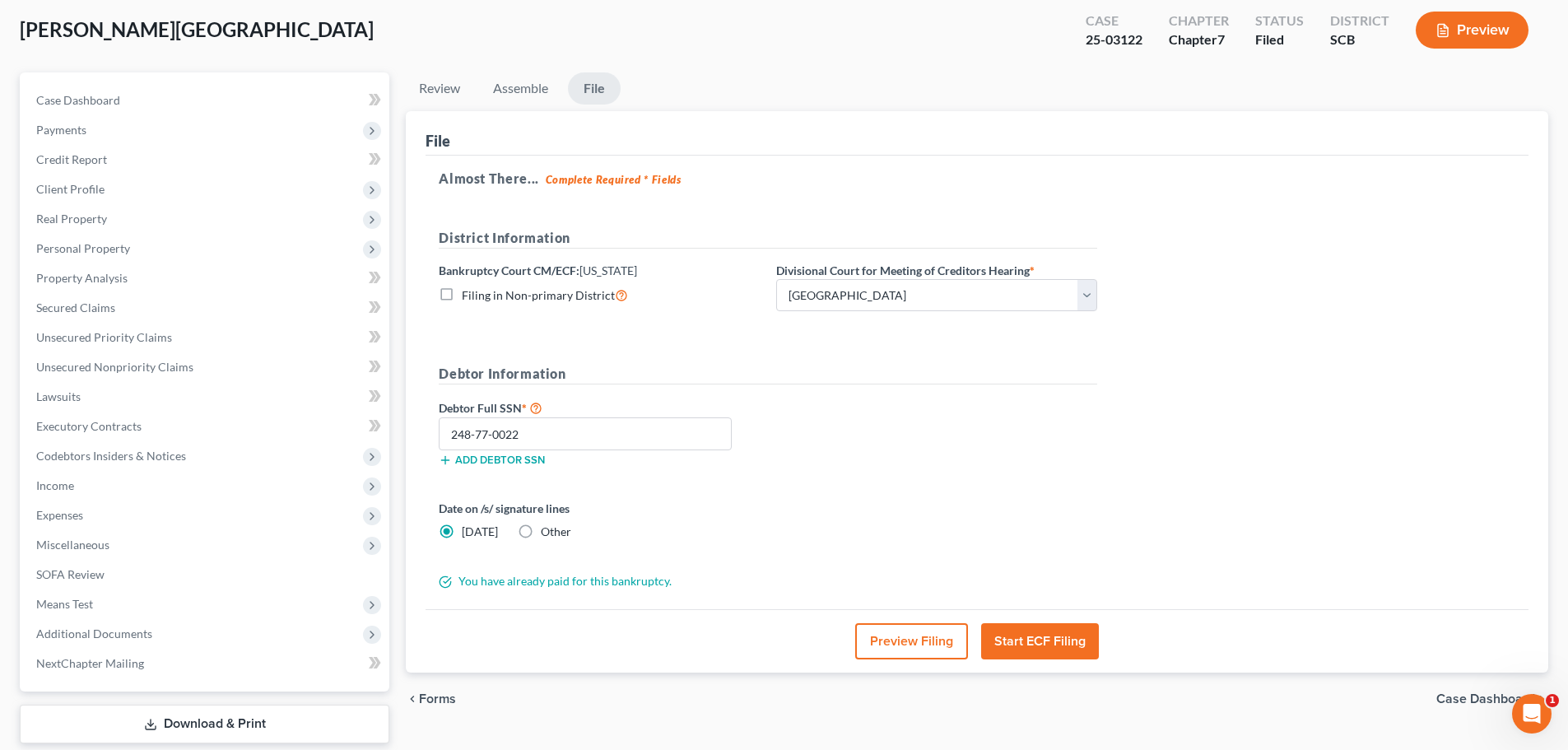
scroll to position [0, 0]
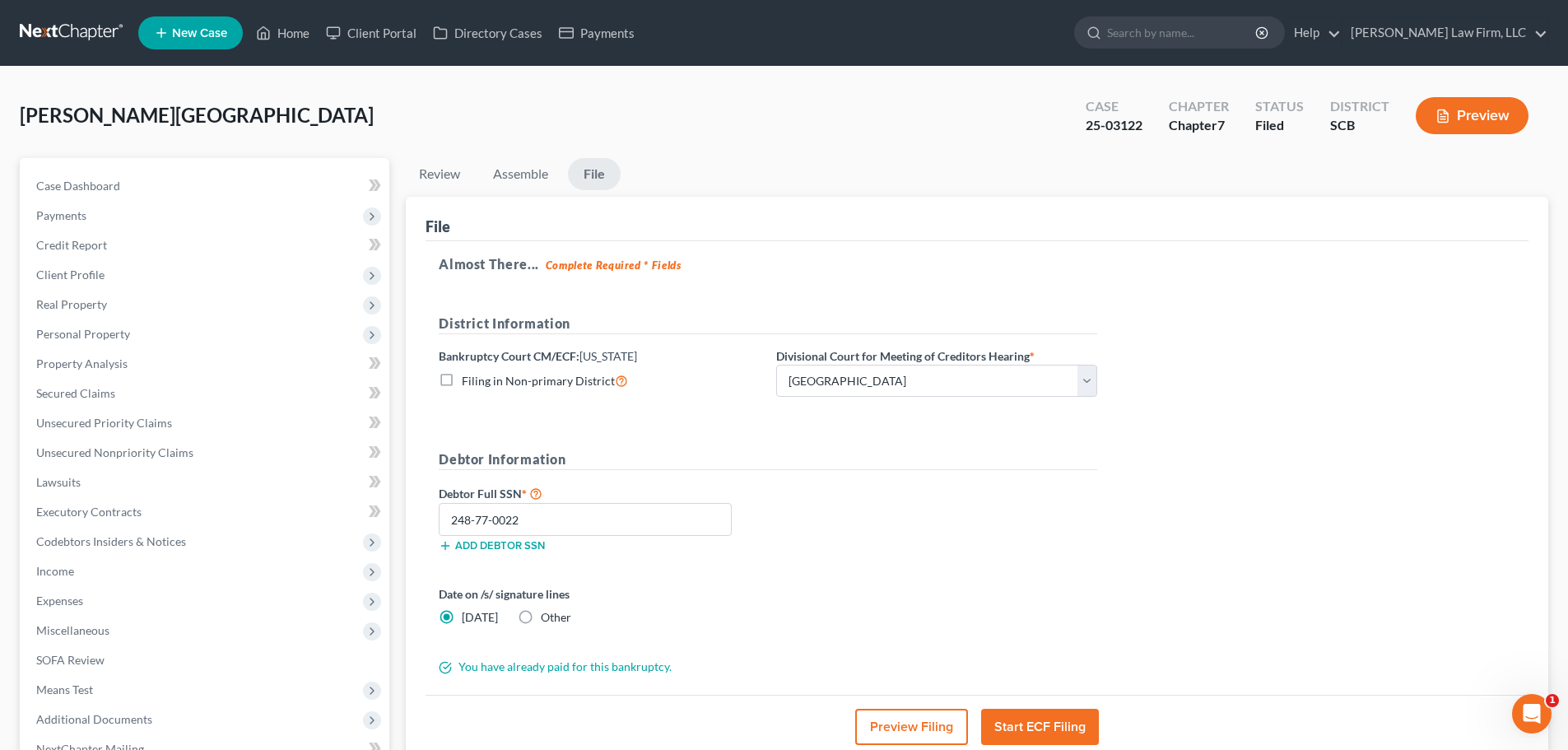
click at [41, 29] on link at bounding box center [72, 32] width 106 height 29
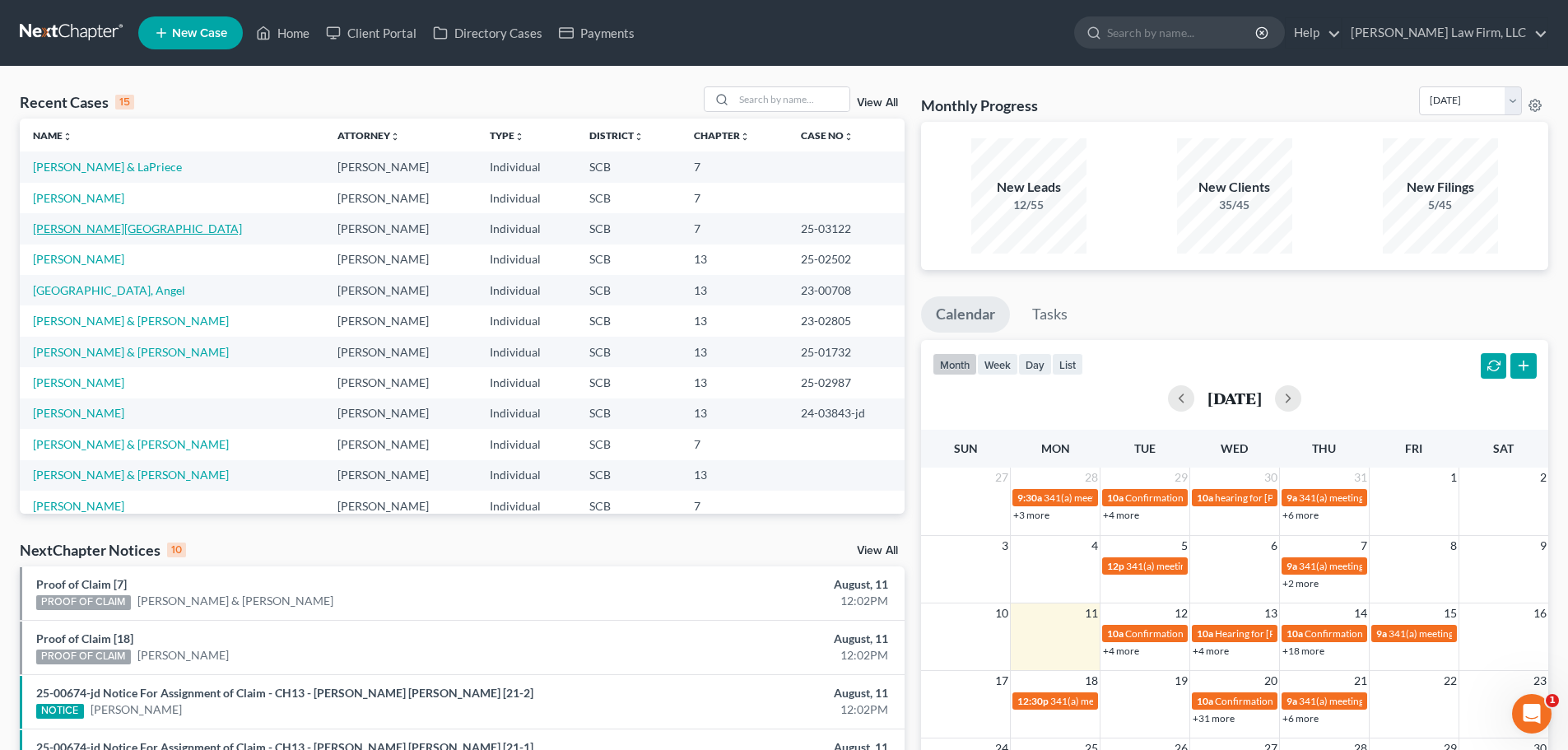
click at [81, 235] on link "[PERSON_NAME][GEOGRAPHIC_DATA]" at bounding box center [138, 228] width 209 height 14
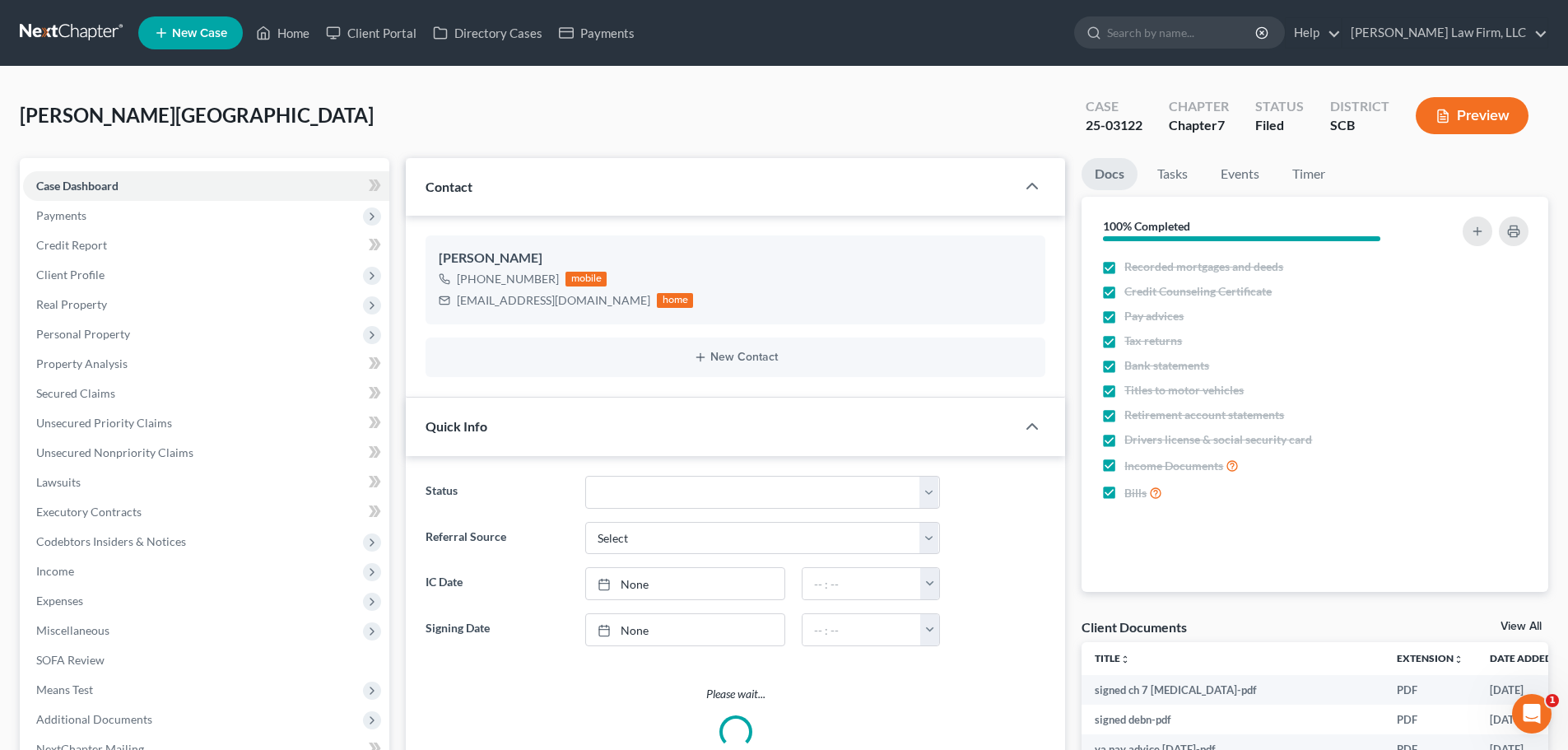
select select "1"
click at [99, 394] on span "Secured Claims" at bounding box center [75, 393] width 79 height 14
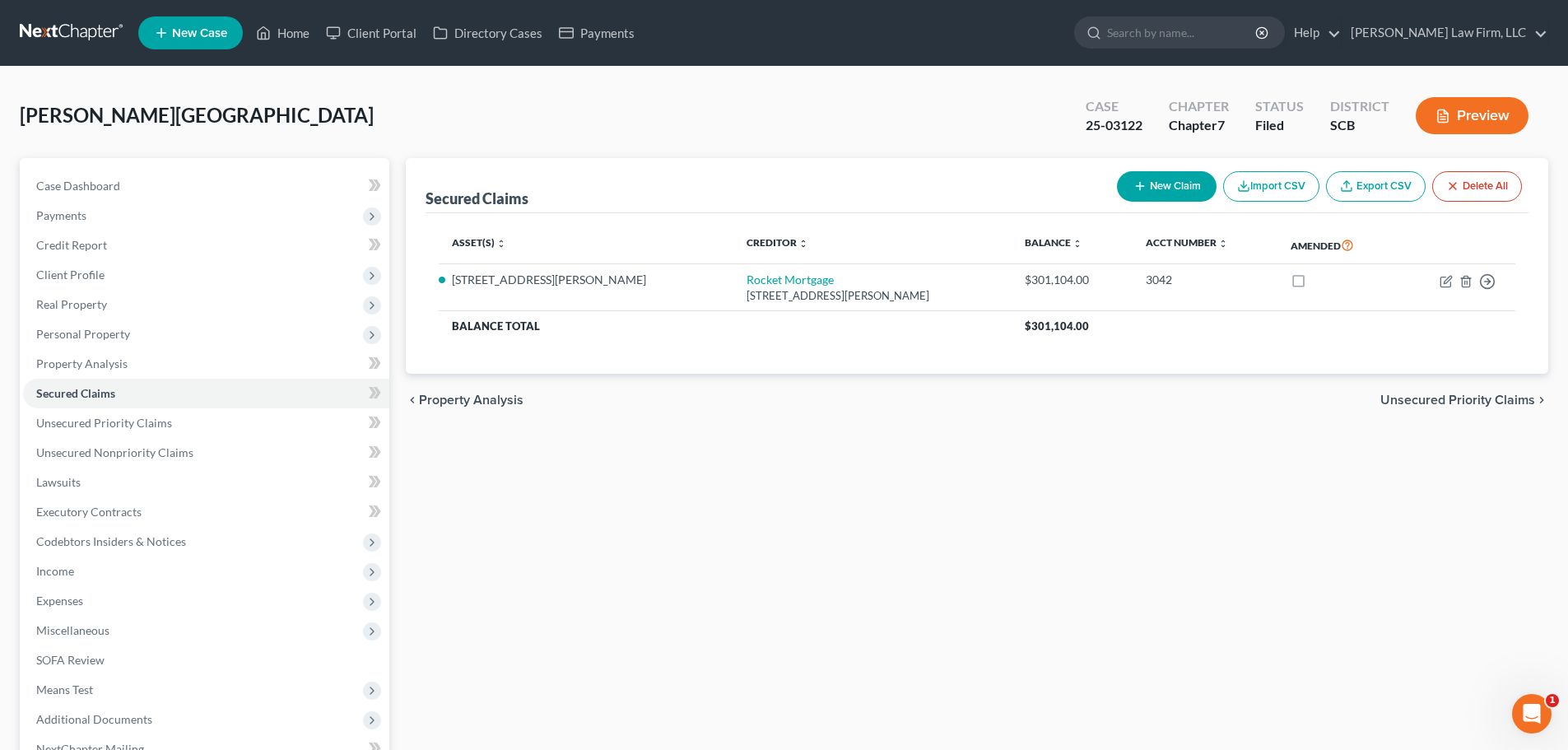
click at [77, 19] on link at bounding box center [72, 32] width 106 height 29
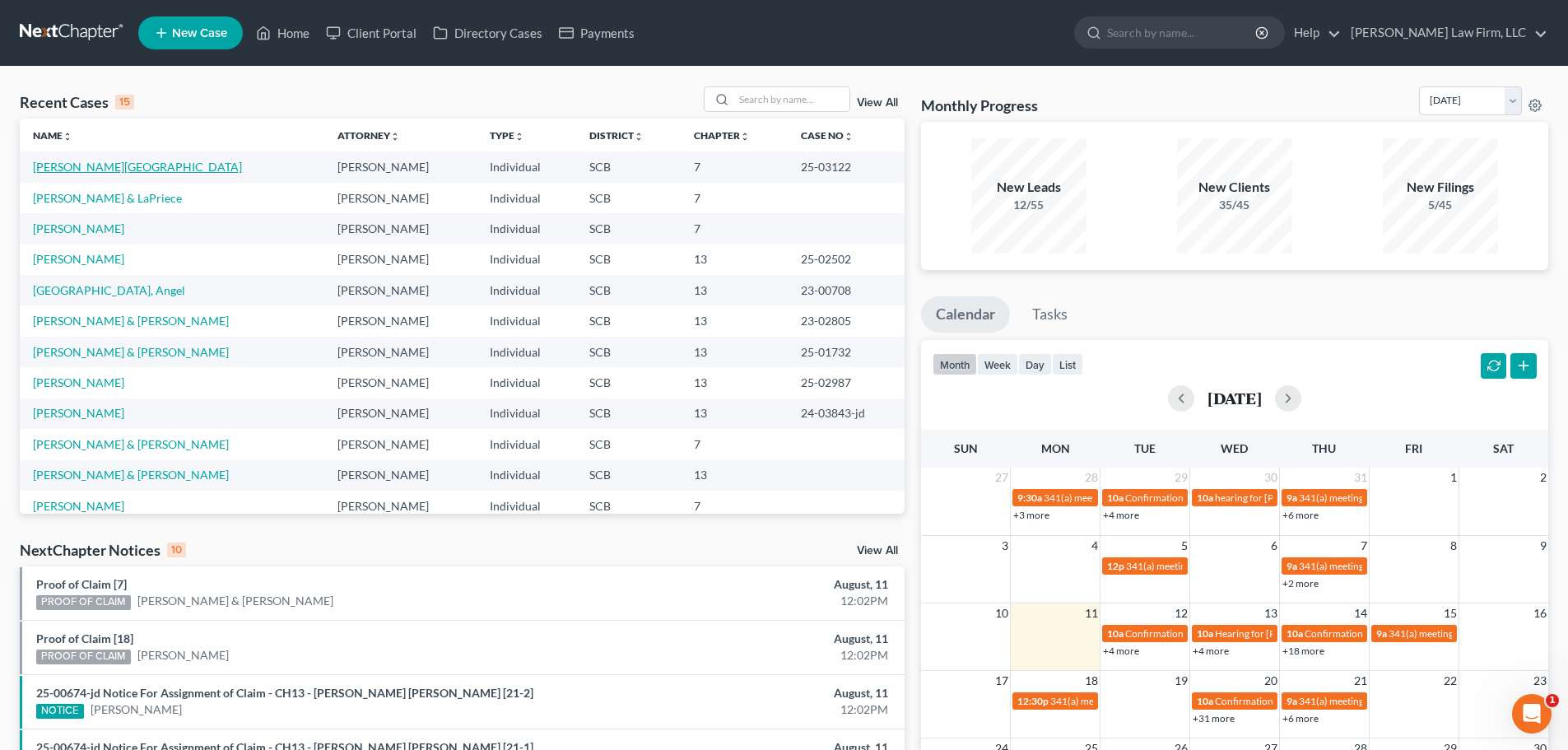
click at [106, 166] on link "[PERSON_NAME][GEOGRAPHIC_DATA]" at bounding box center [138, 166] width 209 height 14
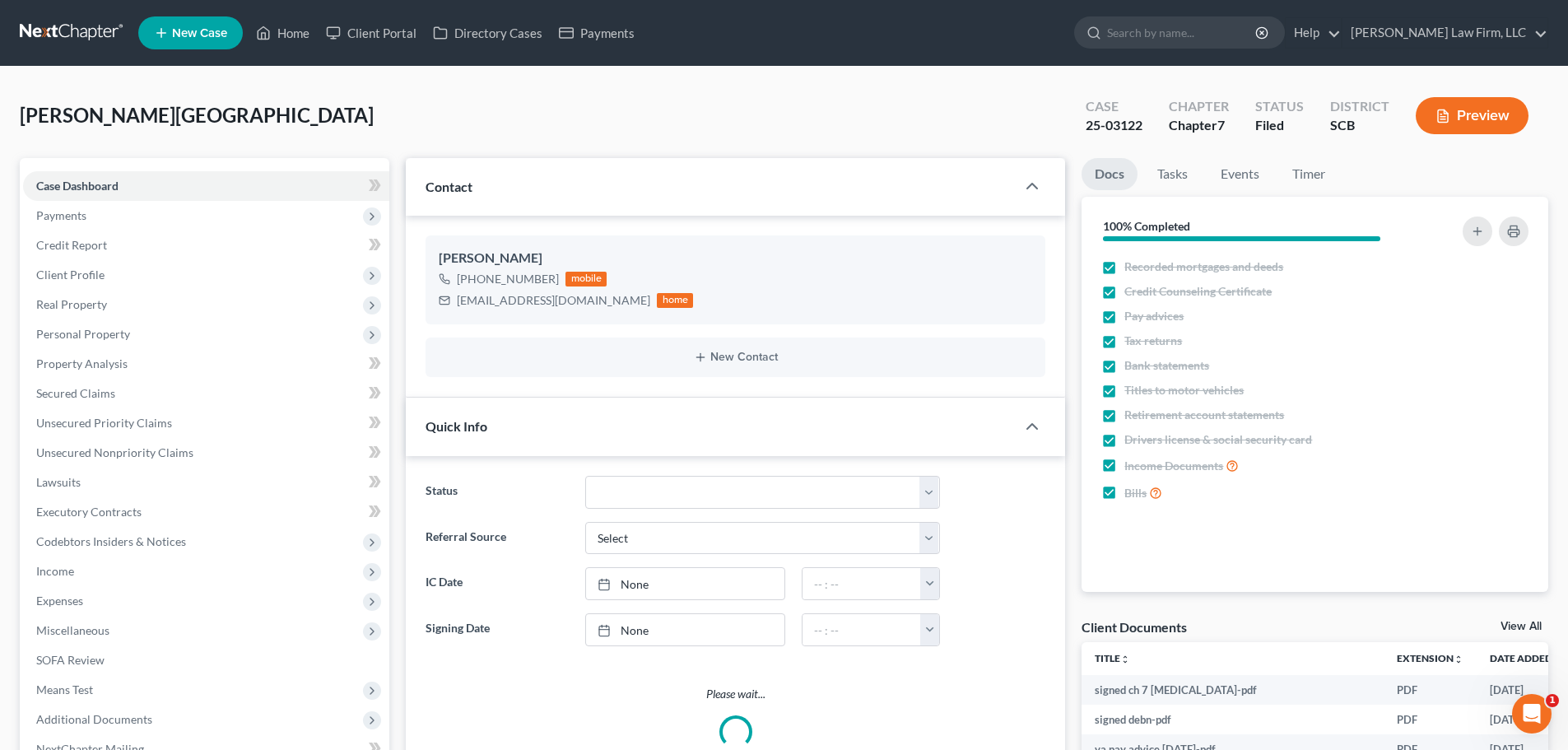
select select "1"
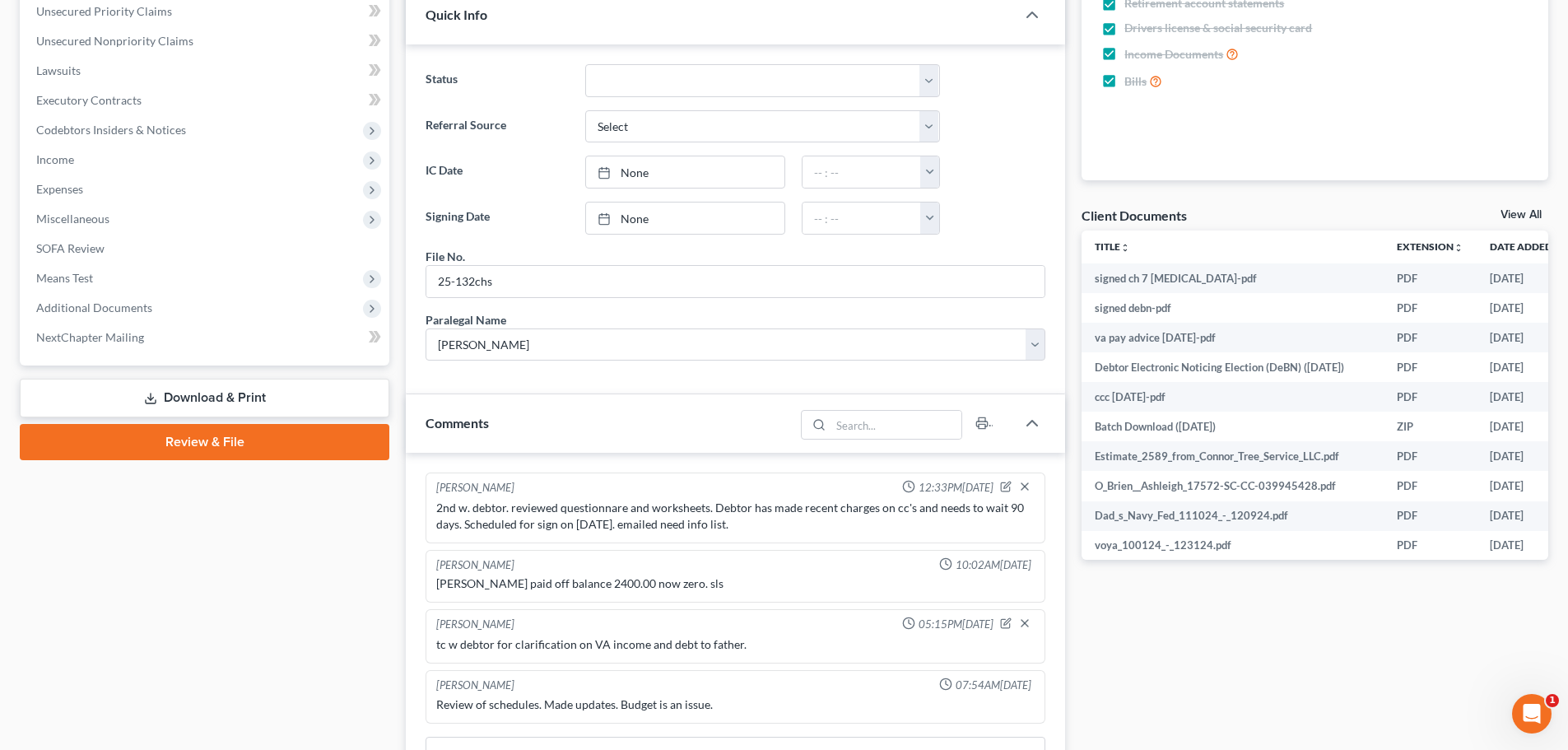
click at [204, 392] on link "Download & Print" at bounding box center [204, 397] width 370 height 39
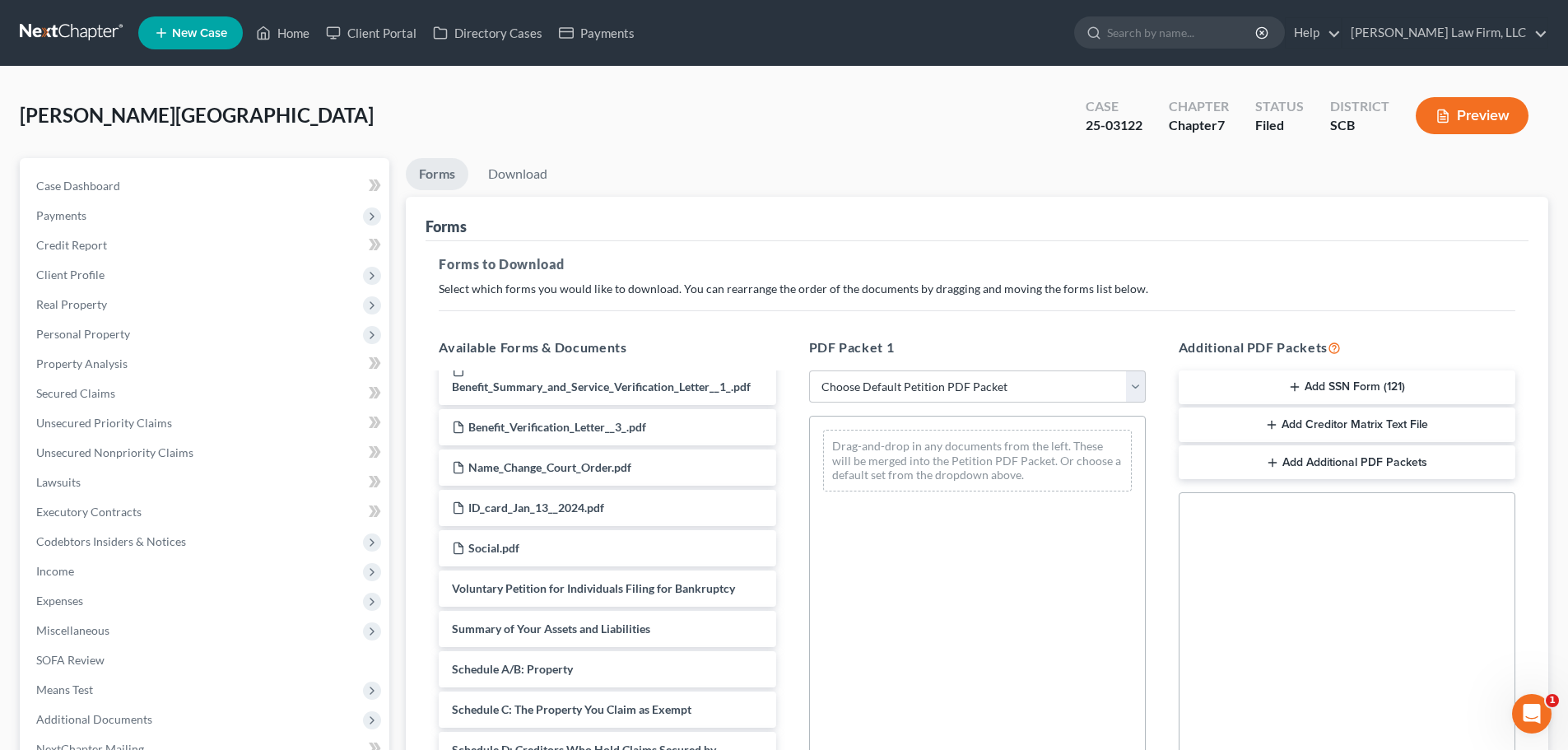
scroll to position [4742, 0]
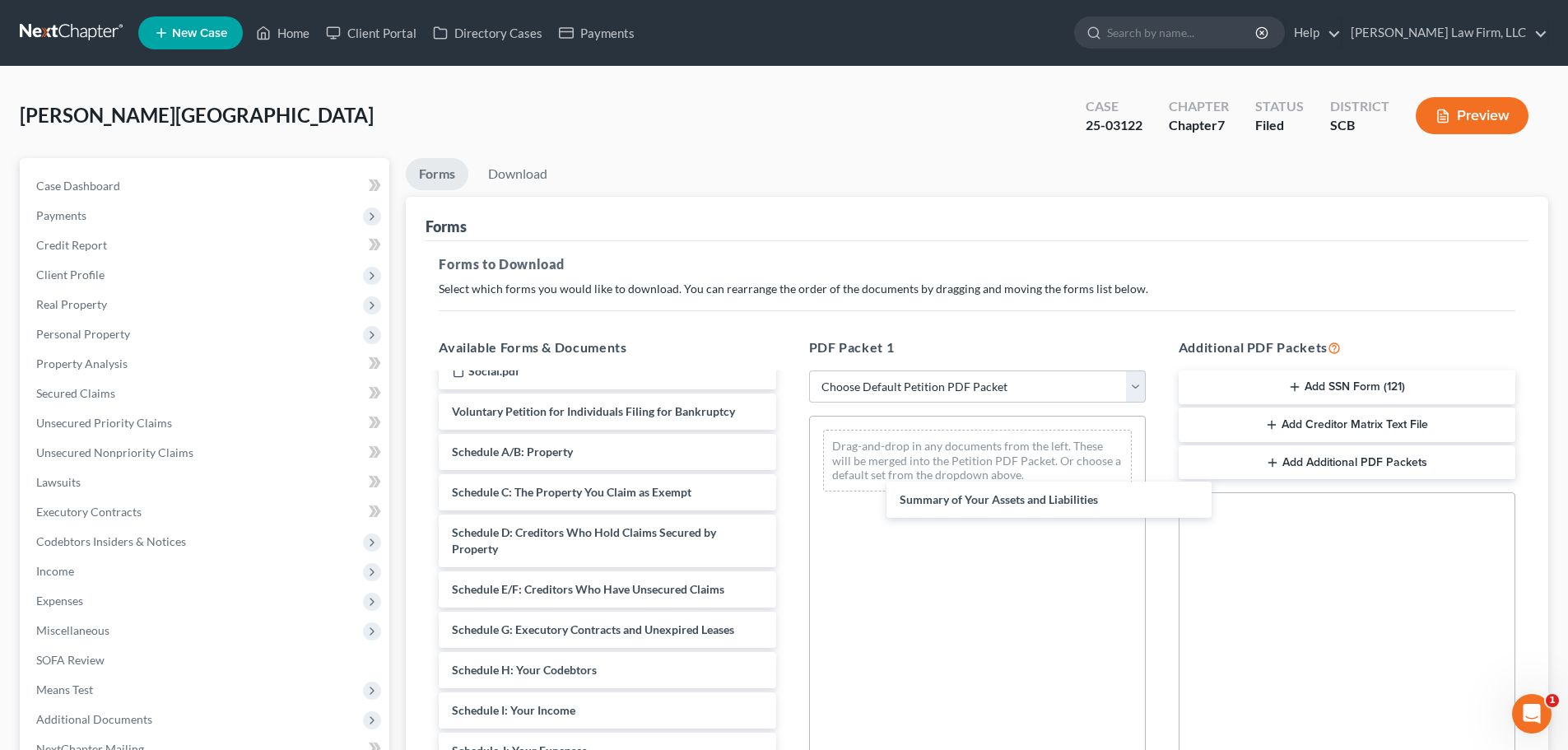
drag, startPoint x: 548, startPoint y: 487, endPoint x: 1006, endPoint y: 505, distance: 458.4
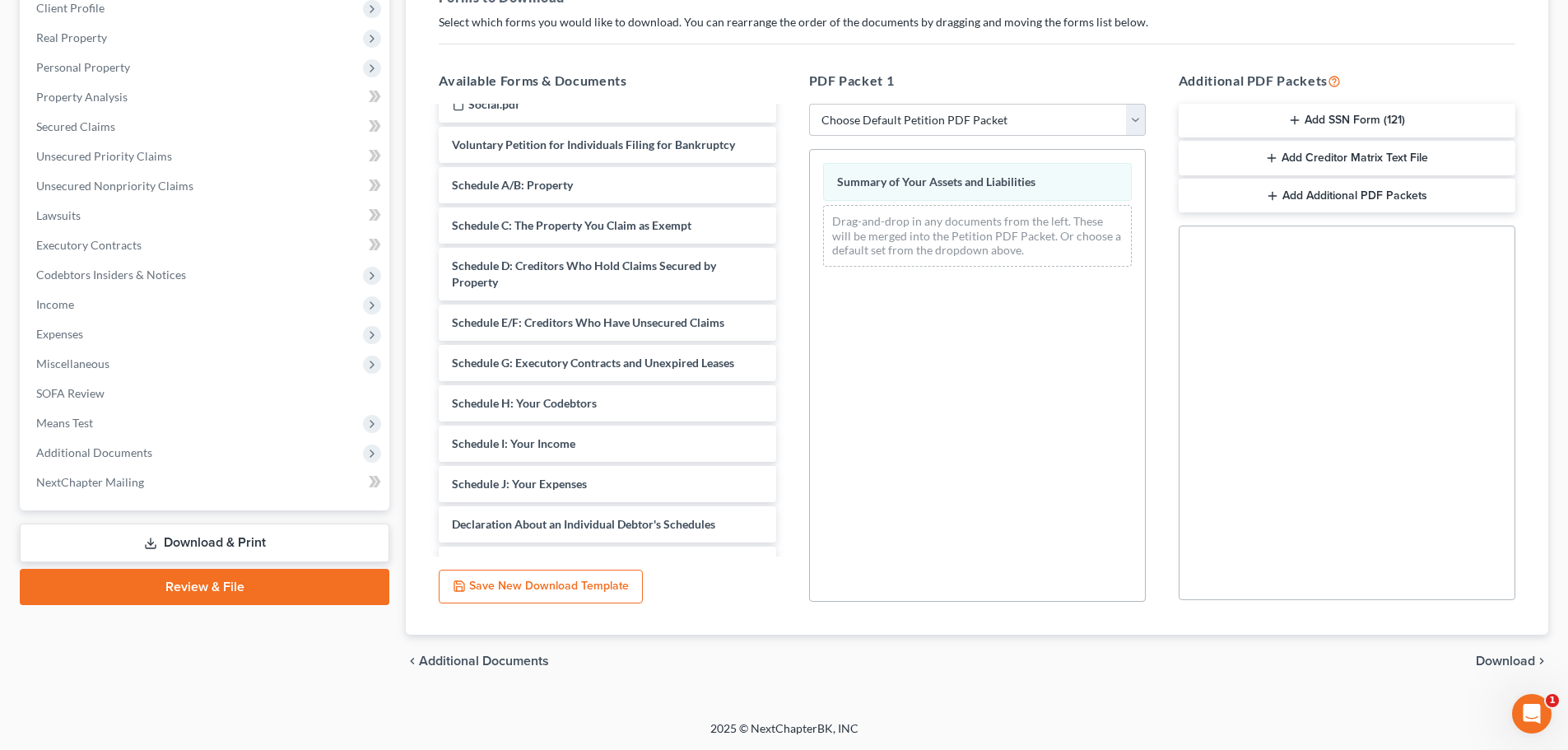
click at [1500, 662] on span "Download" at bounding box center [1505, 661] width 59 height 13
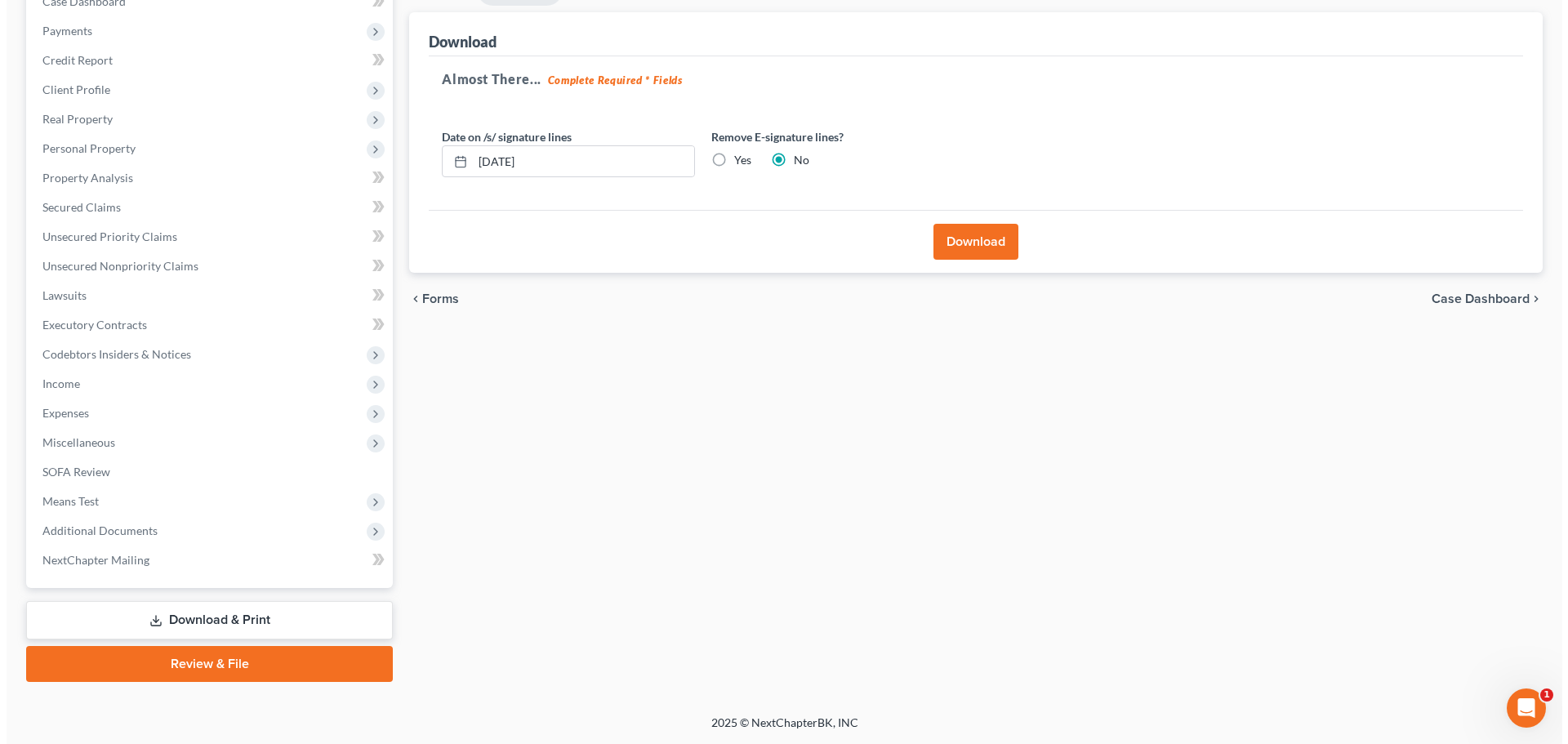
scroll to position [183, 0]
click at [971, 243] on button "Download" at bounding box center [970, 241] width 85 height 36
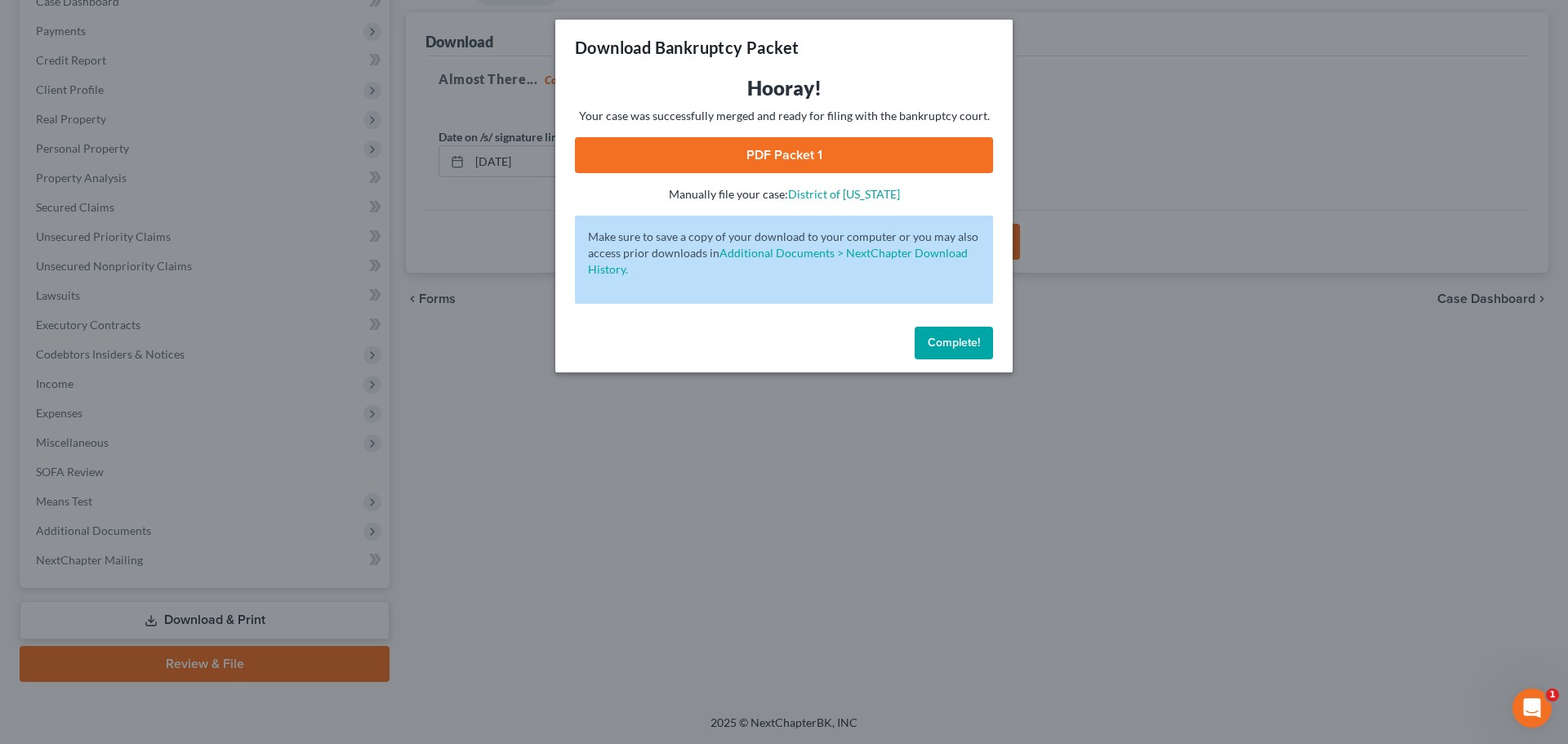
click at [870, 149] on link "PDF Packet 1" at bounding box center [783, 155] width 418 height 36
